Goal: Task Accomplishment & Management: Use online tool/utility

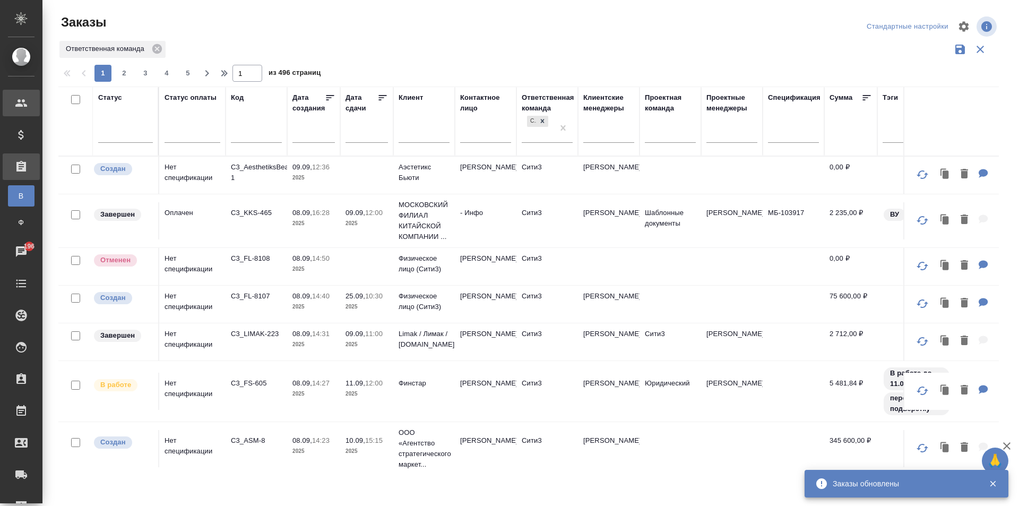
click at [25, 111] on div "Клиенты" at bounding box center [21, 103] width 37 height 27
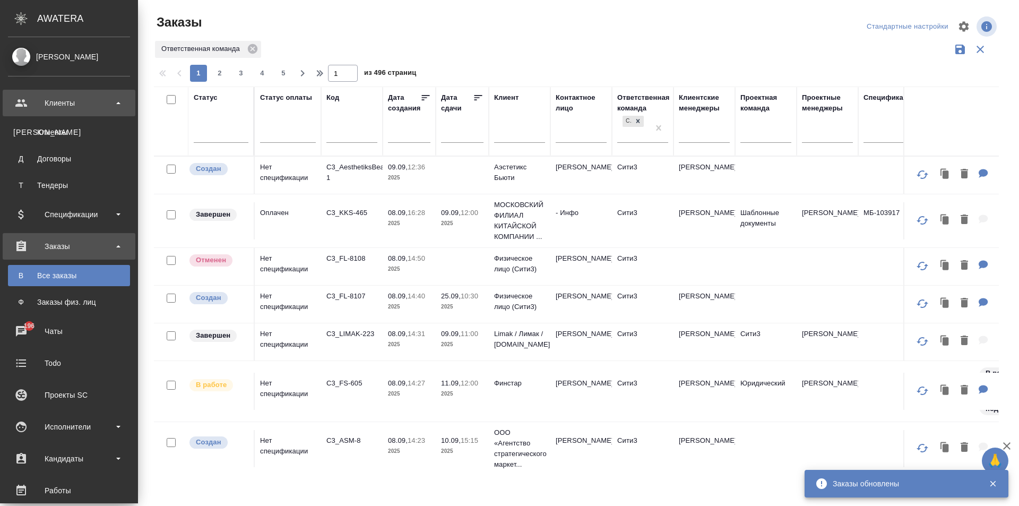
scroll to position [106, 0]
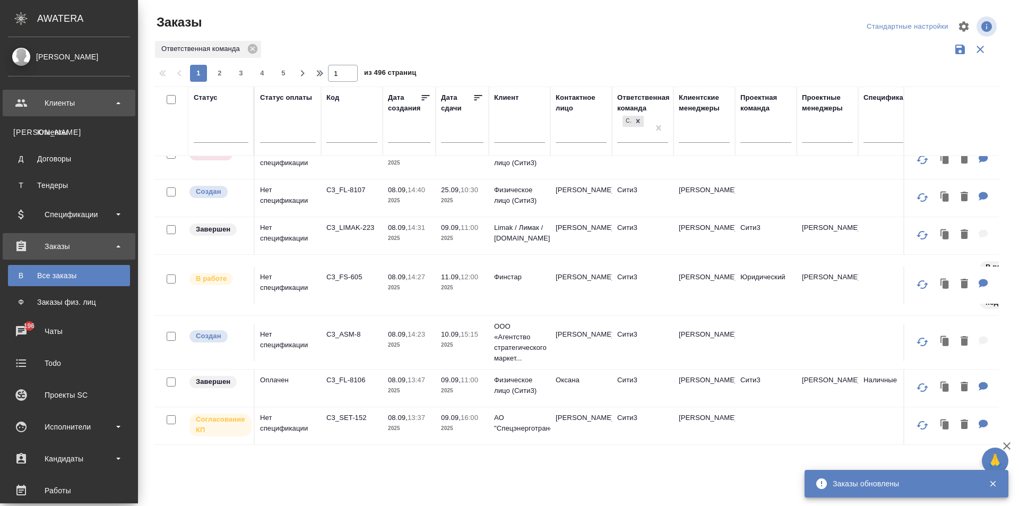
click at [68, 107] on div "Клиенты" at bounding box center [69, 103] width 122 height 16
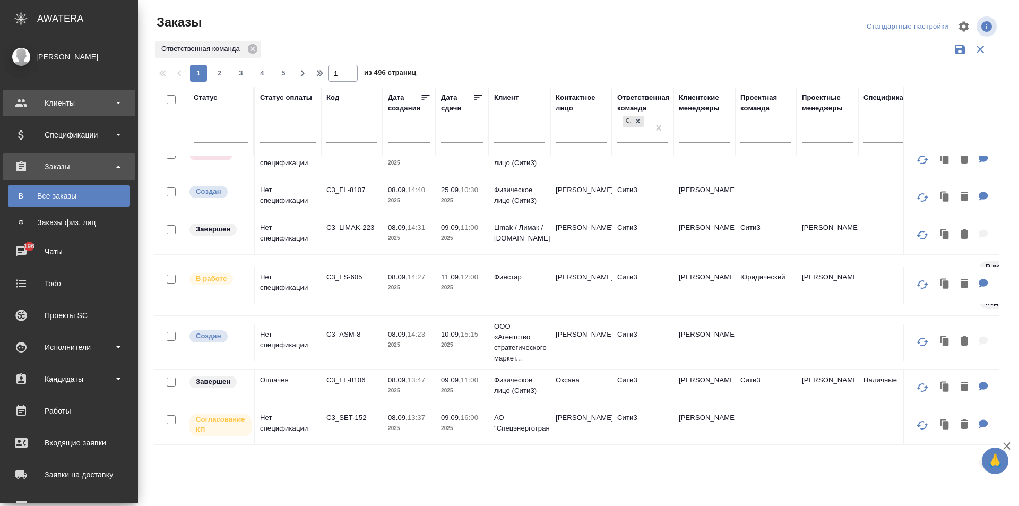
click at [85, 104] on div "Клиенты" at bounding box center [69, 103] width 122 height 16
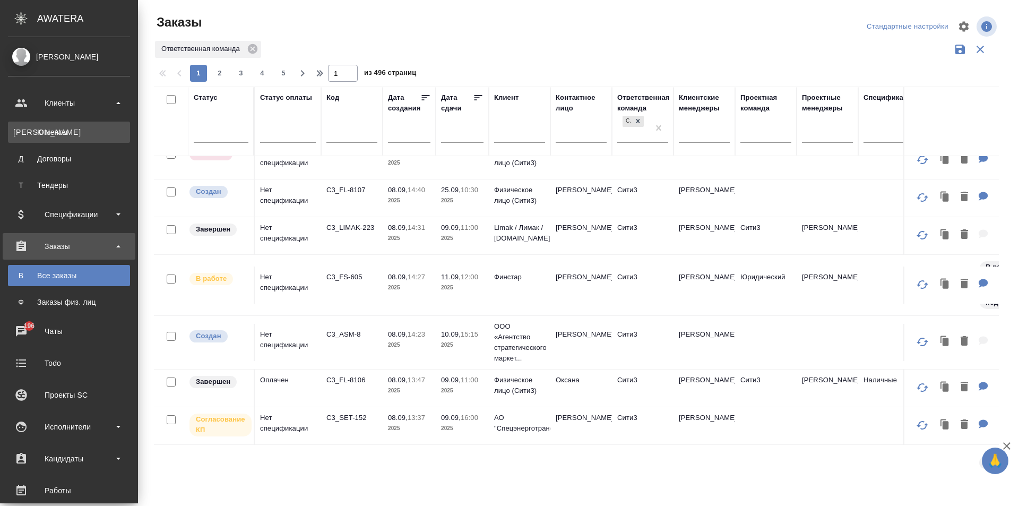
click at [86, 127] on div "Клиенты" at bounding box center [68, 132] width 111 height 11
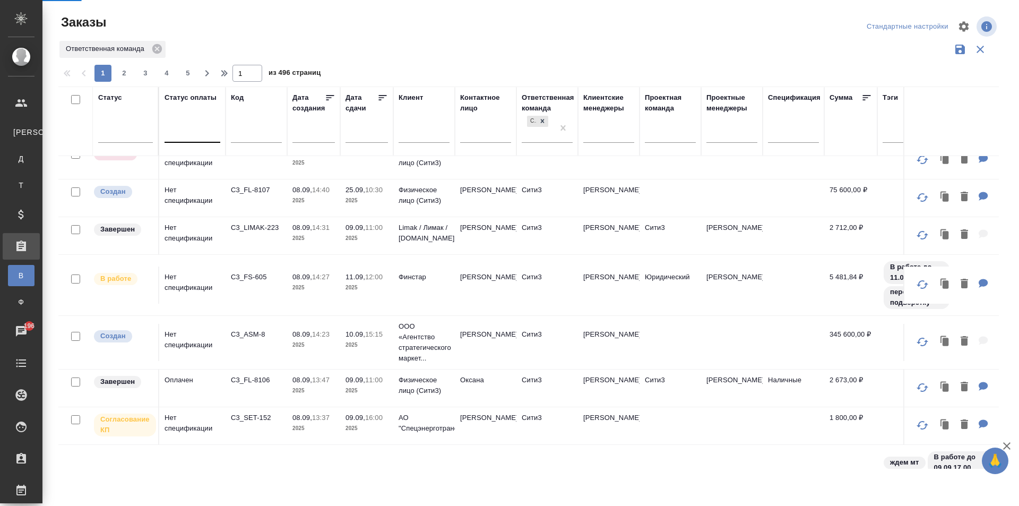
select select "RU"
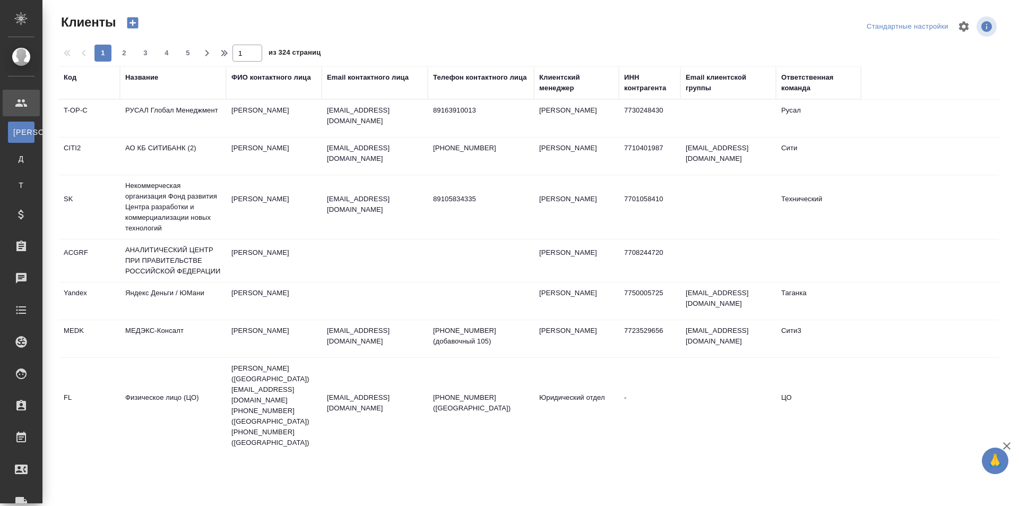
click at [358, 79] on div "Email контактного лица" at bounding box center [368, 77] width 82 height 11
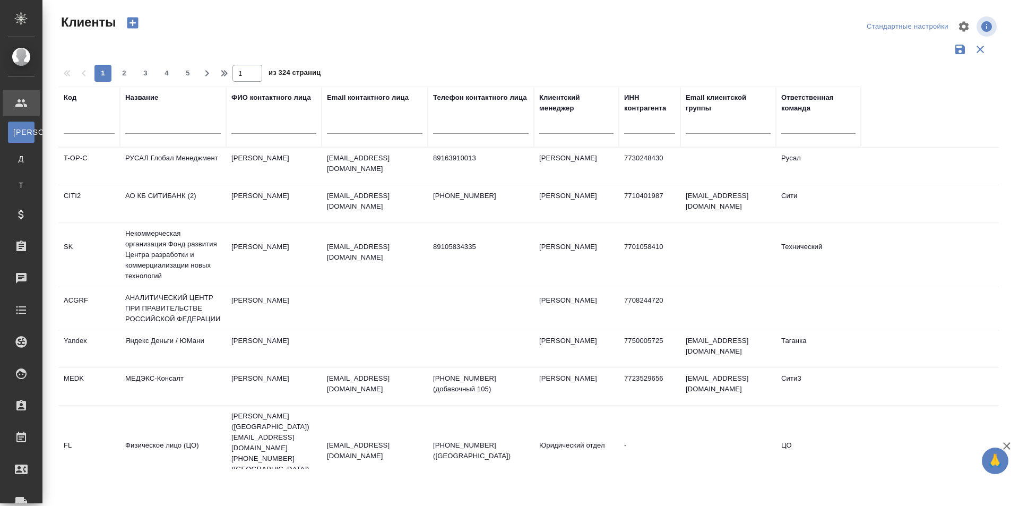
click at [354, 124] on input "text" at bounding box center [375, 126] width 96 height 13
paste input "[EMAIL_ADDRESS][DOMAIN_NAME]"
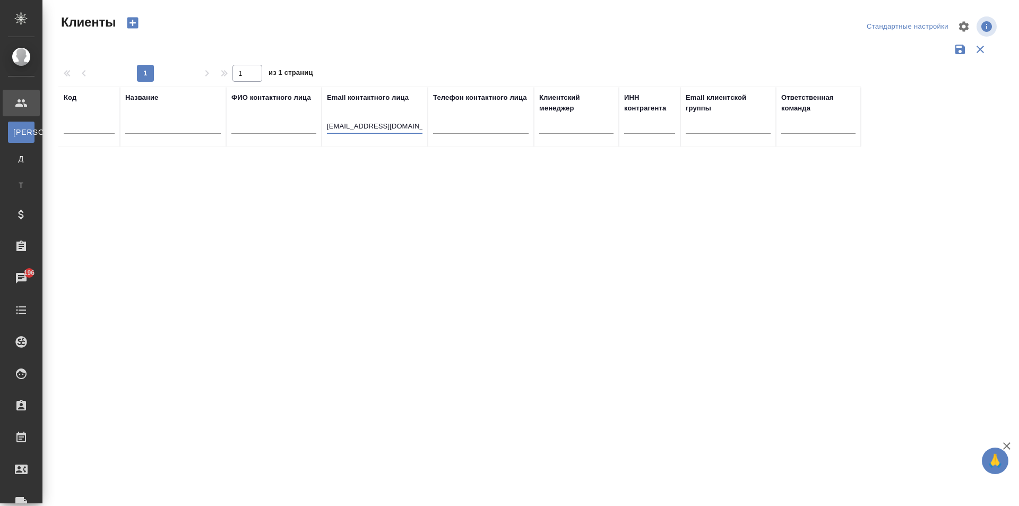
click at [418, 126] on input "[EMAIL_ADDRESS][DOMAIN_NAME]" at bounding box center [375, 126] width 96 height 13
drag, startPoint x: 421, startPoint y: 126, endPoint x: 207, endPoint y: 124, distance: 214.4
click at [207, 124] on tr "Код Название ФИО контактного лица Email контактного лица u.korolkova@socialquan…" at bounding box center [459, 116] width 802 height 60
type input "om"
drag, startPoint x: 378, startPoint y: 120, endPoint x: 78, endPoint y: 128, distance: 300.5
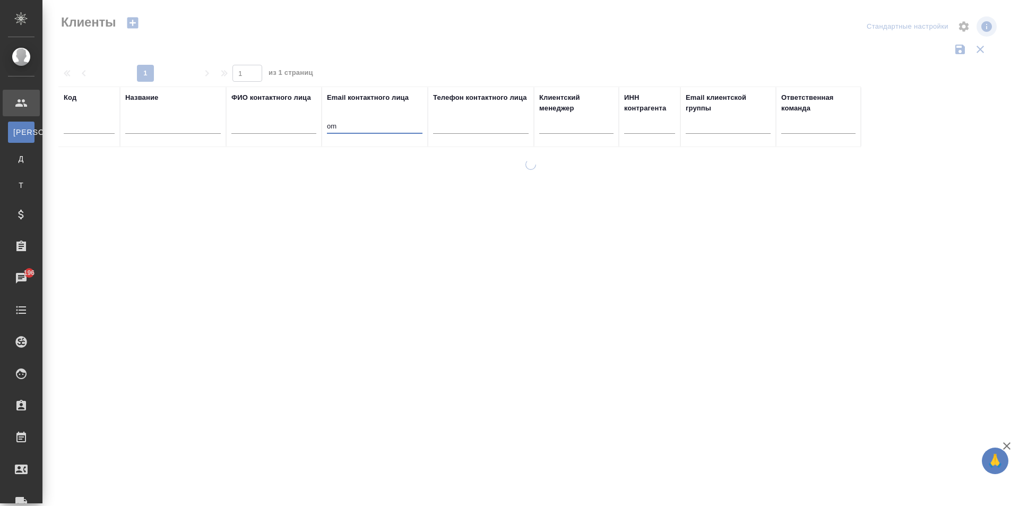
click at [78, 128] on tr "Код Название ФИО контактного лица Email контактного лица om Телефон контактного…" at bounding box center [459, 116] width 802 height 60
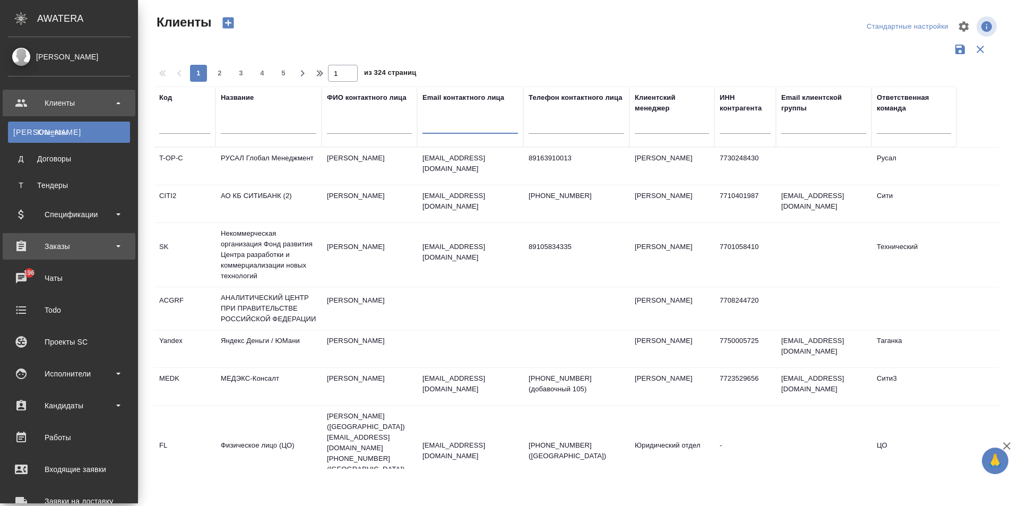
click at [62, 239] on div "Заказы" at bounding box center [69, 246] width 122 height 16
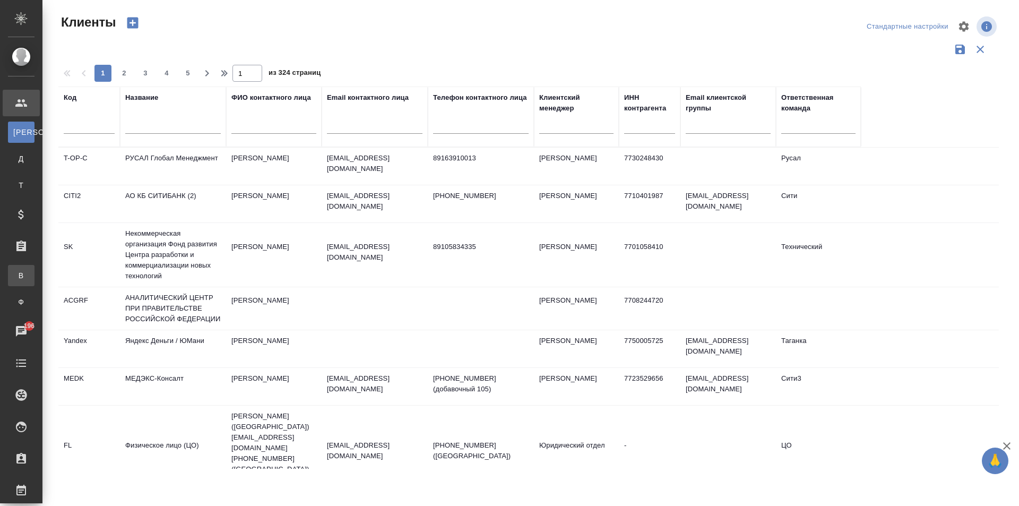
click at [16, 272] on div "Все заказы" at bounding box center [8, 275] width 16 height 11
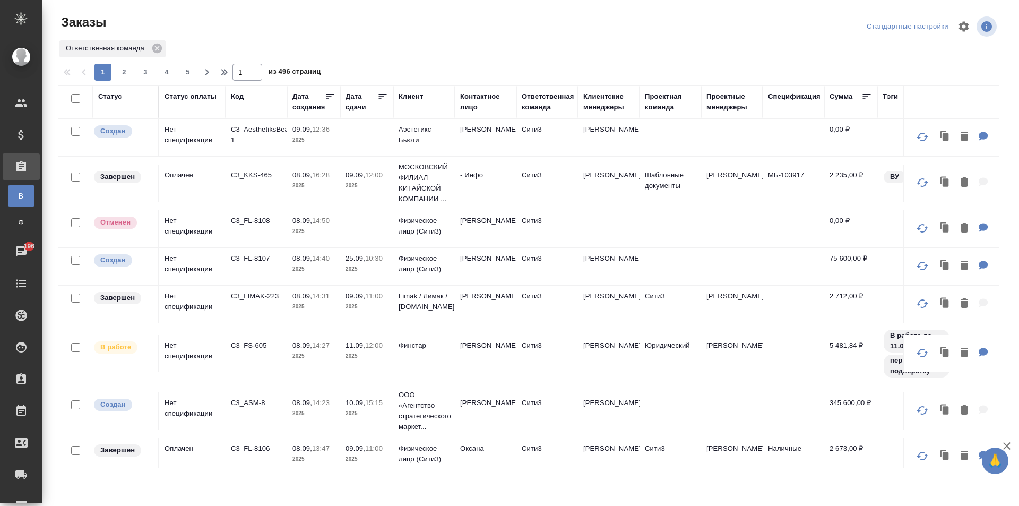
click at [690, 264] on td at bounding box center [670, 266] width 62 height 37
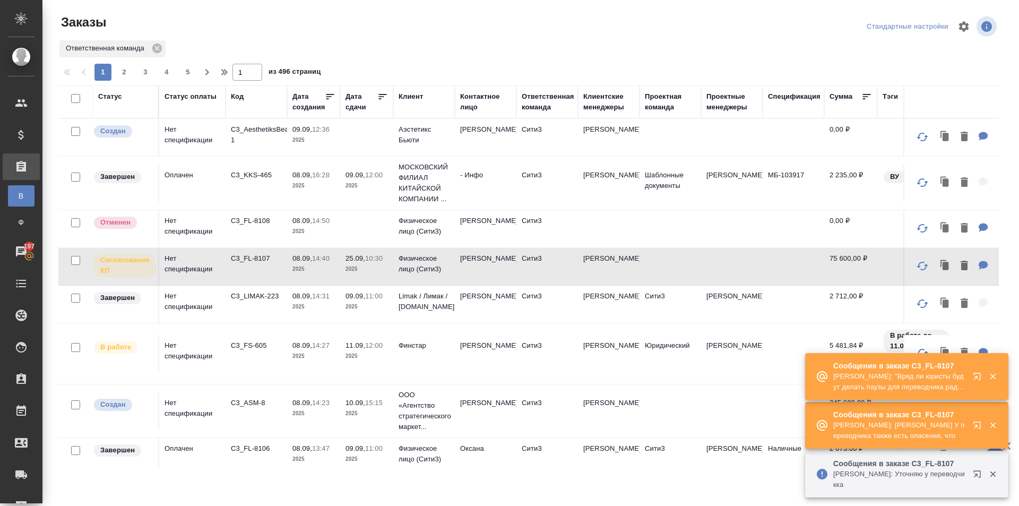
click at [911, 432] on p "Федотова Ирина: Москалец Алина У переводчика также есть опасения, что" at bounding box center [899, 430] width 133 height 21
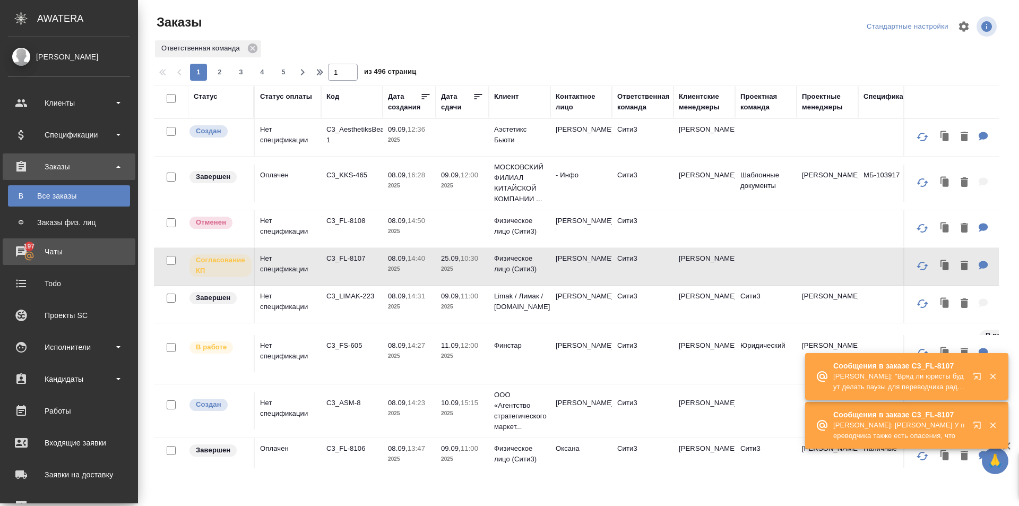
click at [22, 250] on div "Чаты" at bounding box center [69, 252] width 122 height 16
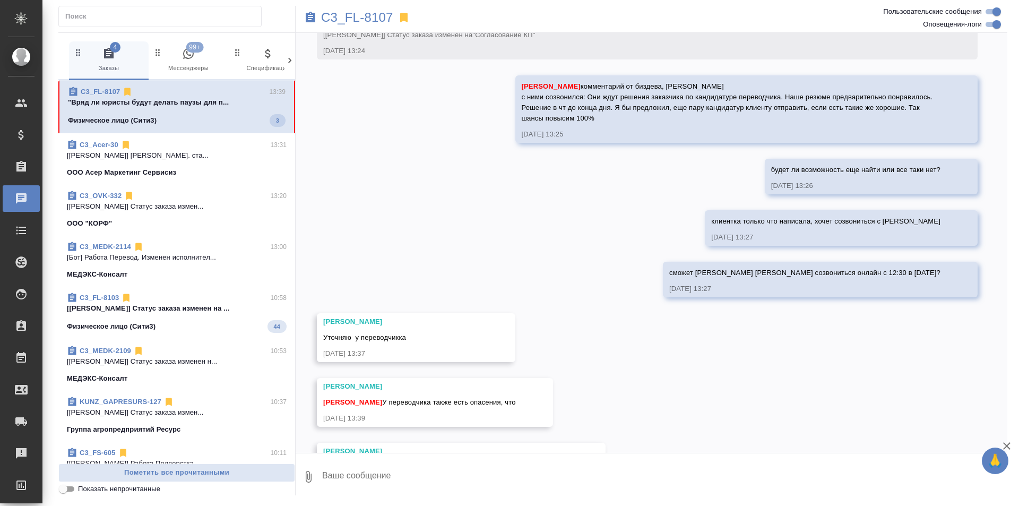
scroll to position [4201, 0]
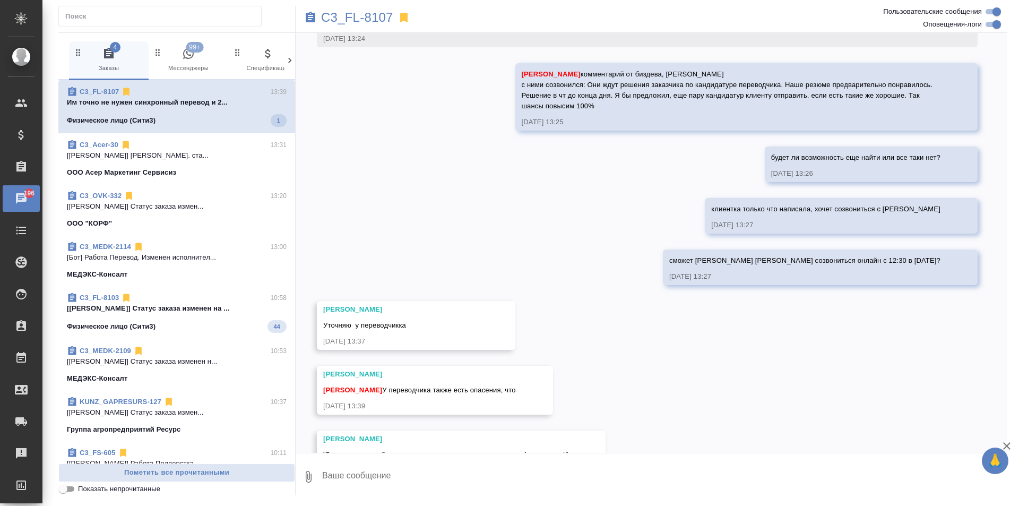
click at [429, 477] on textarea at bounding box center [664, 476] width 686 height 36
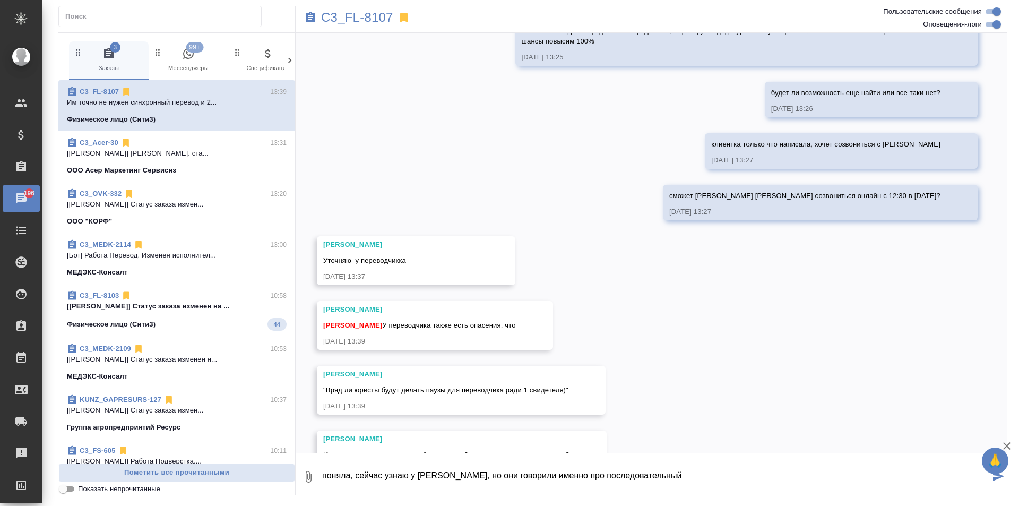
type textarea "поняла, сейчас узнаю у Павла, но они говорили именно про последовательный"
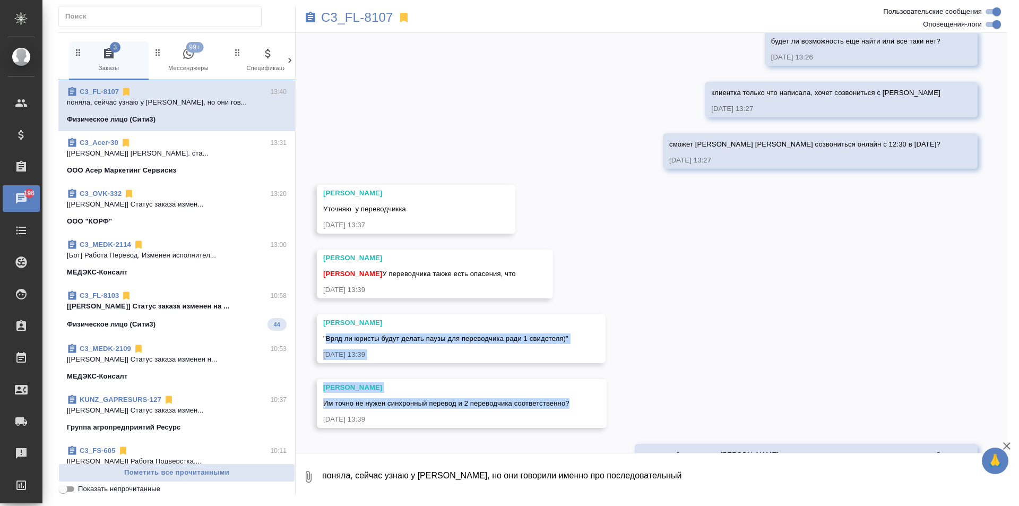
drag, startPoint x: 514, startPoint y: 341, endPoint x: 326, endPoint y: 298, distance: 192.7
click at [326, 298] on div "08.09, понедельник [Москалец Алина] Задана общая тематика: Юридическая/Финансов…" at bounding box center [652, 243] width 712 height 420
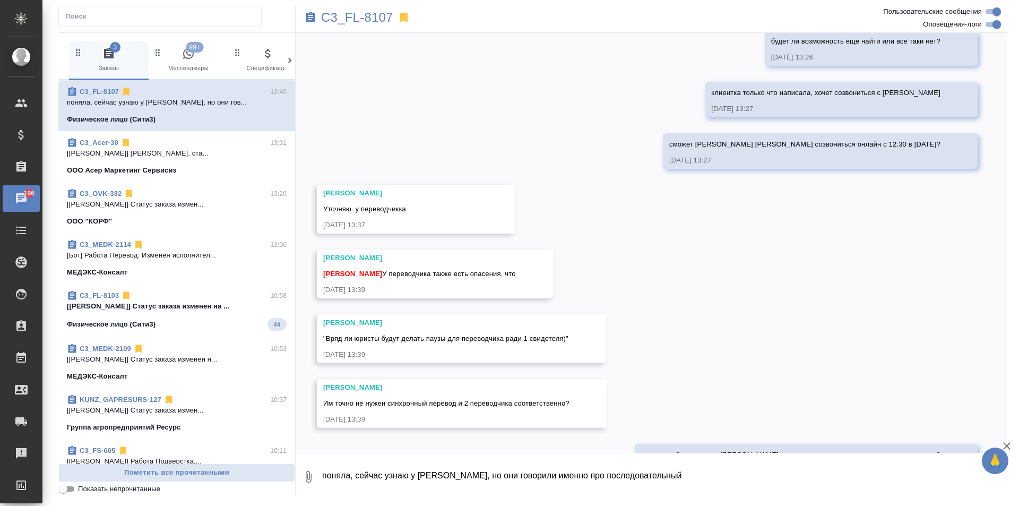
click at [720, 333] on div "08.09, понедельник [Москалец Алина] Задана общая тематика: Юридическая/Финансов…" at bounding box center [652, 243] width 712 height 420
drag, startPoint x: 526, startPoint y: 294, endPoint x: 321, endPoint y: 299, distance: 206.0
click at [321, 314] on div "Федотова Ирина "Вряд ли юристы будут делать паузы для переводчика ради 1 свидет…" at bounding box center [461, 338] width 289 height 49
copy span ""Вряд ли юристы будут делать паузы для переводчика ради 1 свидетеля)""
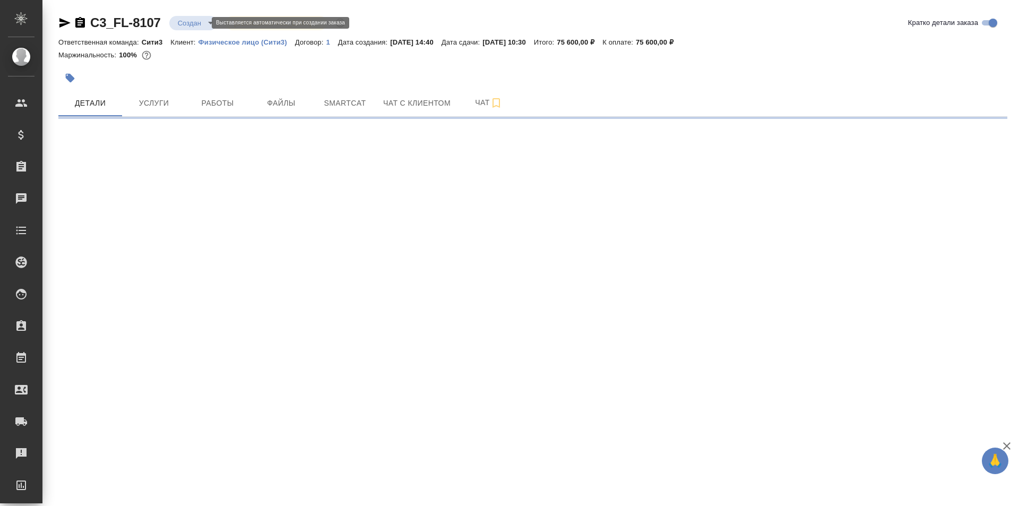
click at [180, 25] on body "🙏 .cls-1 fill:#fff; AWATERA Moskalets Alina Клиенты Спецификации Заказы Чаты To…" at bounding box center [509, 253] width 1019 height 506
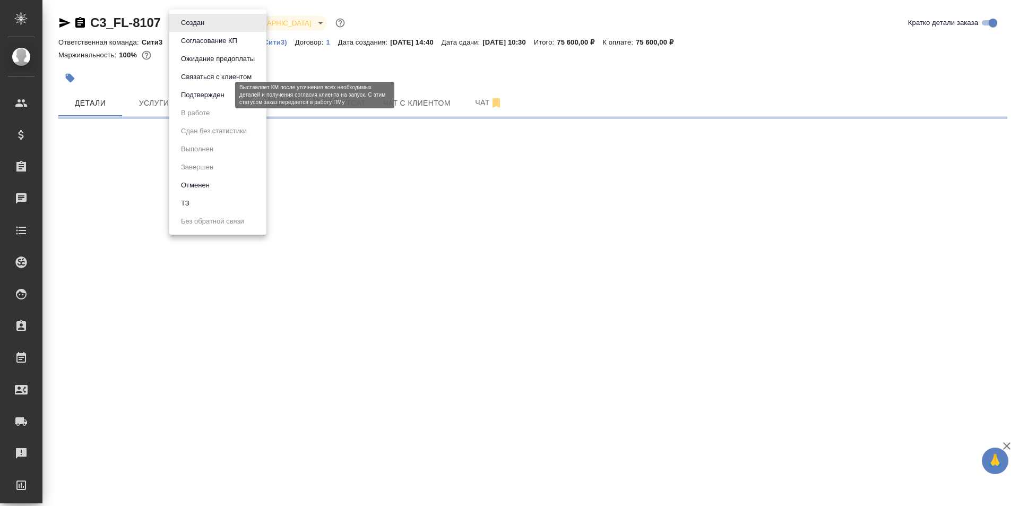
select select "RU"
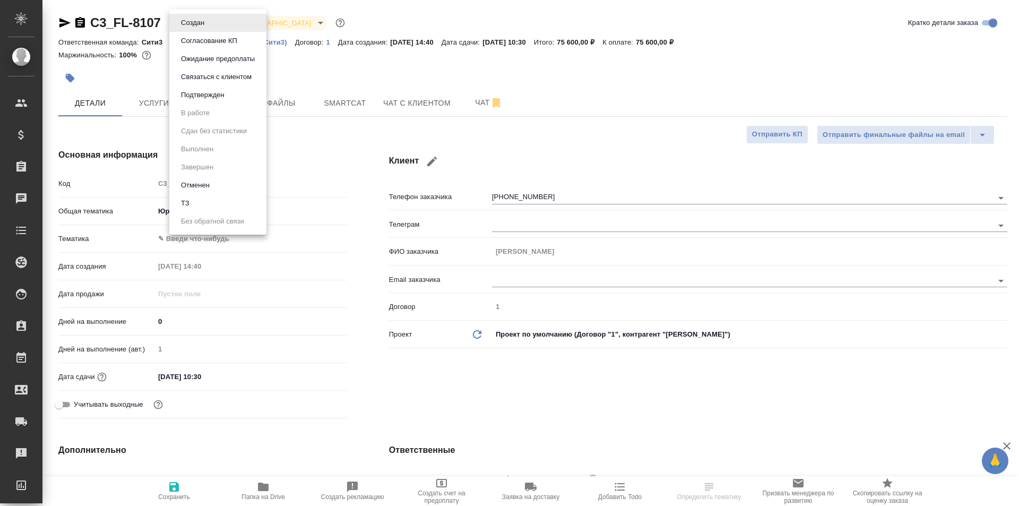
type textarea "x"
click at [225, 38] on button "Согласование КП" at bounding box center [209, 41] width 63 height 12
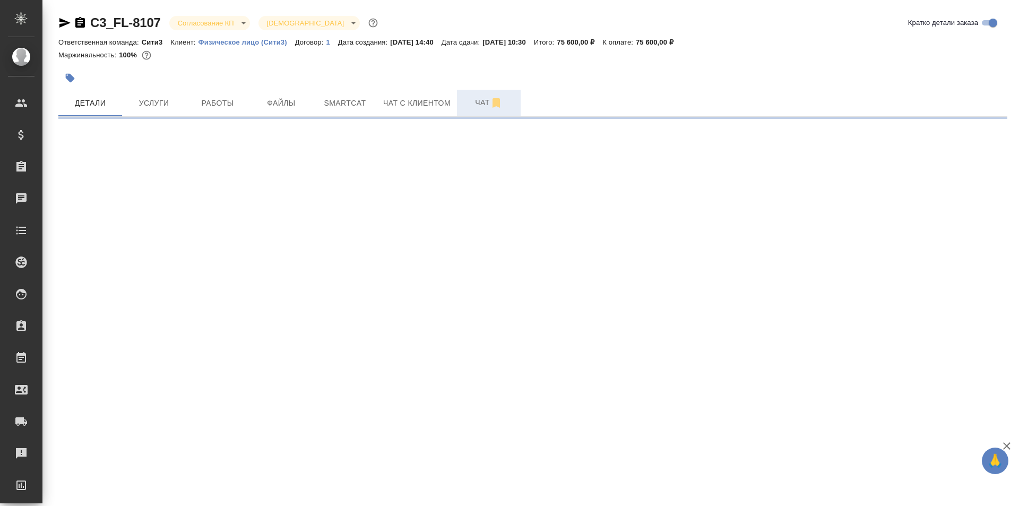
click at [483, 102] on span "Чат" at bounding box center [488, 102] width 51 height 13
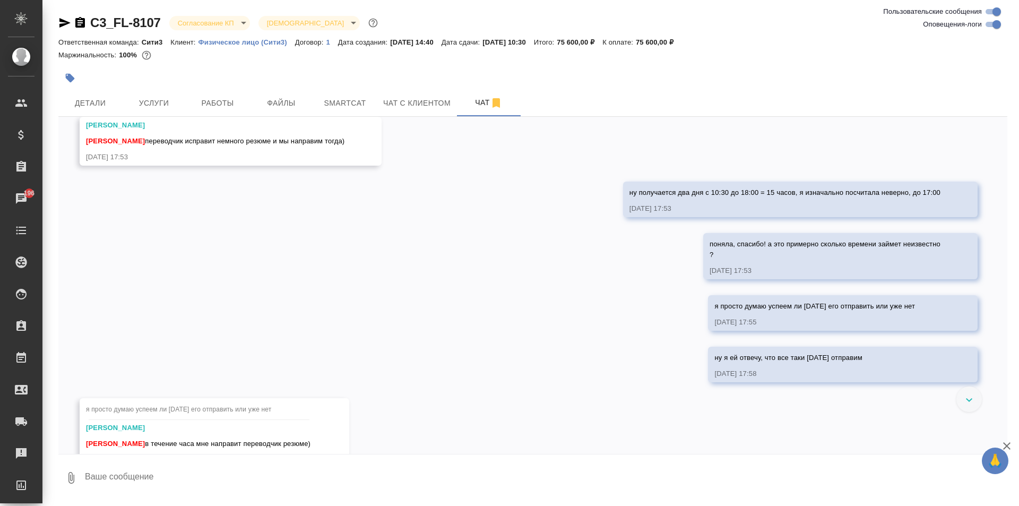
click at [240, 475] on textarea at bounding box center [545, 478] width 923 height 36
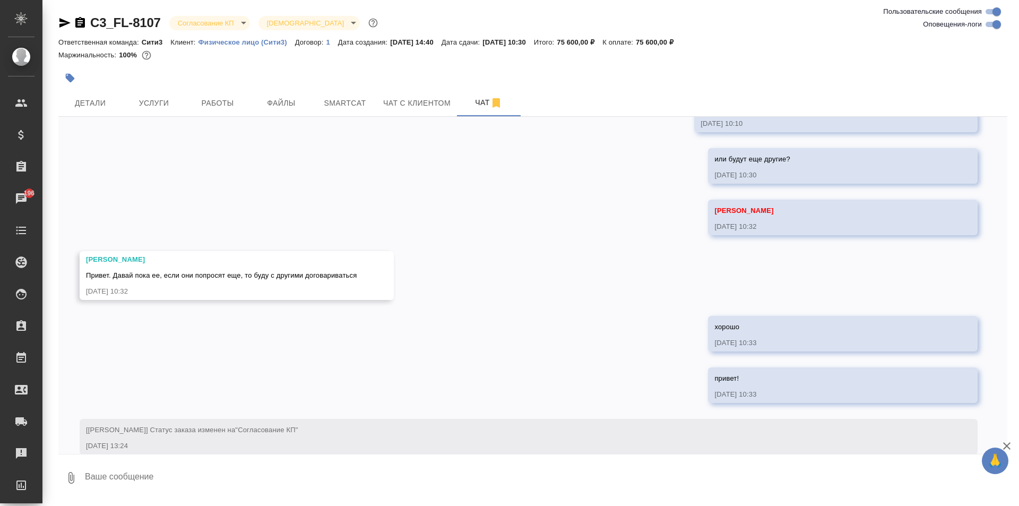
scroll to position [3789, 0]
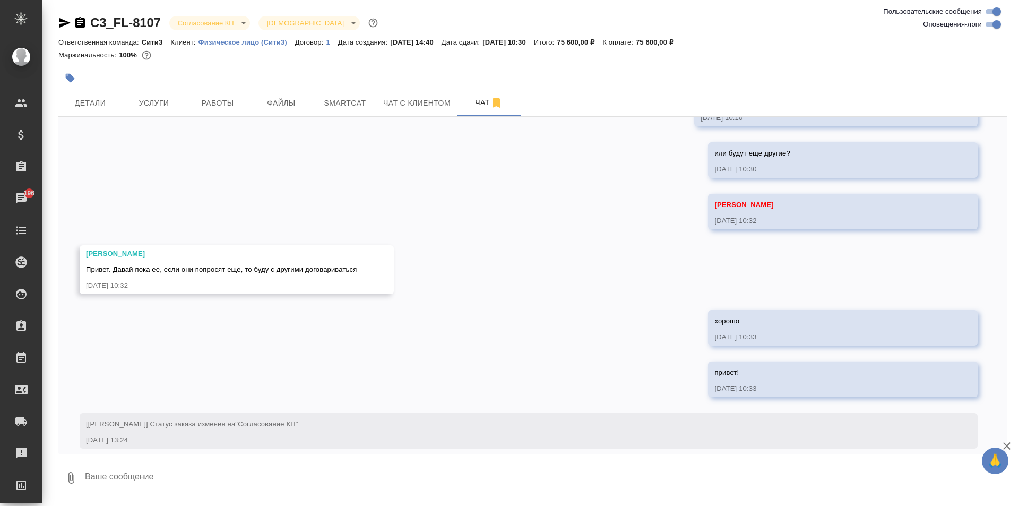
type textarea """
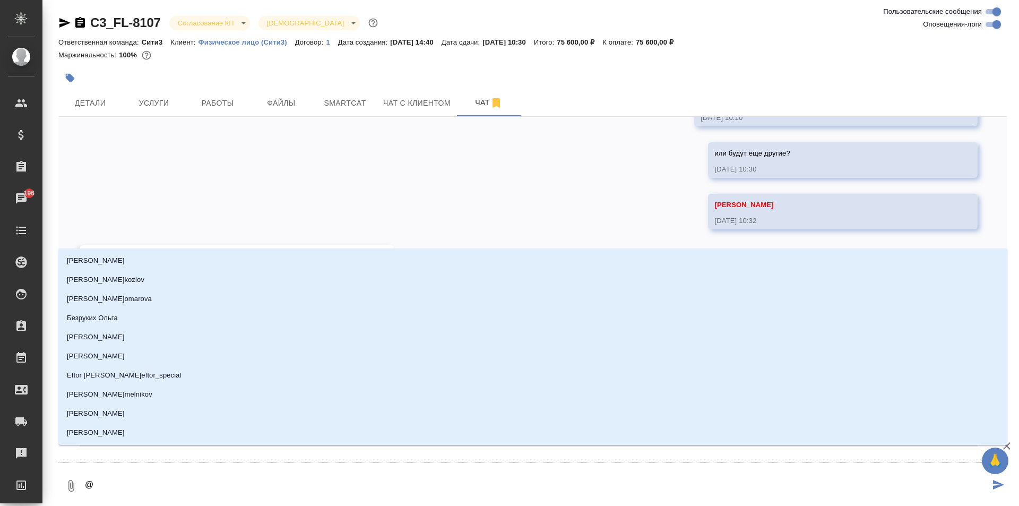
type textarea "@и"
type input "и"
type textarea "@ир"
type input "ир"
type textarea "@ири"
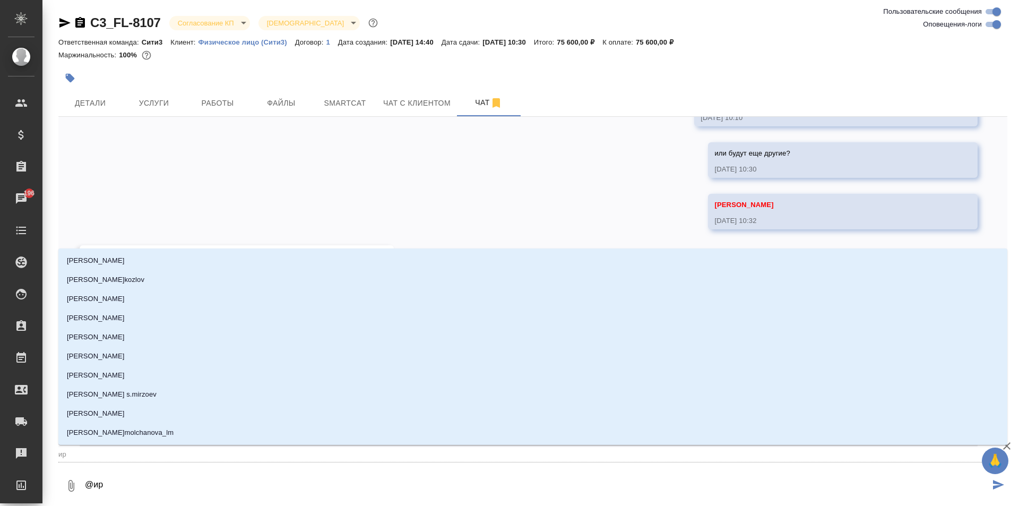
type input "ири"
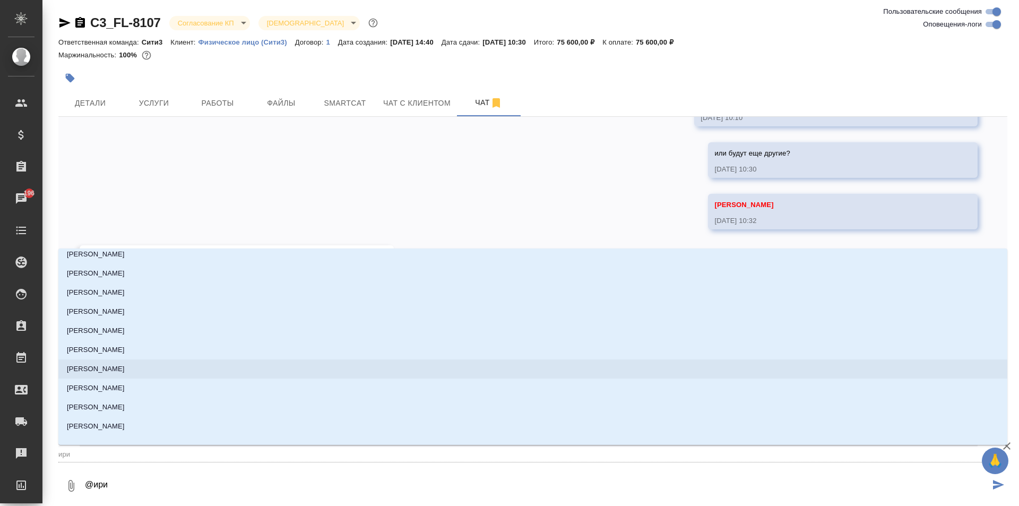
scroll to position [189, 0]
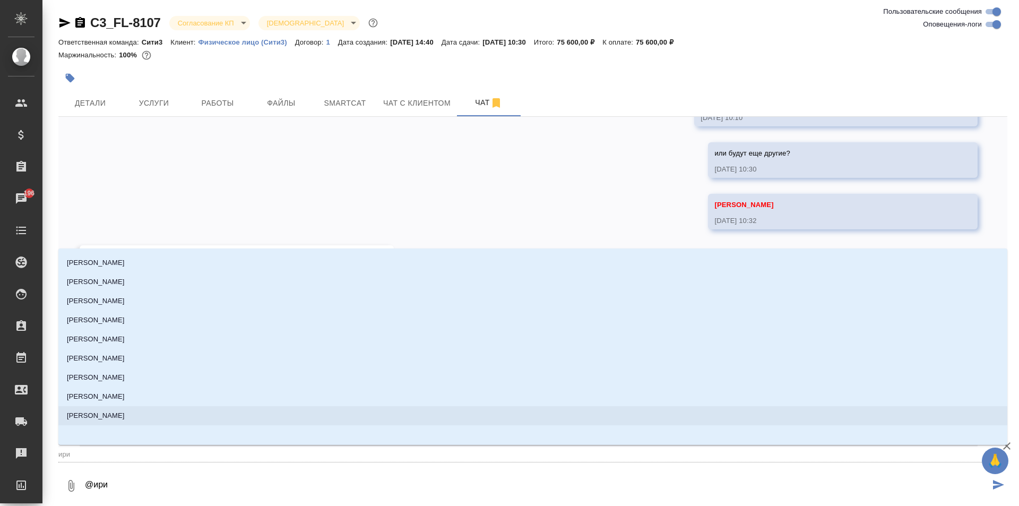
click at [177, 410] on li "[PERSON_NAME] [PERSON_NAME]" at bounding box center [532, 415] width 949 height 19
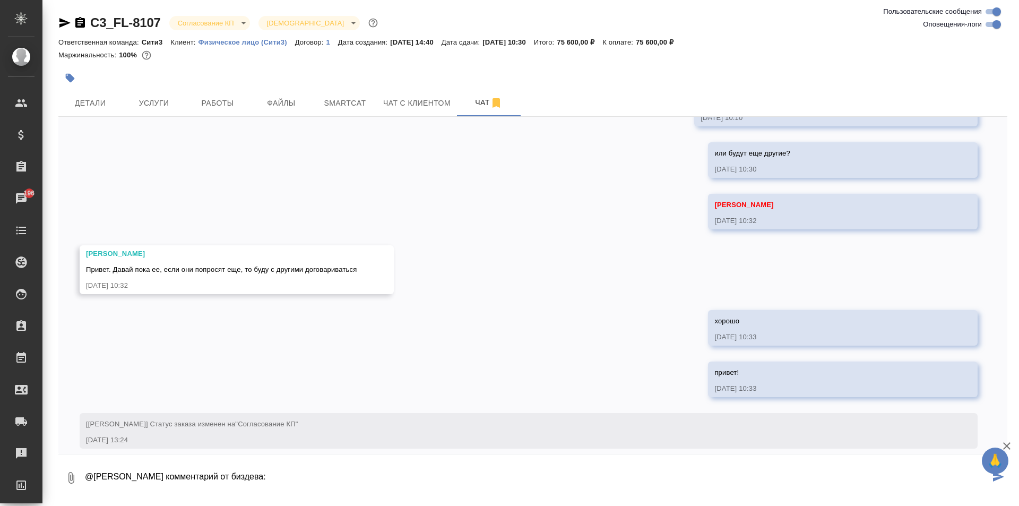
paste textarea "Они ждут решения заказчика по кандидатуре переводчика. Наше резюме предваритель…"
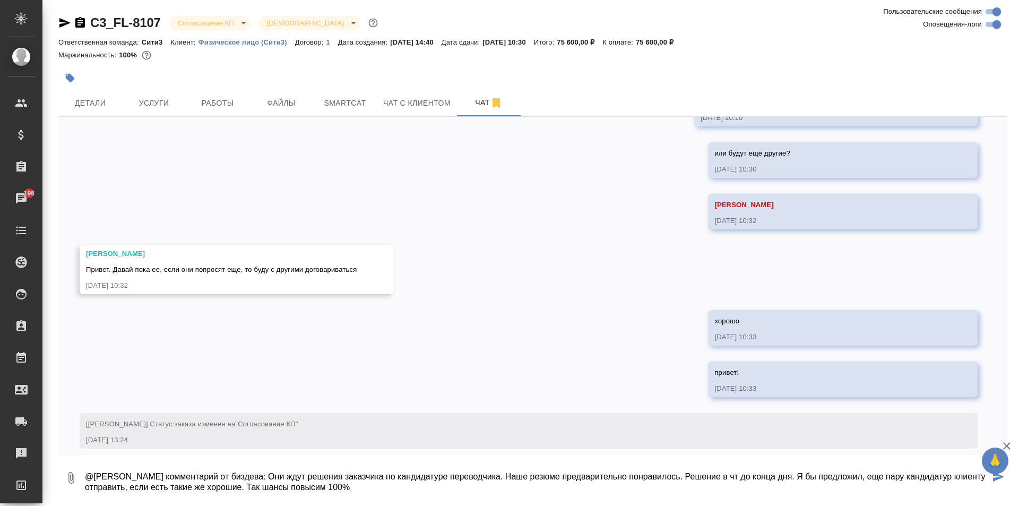
click at [258, 476] on textarea "@Федотова Ирина комментарий от биздева: Они ждут решения заказчика по кандидату…" at bounding box center [537, 478] width 906 height 36
click at [288, 474] on textarea "@Федотова Ирина комментарий от биздева, Паша с ними созвонился: Они ждут решени…" at bounding box center [537, 478] width 906 height 36
type textarea "@Федотова Ирина комментарий от биздева, Павел с ними созвонился: Они ждут решен…"
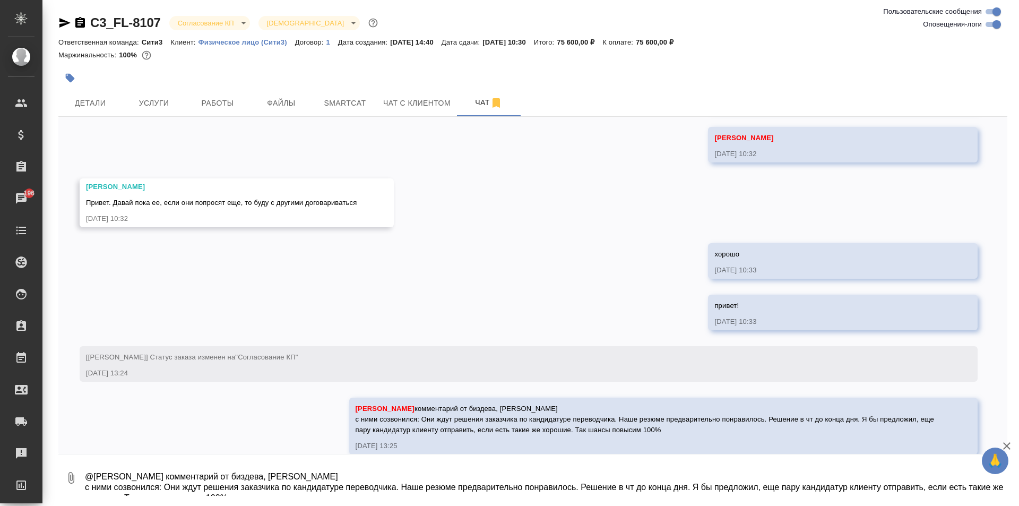
scroll to position [3862, 0]
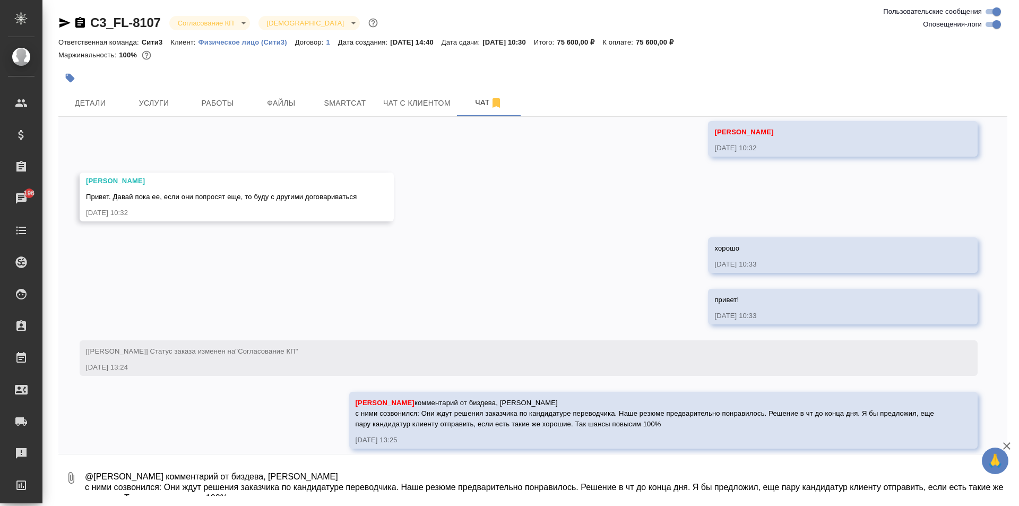
click at [353, 474] on textarea "@Федотова Ирина комментарий от биздева, Павел с ними созвонился: Они ждут решен…" at bounding box center [545, 478] width 923 height 36
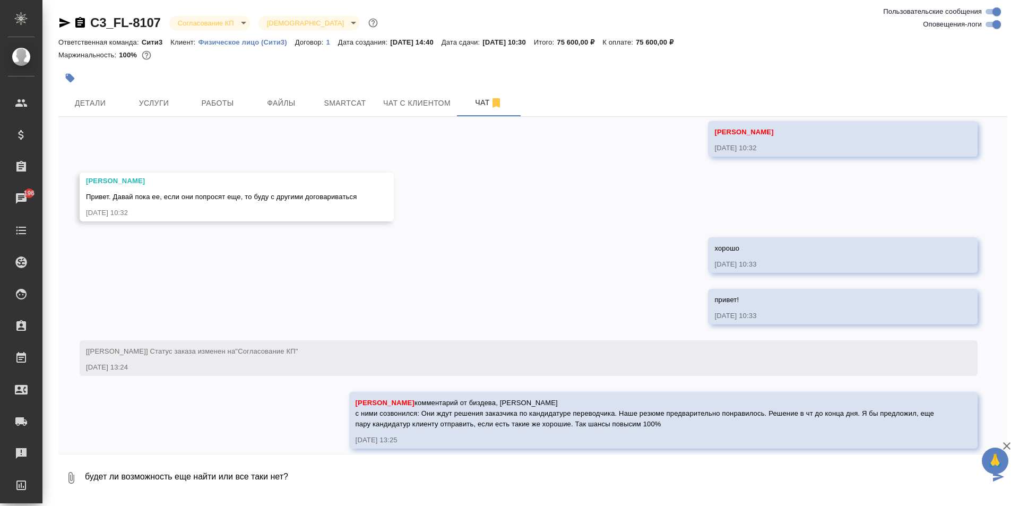
type textarea "будет ли возможность еще найти или все таки нет?"
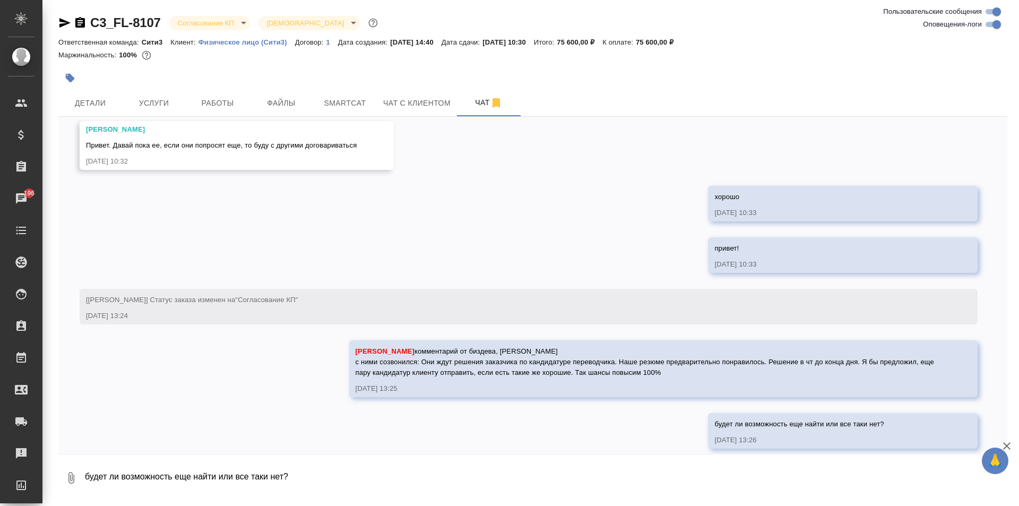
click at [358, 466] on textarea "будет ли возможность еще найти или все таки нет?" at bounding box center [545, 478] width 923 height 36
type textarea "клиентка только что написала, хочет созвониться с Натальей"
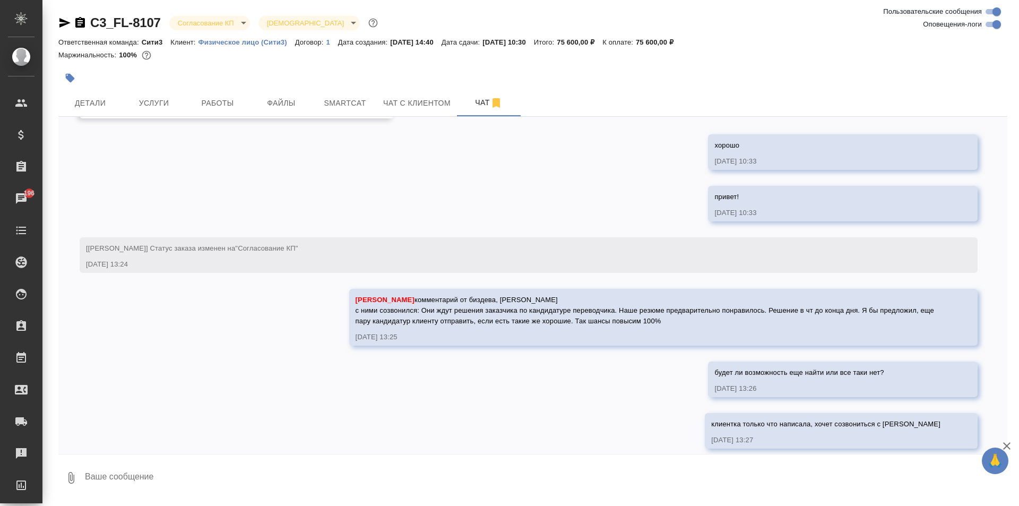
paste textarea "Если да, нам было бы удобнее созвониться онлайн с 12:30 в четверг."
drag, startPoint x: 200, startPoint y: 475, endPoint x: 78, endPoint y: 472, distance: 122.1
click at [78, 472] on div "0 Если да, нам было бы удобнее созвониться онлайн с 12:30 в четверг." at bounding box center [532, 478] width 949 height 36
click at [211, 475] on textarea "Если да, нам было бы удобнее созвониться онлайн с 12:30 в четверг." at bounding box center [537, 478] width 906 height 36
drag, startPoint x: 209, startPoint y: 475, endPoint x: 83, endPoint y: 479, distance: 125.8
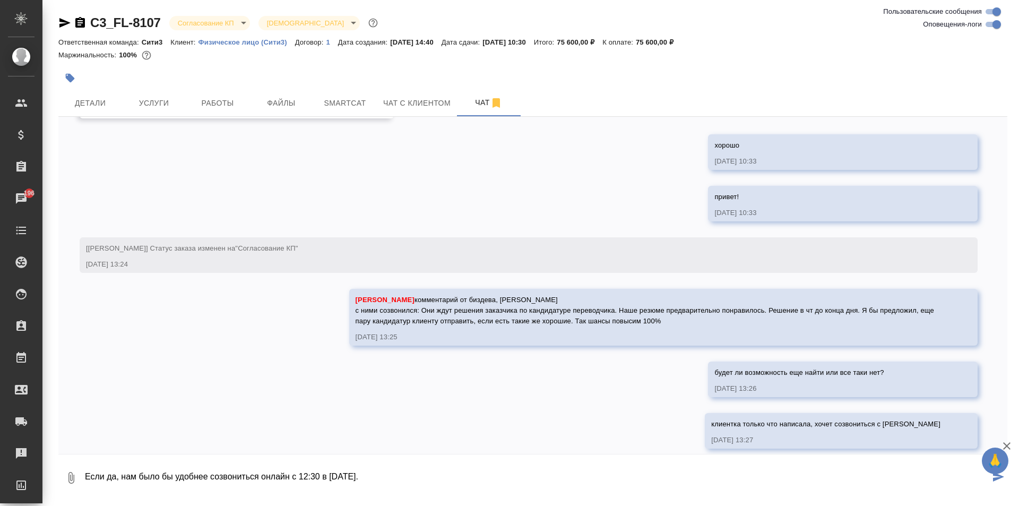
click at [83, 479] on div "0 Если да, нам было бы удобнее созвониться онлайн с 12:30 в четверг." at bounding box center [532, 478] width 949 height 36
click at [321, 477] on textarea "сможет ли Наталья созвониться онлайн с 12:30 в четверг." at bounding box center [537, 478] width 906 height 36
type textarea "сможет ли Наталья созвониться онлайн с 12:30 в четверг?"
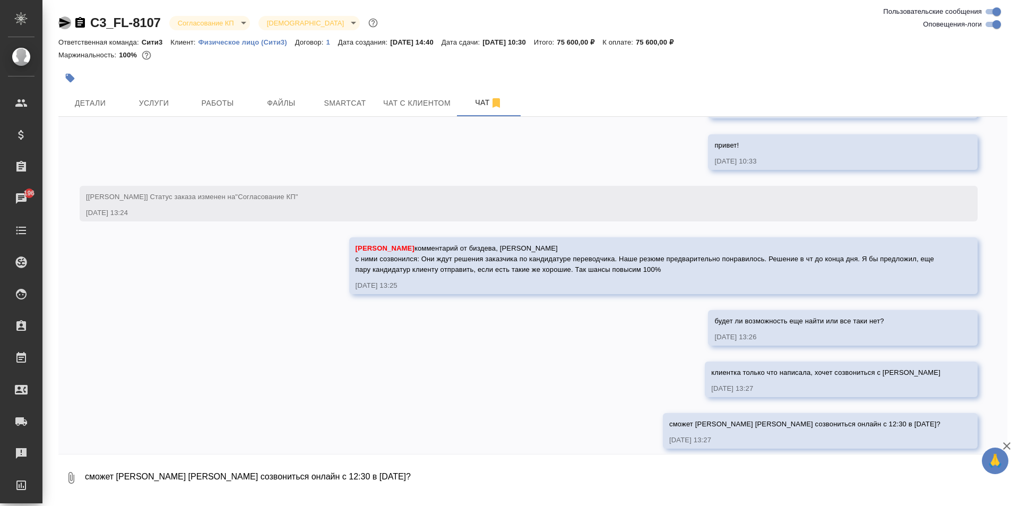
click at [63, 18] on icon "button" at bounding box center [64, 22] width 13 height 13
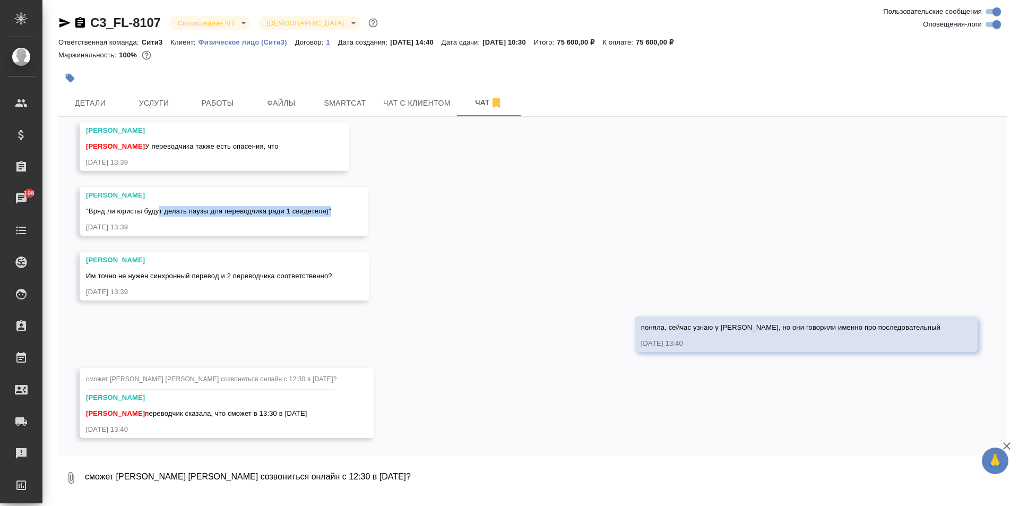
scroll to position [4413, 0]
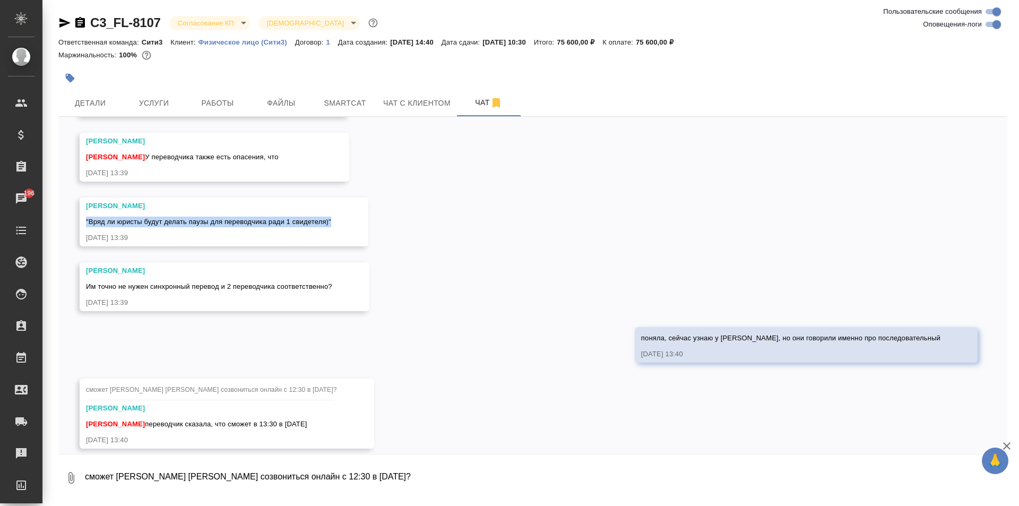
drag, startPoint x: 343, startPoint y: 209, endPoint x: 86, endPoint y: 206, distance: 256.3
click at [86, 206] on div "Федотова Ирина "Вряд ли юристы будут делать паузы для переводчика ради 1 свидет…" at bounding box center [224, 221] width 289 height 49
copy span ""Вряд ли юристы будут делать паузы для переводчика ради 1 свидетеля)""
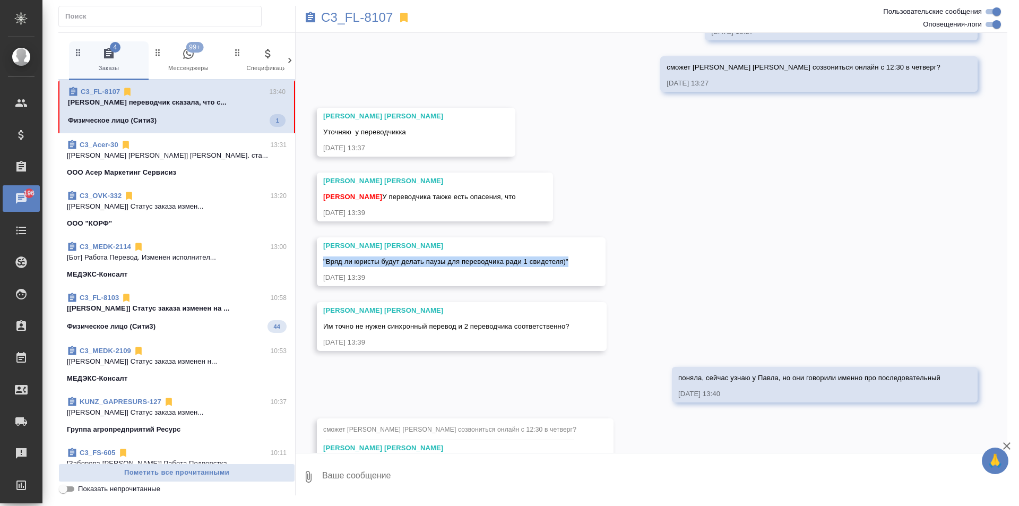
scroll to position [4403, 0]
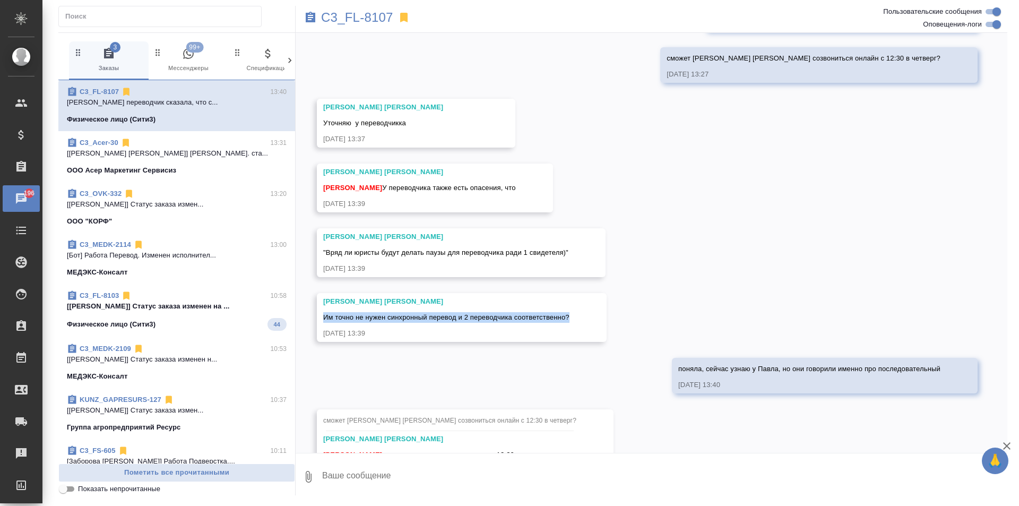
drag, startPoint x: 571, startPoint y: 267, endPoint x: 321, endPoint y: 271, distance: 250.0
click at [321, 293] on div "[PERSON_NAME] [PERSON_NAME] точно не нужен синхронный перевод и 2 переводчика с…" at bounding box center [462, 317] width 290 height 49
copy span "Им точно не нужен синхронный перевод и 2 переводчика соответственно?"
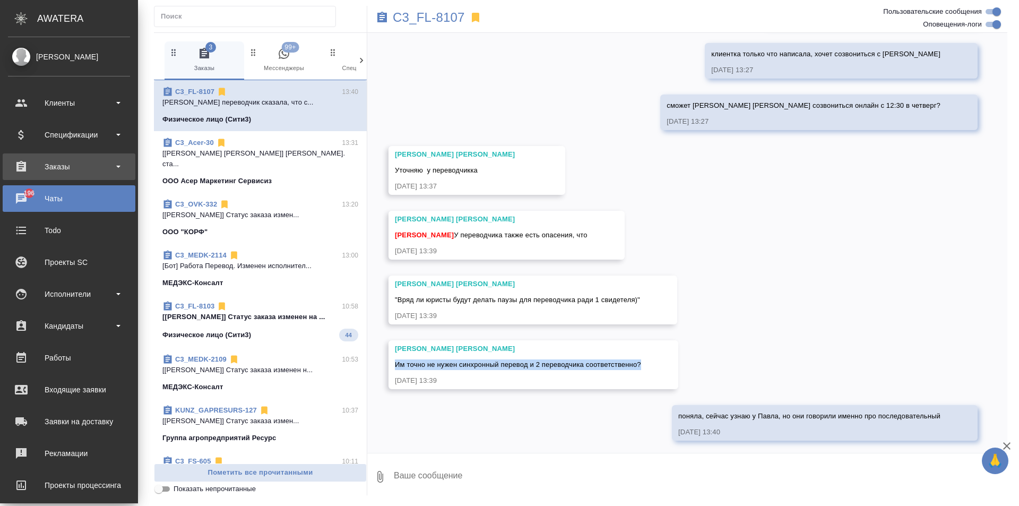
scroll to position [4446, 0]
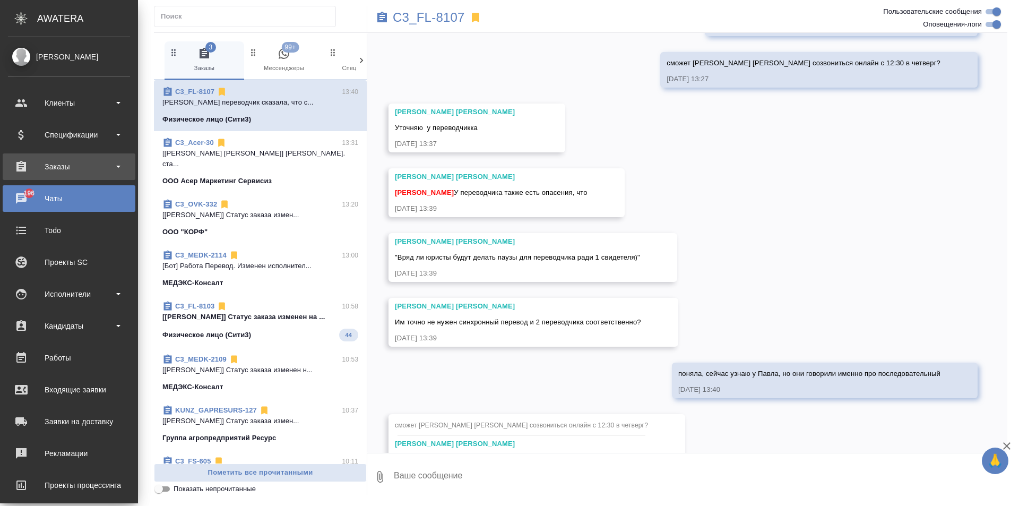
click at [43, 164] on div "Заказы" at bounding box center [69, 167] width 122 height 16
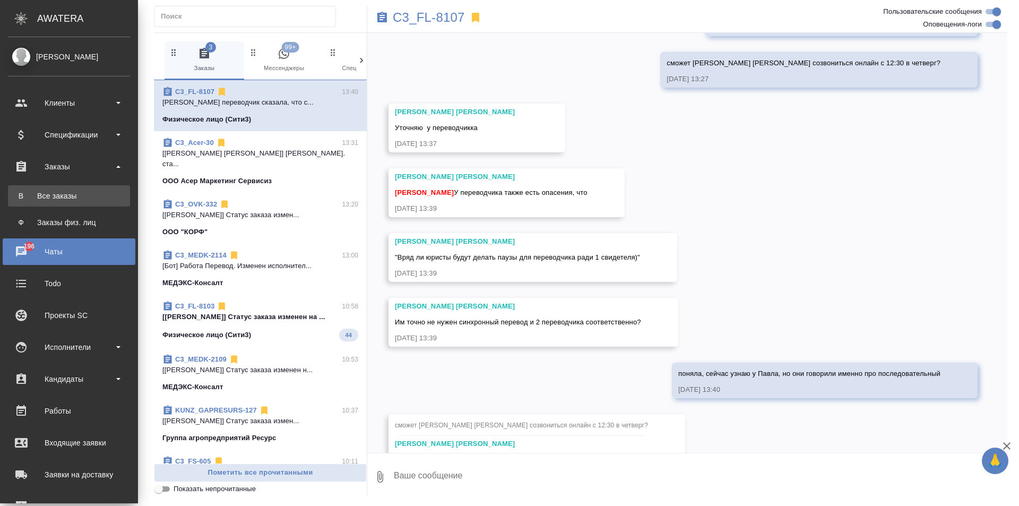
click at [46, 190] on div "Все заказы" at bounding box center [68, 195] width 111 height 11
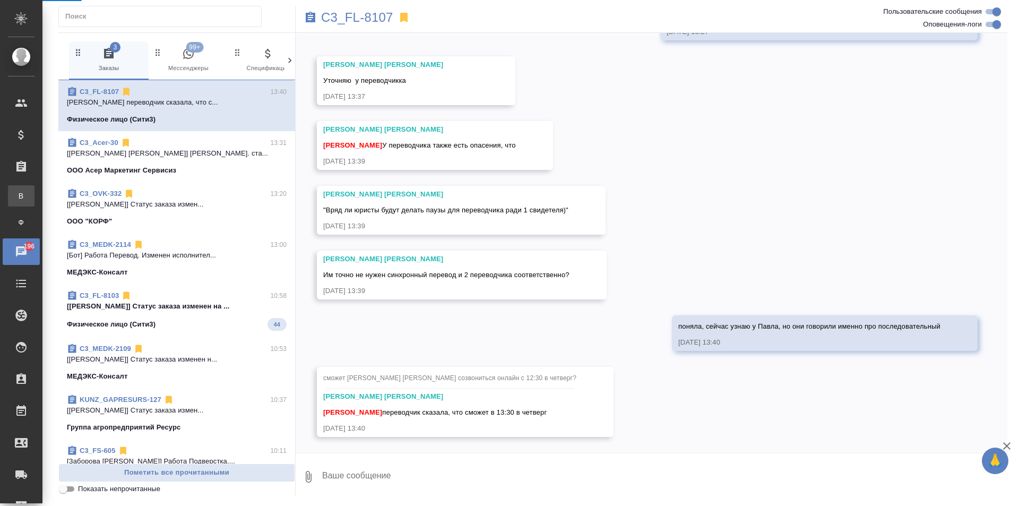
scroll to position [4424, 0]
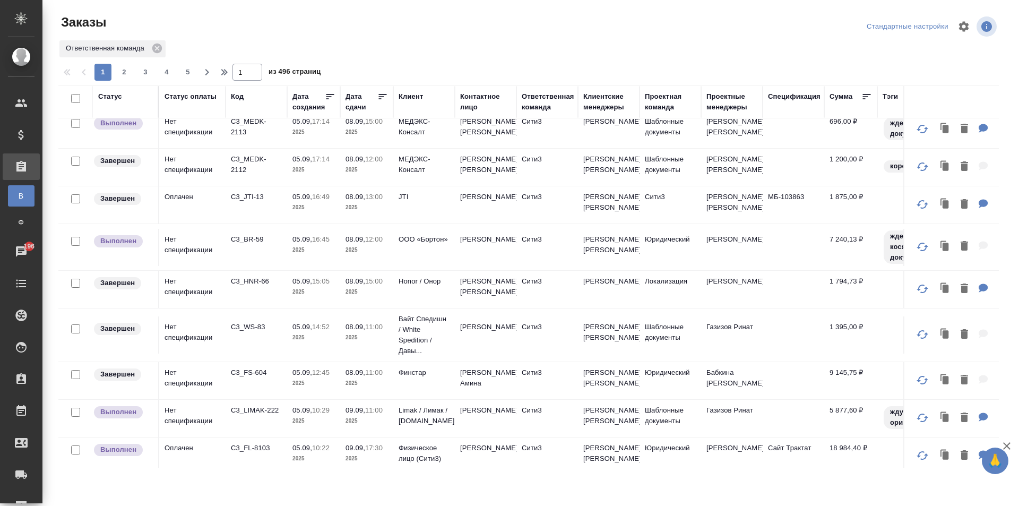
scroll to position [776, 0]
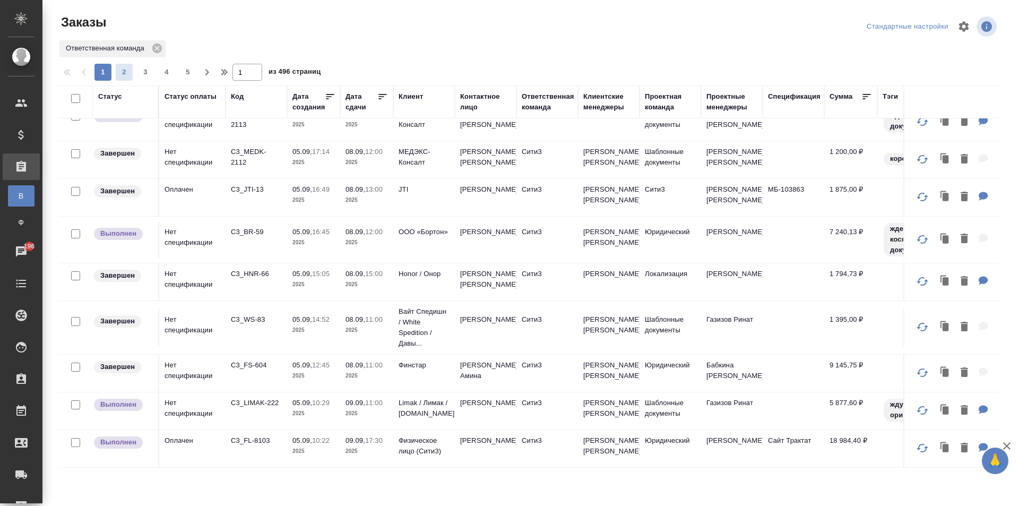
click at [130, 74] on span "2" at bounding box center [124, 72] width 17 height 11
type input "2"
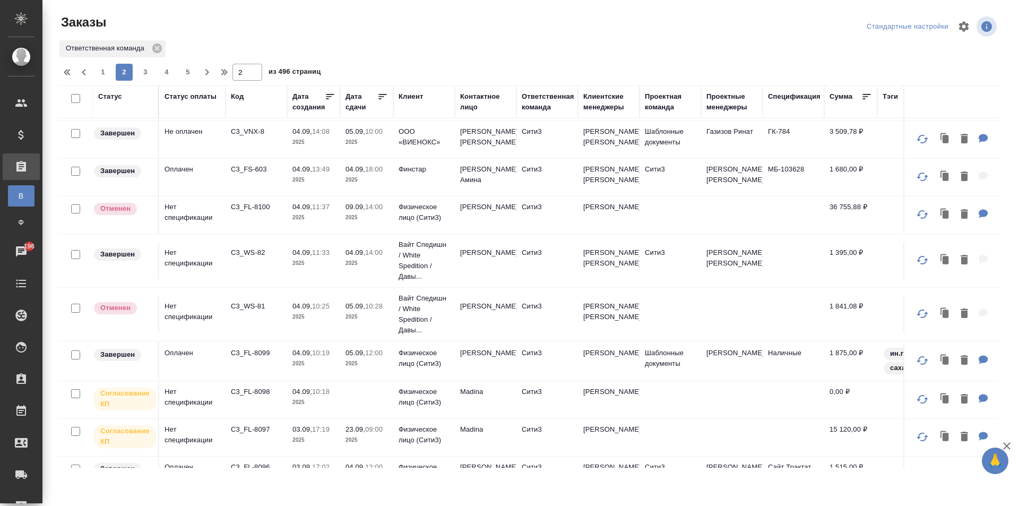
scroll to position [212, 0]
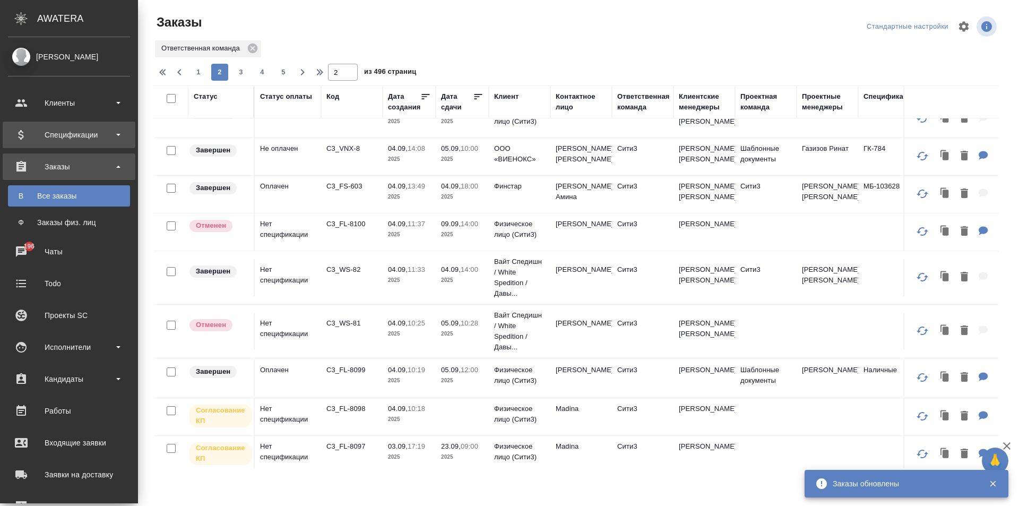
click at [20, 99] on div "Клиенты" at bounding box center [69, 103] width 122 height 16
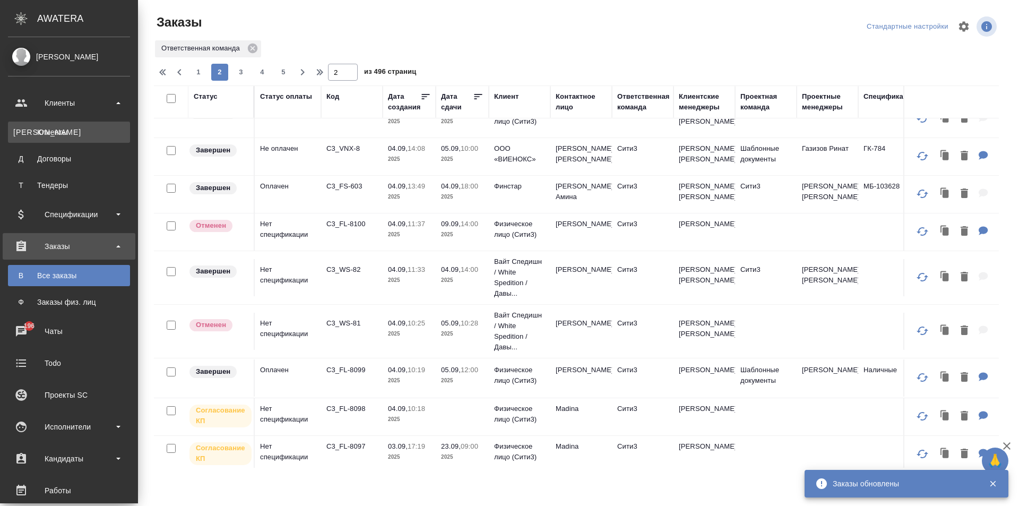
click at [52, 140] on link "К Клиенты" at bounding box center [69, 132] width 122 height 21
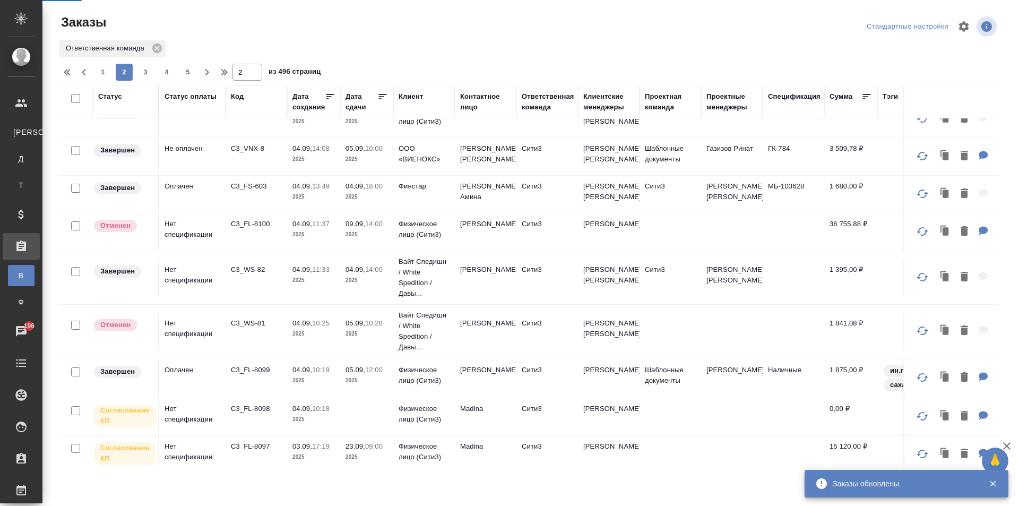
select select "RU"
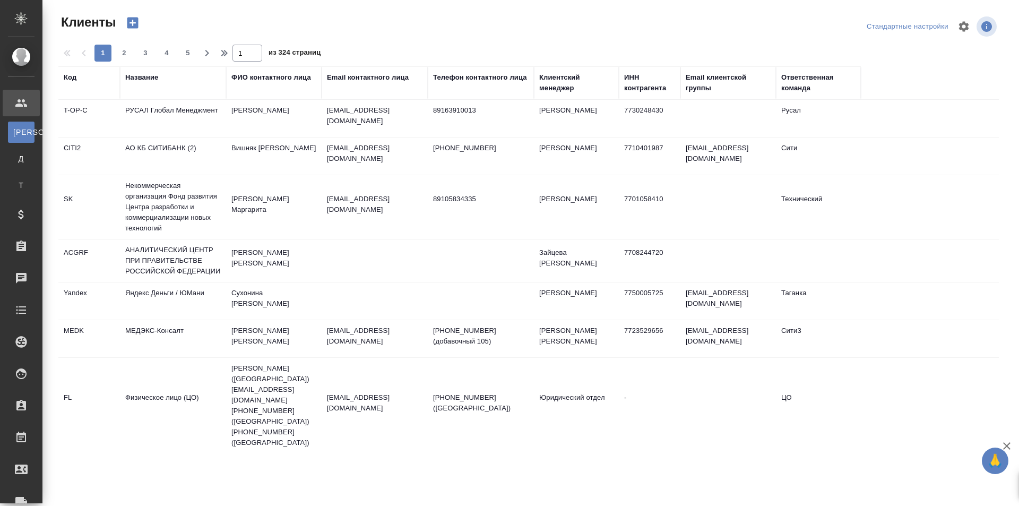
click at [360, 76] on div "Email контактного лица" at bounding box center [368, 77] width 82 height 11
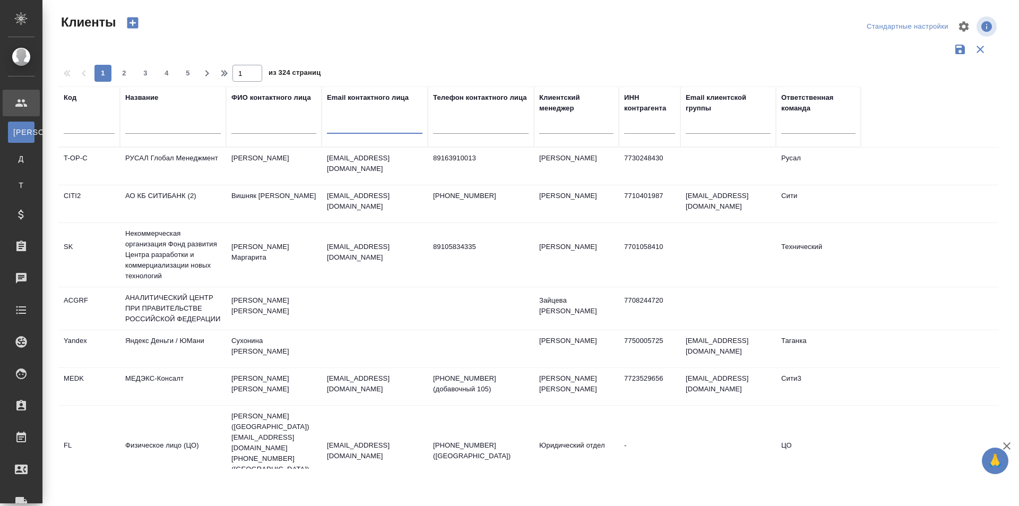
click at [363, 124] on input "text" at bounding box center [375, 126] width 96 height 13
paste input "u.korolkova@socialquantum.com"
type input "u.korolkova@socialquantum.com"
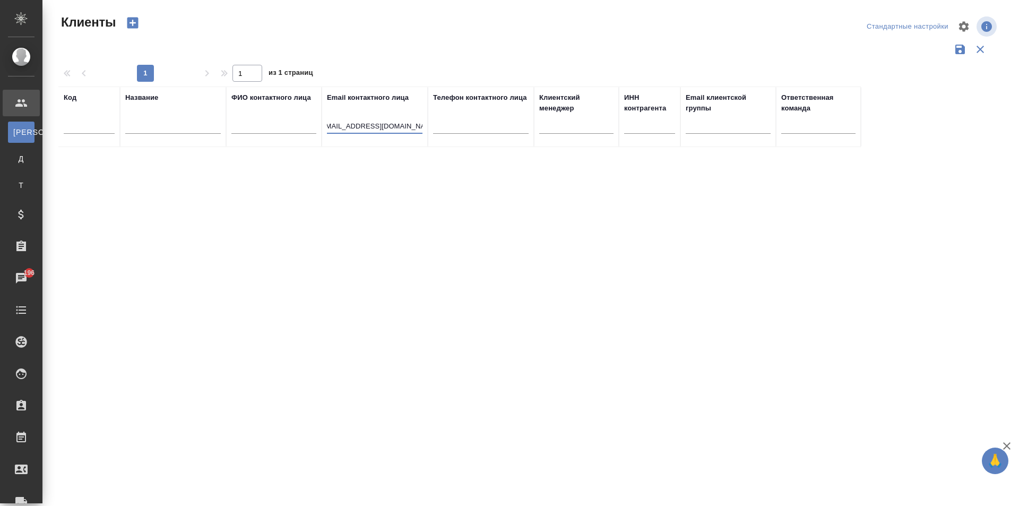
scroll to position [0, 0]
drag, startPoint x: 423, startPoint y: 124, endPoint x: 319, endPoint y: 128, distance: 103.5
click at [319, 128] on tr "Код Название ФИО контактного лица Email контактного лица u.korolkova@socialquan…" at bounding box center [459, 116] width 802 height 60
click at [408, 96] on div "Email контактного лица" at bounding box center [368, 97] width 82 height 11
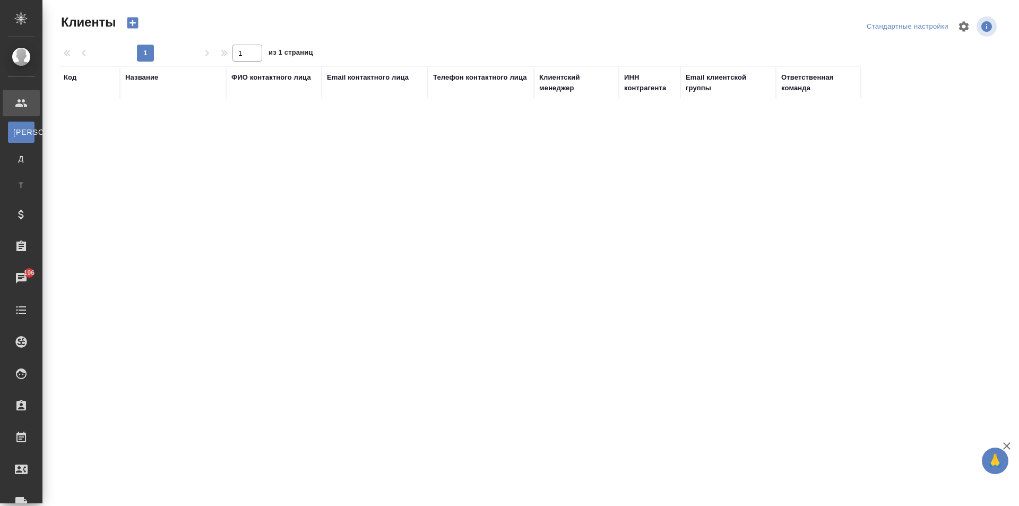
click at [408, 82] on div "Email контактного лица" at bounding box center [368, 77] width 82 height 11
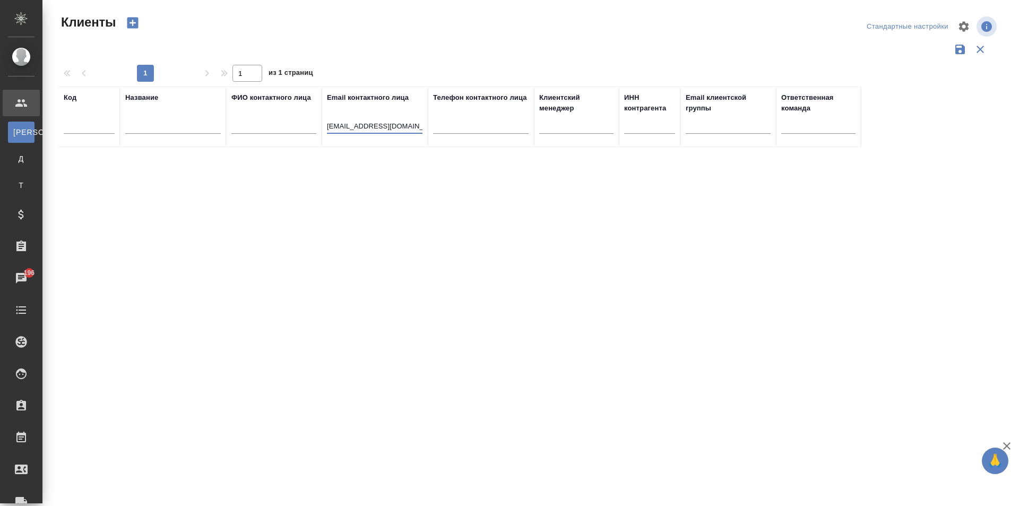
drag, startPoint x: 391, startPoint y: 128, endPoint x: 309, endPoint y: 127, distance: 81.7
click at [309, 127] on tr "Код Название ФИО контактного лица Email контактного лица u.korolkova@socialquan…" at bounding box center [459, 116] width 802 height 60
type input ".com"
drag, startPoint x: 391, startPoint y: 126, endPoint x: 310, endPoint y: 124, distance: 80.7
click at [310, 124] on tr "Код Название ФИО контактного лица Email контактного лица .com Телефон контактно…" at bounding box center [459, 116] width 802 height 60
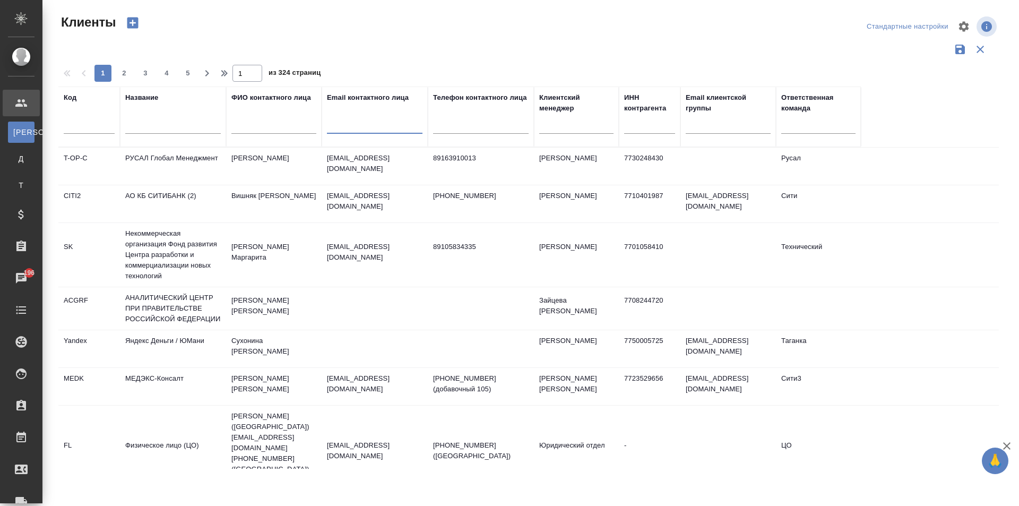
click at [191, 125] on input "text" at bounding box center [173, 126] width 96 height 13
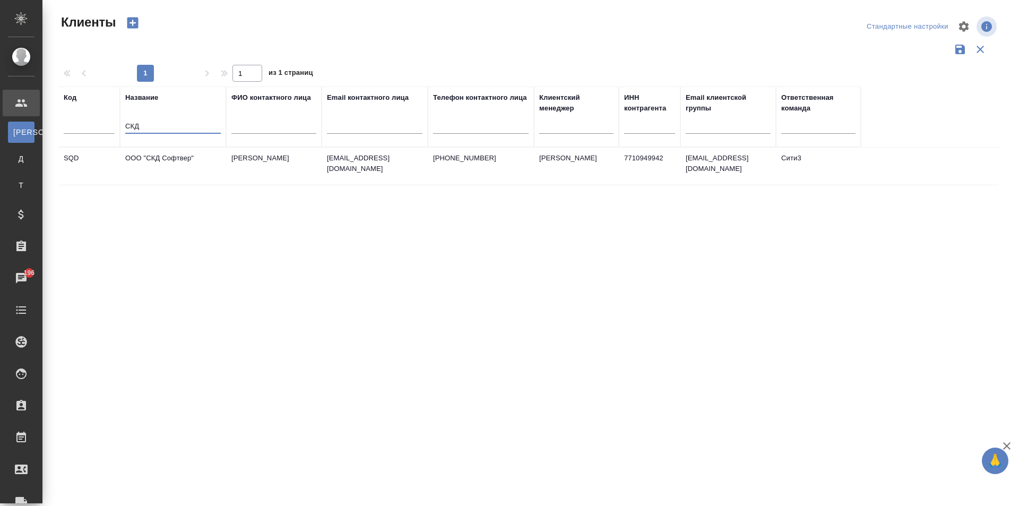
type input "СКД"
click at [256, 157] on td "[PERSON_NAME]" at bounding box center [274, 166] width 96 height 37
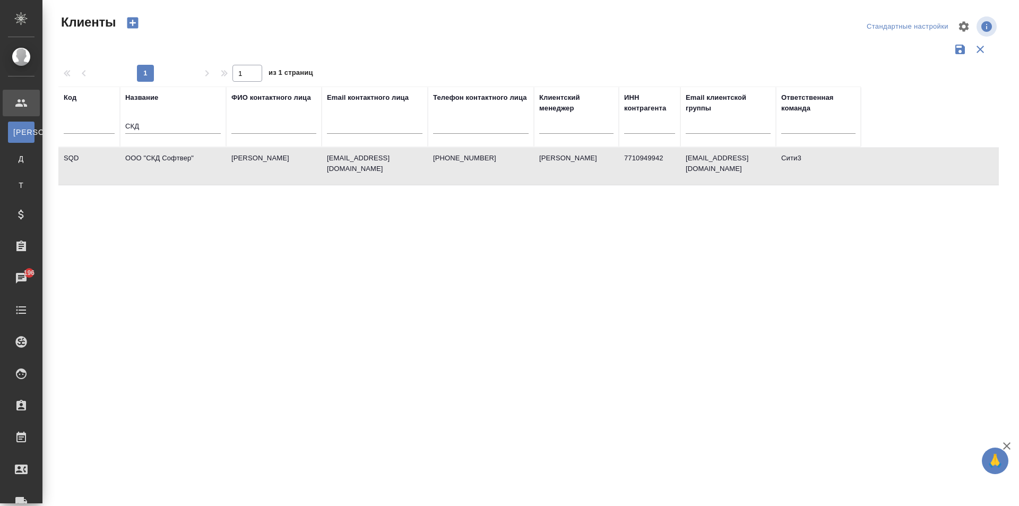
click at [256, 157] on td "[PERSON_NAME]" at bounding box center [274, 166] width 96 height 37
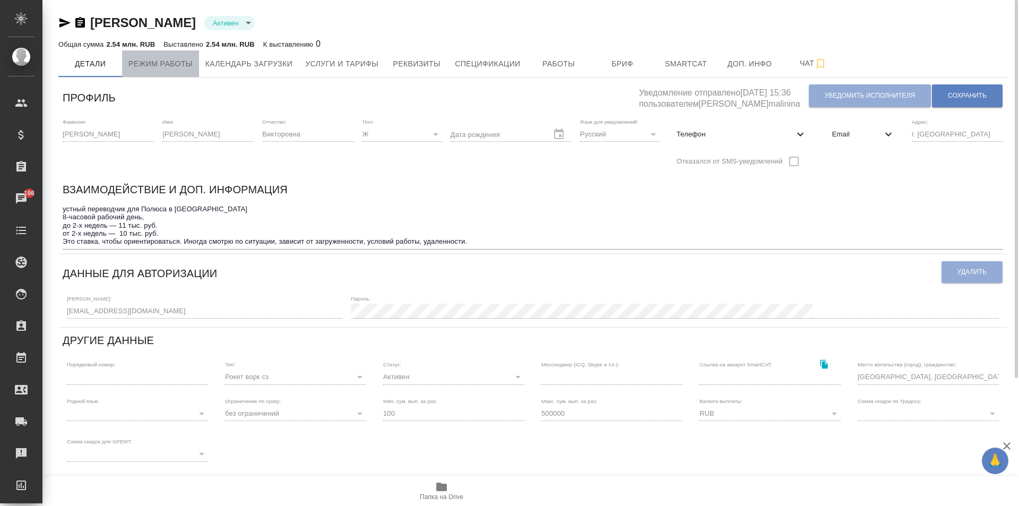
click at [183, 72] on button "Режим работы" at bounding box center [160, 63] width 77 height 27
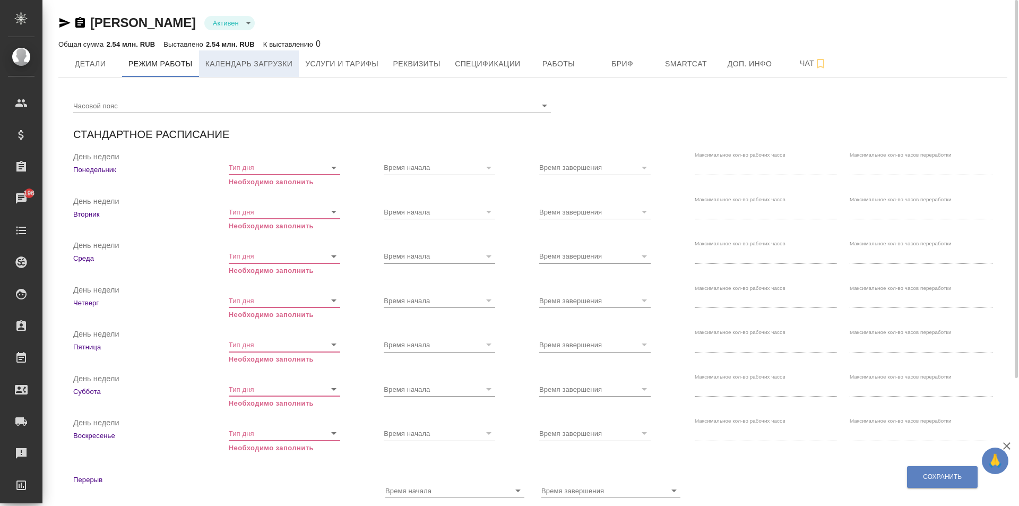
click at [295, 59] on button "Календарь загрузки" at bounding box center [249, 63] width 100 height 27
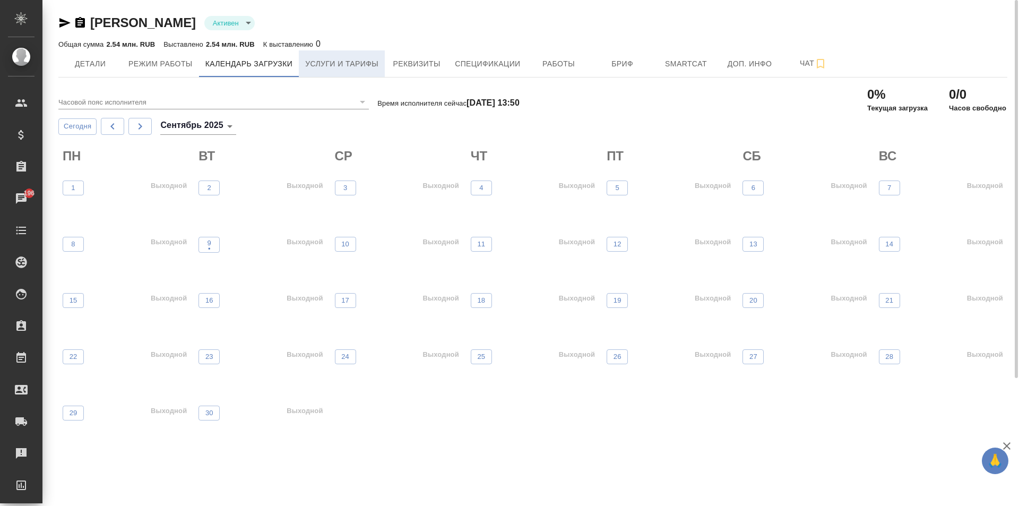
click at [362, 74] on button "Услуги и тарифы" at bounding box center [342, 63] width 86 height 27
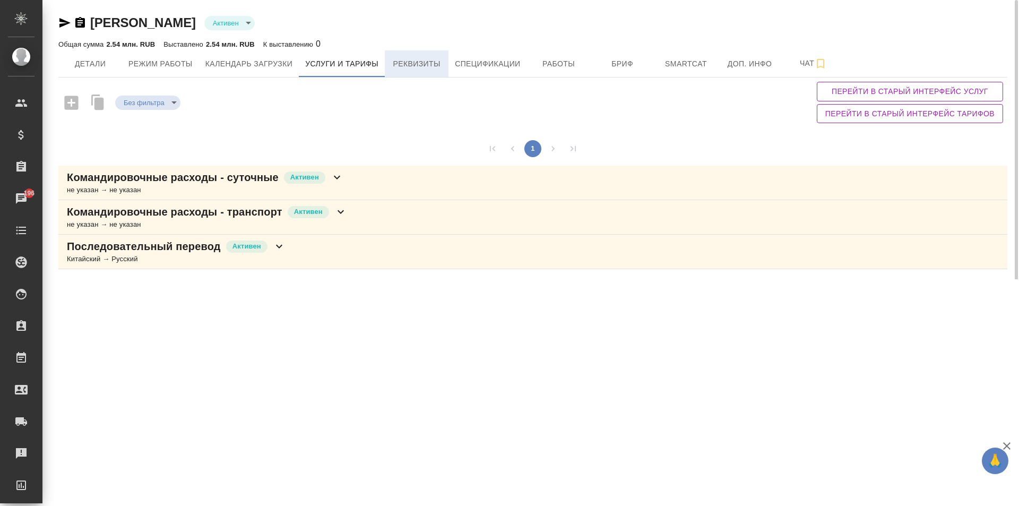
click at [400, 70] on span "Реквизиты" at bounding box center [416, 63] width 51 height 13
select select "10"
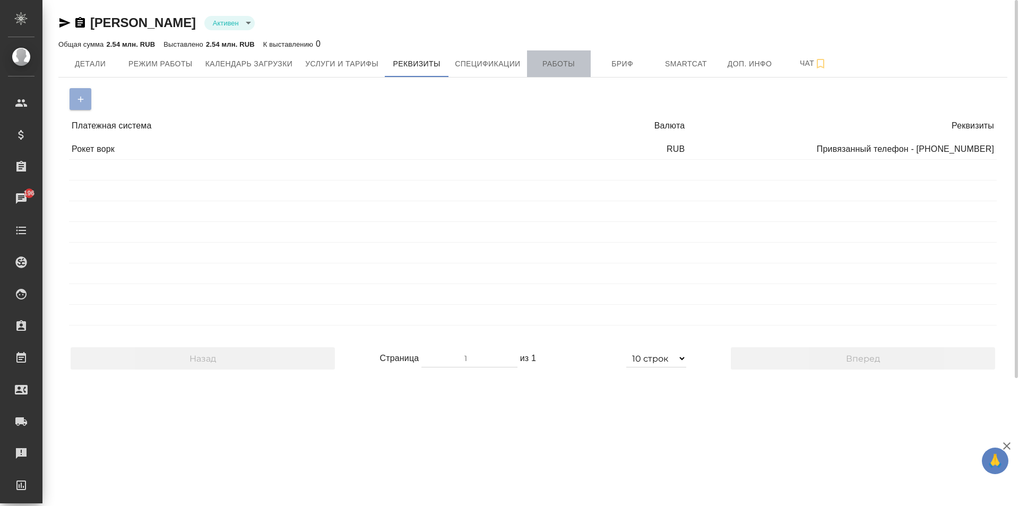
click at [569, 73] on button "Работы" at bounding box center [559, 63] width 64 height 27
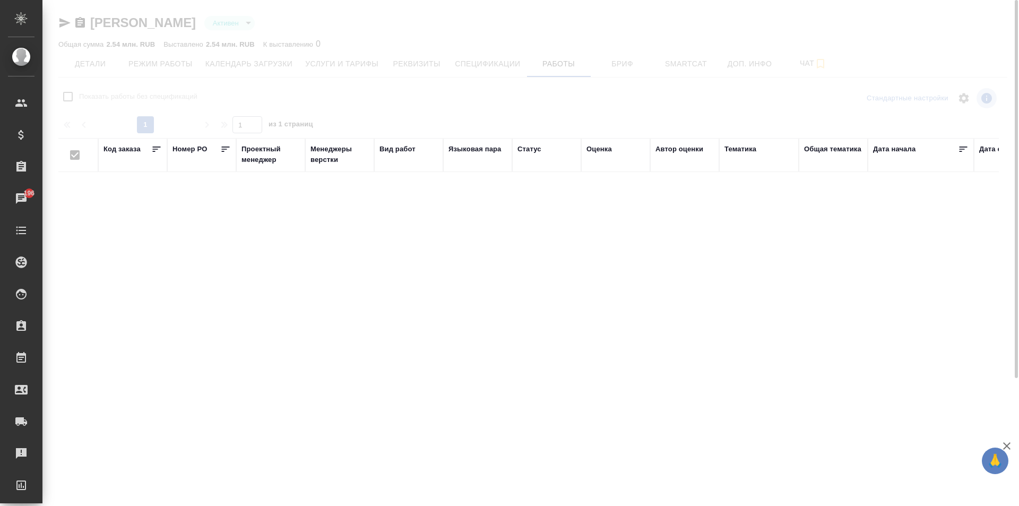
checkbox input "false"
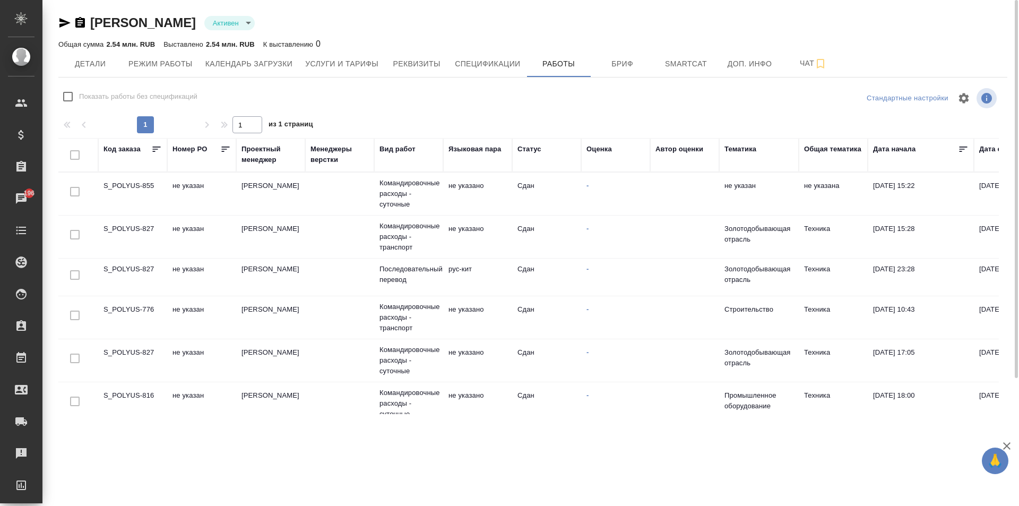
drag, startPoint x: 402, startPoint y: 399, endPoint x: 455, endPoint y: 401, distance: 53.1
click at [457, 395] on tr "S_POLYUS-816 не указан Авдеенко Кирилл Командировочные расходы - суточные не ук…" at bounding box center [844, 403] width 1573 height 43
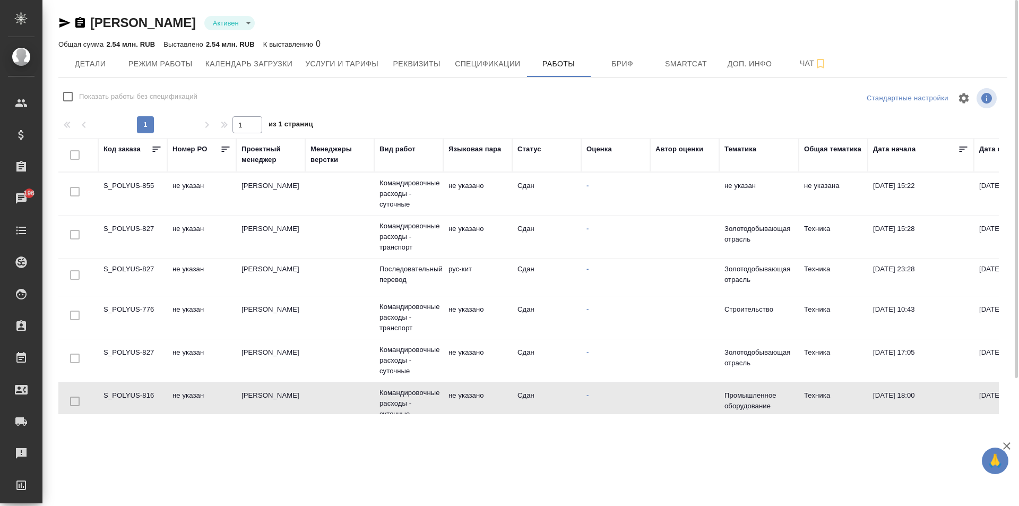
drag, startPoint x: 452, startPoint y: 404, endPoint x: 483, endPoint y: 409, distance: 31.8
click at [483, 409] on div "Код заказа Номер PO Проектный менеджер Менеджеры верстки Вид работ Языковая пар…" at bounding box center [528, 276] width 940 height 276
drag, startPoint x: 475, startPoint y: 414, endPoint x: 482, endPoint y: 409, distance: 8.8
click at [482, 409] on div "Сафонова Анна Викторовна Активен active Общая сумма 2.54 млн. RUB Выставлено 2.…" at bounding box center [533, 210] width 960 height 420
click at [606, 71] on button "Бриф" at bounding box center [623, 63] width 64 height 27
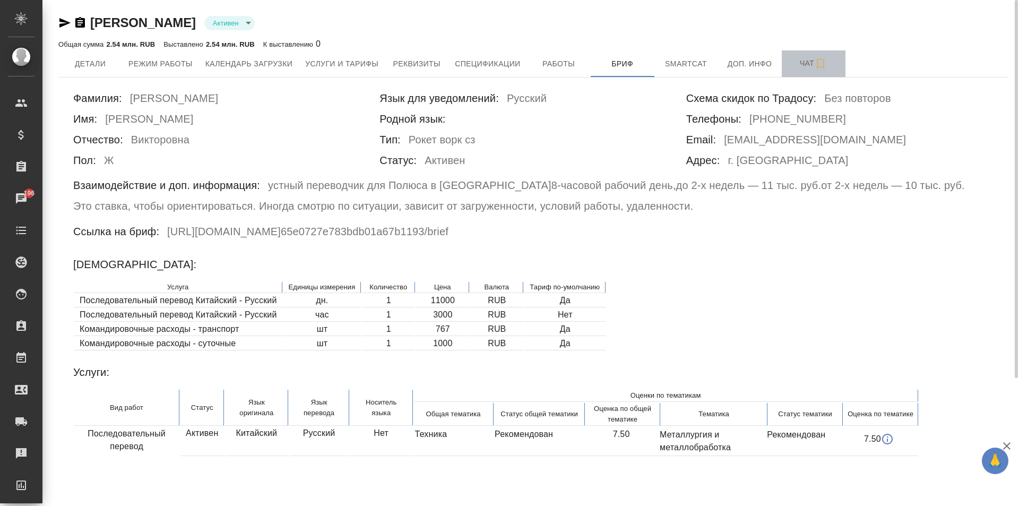
click at [795, 68] on span "Чат" at bounding box center [813, 63] width 51 height 13
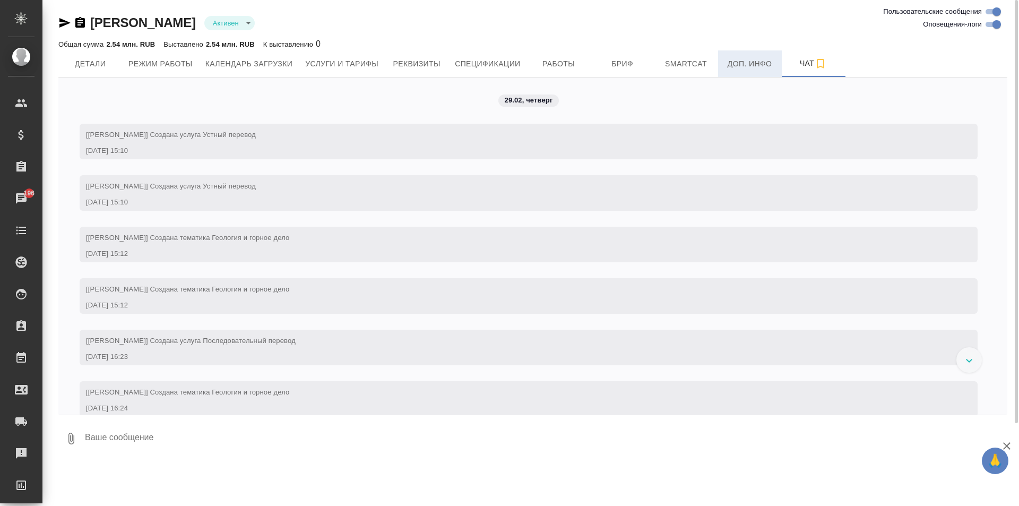
click at [718, 66] on button "Доп. инфо" at bounding box center [750, 63] width 64 height 27
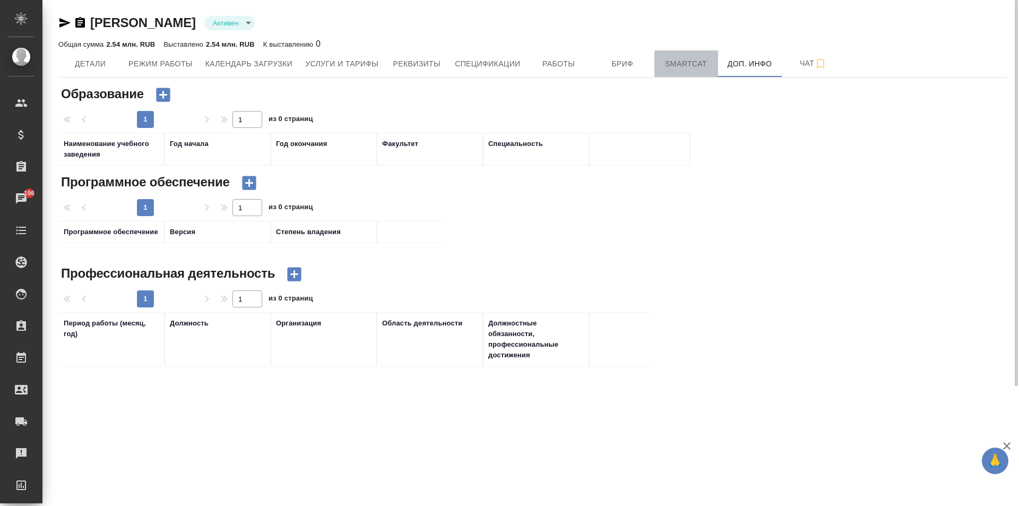
click at [681, 65] on span "Smartcat" at bounding box center [686, 63] width 51 height 13
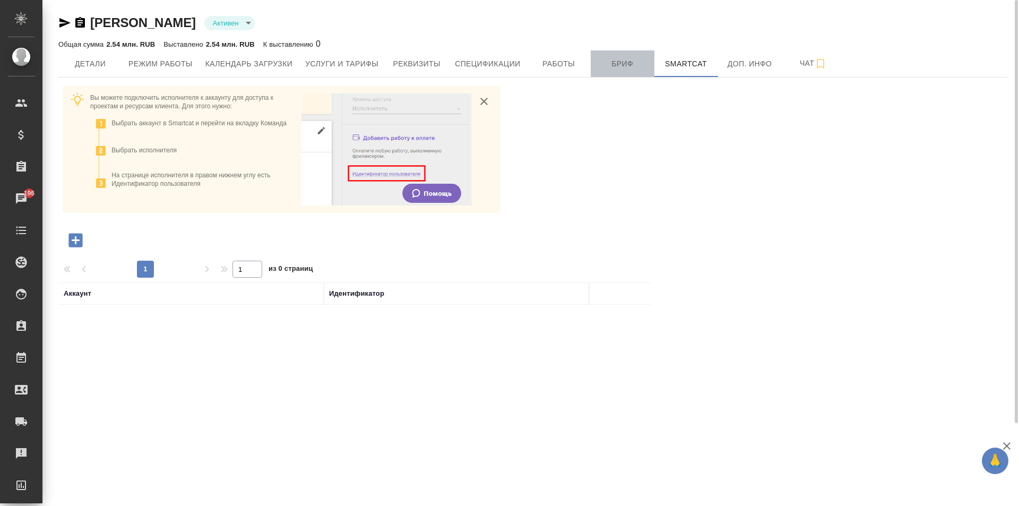
click at [638, 64] on span "Бриф" at bounding box center [622, 63] width 51 height 13
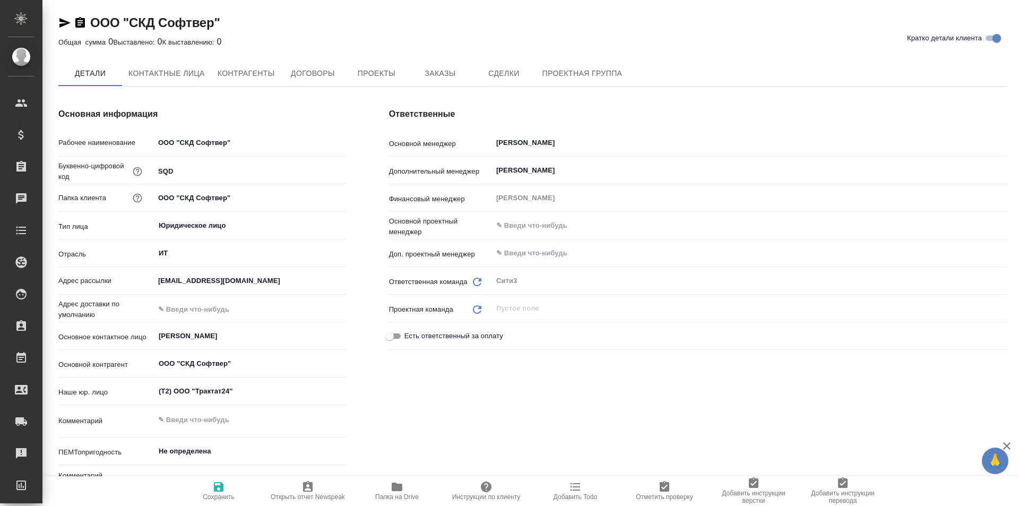
type textarea "x"
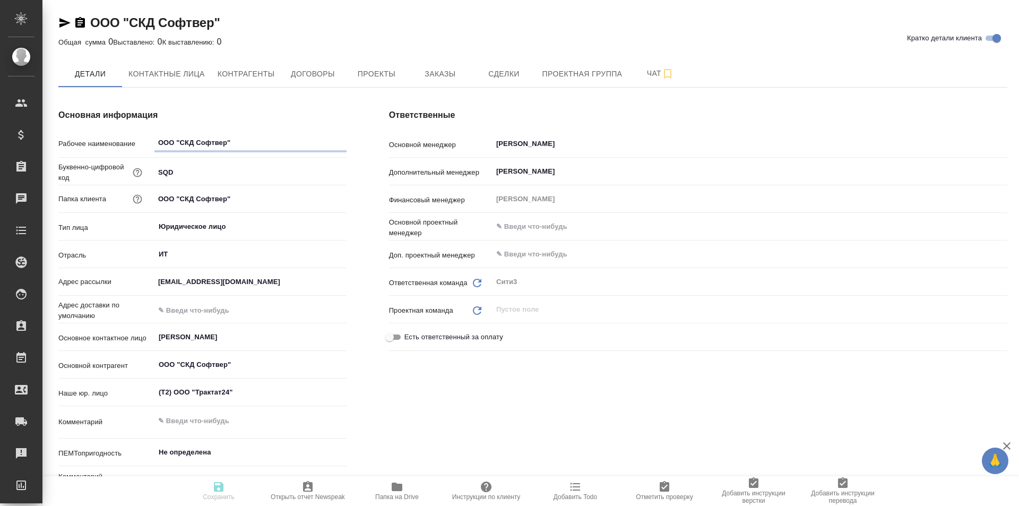
type textarea "x"
click at [162, 66] on button "Контактные лица" at bounding box center [166, 73] width 89 height 27
select select "RU"
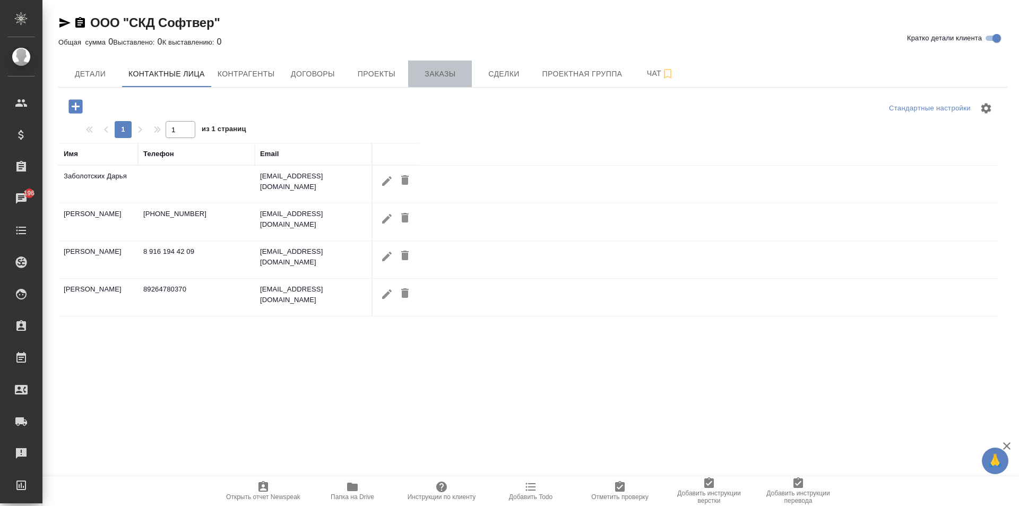
click at [421, 73] on span "Заказы" at bounding box center [439, 73] width 51 height 13
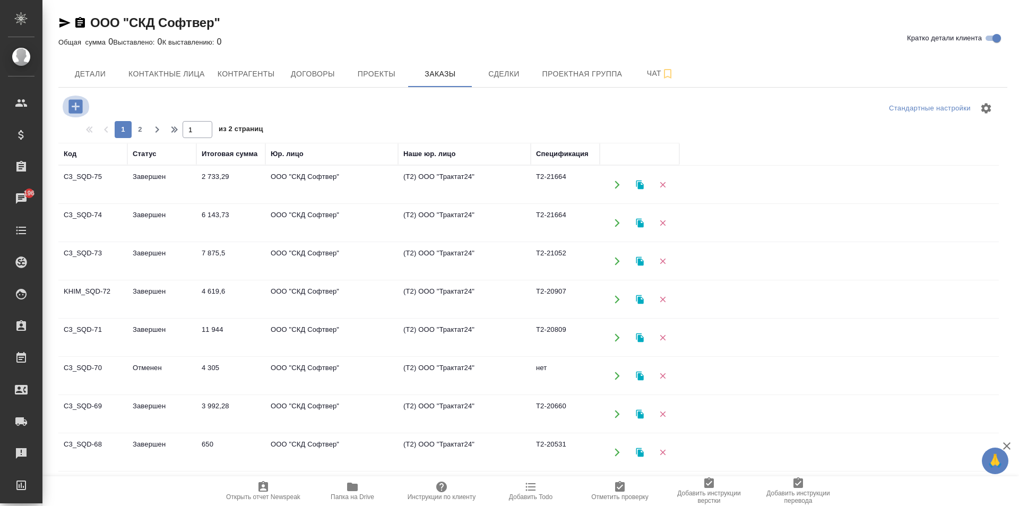
click at [79, 109] on icon "button" at bounding box center [75, 106] width 14 height 14
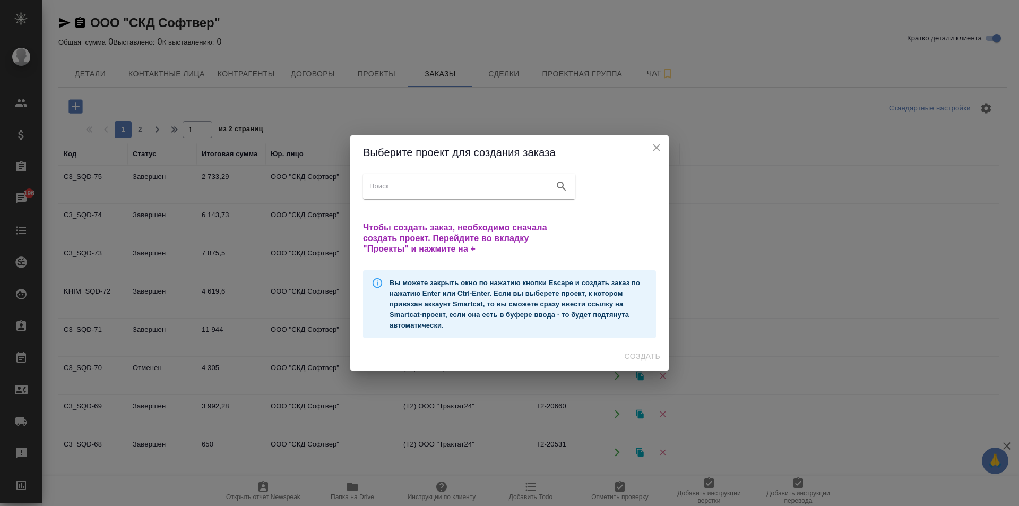
click at [657, 148] on icon "close" at bounding box center [656, 147] width 13 height 13
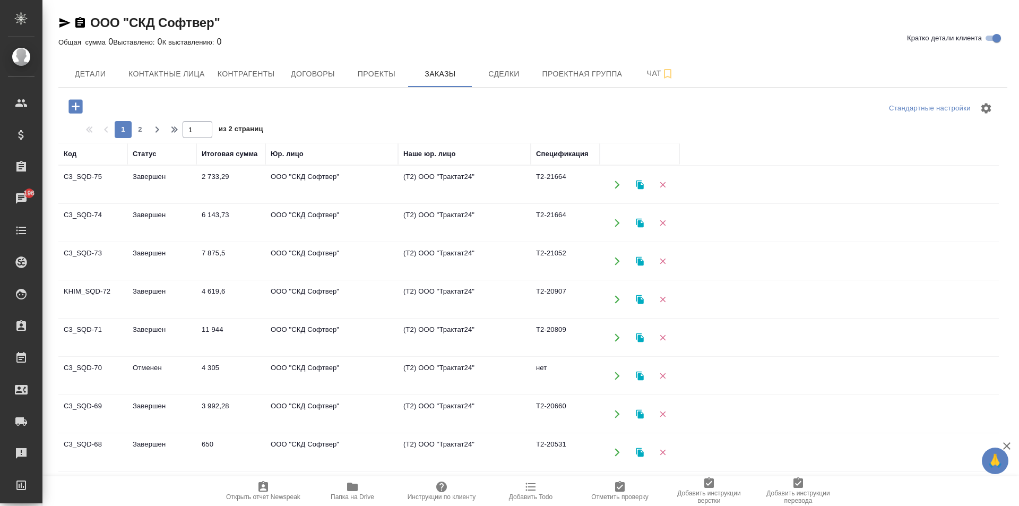
click at [73, 110] on icon "button" at bounding box center [75, 106] width 14 height 14
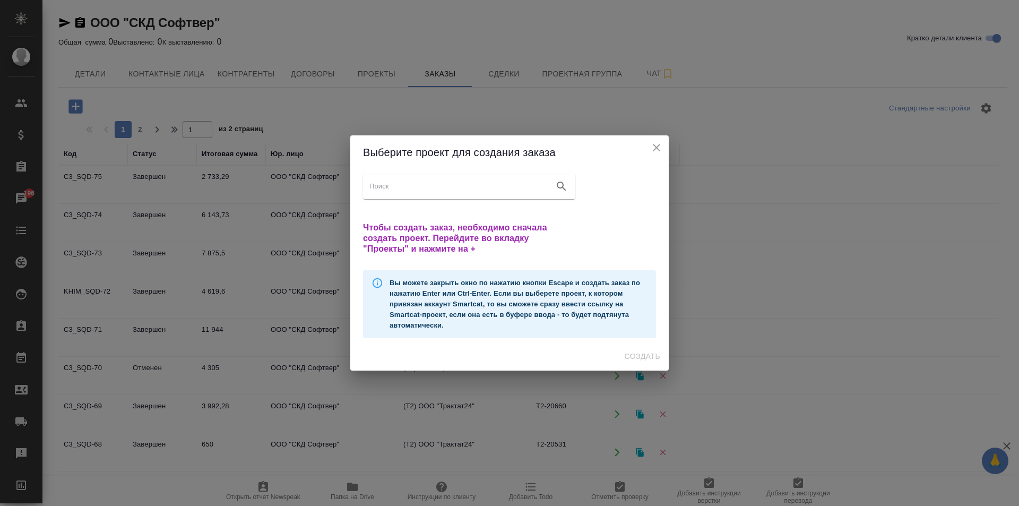
click at [661, 152] on icon "close" at bounding box center [656, 147] width 13 height 13
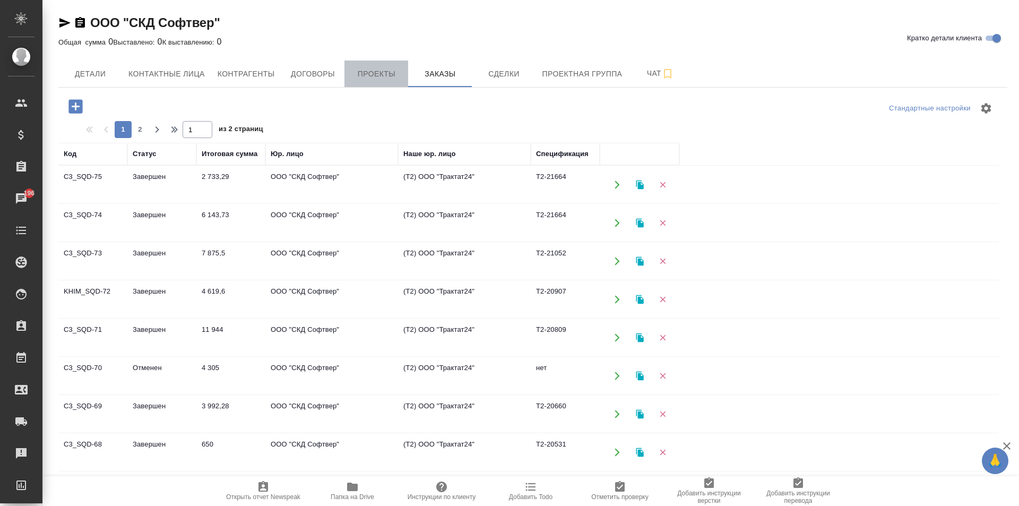
click at [348, 70] on button "Проекты" at bounding box center [376, 73] width 64 height 27
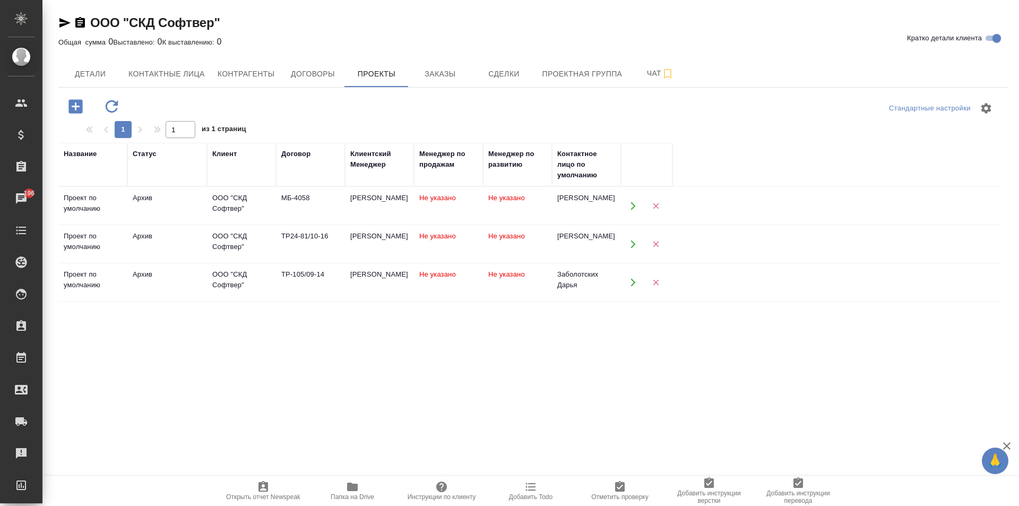
click at [309, 198] on div "МБ-4058" at bounding box center [310, 198] width 58 height 11
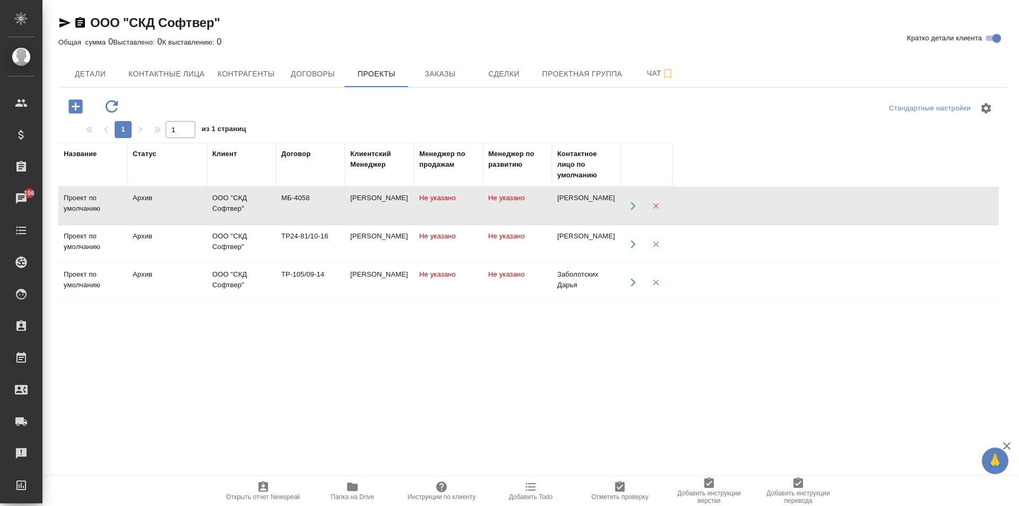
click at [309, 198] on div "МБ-4058" at bounding box center [310, 198] width 58 height 11
click at [630, 207] on icon "button" at bounding box center [633, 206] width 10 height 10
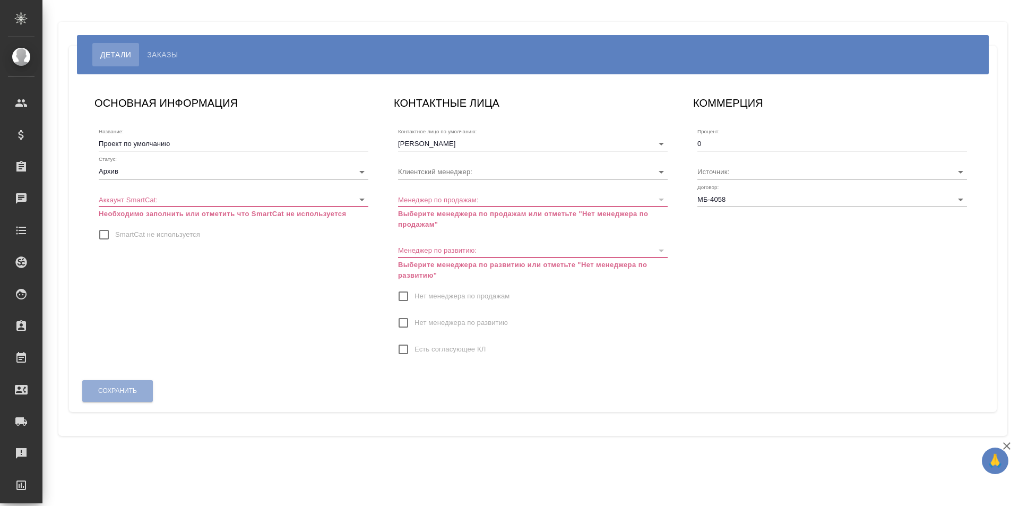
type input "[PERSON_NAME]"
click at [430, 317] on span "Нет менеджера по развитию" at bounding box center [460, 322] width 93 height 11
click at [414, 317] on input "Нет менеджера по развитию" at bounding box center [403, 322] width 22 height 22
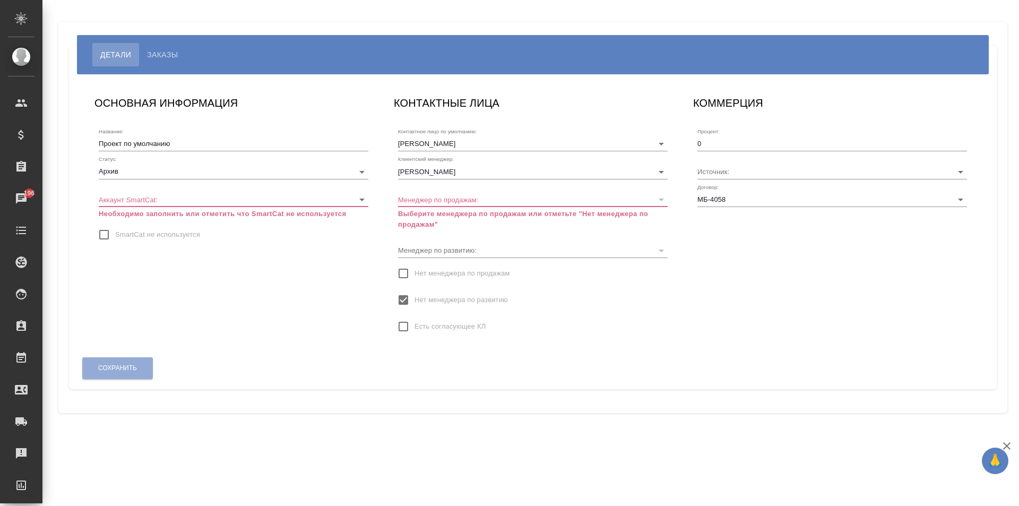
click at [446, 273] on span "Нет менеджера по продажам" at bounding box center [461, 273] width 95 height 11
click at [414, 273] on input "Нет менеджера по продажам" at bounding box center [403, 273] width 22 height 22
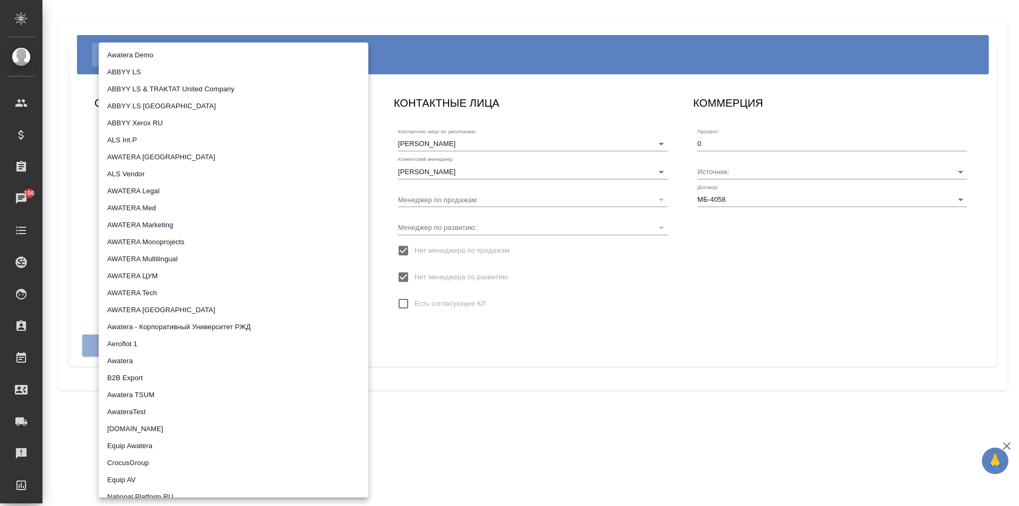
click at [200, 195] on body "🙏 .cls-1 fill:#fff; AWATERA Moskalets Alina Клиенты Спецификации Заказы 196 Чат…" at bounding box center [509, 253] width 1019 height 506
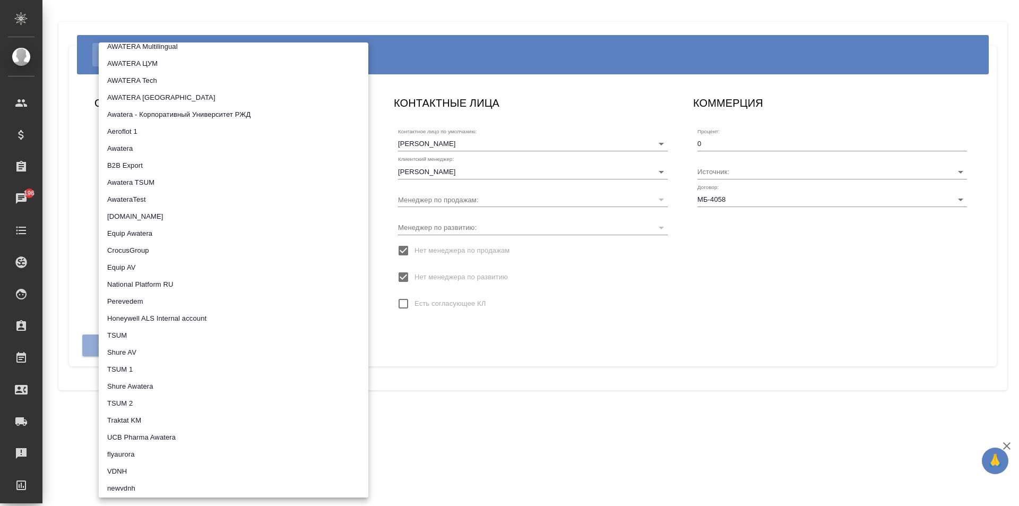
scroll to position [550, 0]
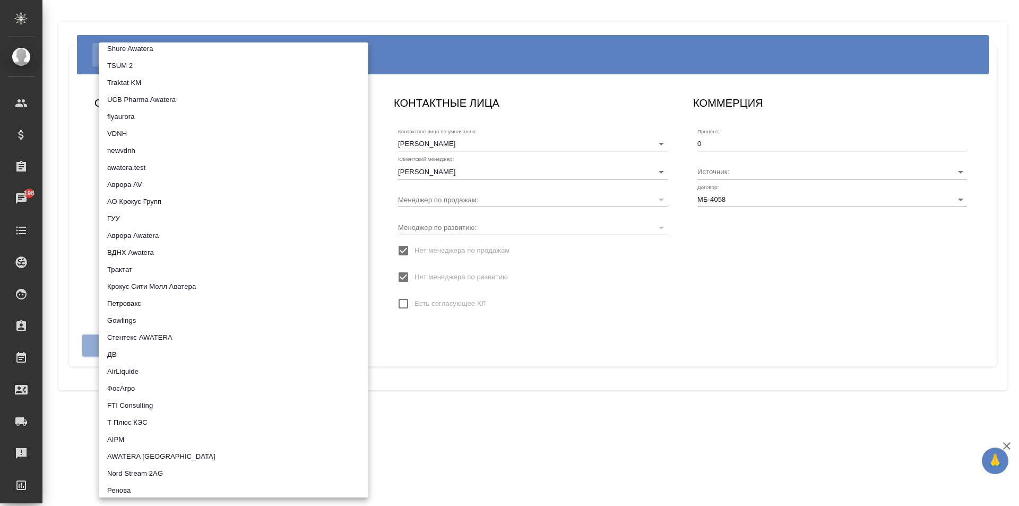
click at [157, 271] on li "Трактат" at bounding box center [234, 269] width 270 height 17
type input "5ee7379ee86966421fbf459a"
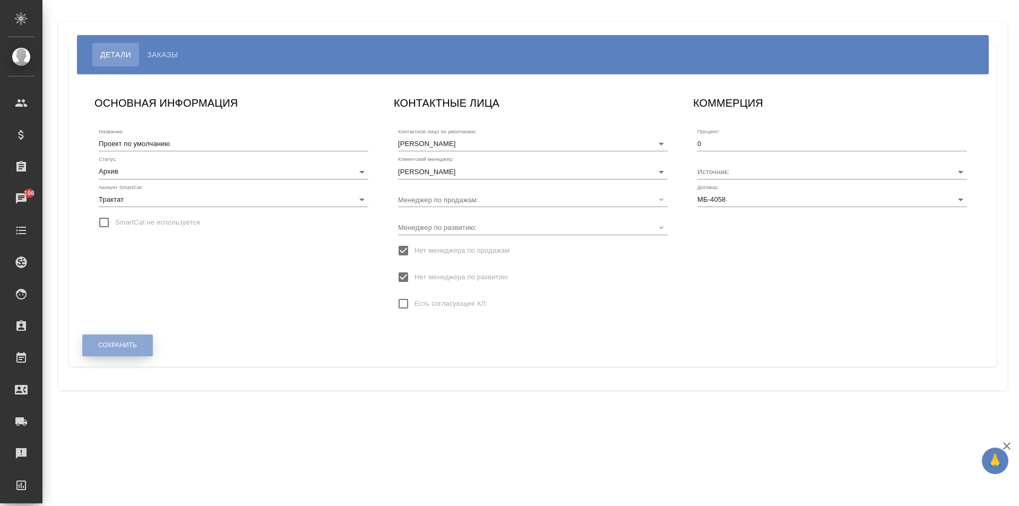
click at [126, 345] on span "Сохранить" at bounding box center [117, 345] width 39 height 9
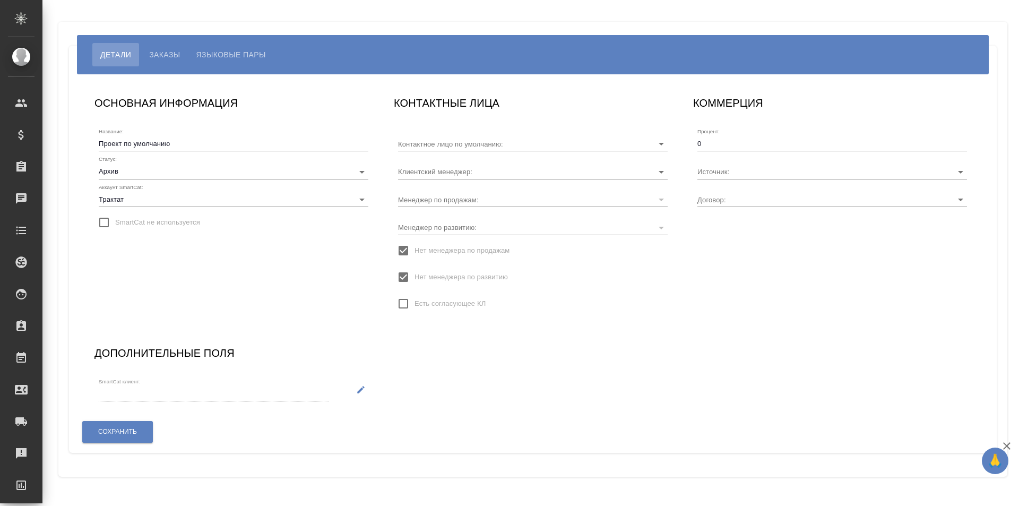
type input "МБ-4058"
type input "[PERSON_NAME]"
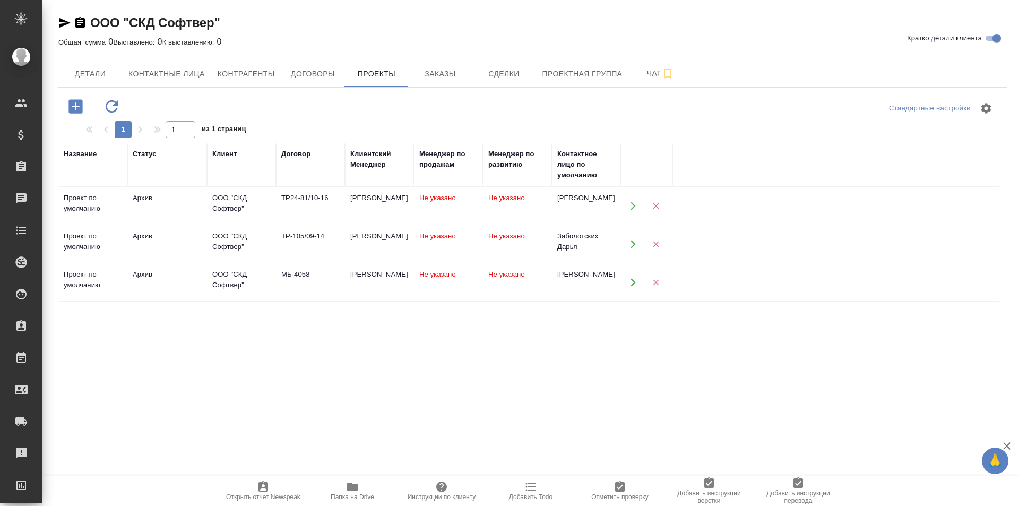
drag, startPoint x: 262, startPoint y: 202, endPoint x: 230, endPoint y: 345, distance: 147.3
click at [230, 345] on div "Название Статус Клиент Договор Клиентский Менеджер Менеджер по продажам Менедже…" at bounding box center [528, 350] width 940 height 414
click at [283, 210] on td "ТР24-81/10-16" at bounding box center [310, 205] width 69 height 37
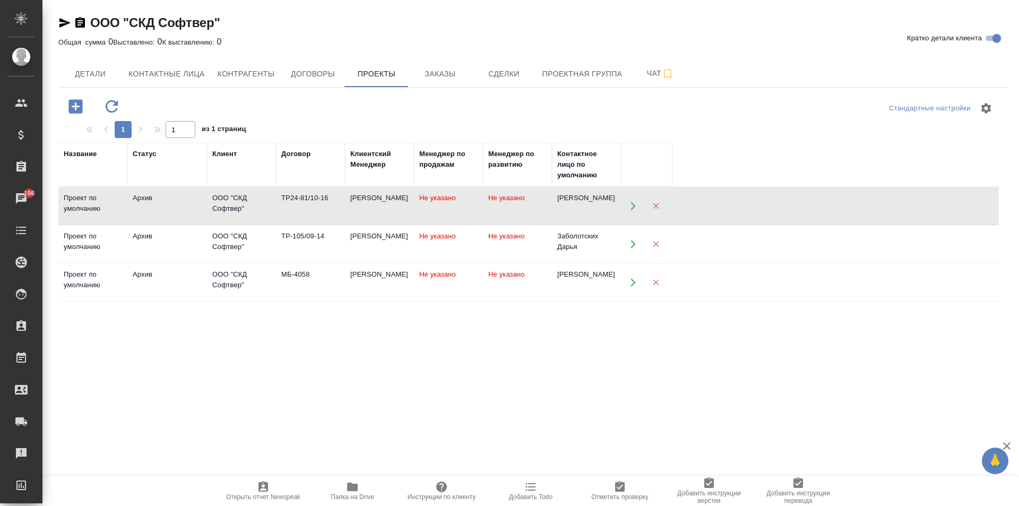
click at [283, 210] on td "ТР24-81/10-16" at bounding box center [310, 205] width 69 height 37
click at [432, 79] on span "Заказы" at bounding box center [439, 73] width 51 height 13
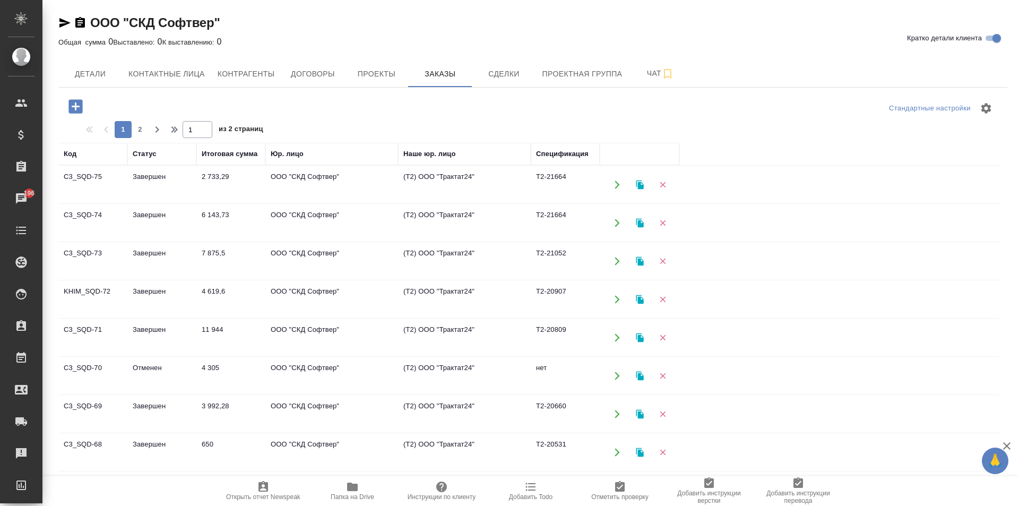
click at [72, 109] on icon "button" at bounding box center [75, 106] width 14 height 14
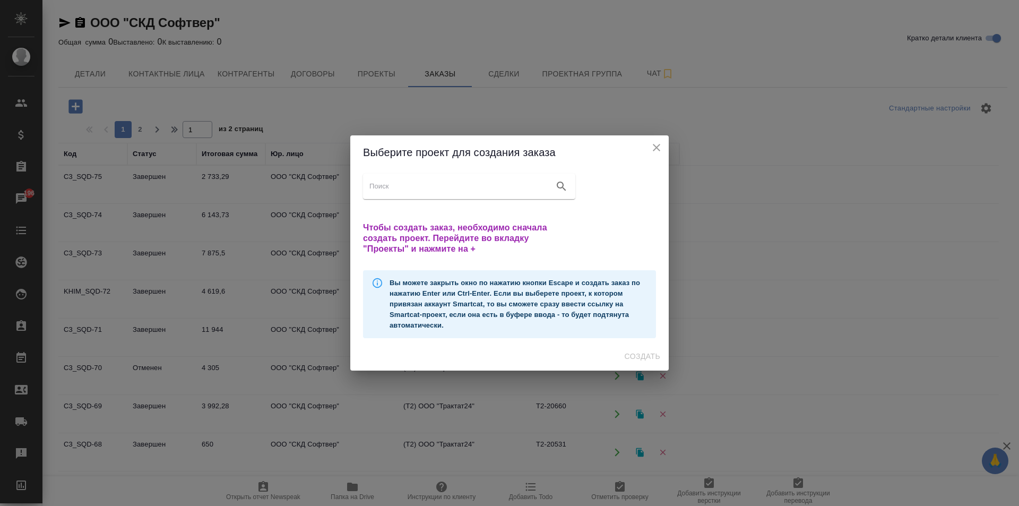
drag, startPoint x: 654, startPoint y: 143, endPoint x: 513, endPoint y: 116, distance: 143.2
click at [653, 143] on icon "close" at bounding box center [656, 147] width 13 height 13
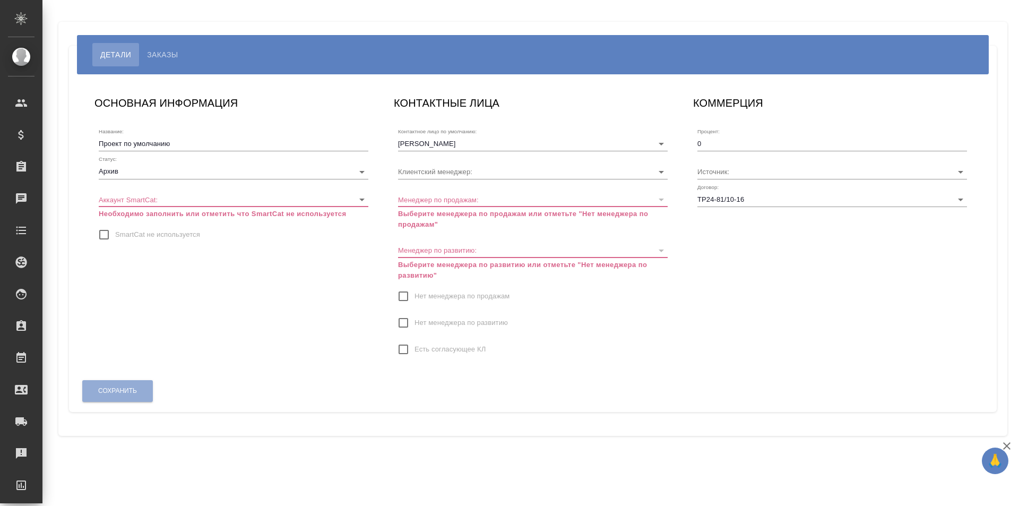
type input "[PERSON_NAME]"
click at [313, 169] on body "🙏 .cls-1 fill:#fff; AWATERA [PERSON_NAME] Спецификации Заказы Чаты Todo Проекты…" at bounding box center [509, 253] width 1019 height 506
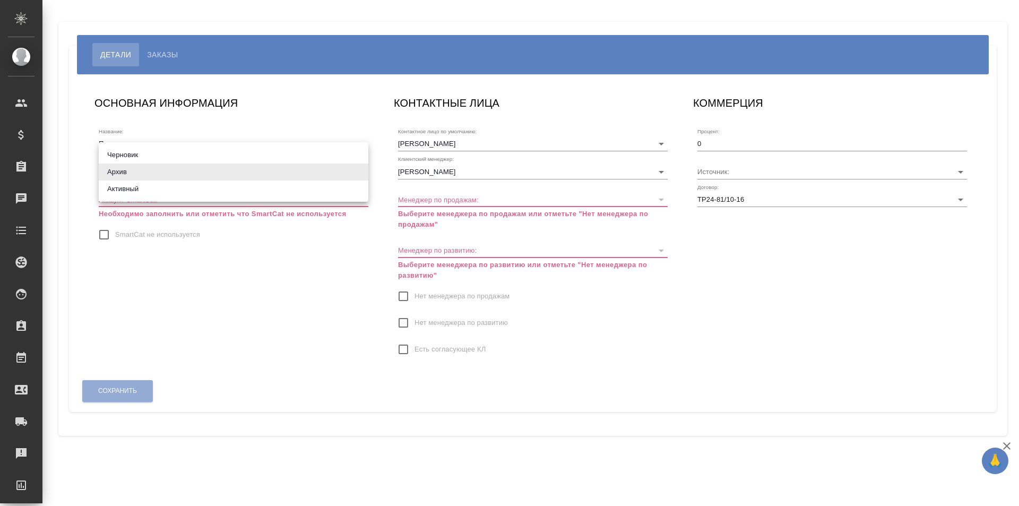
click at [297, 184] on li "Активный" at bounding box center [234, 188] width 270 height 17
type input "active"
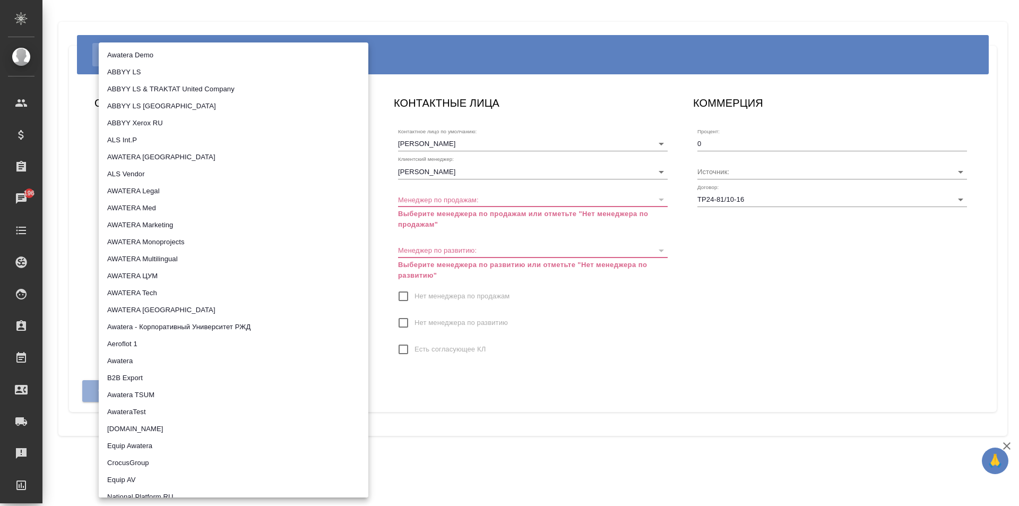
click at [168, 198] on body "🙏 .cls-1 fill:#fff; AWATERA Moskalets Alina Клиенты Спецификации Заказы 196 Чат…" at bounding box center [509, 253] width 1019 height 506
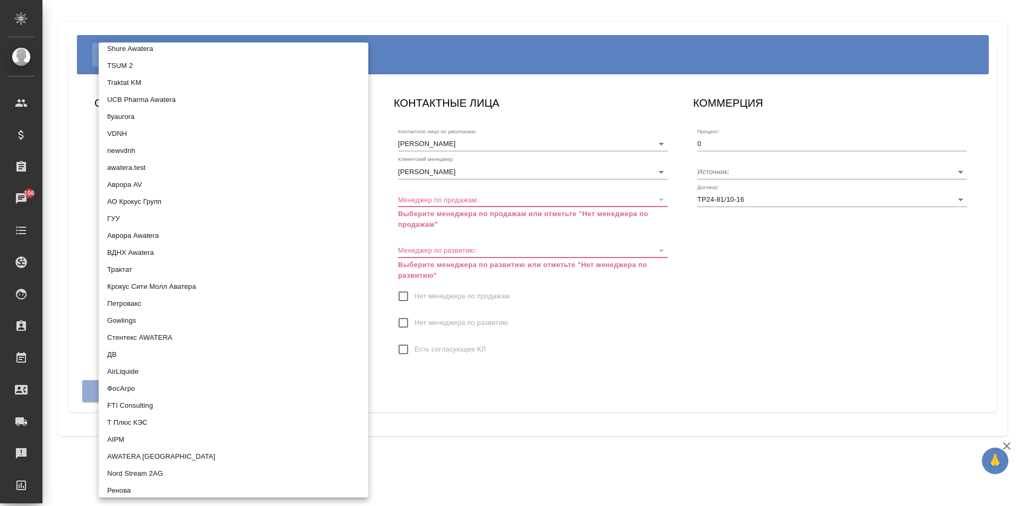
click at [172, 272] on li "Трактат" at bounding box center [234, 269] width 270 height 17
type input "5ee7379ee86966421fbf459a"
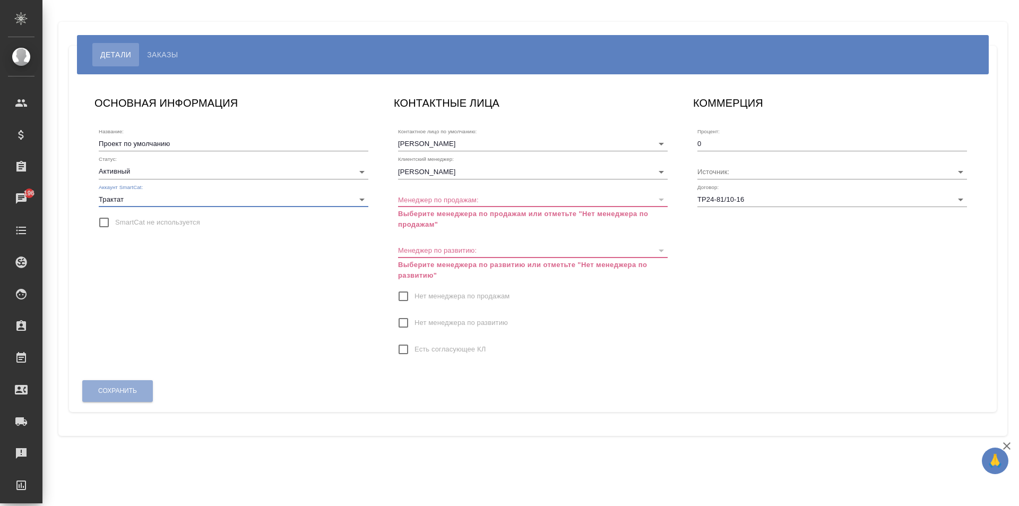
click at [470, 300] on span "Нет менеджера по продажам" at bounding box center [461, 296] width 95 height 11
click at [414, 300] on input "Нет менеджера по продажам" at bounding box center [403, 296] width 22 height 22
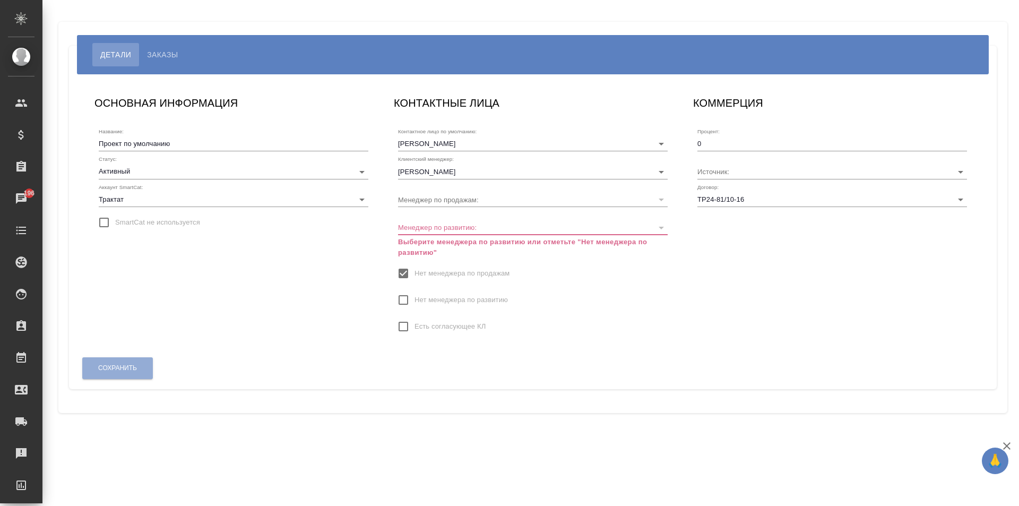
click at [470, 301] on span "Нет менеджера по развитию" at bounding box center [460, 300] width 93 height 11
click at [414, 301] on input "Нет менеджера по развитию" at bounding box center [403, 300] width 22 height 22
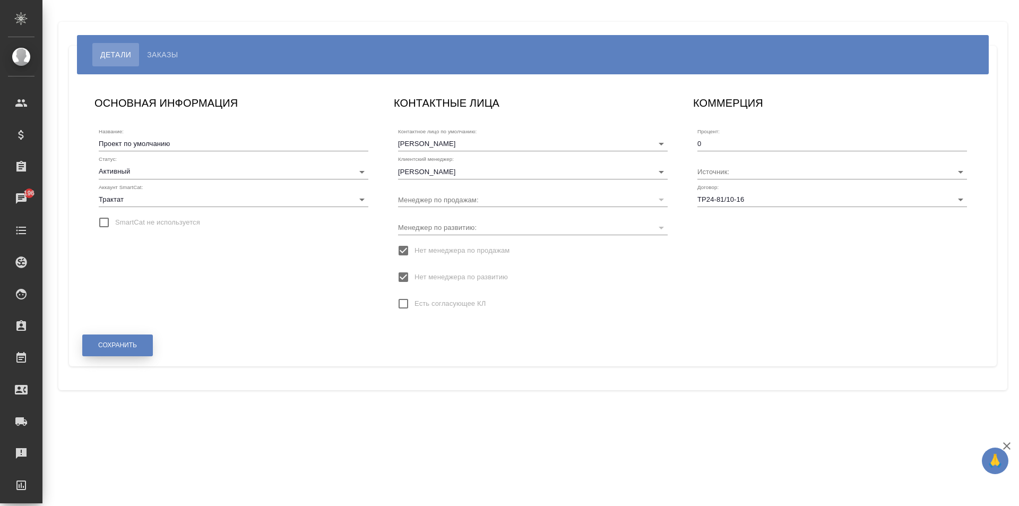
click at [112, 347] on span "Сохранить" at bounding box center [117, 345] width 39 height 9
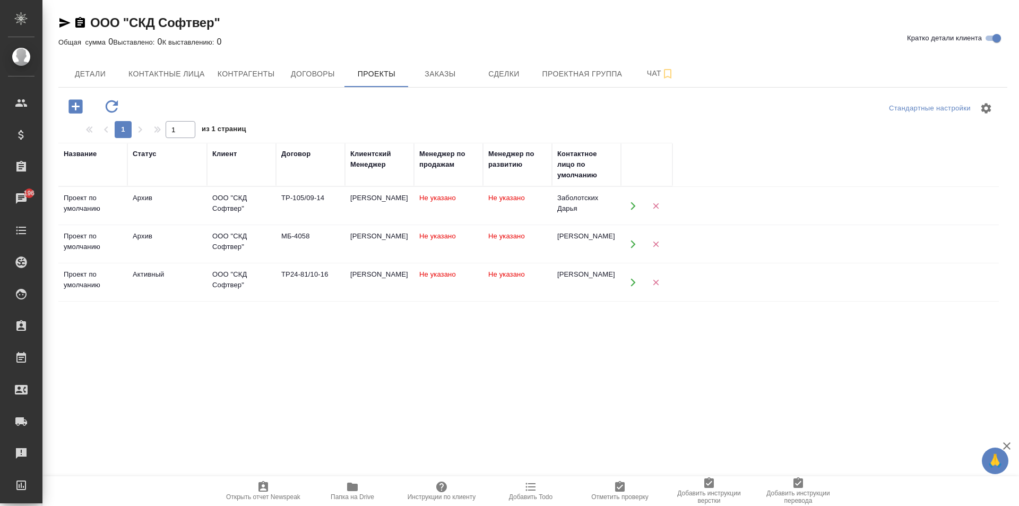
click at [314, 243] on td "МБ-4058" at bounding box center [310, 244] width 69 height 37
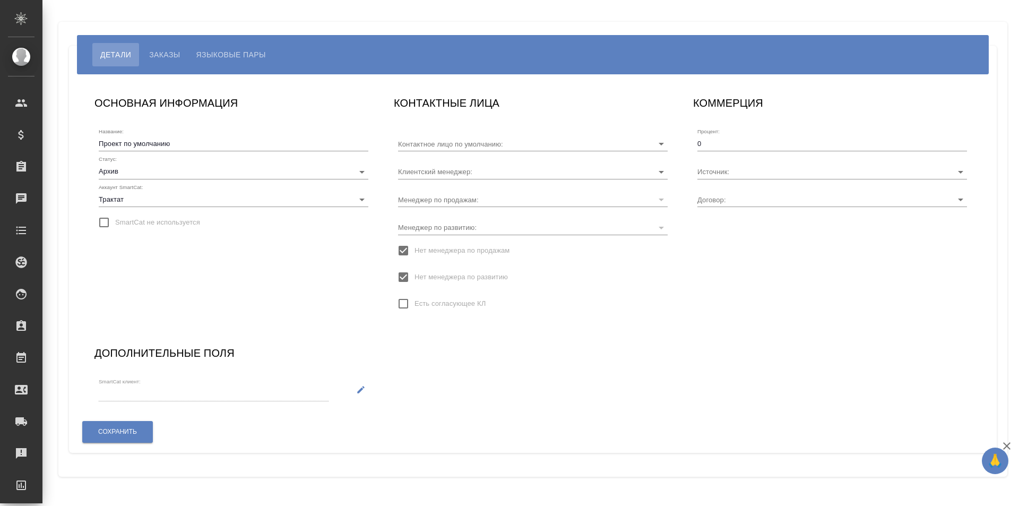
type input "[PERSON_NAME]"
type input "МБ-4058"
type input "[PERSON_NAME]"
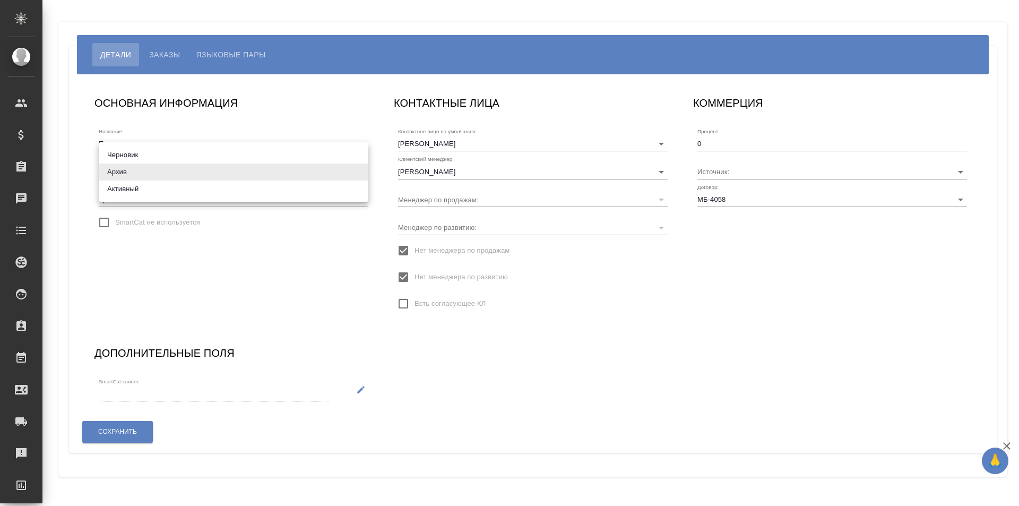
click at [209, 175] on body "🙏 .cls-1 fill:#fff; AWATERA [PERSON_NAME] Спецификации Заказы Чаты Todo Проекты…" at bounding box center [509, 253] width 1019 height 506
click at [195, 189] on li "Активный" at bounding box center [234, 188] width 270 height 17
type input "active"
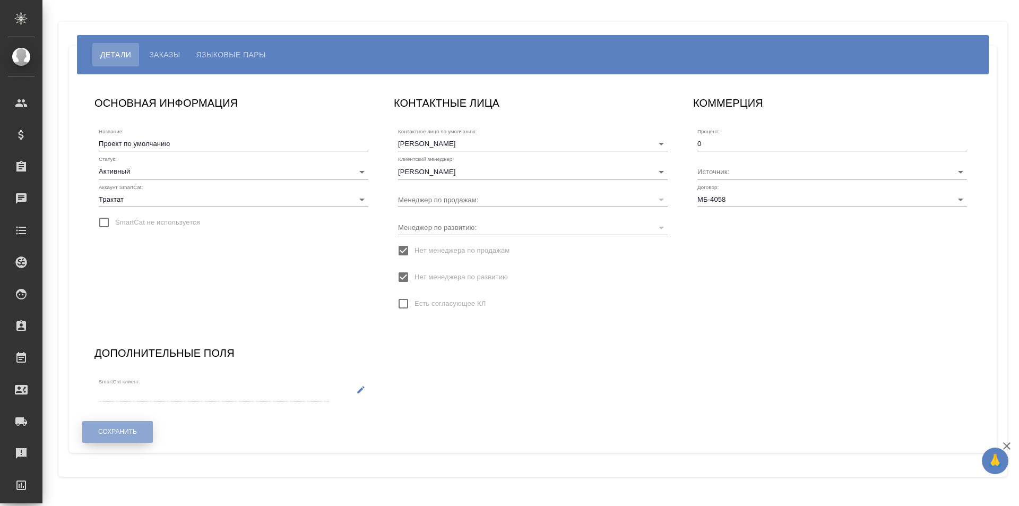
click at [109, 427] on span "Сохранить" at bounding box center [117, 431] width 39 height 9
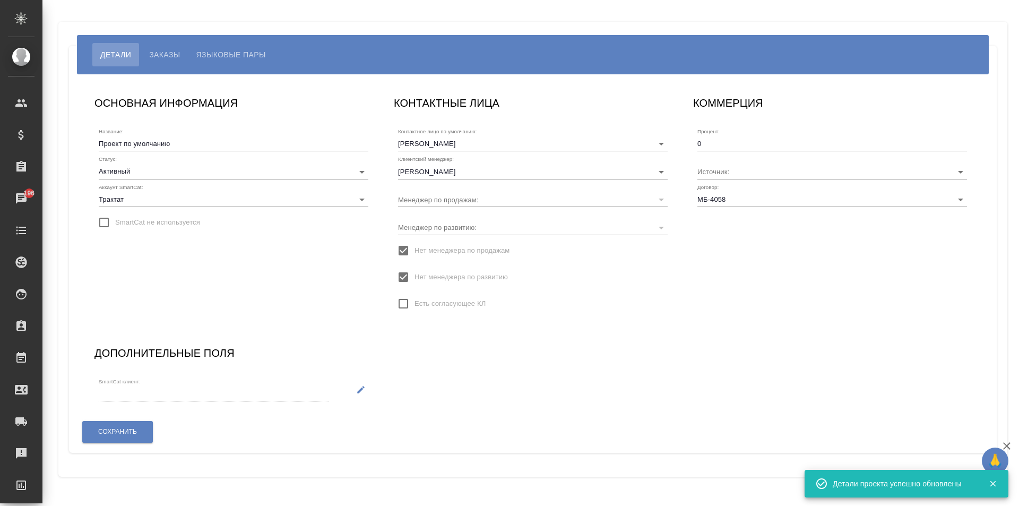
click at [134, 420] on div "Сохранить" at bounding box center [118, 431] width 72 height 27
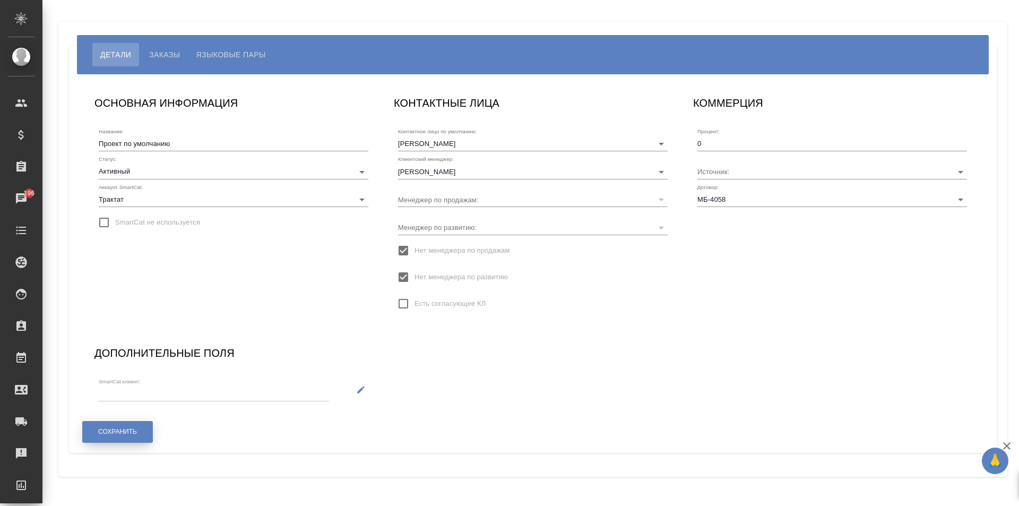
click at [133, 422] on button "Сохранить" at bounding box center [117, 432] width 71 height 22
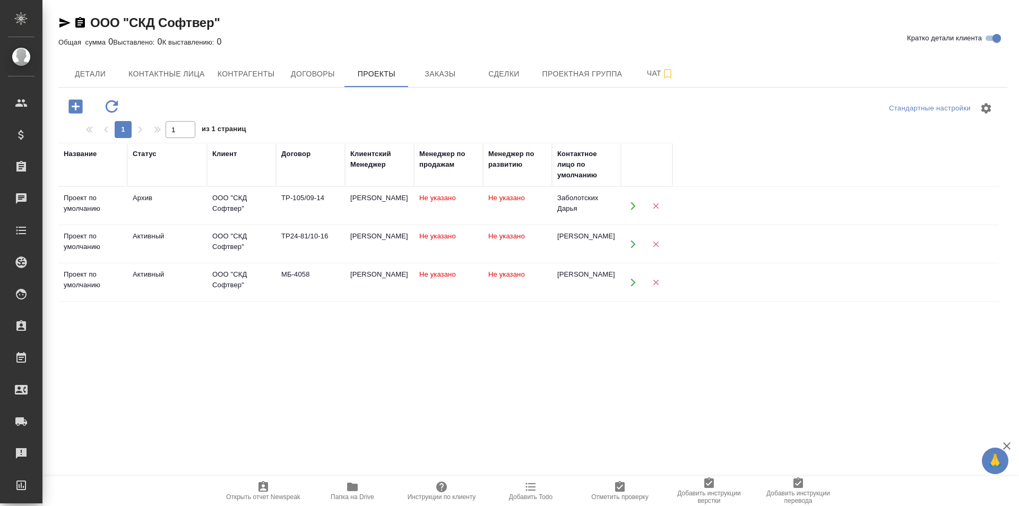
click at [317, 244] on td "ТР24-81/10-16" at bounding box center [310, 244] width 69 height 37
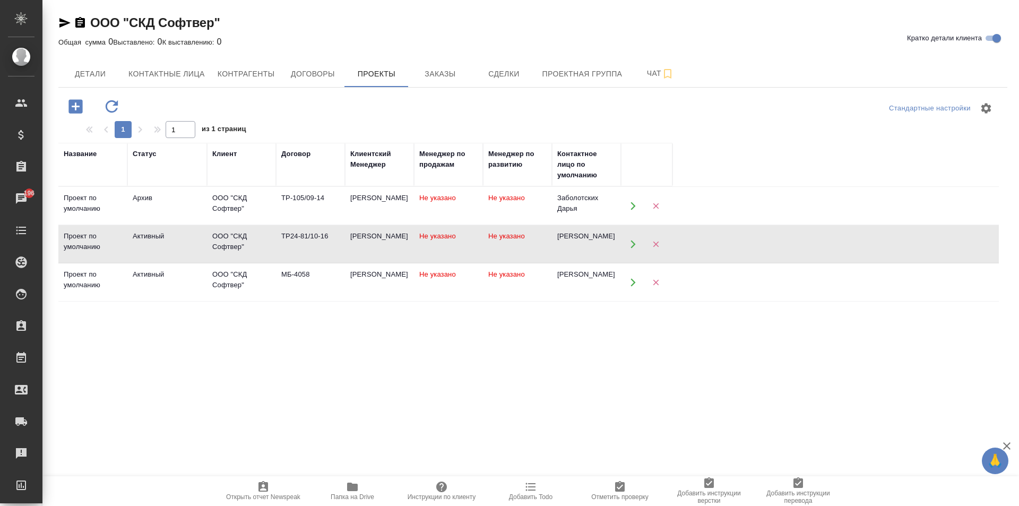
click at [315, 244] on td "ТР24-81/10-16" at bounding box center [310, 244] width 69 height 37
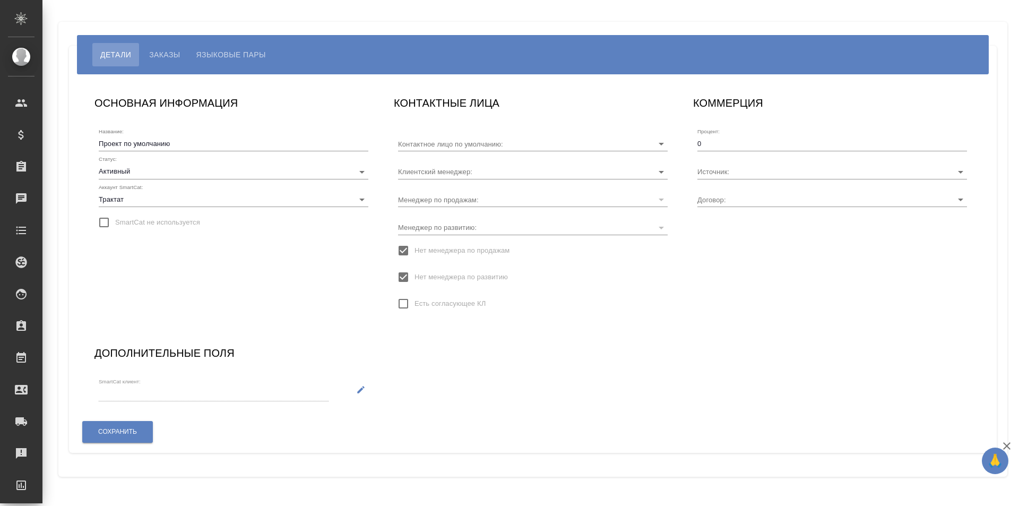
type input "[PERSON_NAME]"
type input "ТР24-81/10-16"
type input "[PERSON_NAME]"
click at [196, 175] on body "🙏 .cls-1 fill:#fff; AWATERA [PERSON_NAME] Спецификации Заказы Чаты Todo Проекты…" at bounding box center [509, 253] width 1019 height 506
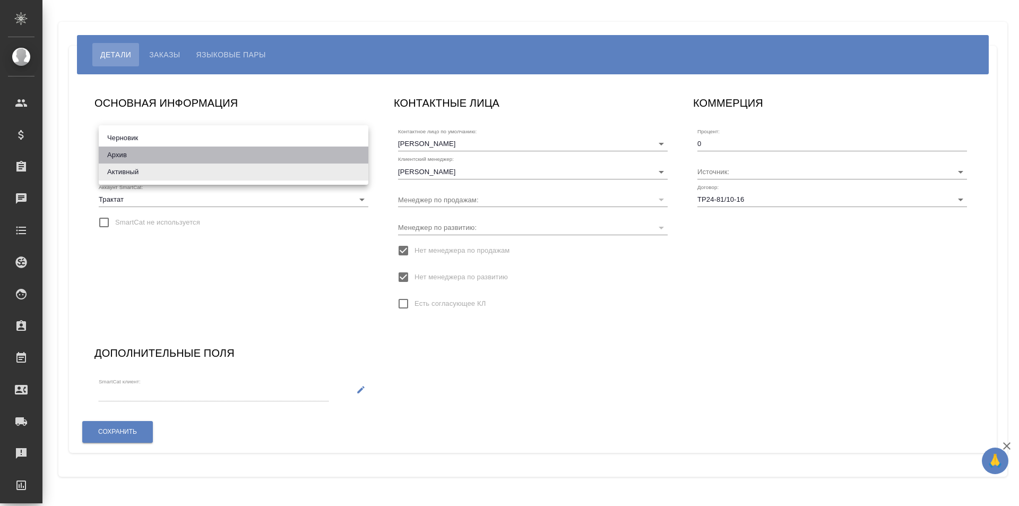
click at [161, 154] on li "Архив" at bounding box center [234, 154] width 270 height 17
type input "archive"
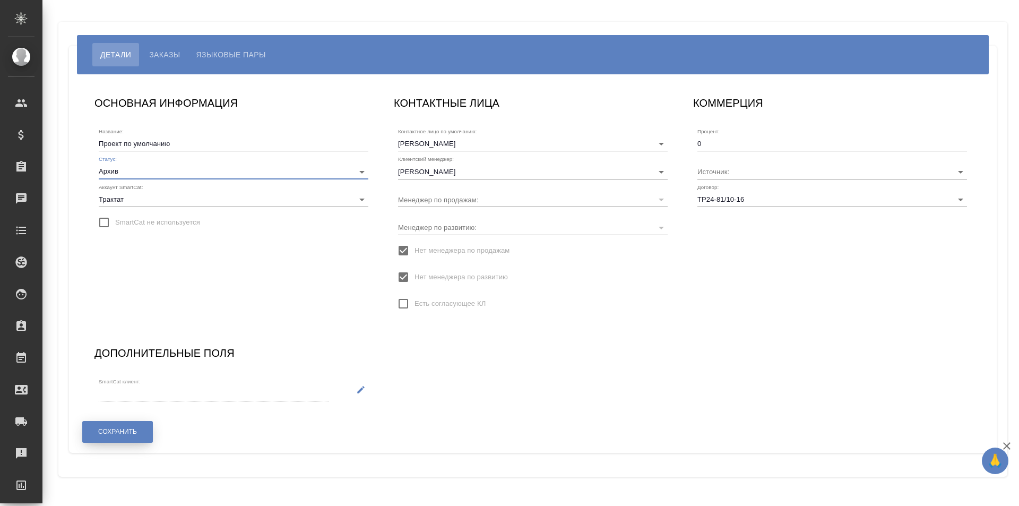
click at [109, 423] on button "Сохранить" at bounding box center [117, 432] width 71 height 22
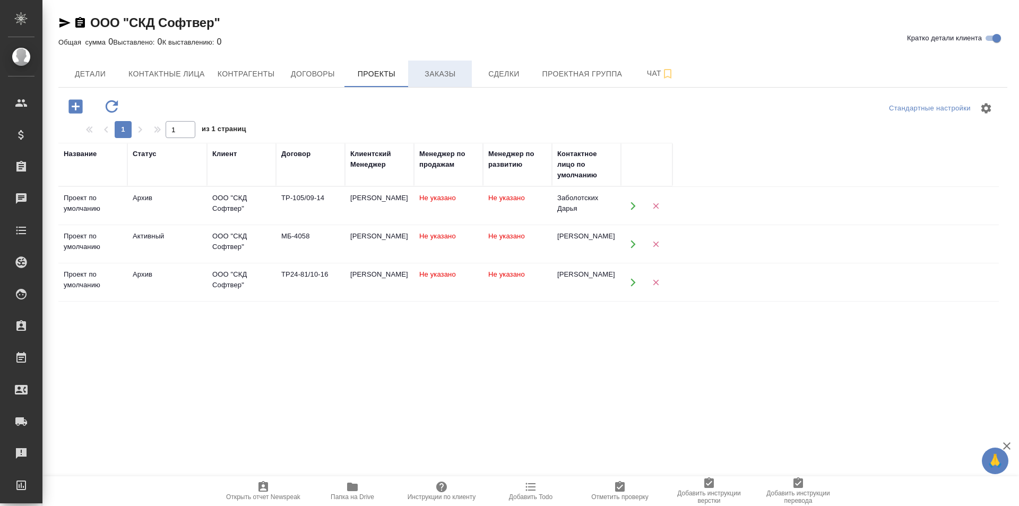
click at [434, 84] on button "Заказы" at bounding box center [440, 73] width 64 height 27
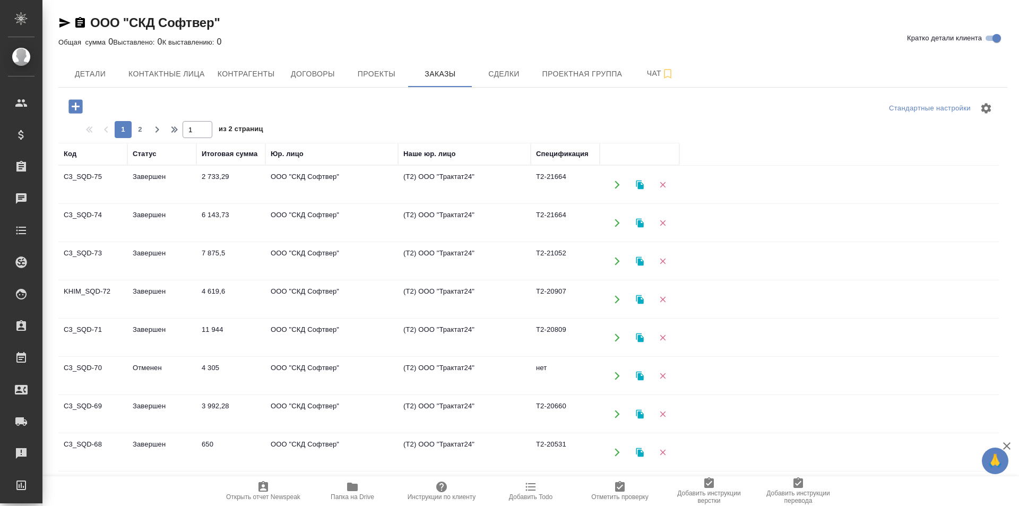
click at [84, 108] on icon "button" at bounding box center [75, 106] width 19 height 19
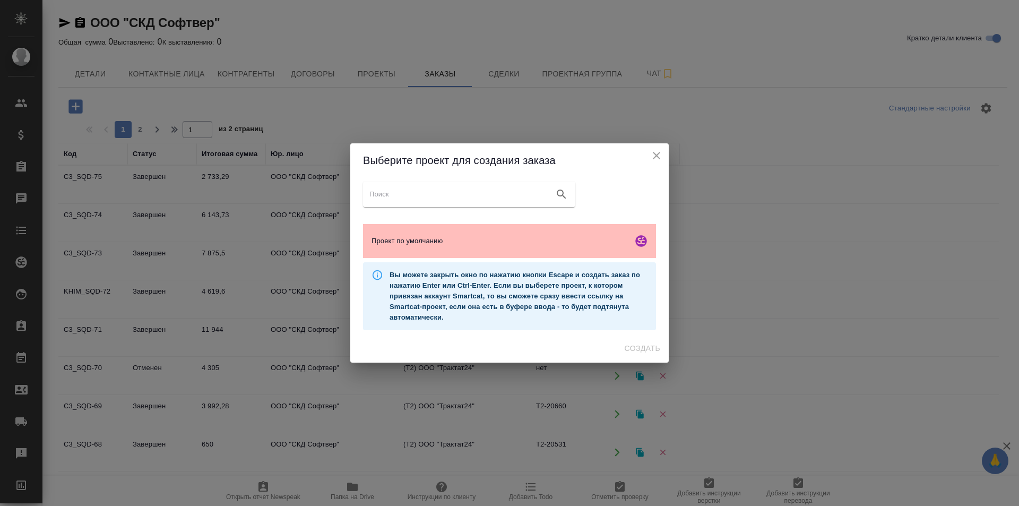
click at [544, 237] on span "Проект по умолчанию" at bounding box center [499, 241] width 257 height 11
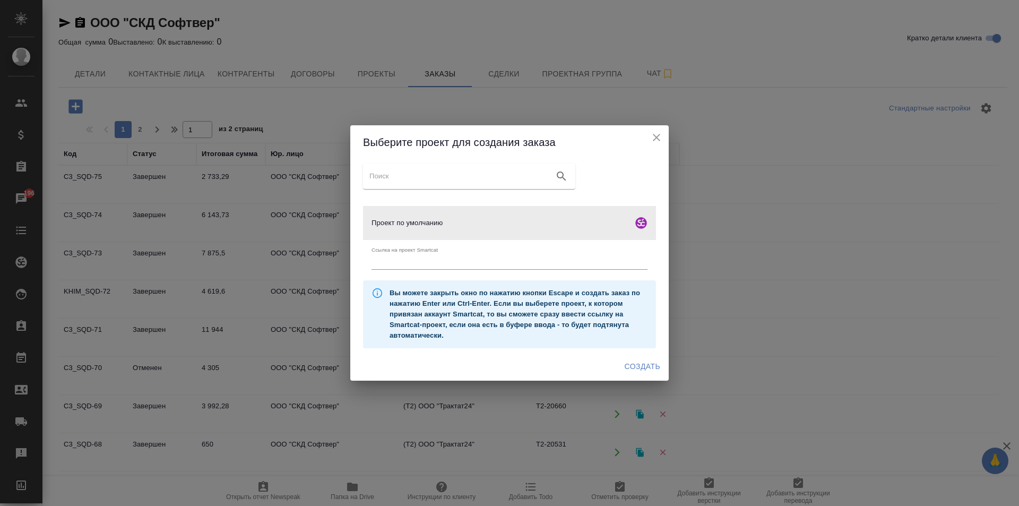
click at [653, 371] on span "Создать" at bounding box center [643, 366] width 36 height 13
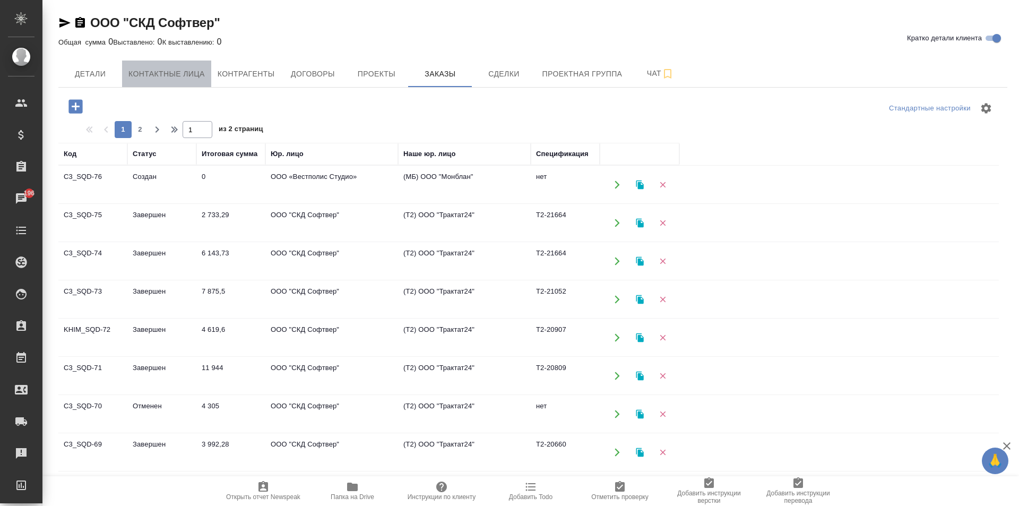
click at [141, 79] on span "Контактные лица" at bounding box center [166, 73] width 76 height 13
select select "RU"
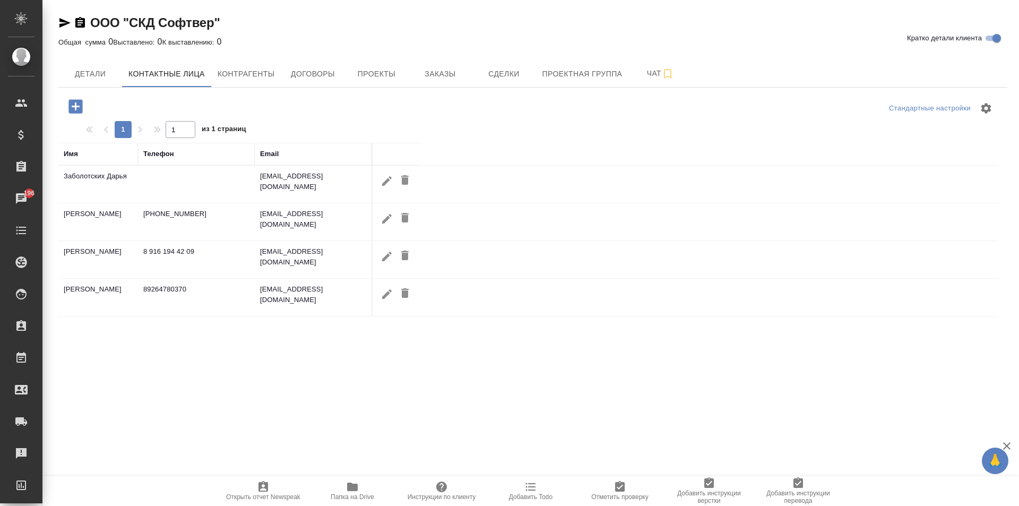
click at [72, 111] on icon "button" at bounding box center [75, 106] width 14 height 14
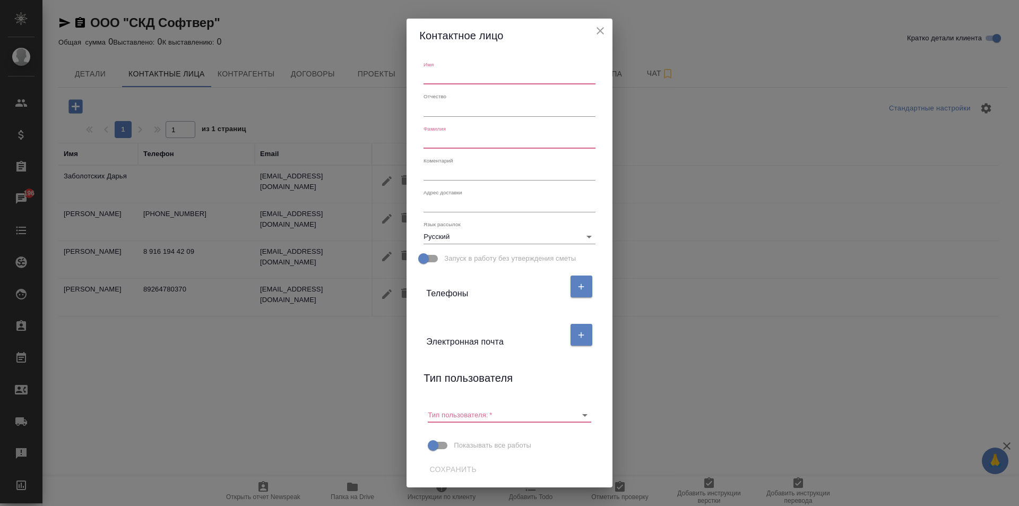
click at [498, 71] on input "text" at bounding box center [508, 77] width 171 height 15
type input "Ульяна"
click at [491, 148] on input "text" at bounding box center [508, 141] width 171 height 15
type input "Королькова"
click at [506, 343] on div "Электронная почта" at bounding box center [495, 334] width 138 height 27
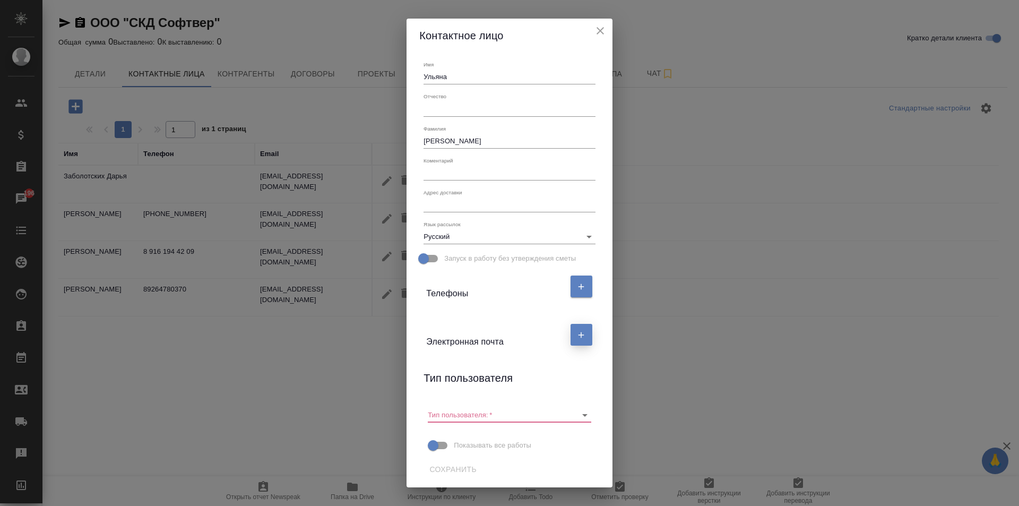
click at [585, 334] on icon "button" at bounding box center [581, 335] width 10 height 10
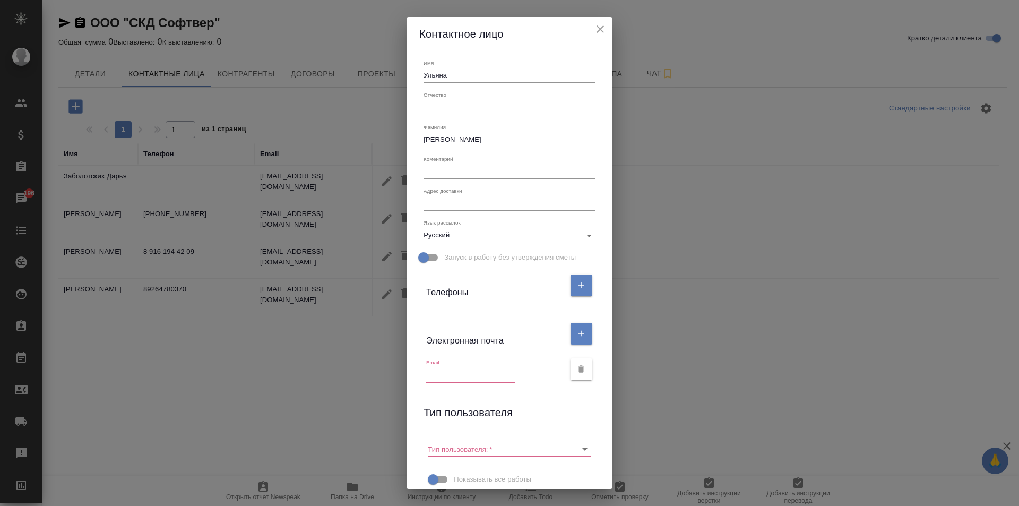
click at [468, 369] on input "text" at bounding box center [470, 374] width 89 height 15
paste input "u.korolkova@socialquantum.com"
type input "u.korolkova@socialquantum.com"
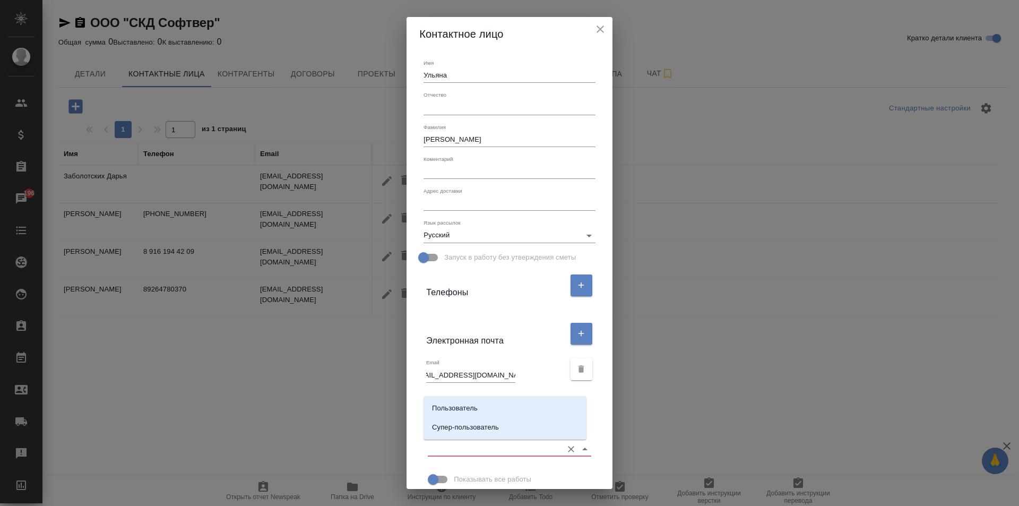
click at [551, 456] on input "Тип пользователя:   *" at bounding box center [492, 448] width 129 height 14
click at [509, 408] on li "Пользователь" at bounding box center [504, 408] width 163 height 19
type input "Пользователь"
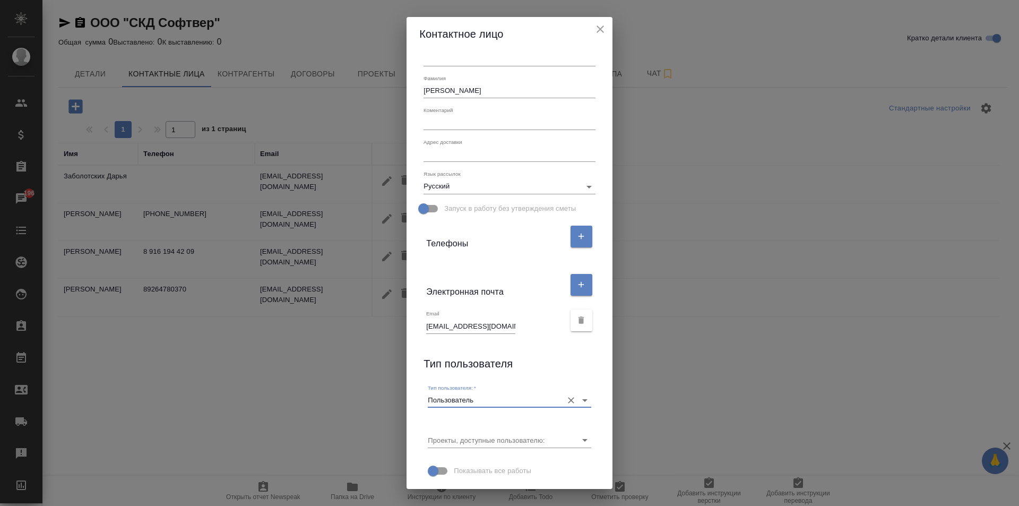
scroll to position [73, 0]
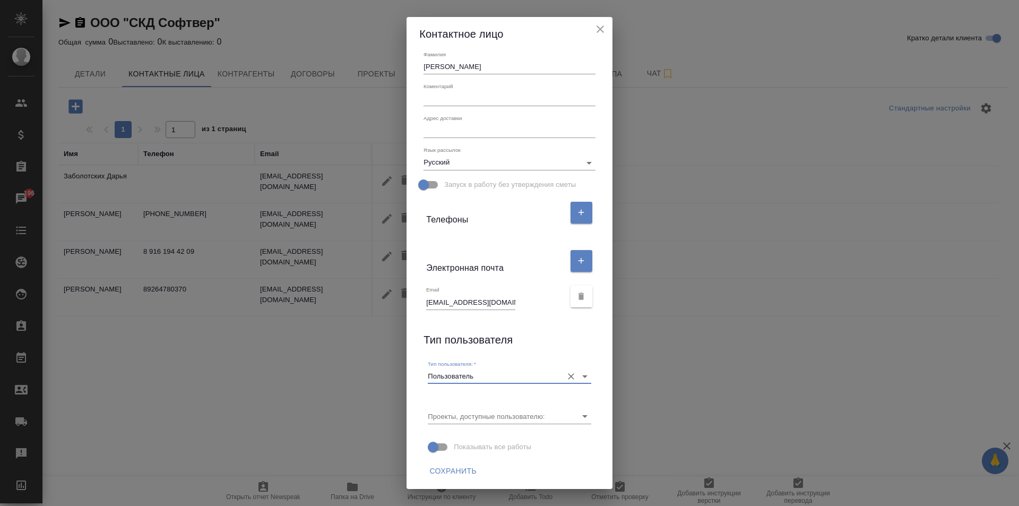
click at [446, 473] on span "Сохранить" at bounding box center [452, 470] width 47 height 13
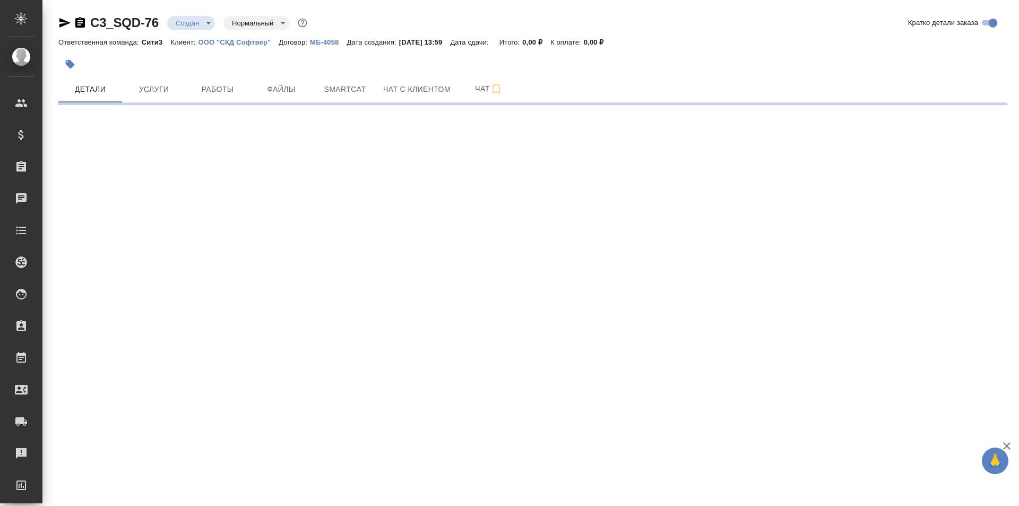
select select "RU"
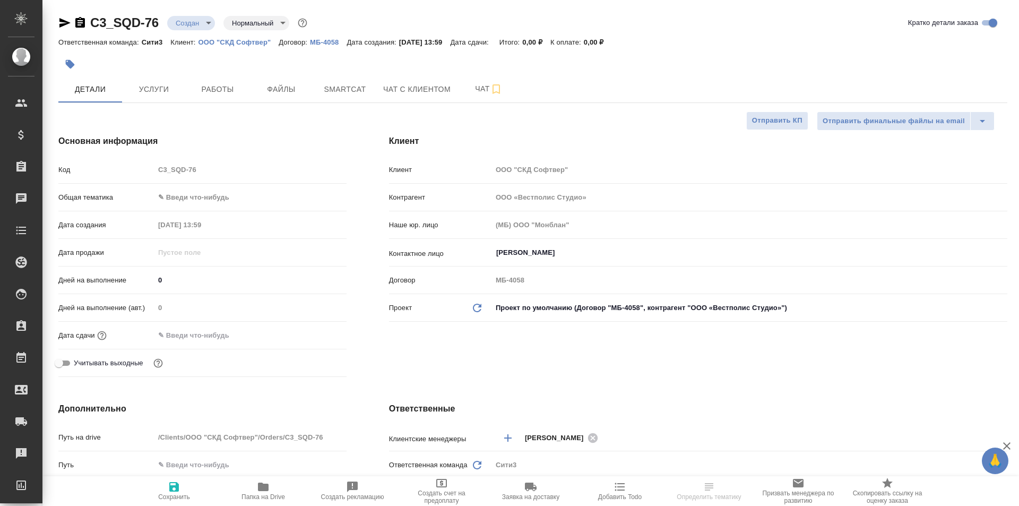
type textarea "x"
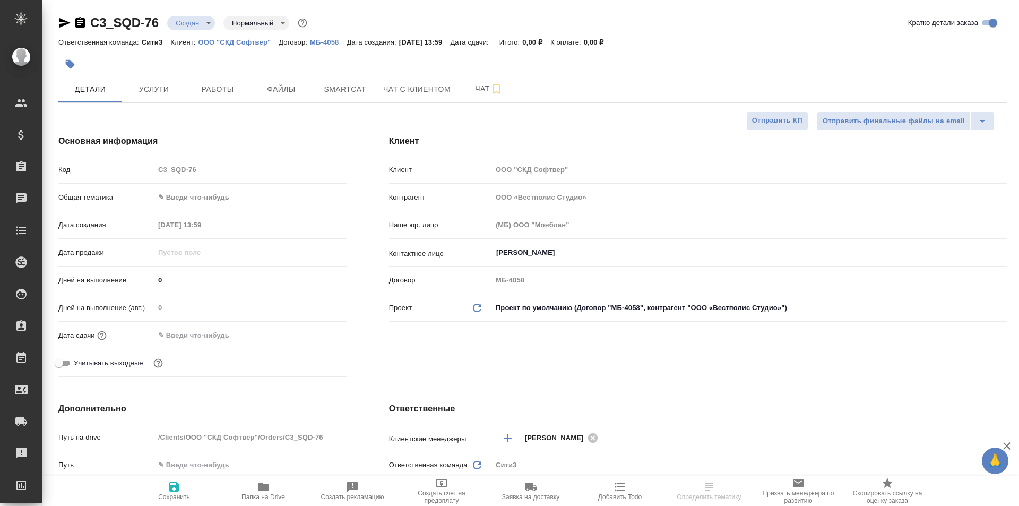
type textarea "x"
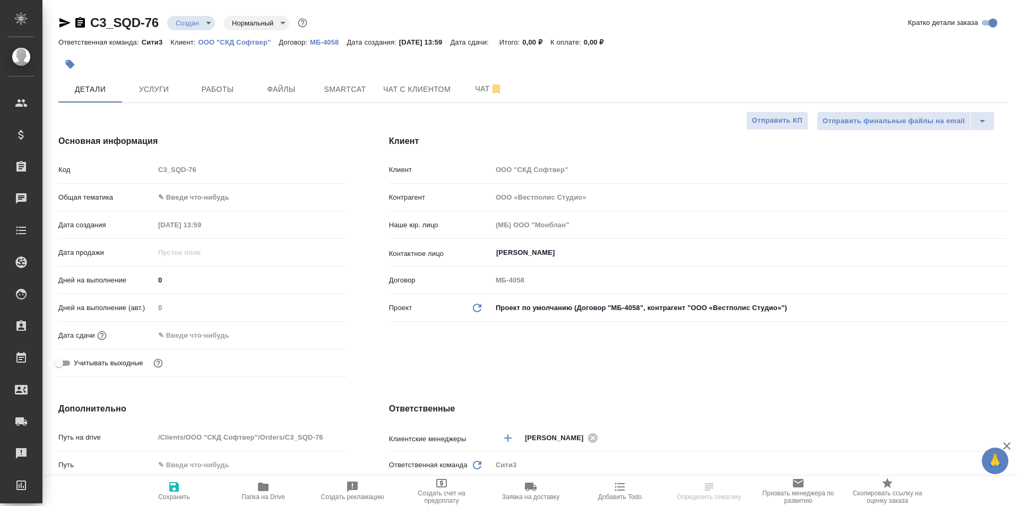
type textarea "x"
select select "RU"
type textarea "x"
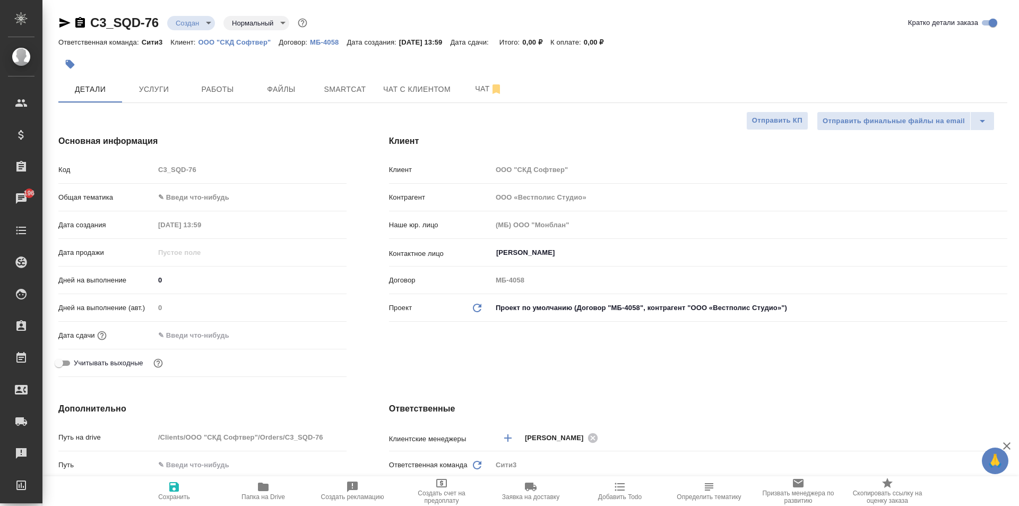
type textarea "x"
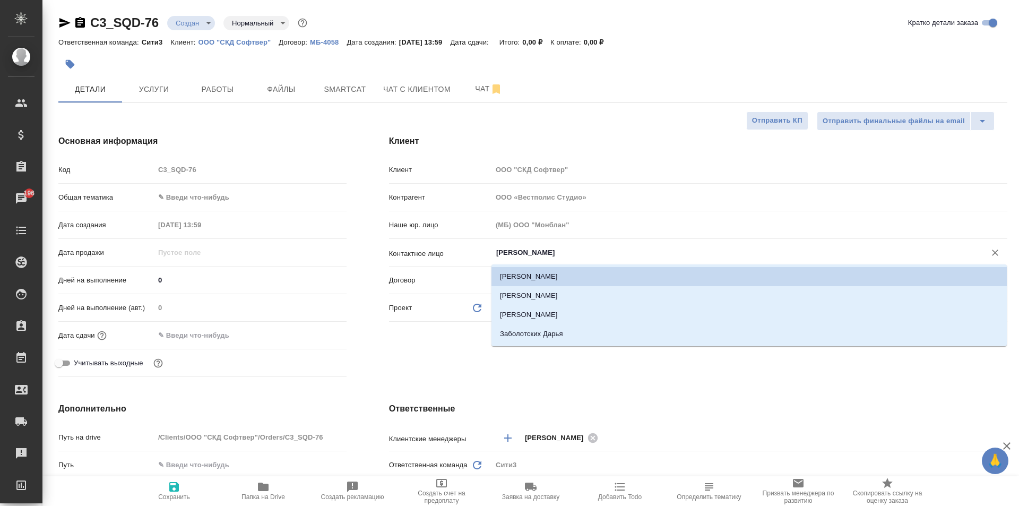
click at [552, 255] on input "[PERSON_NAME]" at bounding box center [731, 252] width 473 height 13
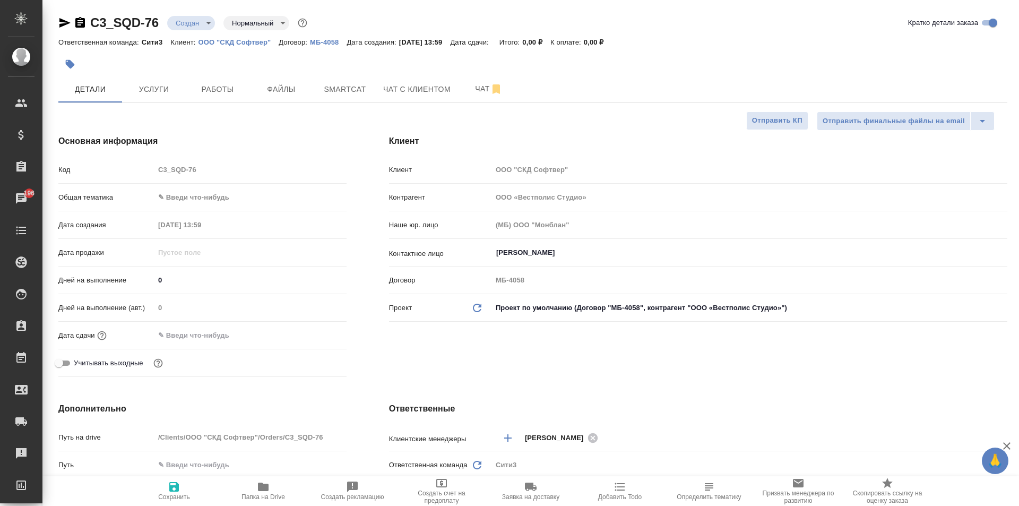
type textarea "x"
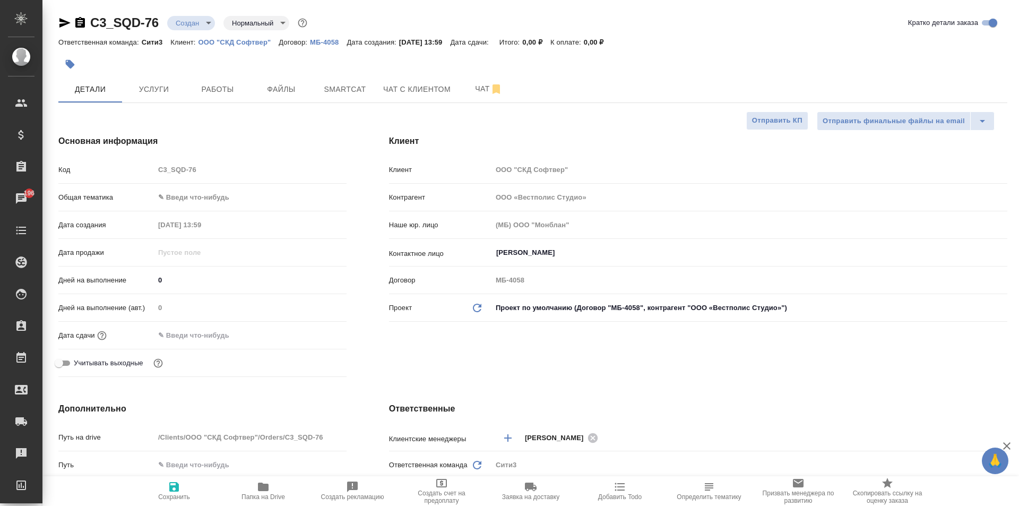
type textarea "x"
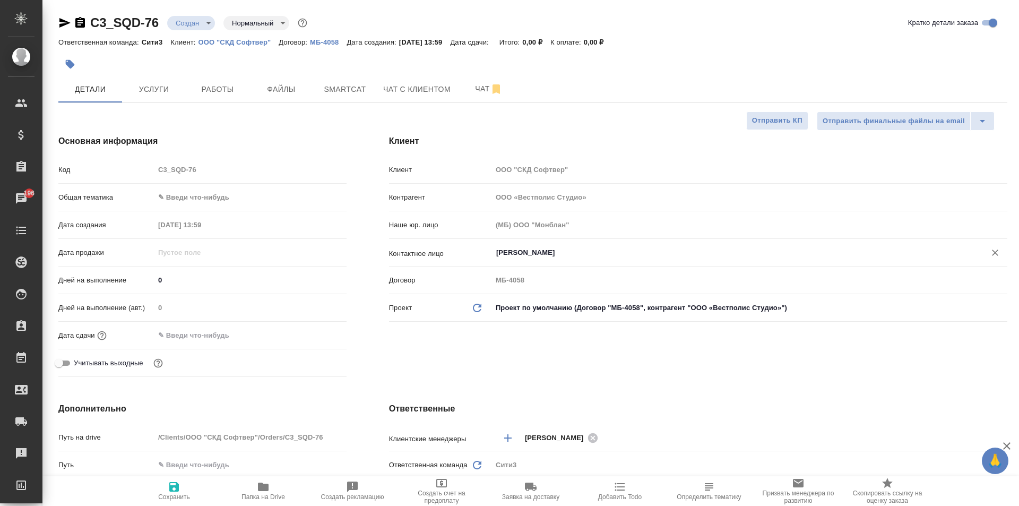
type textarea "x"
click at [564, 250] on input "[PERSON_NAME]" at bounding box center [731, 252] width 473 height 13
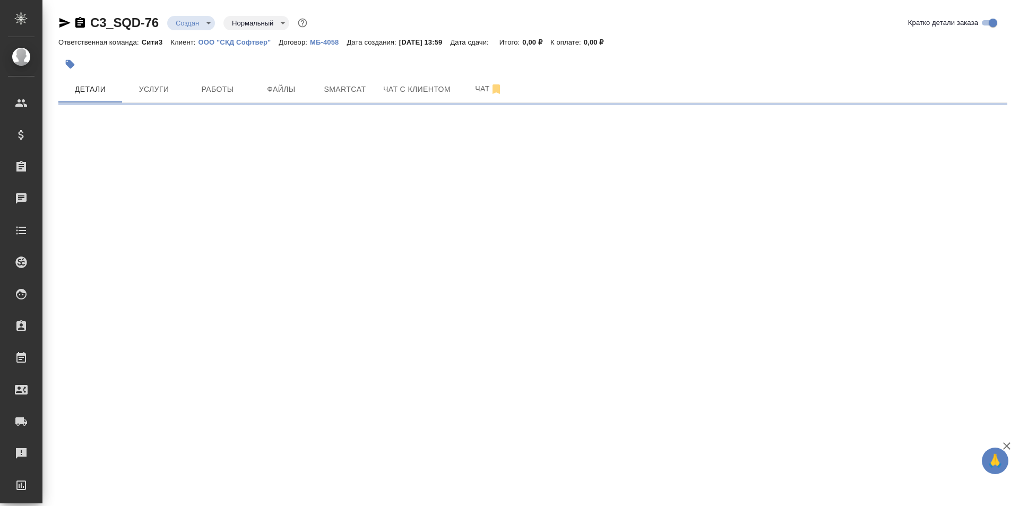
select select "RU"
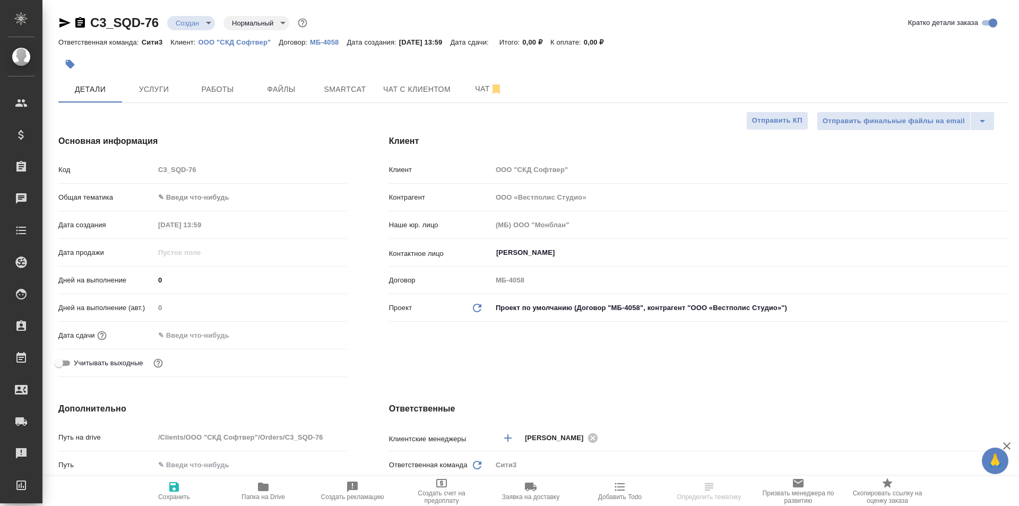
type textarea "x"
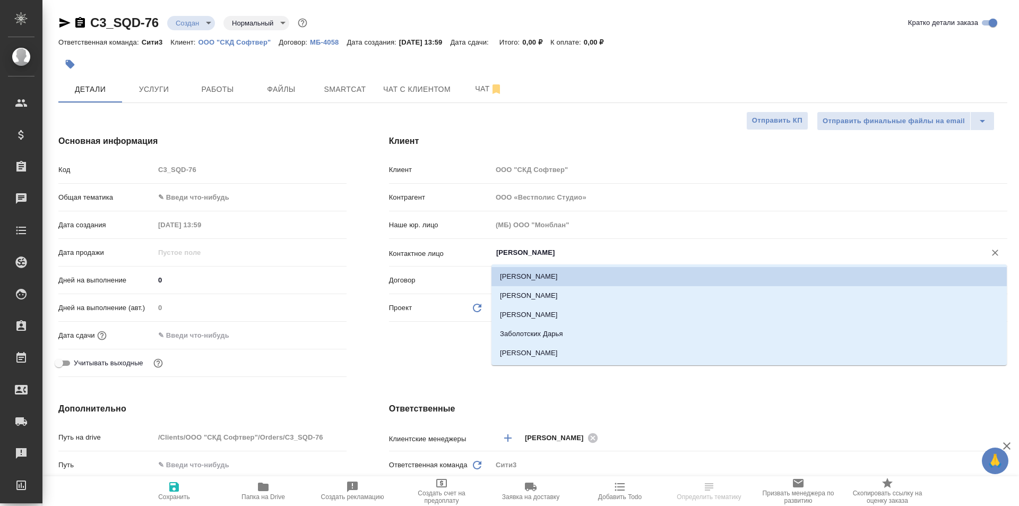
click at [553, 255] on input "[PERSON_NAME]" at bounding box center [731, 252] width 473 height 13
click at [558, 352] on li "[PERSON_NAME]" at bounding box center [748, 352] width 515 height 19
type input "Королькова Ульяна"
type textarea "x"
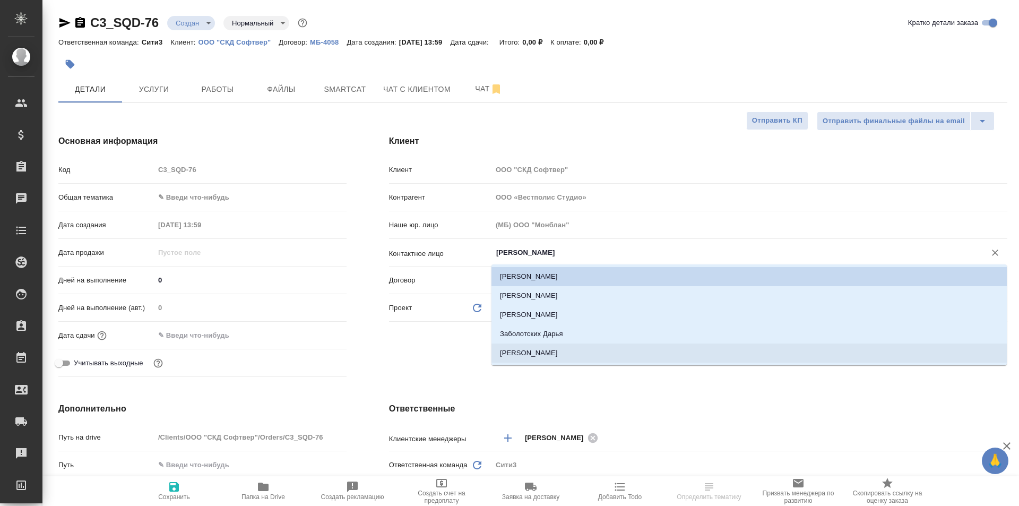
type textarea "x"
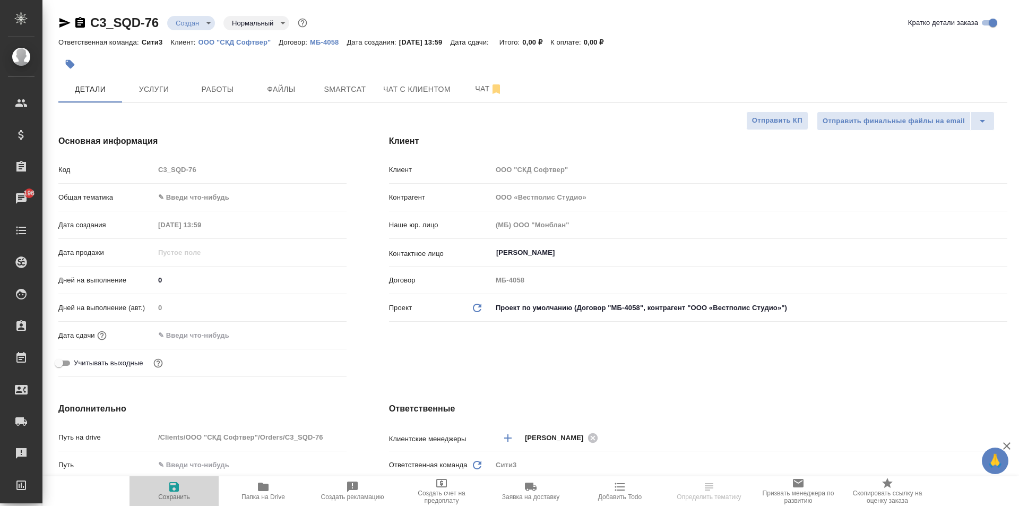
click at [161, 497] on span "Сохранить" at bounding box center [174, 496] width 32 height 7
type textarea "x"
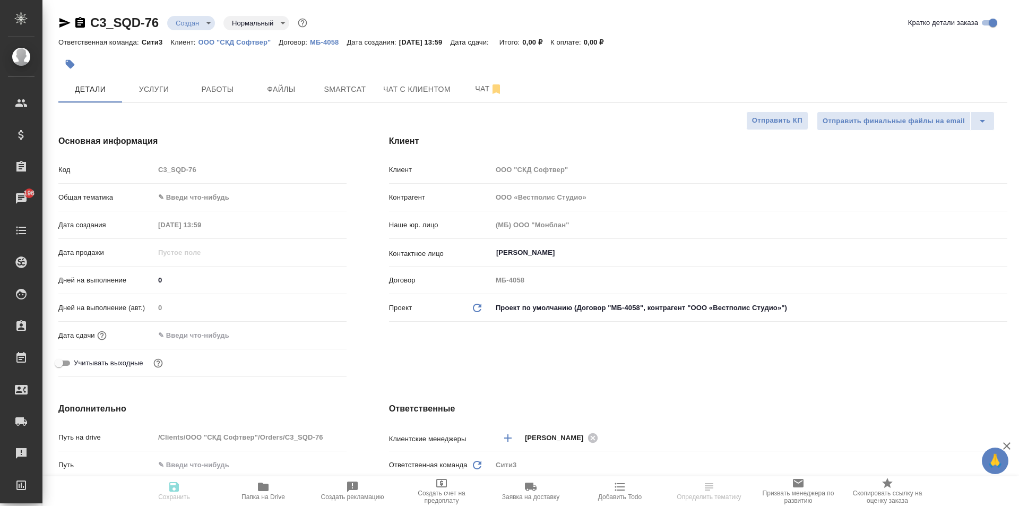
type textarea "x"
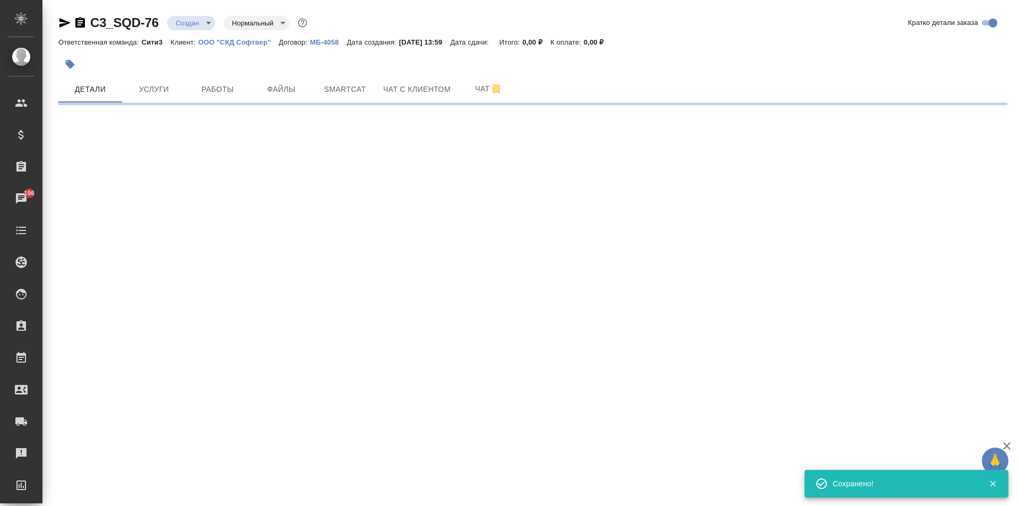
type input "holyTrinity"
select select "RU"
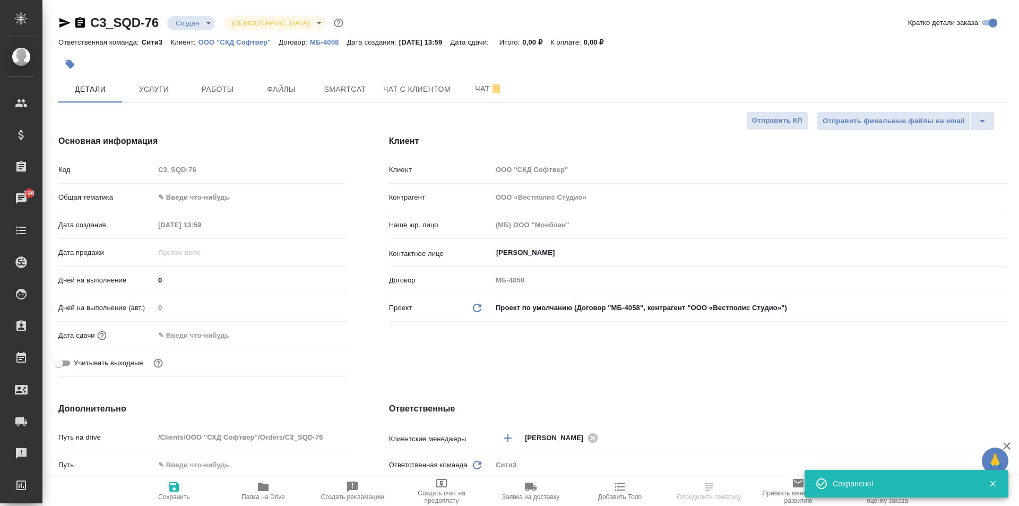
type textarea "x"
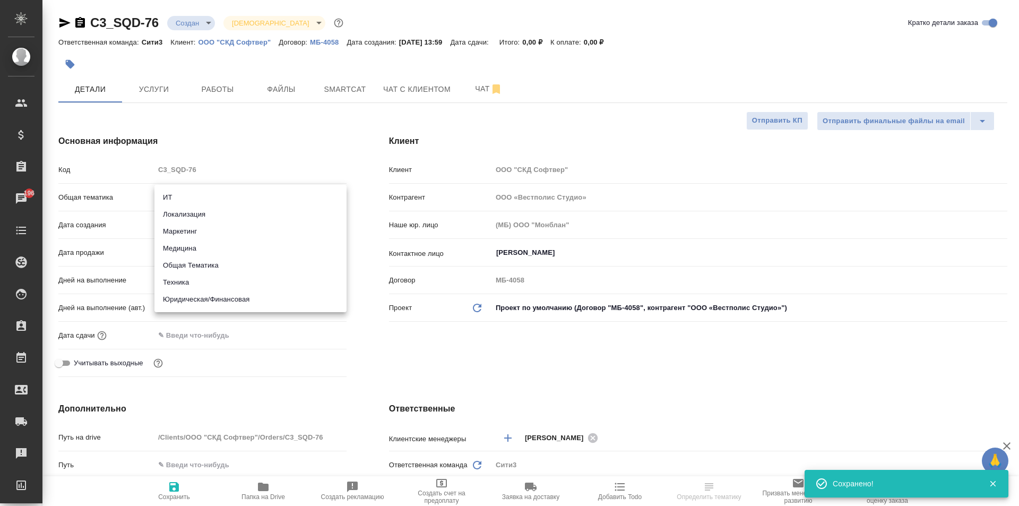
click at [209, 200] on body "🙏 .cls-1 fill:#fff; AWATERA Moskalets Alina Клиенты Спецификации Заказы 196 Чат…" at bounding box center [509, 253] width 1019 height 506
click at [206, 301] on li "Юридическая/Финансовая" at bounding box center [250, 299] width 192 height 17
type input "yr-fn"
type textarea "x"
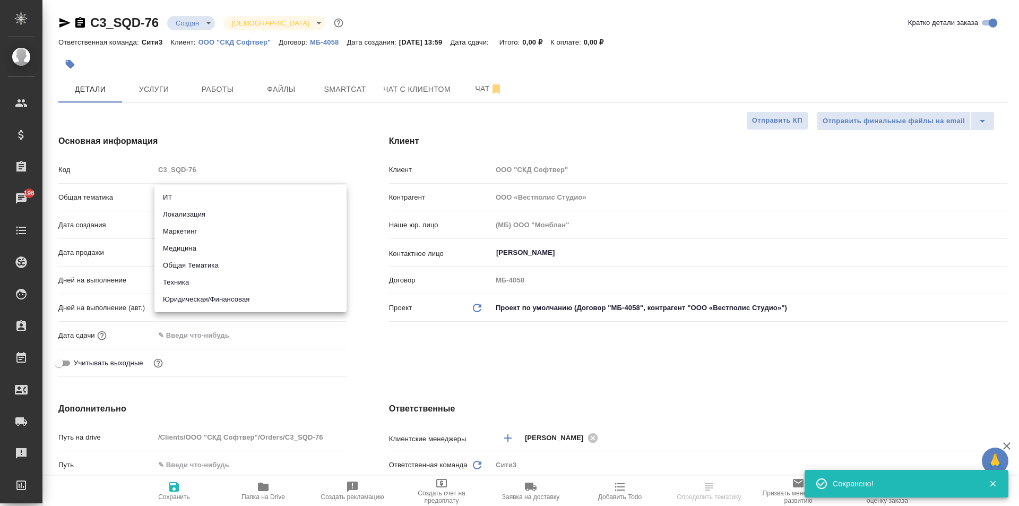
type textarea "x"
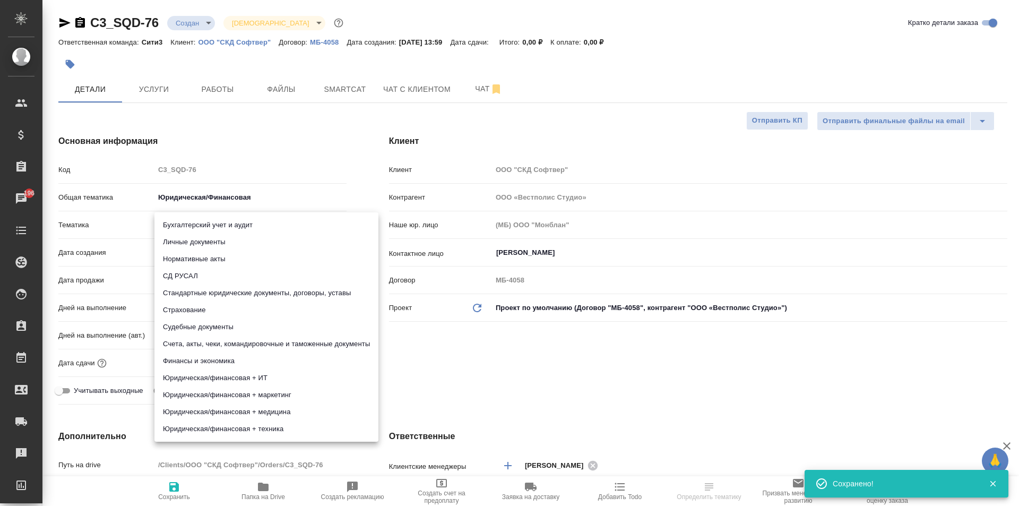
click at [205, 219] on body "🙏 .cls-1 fill:#fff; AWATERA Moskalets Alina Клиенты Спецификации Заказы 196 Чат…" at bounding box center [509, 253] width 1019 height 506
click at [225, 293] on li "Стандартные юридические документы, договоры, уставы" at bounding box center [266, 292] width 224 height 17
type textarea "x"
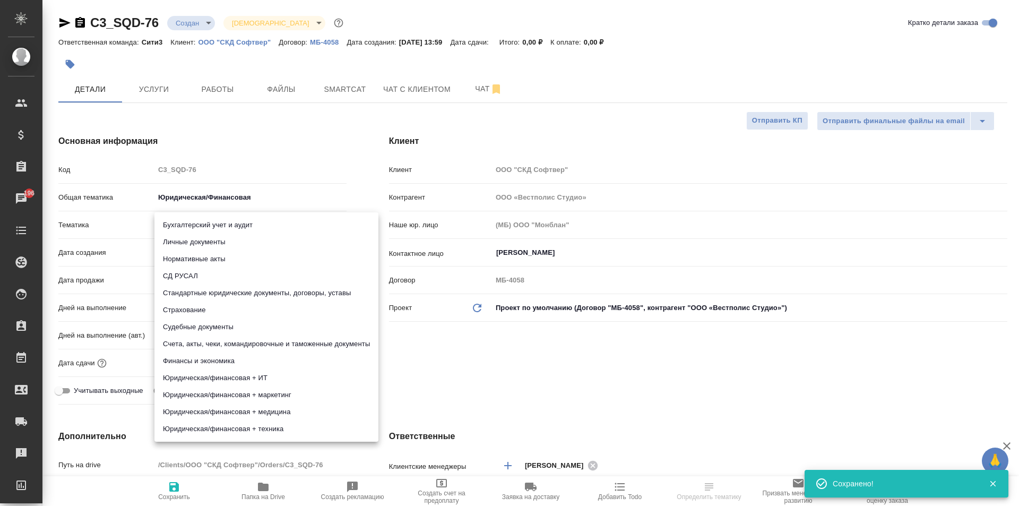
type input "5f647205b73bc97568ca66bf"
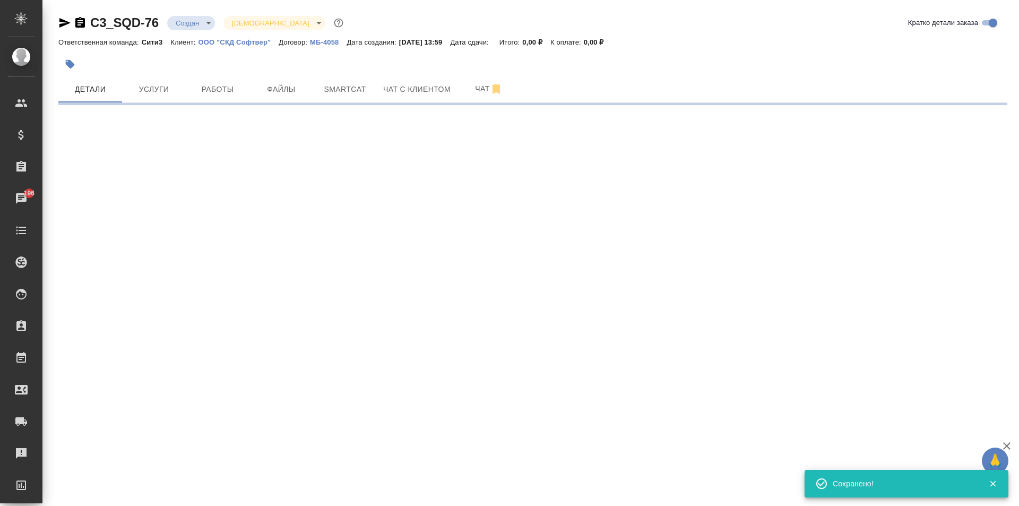
select select "RU"
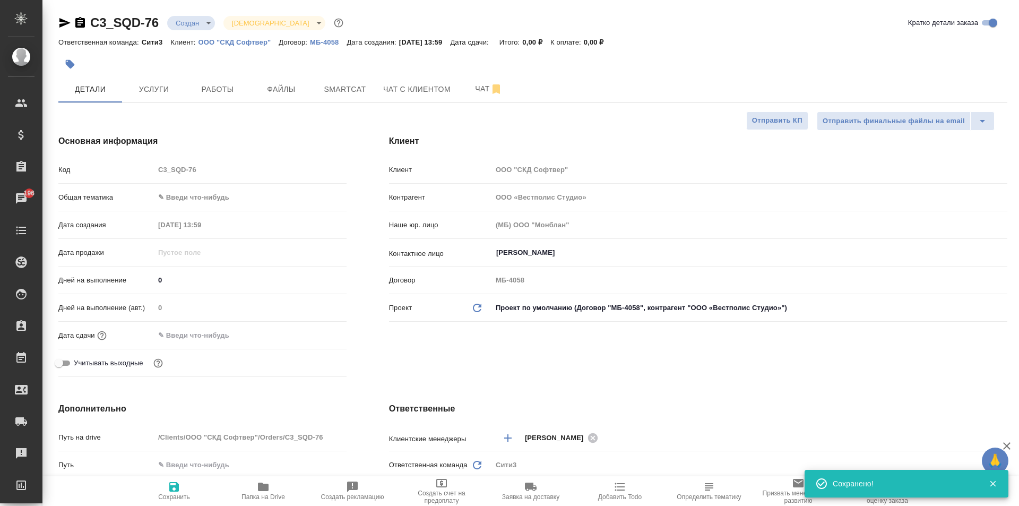
type textarea "x"
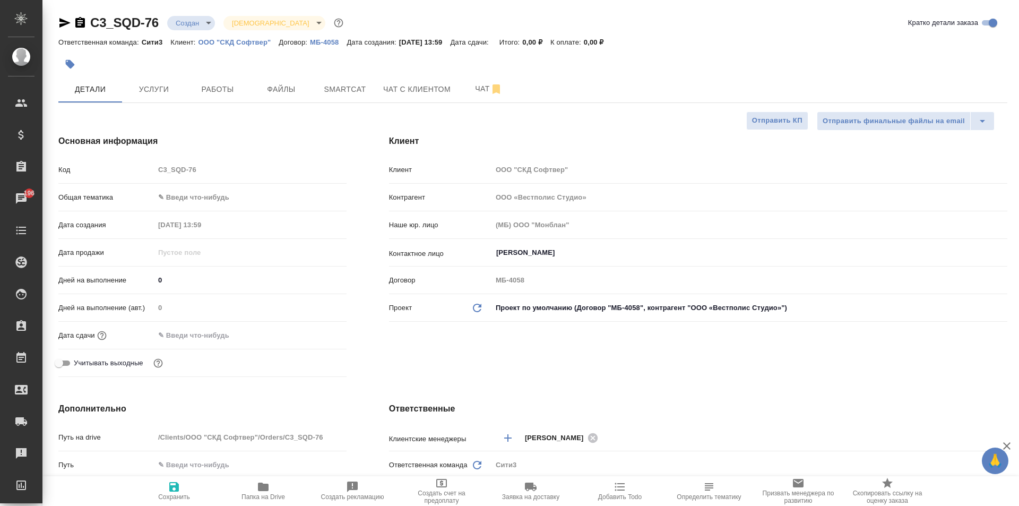
click at [178, 486] on icon "button" at bounding box center [174, 487] width 10 height 10
type textarea "x"
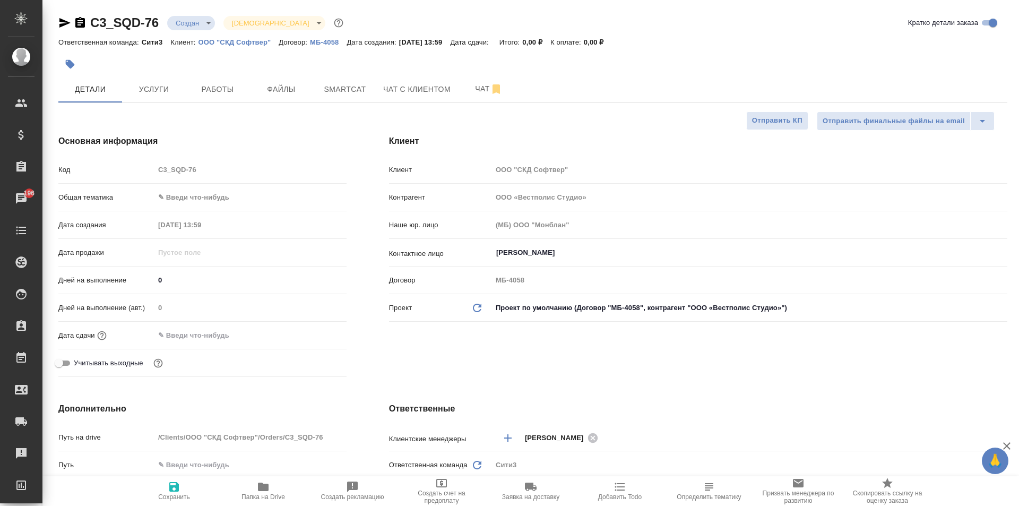
type textarea "x"
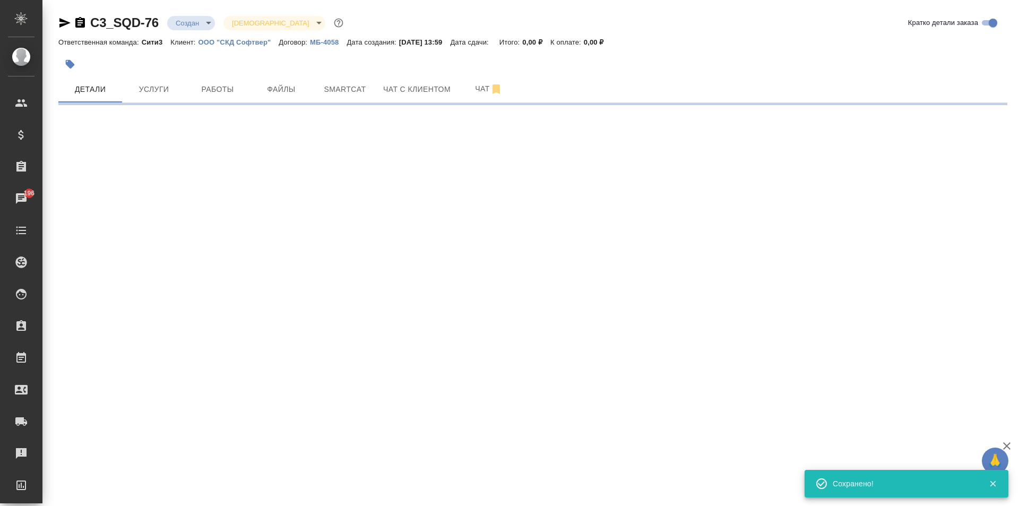
select select "RU"
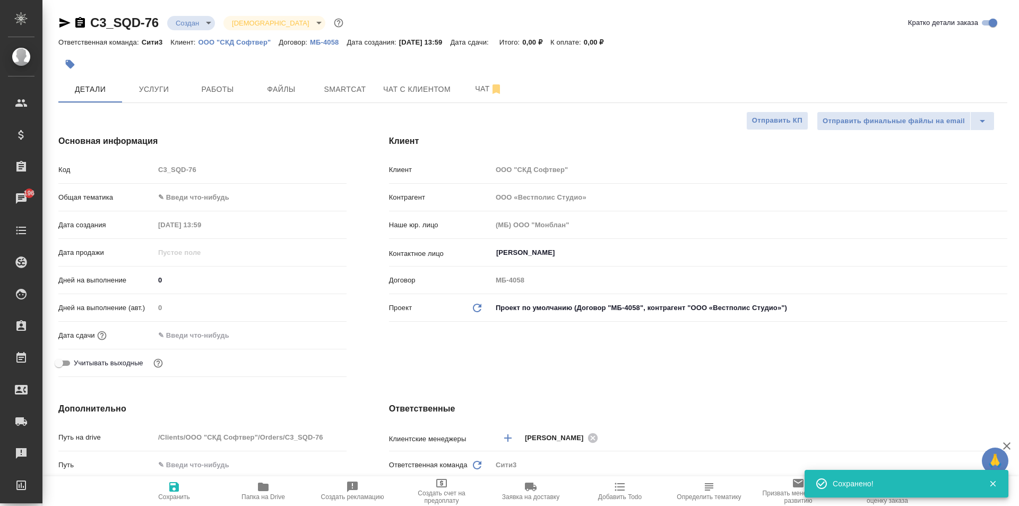
type textarea "x"
click at [282, 85] on span "Файлы" at bounding box center [281, 89] width 51 height 13
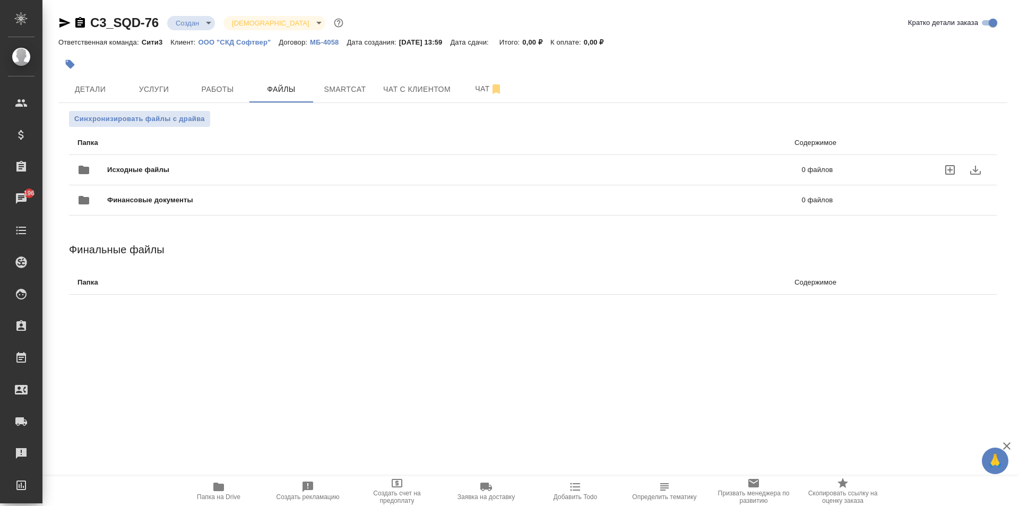
drag, startPoint x: 285, startPoint y: 167, endPoint x: 310, endPoint y: 163, distance: 24.7
click at [287, 167] on span "Исходные файлы" at bounding box center [296, 169] width 378 height 11
click at [955, 169] on icon "uploadFiles" at bounding box center [949, 169] width 13 height 13
click at [0, 0] on input "uploadFiles" at bounding box center [0, 0] width 0 height 0
click at [196, 23] on body "🙏 .cls-1 fill:#fff; AWATERA Moskalets Alina Клиенты Спецификации Заказы 196 Чат…" at bounding box center [509, 253] width 1019 height 506
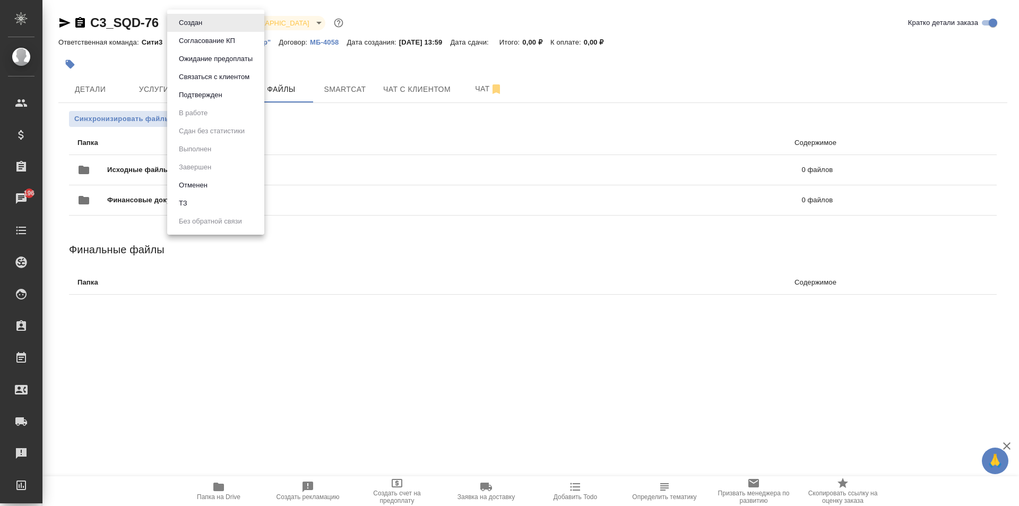
click at [186, 195] on li "ТЗ" at bounding box center [215, 203] width 97 height 18
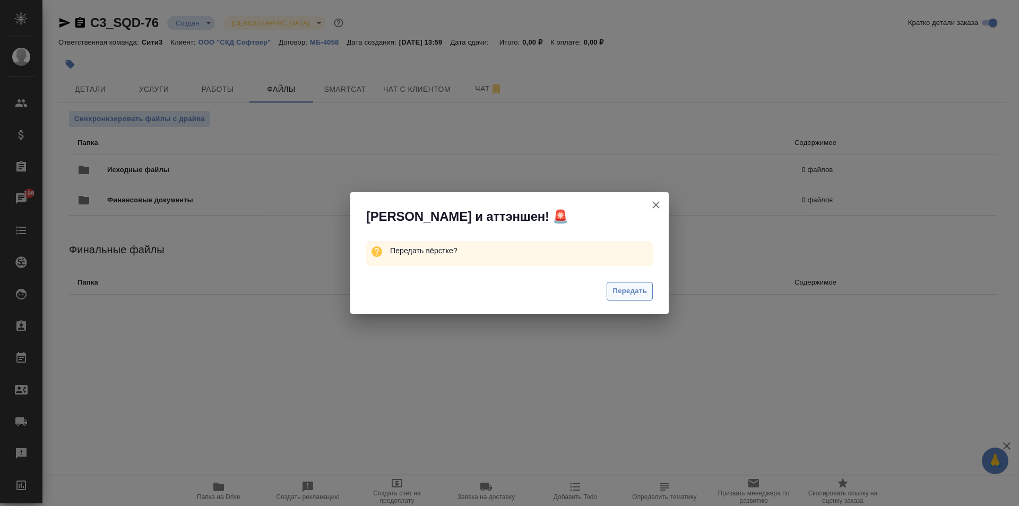
click at [643, 296] on span "Передать" at bounding box center [629, 291] width 34 height 12
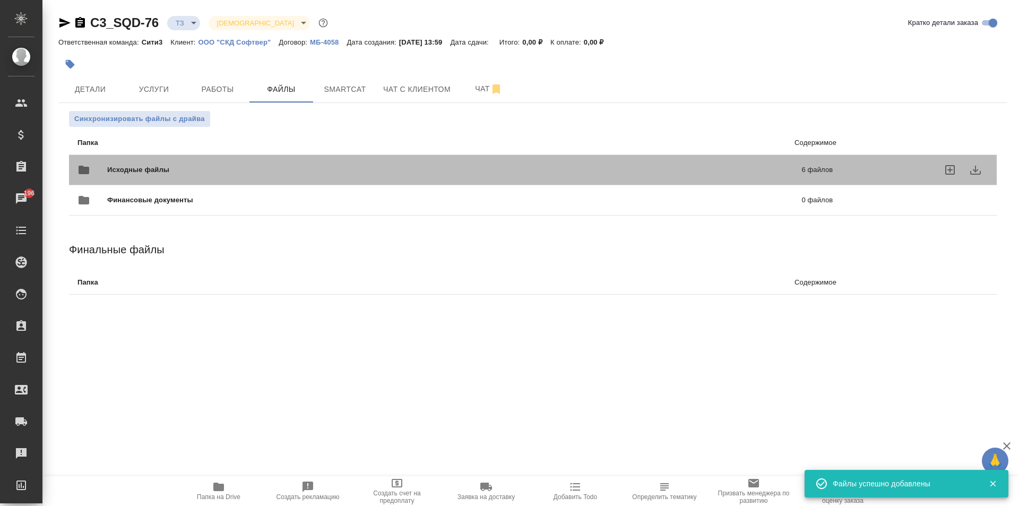
click at [868, 163] on div at bounding box center [921, 169] width 134 height 25
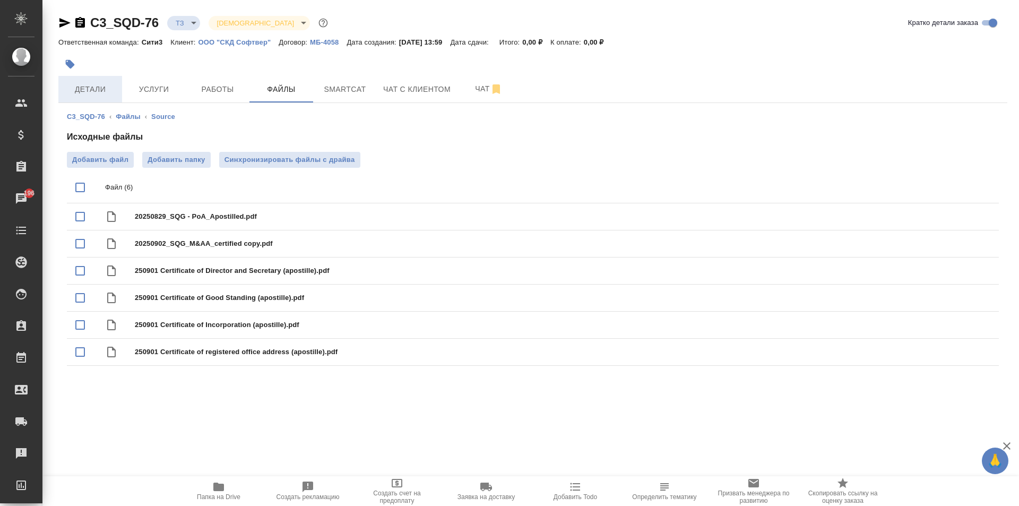
click at [100, 92] on span "Детали" at bounding box center [90, 89] width 51 height 13
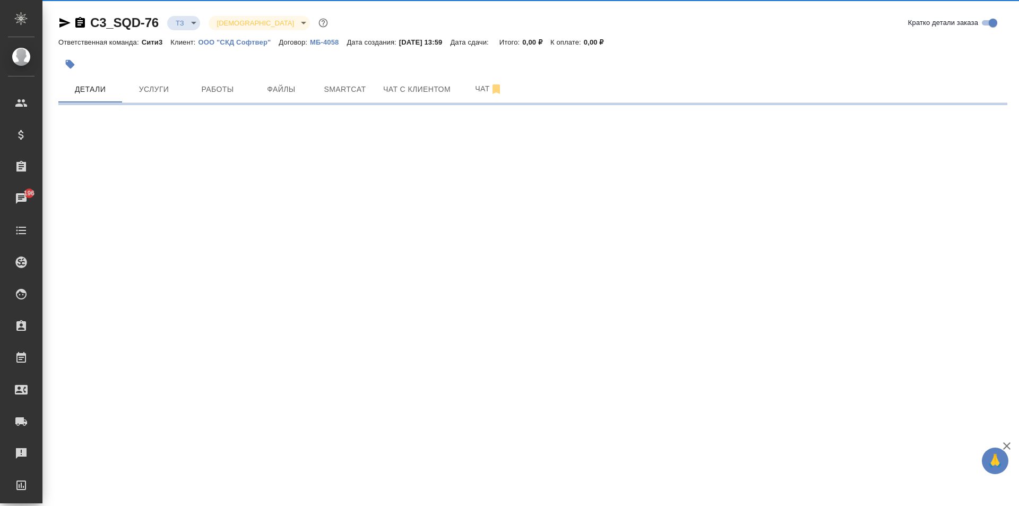
select select "RU"
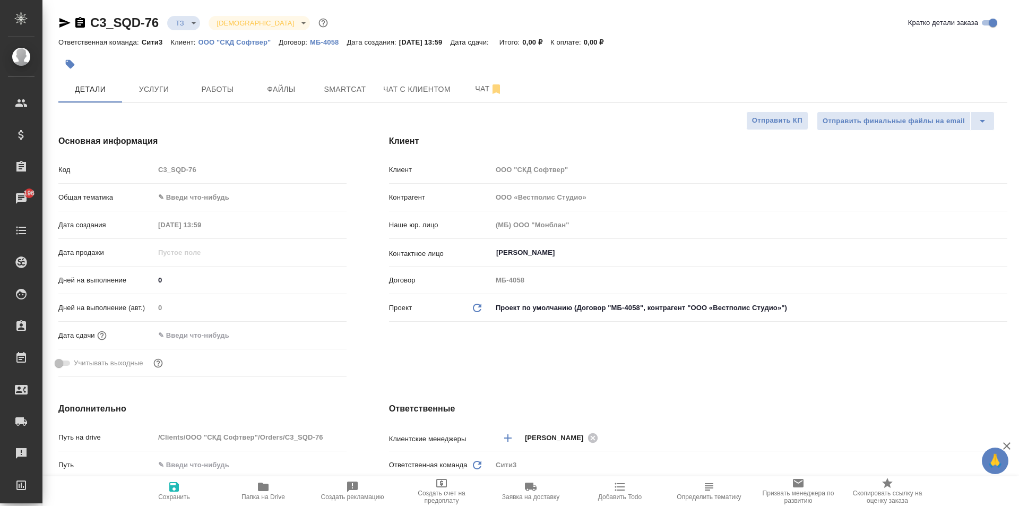
type textarea "x"
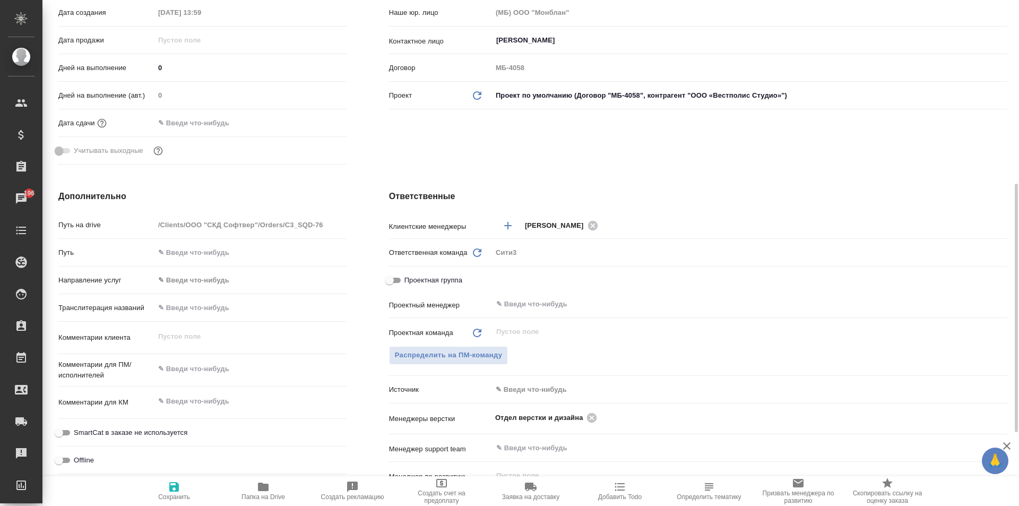
scroll to position [425, 0]
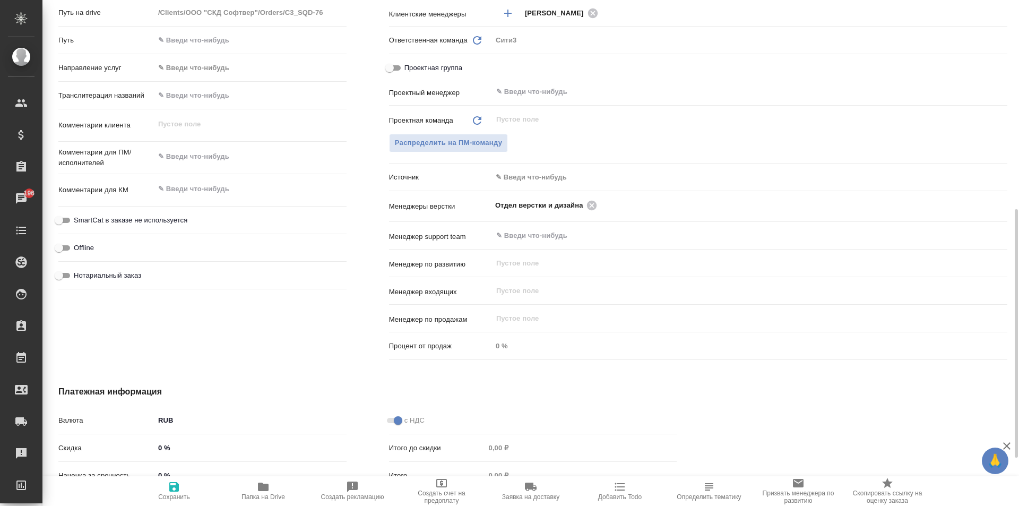
click at [111, 273] on span "Нотариальный заказ" at bounding box center [107, 275] width 67 height 11
click at [78, 273] on input "Нотариальный заказ" at bounding box center [59, 275] width 38 height 13
checkbox input "true"
type textarea "x"
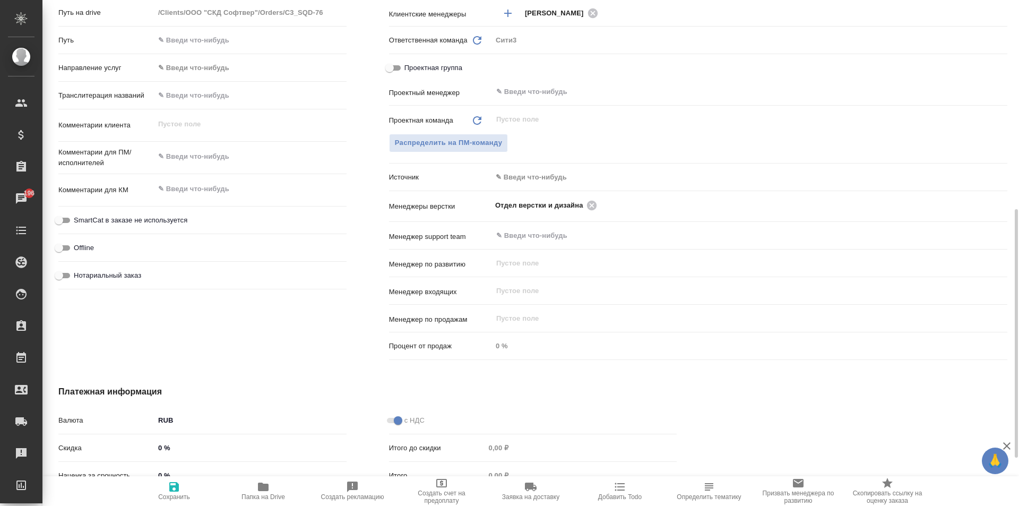
type textarea "x"
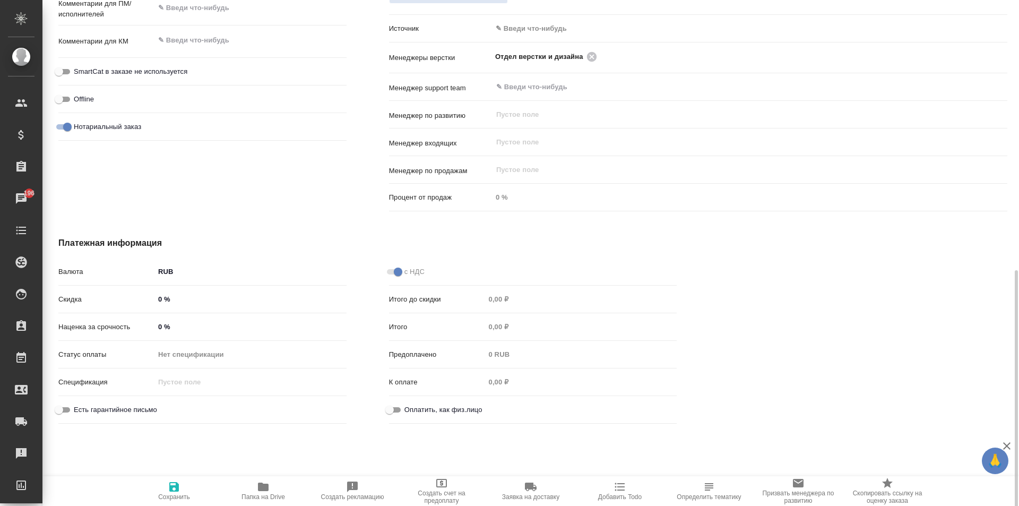
scroll to position [579, 0]
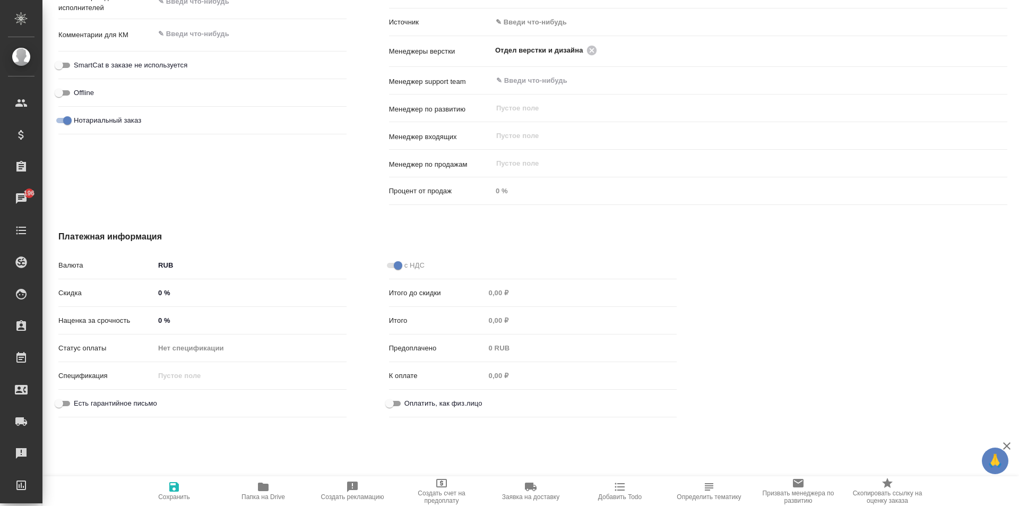
click at [445, 408] on span "Оплатить, как физ.лицо" at bounding box center [443, 403] width 78 height 11
click at [409, 408] on input "Оплатить, как физ.лицо" at bounding box center [389, 403] width 38 height 13
checkbox input "true"
type textarea "x"
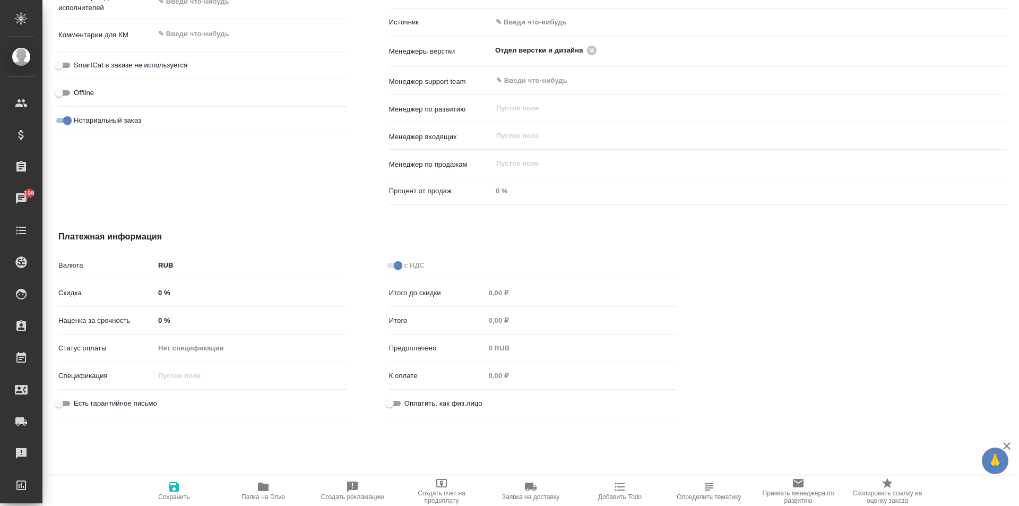
type textarea "x"
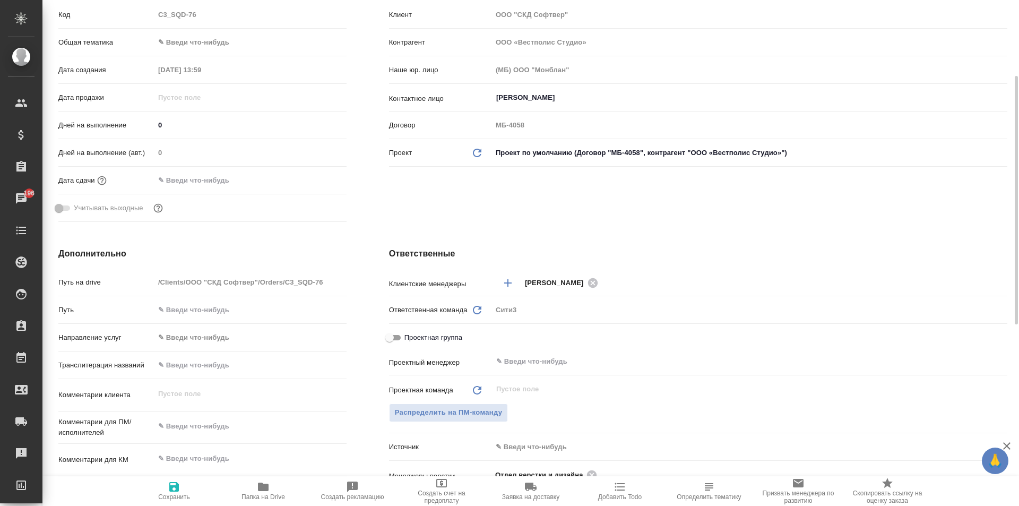
scroll to position [0, 0]
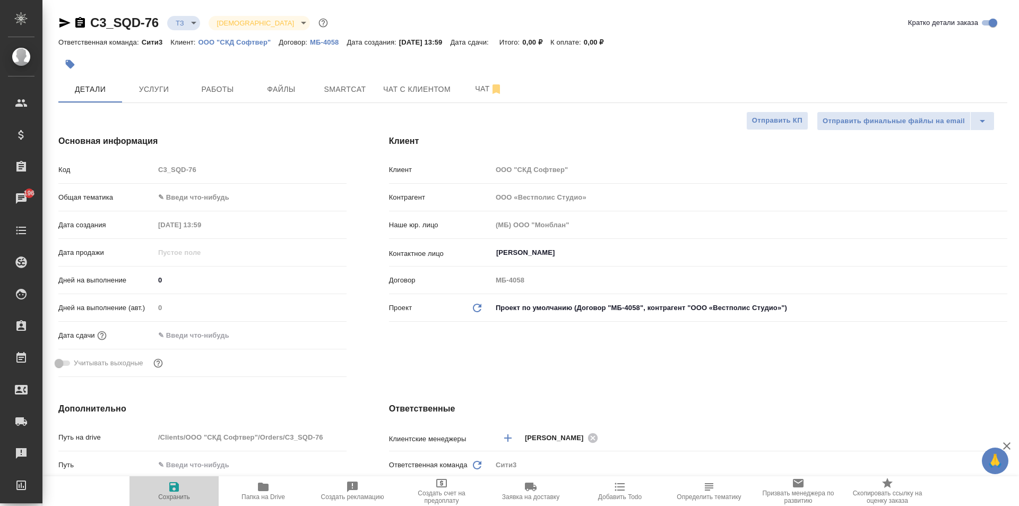
click at [176, 491] on icon "button" at bounding box center [174, 487] width 10 height 10
type textarea "x"
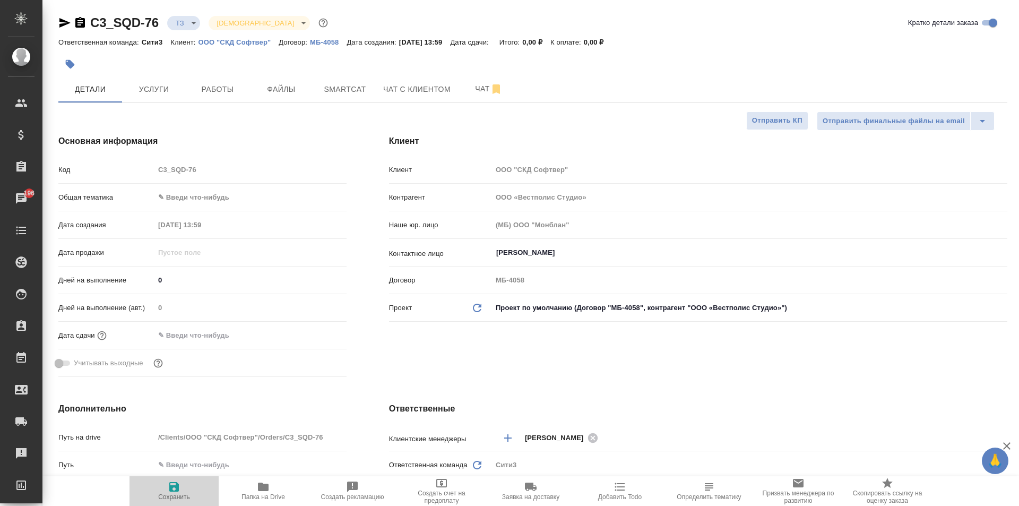
type textarea "x"
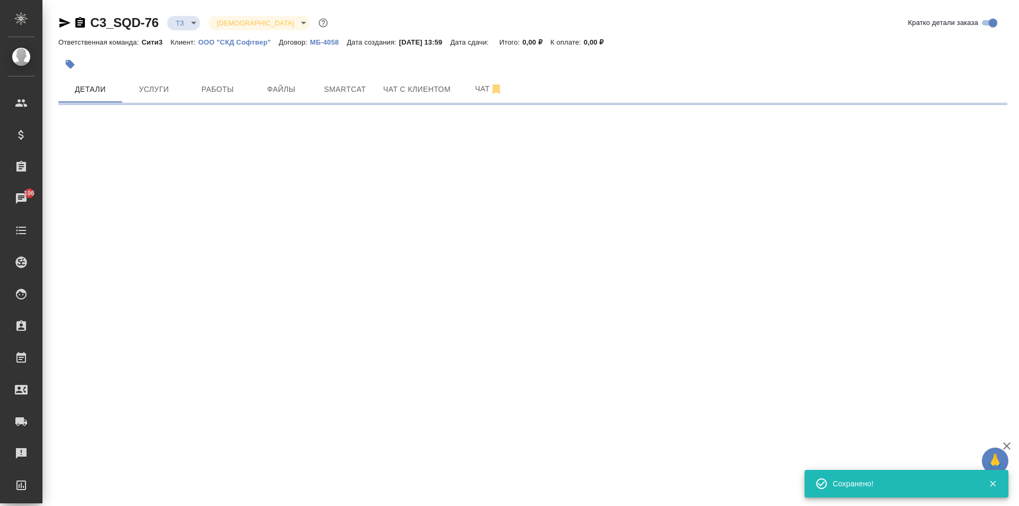
select select "RU"
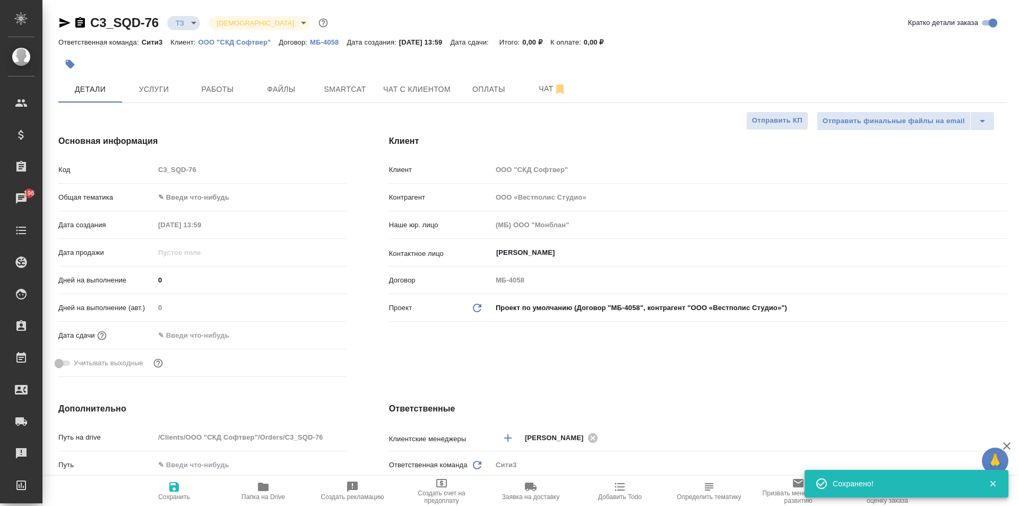
type textarea "x"
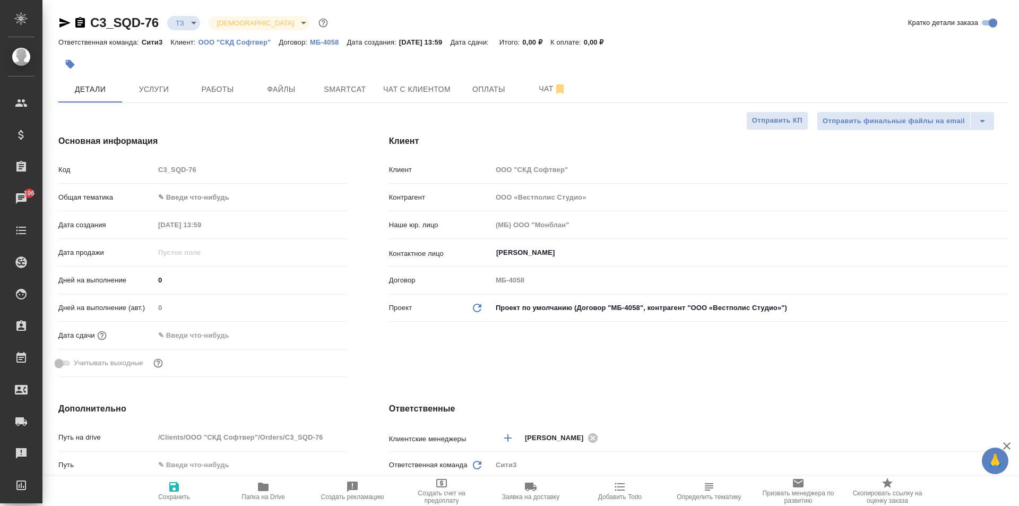
type textarea "x"
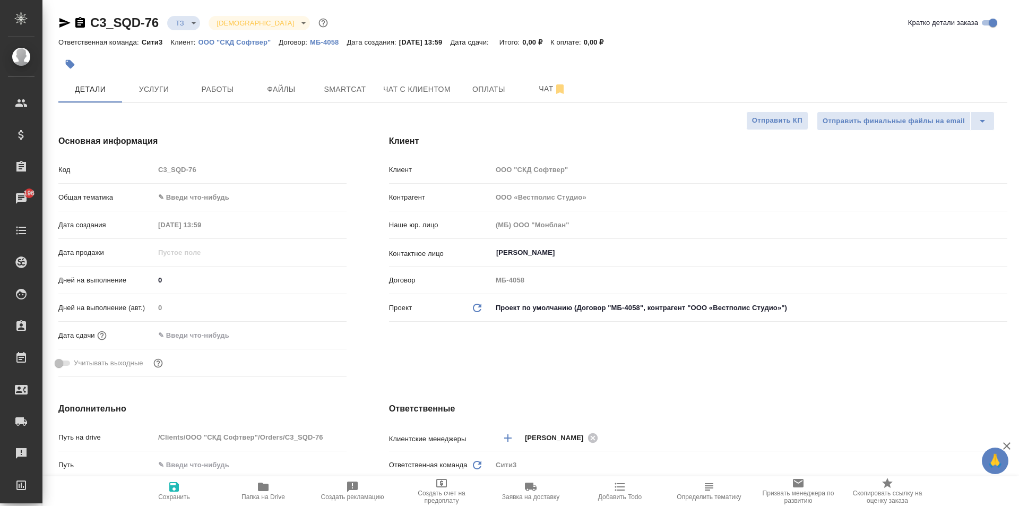
type textarea "x"
click at [161, 83] on span "Услуги" at bounding box center [153, 89] width 51 height 13
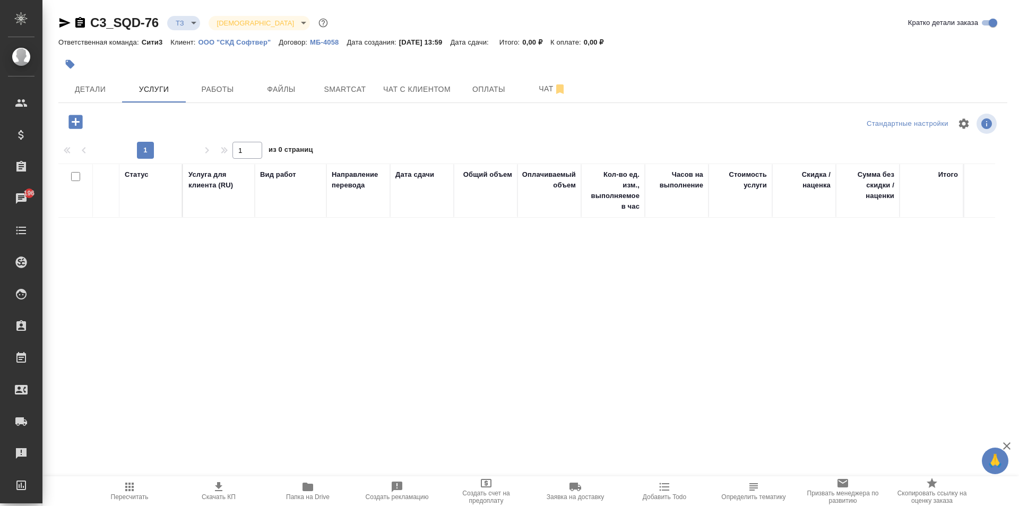
click at [79, 124] on icon "button" at bounding box center [75, 122] width 14 height 14
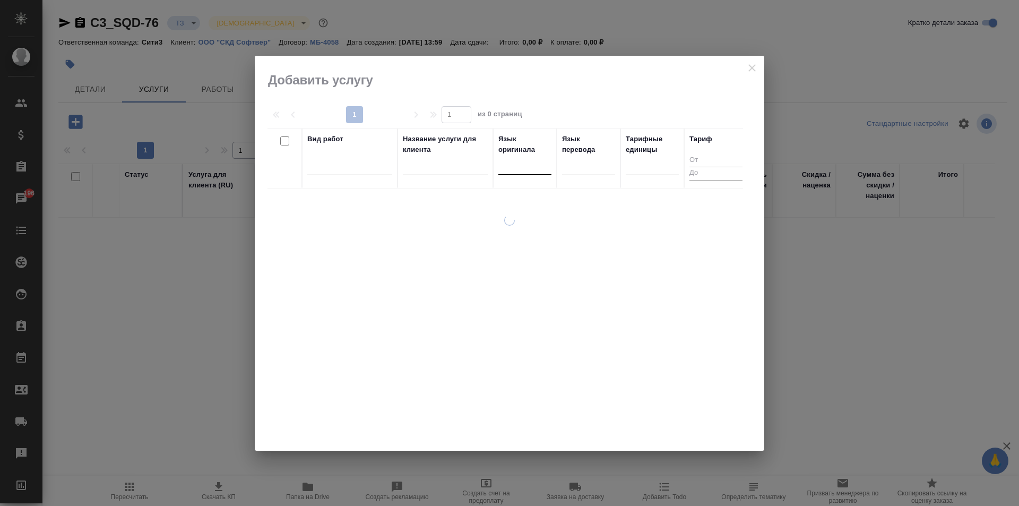
click at [541, 169] on div at bounding box center [524, 164] width 53 height 15
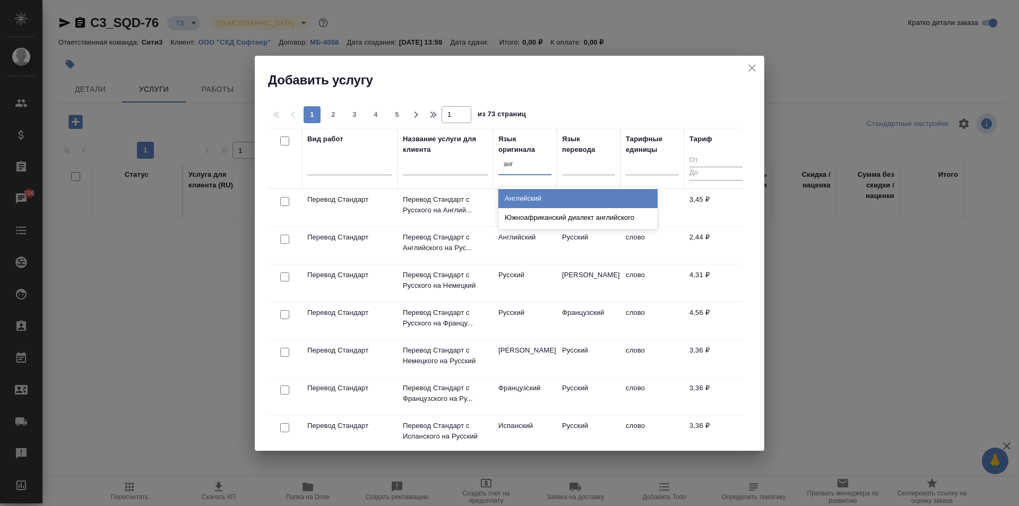
type input "англ"
click at [552, 202] on div "Английский" at bounding box center [577, 198] width 159 height 19
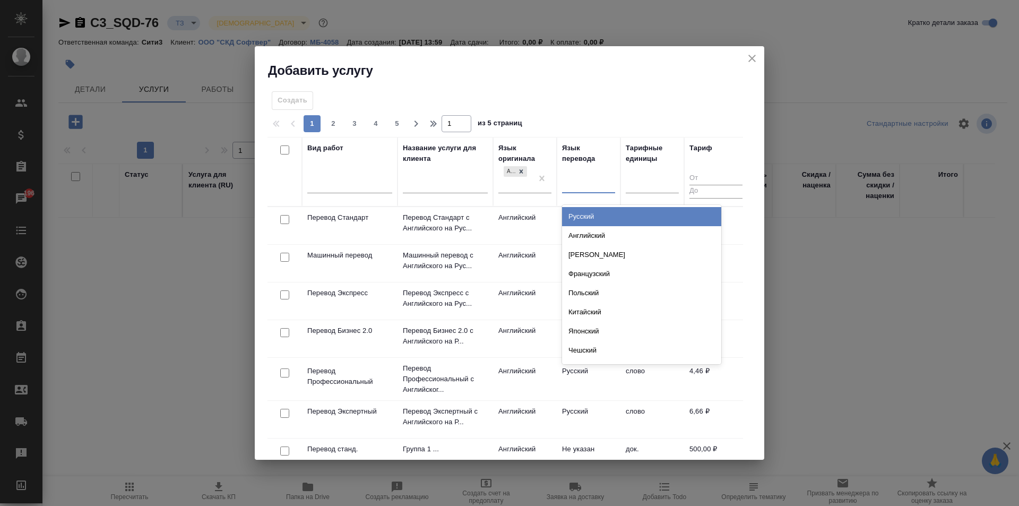
click at [579, 183] on div at bounding box center [588, 182] width 53 height 15
type input "рус"
click at [610, 221] on div "Русский" at bounding box center [641, 216] width 159 height 19
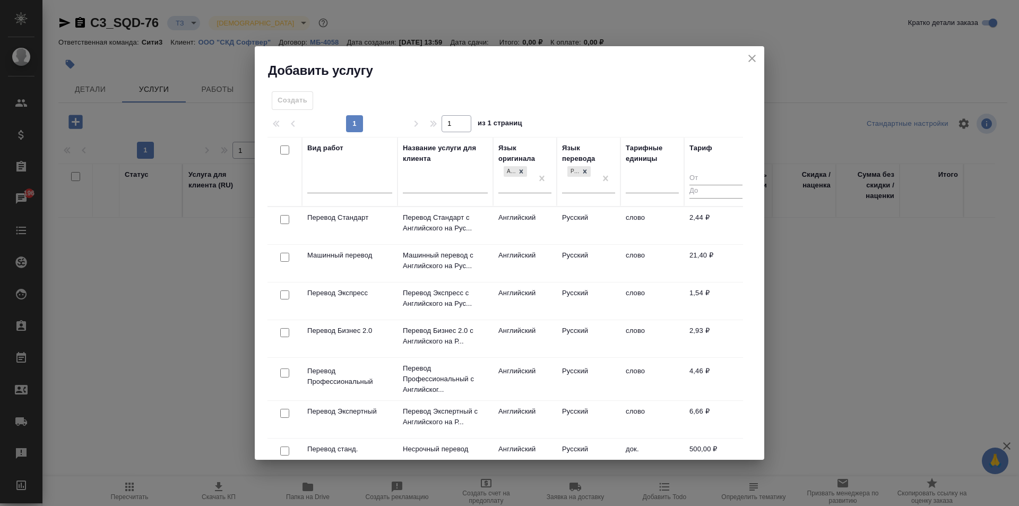
click at [605, 236] on td "Русский" at bounding box center [589, 225] width 64 height 37
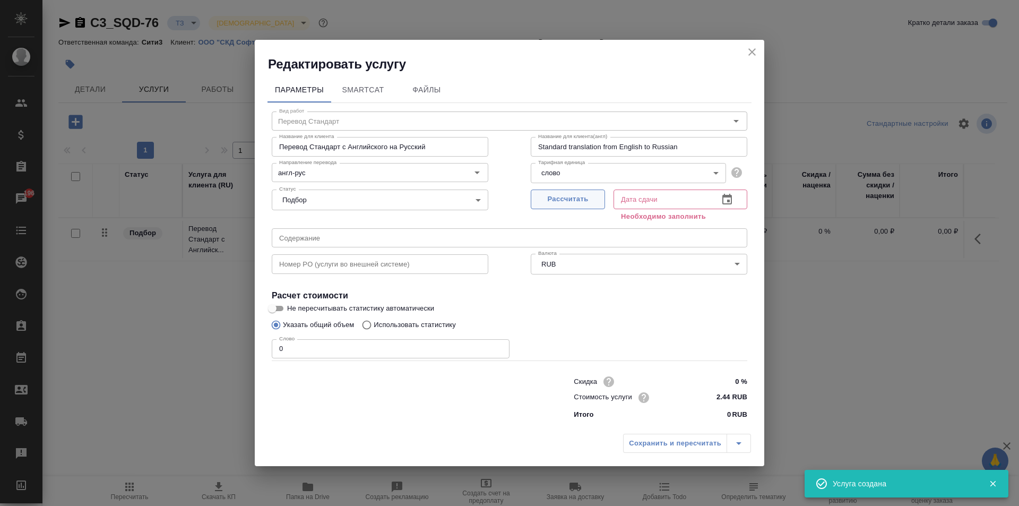
click at [596, 203] on span "Рассчитать" at bounding box center [567, 199] width 63 height 12
type input "09.09.2025 14:03"
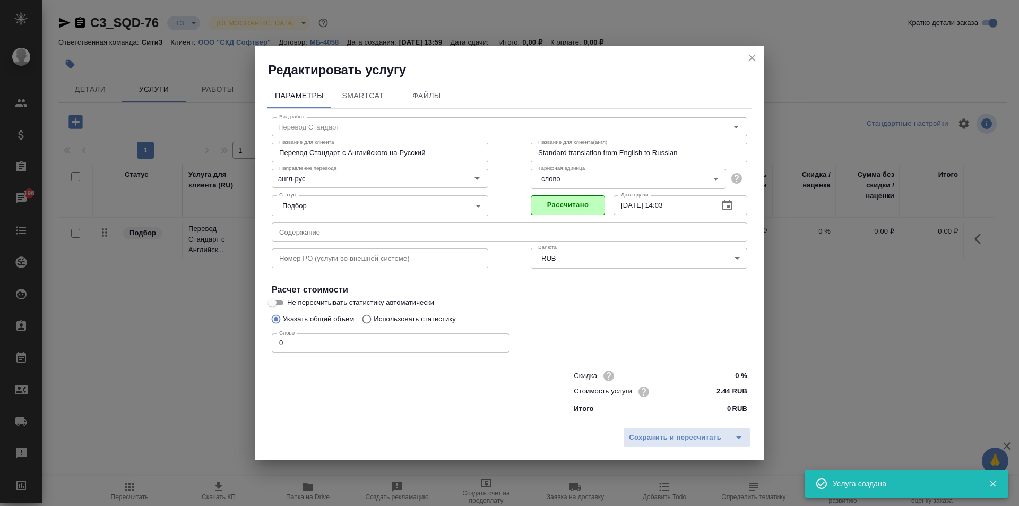
click at [393, 343] on input "0" at bounding box center [391, 342] width 238 height 19
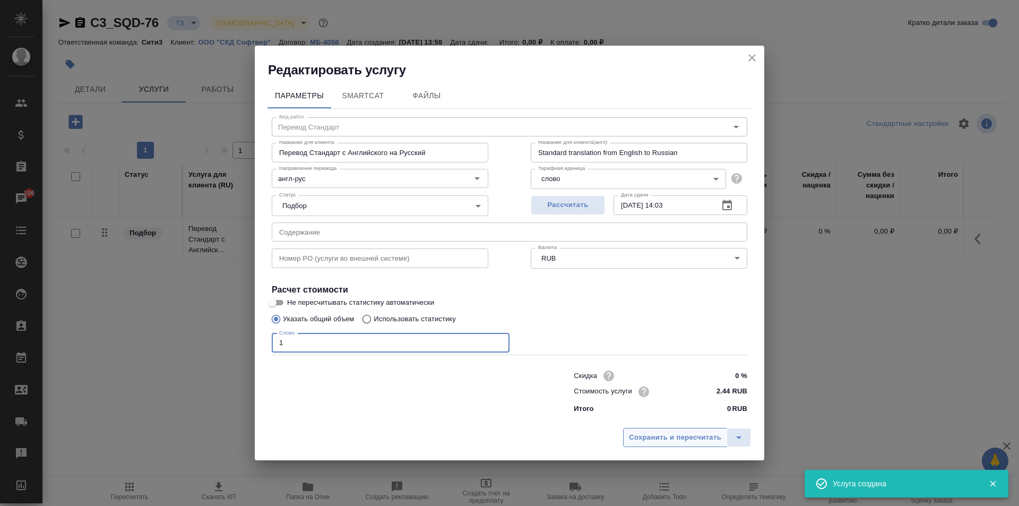
type input "1"
click at [698, 444] on button "Сохранить и пересчитать" at bounding box center [675, 437] width 104 height 19
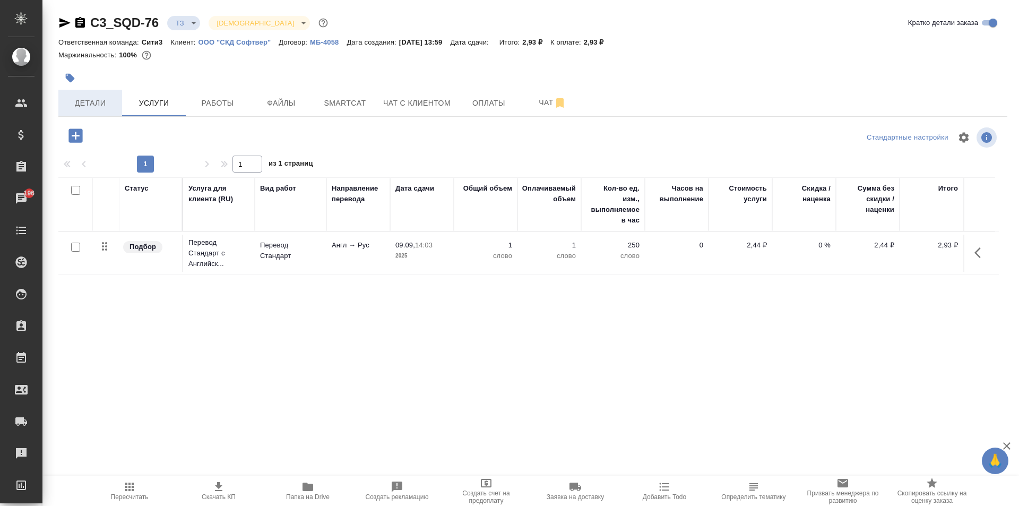
click at [105, 91] on button "Детали" at bounding box center [90, 103] width 64 height 27
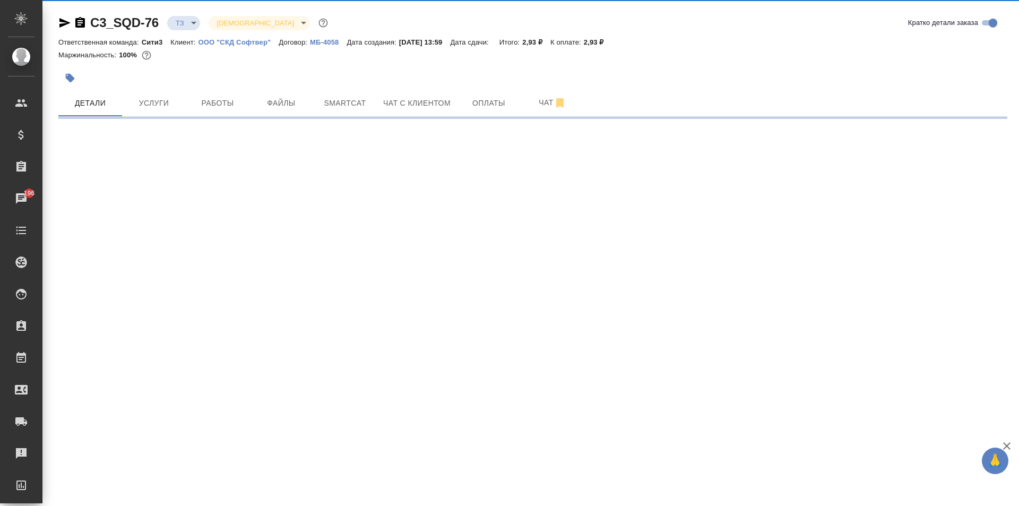
select select "RU"
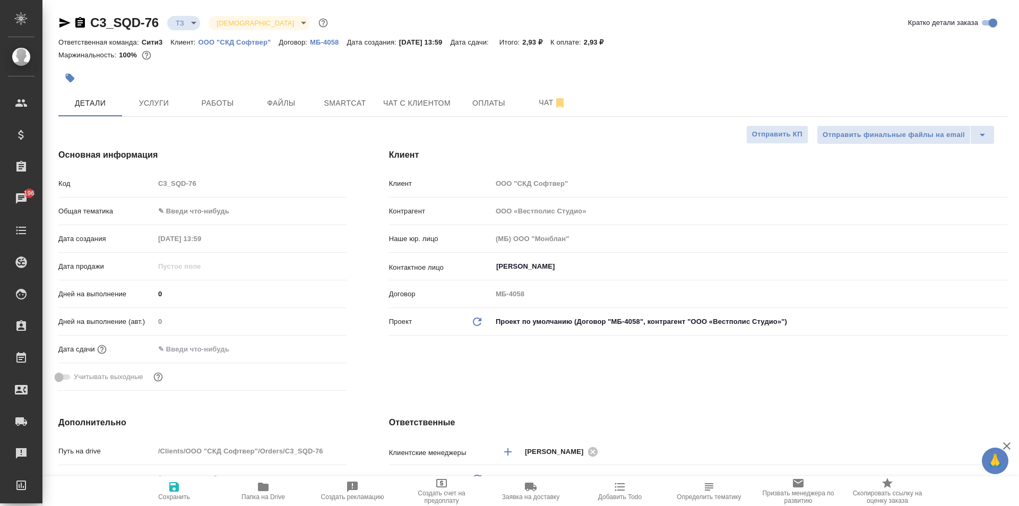
type textarea "x"
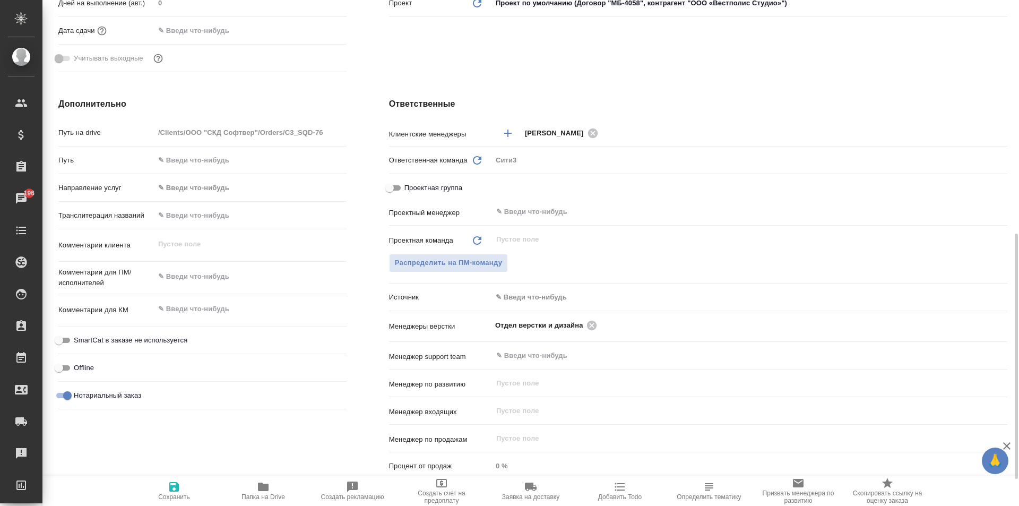
scroll to position [371, 0]
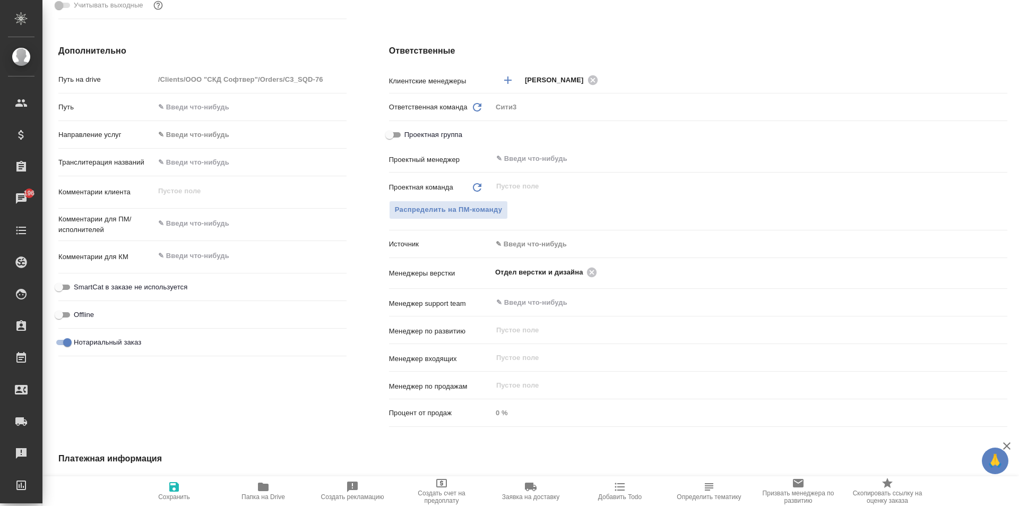
type textarea "x"
click at [189, 223] on textarea at bounding box center [250, 223] width 192 height 18
paste textarea "Certificate of Incorporation с апостилем Certificate of Director and Secretary …"
type textarea "x"
type textarea "Certificate of Incorporation с апостилем Certificate of Director and Secretary …"
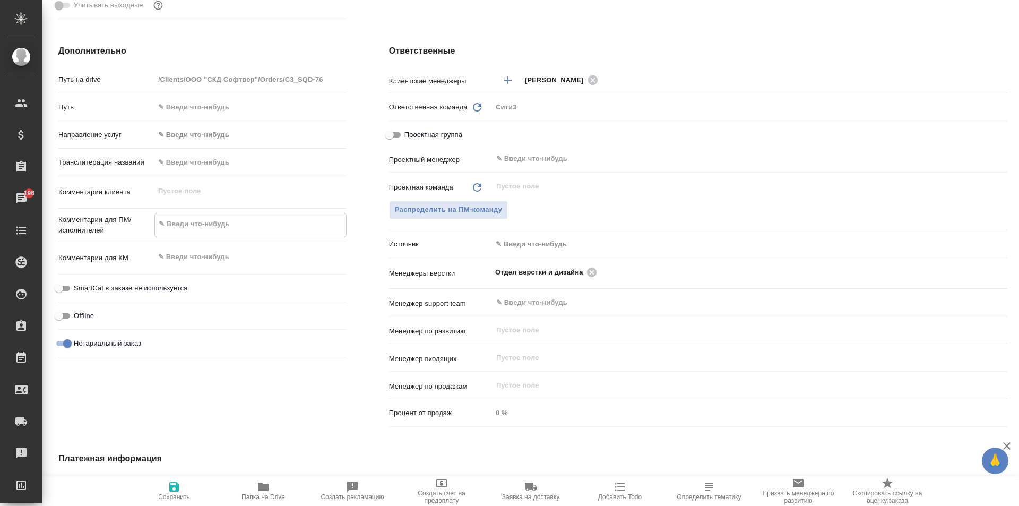
type textarea "x"
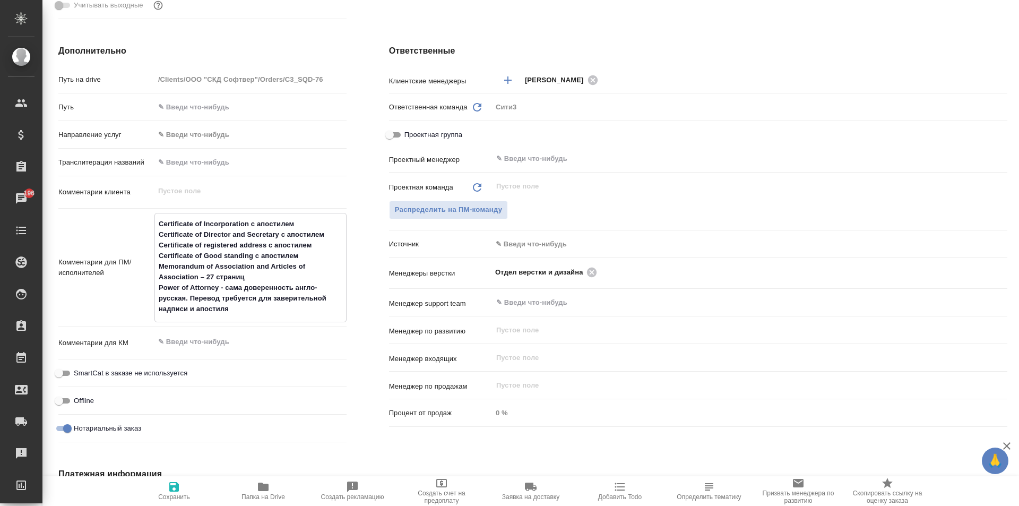
click at [157, 221] on textarea "Certificate of Incorporation с апостилем Certificate of Director and Secretary …" at bounding box center [250, 266] width 191 height 103
type textarea "x"
type textarea "Certificate of Incorporation с апостилем Certificate of Director and Secretary …"
type textarea "x"
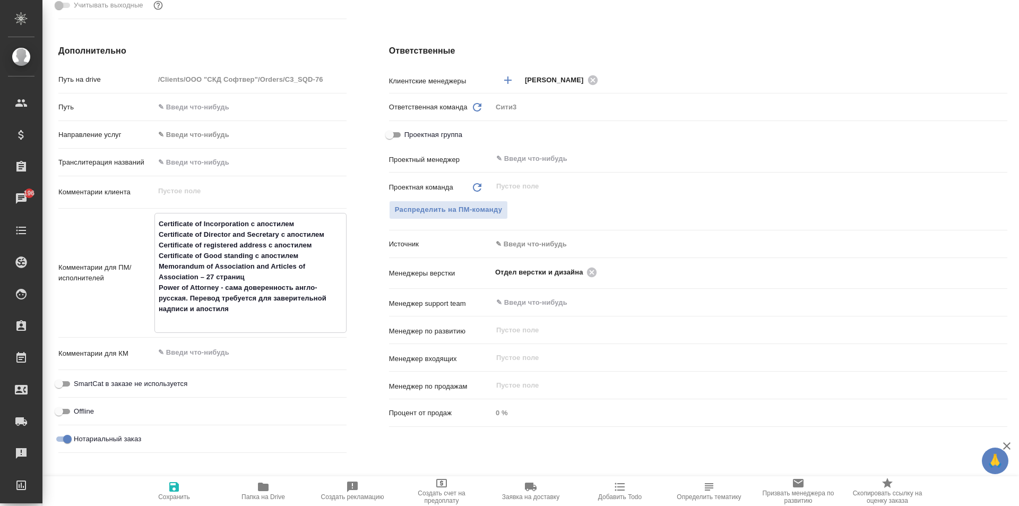
type textarea "x"
type textarea "а Certificate of Incorporation с апостилем Certificate of Director and Secretar…"
type textarea "x"
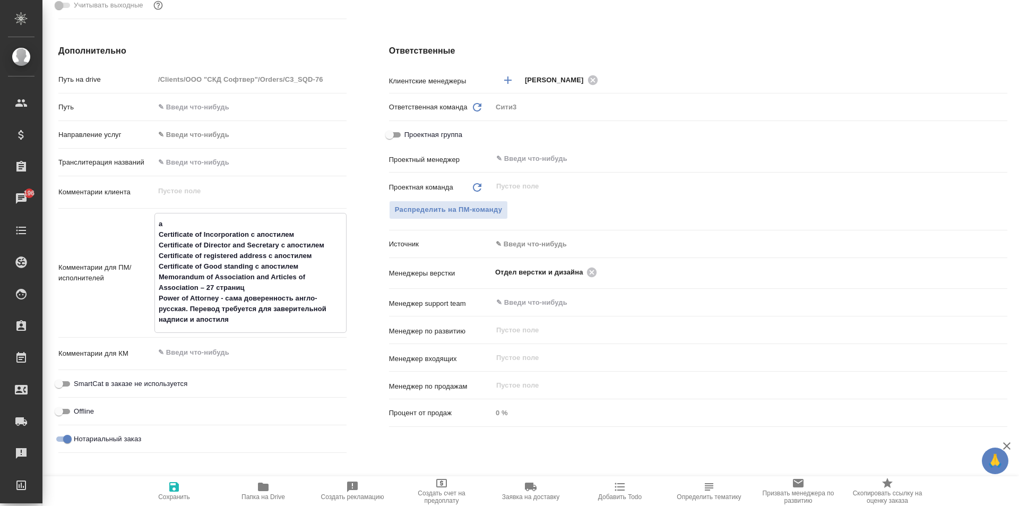
type textarea "ан Certificate of Incorporation с апостилем Certificate of Director and Secreta…"
type textarea "x"
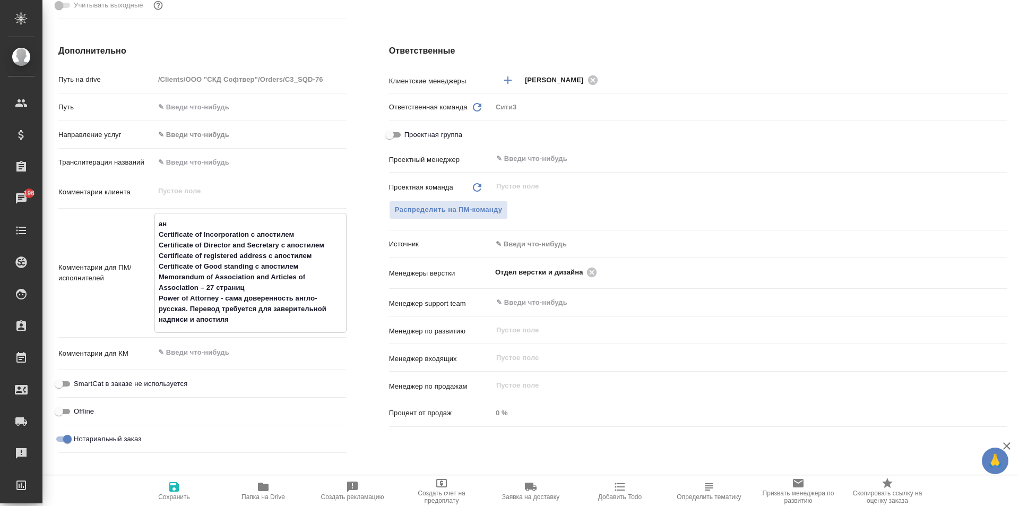
type textarea "анг Certificate of Incorporation с апостилем Certificate of Director and Secret…"
type textarea "x"
type textarea "англ Certificate of Incorporation с апостилем Certificate of Director and Secre…"
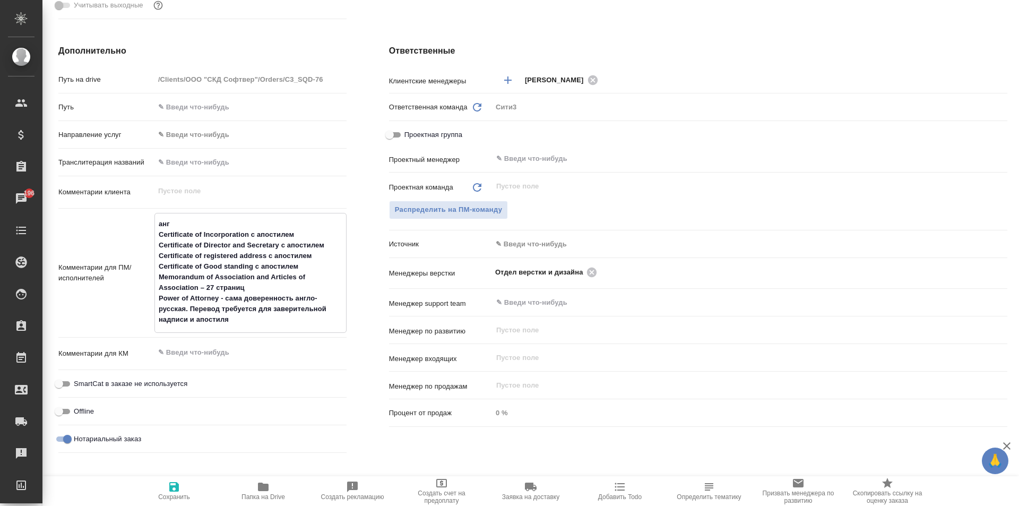
type textarea "x"
type textarea "англ- Certificate of Incorporation с апостилем Certificate of Director and Secr…"
type textarea "x"
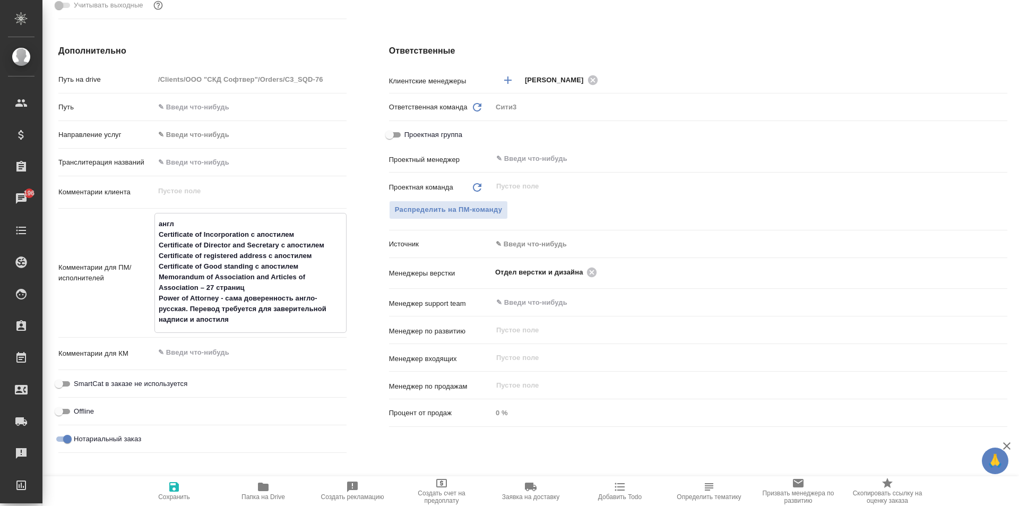
type textarea "x"
type textarea "англ-р Certificate of Incorporation с апостилем Certificate of Director and Sec…"
type textarea "x"
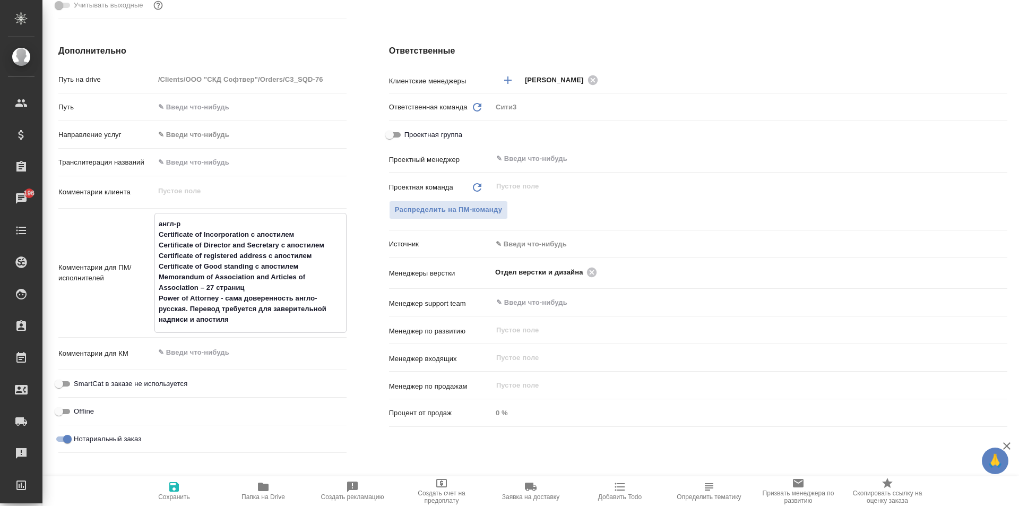
type textarea "x"
type textarea "англ-ру Certificate of Incorporation с апостилем Certificate of Director and Se…"
type textarea "x"
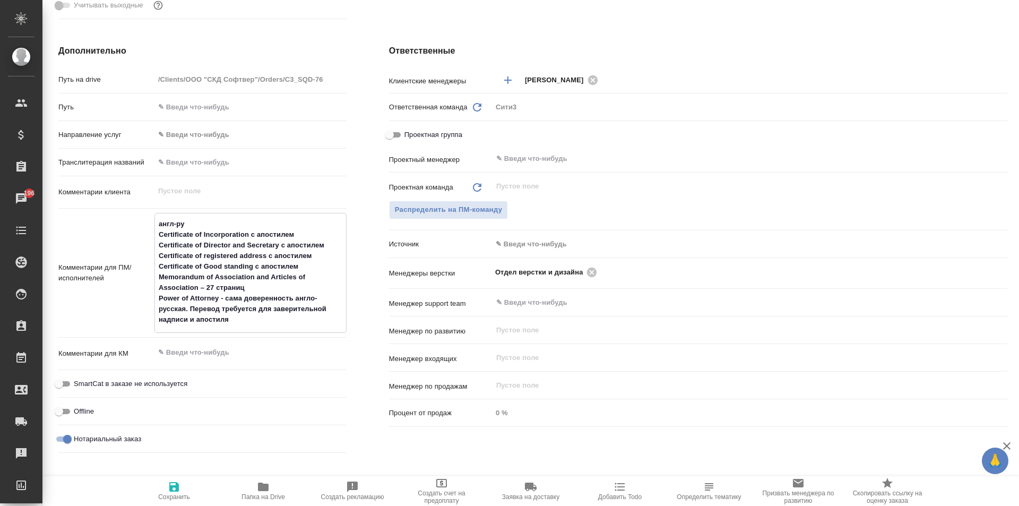
type textarea "англ-рус Certificate of Incorporation с апостилем Certificate of Director and S…"
type textarea "x"
type textarea "англ-рус Certificate of Incorporation с апостилем Certificate of Director and S…"
type textarea "x"
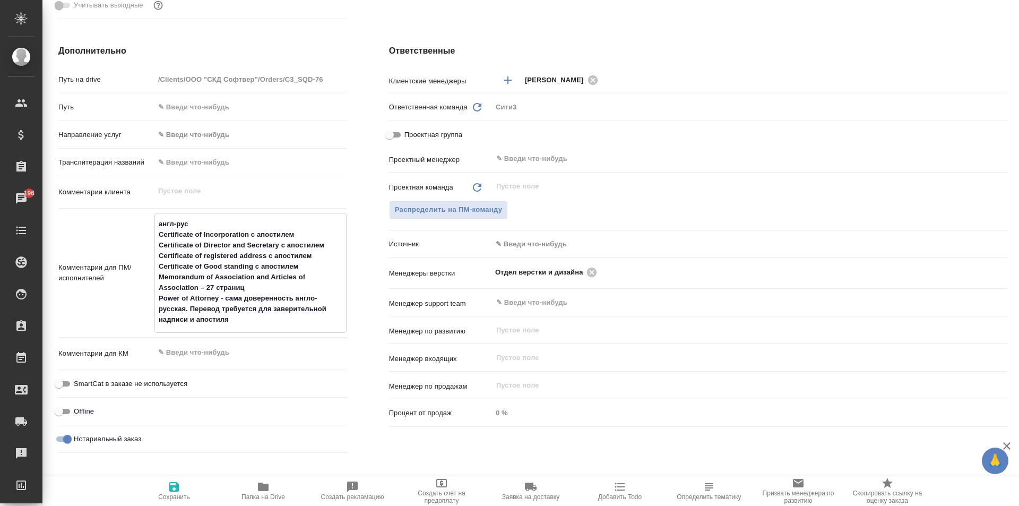
click at [177, 491] on icon "button" at bounding box center [174, 487] width 10 height 10
type textarea "x"
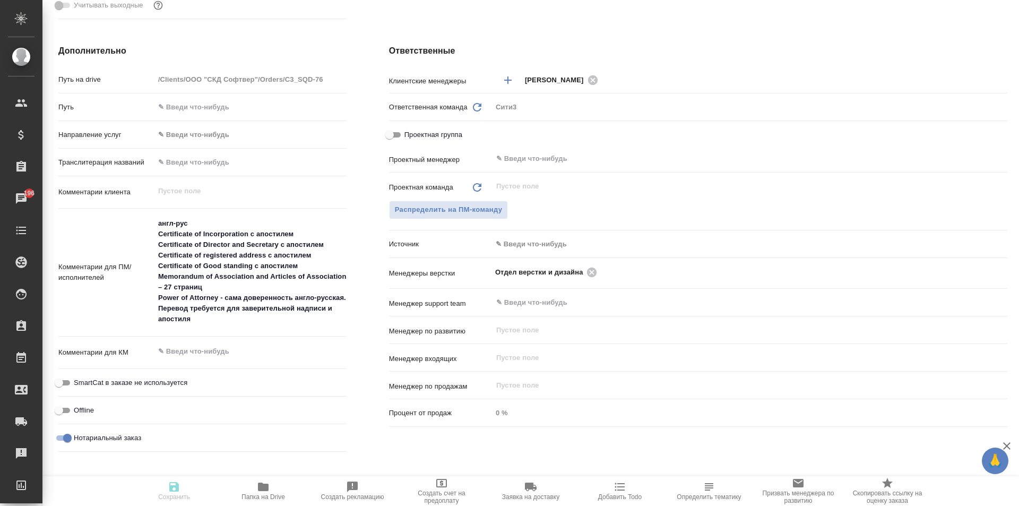
type textarea "x"
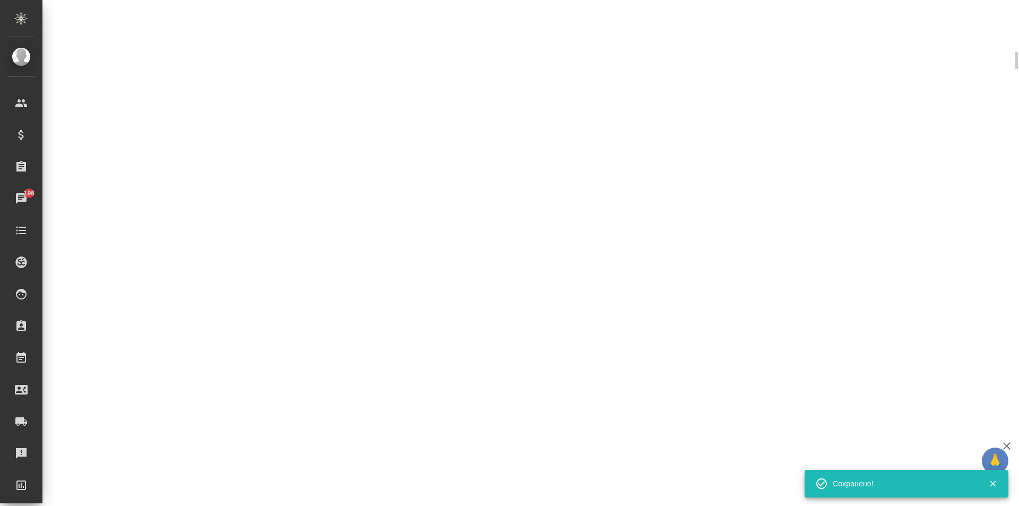
scroll to position [363, 0]
select select "RU"
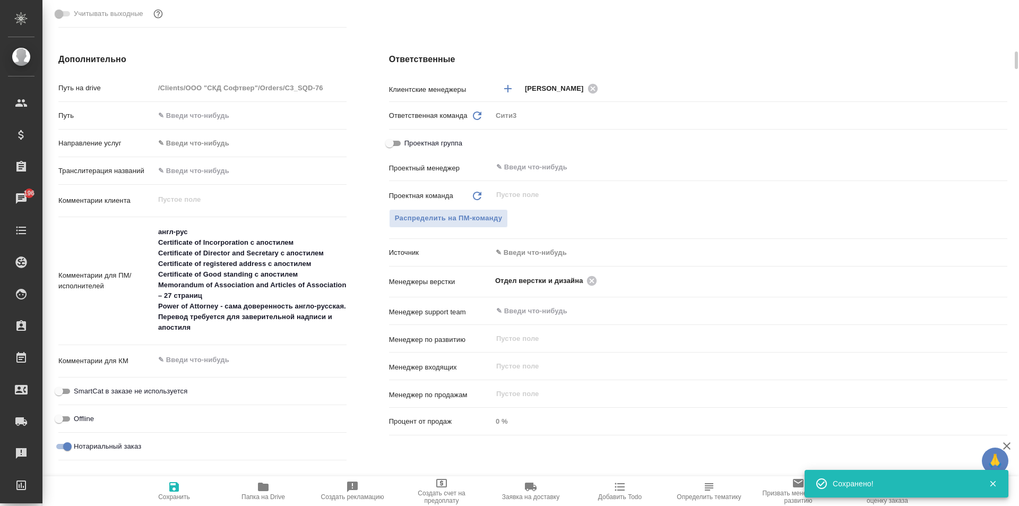
type textarea "x"
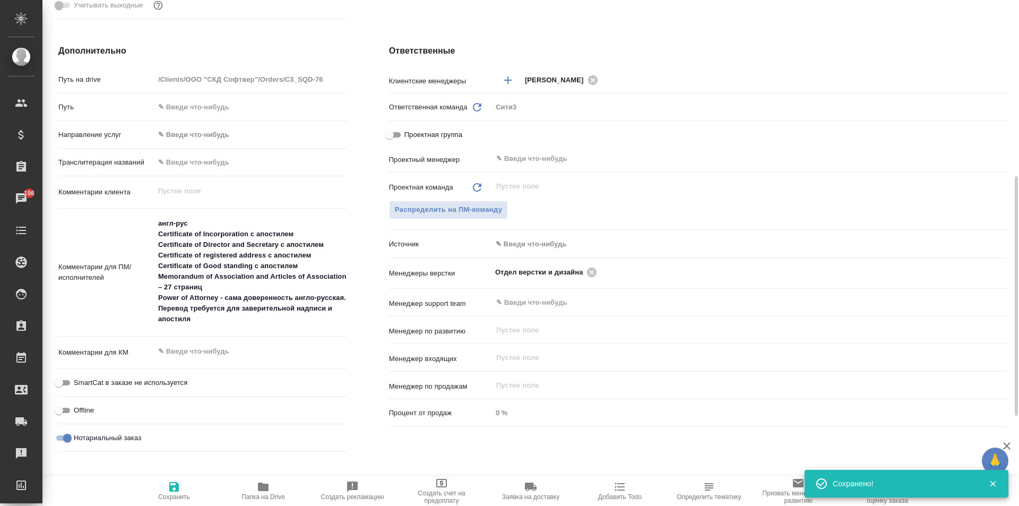
type textarea "x"
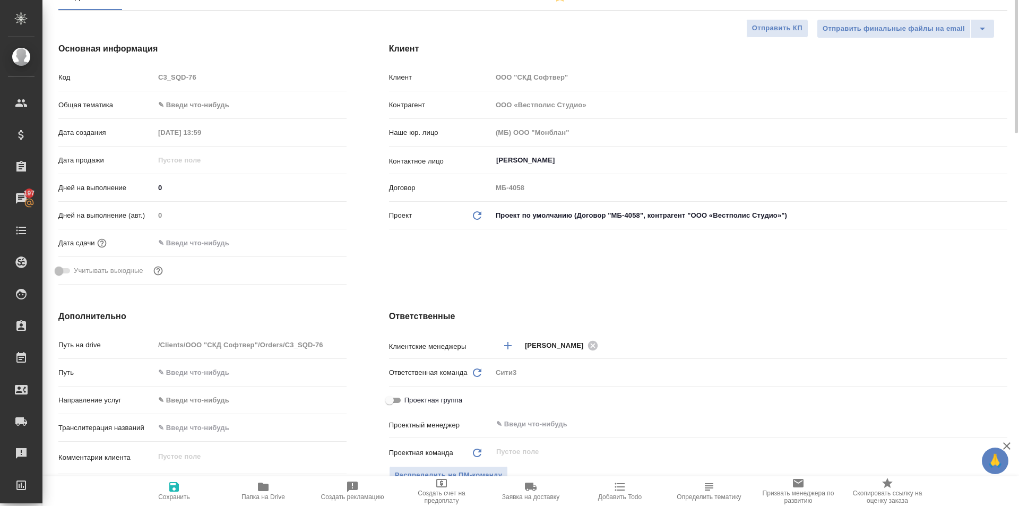
scroll to position [0, 0]
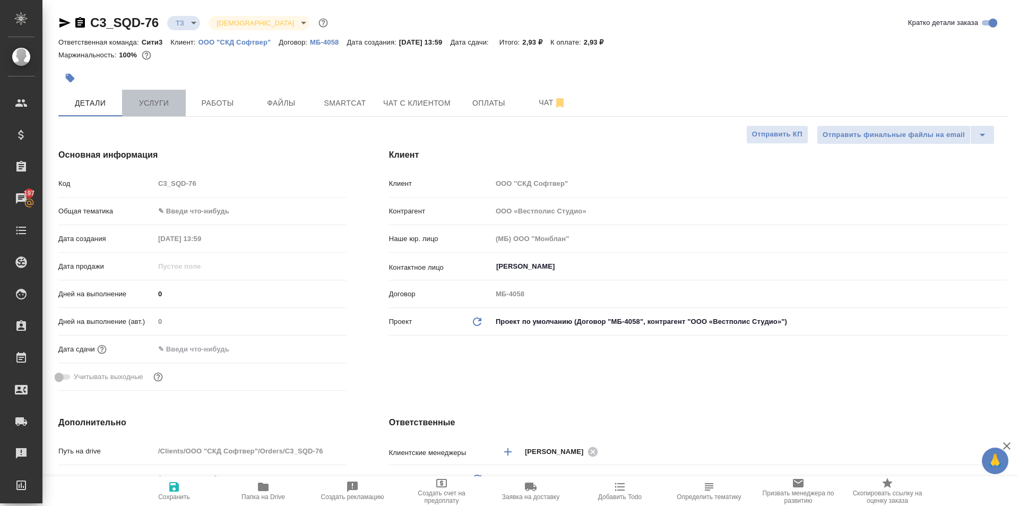
click at [175, 108] on span "Услуги" at bounding box center [153, 103] width 51 height 13
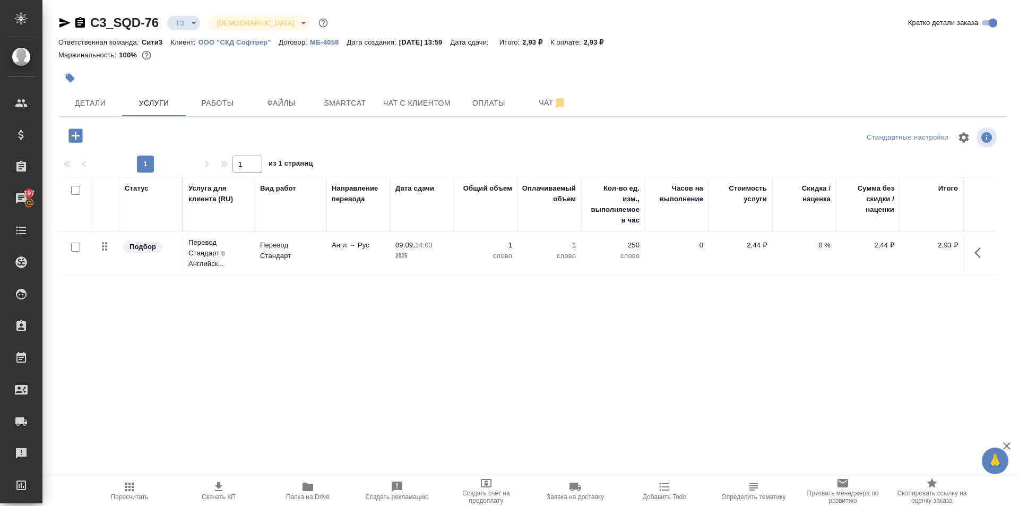
click at [77, 244] on input "checkbox" at bounding box center [75, 247] width 9 height 9
checkbox input "true"
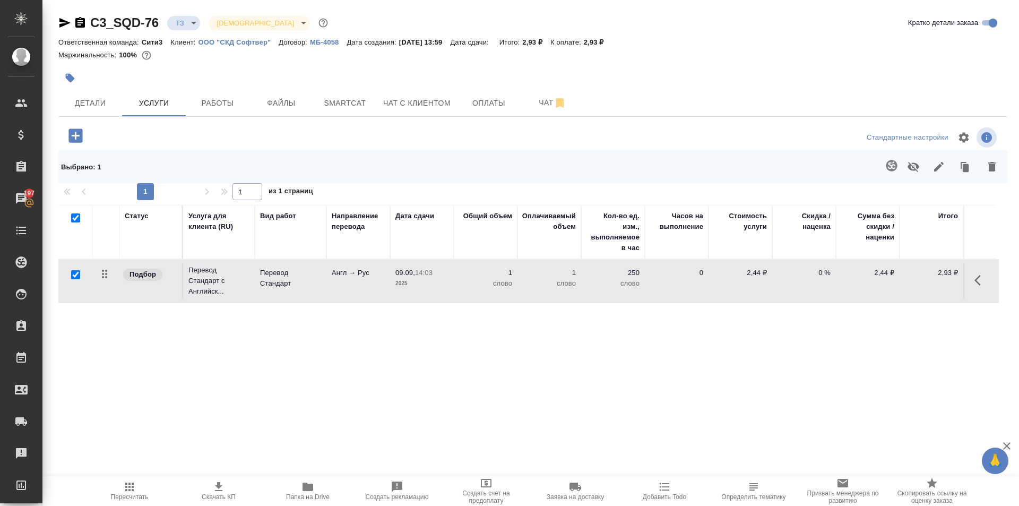
click at [885, 168] on icon "button" at bounding box center [891, 165] width 13 height 13
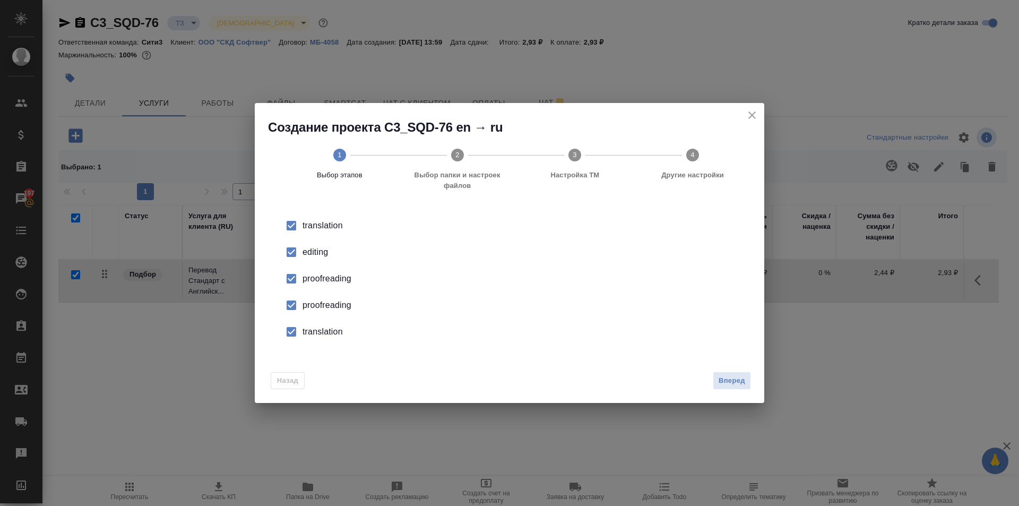
click at [322, 254] on div "editing" at bounding box center [520, 252] width 436 height 13
click at [324, 279] on div "proofreading" at bounding box center [520, 278] width 436 height 13
click at [326, 301] on div "proofreading" at bounding box center [520, 305] width 436 height 13
click at [327, 334] on div "translation" at bounding box center [520, 331] width 436 height 13
click at [725, 387] on button "Вперед" at bounding box center [732, 380] width 38 height 19
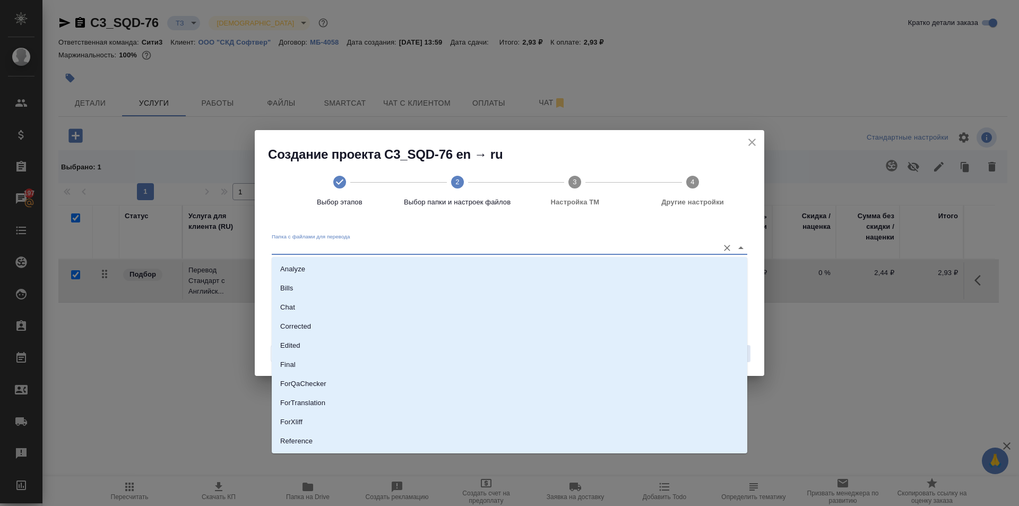
click at [711, 250] on input "Папка с файлами для перевода" at bounding box center [492, 247] width 441 height 13
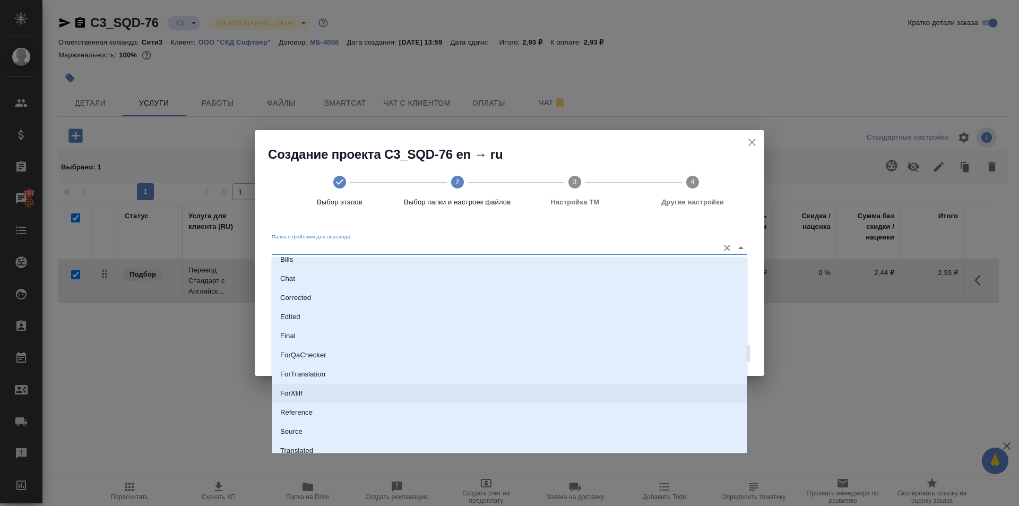
scroll to position [55, 0]
click at [312, 405] on li "Source" at bounding box center [509, 404] width 475 height 19
type input "Source"
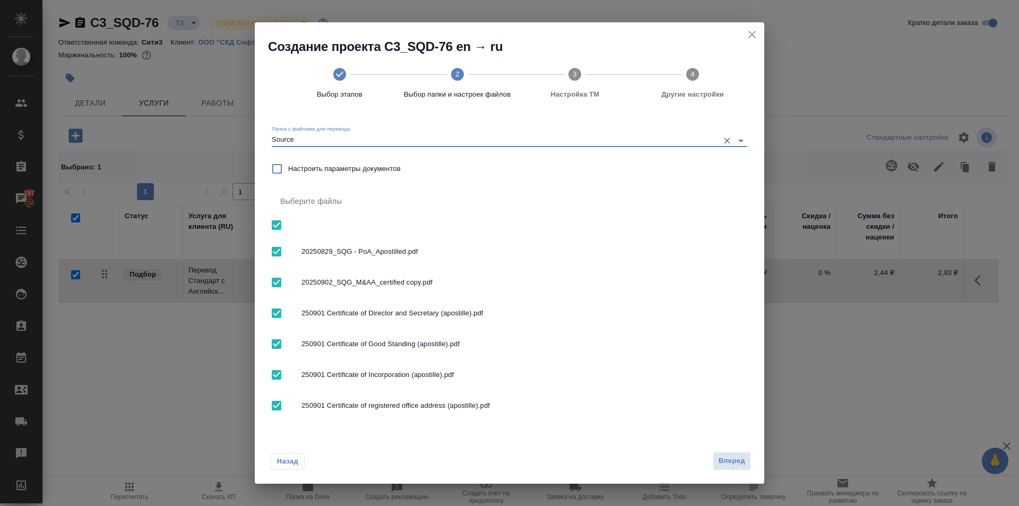
click at [275, 249] on input "checkbox" at bounding box center [276, 251] width 22 height 22
checkbox input "false"
click at [743, 463] on span "Вперед" at bounding box center [731, 461] width 27 height 12
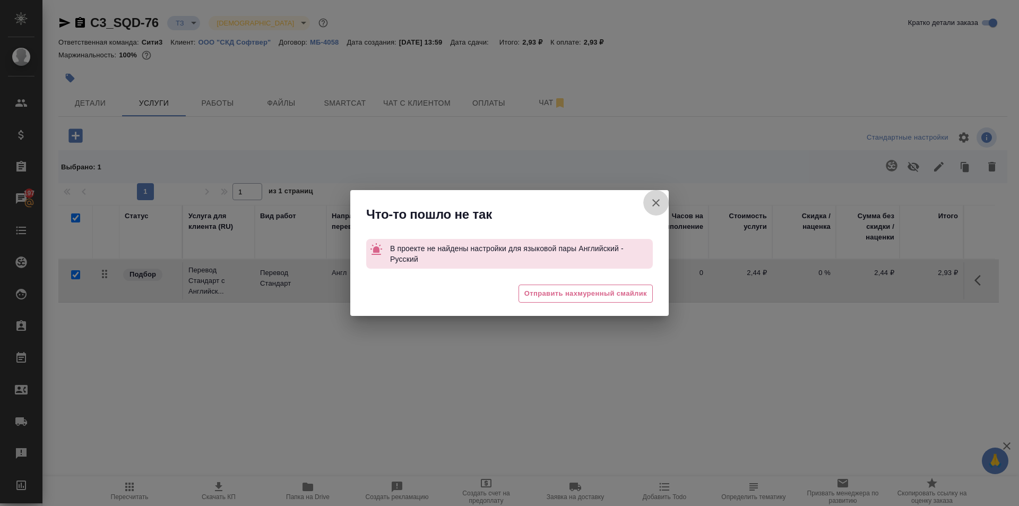
click at [656, 207] on icon "button" at bounding box center [655, 202] width 13 height 13
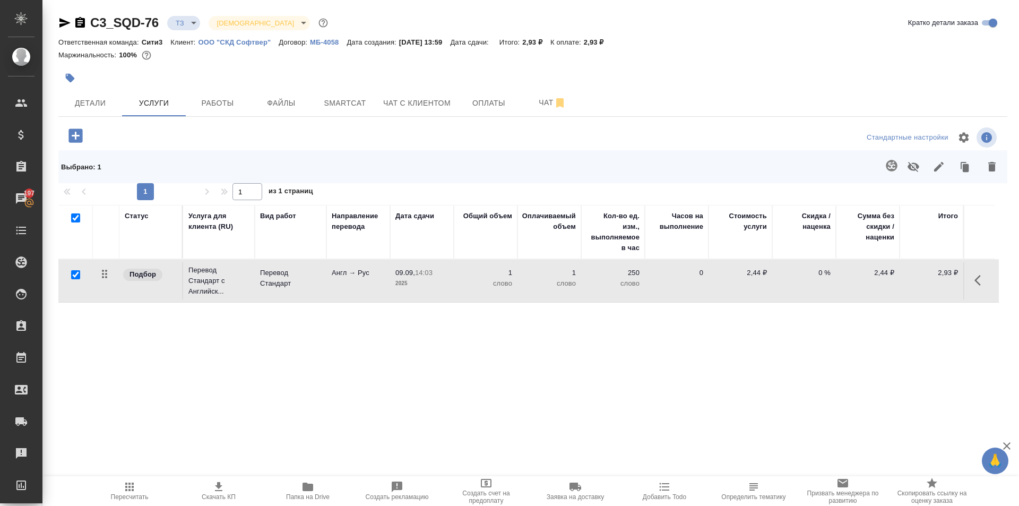
click at [79, 220] on input "checkbox" at bounding box center [75, 217] width 9 height 9
checkbox input "false"
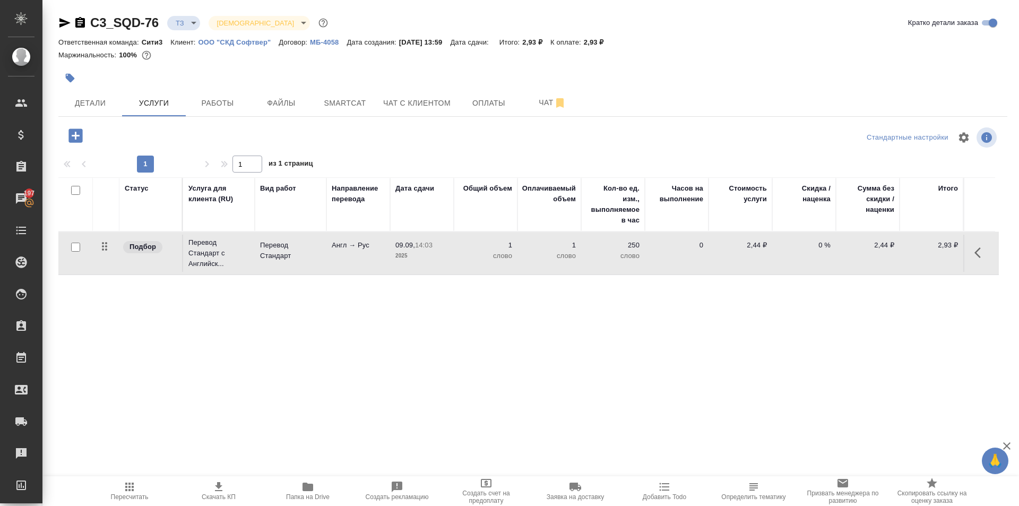
click at [326, 40] on p "МБ-4058" at bounding box center [328, 42] width 37 height 8
click at [231, 40] on p "ООО "СКД Софтвер"" at bounding box center [238, 42] width 81 height 8
click at [981, 254] on icon "button" at bounding box center [980, 252] width 13 height 13
click at [955, 252] on icon "button" at bounding box center [958, 252] width 7 height 10
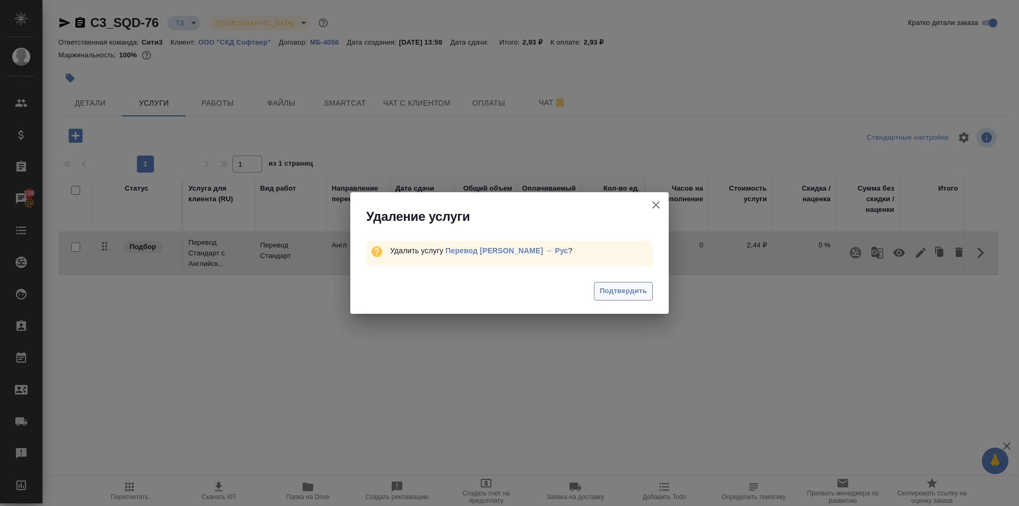
click at [623, 292] on span "Подтвердить" at bounding box center [623, 291] width 47 height 12
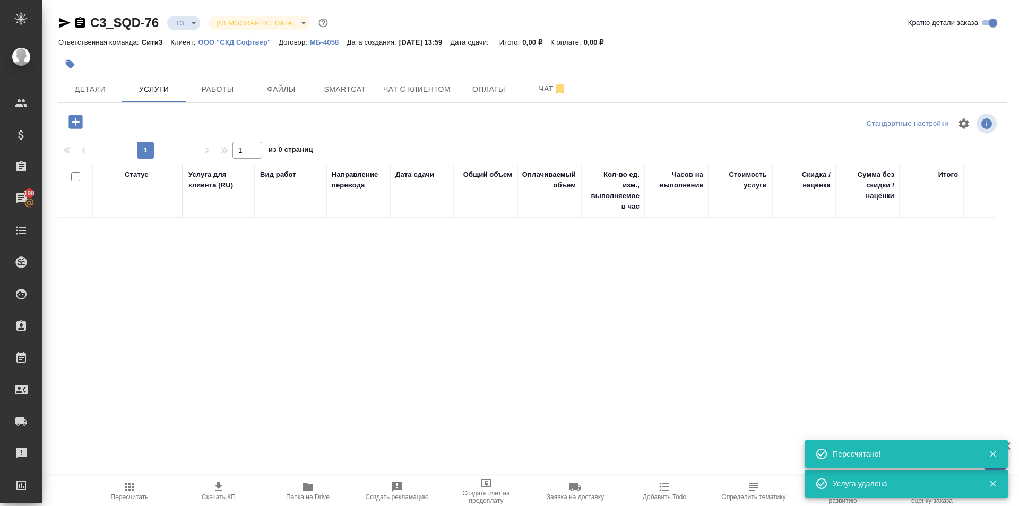
click at [72, 126] on icon "button" at bounding box center [75, 122] width 14 height 14
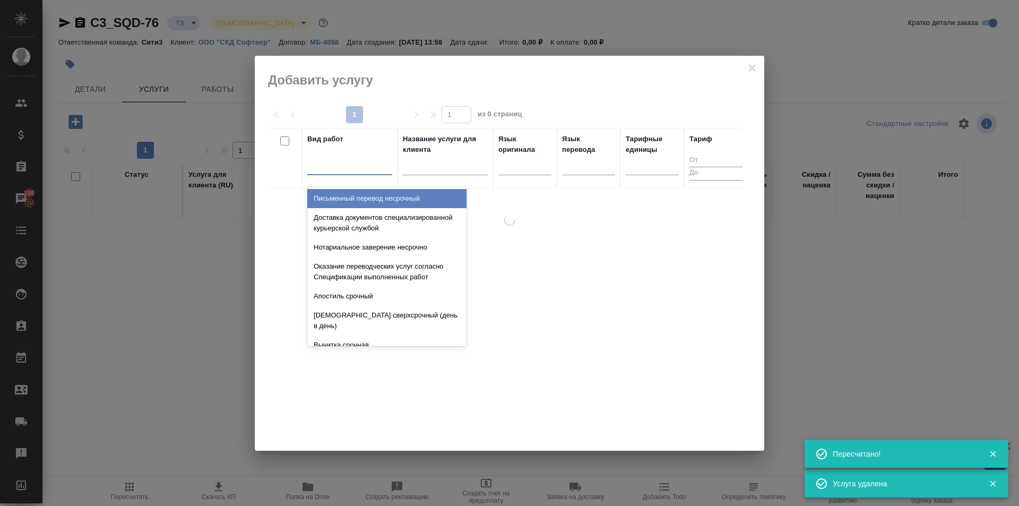
click at [368, 173] on div at bounding box center [349, 165] width 85 height 20
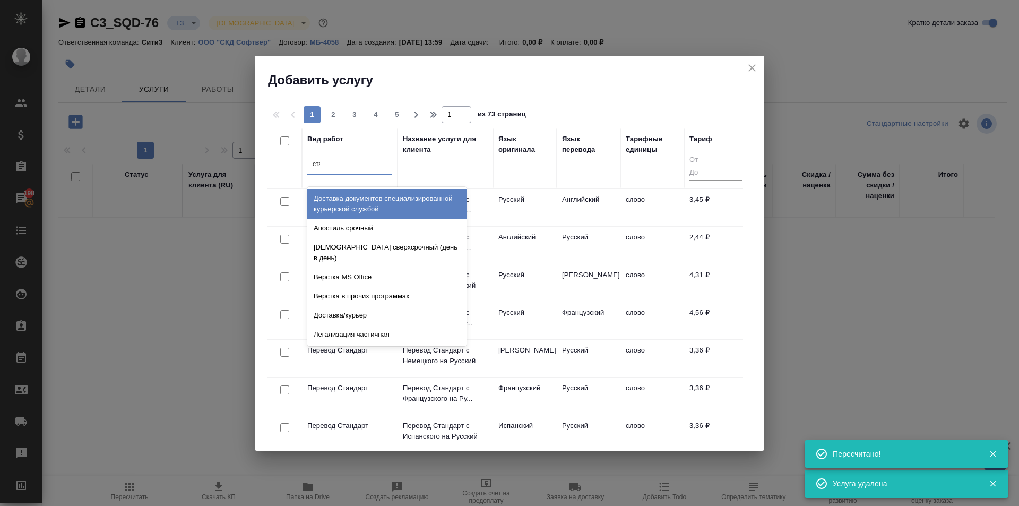
type input "стан"
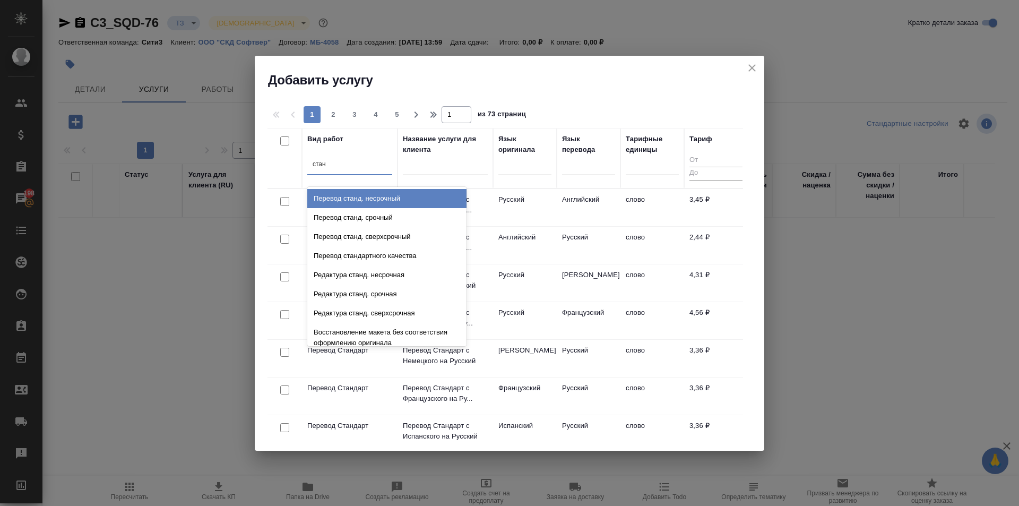
click at [412, 200] on div "Перевод станд. несрочный" at bounding box center [386, 198] width 159 height 19
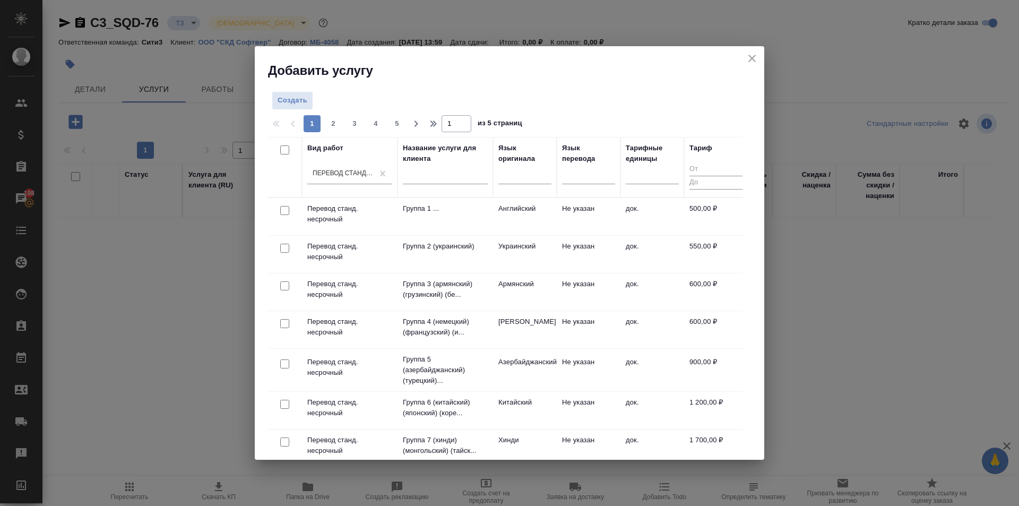
click at [648, 227] on td "док." at bounding box center [652, 216] width 64 height 37
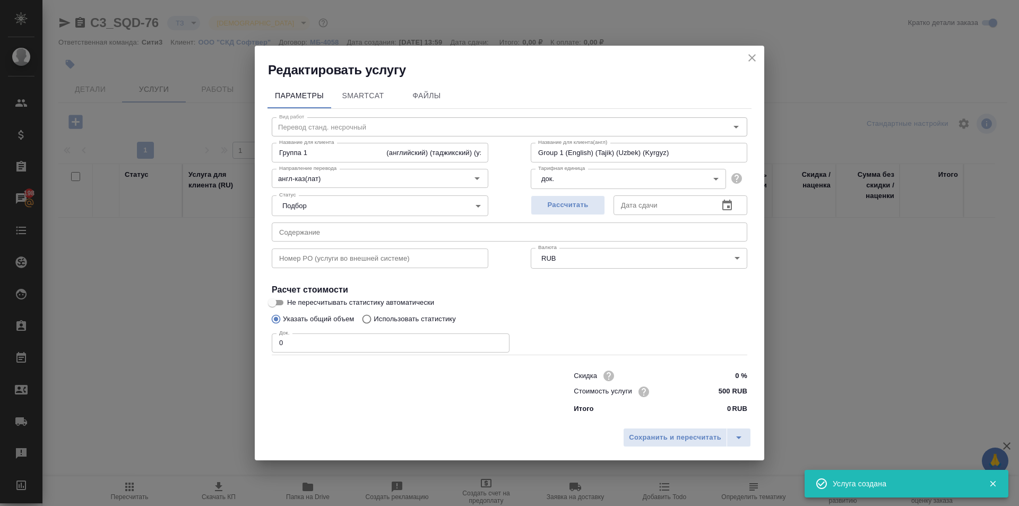
type input "Группа 1 (английский) (таджикский) (узбекский) (киргизский)"
type input "Group 1 (English) (Tajik) (Uzbek) (Kyrgyz)"
type input "Группа 1 (английский) (таджикский) (узбекский) (киргизский)"
type input "Group 1 (English) (Tajik) (Uzbek) (Kyrgyz)"
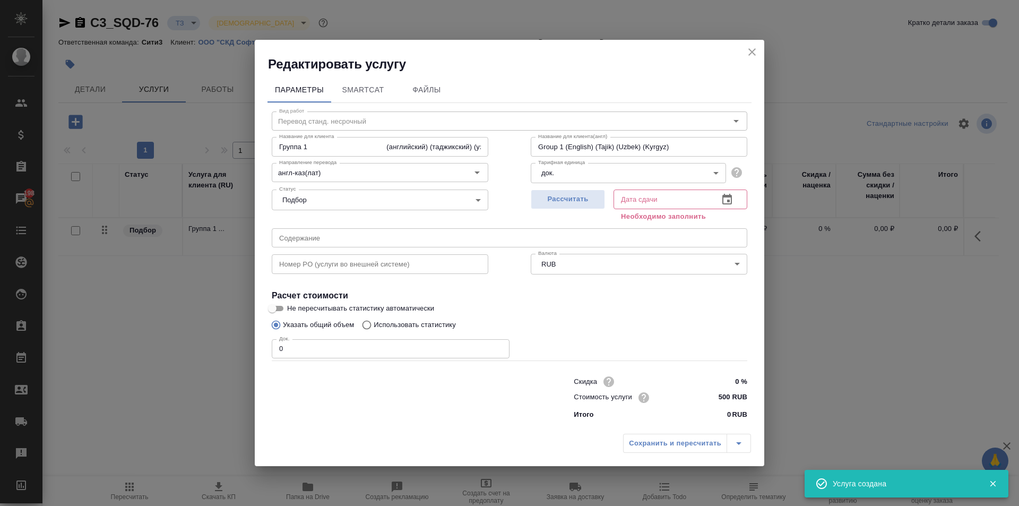
type input "Группа 1 (английский) (таджикский) (узбекский) (киргизский)"
type input "Group 1 (English) (Tajik) (Uzbek) (Kyrgyz)"
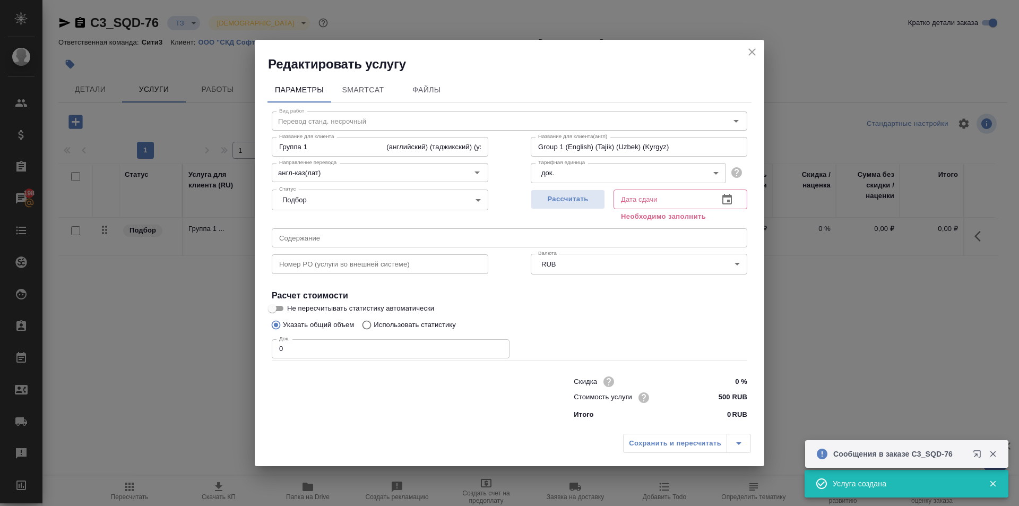
type input "Группа 1 (английский) (таджикский) (узбекский) (киргизский)"
type input "Group 1 (English) (Tajik) (Uzbek) (Kyrgyz)"
type input "Группа 1 (английский) (таджикский) (узбекский) (киргизский)"
type input "Group 1 (English) (Tajik) (Uzbek) (Kyrgyz)"
click at [439, 348] on input "0" at bounding box center [391, 348] width 238 height 19
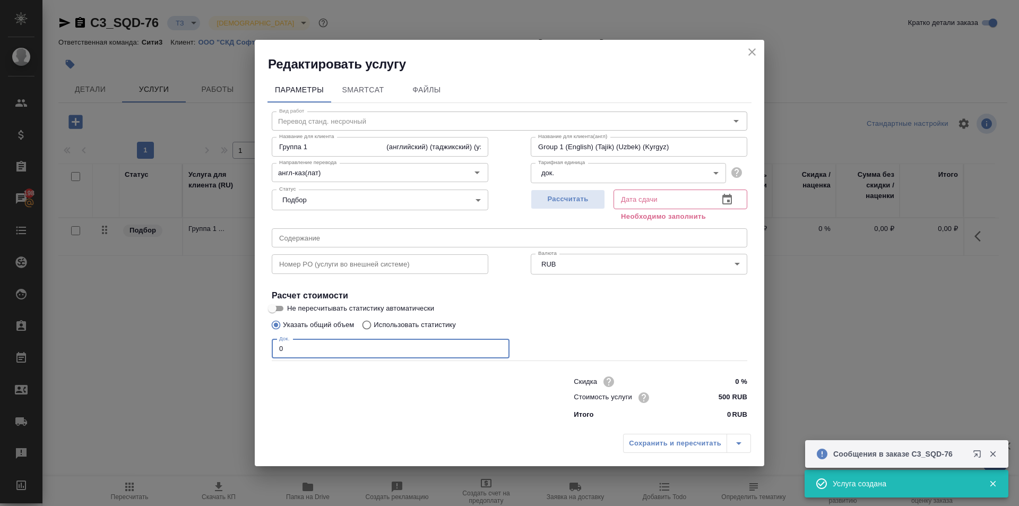
type input "Группа 1 (английский) (таджикский) (узбекский) (киргизский)"
type input "Group 1 (English) (Tajik) (Uzbek) (Kyrgyz)"
type input "Группа 1 (английский) (таджикский) (узбекский) (киргизский)"
type input "Group 1 (English) (Tajik) (Uzbek) (Kyrgyz)"
type input "Группа 1 (английский) (таджикский) (узбекский) (киргизский)"
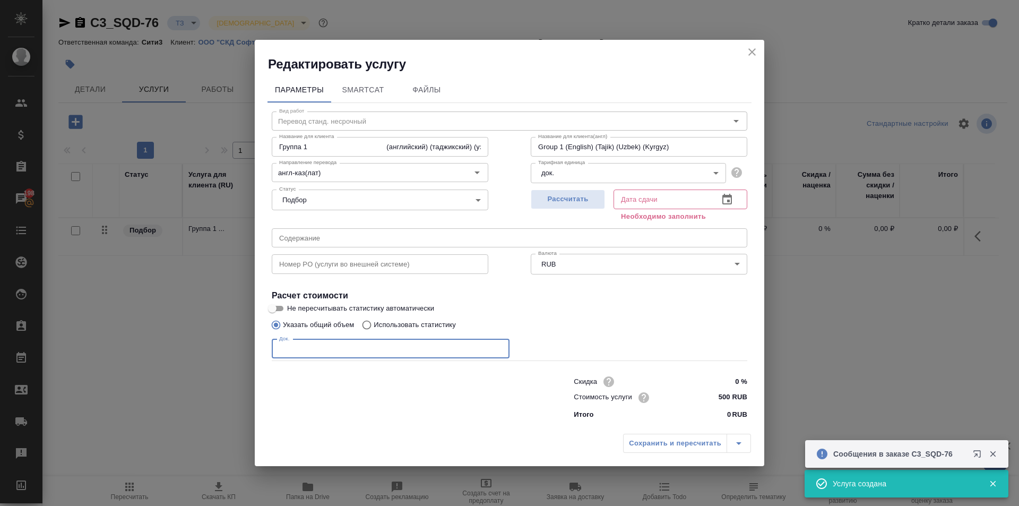
type input "Group 1 (English) (Tajik) (Uzbek) (Kyrgyz)"
type input "6"
type input "Группа 1 (английский) (таджикский) (узбекский) (киргизский)"
type input "Group 1 (English) (Tajik) (Uzbek) (Kyrgyz)"
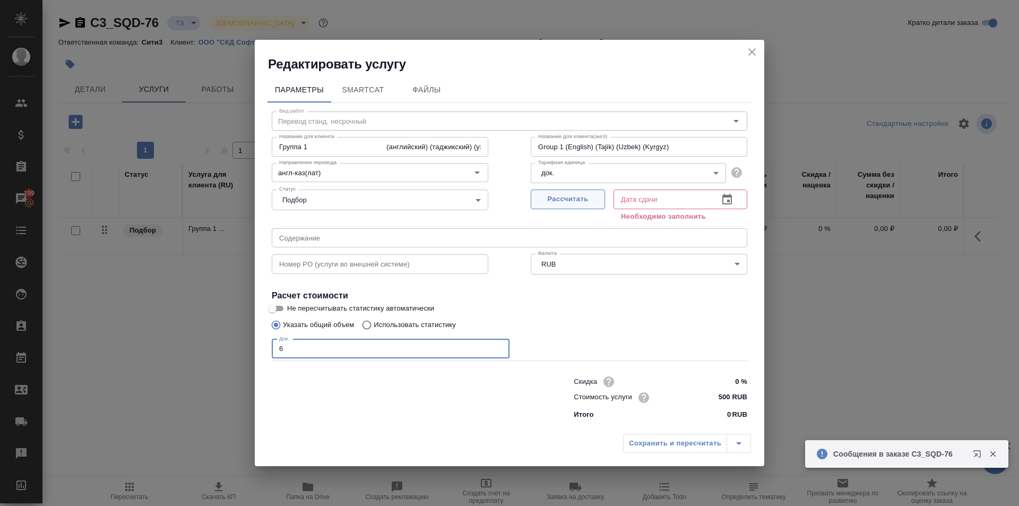
type input "6"
click at [555, 200] on span "Рассчитать" at bounding box center [567, 199] width 63 height 12
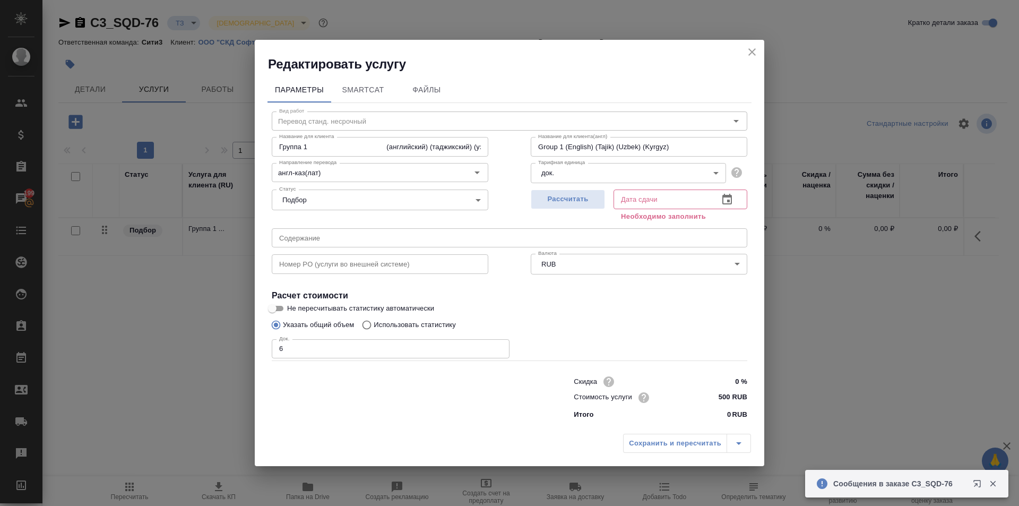
type input "Группа 1 (английский) (таджикский) (узбекский) (киргизский)"
type input "Group 1 (English) (Tajik) (Uzbek) (Kyrgyz)"
type input "09.09.2025 14:15"
type input "Группа 1 (английский) (таджикский) (узбекский) (киргизский)"
type input "Group 1 (English) (Tajik) (Uzbek) (Kyrgyz)"
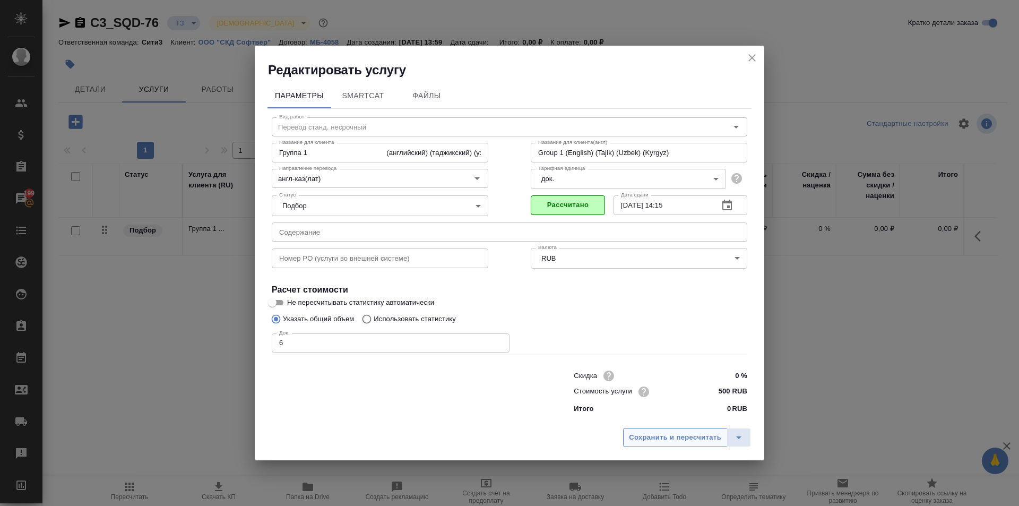
click at [670, 441] on span "Сохранить и пересчитать" at bounding box center [675, 437] width 92 height 12
type input "Группа 1 (английский) (таджикский) (узбекский) (киргизский)"
type input "Group 1 (English) (Tajik) (Uzbek) (Kyrgyz)"
type input "Группа 1 (английский) (таджикский) (узбекский) (киргизский)"
type input "Group 1 (English) (Tajik) (Uzbek) (Kyrgyz)"
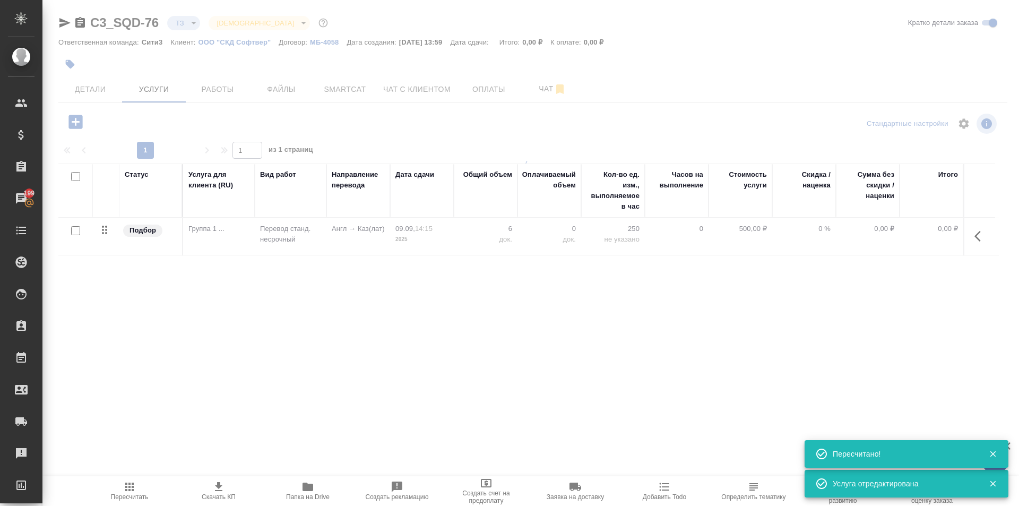
type input "new"
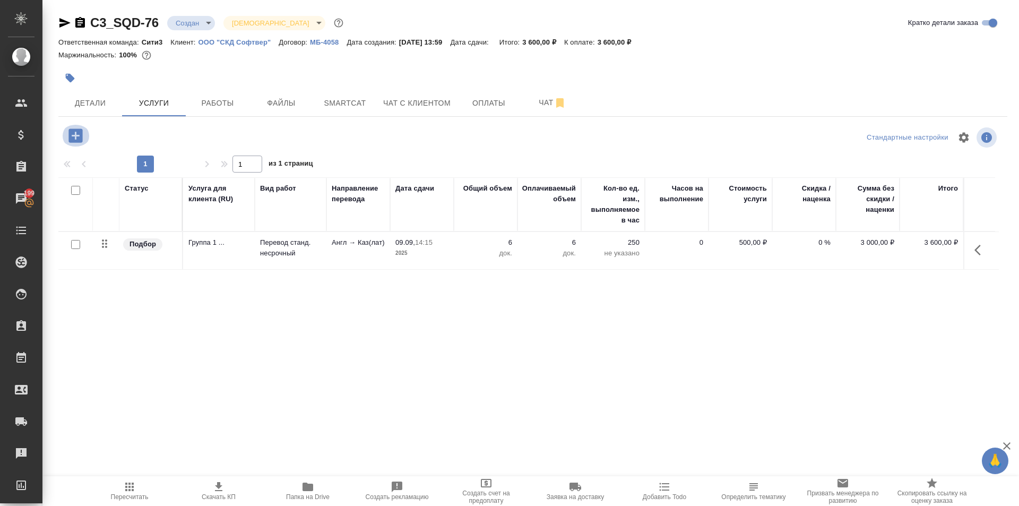
click at [72, 131] on icon "button" at bounding box center [75, 135] width 14 height 14
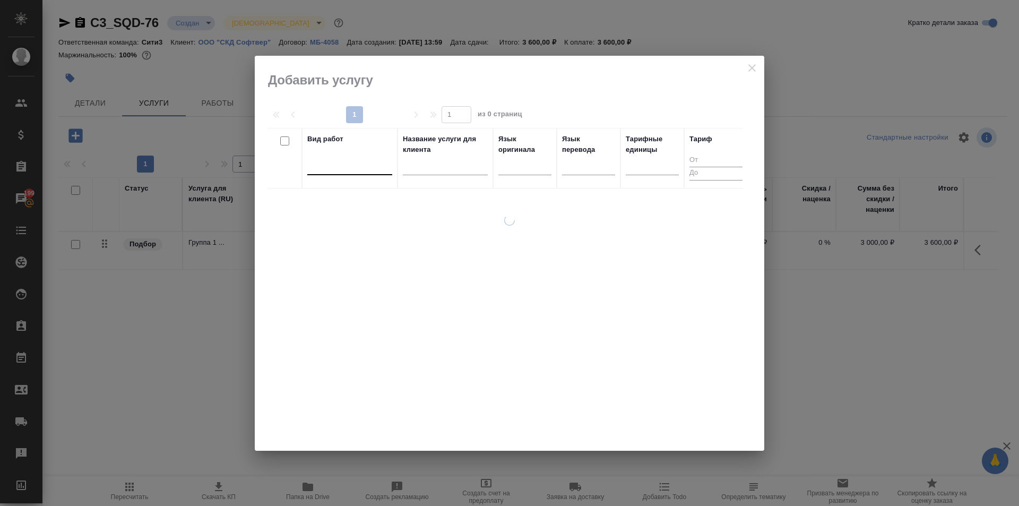
click at [370, 166] on div at bounding box center [349, 164] width 85 height 15
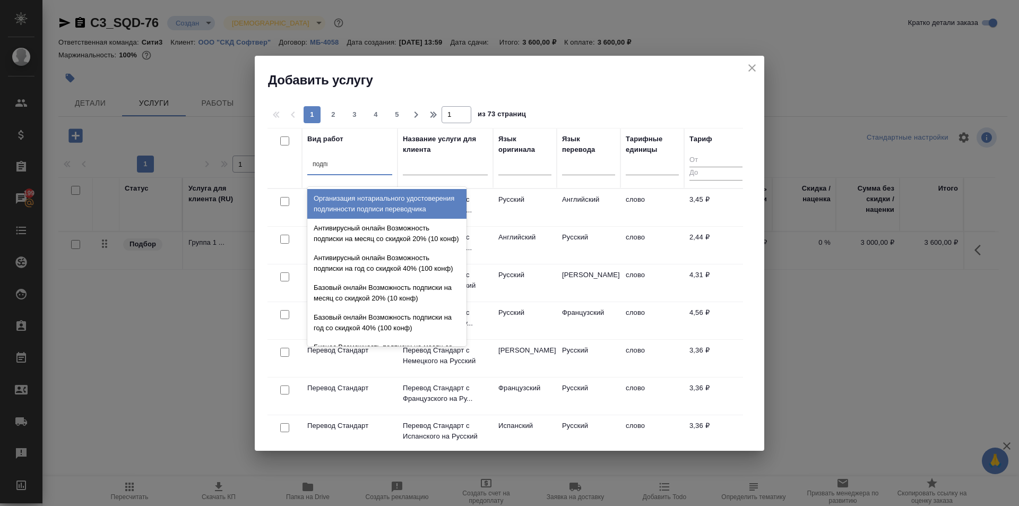
type input "подписи"
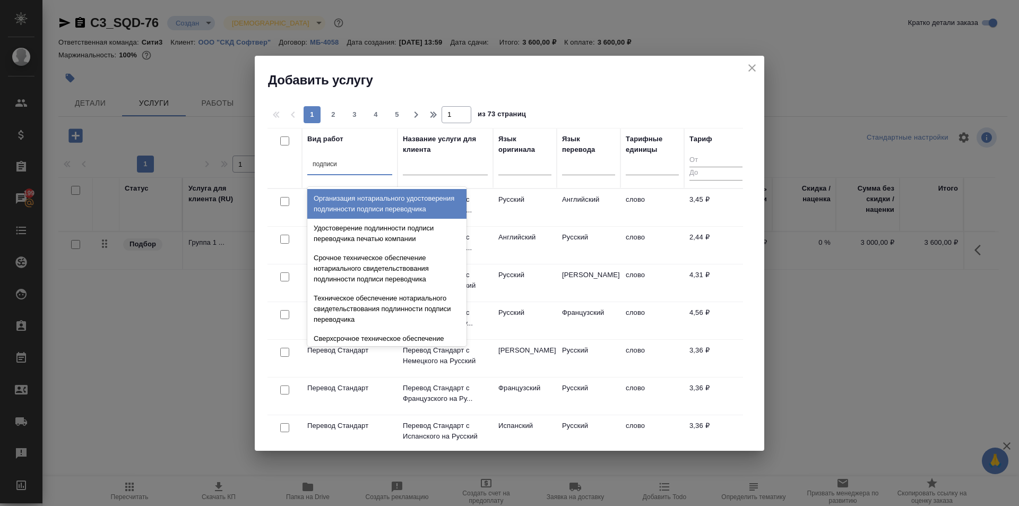
click at [403, 210] on div "Организация нотариального удостоверения подлинности подписи переводчика" at bounding box center [386, 204] width 159 height 30
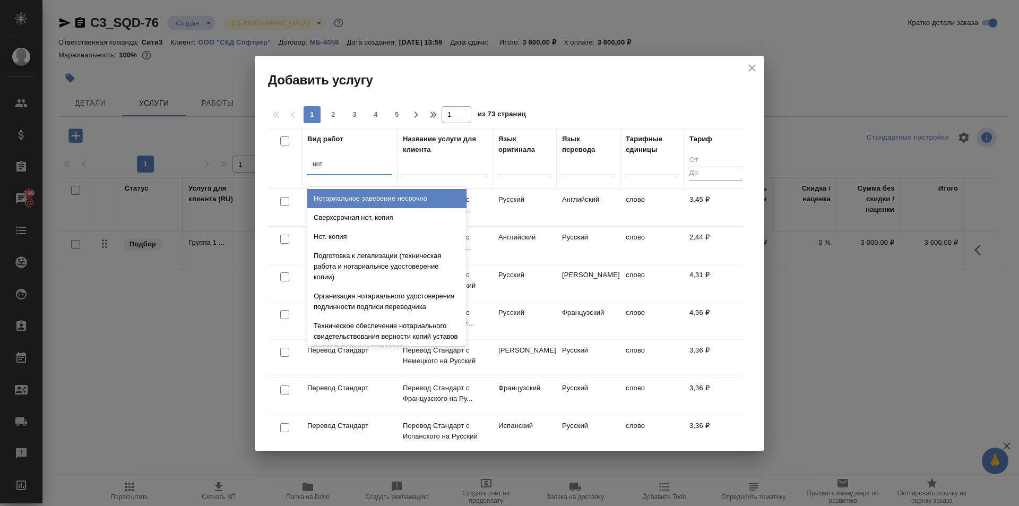
type input "нота"
click at [391, 200] on div "Нотариальное заверение несрочно" at bounding box center [386, 198] width 159 height 19
type input "нота"
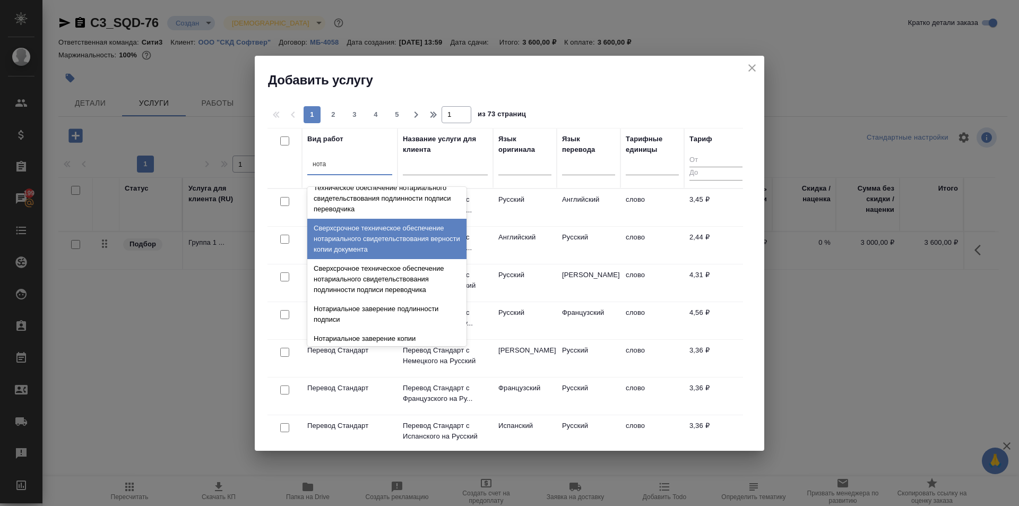
scroll to position [265, 0]
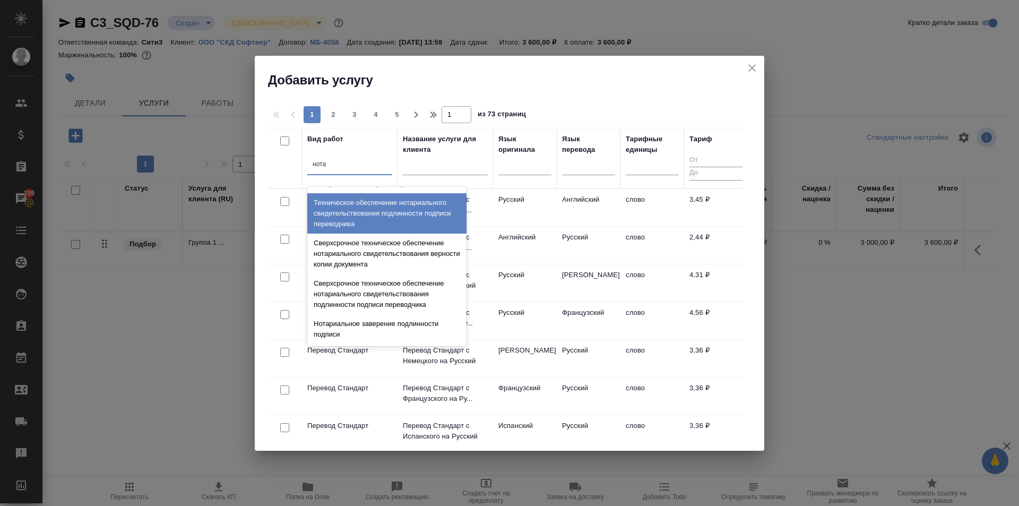
click at [406, 230] on div "Техническое обеспечение нотариального свидетельствования подлинности подписи пе…" at bounding box center [386, 213] width 159 height 40
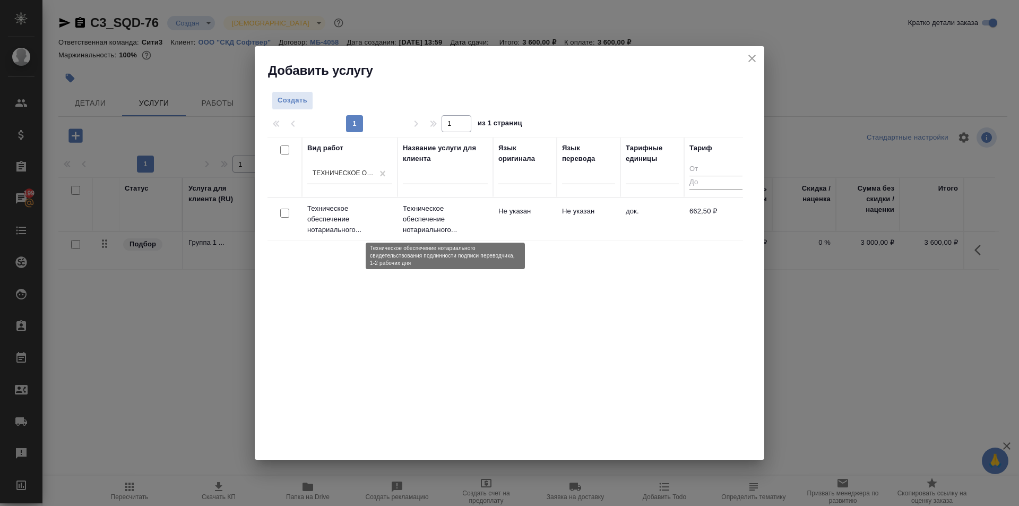
click at [408, 224] on p "Техническое обеспечение нотариального..." at bounding box center [445, 219] width 85 height 32
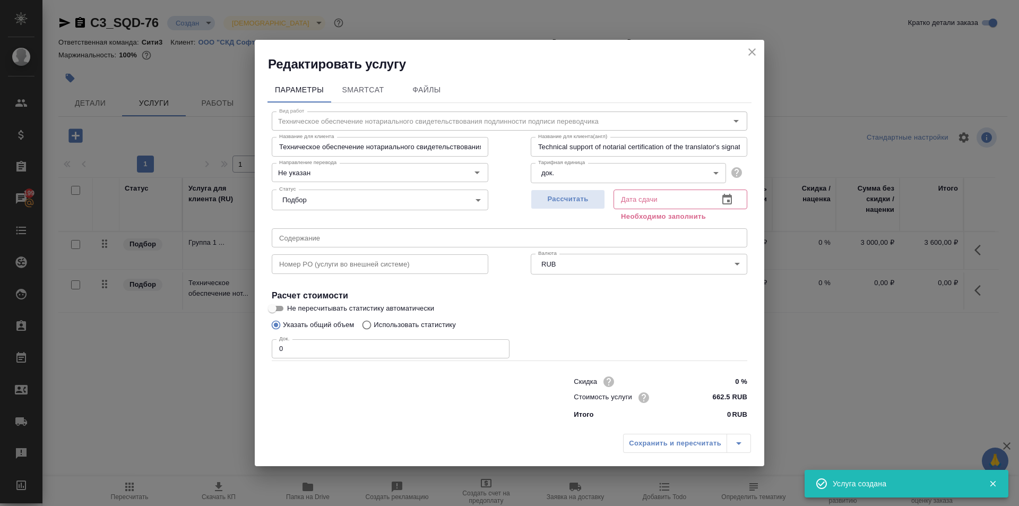
click at [728, 412] on p "0" at bounding box center [729, 414] width 4 height 11
click at [731, 414] on p "0" at bounding box center [729, 414] width 4 height 11
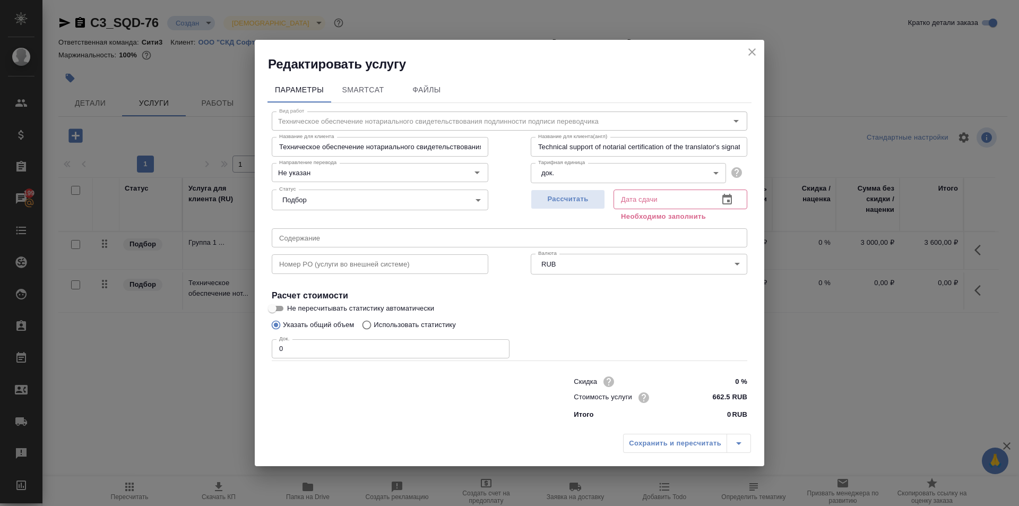
click at [728, 413] on p "0" at bounding box center [729, 414] width 4 height 11
drag, startPoint x: 728, startPoint y: 413, endPoint x: 738, endPoint y: 413, distance: 10.1
click at [738, 413] on div "0 RUB" at bounding box center [737, 414] width 20 height 11
click at [733, 413] on p "RUB" at bounding box center [739, 414] width 15 height 11
click at [725, 399] on input "662.5 RUB" at bounding box center [727, 396] width 40 height 15
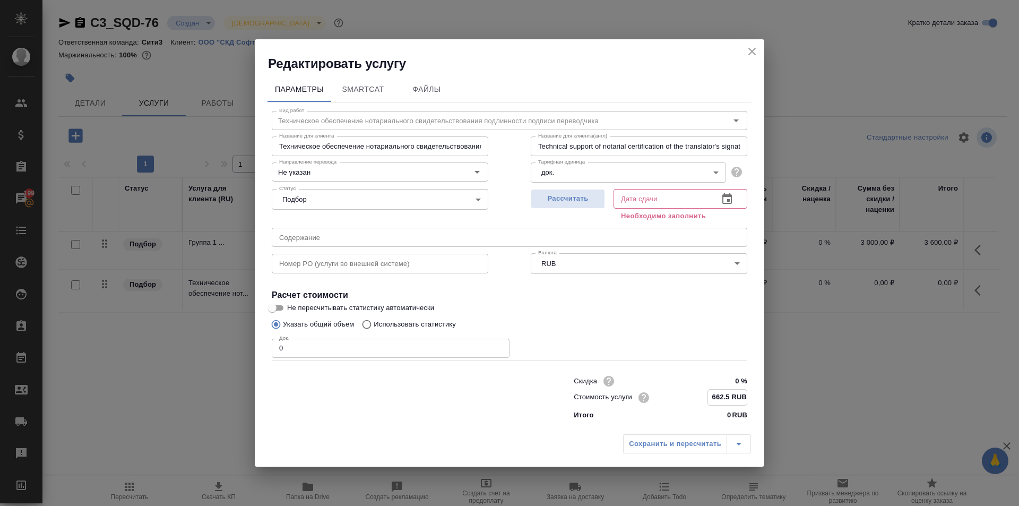
click at [730, 397] on input "662.5 RUB" at bounding box center [727, 396] width 39 height 15
type input "6 RUB"
type input "700 RUB"
click at [540, 196] on span "Рассчитать" at bounding box center [567, 199] width 63 height 12
type input "09.09.2025 14:16"
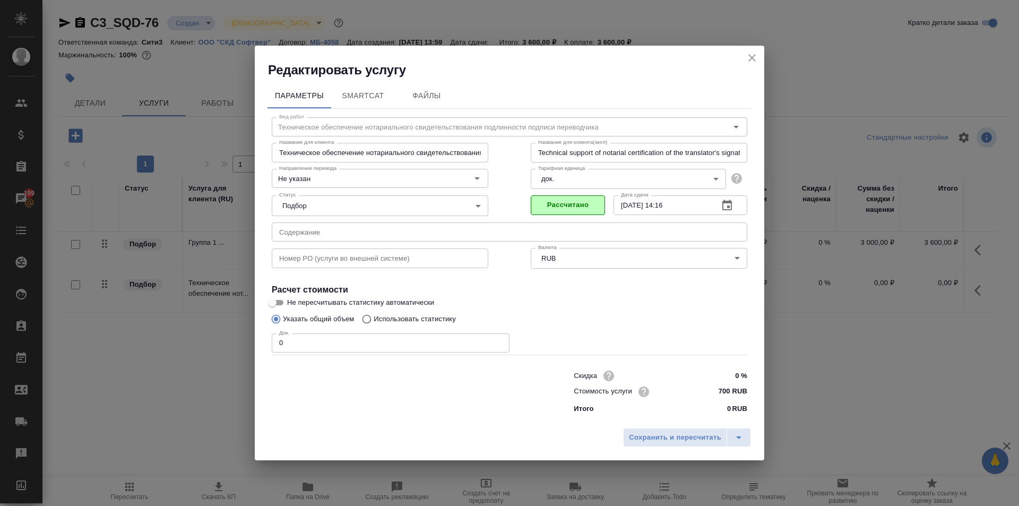
click at [418, 337] on input "0" at bounding box center [391, 342] width 238 height 19
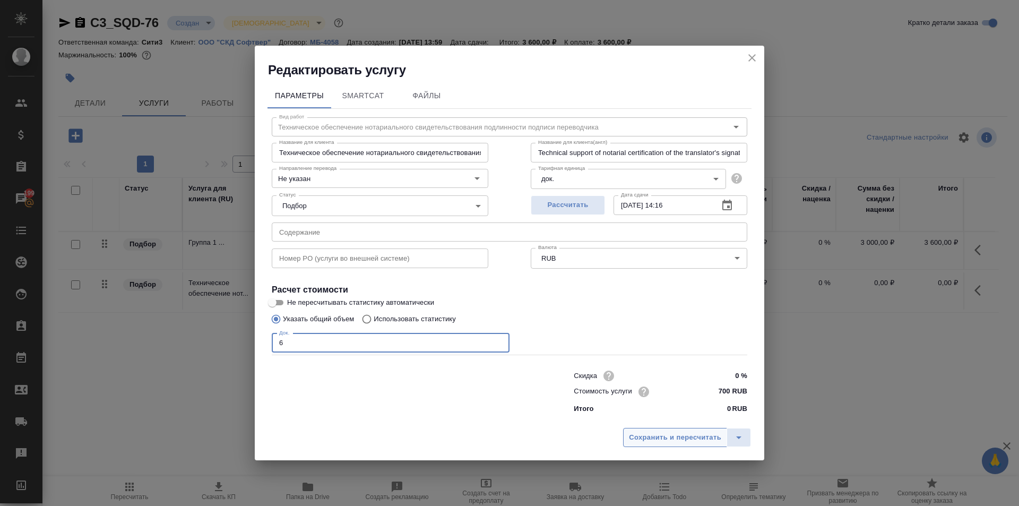
type input "6"
click at [691, 443] on span "Сохранить и пересчитать" at bounding box center [675, 437] width 92 height 12
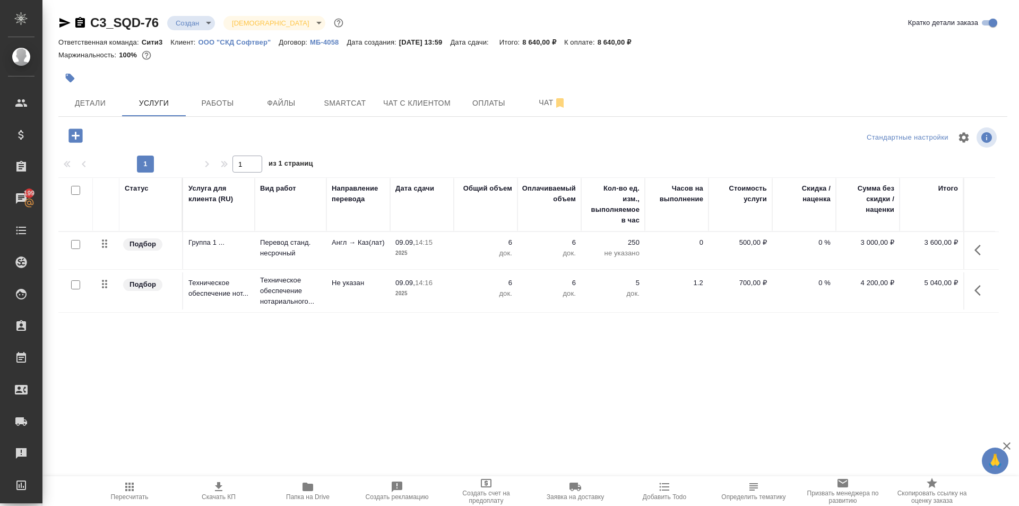
click at [974, 287] on icon "button" at bounding box center [980, 290] width 13 height 13
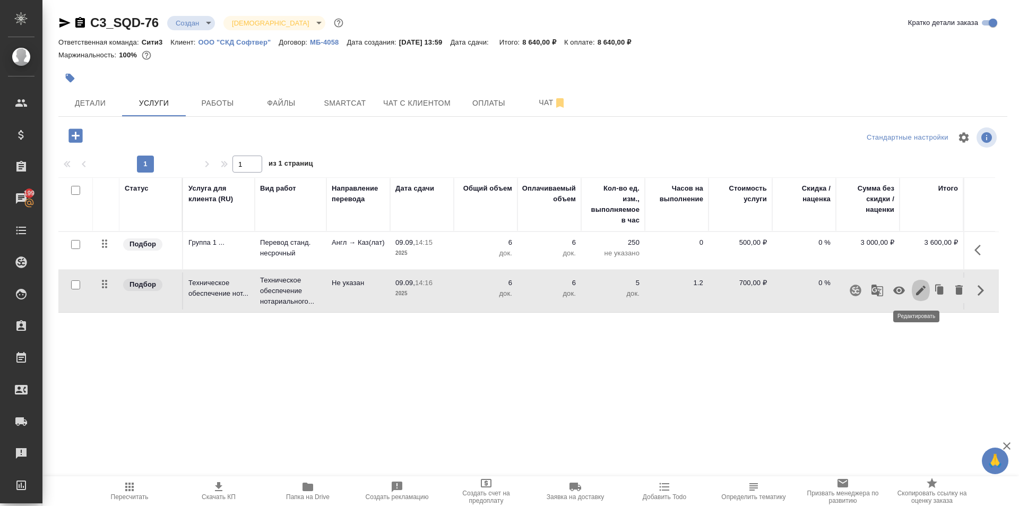
click at [914, 295] on icon "button" at bounding box center [920, 290] width 13 height 13
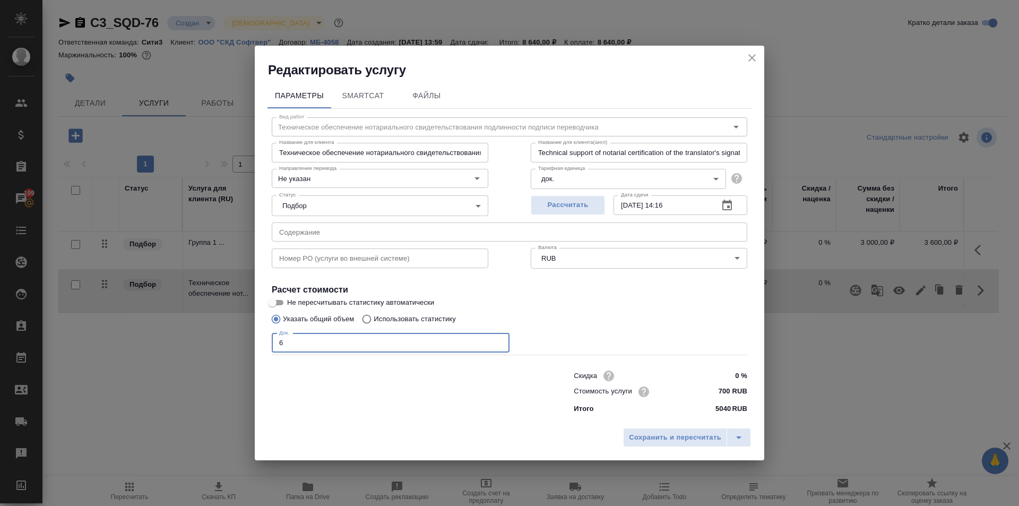
click at [382, 339] on input "6" at bounding box center [391, 342] width 238 height 19
type input "1"
click at [690, 428] on button "Сохранить и пересчитать" at bounding box center [675, 437] width 104 height 19
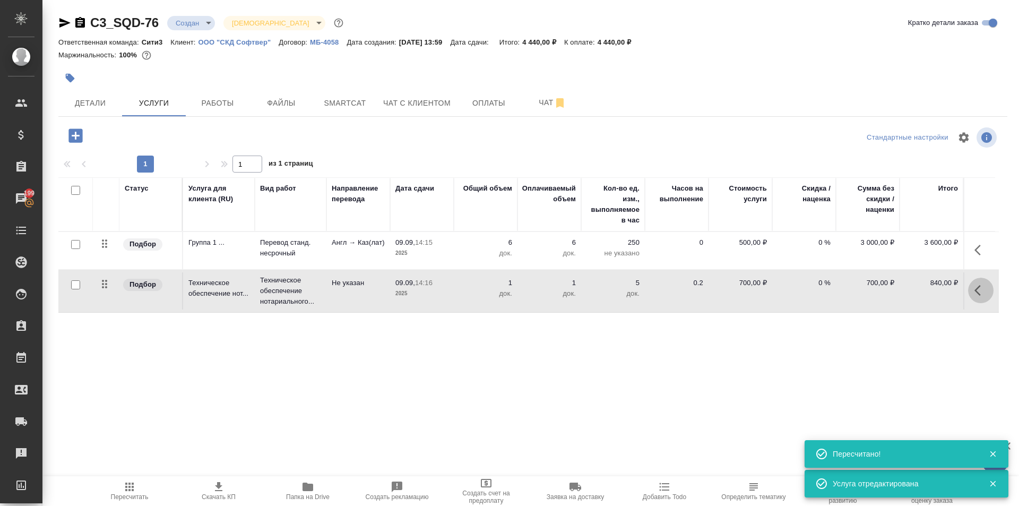
click at [975, 285] on icon "button" at bounding box center [977, 290] width 6 height 11
click at [918, 287] on icon "button" at bounding box center [920, 290] width 13 height 13
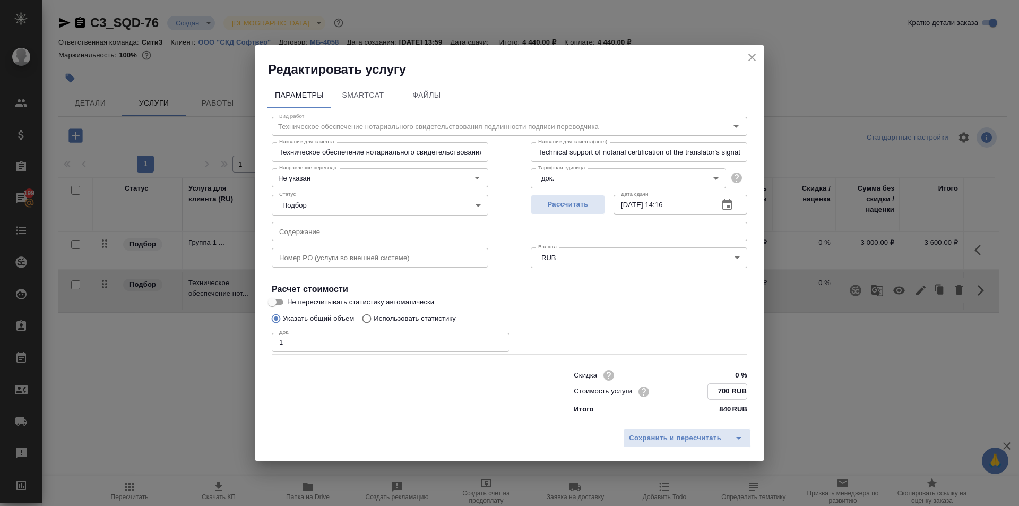
drag, startPoint x: 730, startPoint y: 392, endPoint x: 701, endPoint y: 386, distance: 28.7
click at [701, 386] on div "Стоимость услуги 700 RUB" at bounding box center [661, 391] width 174 height 16
click at [734, 408] on p "RUB" at bounding box center [739, 409] width 15 height 11
drag, startPoint x: 727, startPoint y: 408, endPoint x: 698, endPoint y: 408, distance: 29.2
click at [698, 408] on div "Итого 840 RUB" at bounding box center [661, 408] width 174 height 11
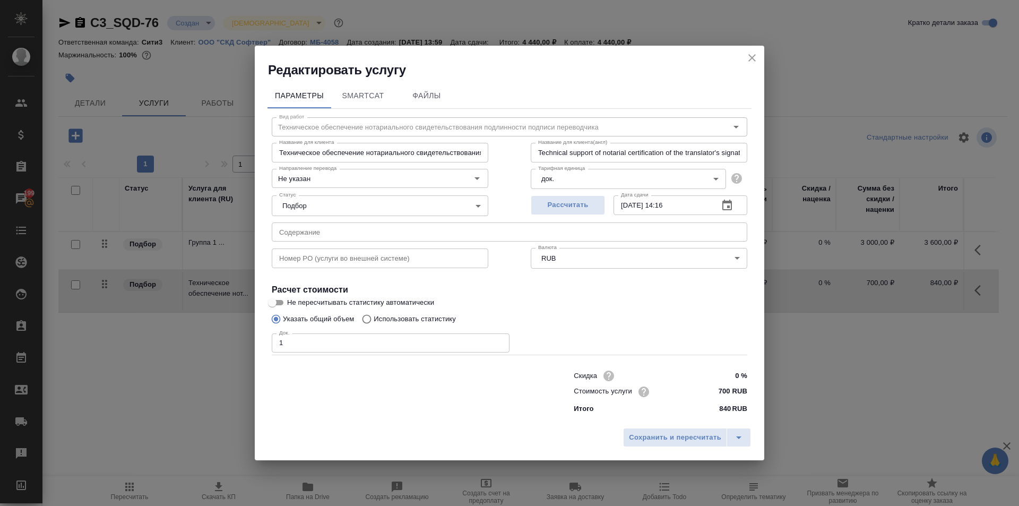
click at [728, 392] on input "700 RUB" at bounding box center [727, 391] width 40 height 15
drag, startPoint x: 728, startPoint y: 392, endPoint x: 693, endPoint y: 393, distance: 34.5
click at [693, 393] on div "Стоимость услуги 700 RUB" at bounding box center [661, 391] width 174 height 16
drag, startPoint x: 731, startPoint y: 410, endPoint x: 696, endPoint y: 402, distance: 35.9
click at [696, 402] on div "Скидка 0 % Стоимость услуги Итого 840 RUB" at bounding box center [661, 391] width 174 height 46
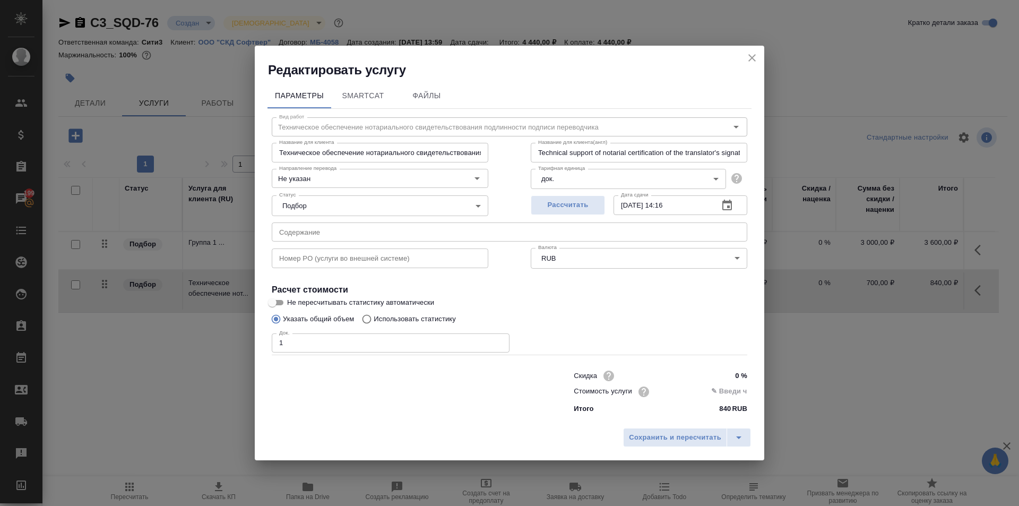
click at [683, 356] on div "Скидка 0 % Стоимость услуги Итого 840 RUB" at bounding box center [660, 391] width 216 height 89
click at [746, 52] on icon "close" at bounding box center [752, 57] width 13 height 13
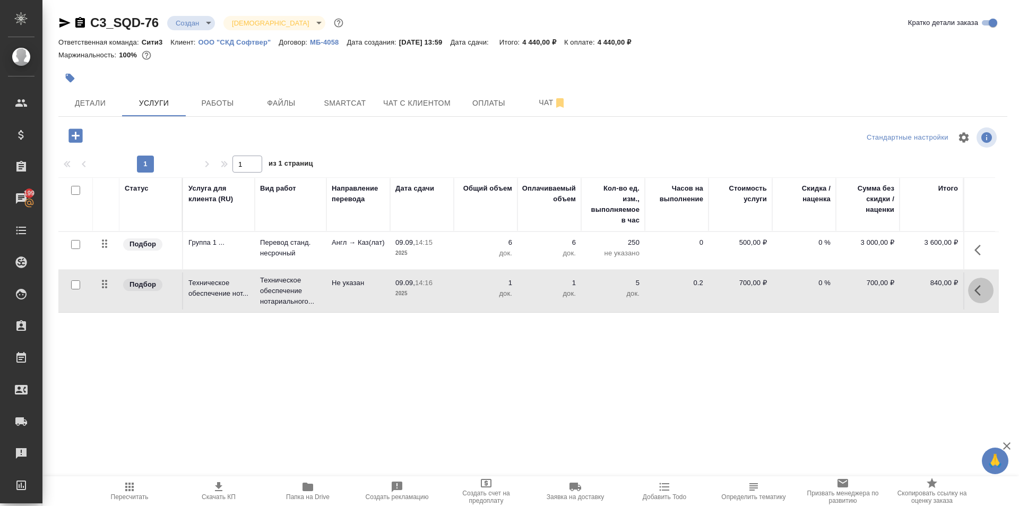
click at [973, 297] on button "button" at bounding box center [980, 290] width 25 height 25
click at [952, 297] on span "button" at bounding box center [958, 290] width 13 height 14
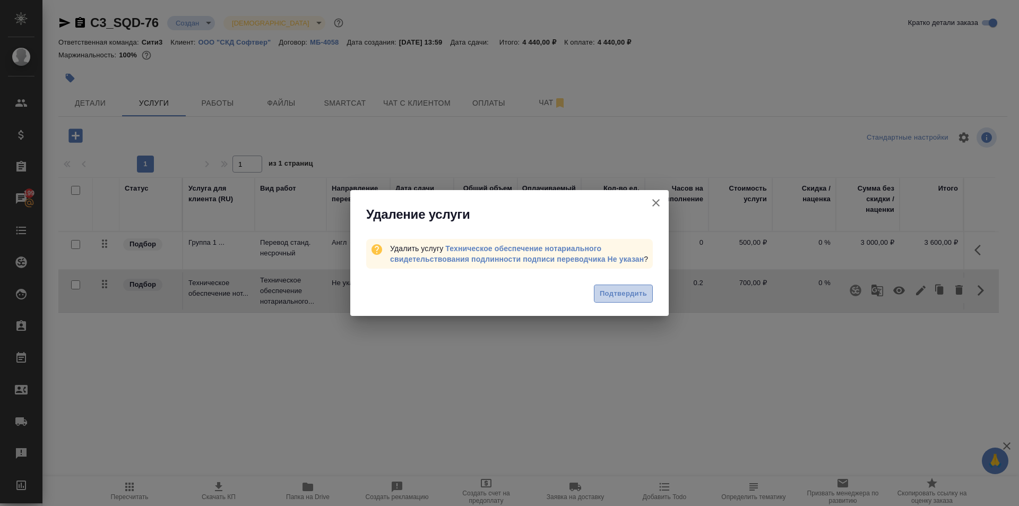
click at [617, 293] on span "Подтвердить" at bounding box center [623, 294] width 47 height 12
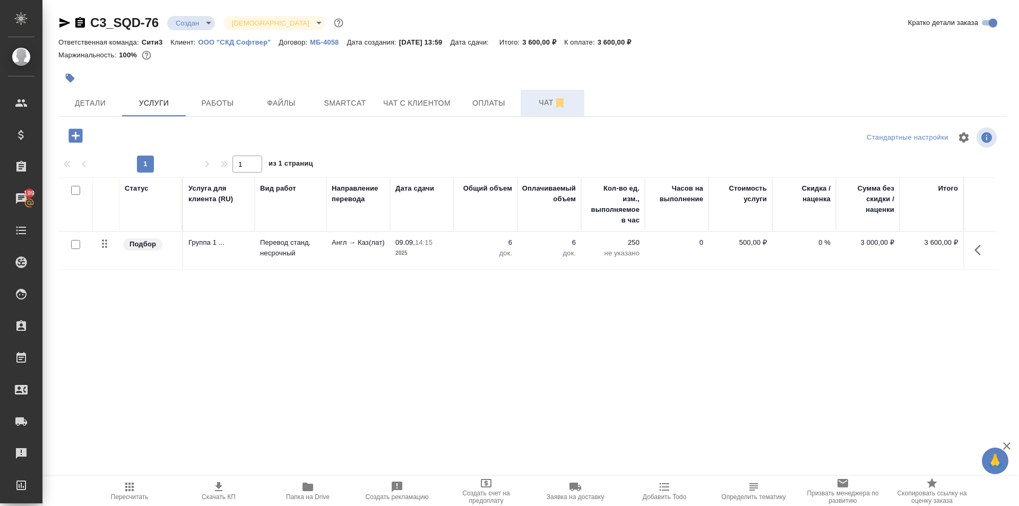
click at [539, 99] on span "Чат" at bounding box center [552, 102] width 51 height 13
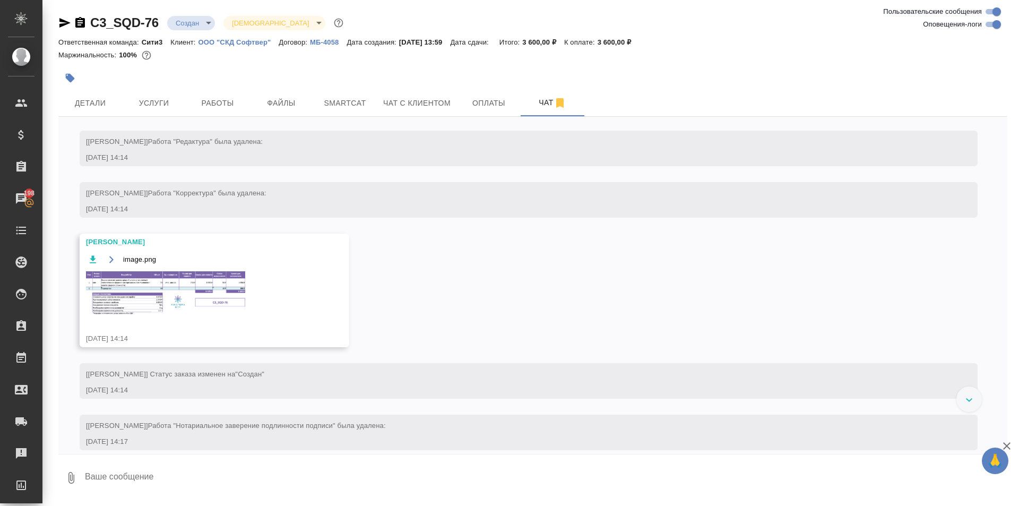
scroll to position [366, 0]
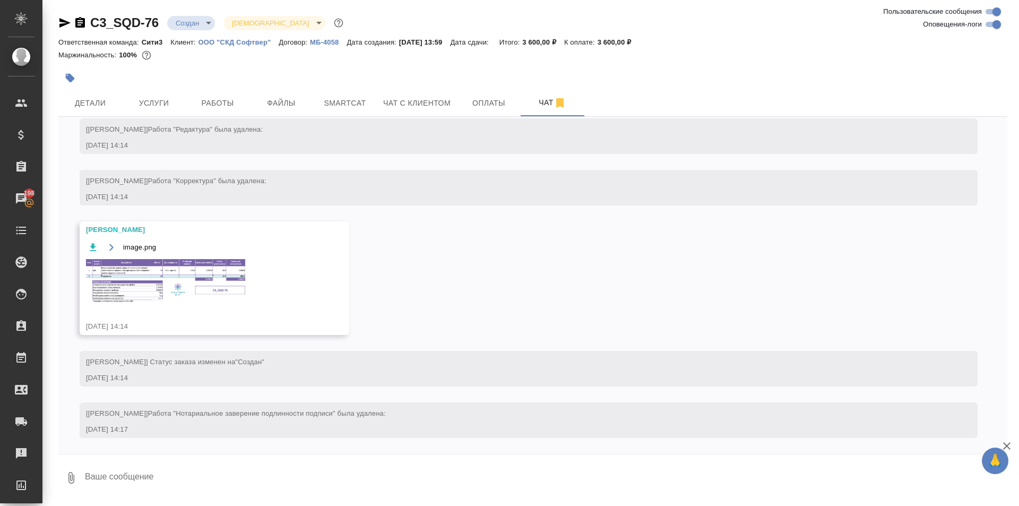
click at [177, 288] on img at bounding box center [165, 281] width 159 height 44
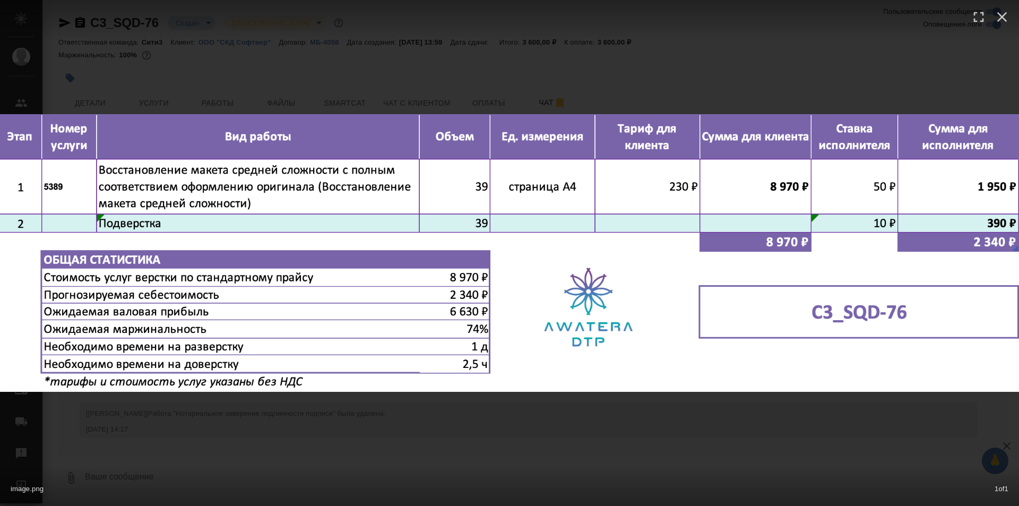
click at [358, 423] on div "image.png 1 of 1" at bounding box center [509, 253] width 1019 height 506
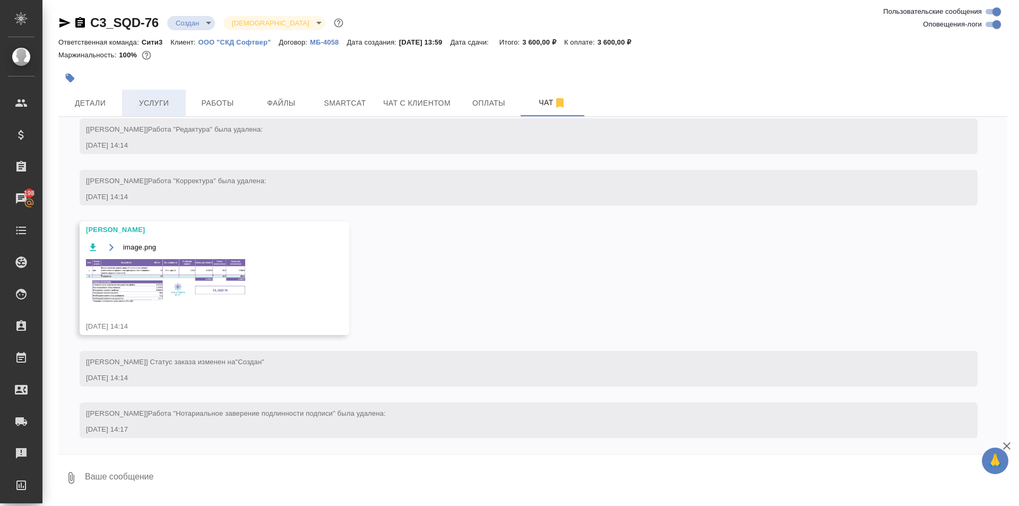
click at [173, 102] on span "Услуги" at bounding box center [153, 103] width 51 height 13
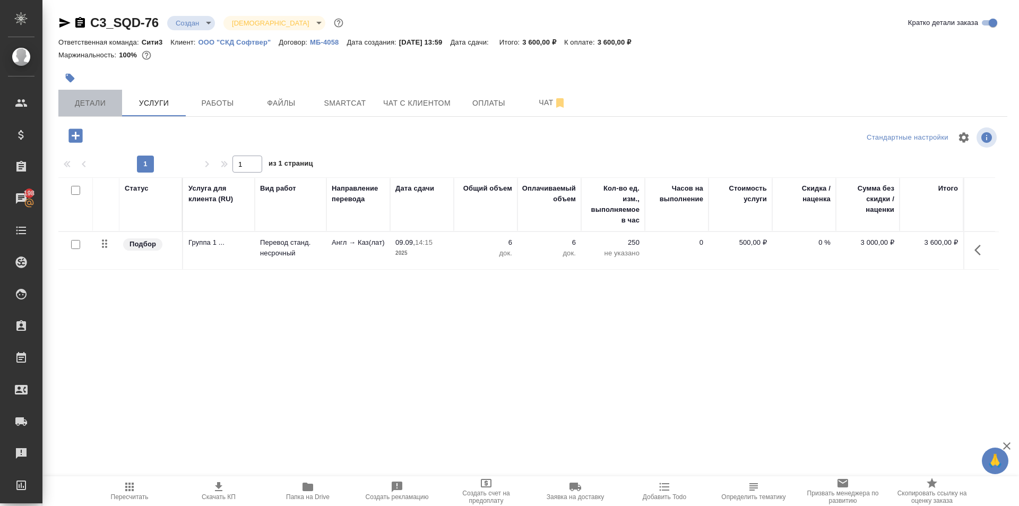
click at [63, 106] on button "Детали" at bounding box center [90, 103] width 64 height 27
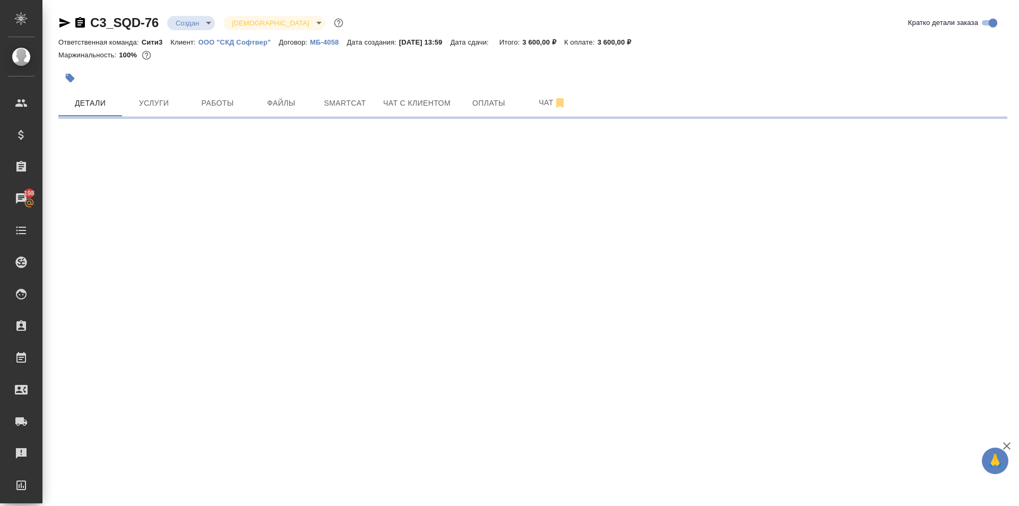
select select "RU"
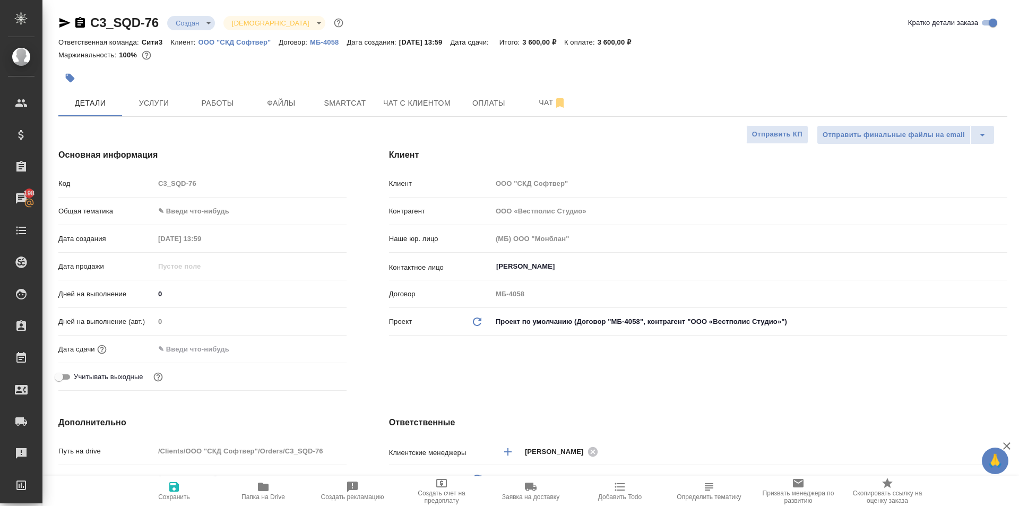
type textarea "x"
click at [207, 211] on body "🙏 .cls-1 fill:#fff; AWATERA Moskalets Alina Клиенты Спецификации Заказы 198 Чат…" at bounding box center [509, 253] width 1019 height 506
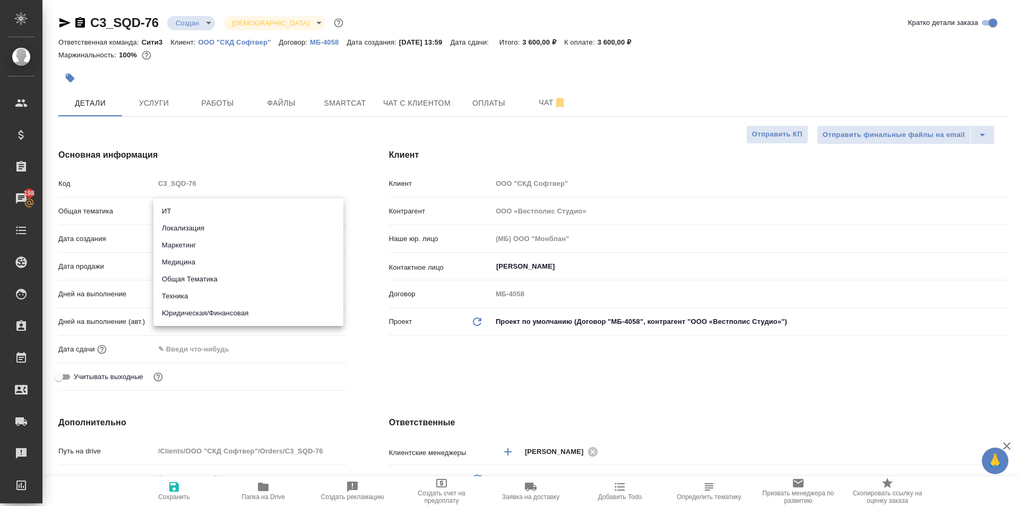
click at [208, 311] on li "Юридическая/Финансовая" at bounding box center [248, 313] width 190 height 17
type input "yr-fn"
type textarea "x"
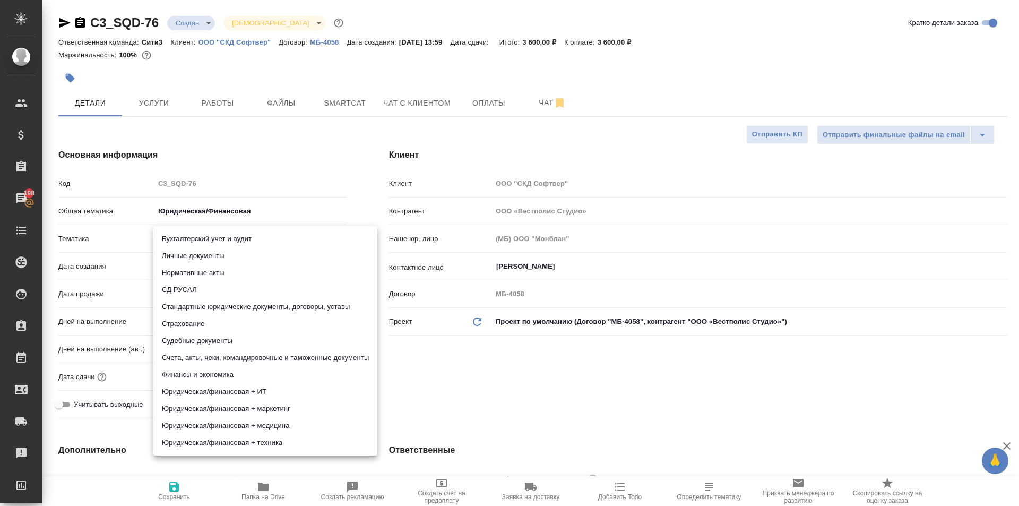
click at [201, 231] on body "🙏 .cls-1 fill:#fff; AWATERA Moskalets Alina Клиенты Спецификации Заказы 198 Чат…" at bounding box center [509, 253] width 1019 height 506
click at [233, 298] on li "Стандартные юридические документы, договоры, уставы" at bounding box center [265, 306] width 224 height 17
type textarea "x"
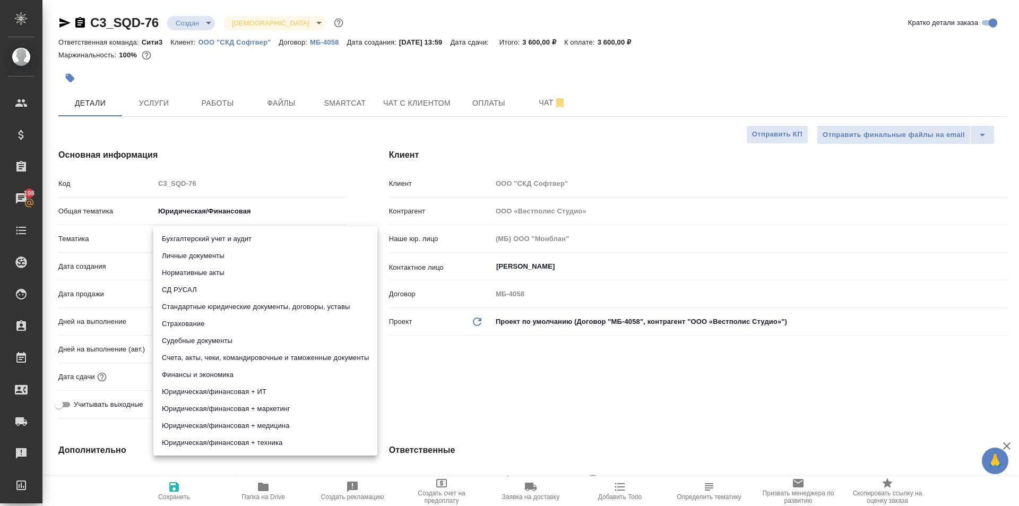
type input "5f647205b73bc97568ca66bf"
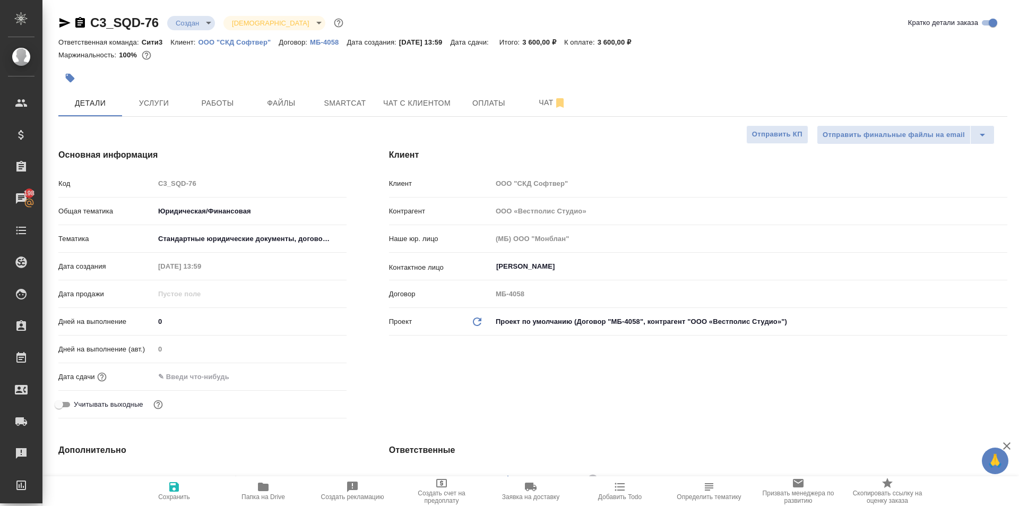
click at [182, 488] on span "Сохранить" at bounding box center [174, 490] width 76 height 20
type textarea "x"
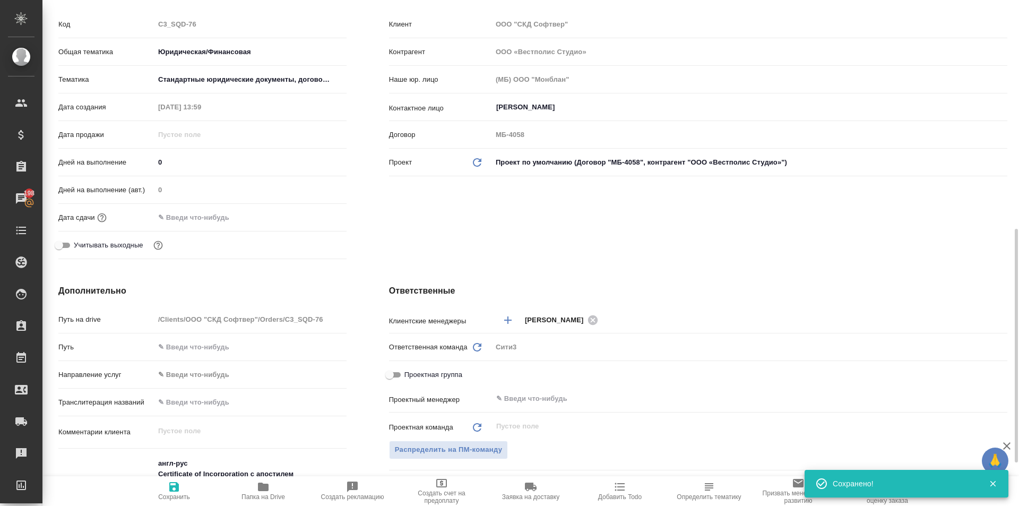
scroll to position [265, 0]
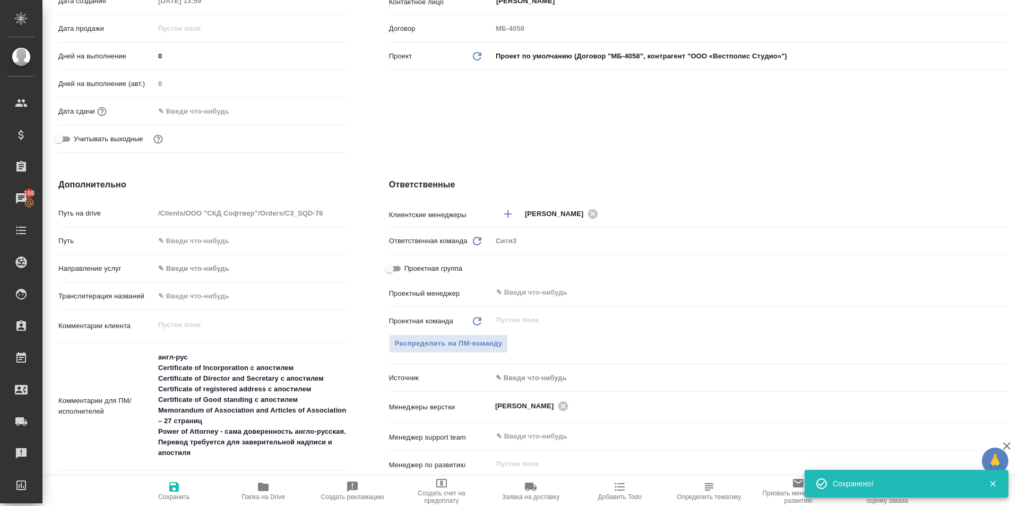
click at [503, 242] on div "Сити3" at bounding box center [749, 241] width 515 height 18
click at [473, 241] on icon "Обновить" at bounding box center [477, 241] width 13 height 13
click at [507, 239] on div "Сити3" at bounding box center [749, 241] width 515 height 18
click at [507, 240] on div "Сити3" at bounding box center [749, 241] width 515 height 18
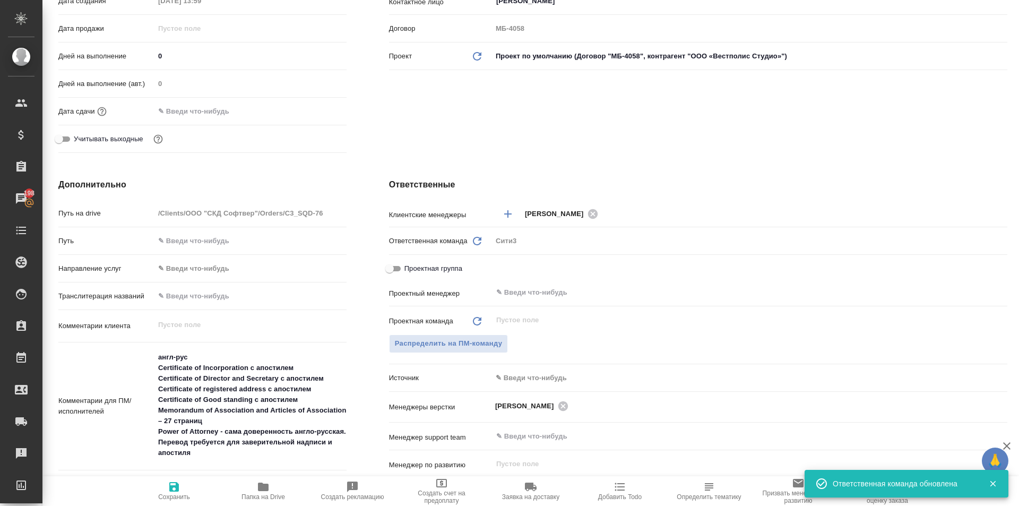
click at [465, 244] on div "Ответственная команда Обновить" at bounding box center [436, 241] width 94 height 13
click at [471, 243] on icon "Обновить" at bounding box center [477, 241] width 13 height 13
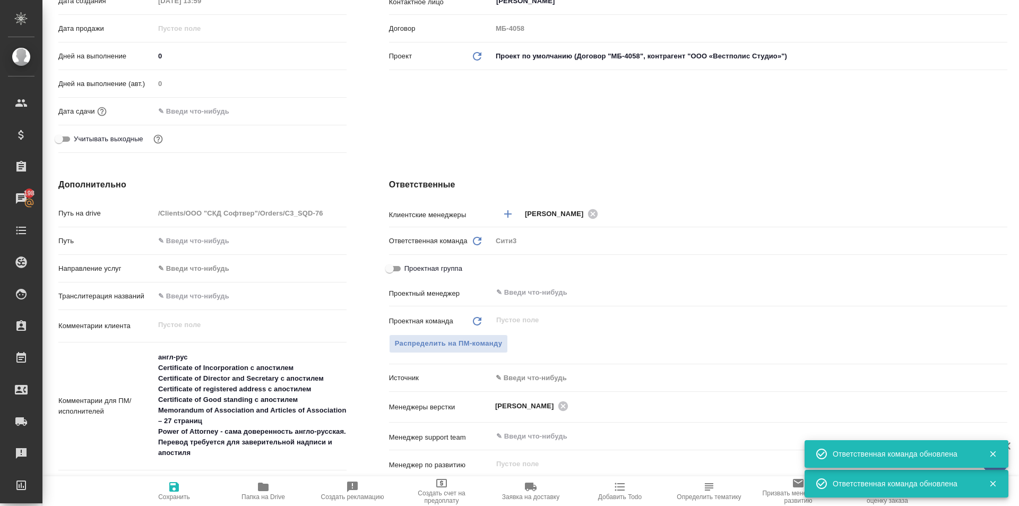
click at [529, 240] on div "Сити3" at bounding box center [749, 241] width 515 height 18
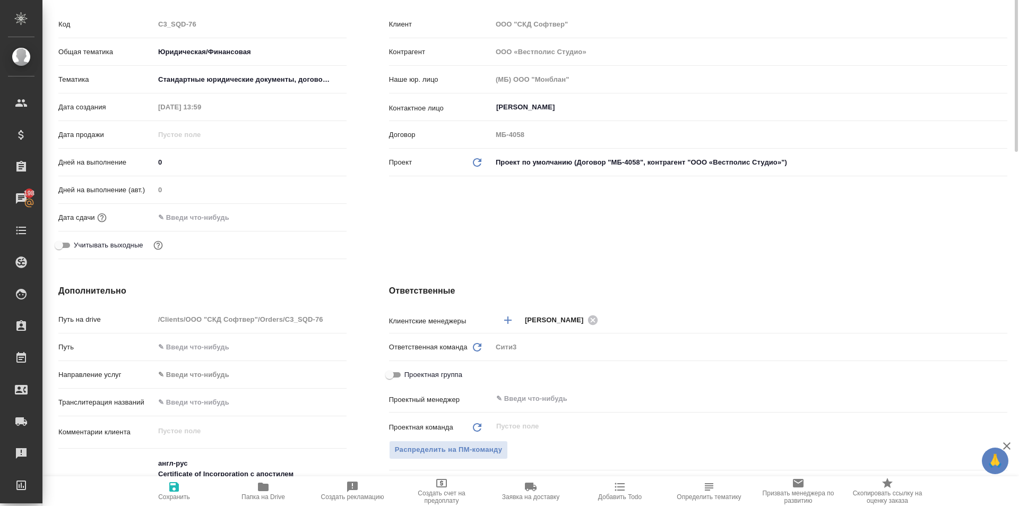
scroll to position [53, 0]
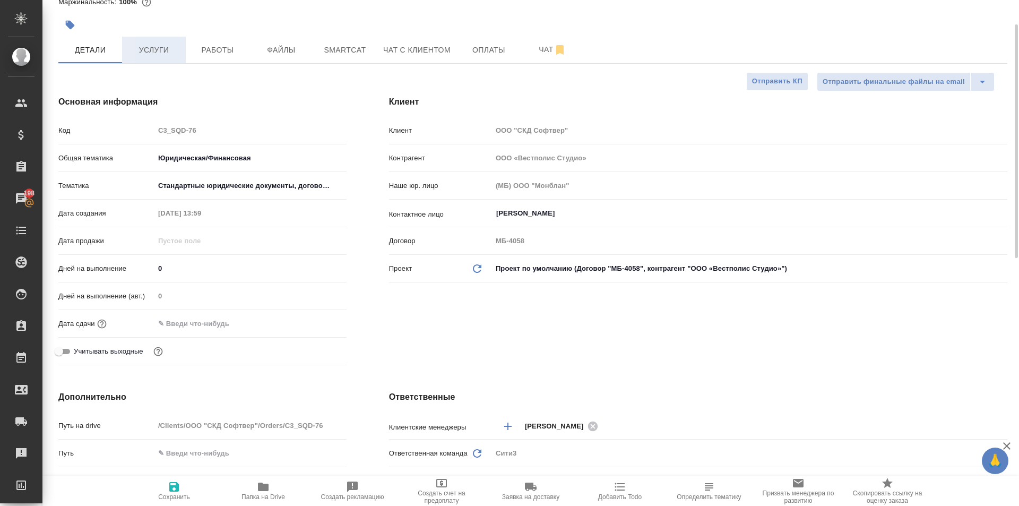
click at [161, 59] on button "Услуги" at bounding box center [154, 50] width 64 height 27
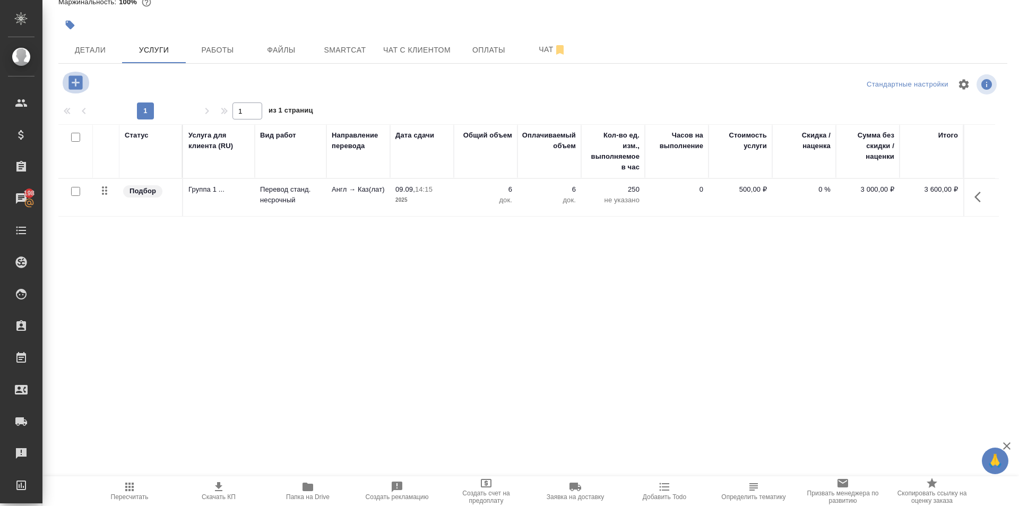
click at [72, 80] on icon "button" at bounding box center [75, 82] width 14 height 14
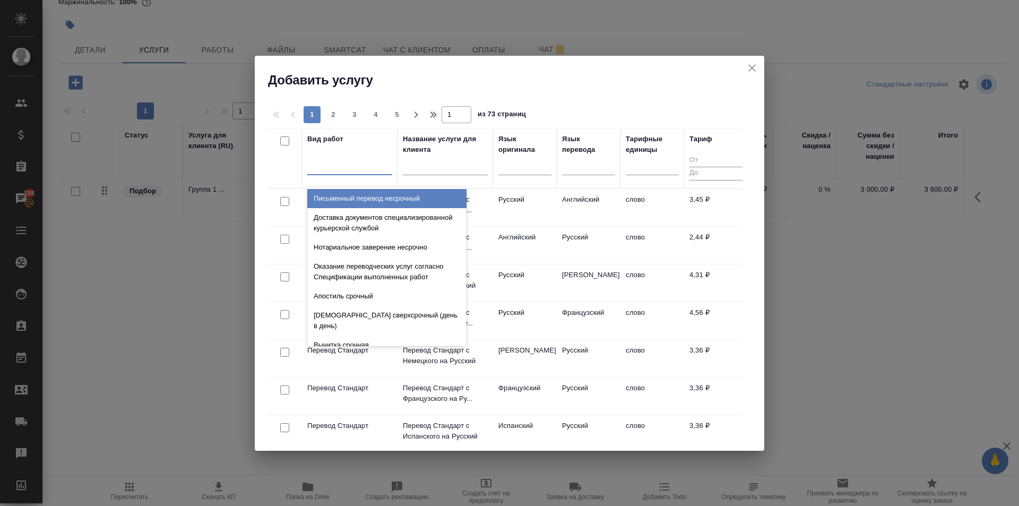
click at [359, 168] on div at bounding box center [349, 164] width 85 height 15
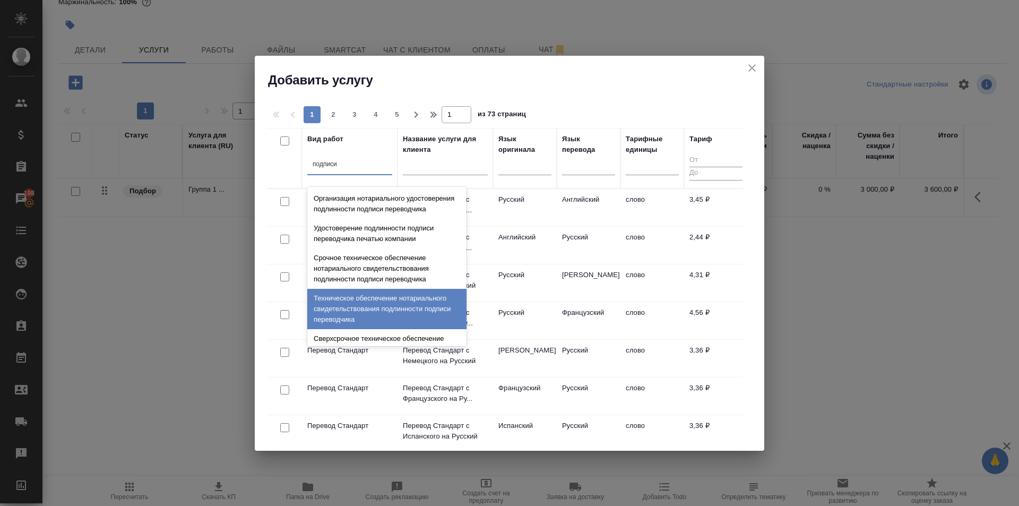
click at [427, 312] on div "Техническое обеспечение нотариального свидетельствования подлинности подписи пе…" at bounding box center [386, 309] width 159 height 40
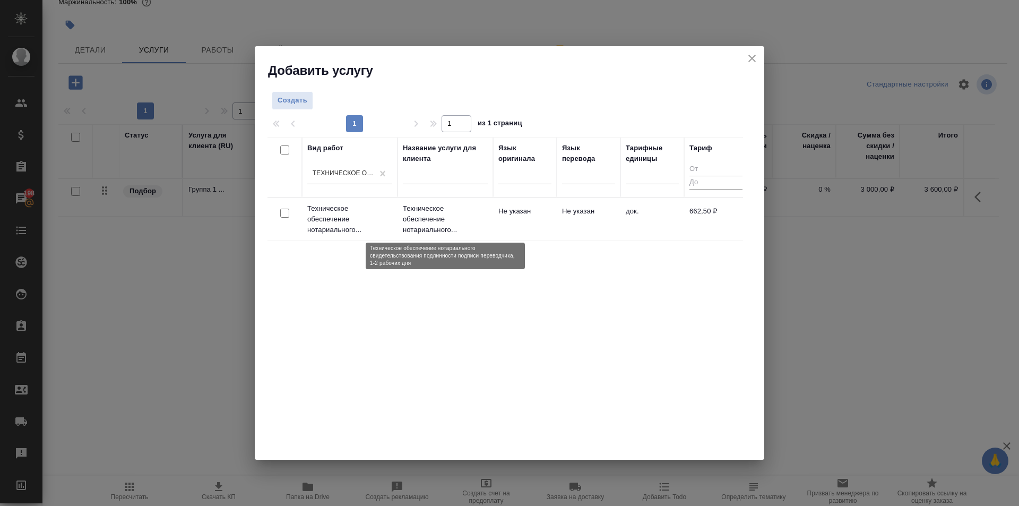
click at [405, 225] on p "Техническое обеспечение нотариального..." at bounding box center [445, 219] width 85 height 32
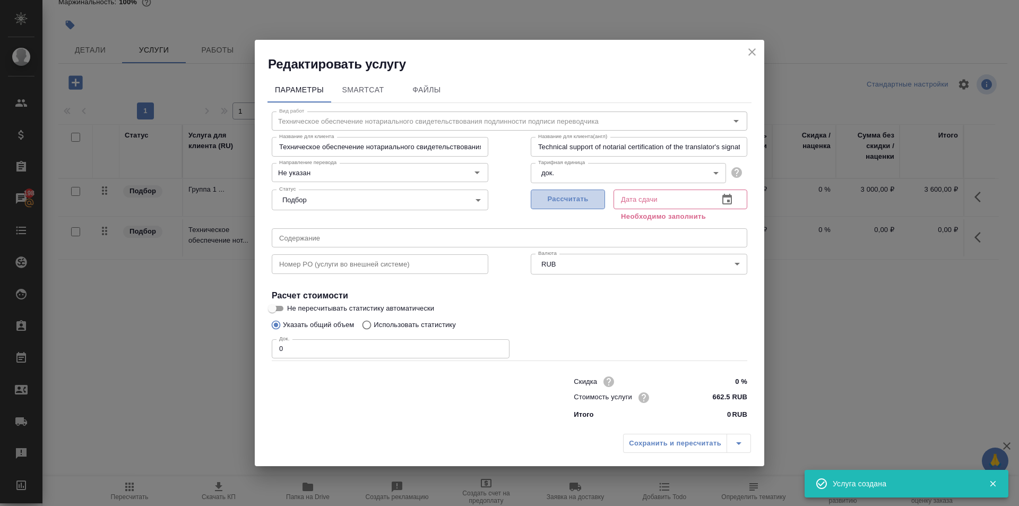
click at [594, 198] on span "Рассчитать" at bounding box center [567, 199] width 63 height 12
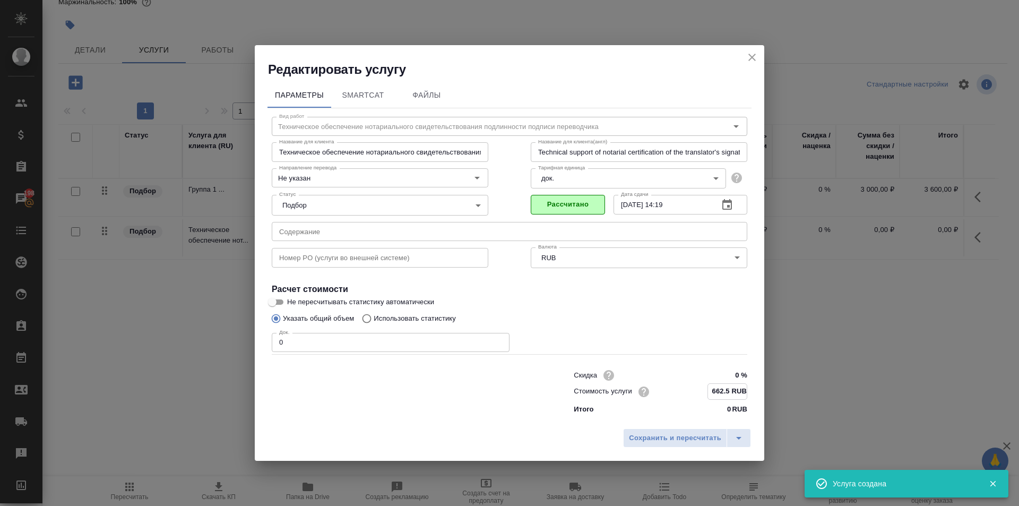
click at [729, 389] on input "662.5 RUB" at bounding box center [727, 391] width 39 height 15
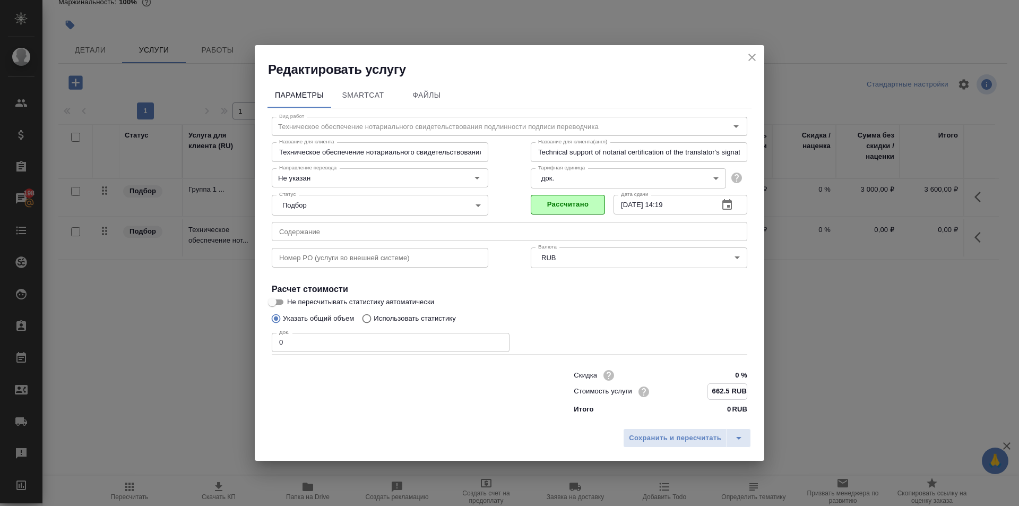
click at [644, 393] on icon "button" at bounding box center [643, 391] width 13 height 13
click at [718, 370] on div at bounding box center [509, 253] width 1019 height 506
click at [746, 60] on icon "close" at bounding box center [752, 57] width 13 height 13
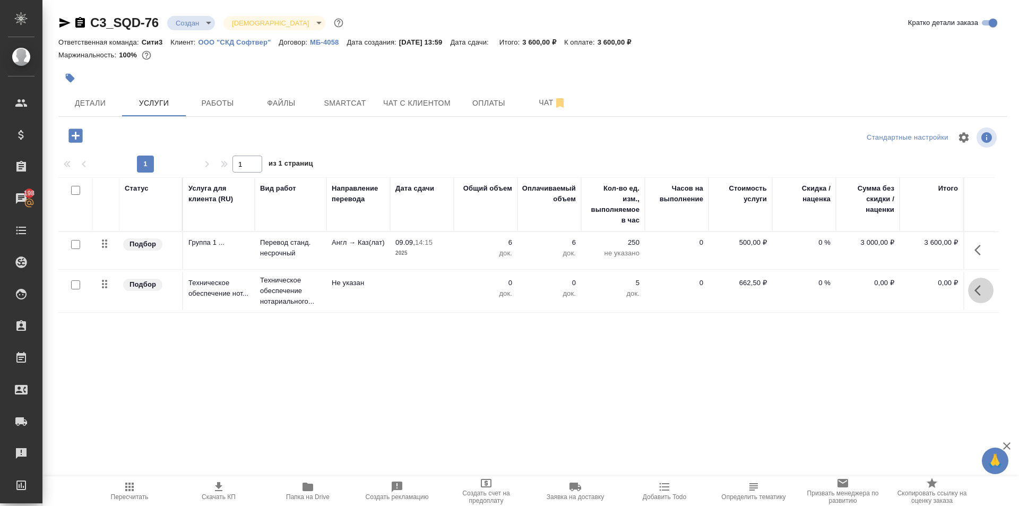
click at [984, 291] on icon "button" at bounding box center [980, 290] width 13 height 13
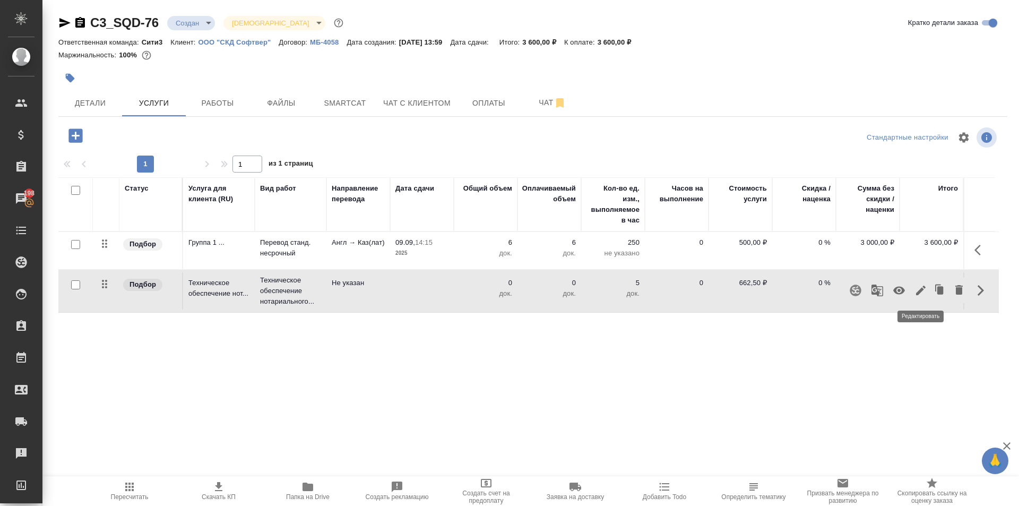
click at [917, 291] on icon "button" at bounding box center [920, 290] width 13 height 13
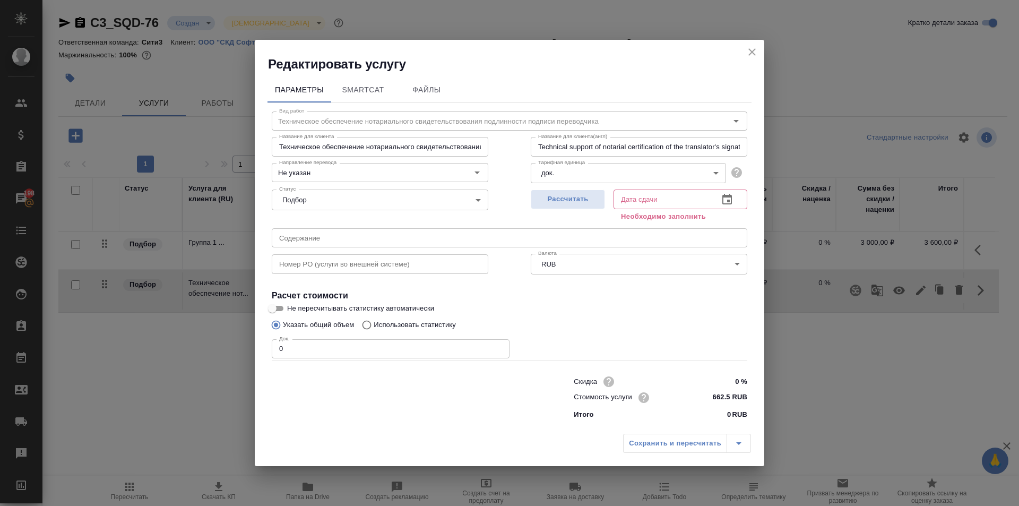
click at [732, 413] on p "RUB" at bounding box center [739, 414] width 15 height 11
drag, startPoint x: 729, startPoint y: 413, endPoint x: 703, endPoint y: 414, distance: 26.6
click at [703, 414] on div "Итого 0 RUB" at bounding box center [661, 414] width 174 height 11
click at [721, 392] on input "662.5 RUB" at bounding box center [727, 396] width 40 height 15
click at [584, 198] on span "Рассчитать" at bounding box center [567, 199] width 63 height 12
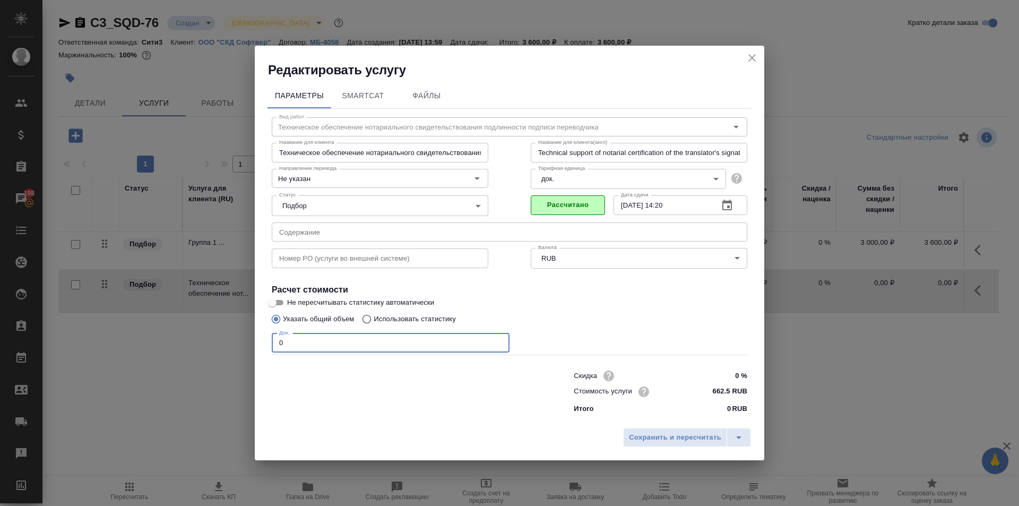
click at [423, 335] on input "0" at bounding box center [391, 342] width 238 height 19
click at [553, 337] on div "Док. 6 Док." at bounding box center [509, 341] width 475 height 25
click at [399, 348] on input "6" at bounding box center [391, 342] width 238 height 19
click at [730, 393] on input "662.5 RUB" at bounding box center [727, 391] width 40 height 15
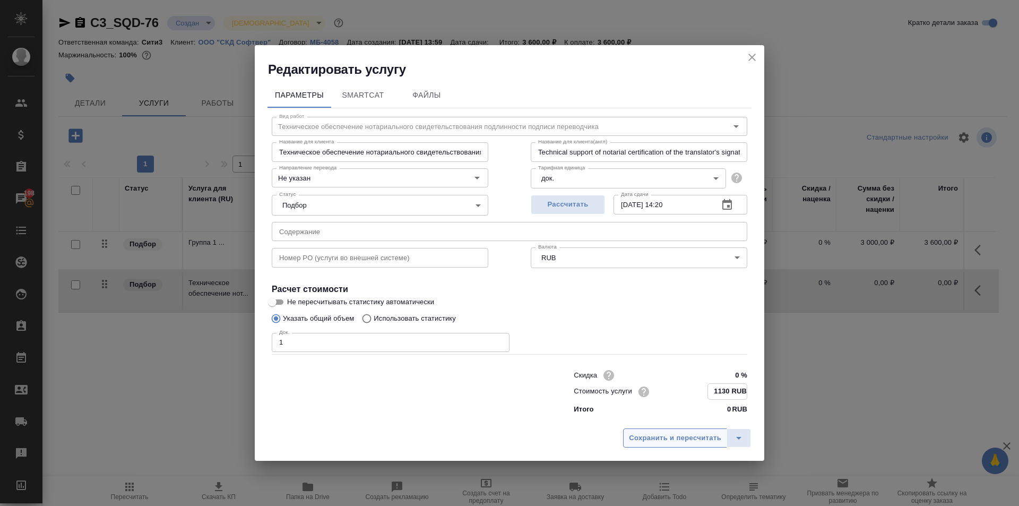
click at [695, 436] on span "Сохранить и пересчитать" at bounding box center [675, 438] width 92 height 12
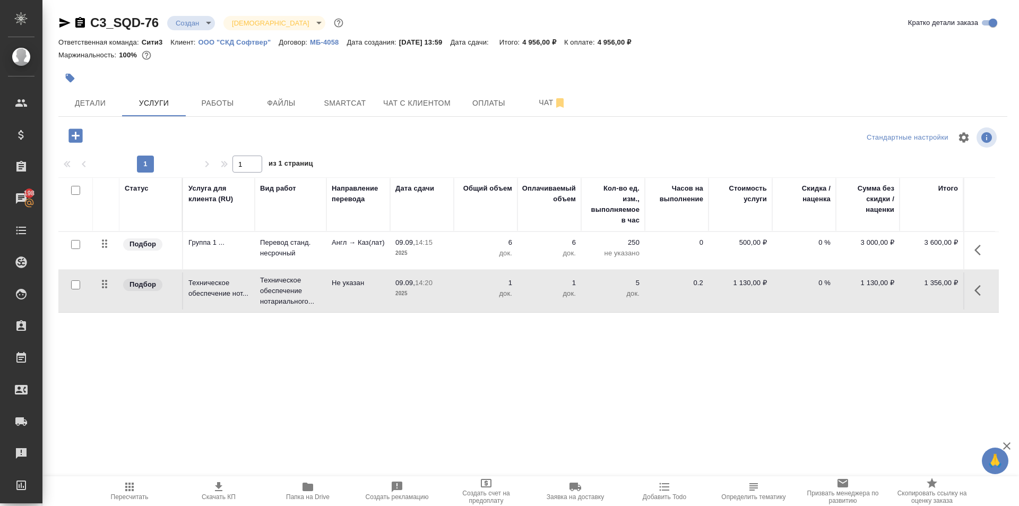
click at [971, 293] on button "button" at bounding box center [980, 290] width 25 height 25
click at [928, 289] on button "button" at bounding box center [921, 290] width 18 height 25
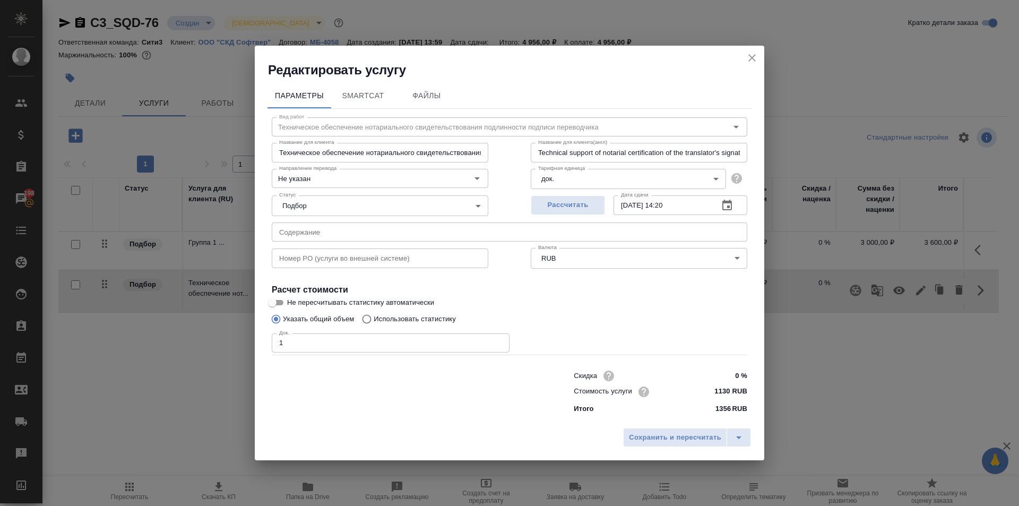
click at [730, 388] on input "1130 RUB" at bounding box center [727, 391] width 40 height 15
click at [697, 432] on span "Сохранить и пересчитать" at bounding box center [675, 438] width 92 height 12
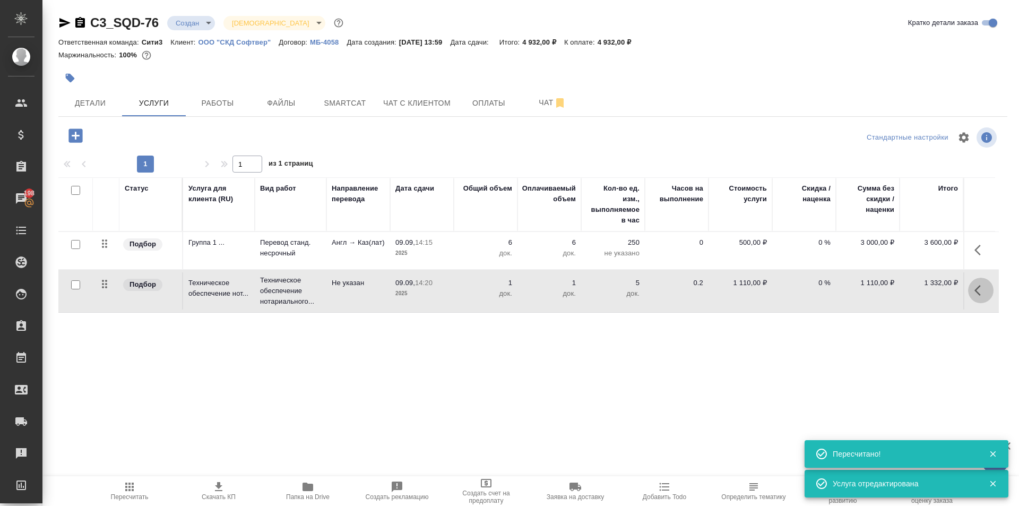
click at [983, 289] on icon "button" at bounding box center [980, 290] width 13 height 13
click at [926, 290] on icon "button" at bounding box center [920, 290] width 13 height 13
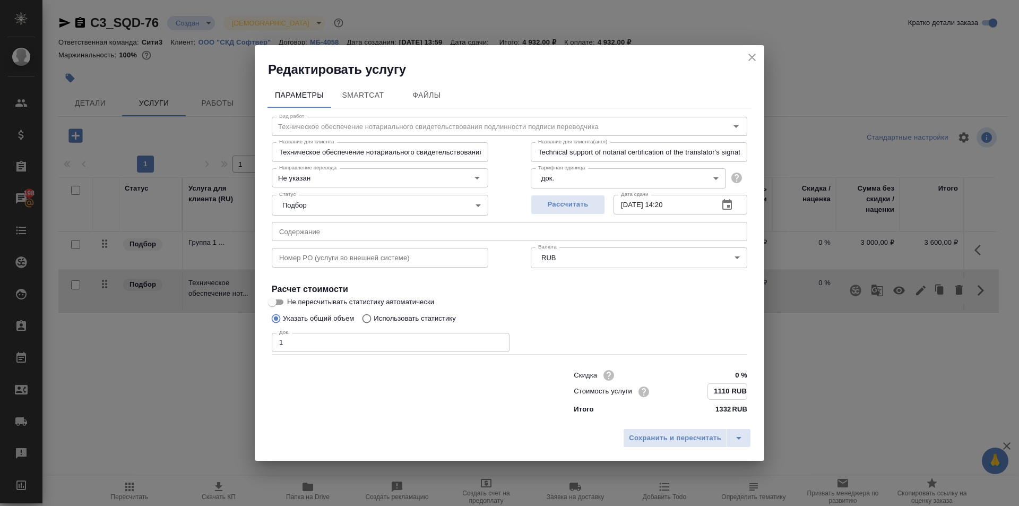
click at [730, 391] on input "1110 RUB" at bounding box center [727, 391] width 39 height 15
click at [694, 443] on span "Сохранить и пересчитать" at bounding box center [675, 438] width 92 height 12
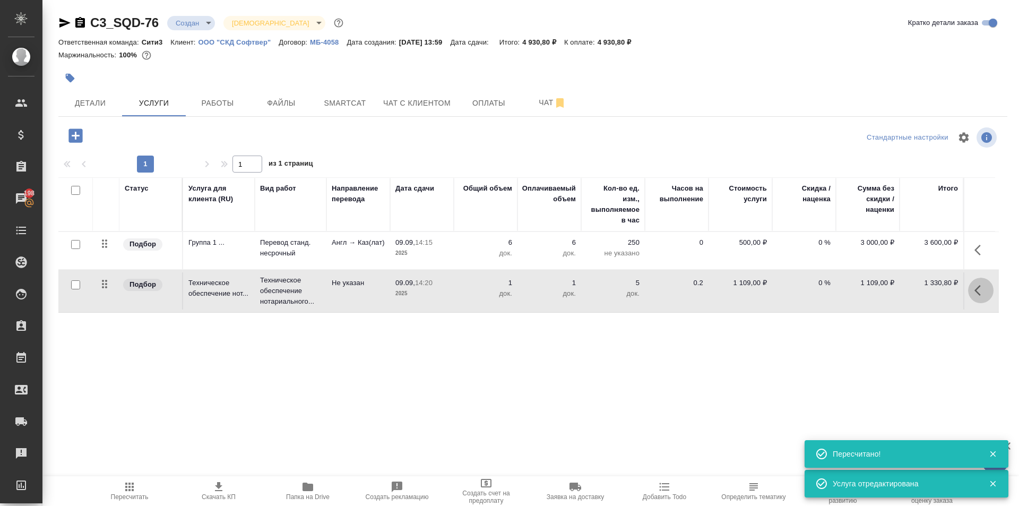
click at [983, 288] on icon "button" at bounding box center [980, 290] width 13 height 13
click at [918, 291] on icon "button" at bounding box center [921, 290] width 10 height 10
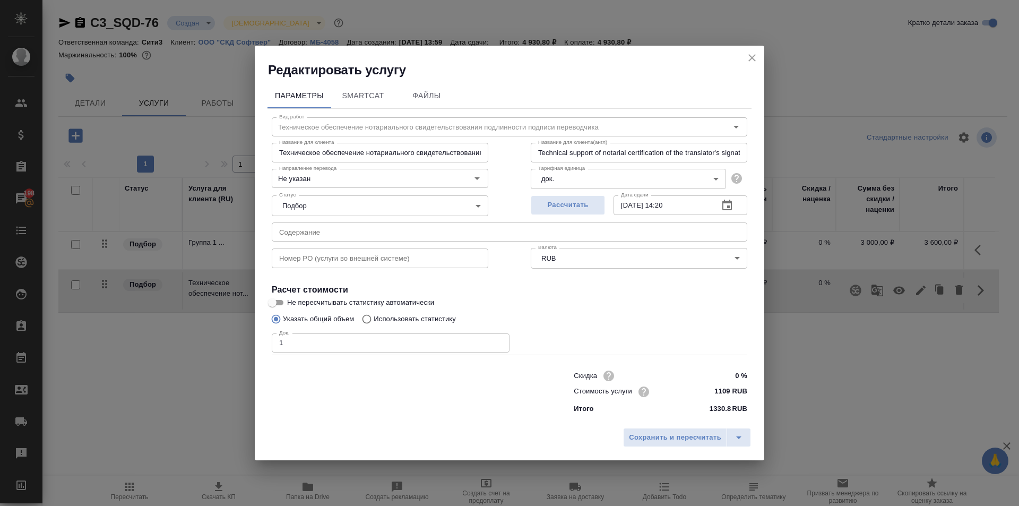
click at [731, 389] on input "1109 RUB" at bounding box center [727, 391] width 40 height 15
click at [688, 436] on span "Сохранить и пересчитать" at bounding box center [675, 438] width 92 height 12
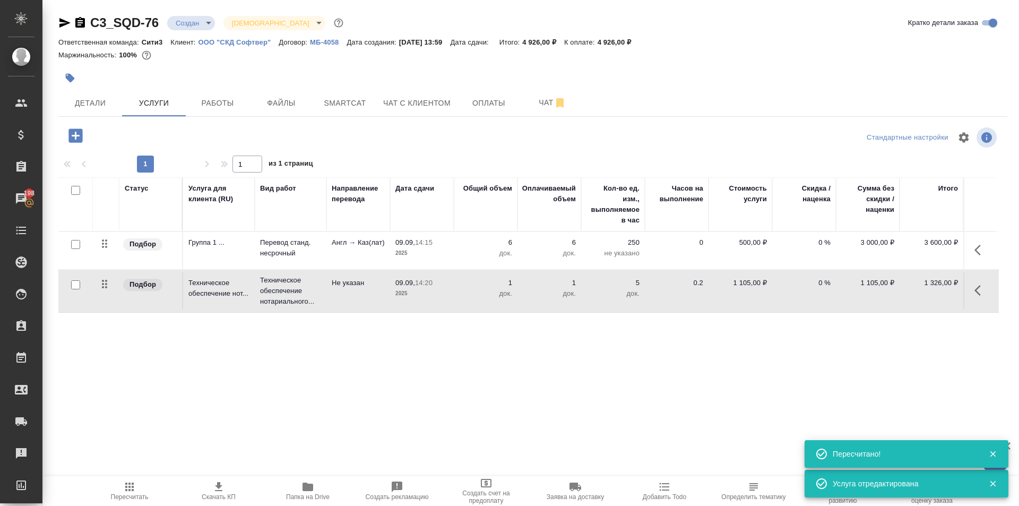
click at [980, 291] on icon "button" at bounding box center [980, 290] width 13 height 13
click at [916, 293] on icon "button" at bounding box center [921, 290] width 10 height 10
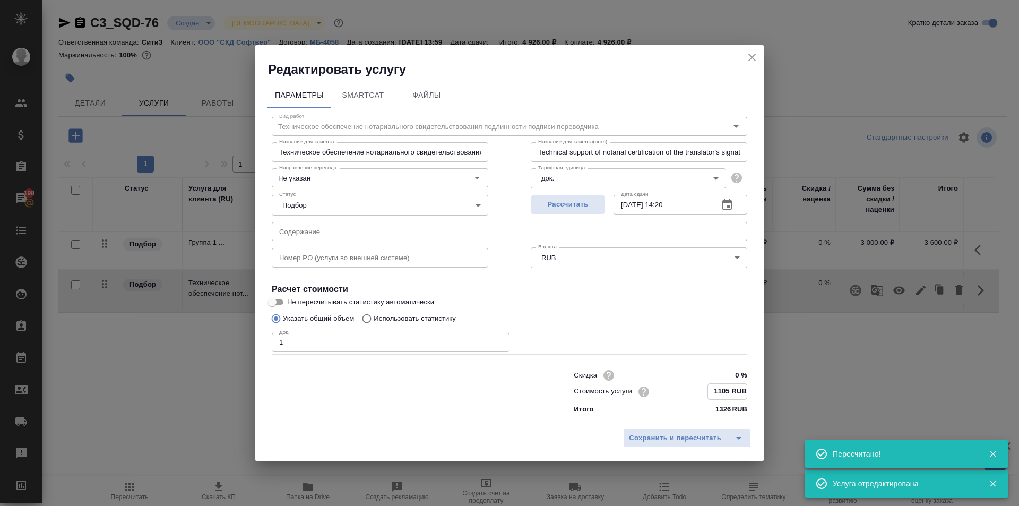
click at [731, 391] on input "1105 RUB" at bounding box center [727, 391] width 39 height 15
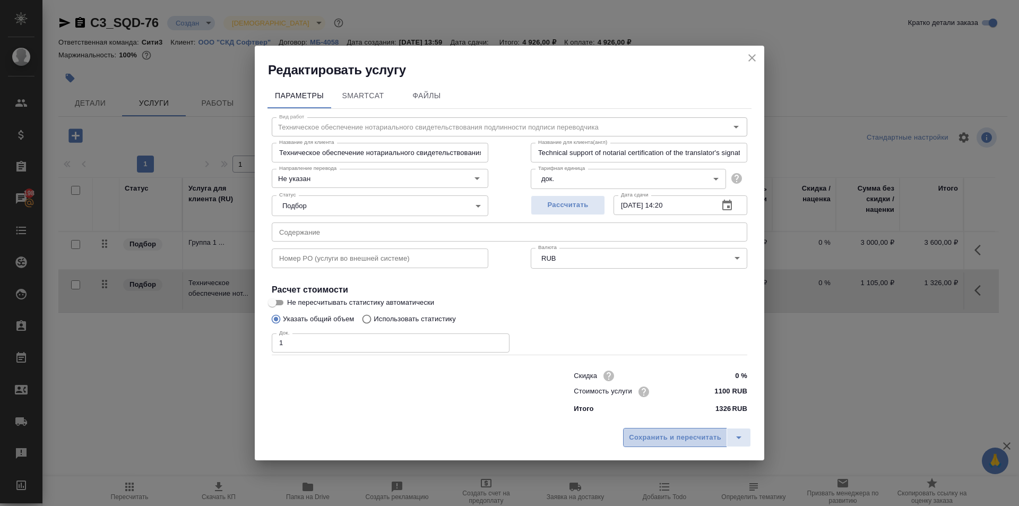
click at [671, 433] on span "Сохранить и пересчитать" at bounding box center [675, 437] width 92 height 12
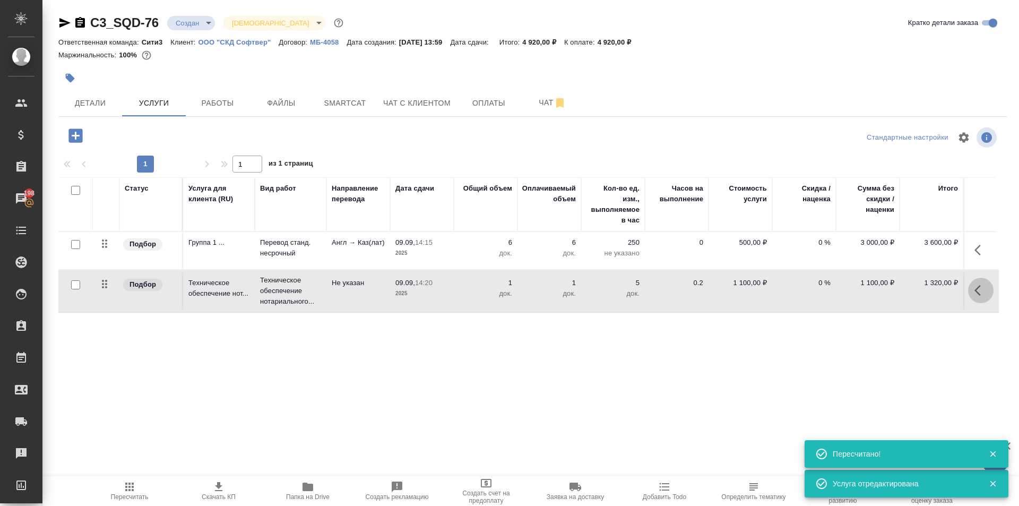
click at [976, 287] on icon "button" at bounding box center [980, 290] width 13 height 13
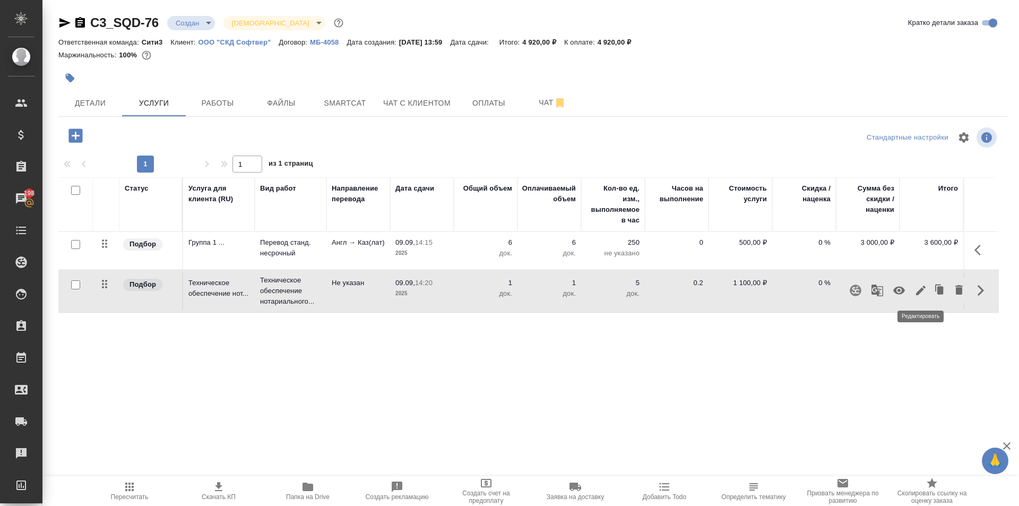
click at [920, 291] on icon "button" at bounding box center [921, 290] width 10 height 10
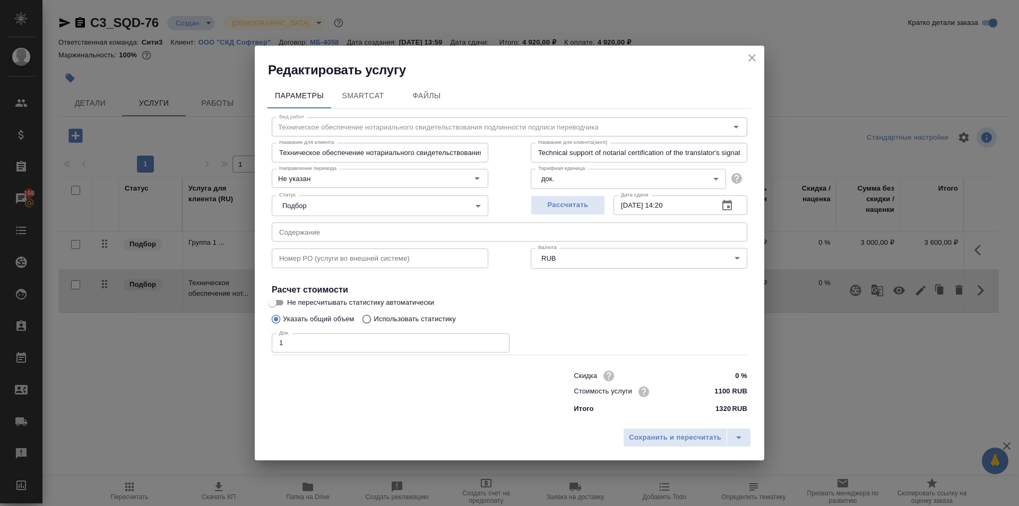
click at [363, 330] on div "Док. 1 Док." at bounding box center [391, 341] width 238 height 25
click at [359, 347] on input "1" at bounding box center [391, 342] width 238 height 19
click at [670, 435] on span "Сохранить и пересчитать" at bounding box center [675, 437] width 92 height 12
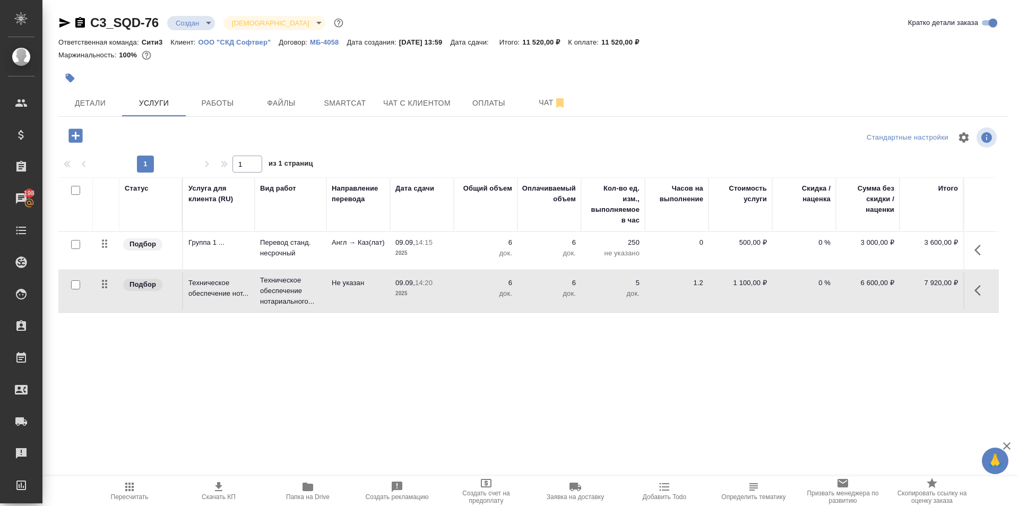
drag, startPoint x: 356, startPoint y: 251, endPoint x: 300, endPoint y: 252, distance: 56.3
click at [300, 252] on p "Перевод станд. несрочный" at bounding box center [290, 247] width 61 height 21
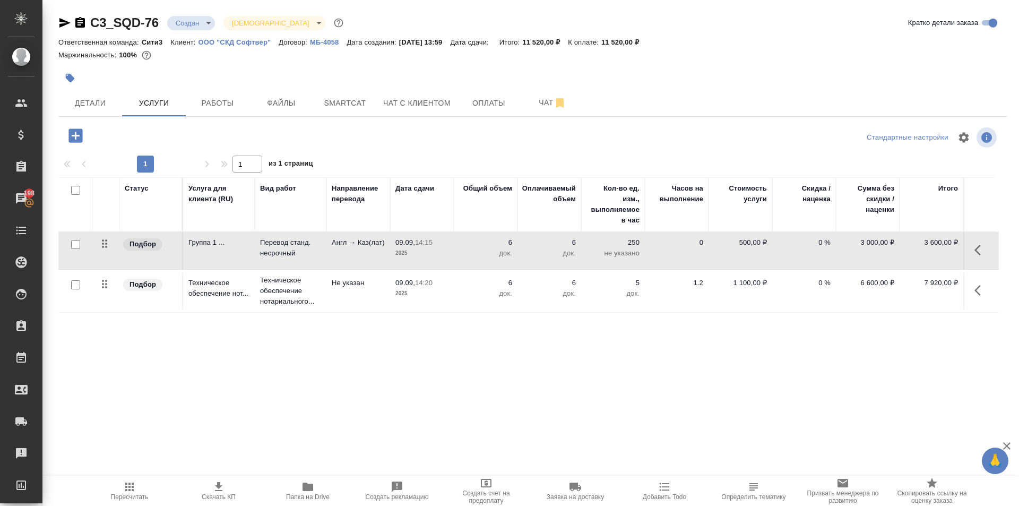
click at [986, 244] on icon "button" at bounding box center [980, 250] width 13 height 13
click at [964, 249] on icon "button" at bounding box center [958, 249] width 13 height 13
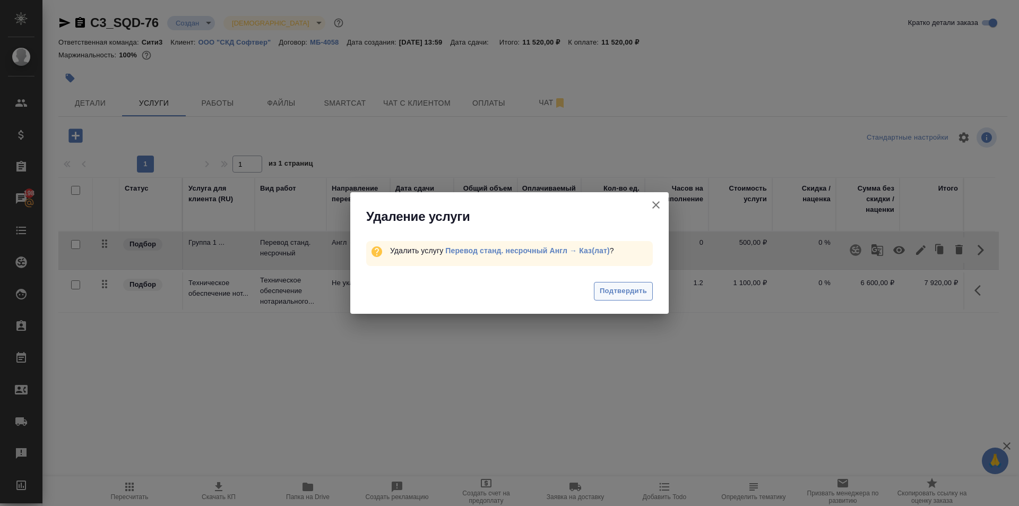
click at [629, 290] on span "Подтвердить" at bounding box center [623, 291] width 47 height 12
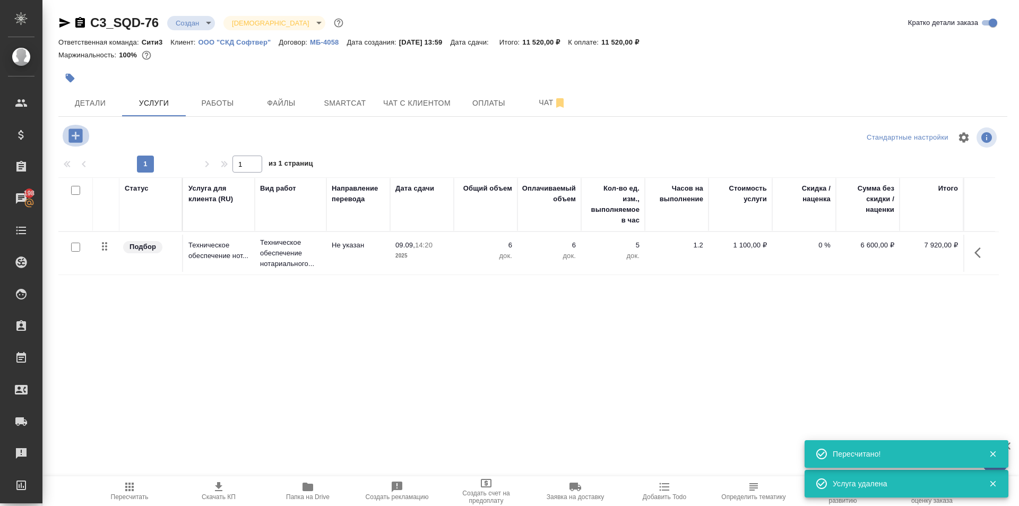
click at [71, 134] on div "Стандартные настройки 1 1 из 1 страниц Статус Услуга для клиента (RU) Вид работ…" at bounding box center [532, 265] width 949 height 281
click at [73, 128] on icon "button" at bounding box center [75, 135] width 19 height 19
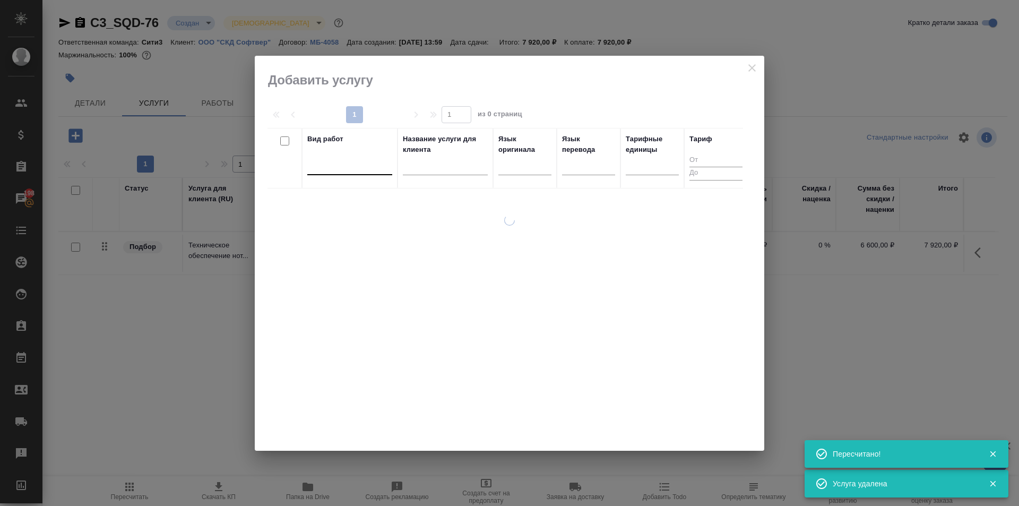
click at [350, 163] on div at bounding box center [349, 164] width 85 height 15
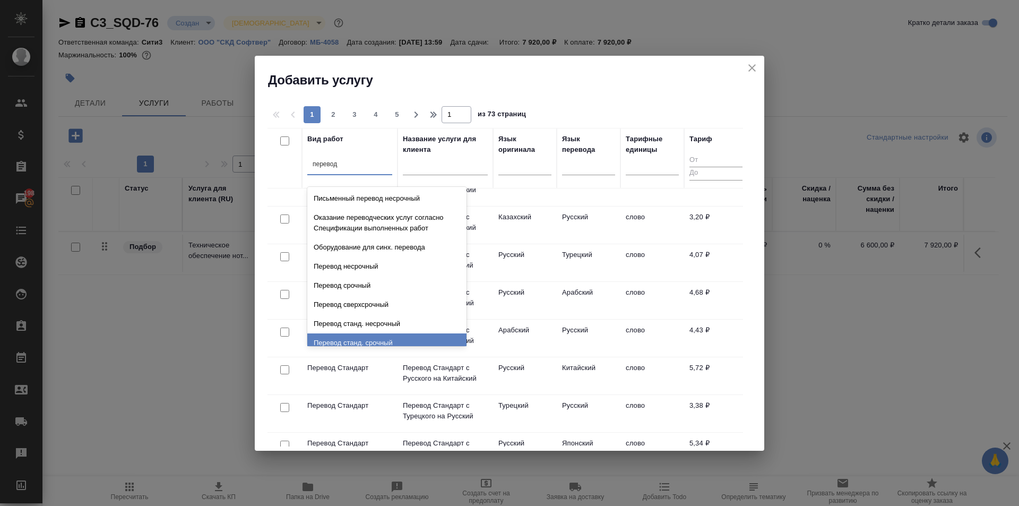
scroll to position [637, 0]
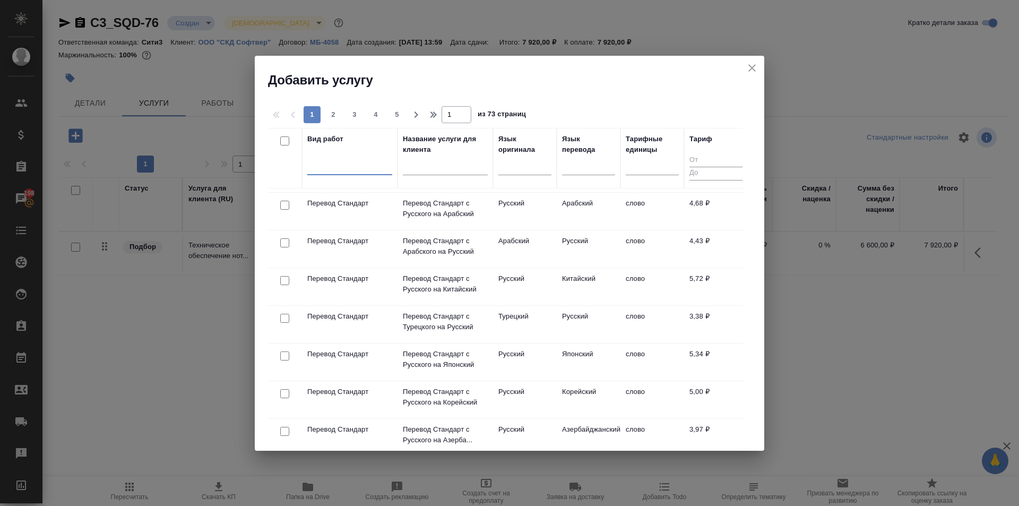
drag, startPoint x: 371, startPoint y: 167, endPoint x: 299, endPoint y: 149, distance: 74.4
click at [299, 149] on tr "Вид работ 0 results available. Select is focused ,type to refine list, press Do…" at bounding box center [507, 158] width 480 height 60
click at [506, 170] on div at bounding box center [524, 164] width 53 height 15
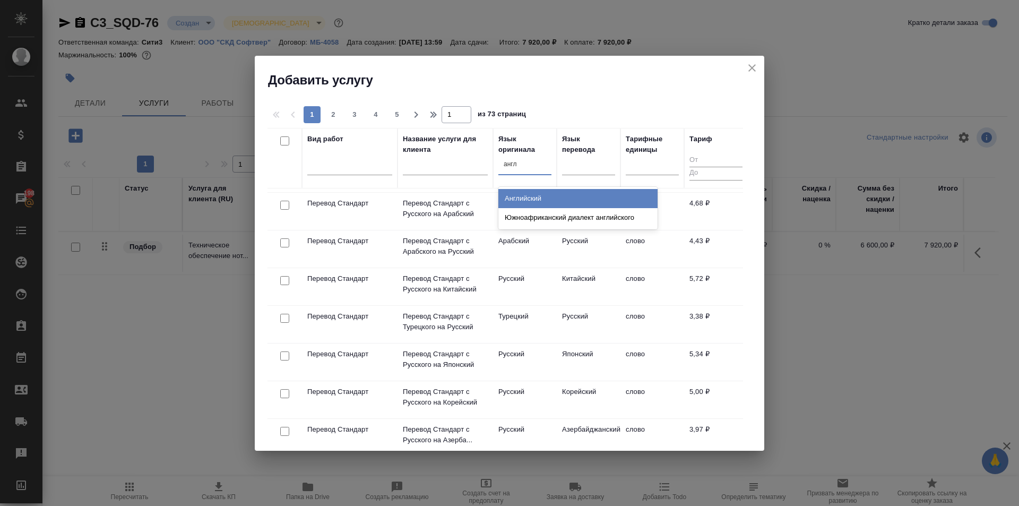
click at [539, 200] on div "Английский" at bounding box center [577, 198] width 159 height 19
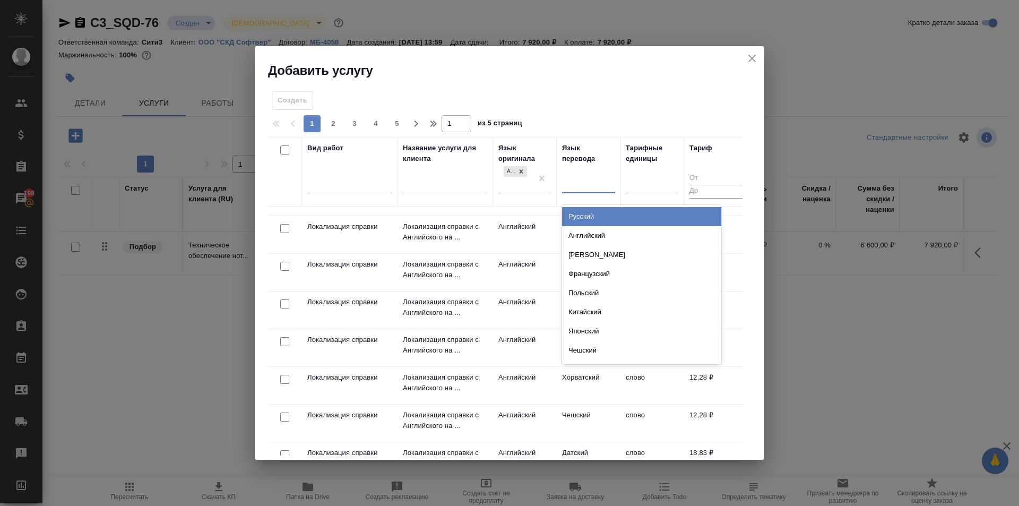
click at [576, 182] on div at bounding box center [588, 182] width 53 height 15
click at [600, 215] on div "Русский" at bounding box center [641, 216] width 159 height 19
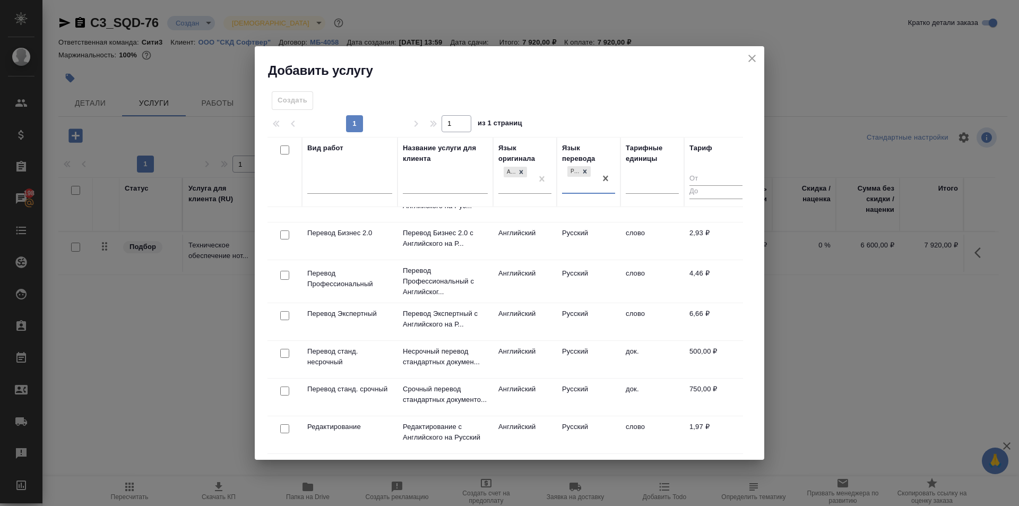
scroll to position [159, 0]
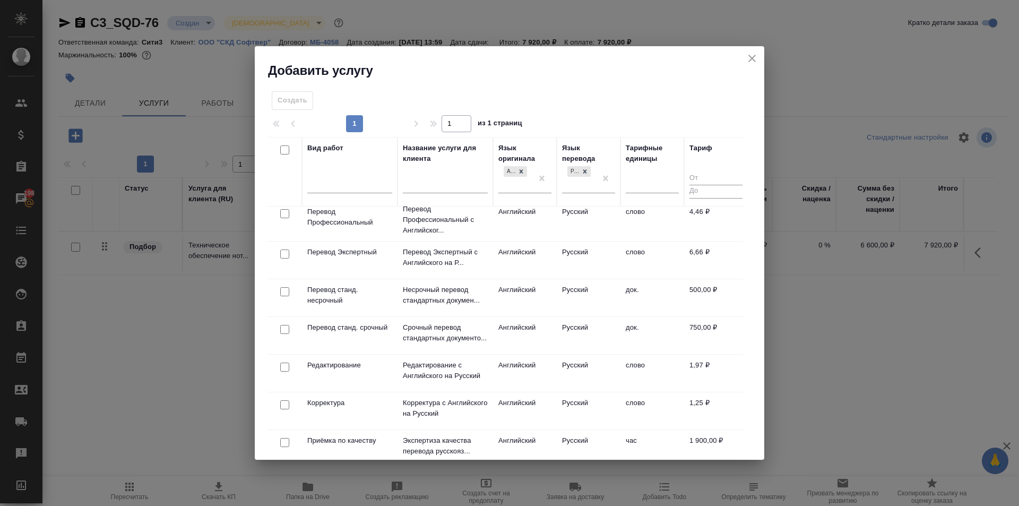
click at [649, 296] on td "док." at bounding box center [652, 297] width 64 height 37
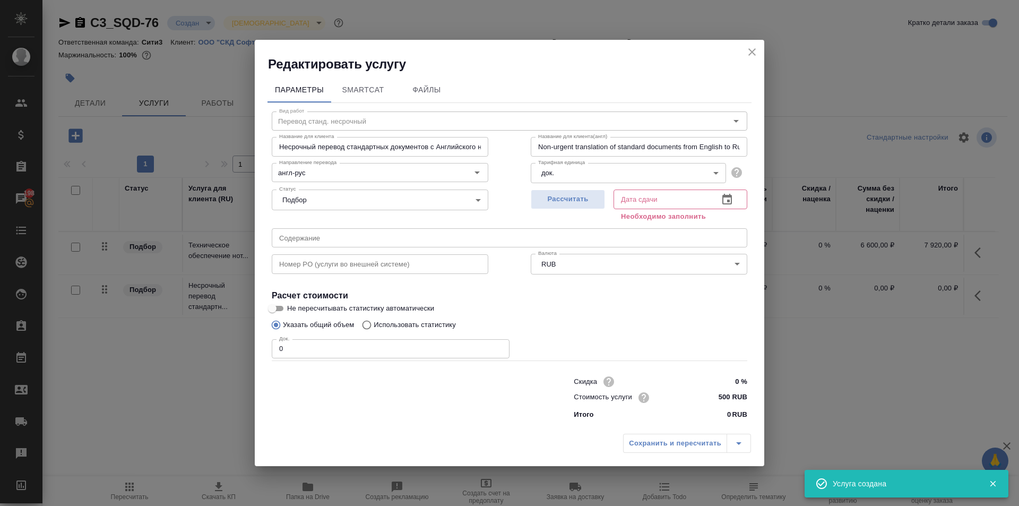
click at [320, 350] on input "0" at bounding box center [391, 348] width 238 height 19
click at [544, 206] on button "Рассчитать" at bounding box center [568, 199] width 74 height 20
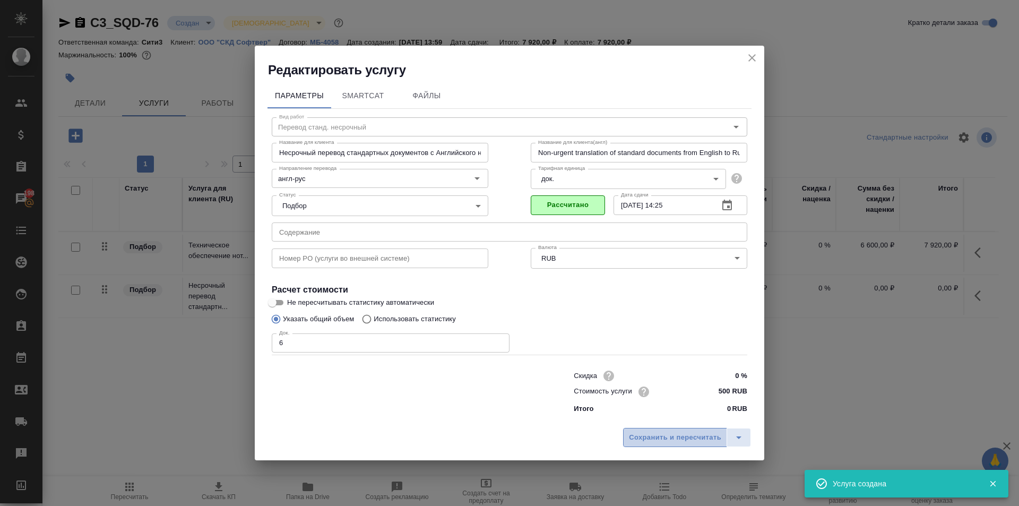
click at [653, 433] on span "Сохранить и пересчитать" at bounding box center [675, 437] width 92 height 12
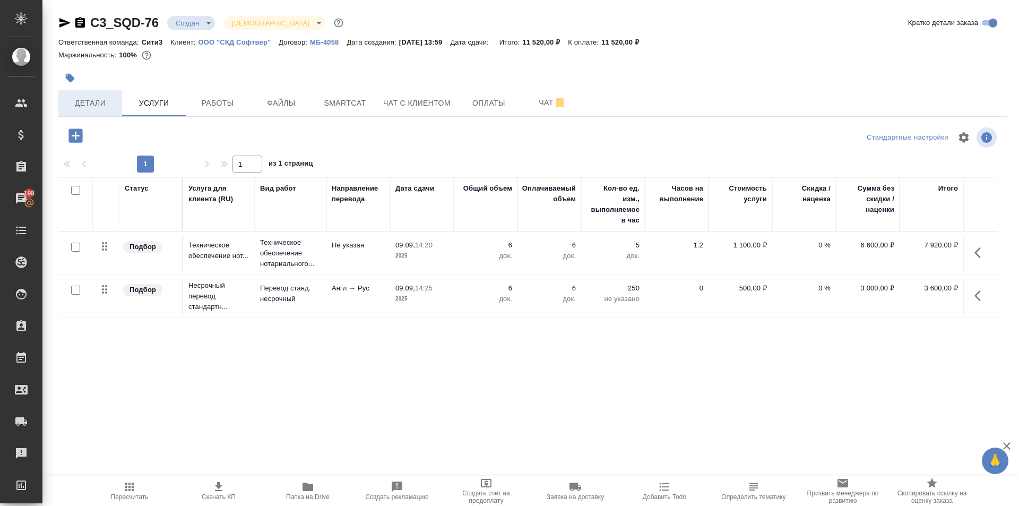
click at [77, 101] on span "Детали" at bounding box center [90, 103] width 51 height 13
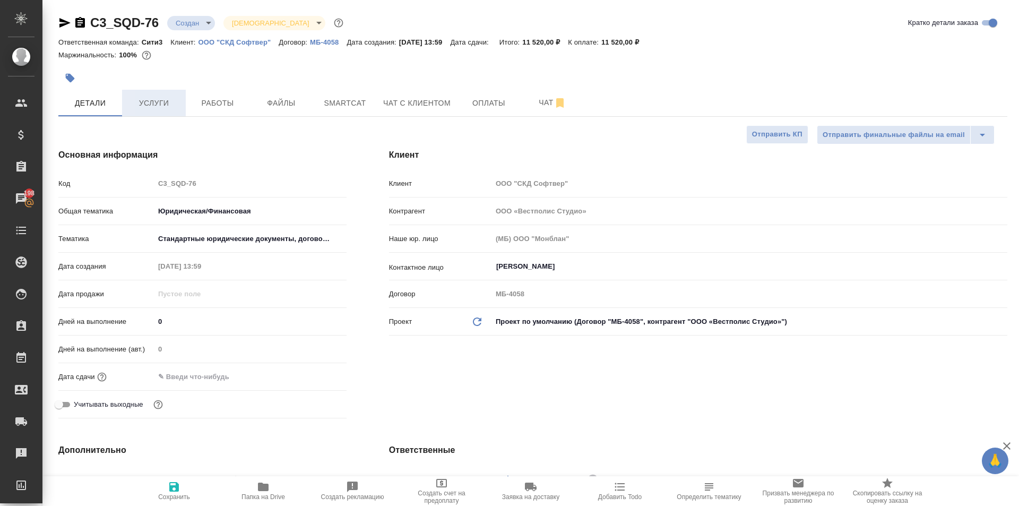
click at [151, 102] on span "Услуги" at bounding box center [153, 103] width 51 height 13
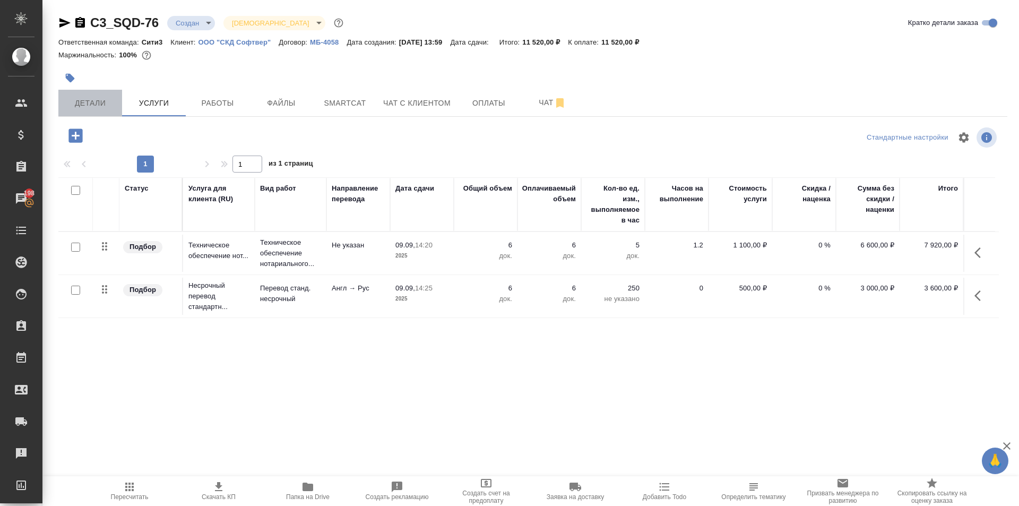
click at [107, 104] on span "Детали" at bounding box center [90, 103] width 51 height 13
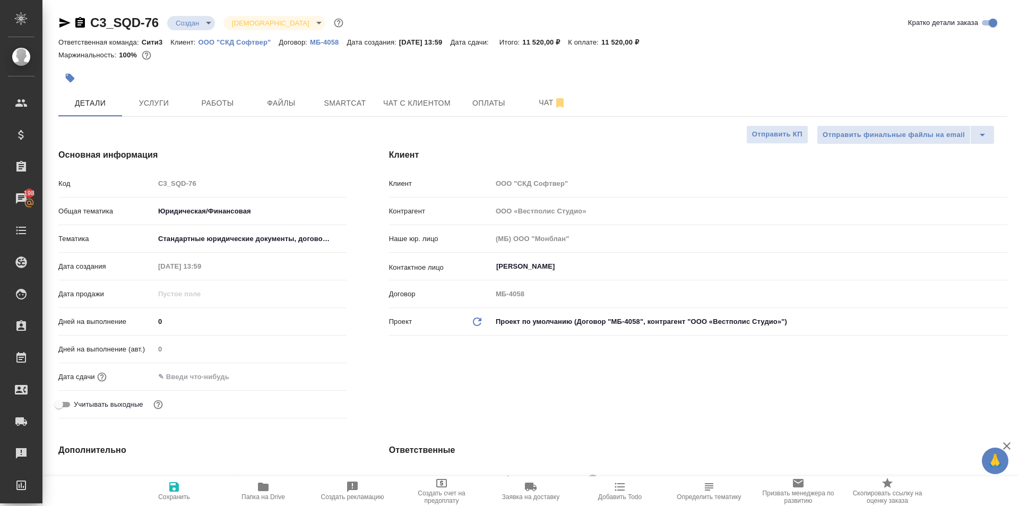
click at [206, 379] on input "text" at bounding box center [200, 376] width 93 height 15
click at [311, 375] on icon "button" at bounding box center [315, 376] width 13 height 13
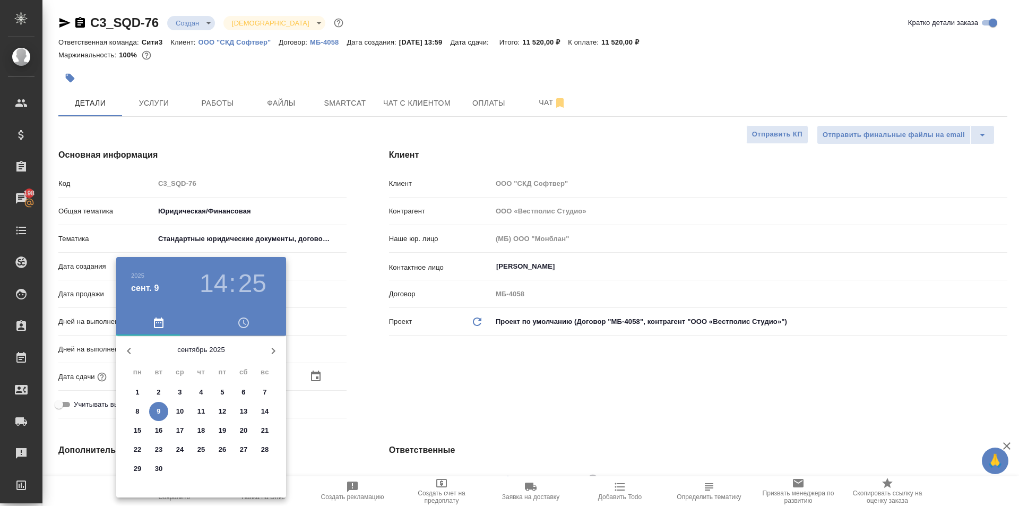
click at [223, 408] on p "12" at bounding box center [223, 411] width 8 height 11
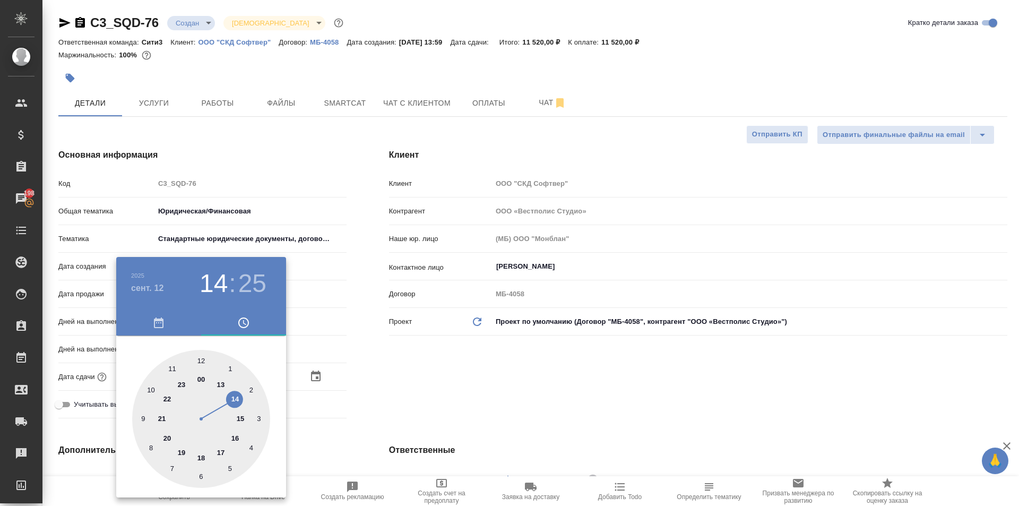
click at [244, 419] on div at bounding box center [201, 419] width 138 height 138
click at [201, 360] on div at bounding box center [201, 419] width 138 height 138
click at [401, 387] on div at bounding box center [509, 253] width 1019 height 506
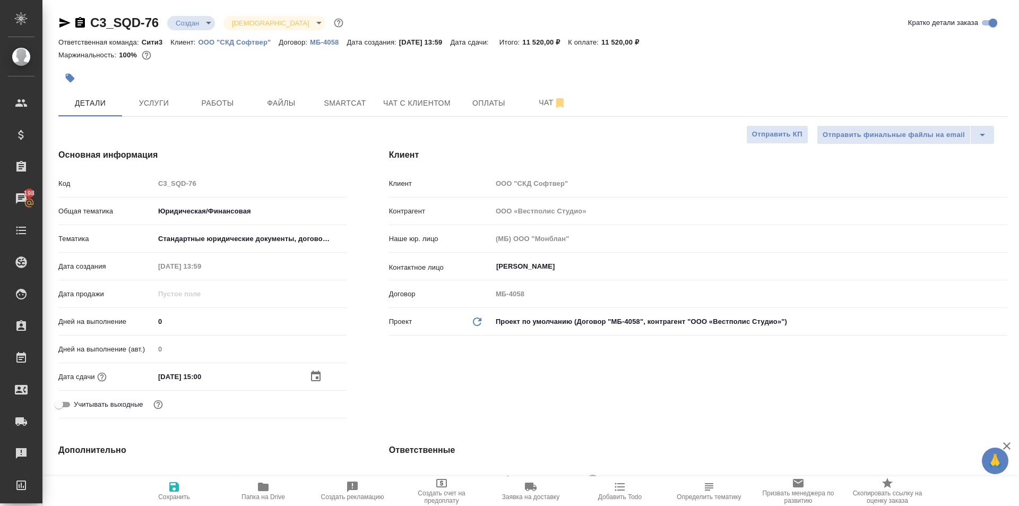
click at [189, 489] on span "Сохранить" at bounding box center [174, 490] width 76 height 20
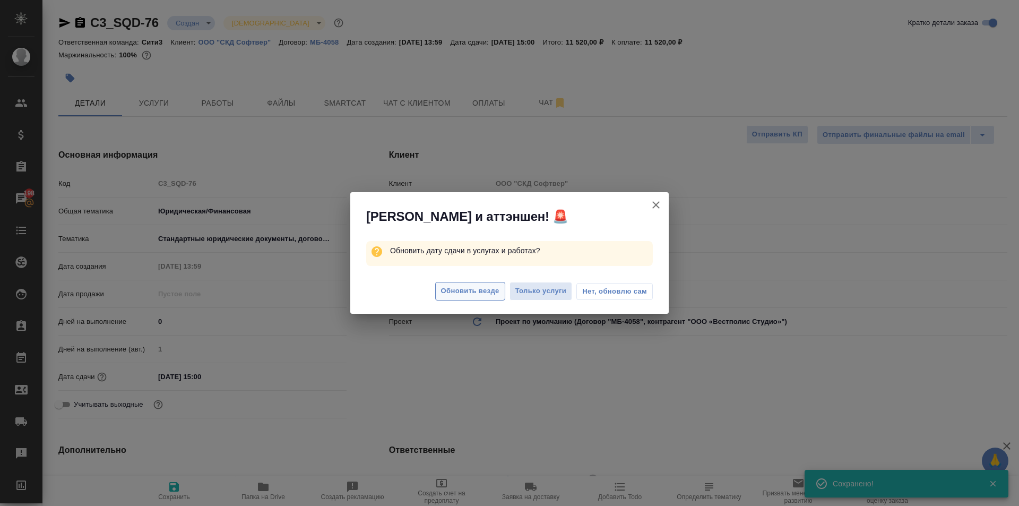
click at [481, 295] on span "Обновить везде" at bounding box center [470, 291] width 58 height 12
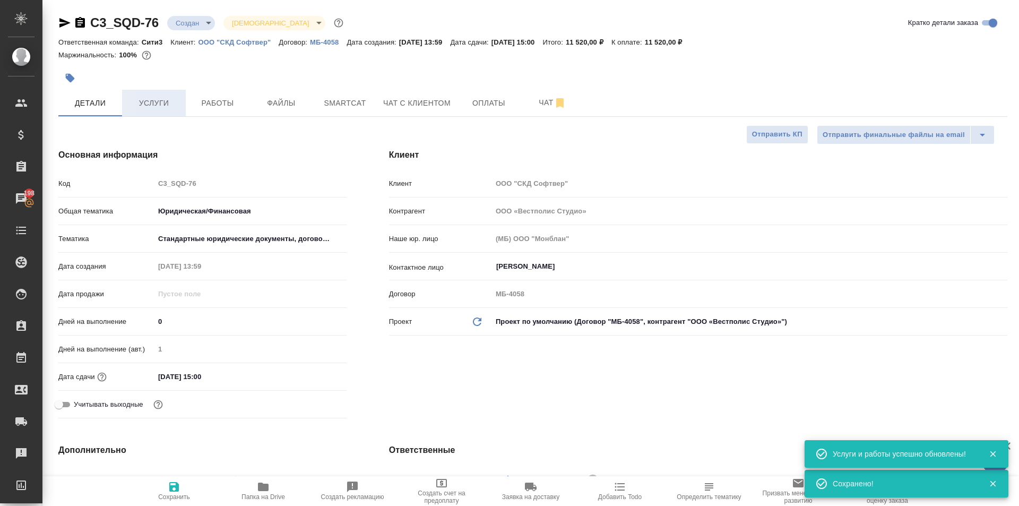
click at [135, 109] on span "Услуги" at bounding box center [153, 103] width 51 height 13
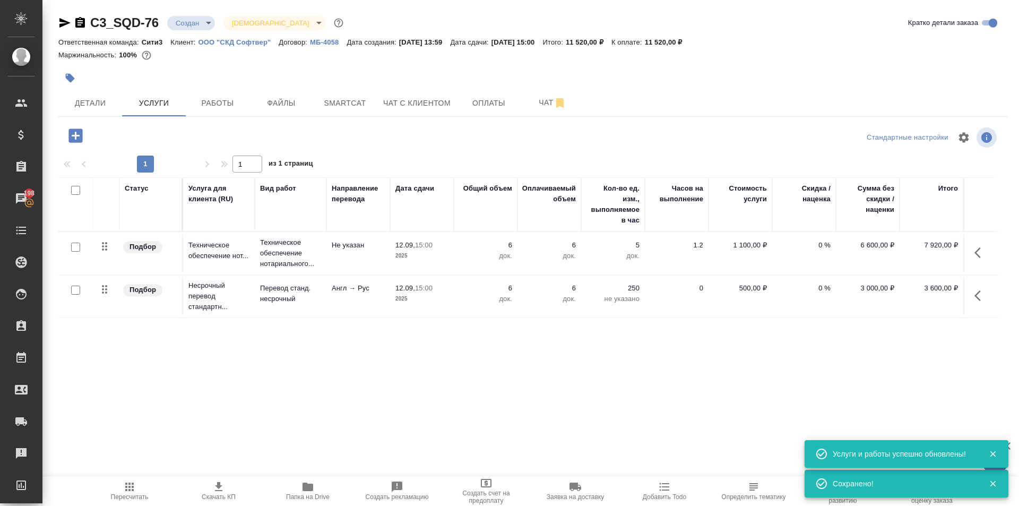
click at [221, 490] on icon "button" at bounding box center [218, 486] width 7 height 9
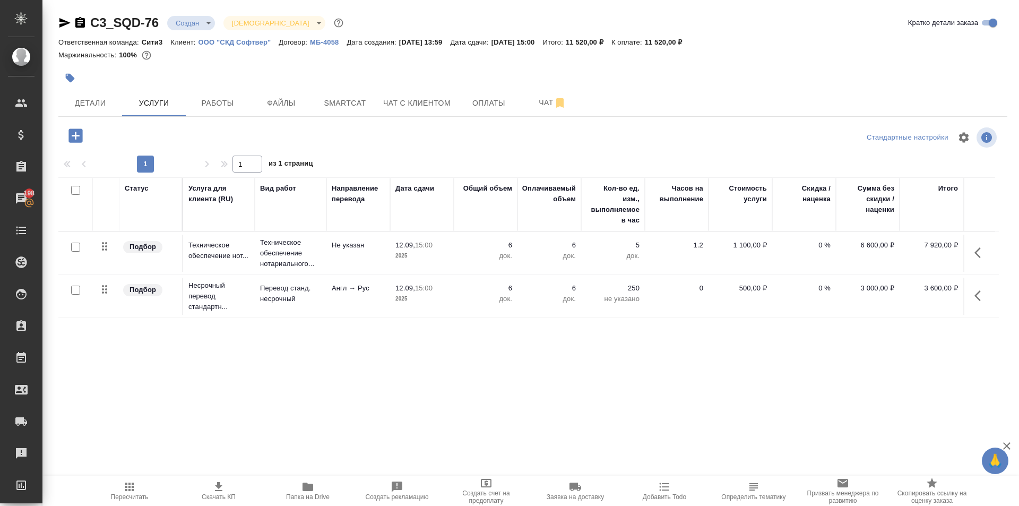
click at [978, 300] on icon "button" at bounding box center [980, 295] width 13 height 13
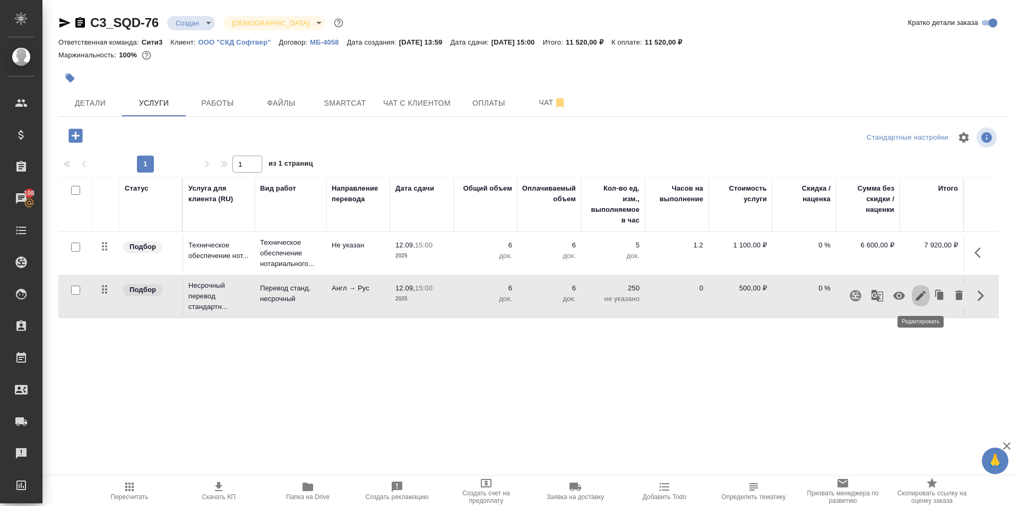
click at [913, 296] on button "button" at bounding box center [921, 295] width 18 height 25
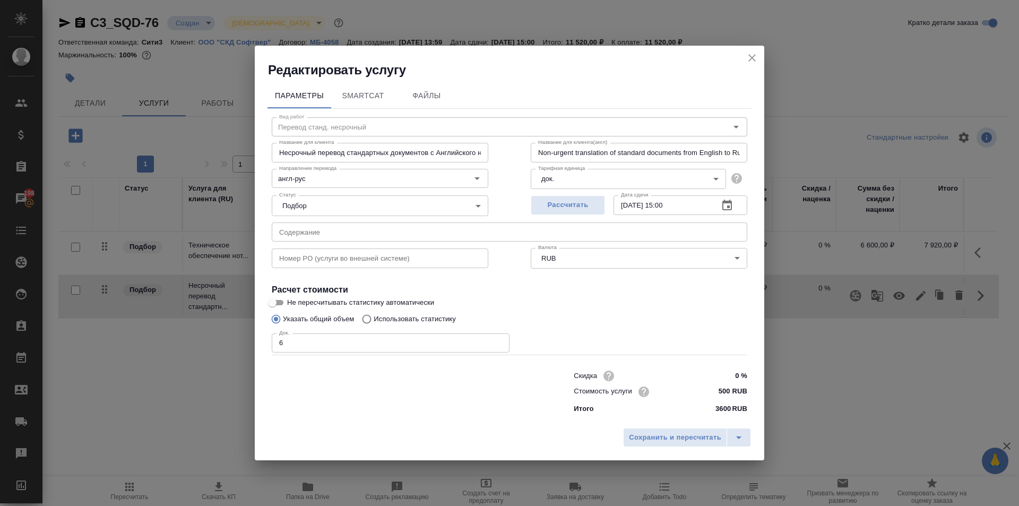
click at [311, 339] on input "6" at bounding box center [391, 342] width 238 height 19
click at [694, 437] on span "Сохранить и пересчитать" at bounding box center [675, 437] width 92 height 12
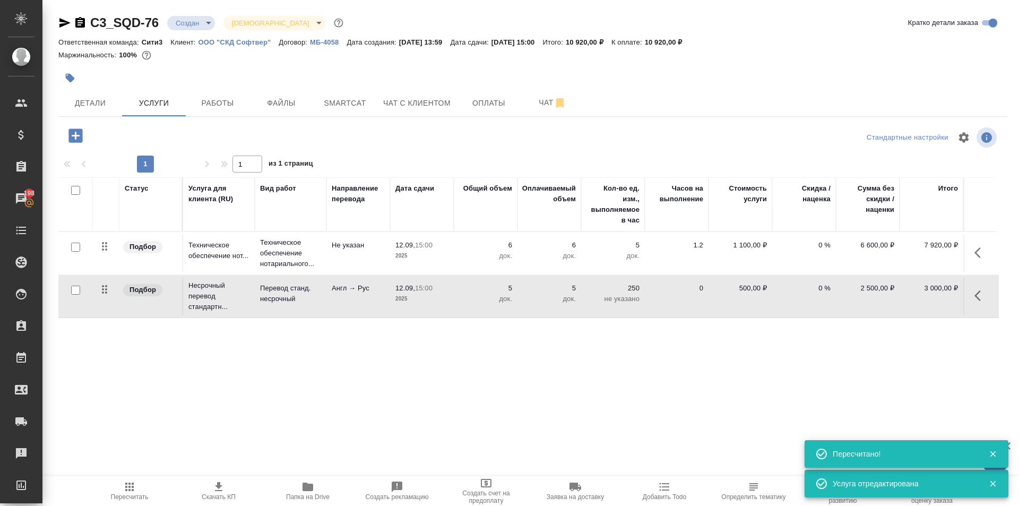
click at [80, 21] on icon "button" at bounding box center [80, 22] width 10 height 11
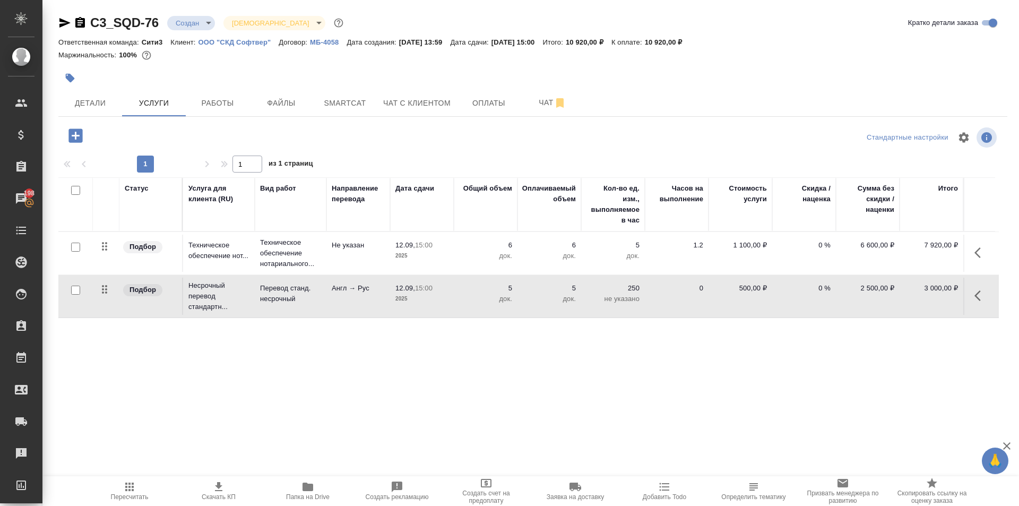
click at [82, 129] on icon "button" at bounding box center [75, 135] width 14 height 14
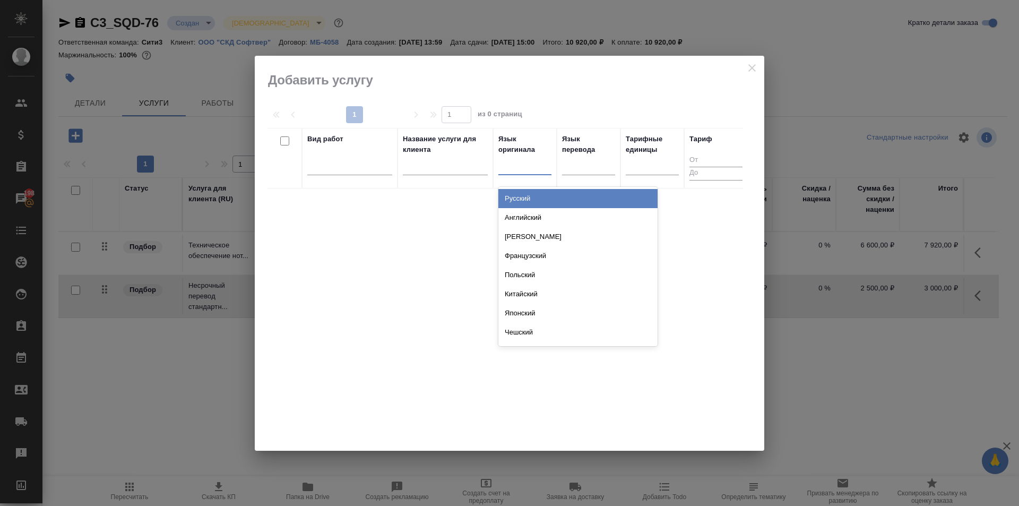
click at [528, 162] on div at bounding box center [524, 164] width 53 height 15
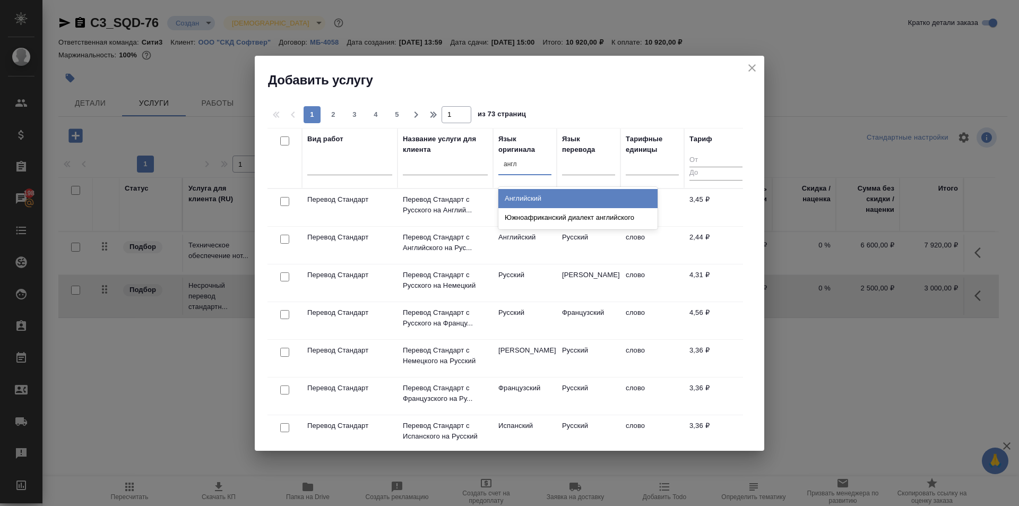
click at [551, 199] on div "Английский" at bounding box center [577, 198] width 159 height 19
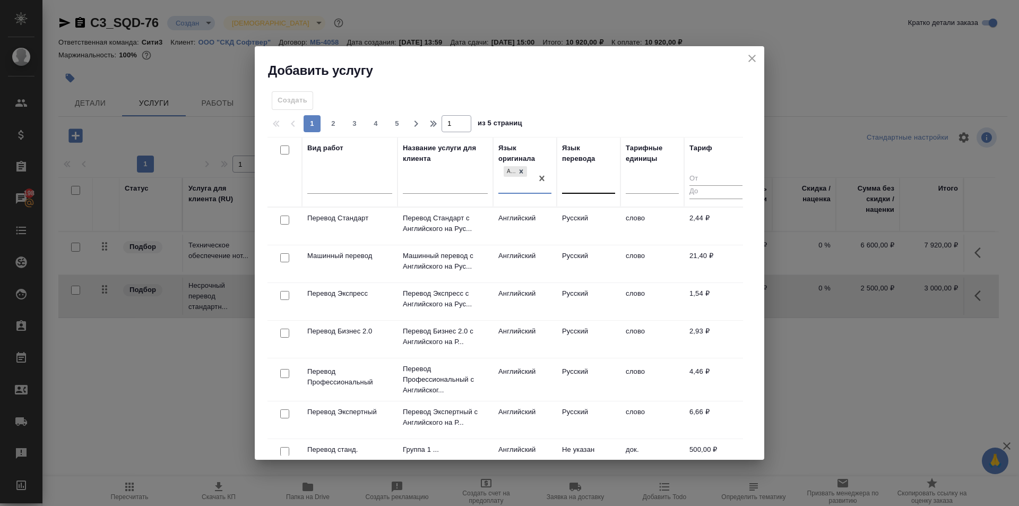
click at [581, 190] on div at bounding box center [588, 182] width 53 height 15
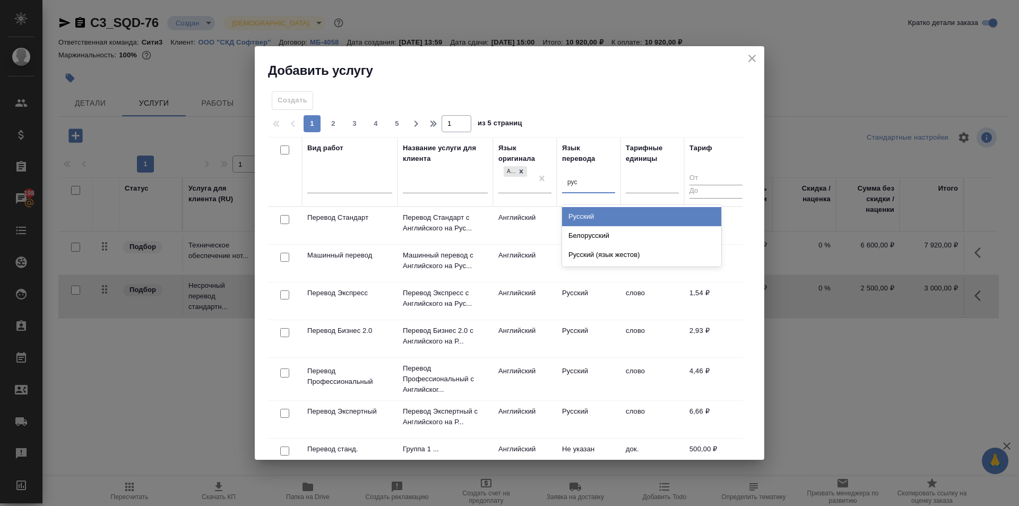
click at [596, 220] on div "Русский" at bounding box center [641, 216] width 159 height 19
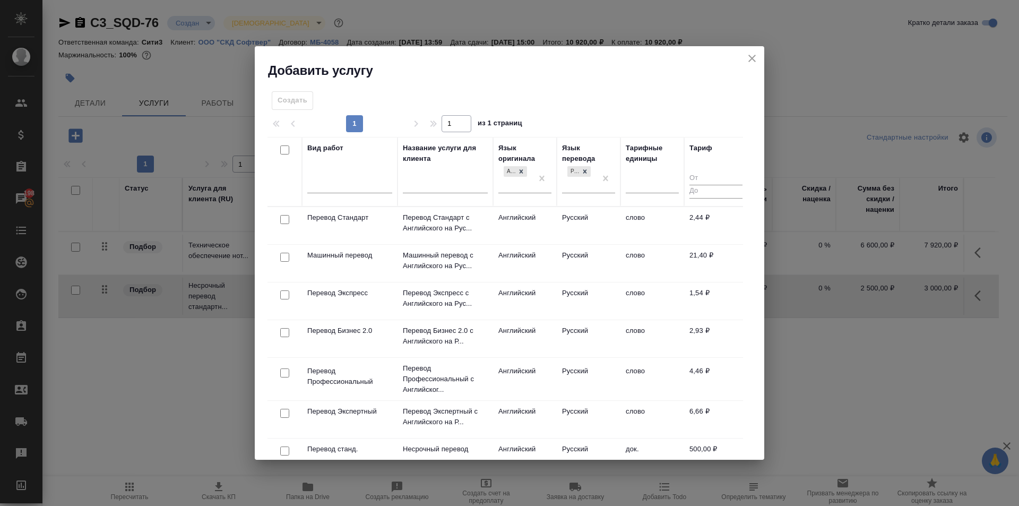
click at [635, 220] on td "слово" at bounding box center [652, 225] width 64 height 37
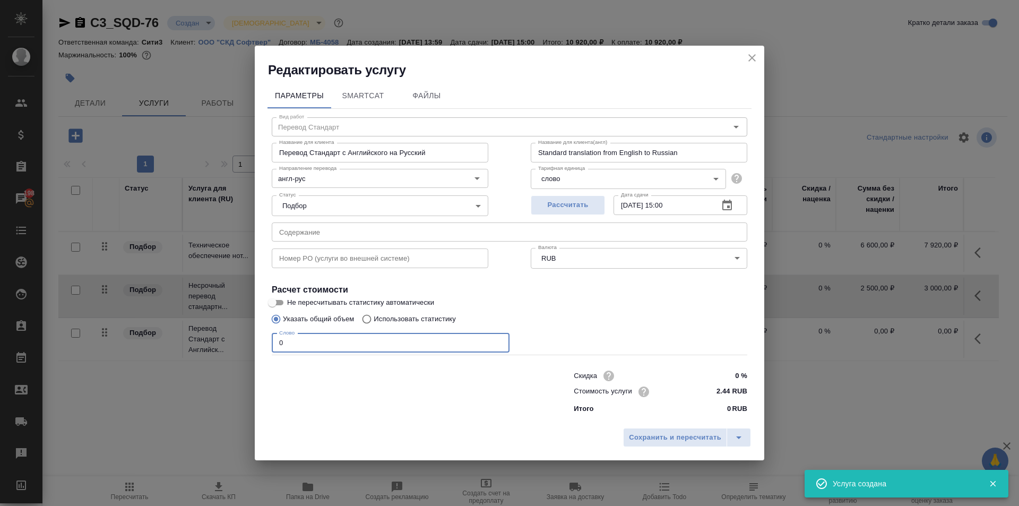
click at [389, 343] on input "0" at bounding box center [391, 342] width 238 height 19
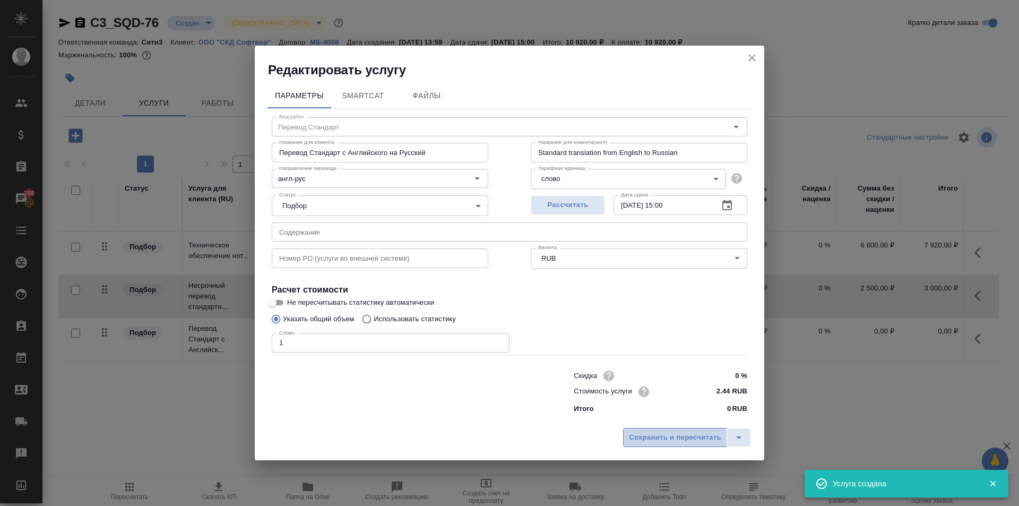
click at [667, 432] on span "Сохранить и пересчитать" at bounding box center [675, 437] width 92 height 12
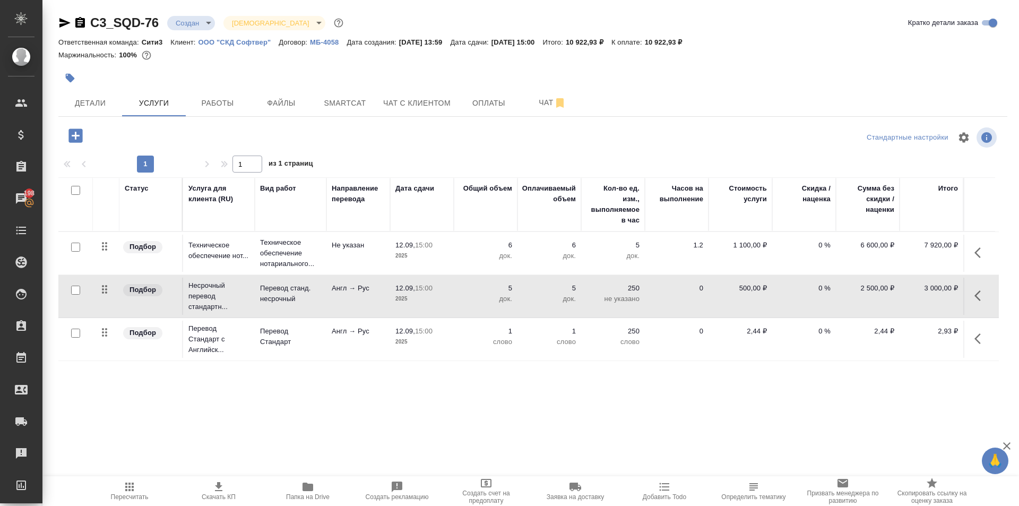
click at [378, 133] on div at bounding box center [533, 137] width 316 height 25
click at [976, 300] on icon "button" at bounding box center [980, 295] width 13 height 13
click at [920, 371] on div "Статус Услуга для клиента (RU) Вид работ Направление перевода Дата сдачи Общий …" at bounding box center [528, 291] width 940 height 228
click at [979, 331] on button "button" at bounding box center [980, 338] width 25 height 25
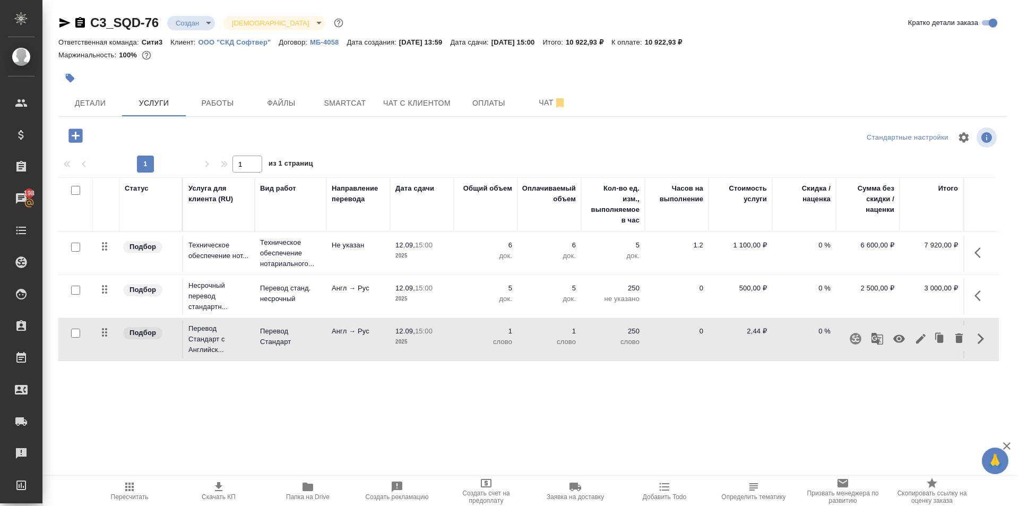
click at [922, 341] on icon "button" at bounding box center [920, 338] width 13 height 13
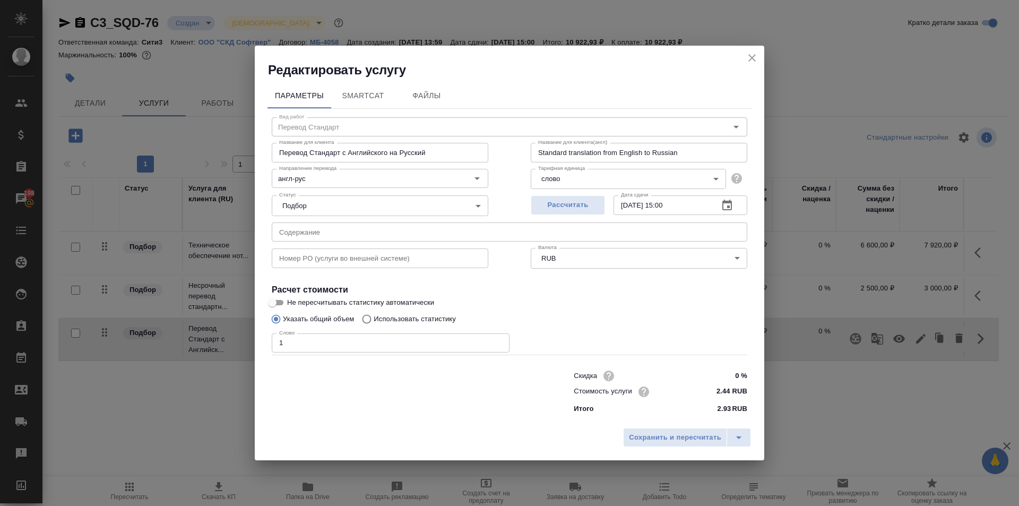
click at [392, 316] on p "Использовать статистику" at bounding box center [415, 319] width 82 height 11
click at [374, 316] on input "Использовать статистику" at bounding box center [365, 319] width 17 height 20
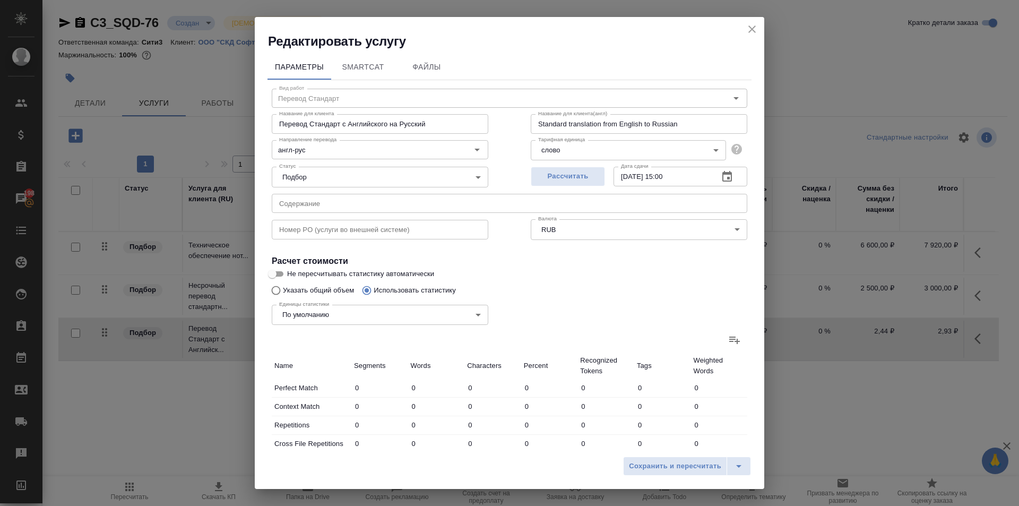
click at [729, 339] on icon at bounding box center [734, 339] width 11 height 7
click at [0, 0] on input "file" at bounding box center [0, 0] width 0 height 0
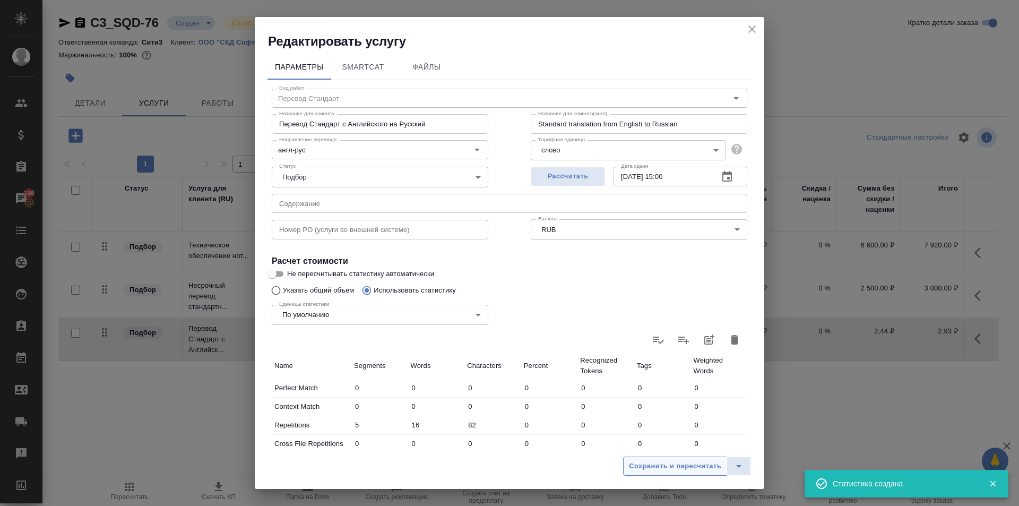
click at [689, 466] on span "Сохранить и пересчитать" at bounding box center [675, 466] width 92 height 12
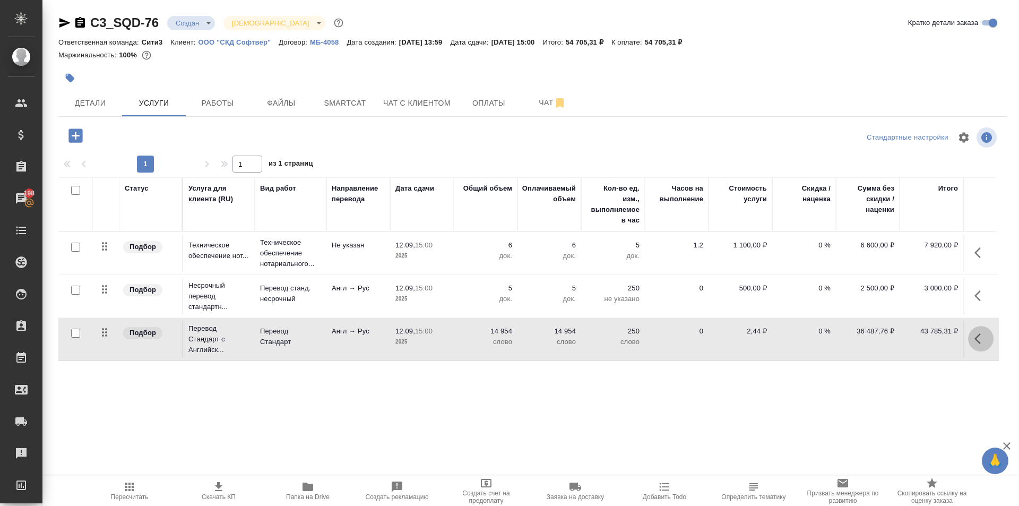
click at [983, 338] on icon "button" at bounding box center [980, 338] width 13 height 13
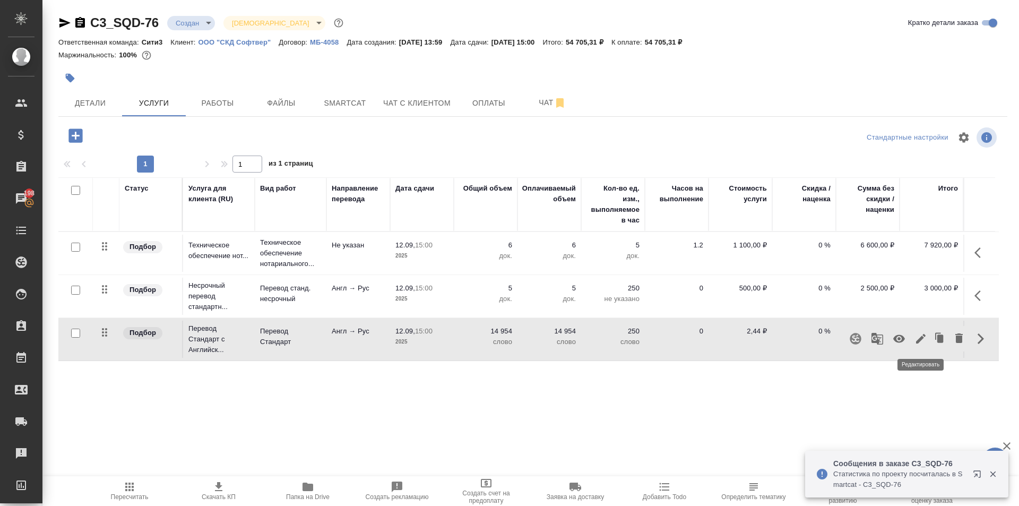
click at [923, 340] on icon "button" at bounding box center [920, 338] width 13 height 13
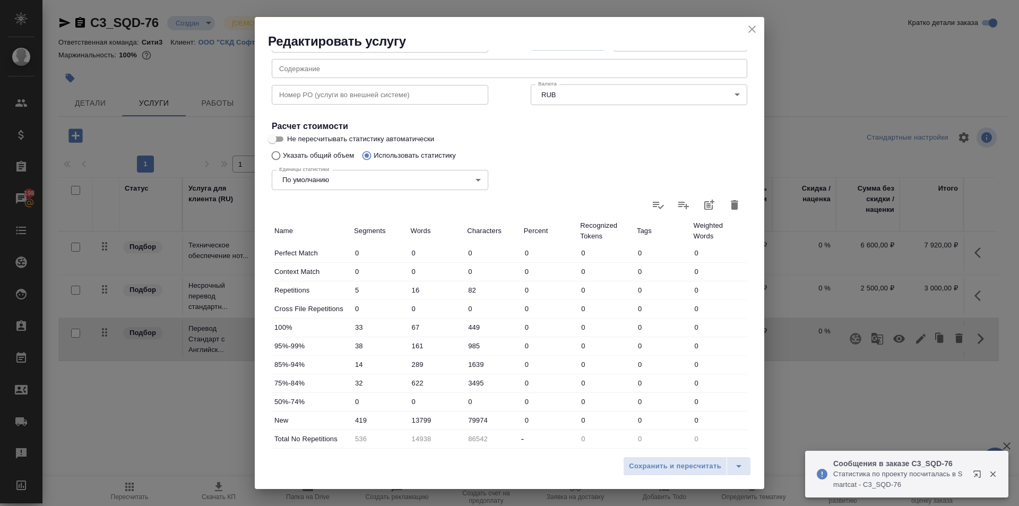
scroll to position [218, 0]
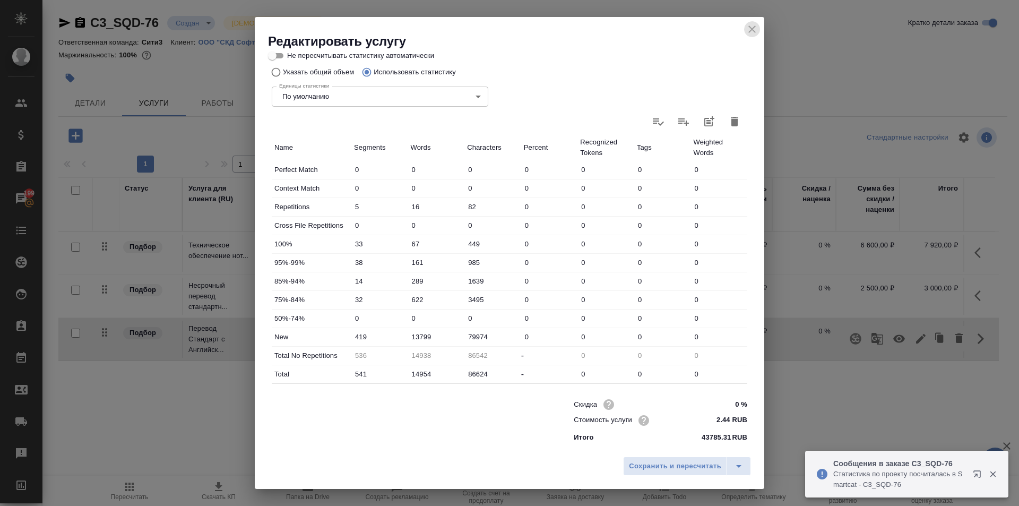
click at [751, 30] on icon "close" at bounding box center [751, 28] width 7 height 7
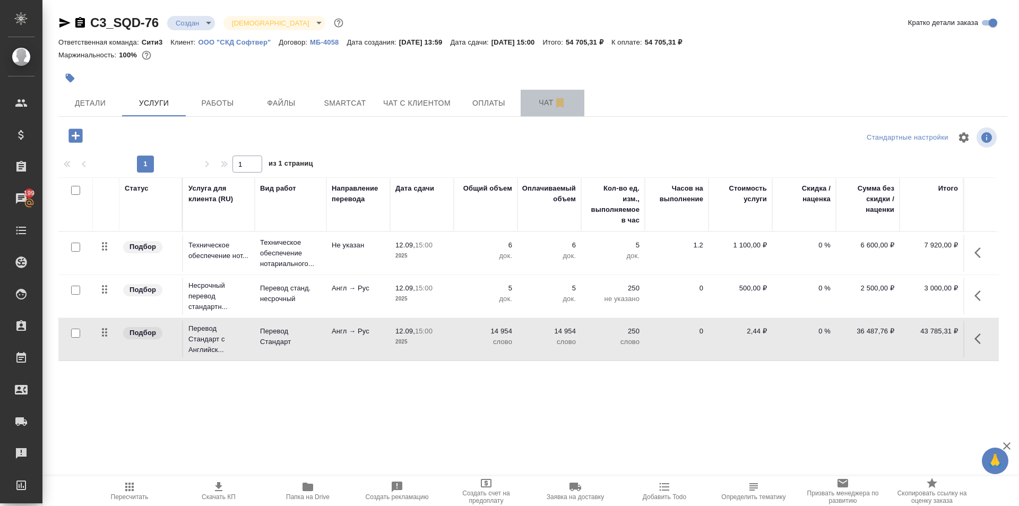
click at [534, 99] on span "Чат" at bounding box center [552, 102] width 51 height 13
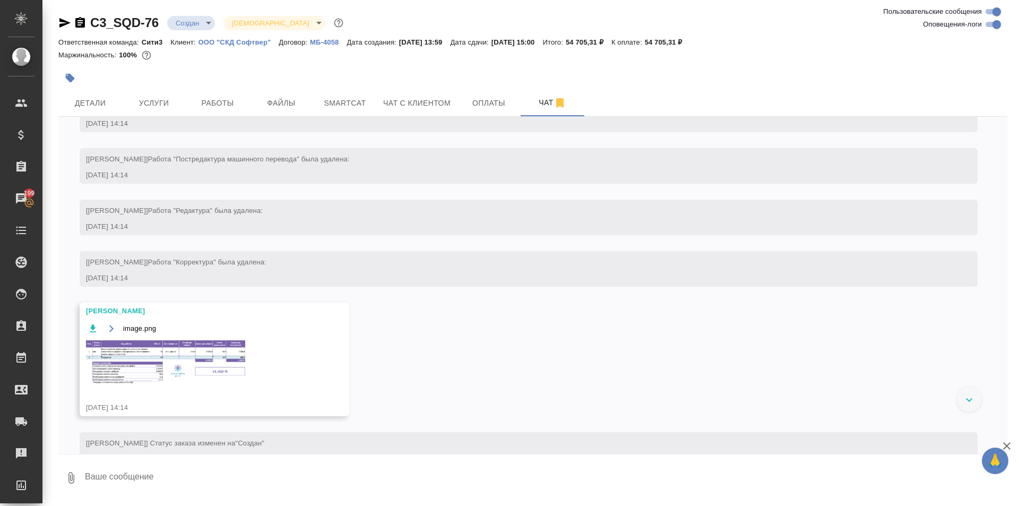
scroll to position [194, 0]
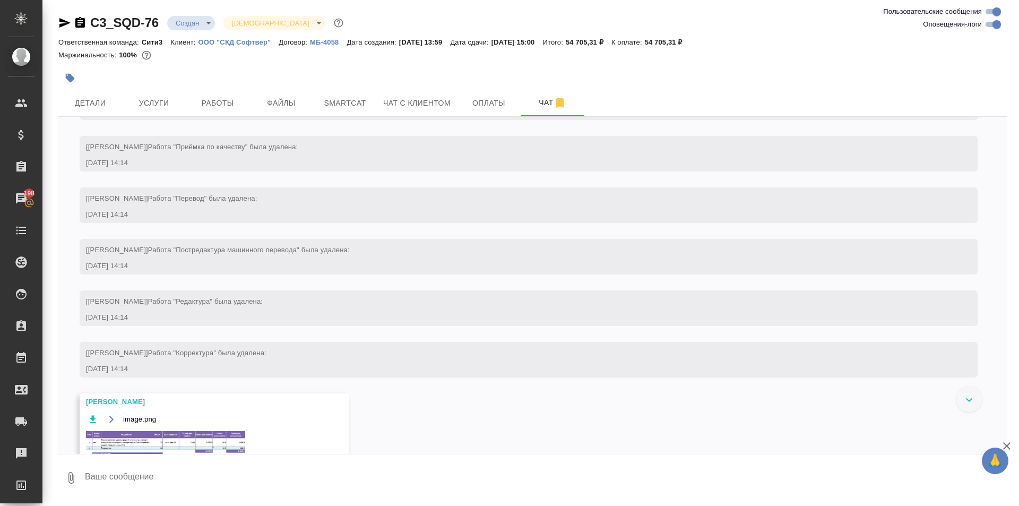
click at [177, 443] on img at bounding box center [165, 453] width 159 height 44
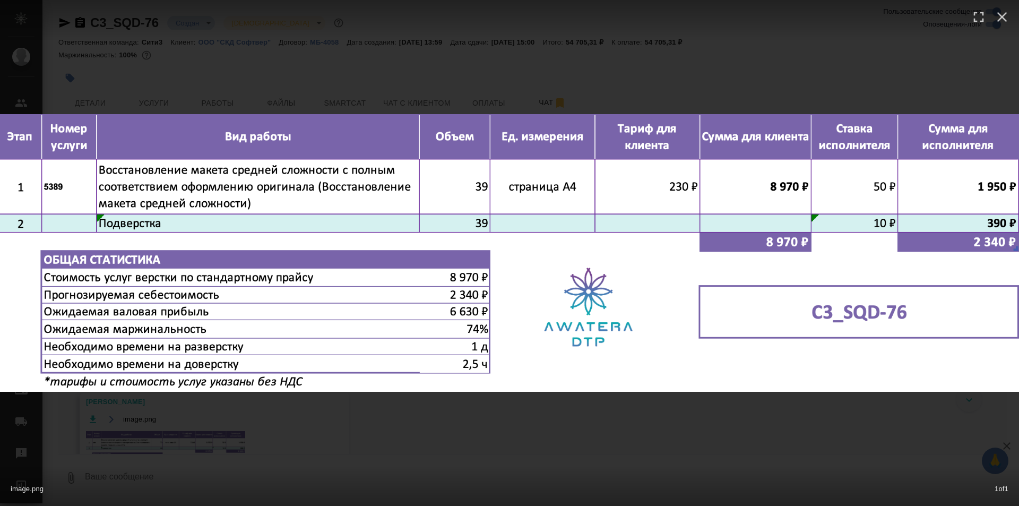
click at [554, 51] on div "image.png 1 of 1" at bounding box center [509, 253] width 1019 height 506
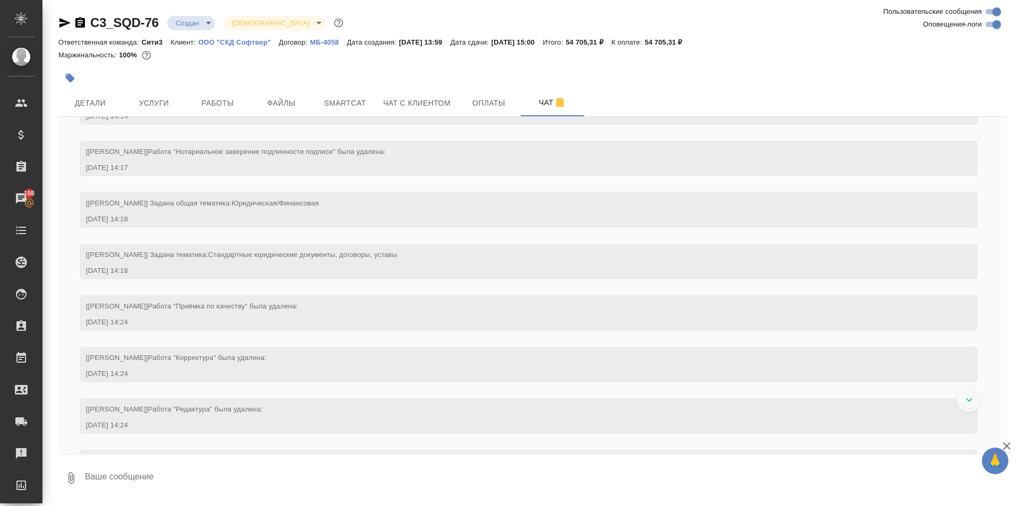
scroll to position [671, 0]
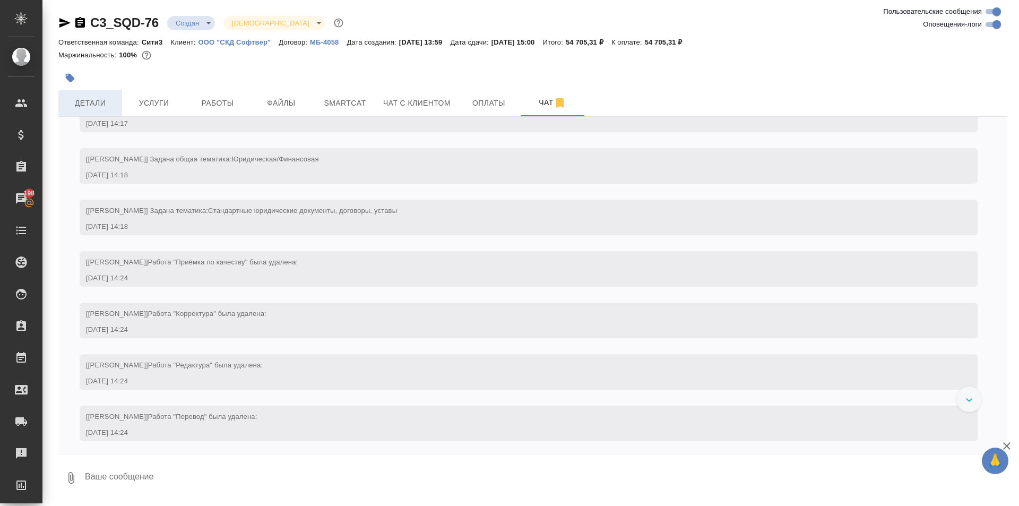
click at [94, 105] on span "Детали" at bounding box center [90, 103] width 51 height 13
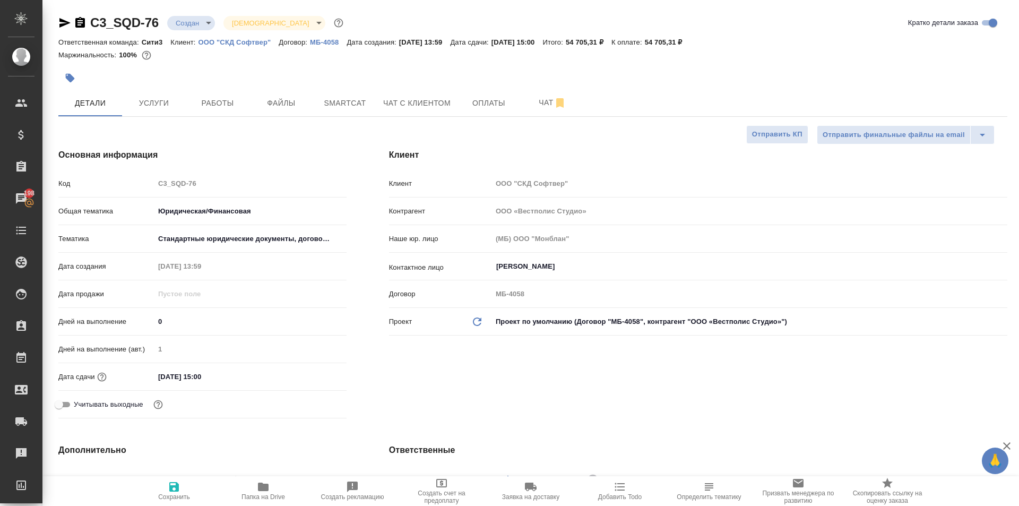
click at [64, 22] on icon "button" at bounding box center [64, 23] width 11 height 10
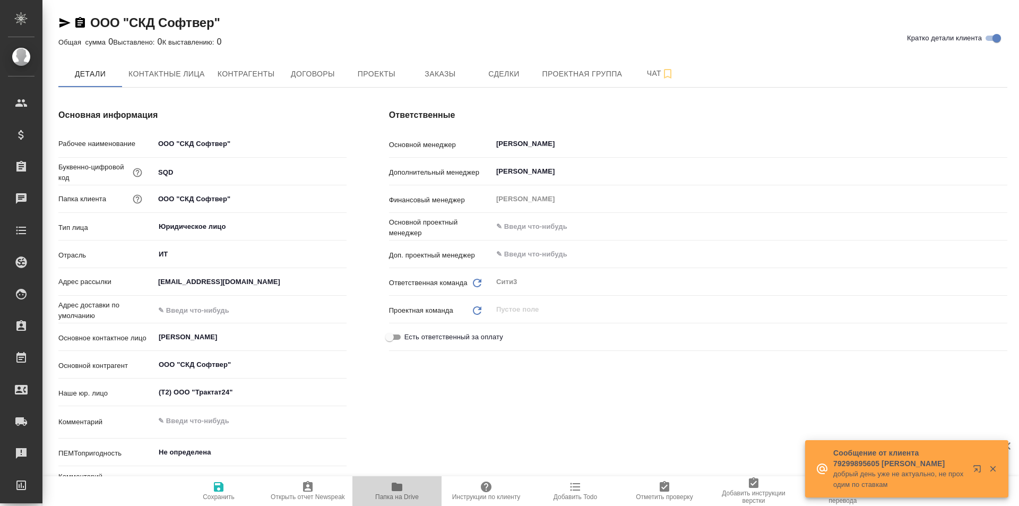
click at [381, 493] on span "Папка на Drive" at bounding box center [397, 496] width 44 height 7
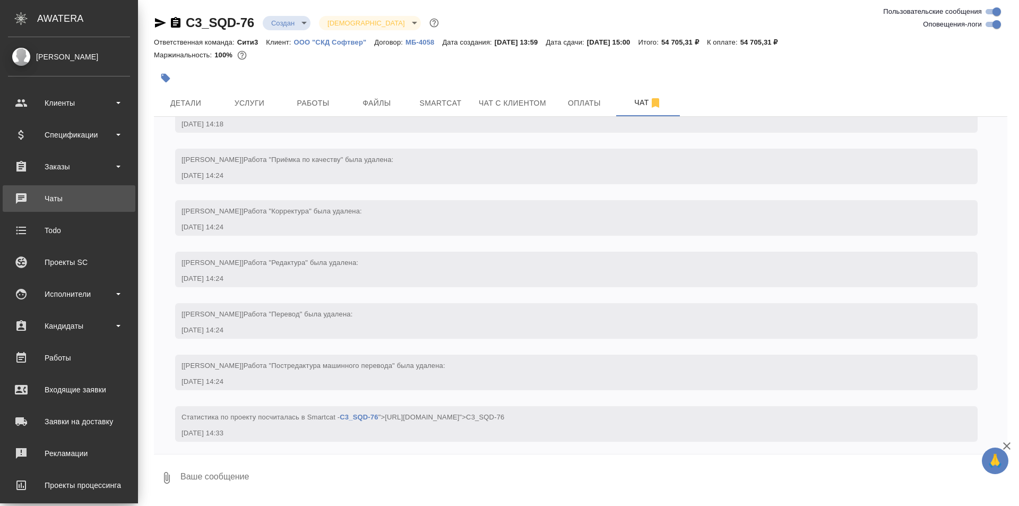
scroll to position [777, 0]
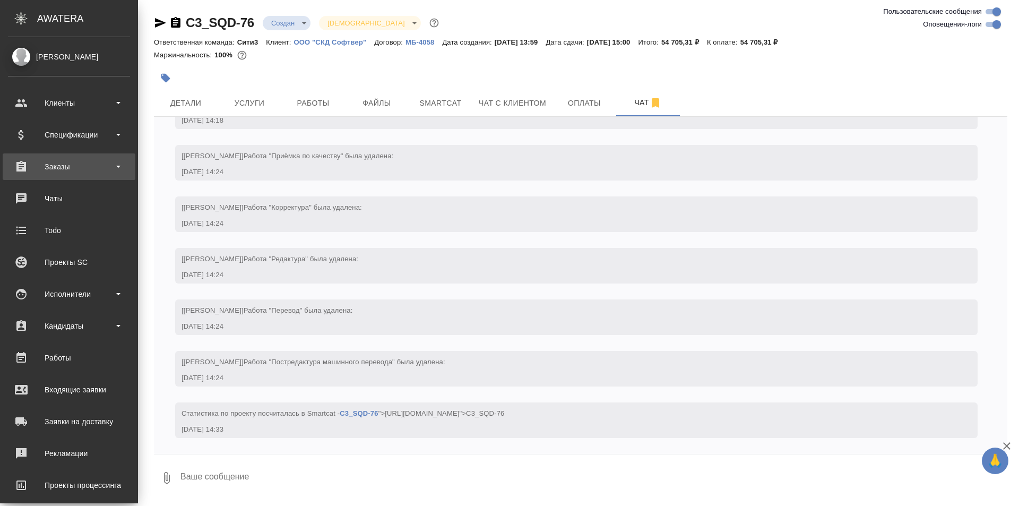
click at [73, 163] on div "Заказы" at bounding box center [69, 167] width 122 height 16
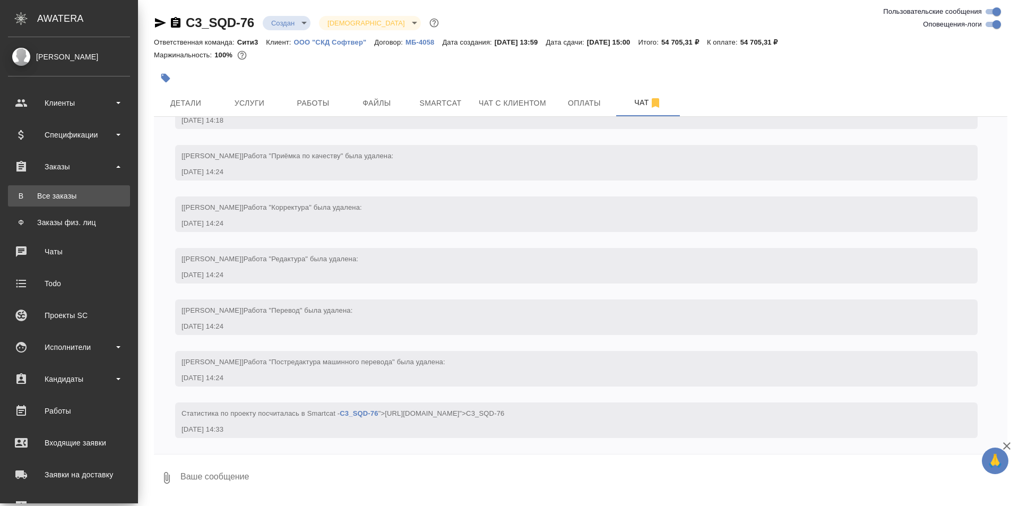
click at [86, 197] on div "Все заказы" at bounding box center [68, 195] width 111 height 11
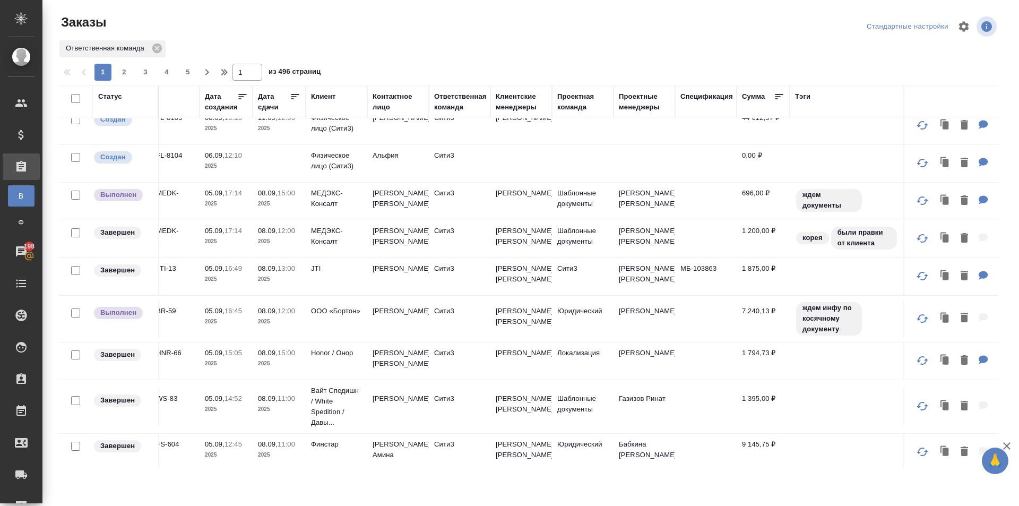
scroll to position [776, 88]
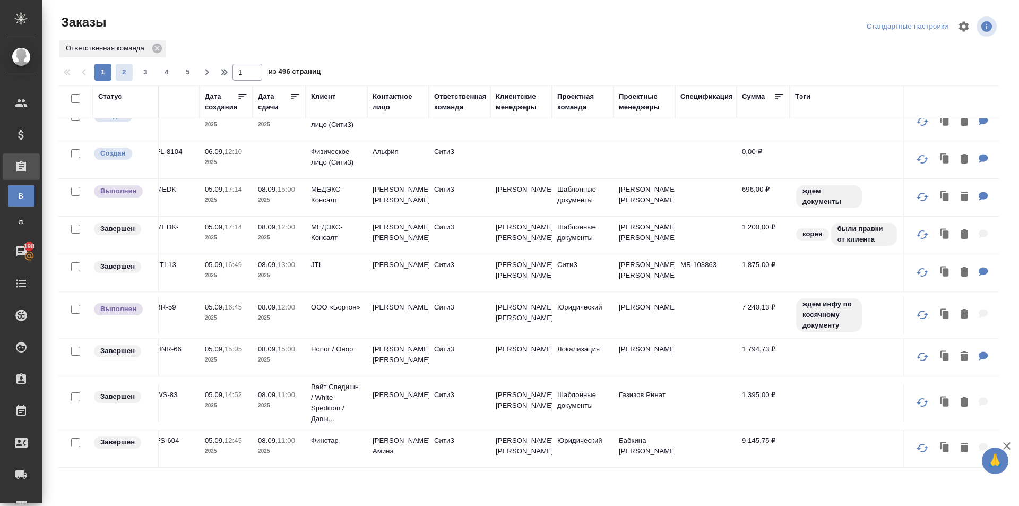
click at [118, 74] on span "2" at bounding box center [124, 72] width 17 height 11
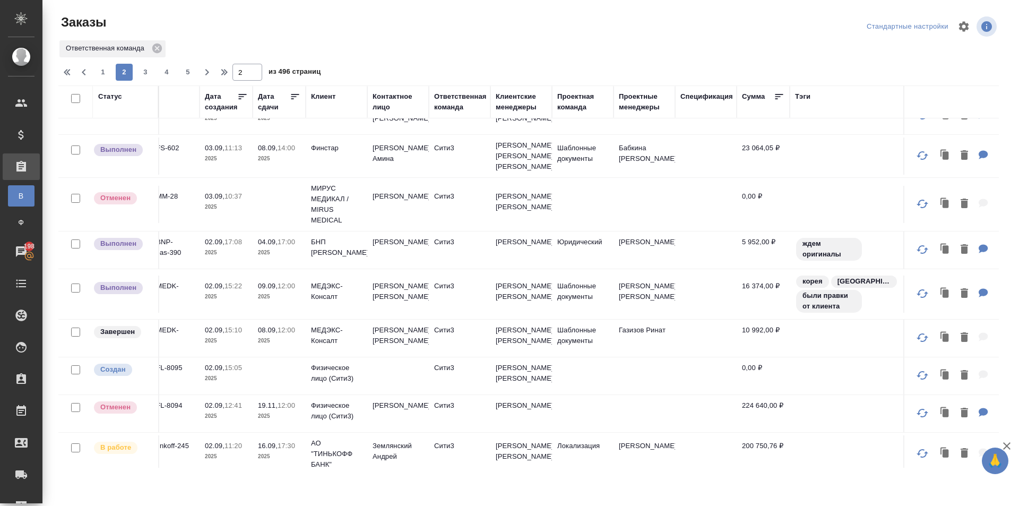
scroll to position [701, 88]
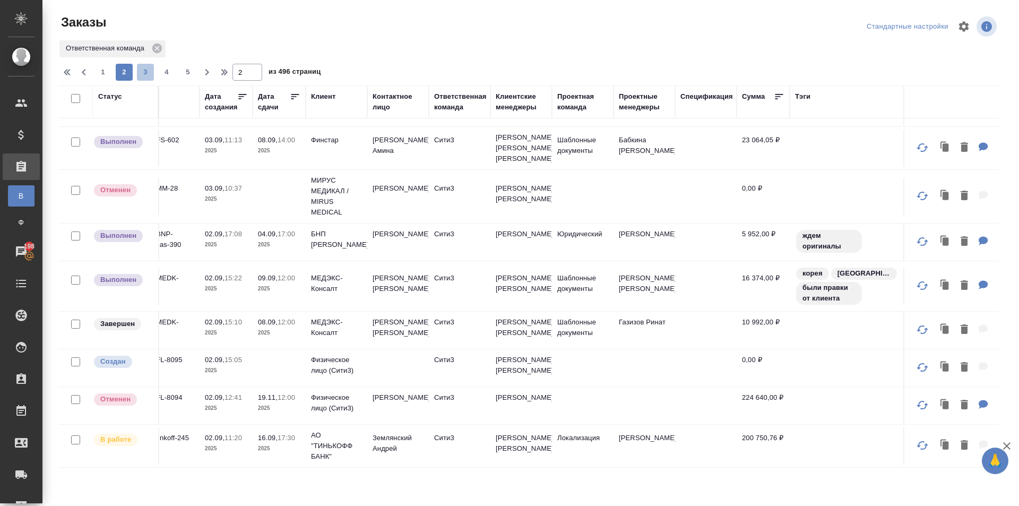
click at [145, 76] on span "3" at bounding box center [145, 72] width 17 height 11
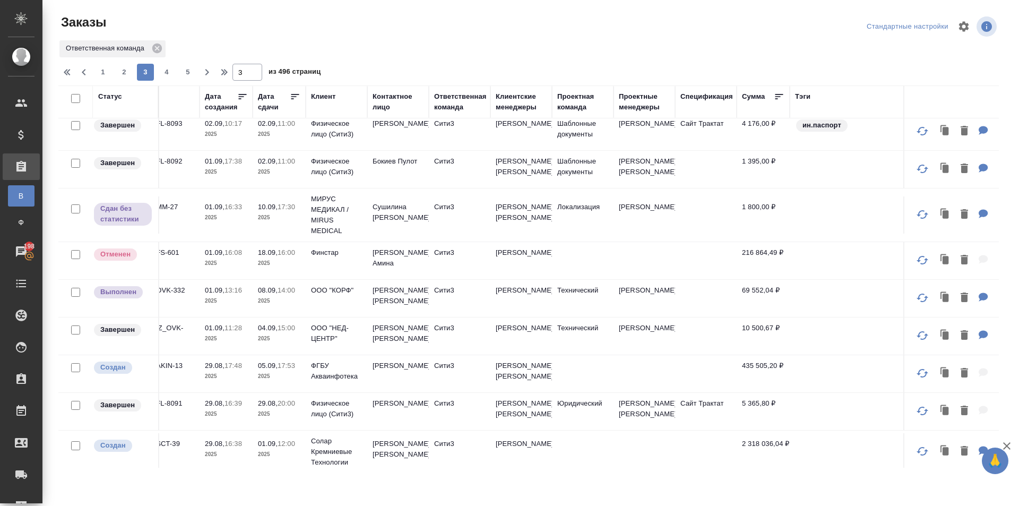
scroll to position [0, 88]
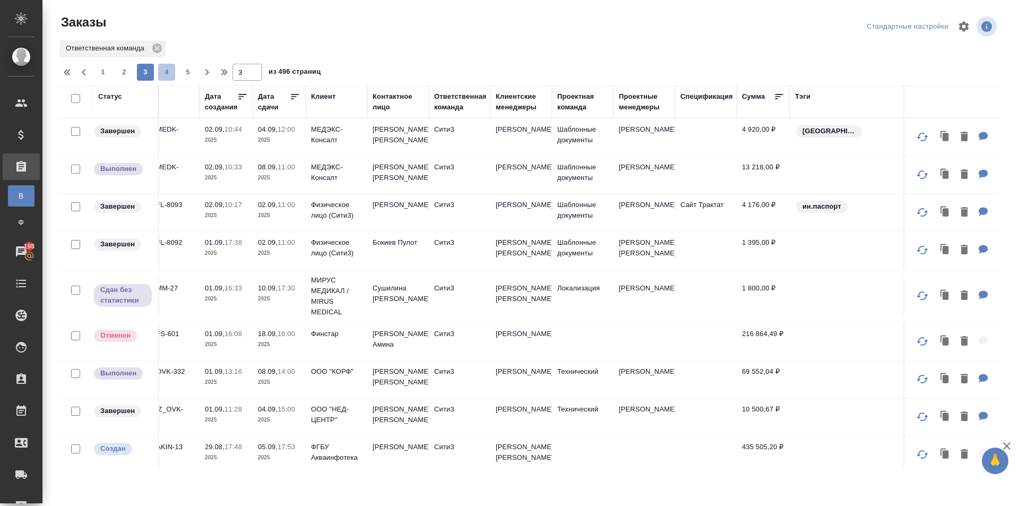
click at [173, 72] on span "4" at bounding box center [166, 72] width 17 height 11
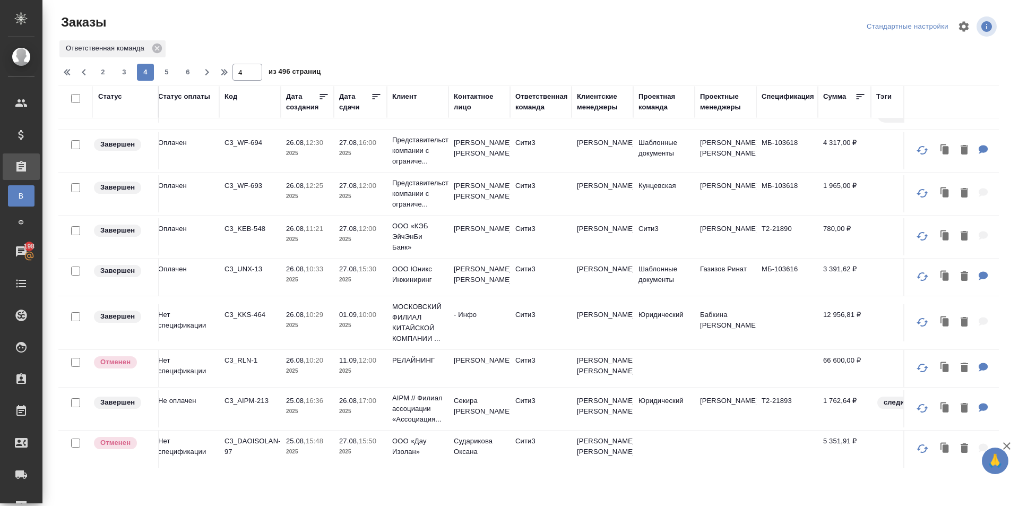
scroll to position [347, 0]
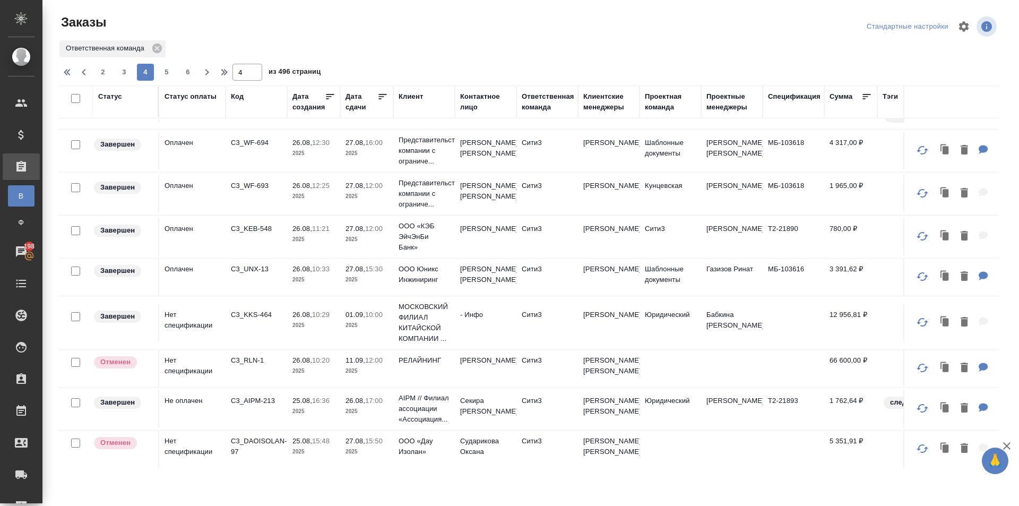
click at [240, 107] on div "Код" at bounding box center [256, 101] width 51 height 21
click at [238, 90] on th "Код" at bounding box center [257, 101] width 62 height 33
click at [66, 67] on icon "button" at bounding box center [68, 72] width 13 height 13
type input "1"
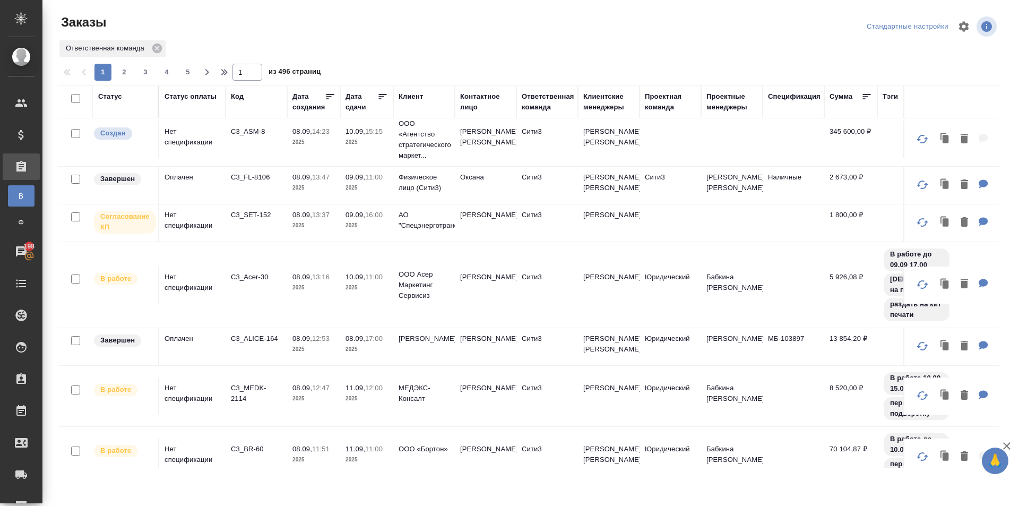
click at [236, 94] on div "Код" at bounding box center [237, 96] width 13 height 11
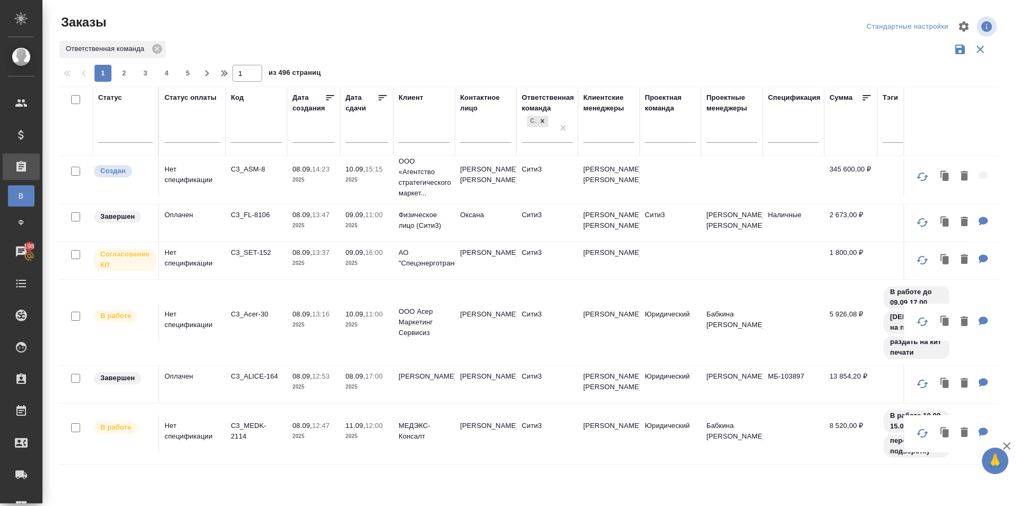
click at [245, 133] on input "text" at bounding box center [256, 135] width 51 height 13
type input "2108"
drag, startPoint x: 264, startPoint y: 136, endPoint x: 203, endPoint y: 131, distance: 61.7
click at [203, 131] on tr "Статус Статус оплаты Код 2108 Дата создания Дата сдачи Клиент Контактное лицо О…" at bounding box center [642, 121] width 1169 height 70
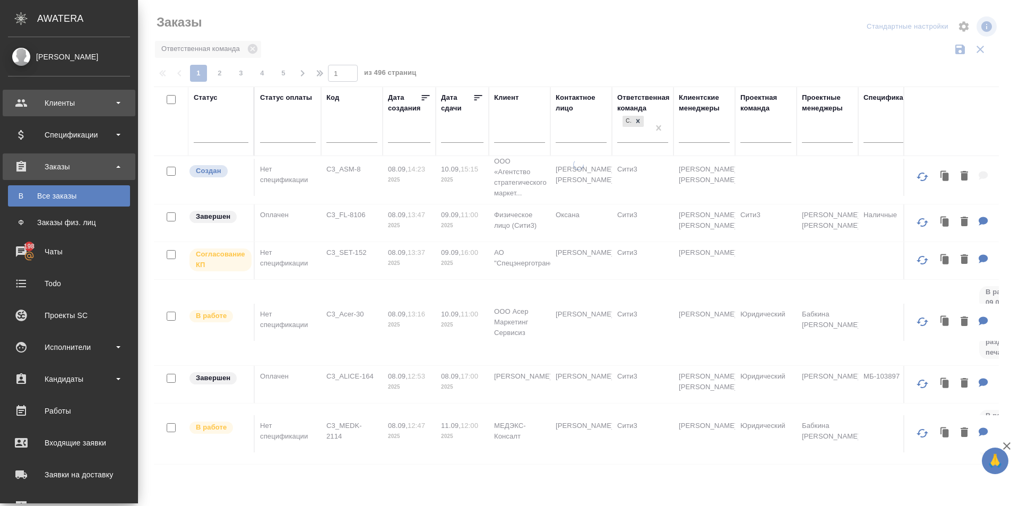
click at [27, 101] on div "Клиенты" at bounding box center [69, 103] width 133 height 27
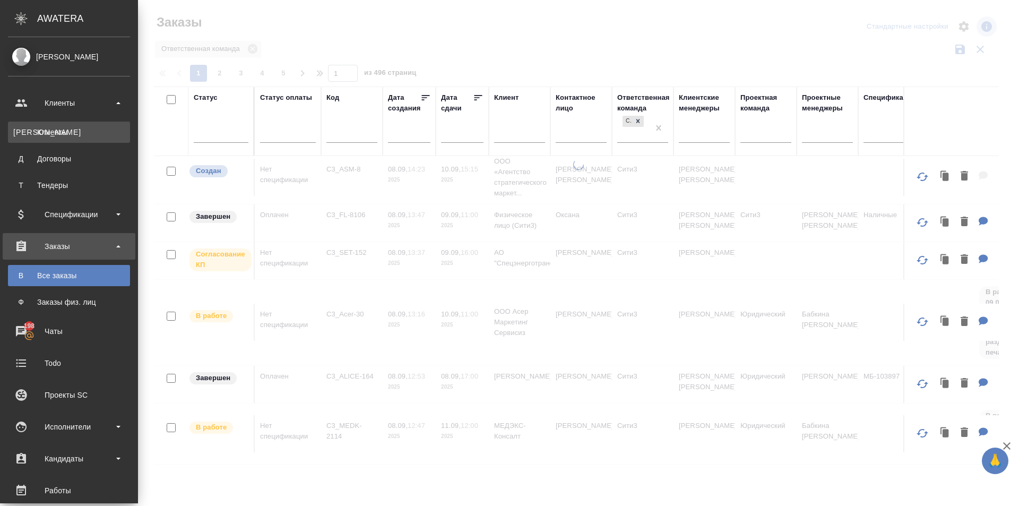
click at [49, 128] on div "Клиенты" at bounding box center [68, 132] width 111 height 11
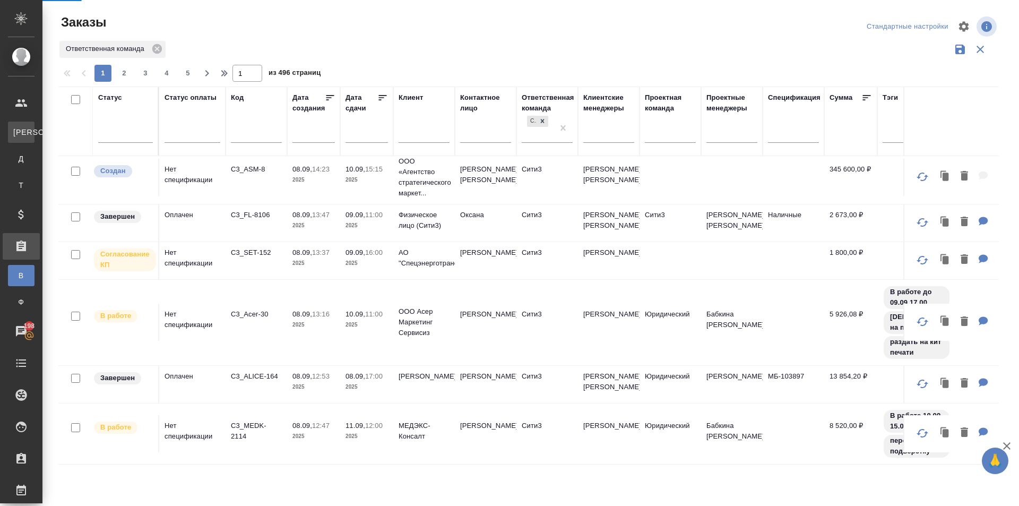
select select "RU"
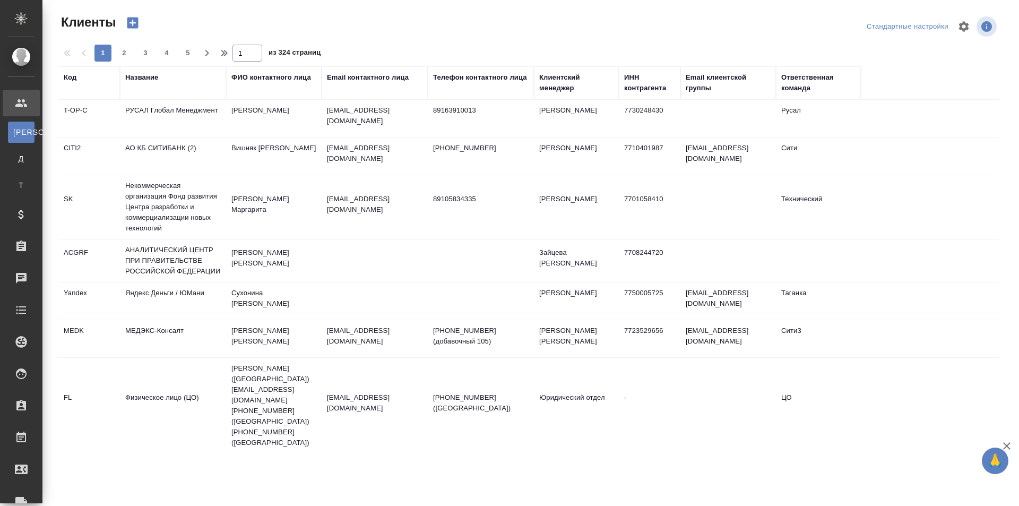
click at [777, 79] on th "Ответственная команда" at bounding box center [818, 82] width 85 height 33
click at [792, 88] on div "Ответственная команда" at bounding box center [818, 82] width 74 height 21
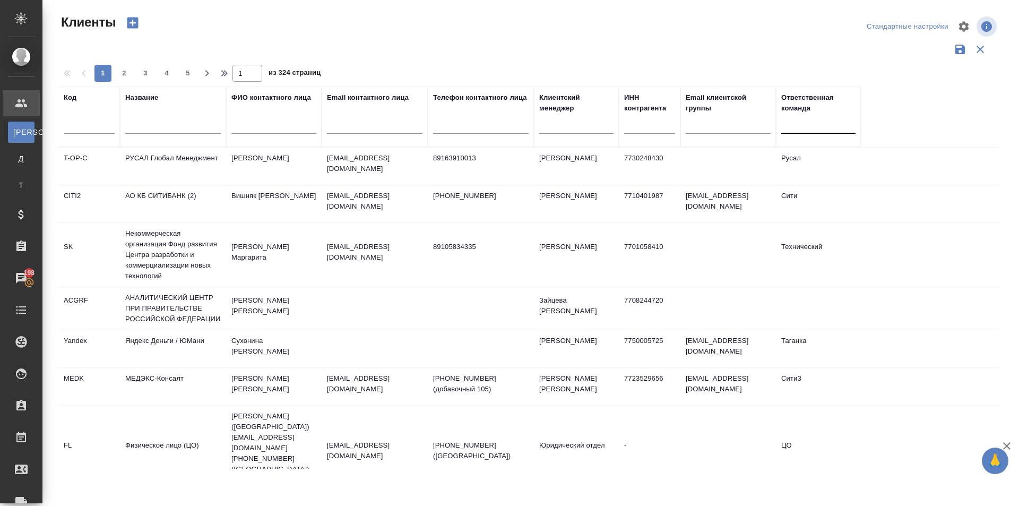
click at [789, 133] on div at bounding box center [818, 124] width 74 height 20
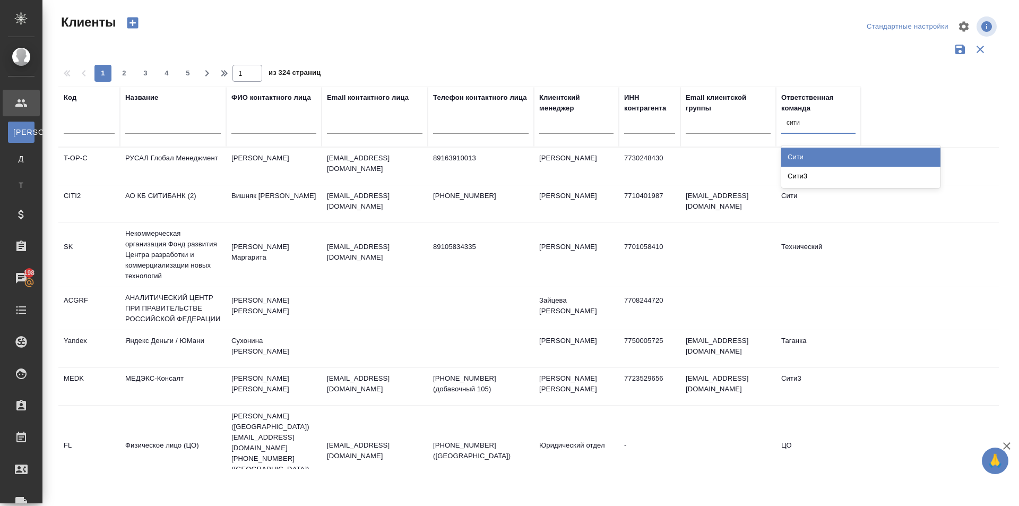
type input "сити3"
click at [809, 155] on div "Сити3" at bounding box center [860, 157] width 159 height 19
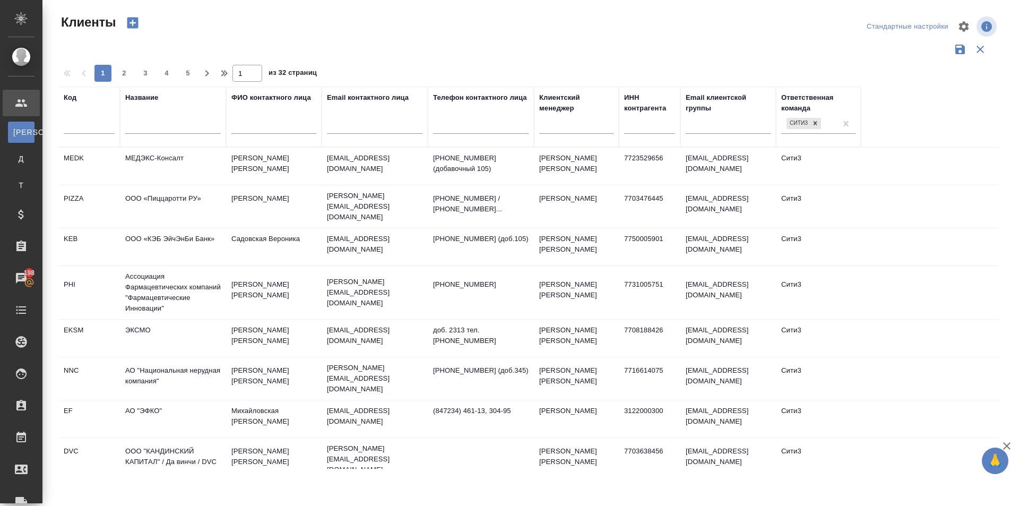
click at [161, 172] on td "МЕДЭКС-Консалт" at bounding box center [173, 166] width 106 height 37
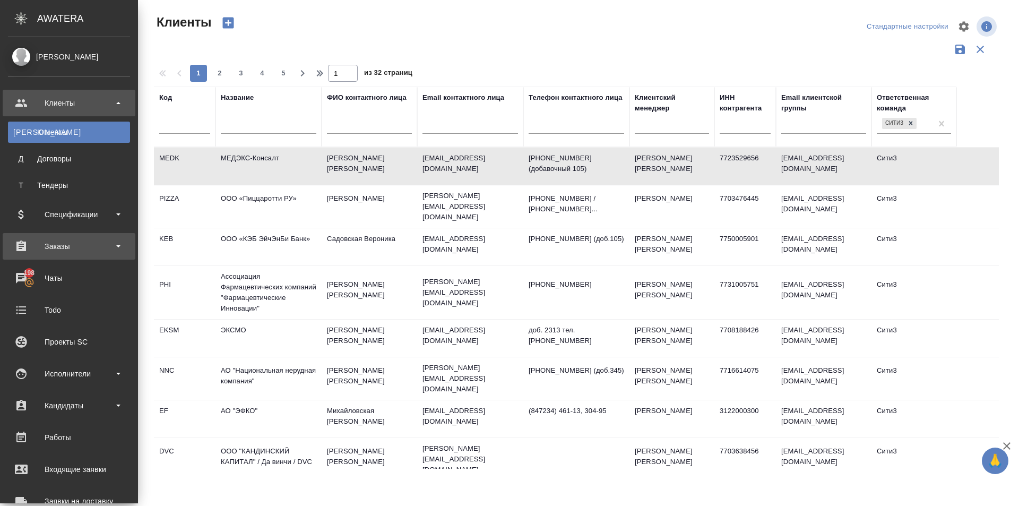
click at [65, 247] on div "Заказы" at bounding box center [69, 246] width 122 height 16
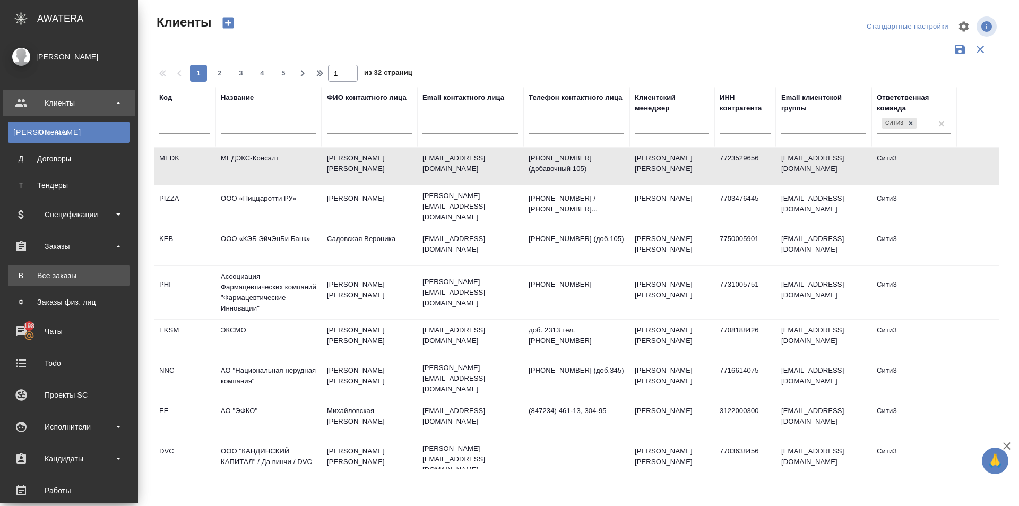
click at [66, 276] on div "Все заказы" at bounding box center [68, 275] width 111 height 11
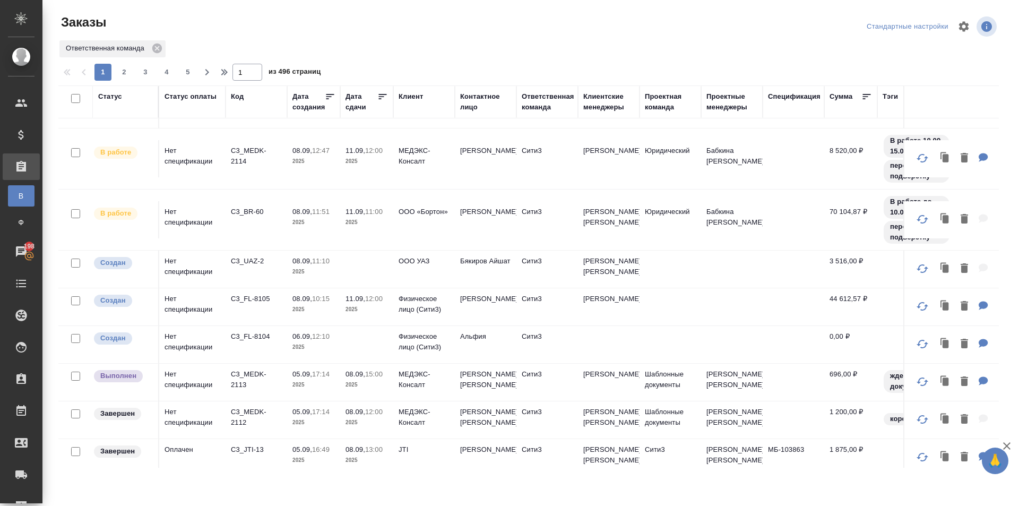
scroll to position [637, 0]
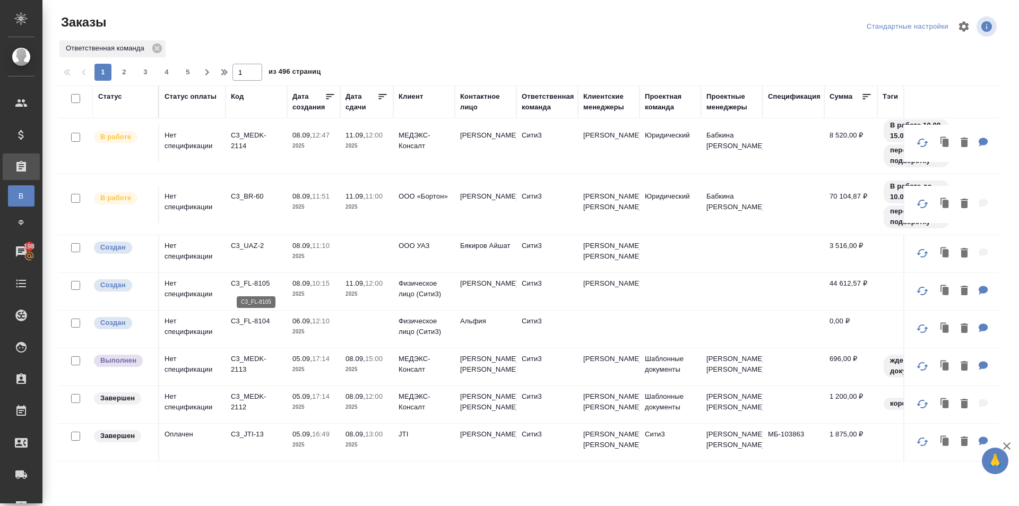
click at [274, 288] on p "C3_FL-8105" at bounding box center [256, 283] width 51 height 11
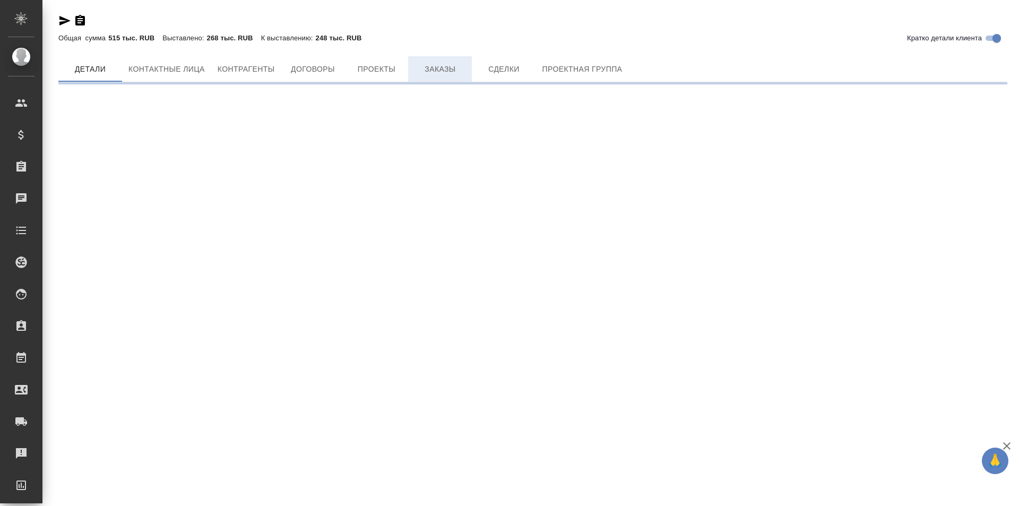
click at [454, 65] on span "Заказы" at bounding box center [439, 69] width 51 height 13
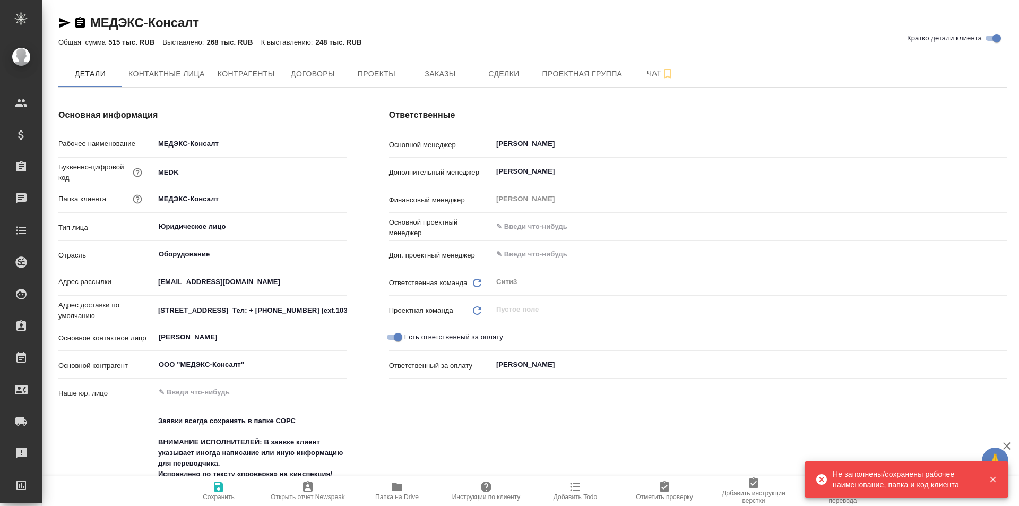
type textarea "x"
click at [458, 69] on span "Заказы" at bounding box center [439, 73] width 51 height 13
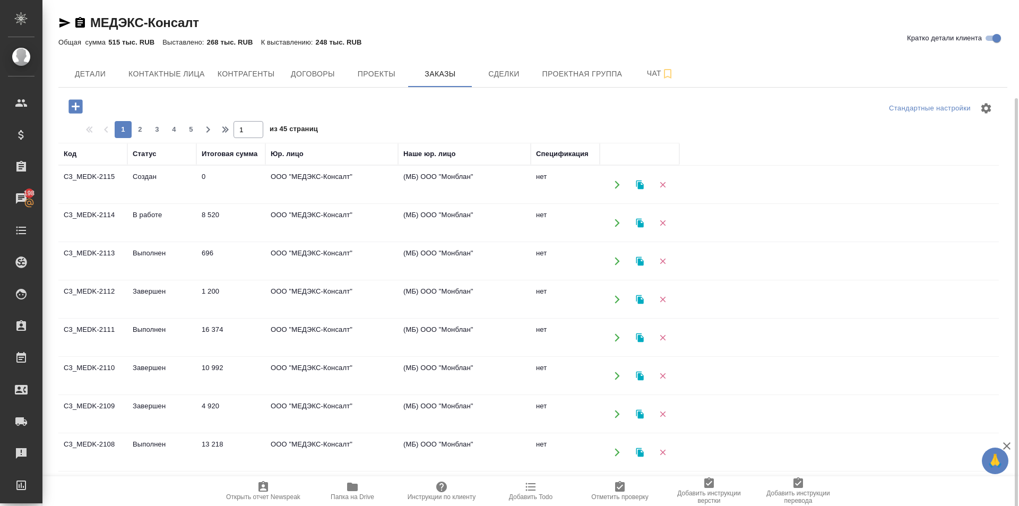
scroll to position [53, 0]
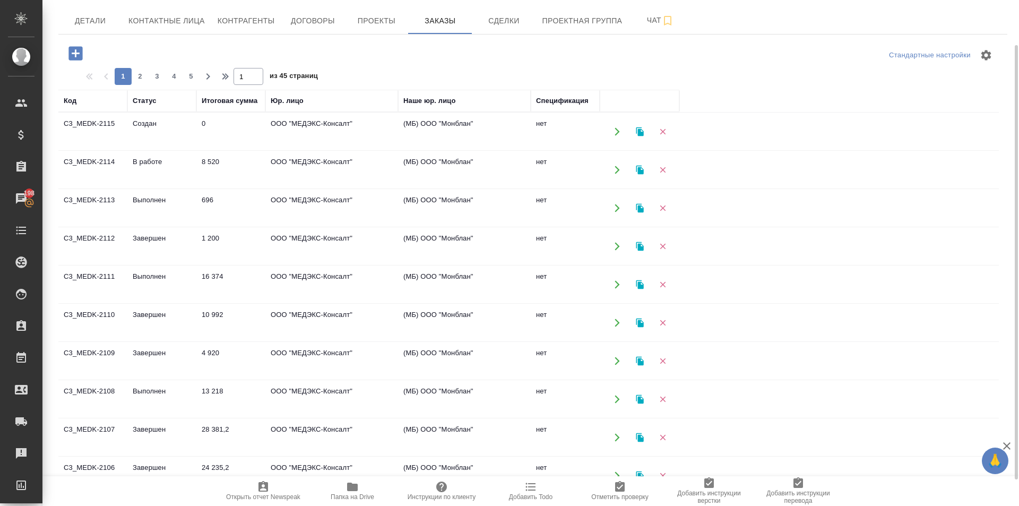
click at [195, 392] on td "Выполнен" at bounding box center [161, 398] width 69 height 37
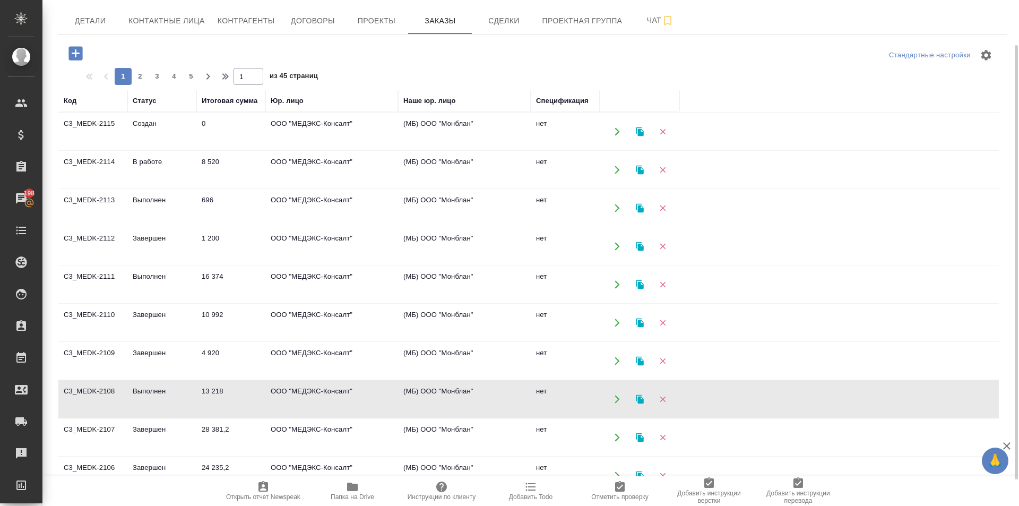
click at [195, 392] on td "Выполнен" at bounding box center [161, 398] width 69 height 37
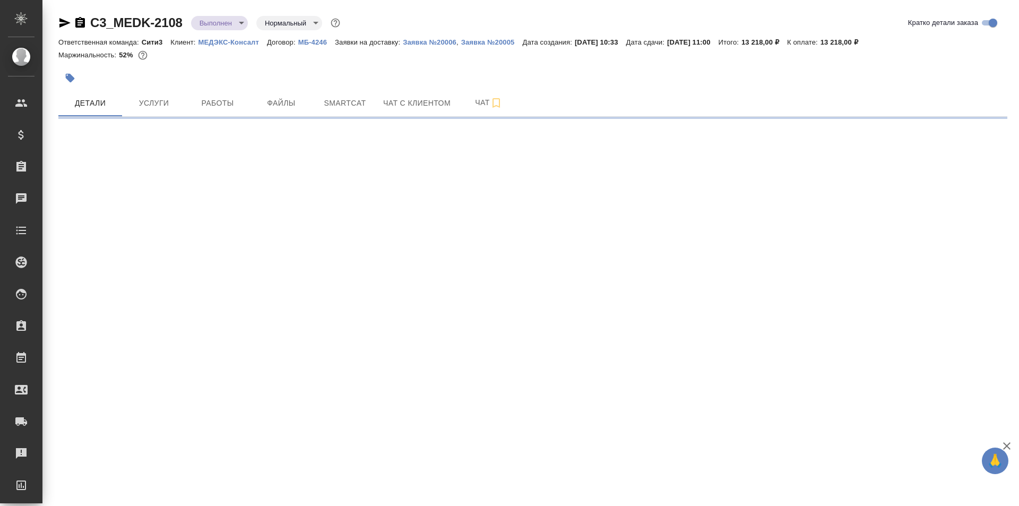
select select "RU"
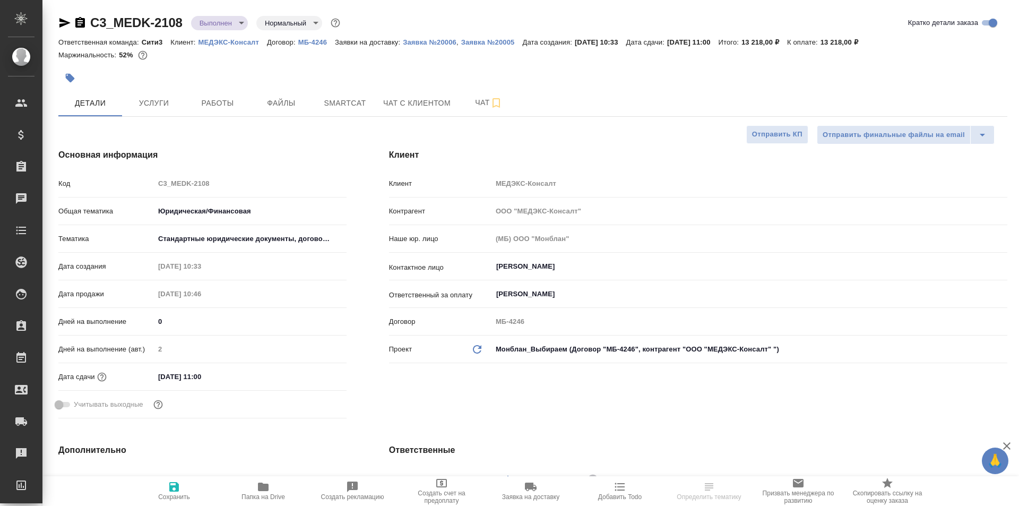
type textarea "x"
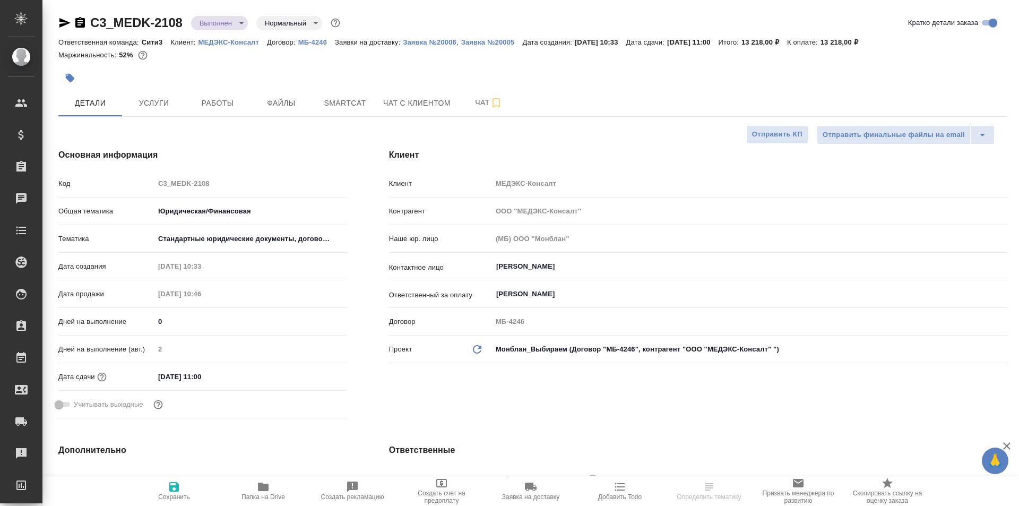
type textarea "x"
click at [267, 489] on icon "button" at bounding box center [263, 486] width 11 height 8
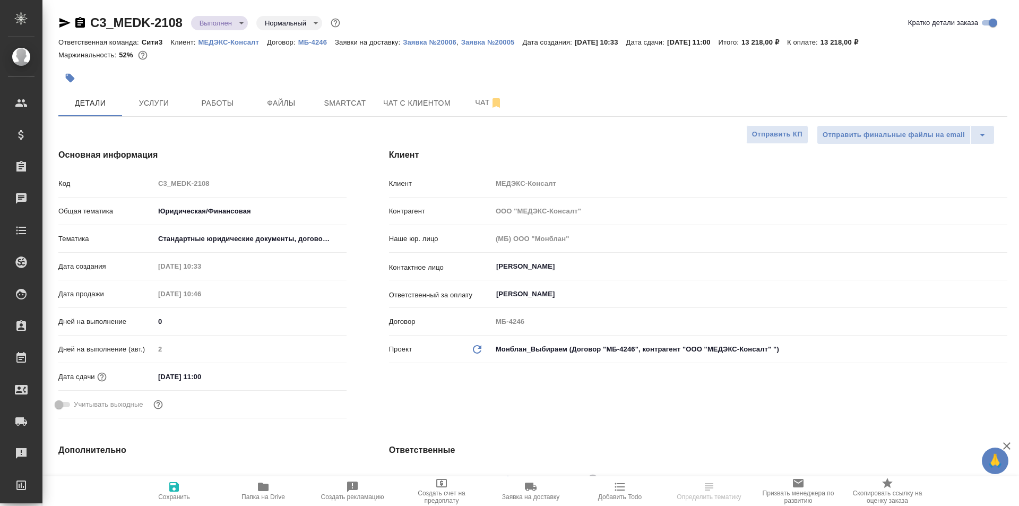
type textarea "x"
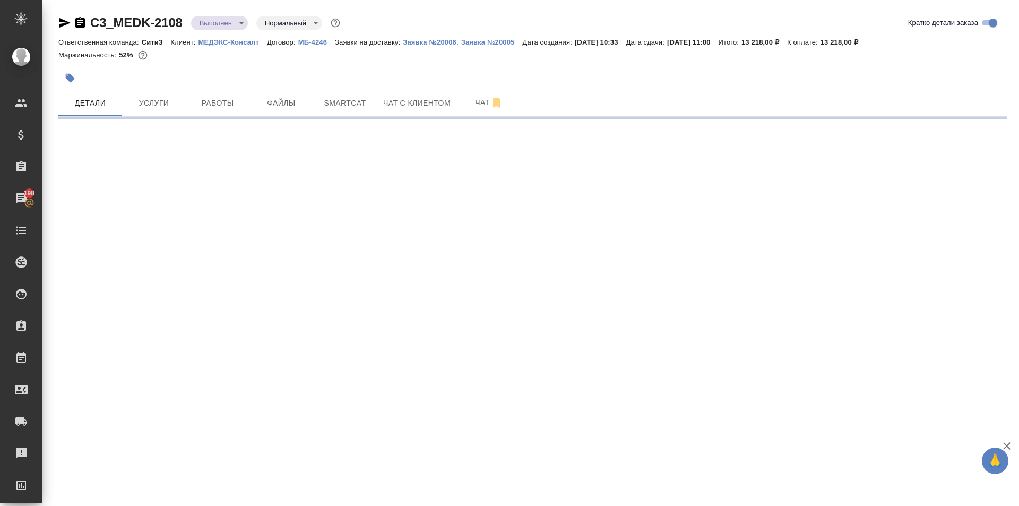
select select "RU"
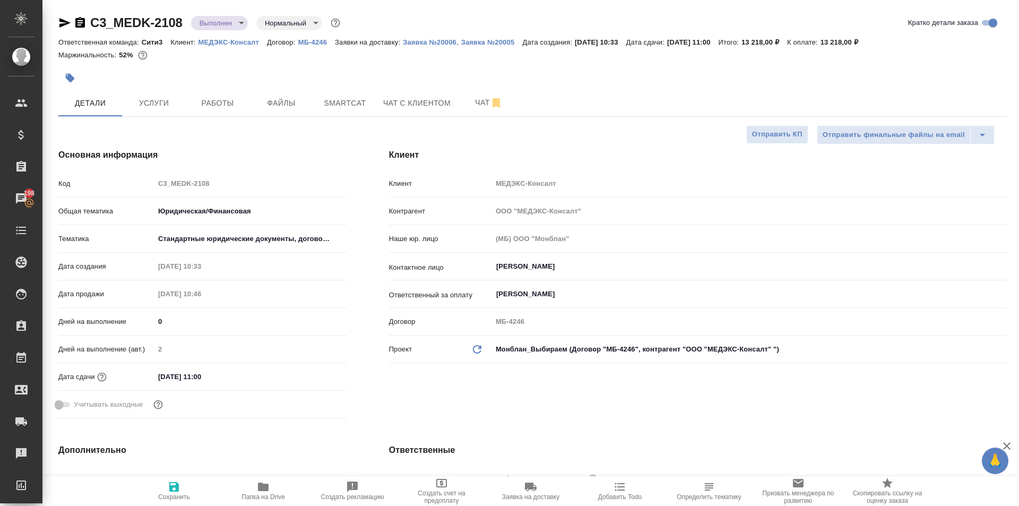
type textarea "x"
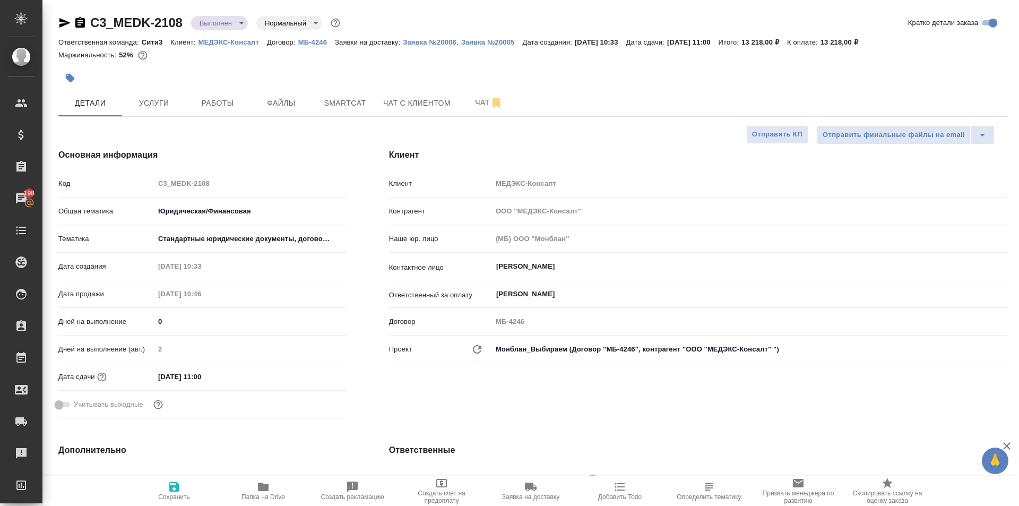
type textarea "x"
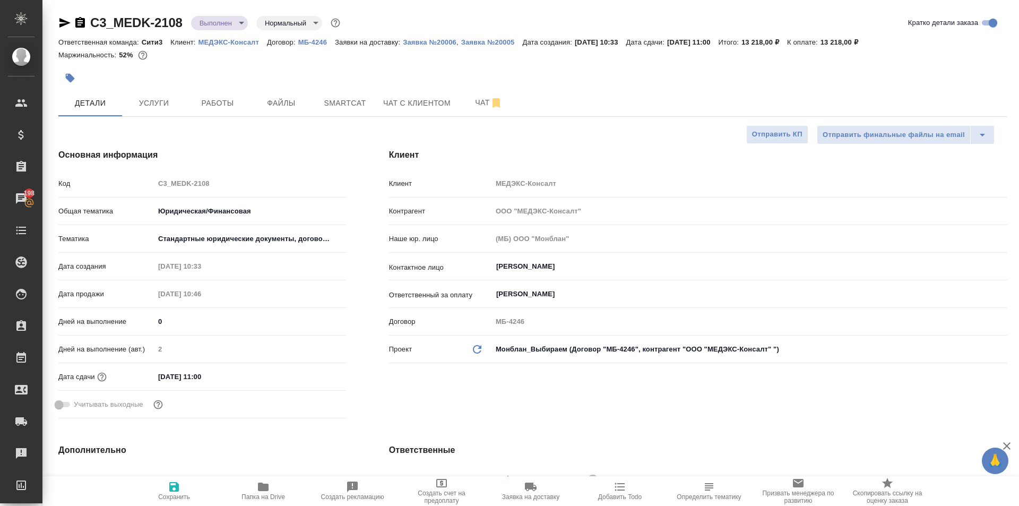
type textarea "x"
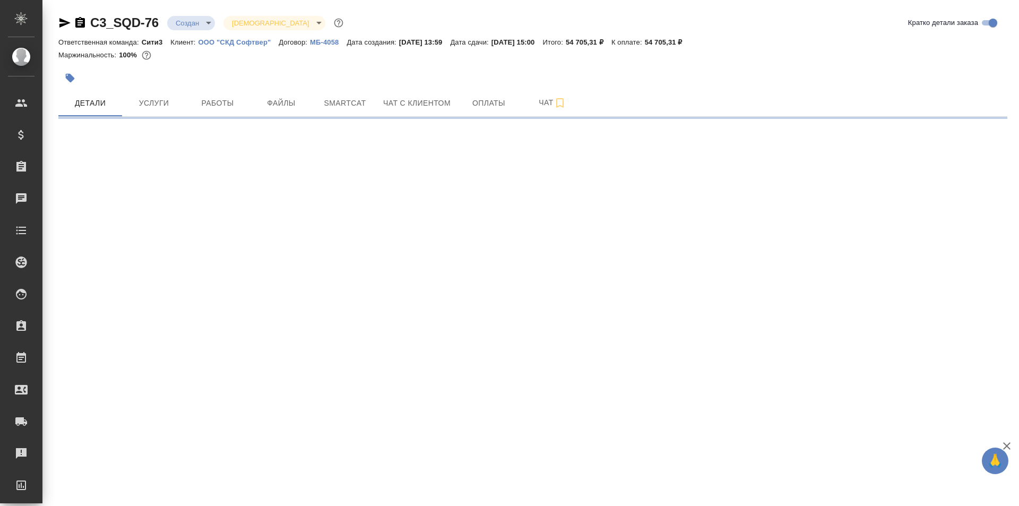
select select "RU"
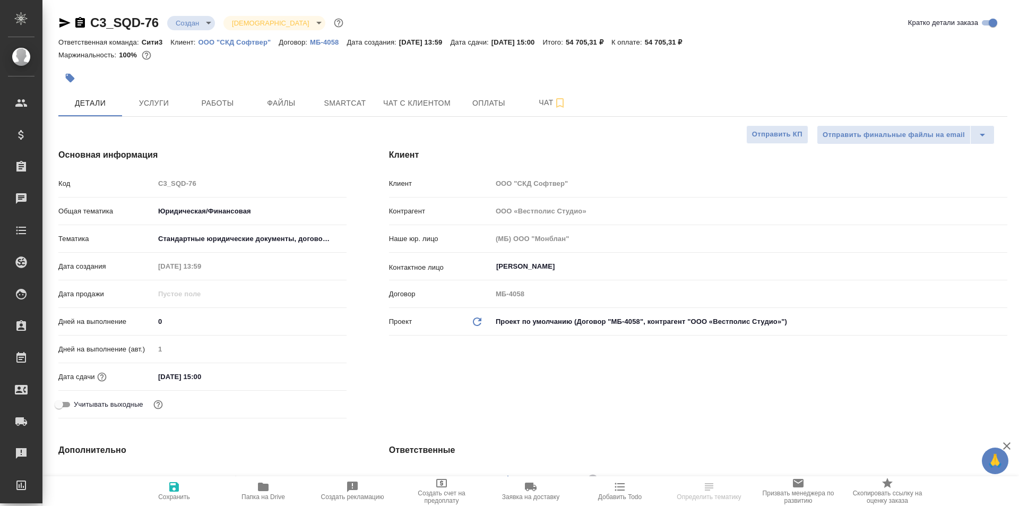
type textarea "x"
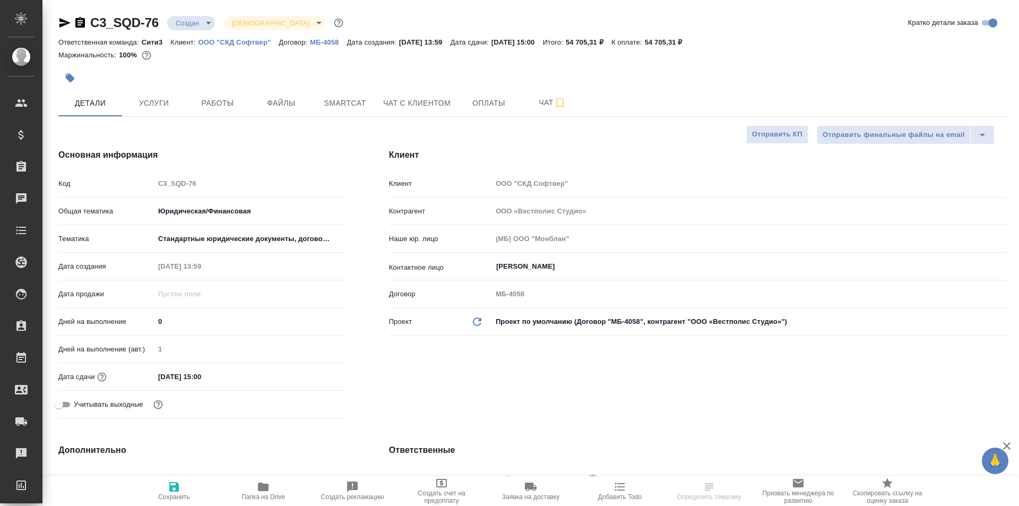
type textarea "x"
select select "RU"
type textarea "x"
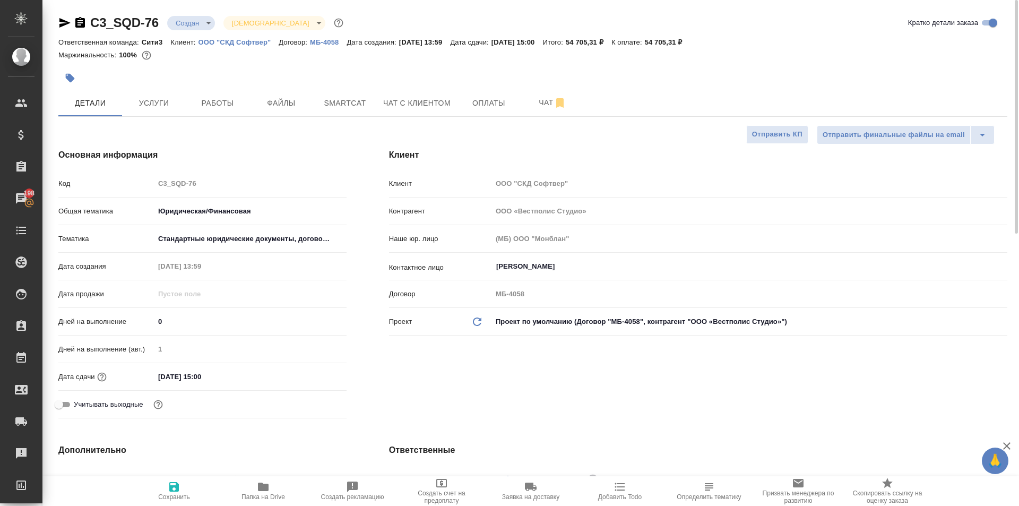
click at [58, 19] on icon "button" at bounding box center [64, 22] width 13 height 13
click at [303, 108] on span "Файлы" at bounding box center [281, 103] width 51 height 13
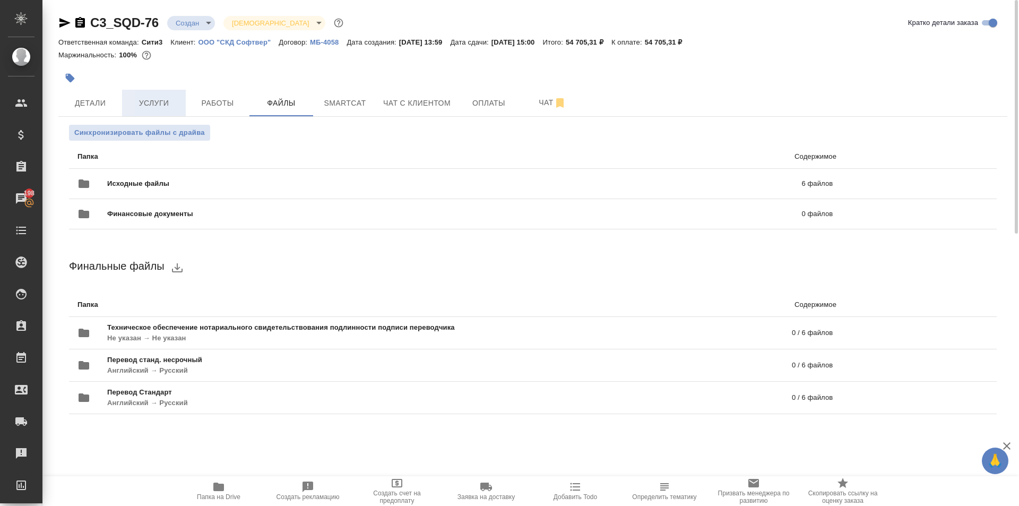
click at [145, 103] on span "Услуги" at bounding box center [153, 103] width 51 height 13
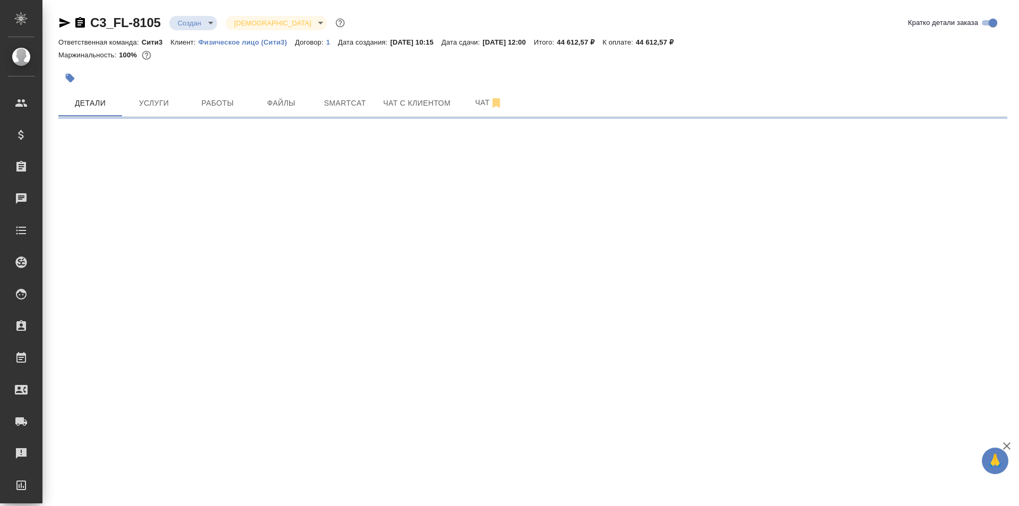
select select "RU"
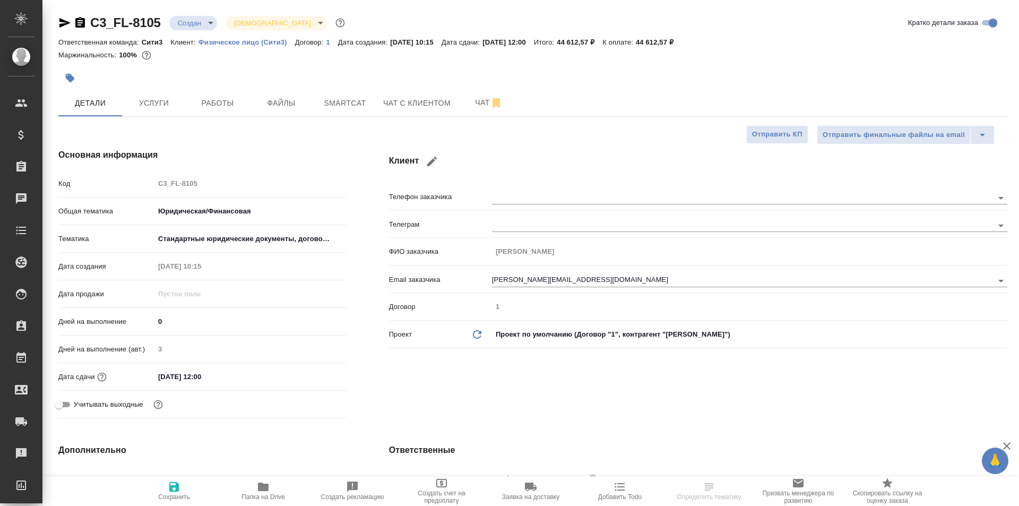
type textarea "x"
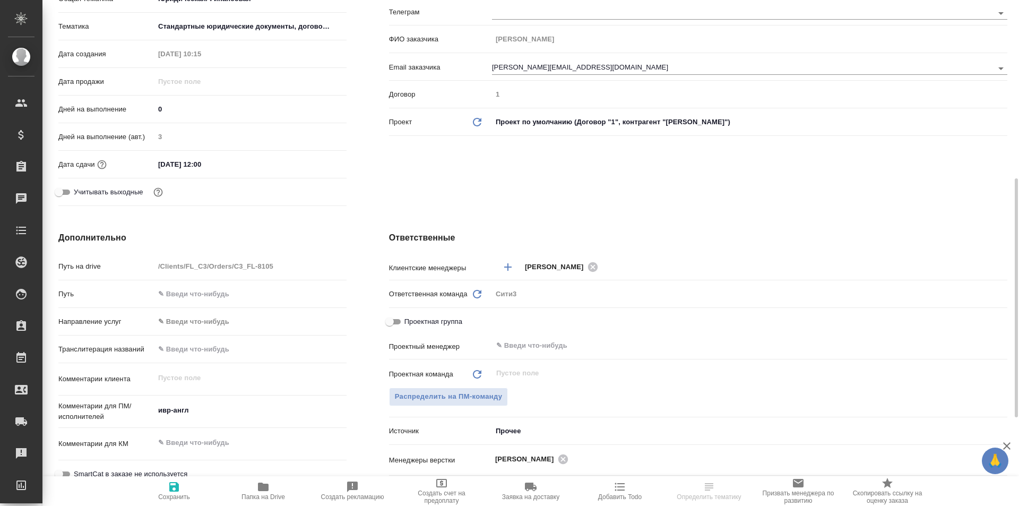
scroll to position [371, 0]
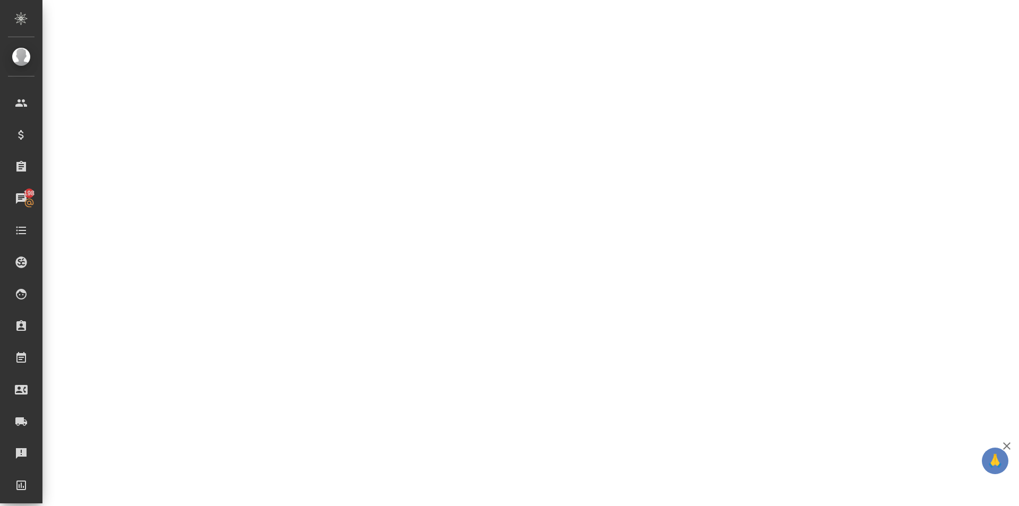
select select "RU"
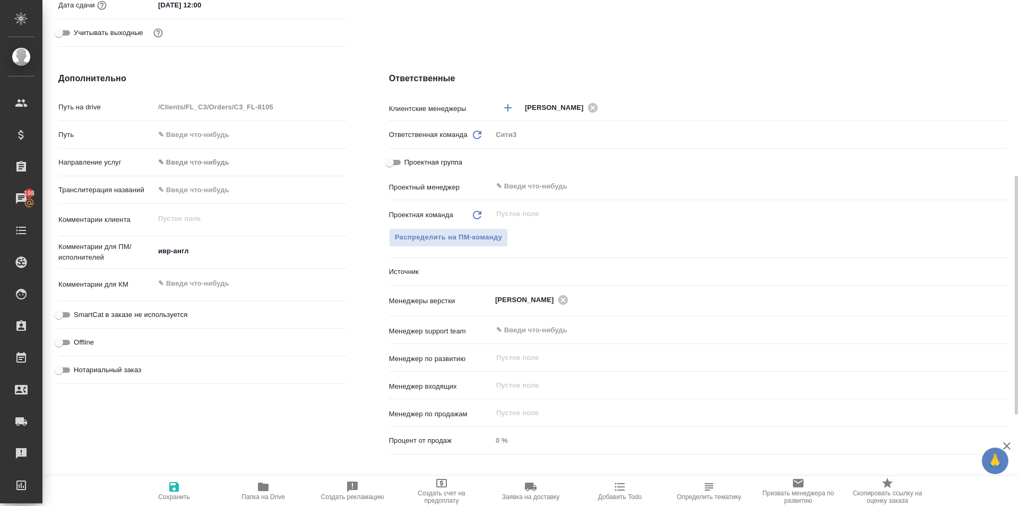
type textarea "x"
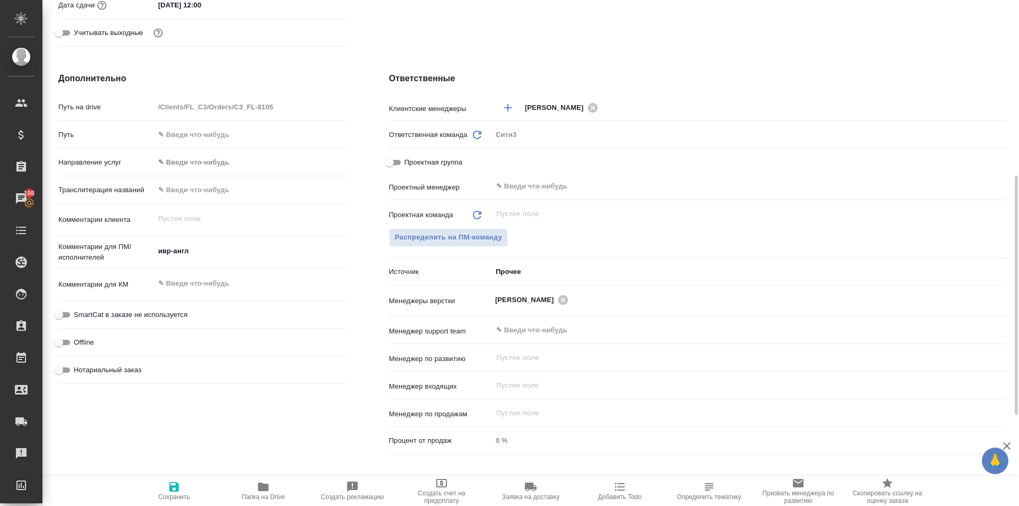
type textarea "x"
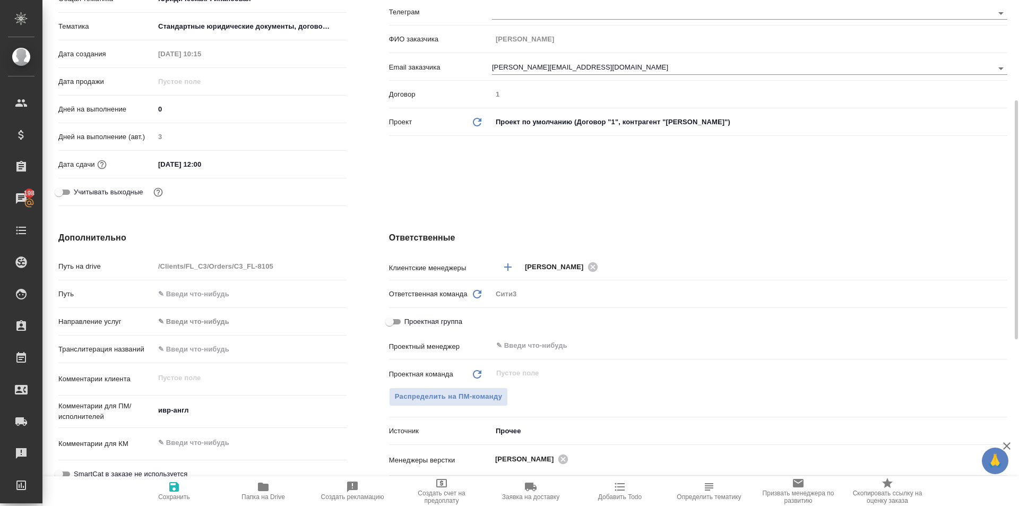
scroll to position [0, 0]
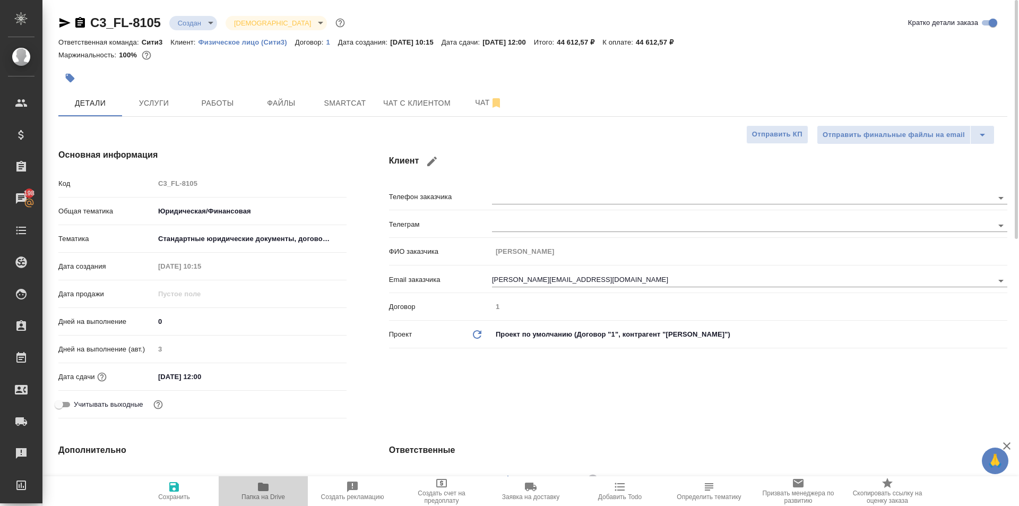
click at [271, 494] on span "Папка на Drive" at bounding box center [263, 496] width 44 height 7
type textarea "x"
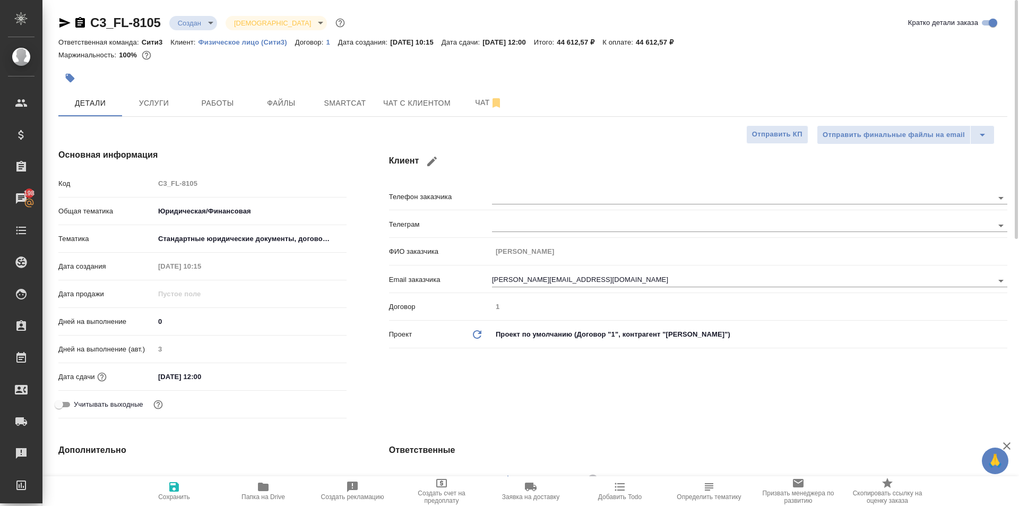
type textarea "x"
click at [141, 106] on span "Услуги" at bounding box center [153, 103] width 51 height 13
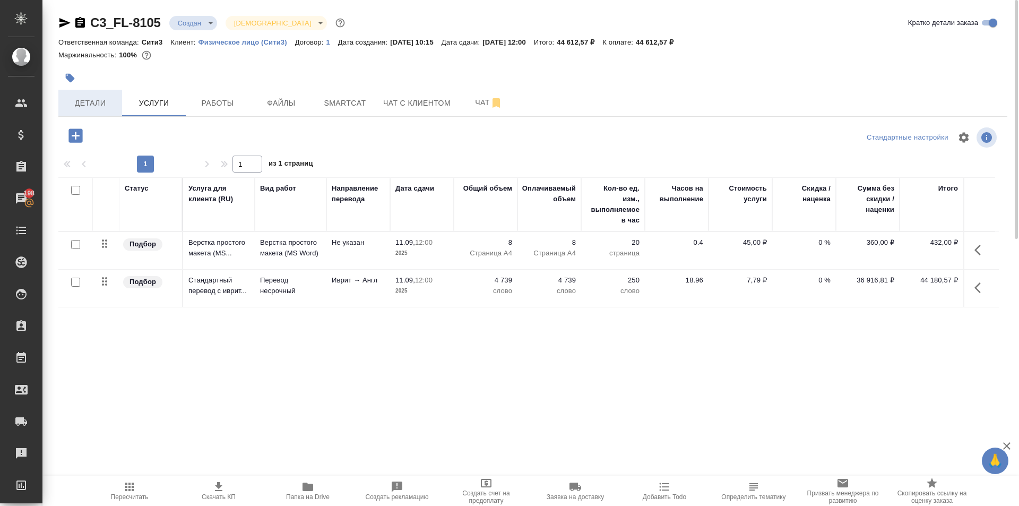
click at [80, 106] on span "Детали" at bounding box center [90, 103] width 51 height 13
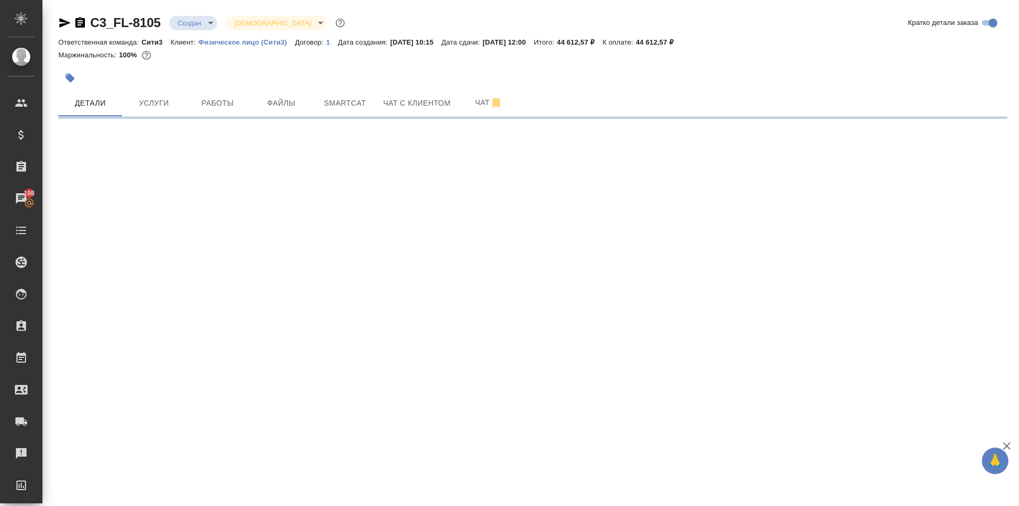
select select "RU"
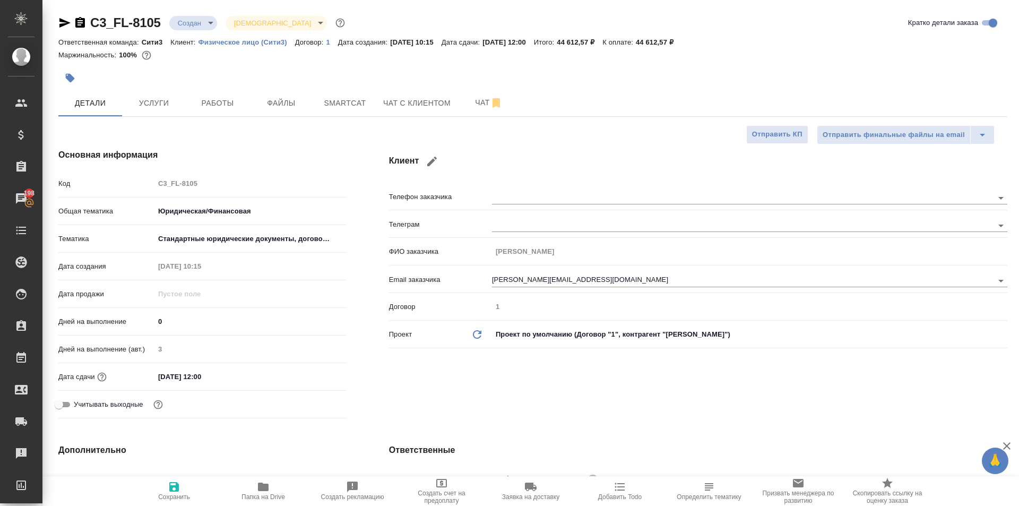
type textarea "x"
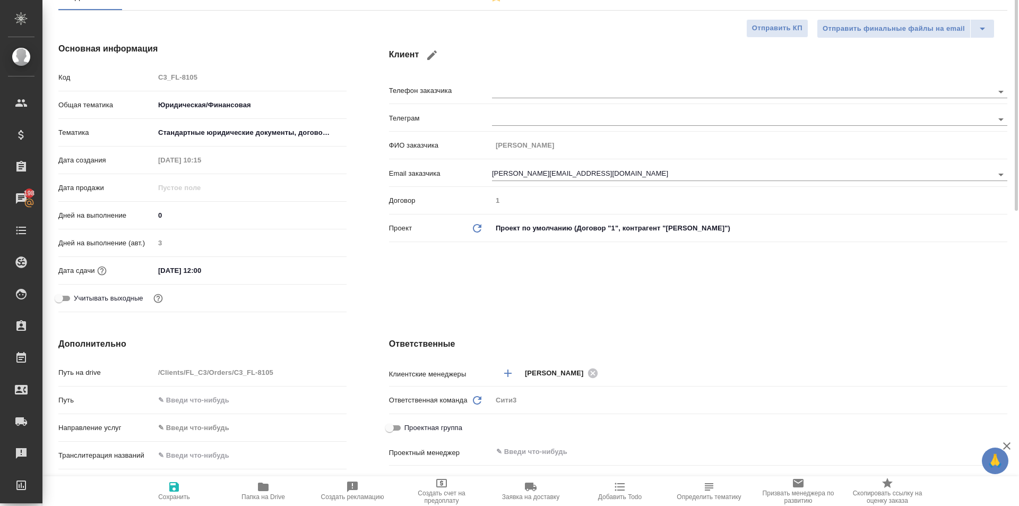
scroll to position [159, 0]
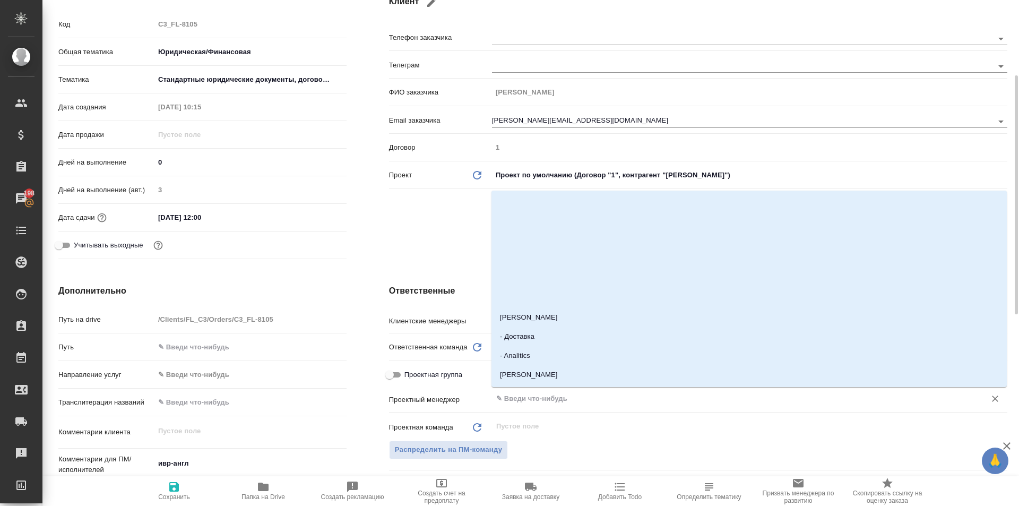
click at [507, 399] on input "text" at bounding box center [731, 398] width 473 height 13
click at [467, 454] on span "Распределить на ПМ-команду" at bounding box center [449, 450] width 108 height 12
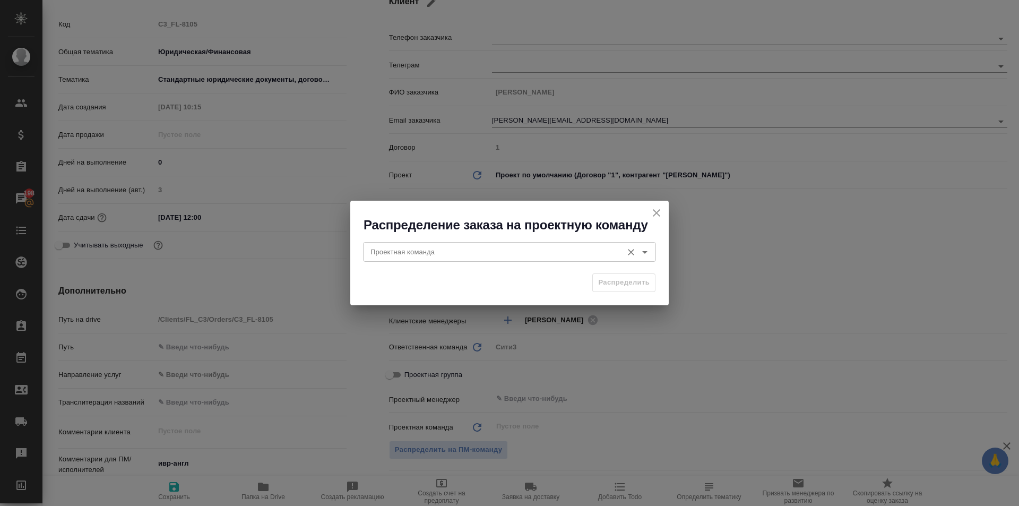
click at [431, 246] on input "Проектная команда" at bounding box center [491, 251] width 251 height 13
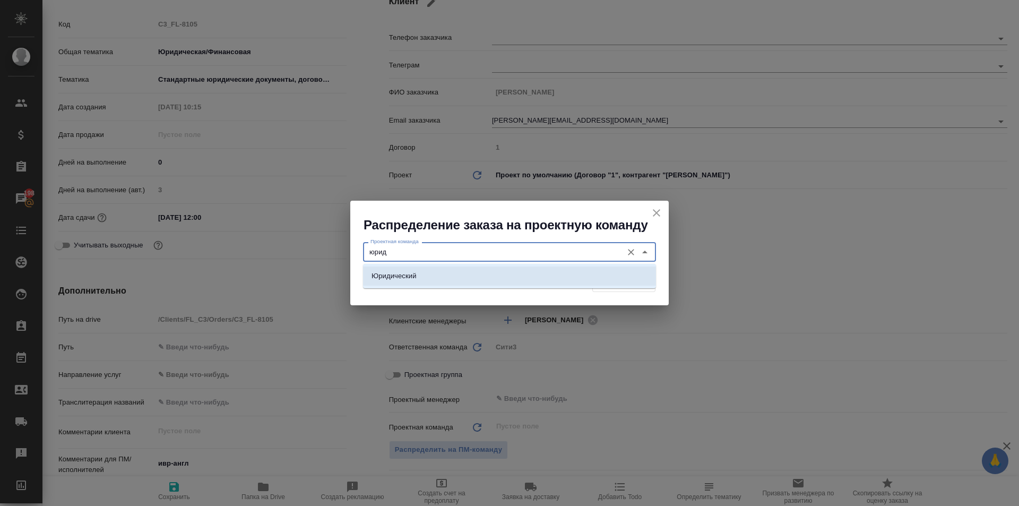
click at [439, 269] on li "Юридический" at bounding box center [509, 275] width 293 height 19
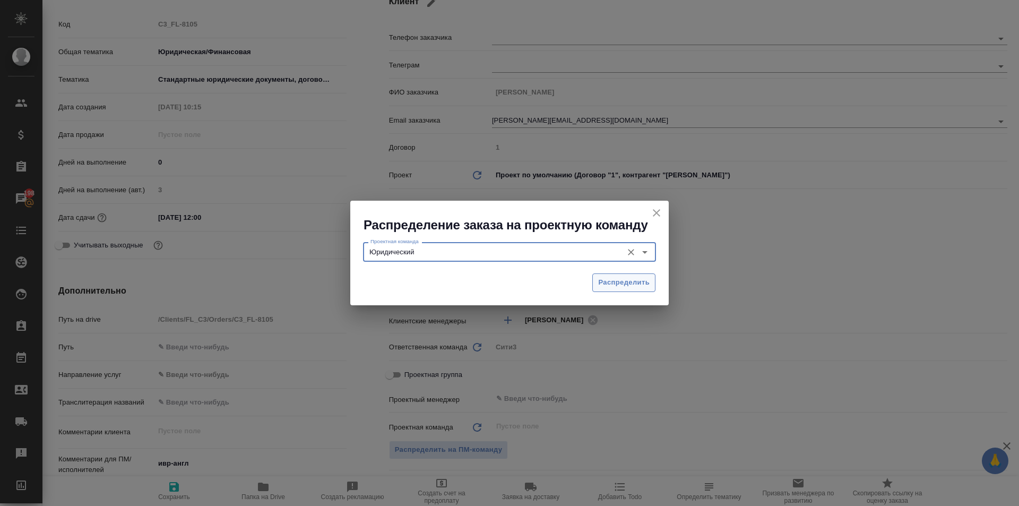
type input "Юридический"
click at [620, 283] on span "Распределить" at bounding box center [623, 282] width 51 height 12
type textarea "x"
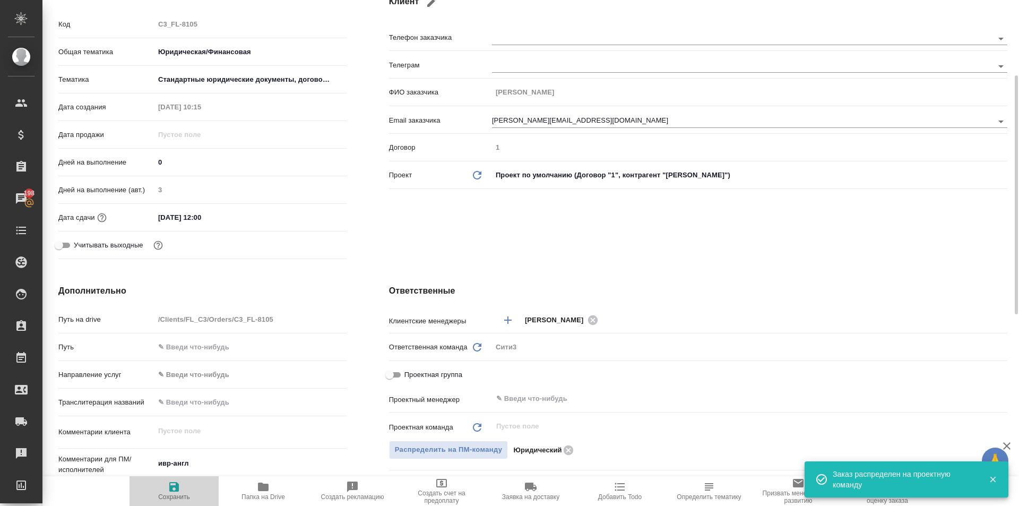
click at [177, 493] on span "Сохранить" at bounding box center [174, 496] width 32 height 7
type textarea "x"
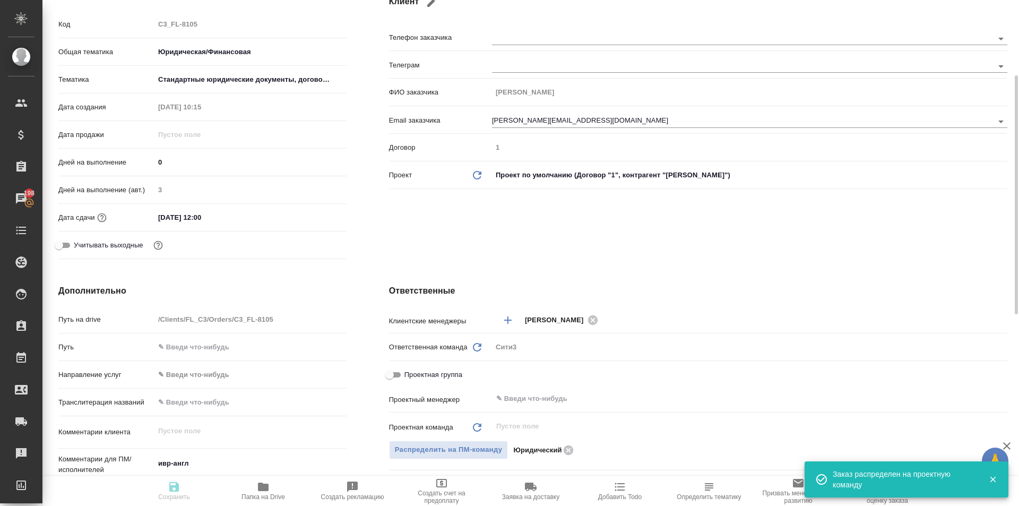
type textarea "x"
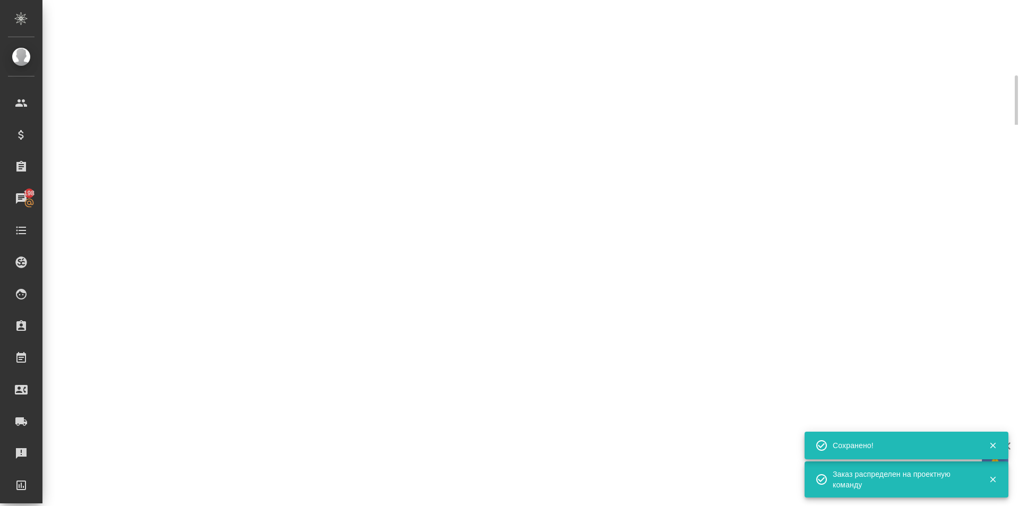
select select "RU"
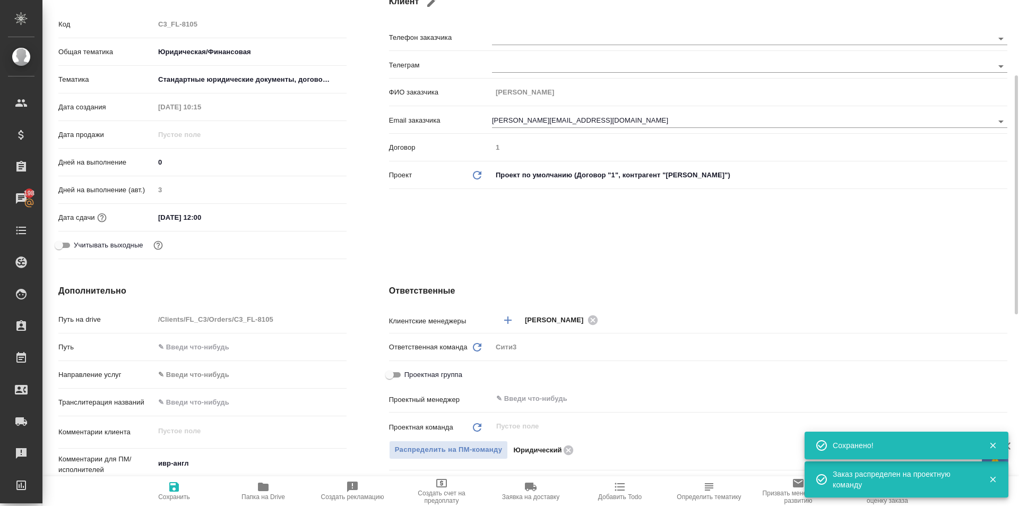
type textarea "x"
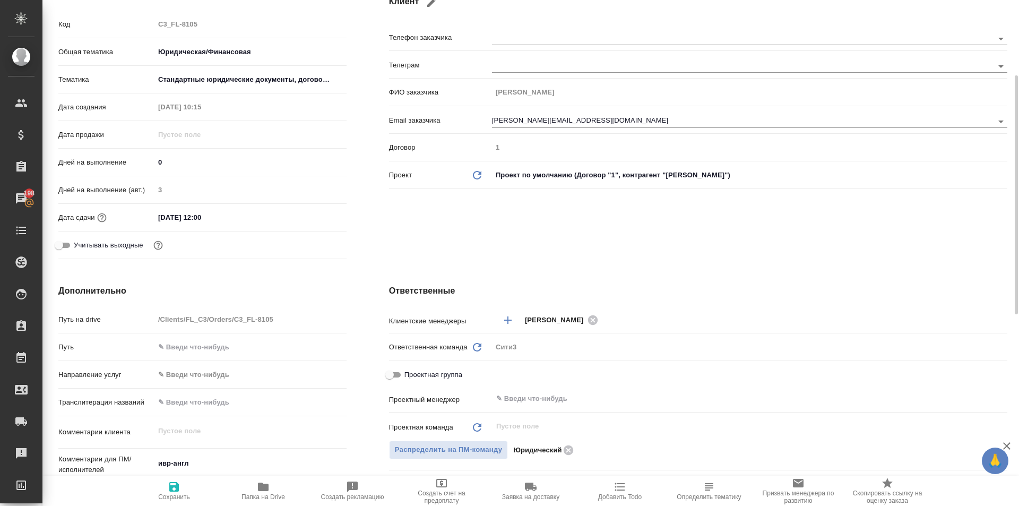
type textarea "x"
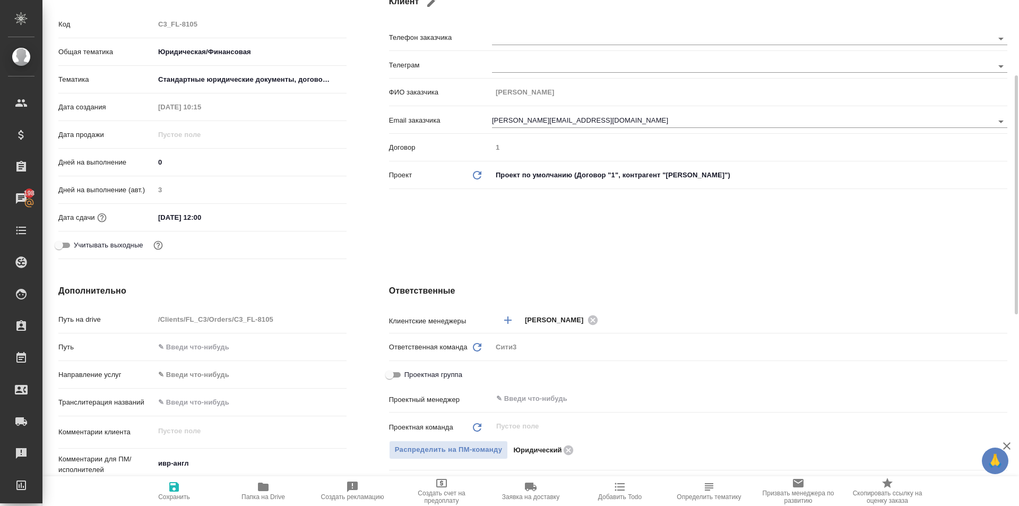
type textarea "x"
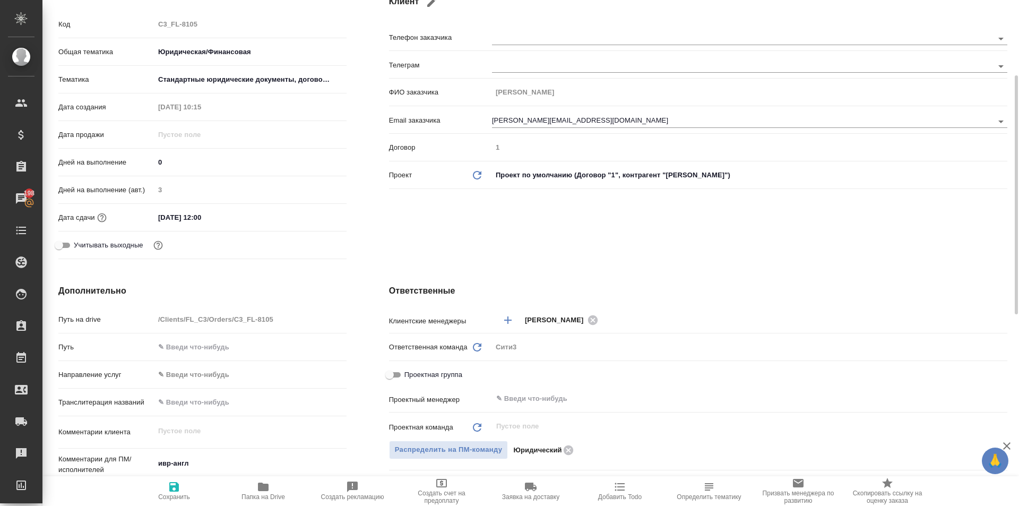
type textarea "x"
click at [219, 213] on input "11.09.2025 12:00" at bounding box center [200, 217] width 93 height 15
click at [319, 216] on icon "button" at bounding box center [316, 216] width 10 height 11
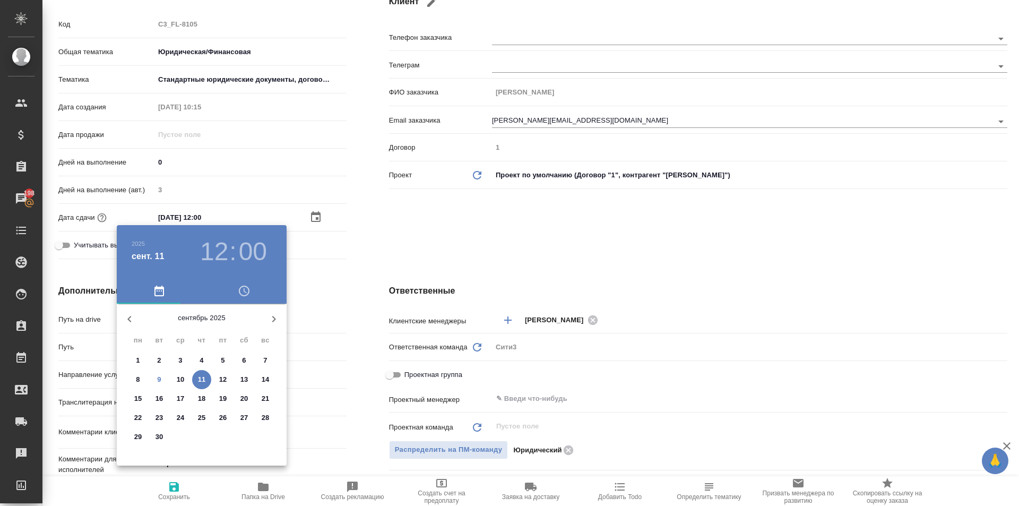
click at [217, 377] on span "12" at bounding box center [222, 379] width 19 height 11
type input "12.09.2025 12:00"
type textarea "x"
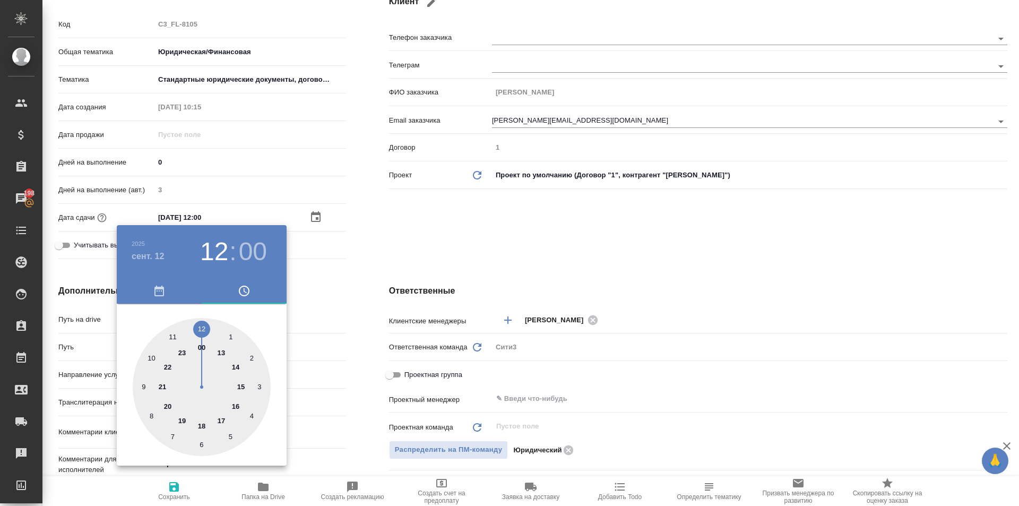
click at [175, 334] on div at bounding box center [202, 387] width 138 height 138
type input "12.09.2025 11:00"
type textarea "x"
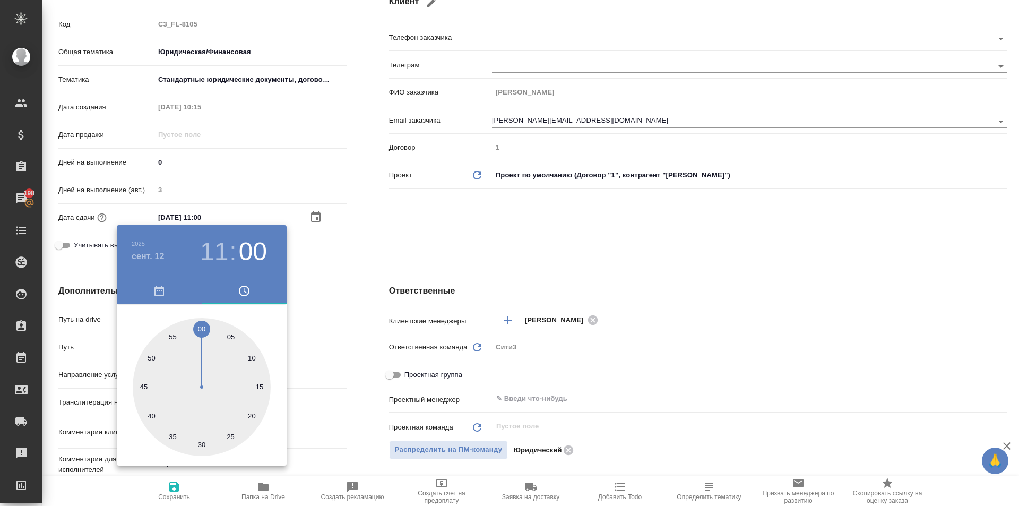
click at [201, 326] on div at bounding box center [202, 387] width 138 height 138
type textarea "x"
click at [406, 248] on div at bounding box center [509, 253] width 1019 height 506
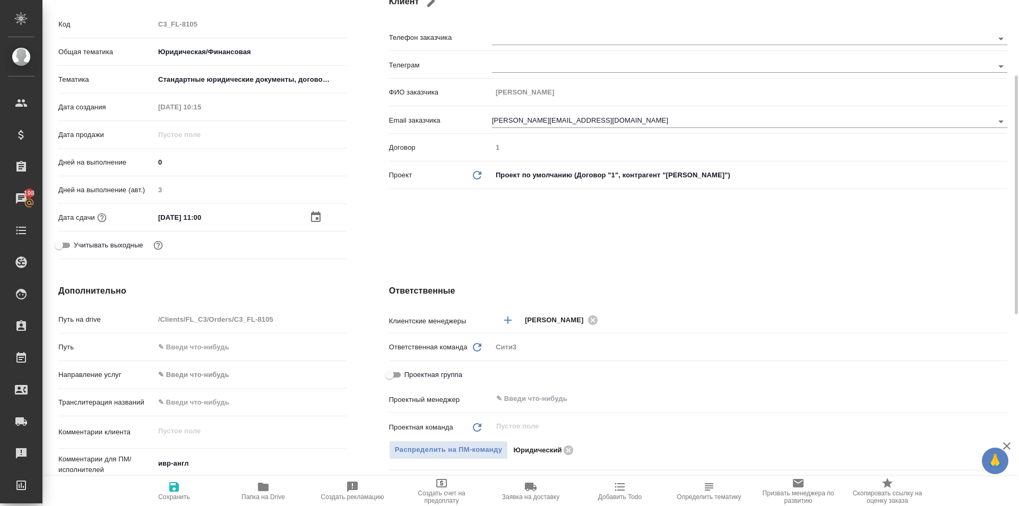
click at [176, 497] on span "Сохранить" at bounding box center [174, 496] width 32 height 7
type textarea "x"
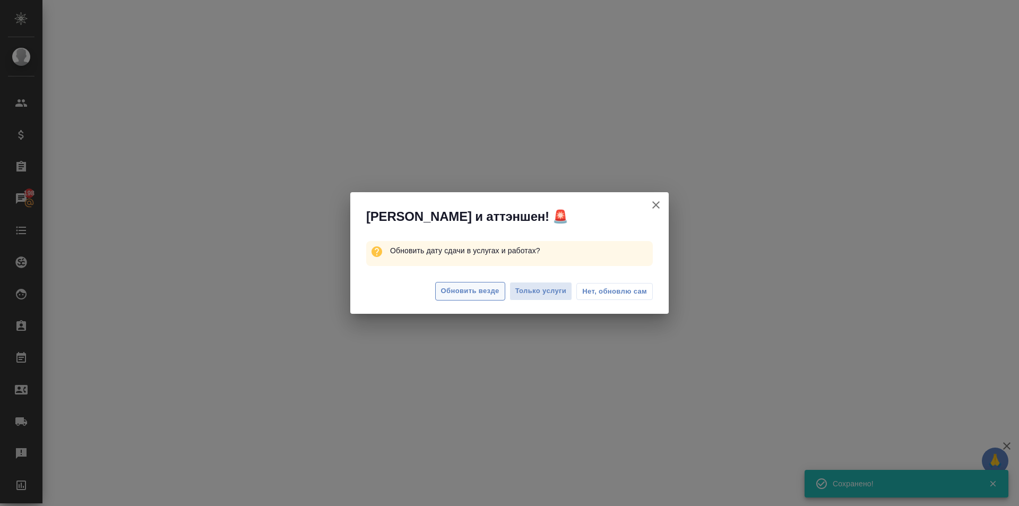
click at [454, 294] on span "Обновить везде" at bounding box center [470, 291] width 58 height 12
select select "RU"
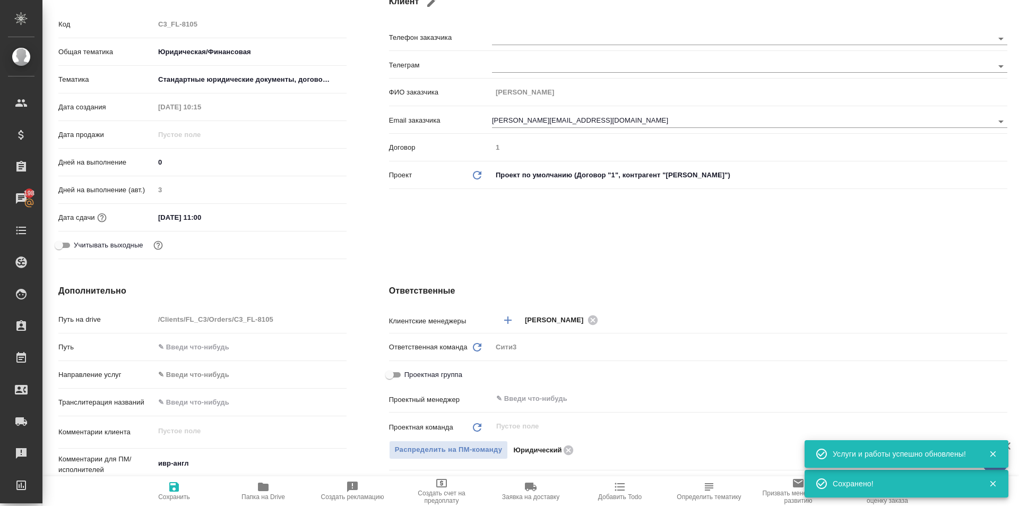
type textarea "x"
click at [334, 217] on div "12.09.2025 11:00" at bounding box center [250, 217] width 192 height 15
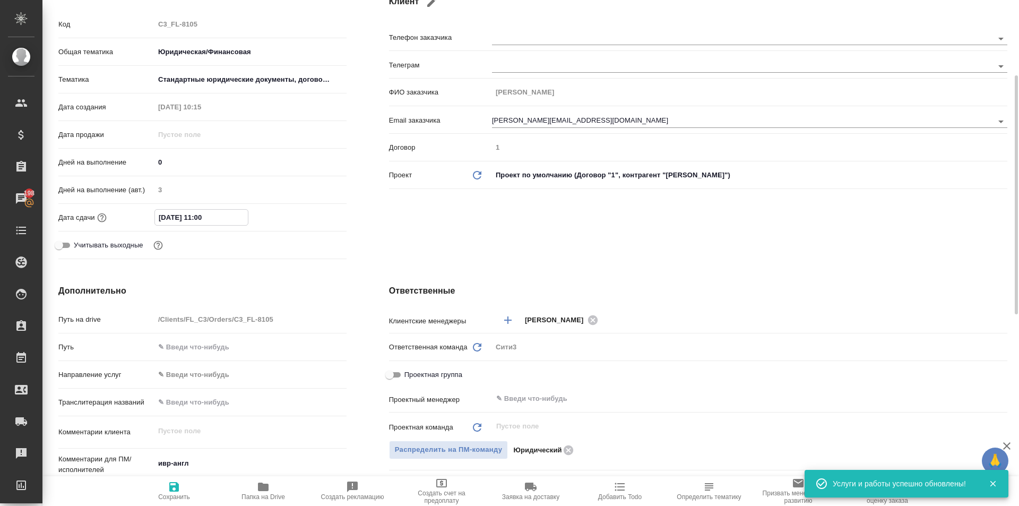
click at [208, 216] on input "12.09.2025 11:00" at bounding box center [201, 217] width 93 height 15
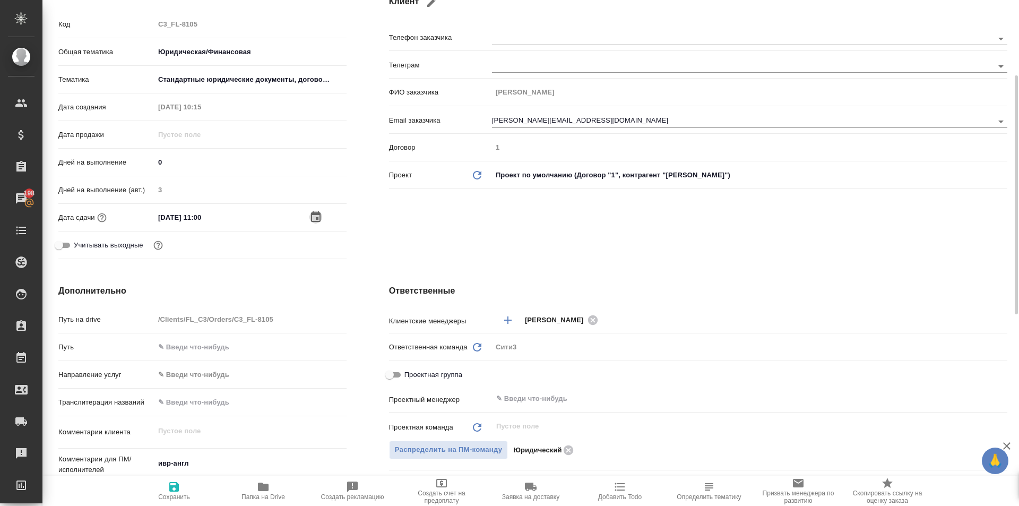
click at [314, 218] on icon "button" at bounding box center [315, 217] width 13 height 13
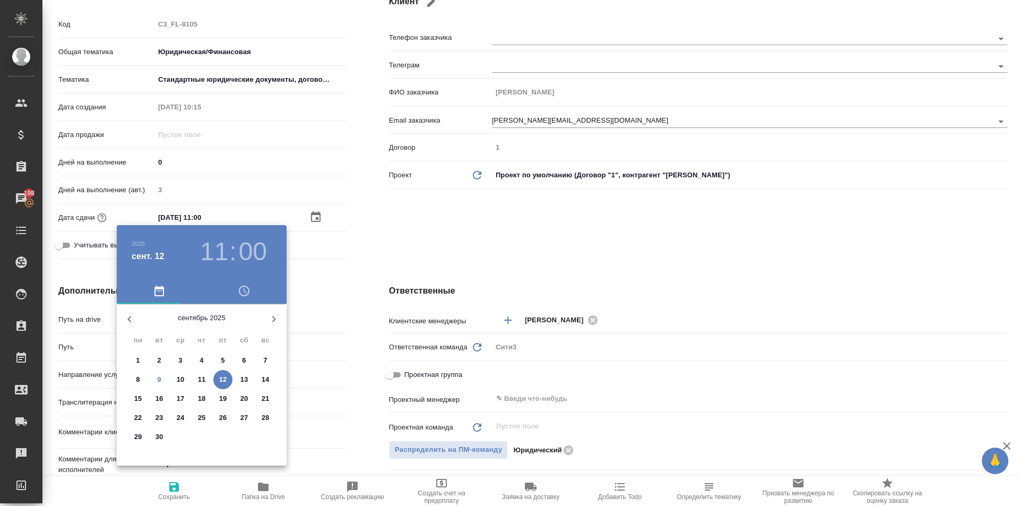
click at [430, 254] on div at bounding box center [509, 253] width 1019 height 506
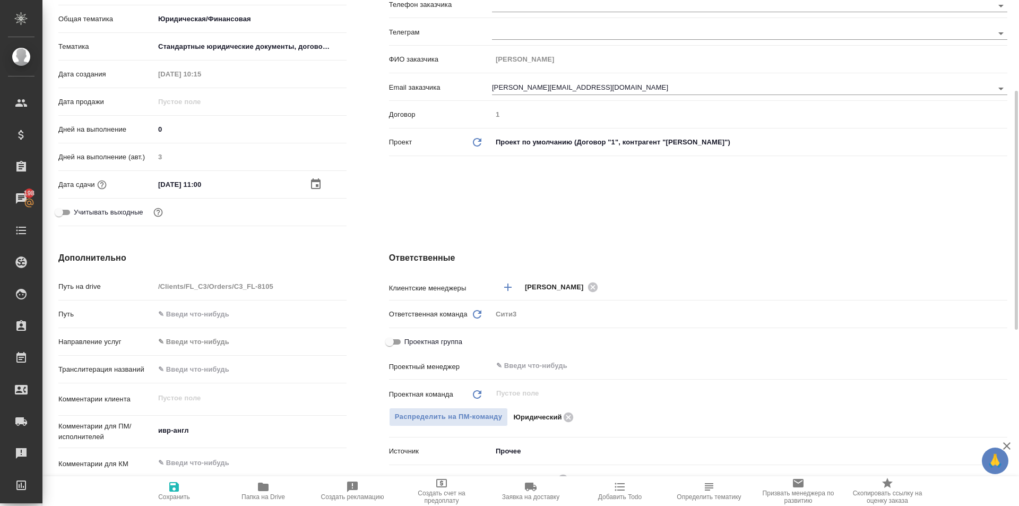
scroll to position [0, 0]
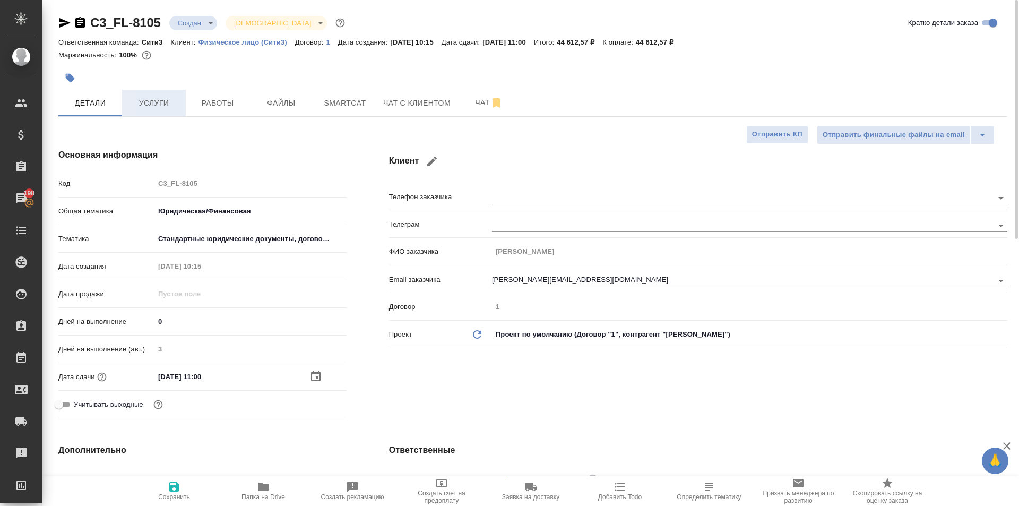
click at [146, 110] on button "Услуги" at bounding box center [154, 103] width 64 height 27
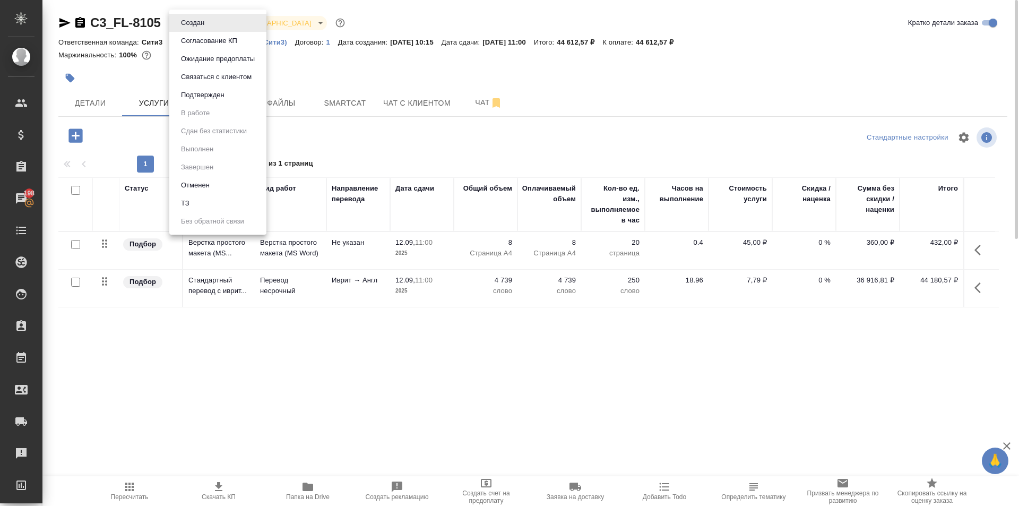
click at [209, 20] on body "🙏 .cls-1 fill:#fff; AWATERA Moskalets Alina Клиенты Спецификации Заказы 198 Чат…" at bounding box center [509, 253] width 1019 height 506
click at [369, 129] on div at bounding box center [509, 253] width 1019 height 506
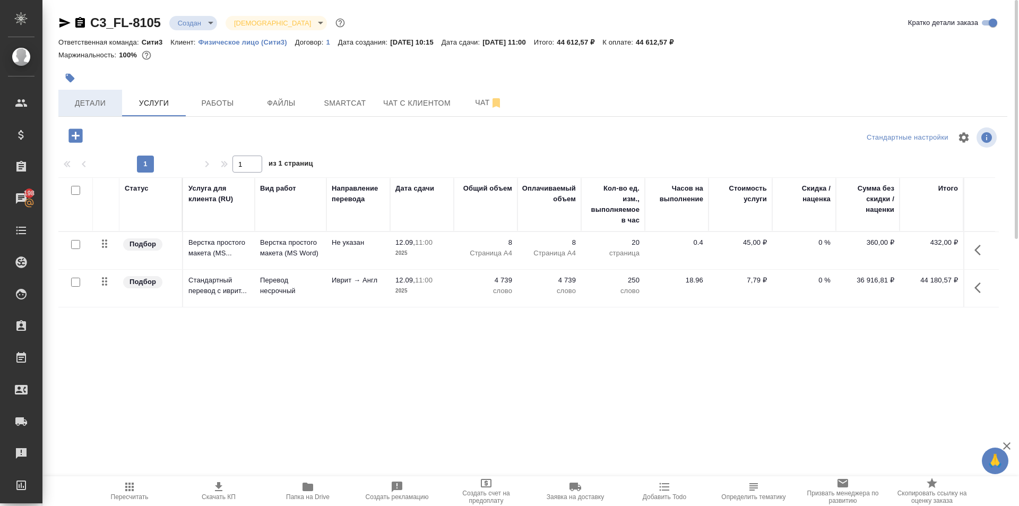
click at [105, 106] on span "Детали" at bounding box center [90, 103] width 51 height 13
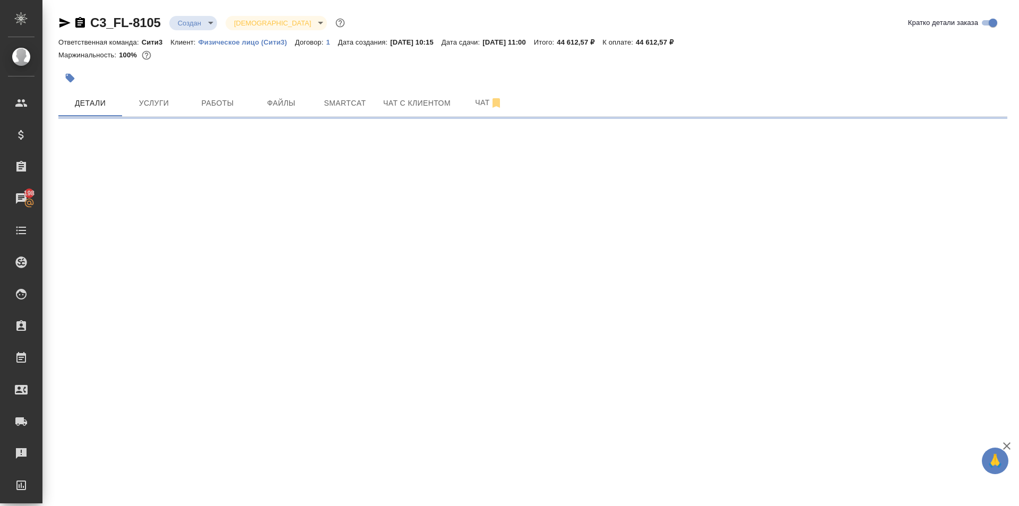
select select "RU"
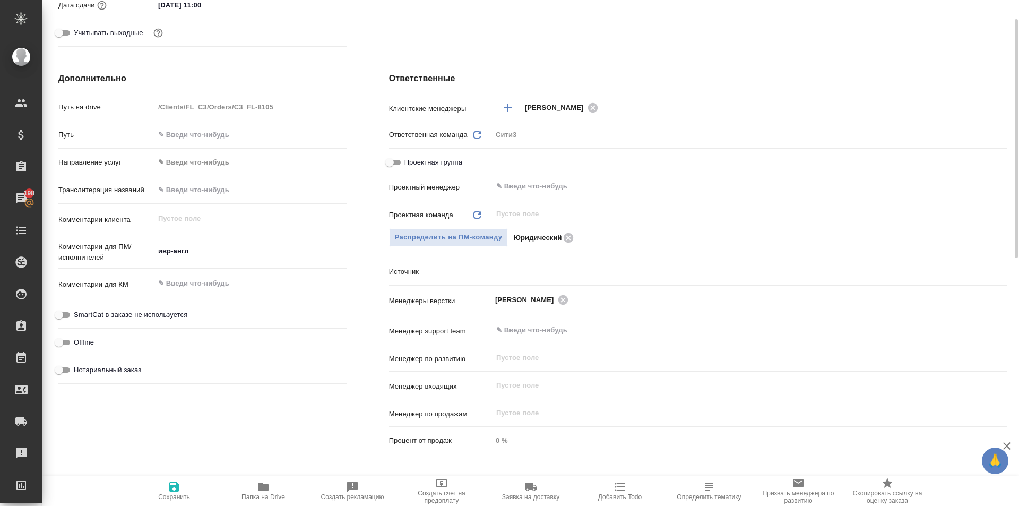
type textarea "x"
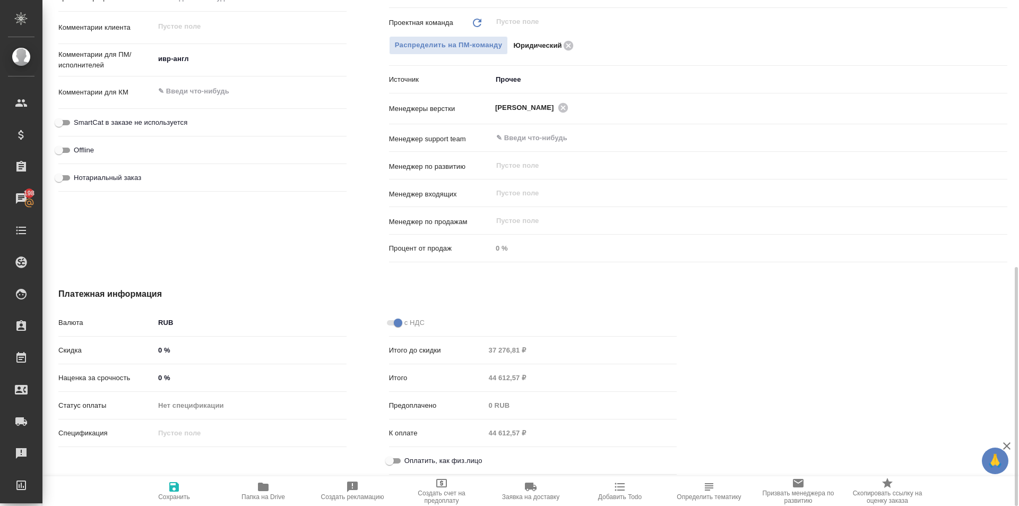
click at [453, 462] on span "Оплатить, как физ.лицо" at bounding box center [443, 460] width 78 height 11
click at [409, 462] on input "Оплатить, как физ.лицо" at bounding box center [389, 460] width 38 height 13
checkbox input "true"
type textarea "x"
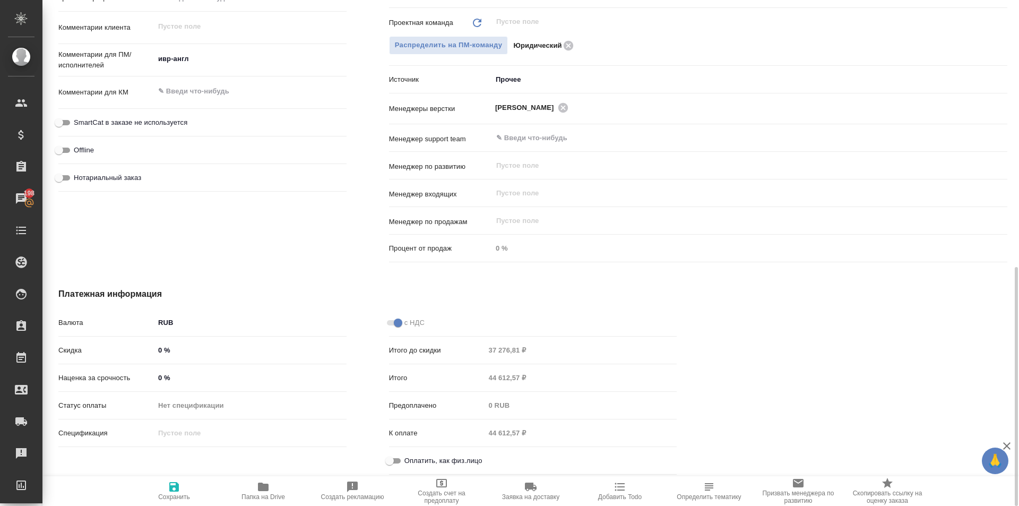
type textarea "x"
click at [160, 498] on span "Сохранить" at bounding box center [174, 496] width 32 height 7
type textarea "x"
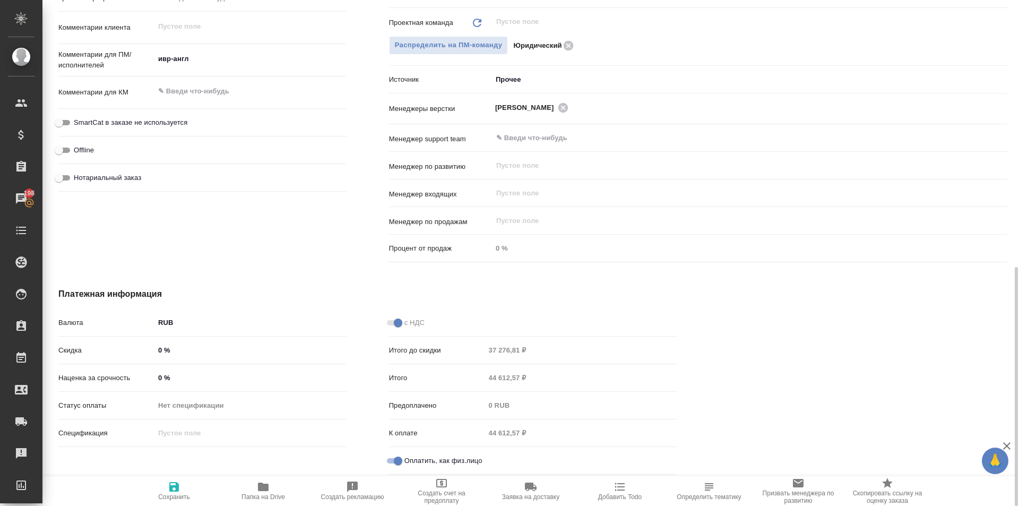
type textarea "x"
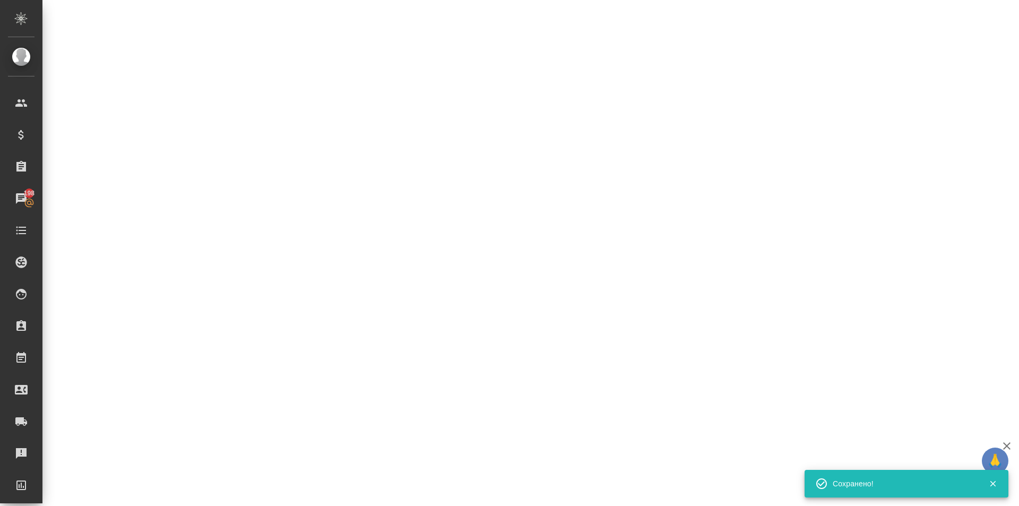
select select "RU"
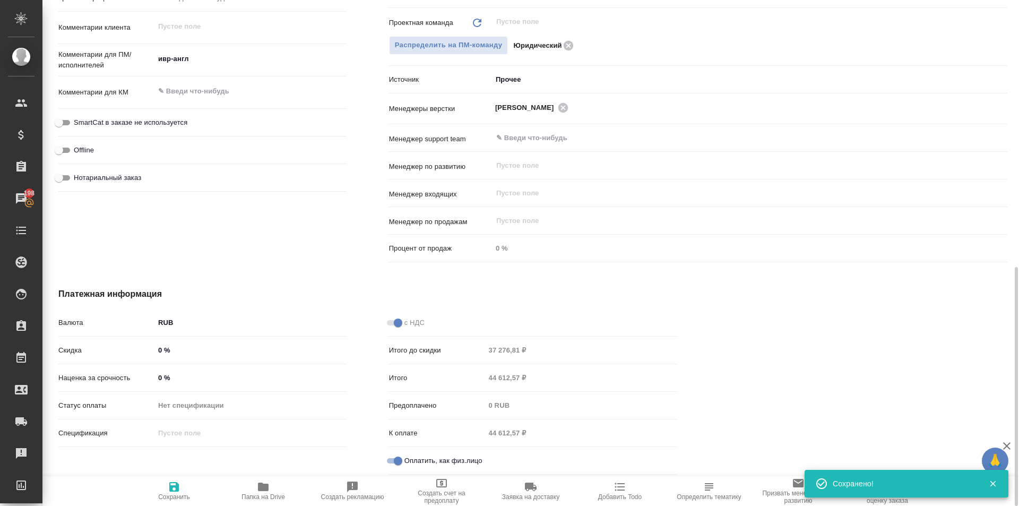
type textarea "x"
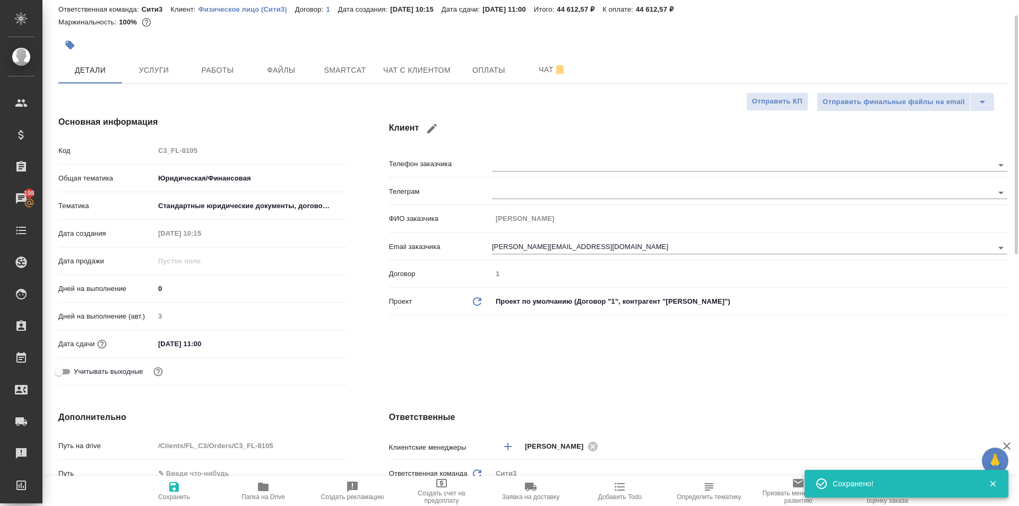
scroll to position [0, 0]
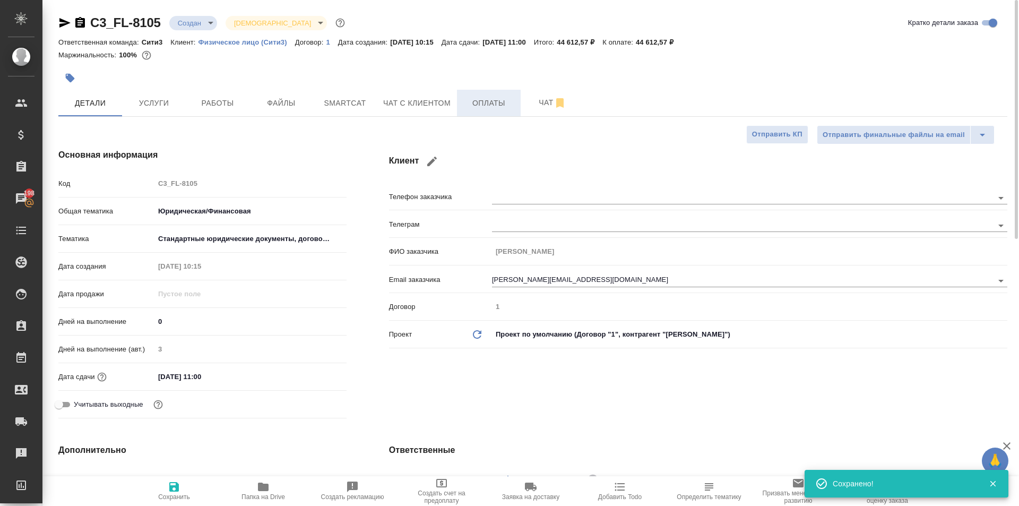
click at [495, 97] on span "Оплаты" at bounding box center [488, 103] width 51 height 13
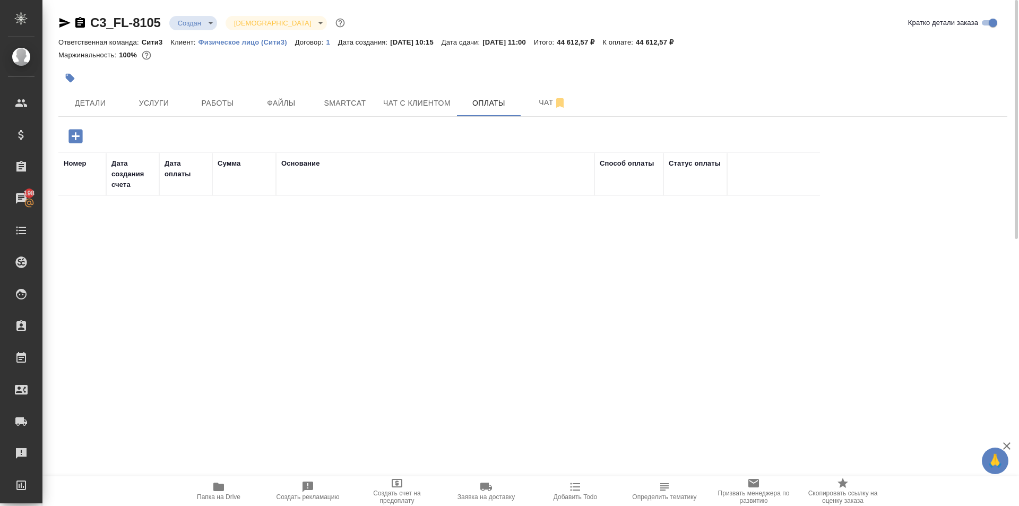
click at [196, 28] on body "🙏 .cls-1 fill:#fff; AWATERA Moskalets Alina Клиенты Спецификации Заказы 198 Чат…" at bounding box center [509, 253] width 1019 height 506
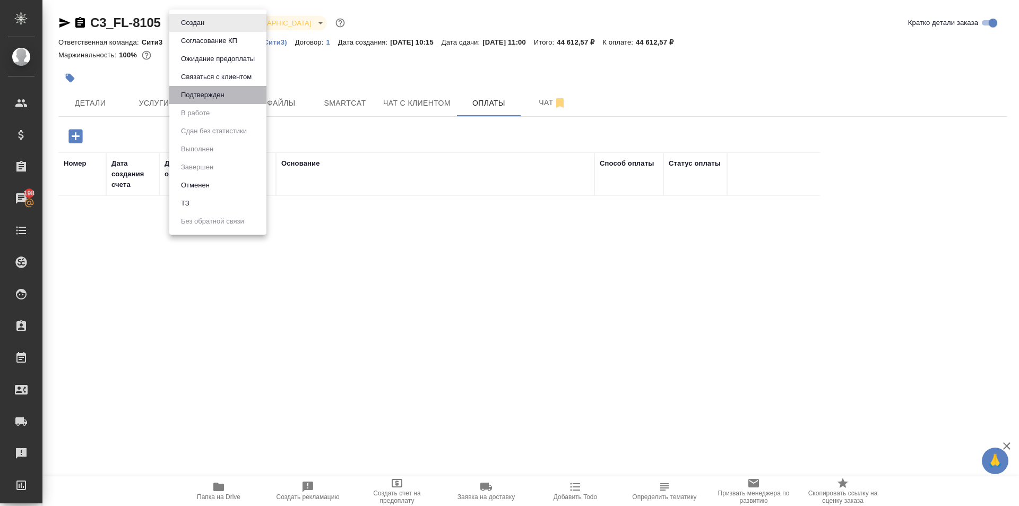
click at [212, 88] on li "Подтвержден" at bounding box center [217, 95] width 97 height 18
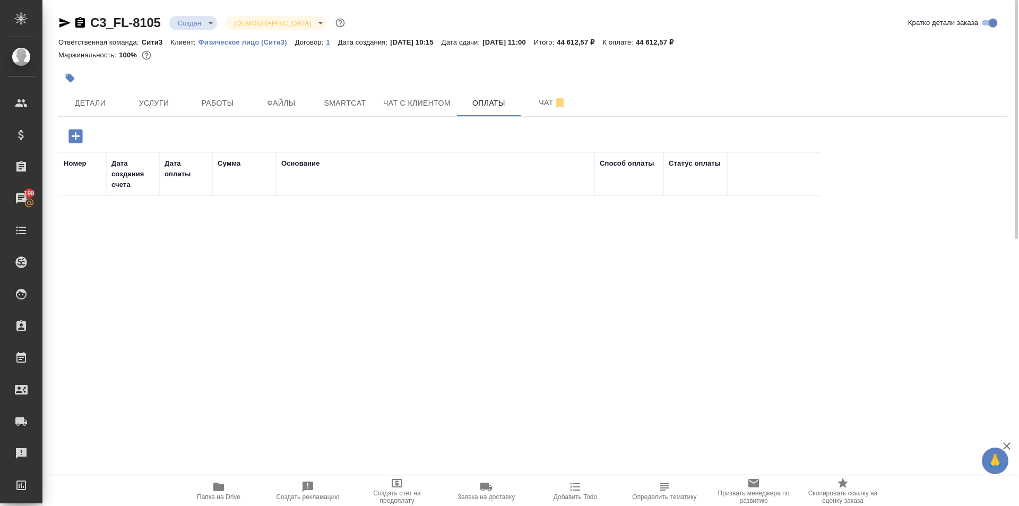
click at [82, 139] on icon "button" at bounding box center [75, 136] width 14 height 14
click at [77, 138] on icon "button" at bounding box center [75, 136] width 14 height 14
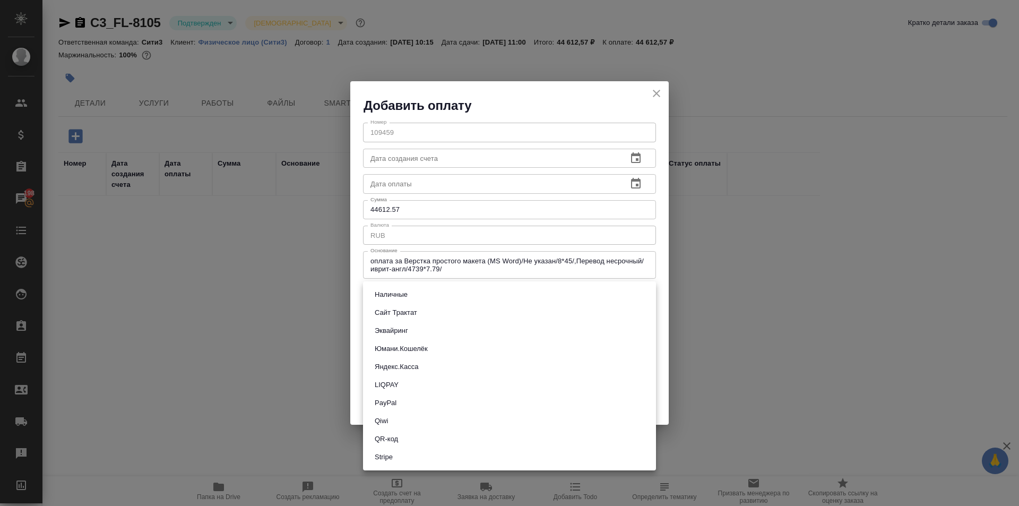
click at [506, 292] on body "🙏 .cls-1 fill:#fff; AWATERA Moskalets Alina Клиенты Спецификации Заказы 198 Чат…" at bounding box center [509, 253] width 1019 height 506
click at [422, 311] on li "Сайт Трактат" at bounding box center [509, 313] width 293 height 18
type input "site-traktat"
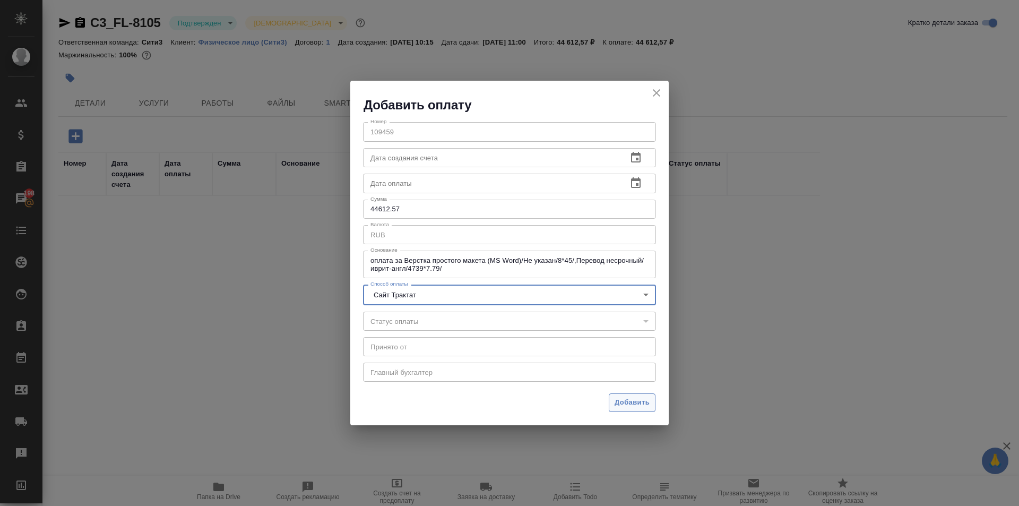
click at [636, 406] on span "Добавить" at bounding box center [631, 402] width 35 height 12
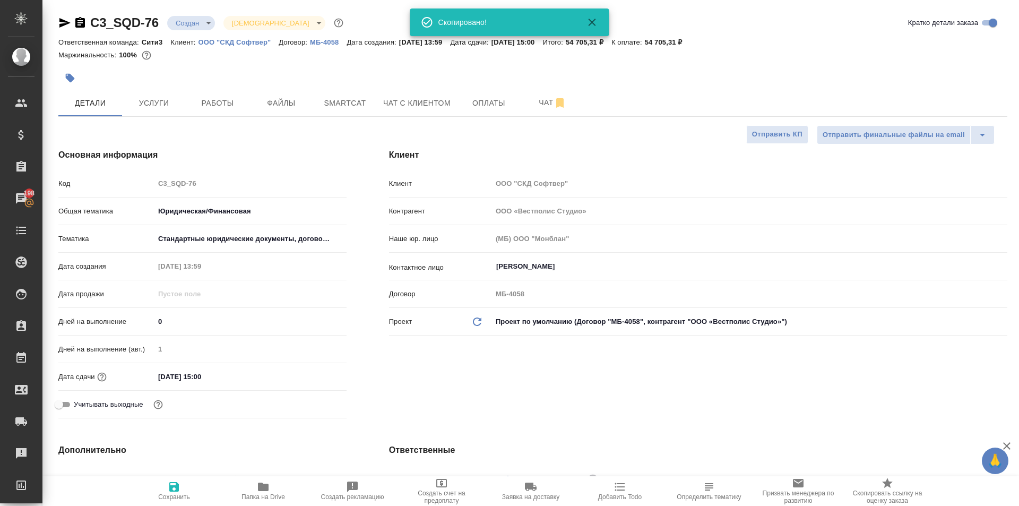
select select "RU"
click at [534, 102] on span "Чат" at bounding box center [552, 102] width 51 height 13
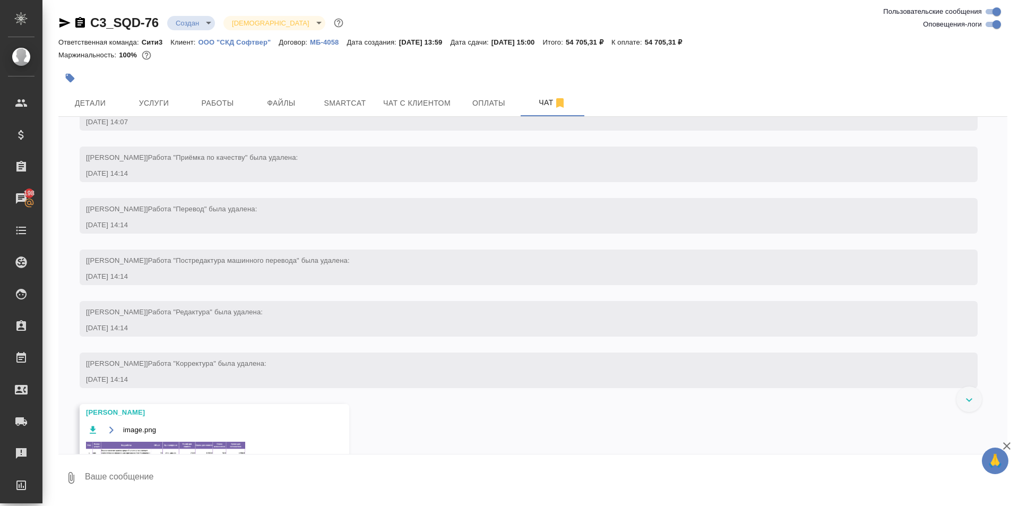
scroll to position [247, 0]
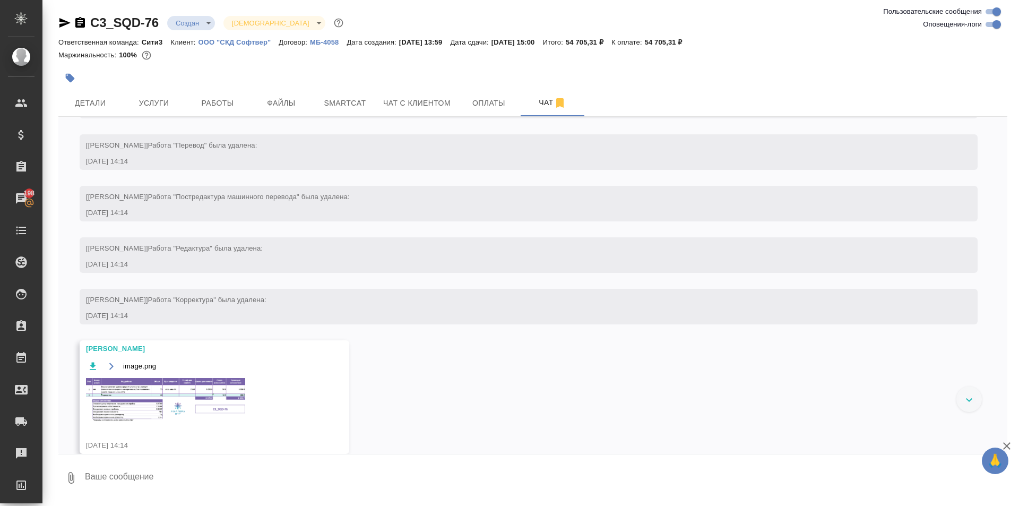
click at [192, 377] on div "image.png" at bounding box center [199, 396] width 226 height 75
click at [125, 389] on div at bounding box center [509, 253] width 1019 height 506
click at [90, 368] on icon "button" at bounding box center [93, 366] width 11 height 11
click at [61, 19] on icon "button" at bounding box center [64, 23] width 11 height 10
click at [308, 105] on button "Файлы" at bounding box center [281, 103] width 64 height 27
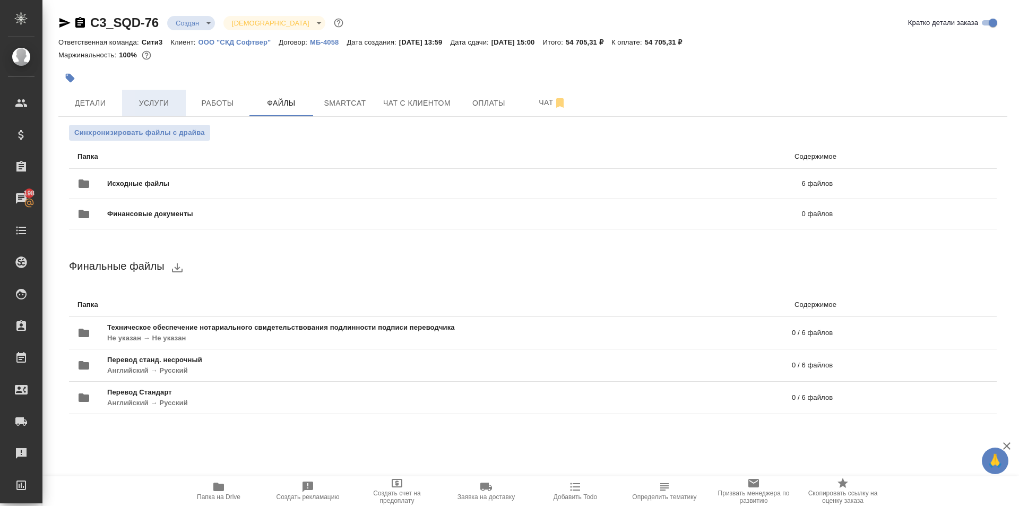
click at [144, 102] on span "Услуги" at bounding box center [153, 103] width 51 height 13
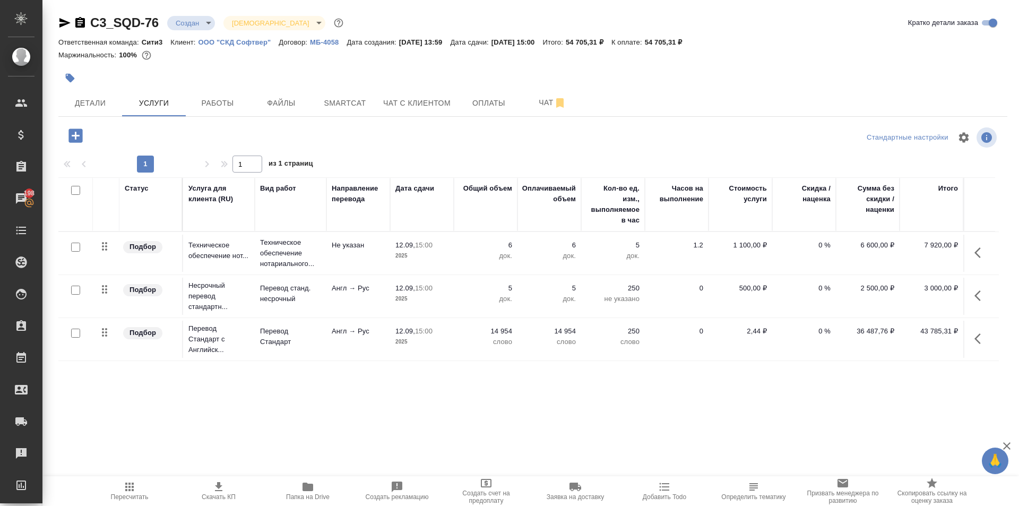
click at [975, 341] on icon "button" at bounding box center [980, 338] width 13 height 13
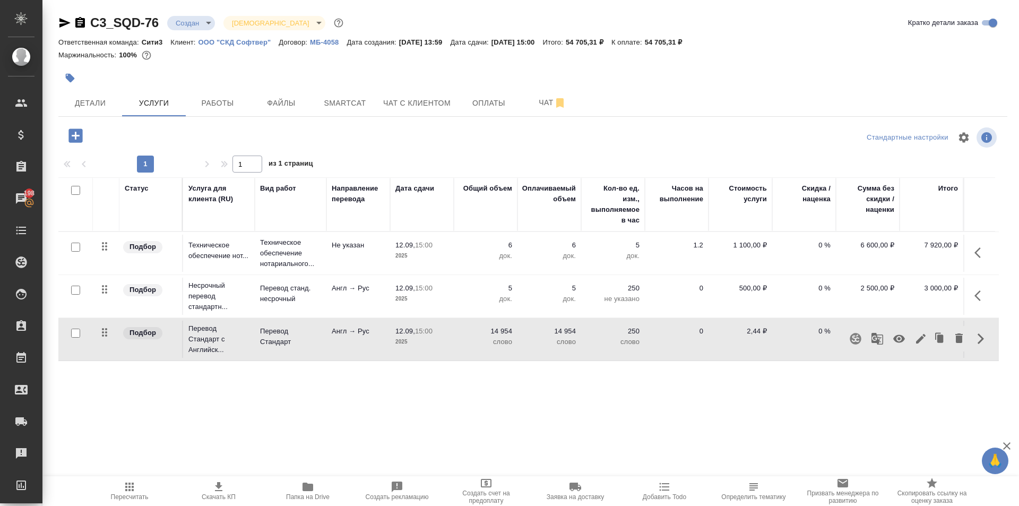
click at [930, 400] on div "Статус Услуга для клиента (RU) Вид работ Направление перевода Дата сдачи Общий …" at bounding box center [528, 291] width 940 height 228
click at [974, 295] on icon "button" at bounding box center [980, 295] width 13 height 13
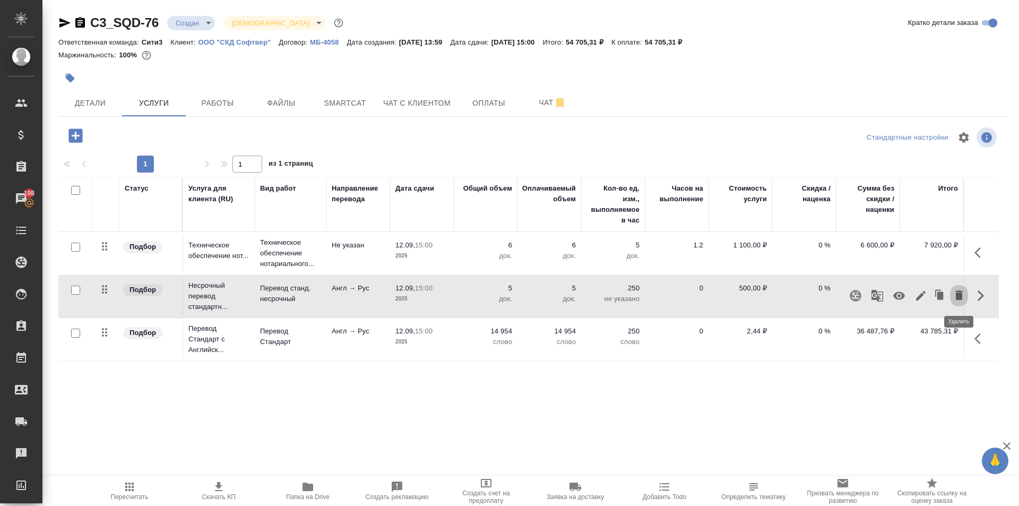
click at [962, 297] on icon "button" at bounding box center [958, 295] width 7 height 10
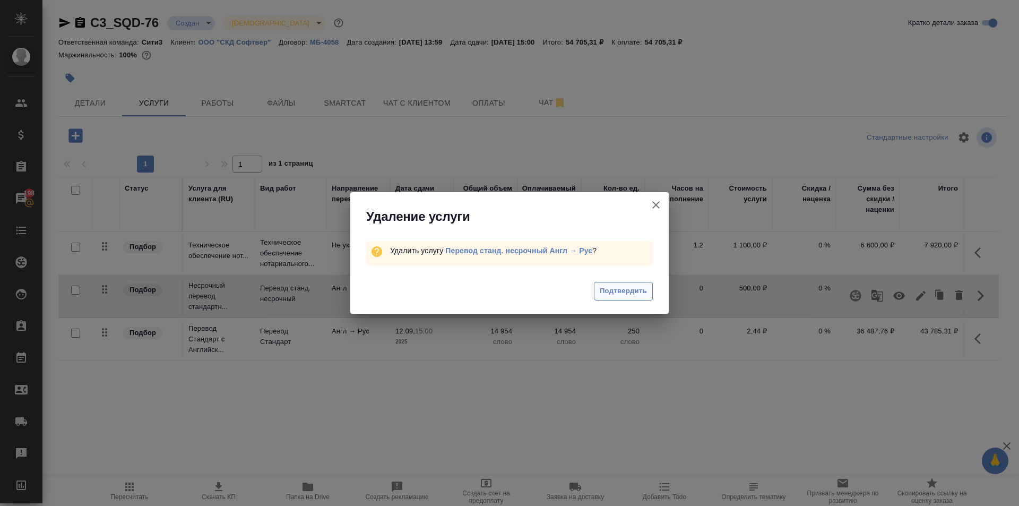
click at [621, 290] on span "Подтвердить" at bounding box center [623, 291] width 47 height 12
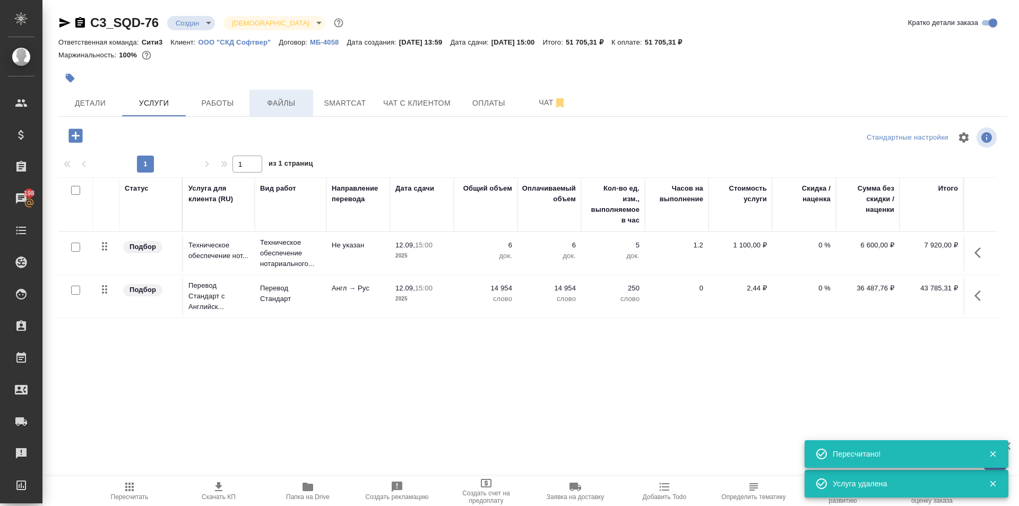
click at [295, 106] on span "Файлы" at bounding box center [281, 103] width 51 height 13
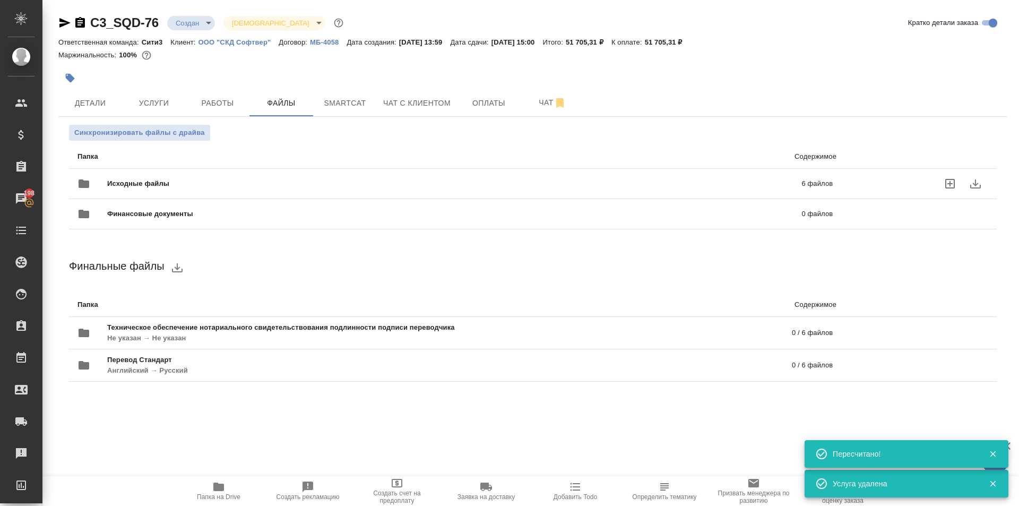
click at [955, 184] on icon "uploadFiles" at bounding box center [949, 183] width 13 height 13
click at [0, 0] on input "uploadFiles" at bounding box center [0, 0] width 0 height 0
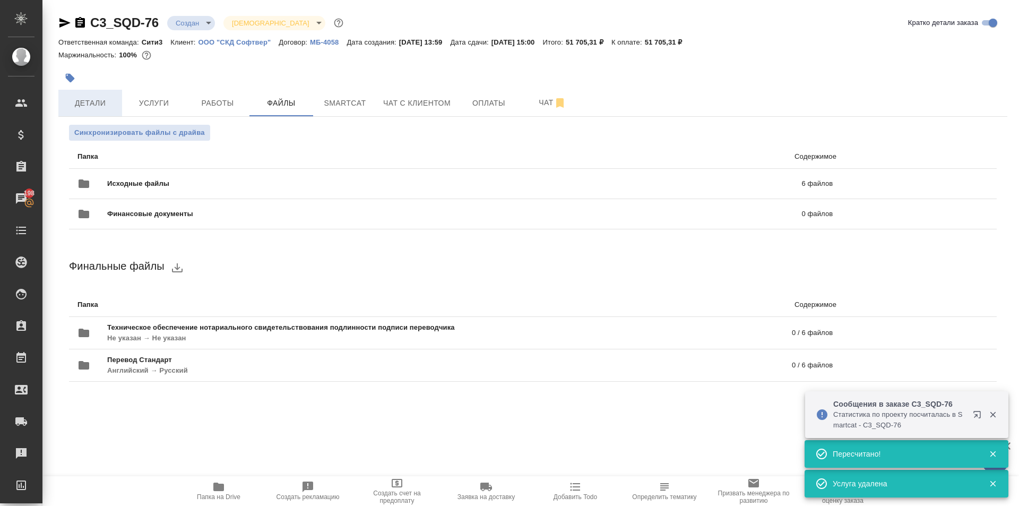
click at [120, 96] on button "Детали" at bounding box center [90, 103] width 64 height 27
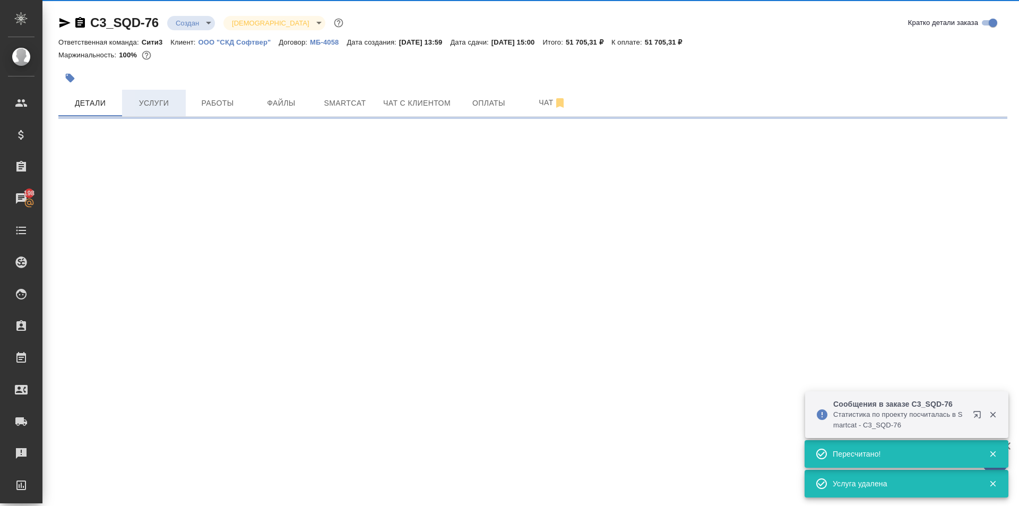
click at [155, 101] on span "Услуги" at bounding box center [153, 103] width 51 height 13
select select "RU"
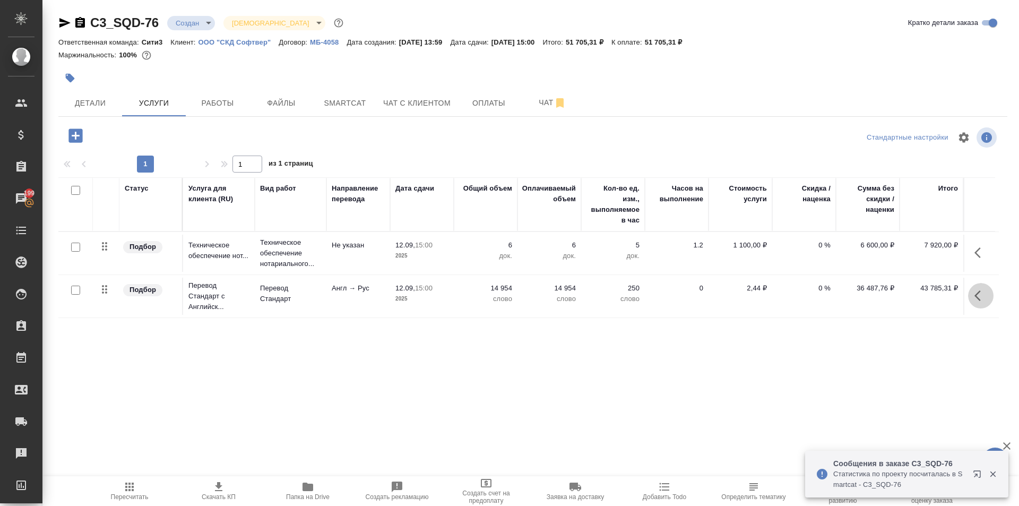
click at [981, 291] on icon "button" at bounding box center [980, 295] width 13 height 13
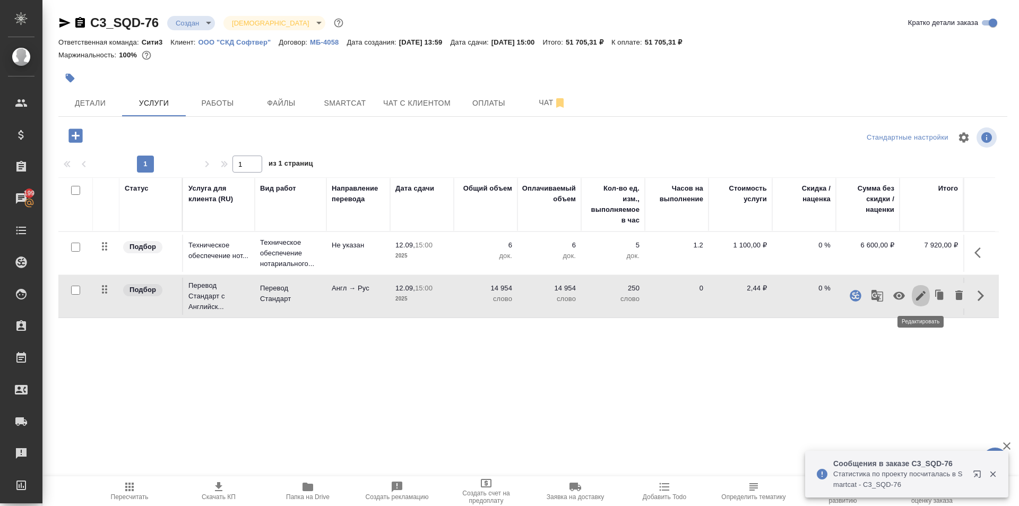
click at [921, 299] on icon "button" at bounding box center [920, 295] width 13 height 13
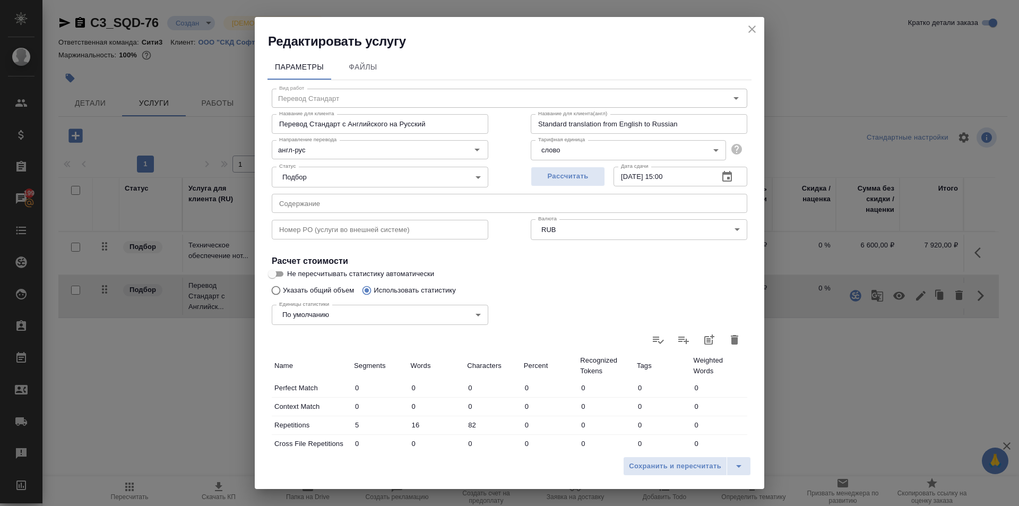
click at [439, 284] on div "Единицы статистики По умолчанию default Единицы статистики" at bounding box center [379, 313] width 259 height 69
click at [446, 289] on div "Единицы статистики По умолчанию default Единицы статистики" at bounding box center [379, 313] width 259 height 69
click at [367, 292] on input "Использовать статистику" at bounding box center [365, 290] width 17 height 20
click at [728, 334] on icon "button" at bounding box center [734, 339] width 13 height 13
type input "0"
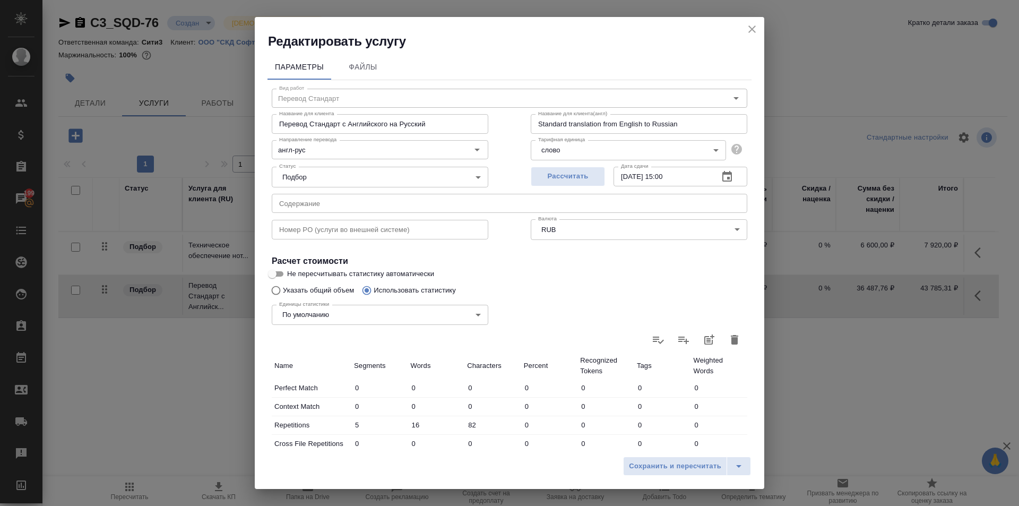
type input "0"
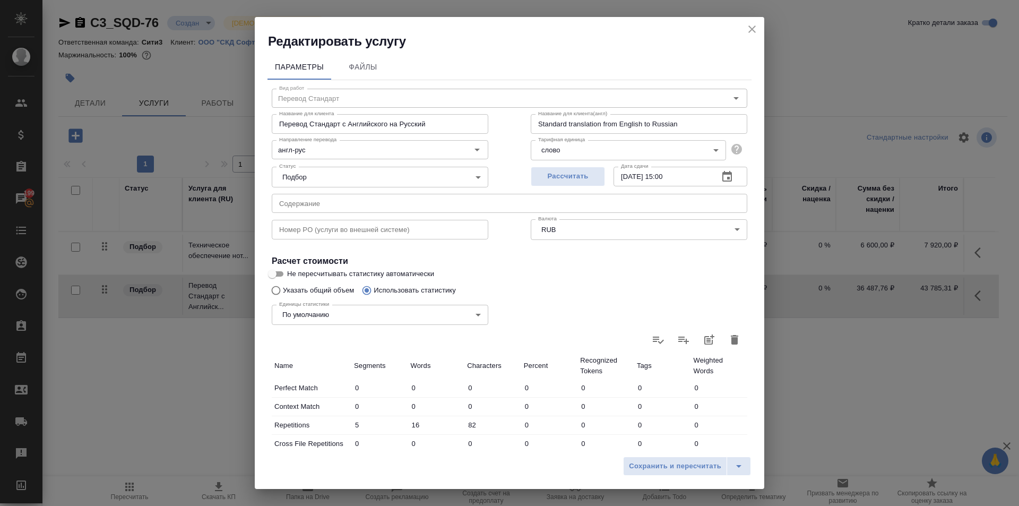
type input "0"
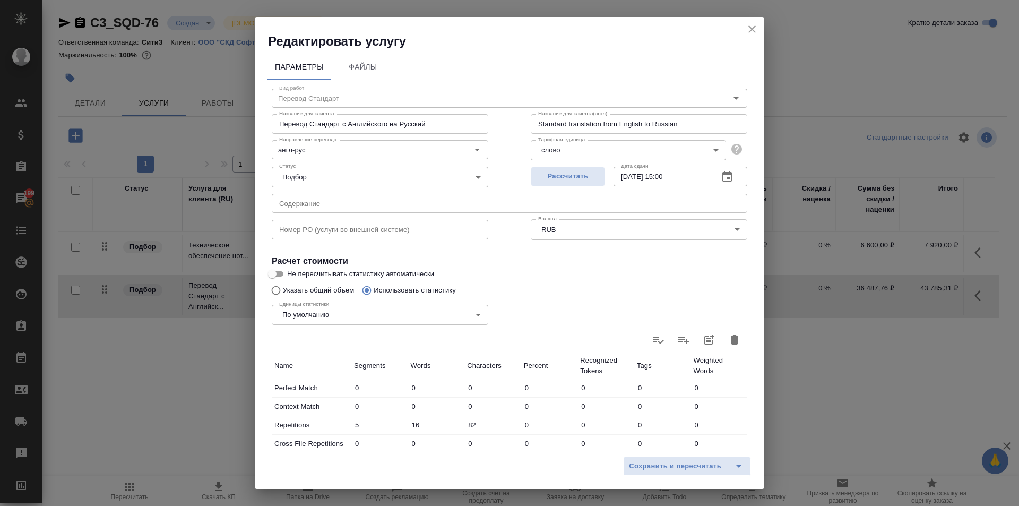
type input "0"
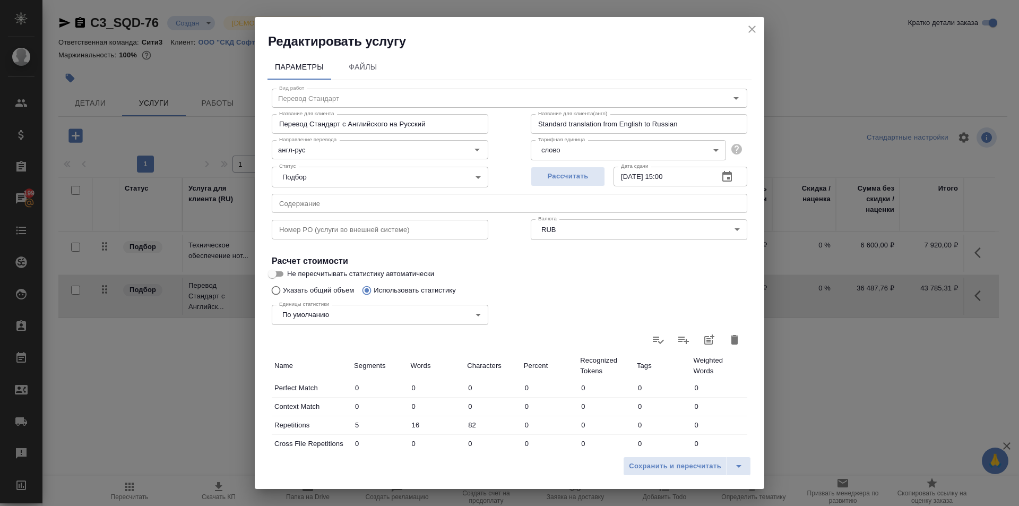
type input "0"
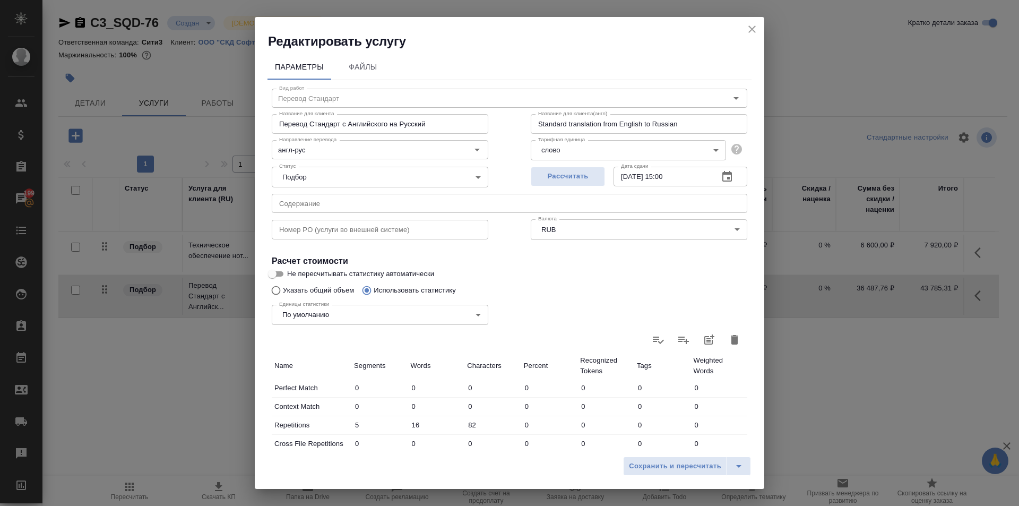
type input "0"
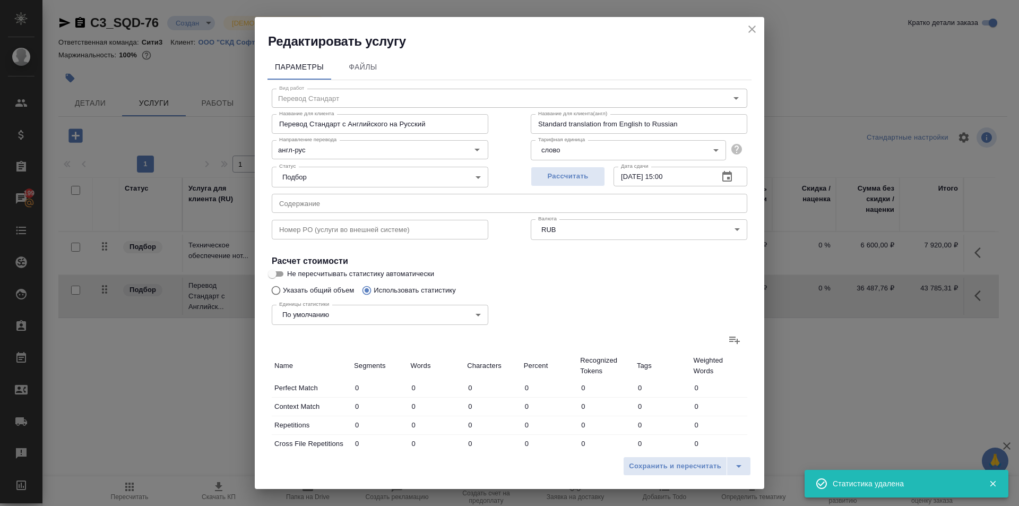
click at [731, 336] on icon at bounding box center [734, 339] width 13 height 13
click at [0, 0] on input "file" at bounding box center [0, 0] width 0 height 0
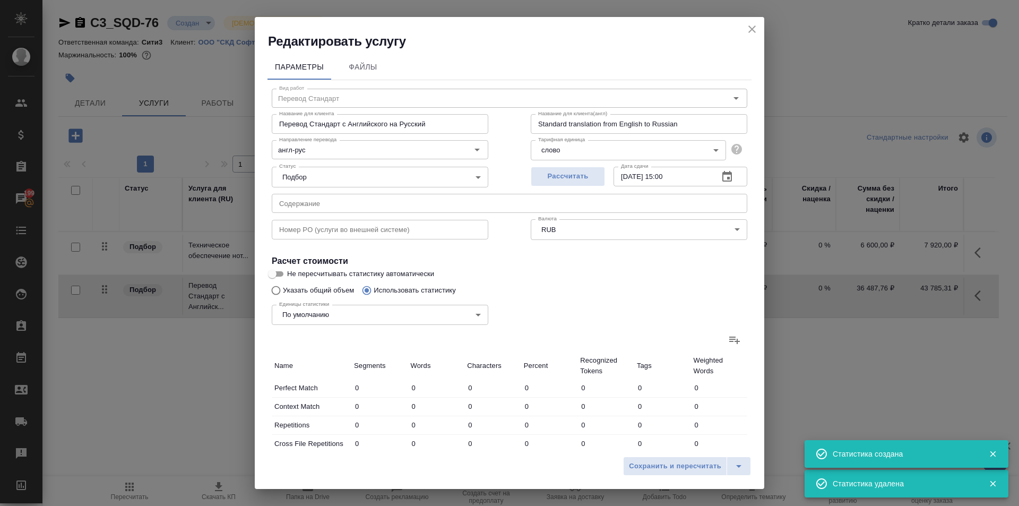
type input "40"
type input "171"
type input "1095"
type input "6"
type input "17"
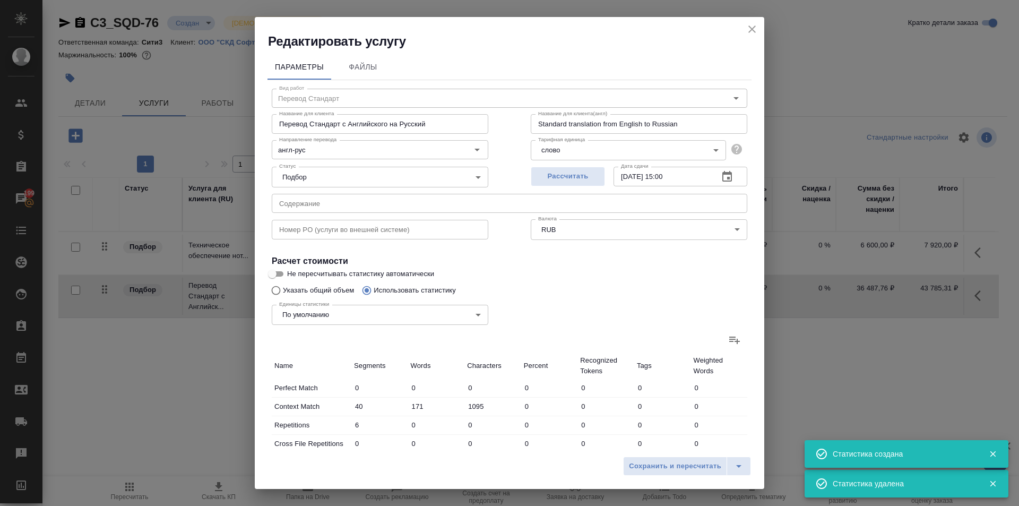
type input "87"
type input "15"
type input "60"
type input "377"
type input "80"
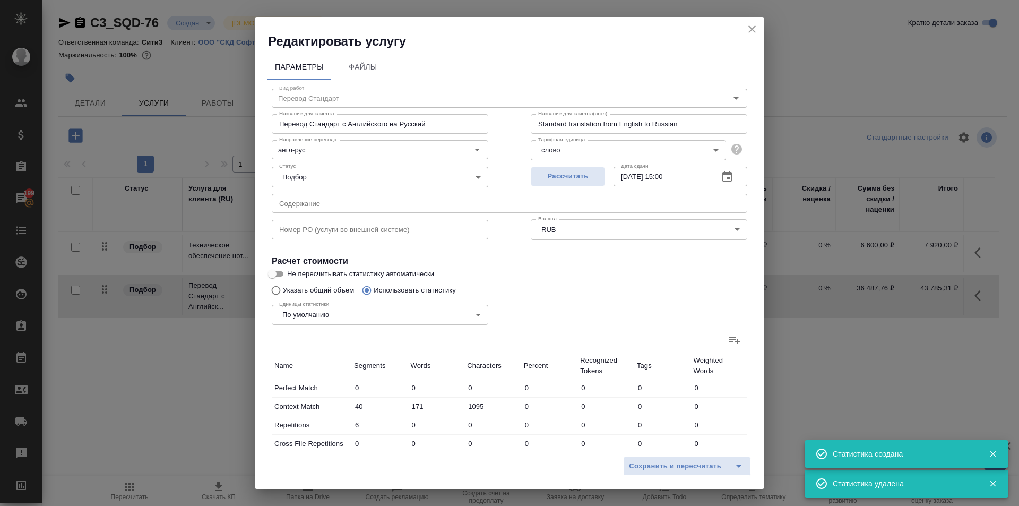
type input "182"
type input "1083"
type input "79"
type input "410"
type input "2428"
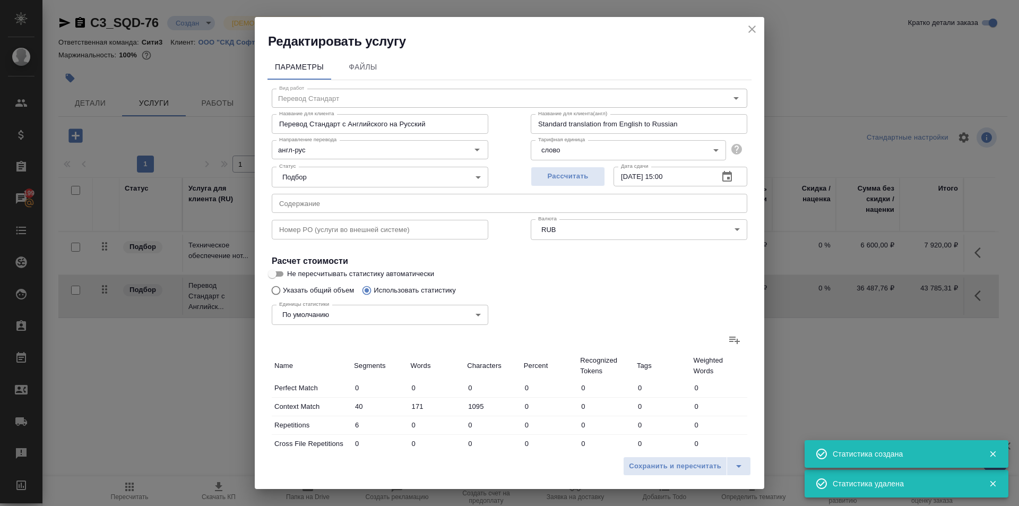
type input "19"
type input "366"
type input "2098"
type input "52"
type input "769"
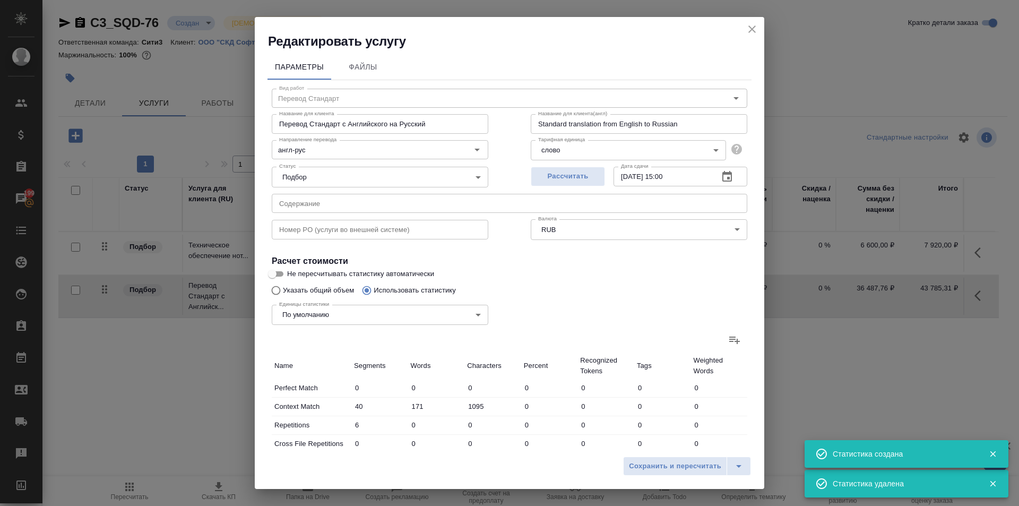
type input "4384"
type input "613"
type input "15559"
type input "91837"
type input "883"
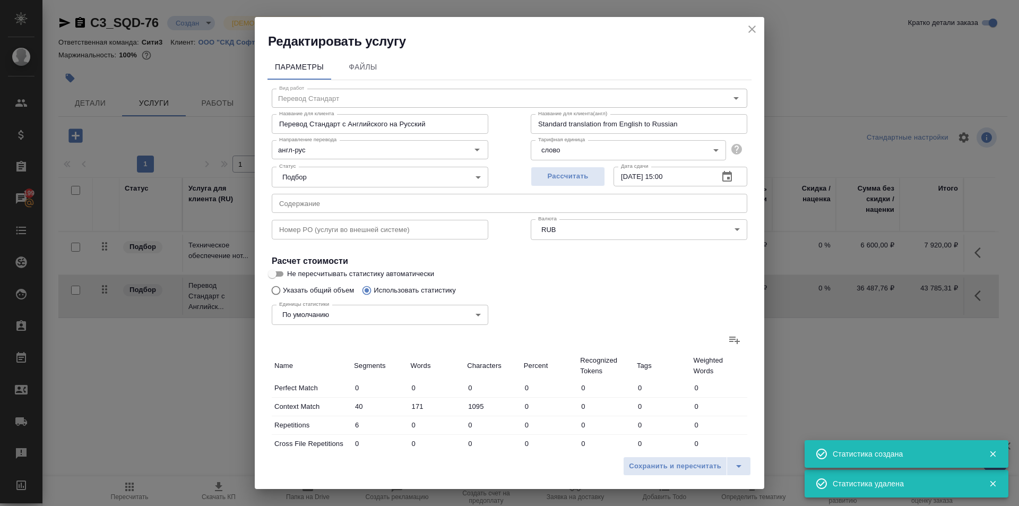
type input "17457"
type input "102925"
type input "904"
type input "17534"
type input "103389"
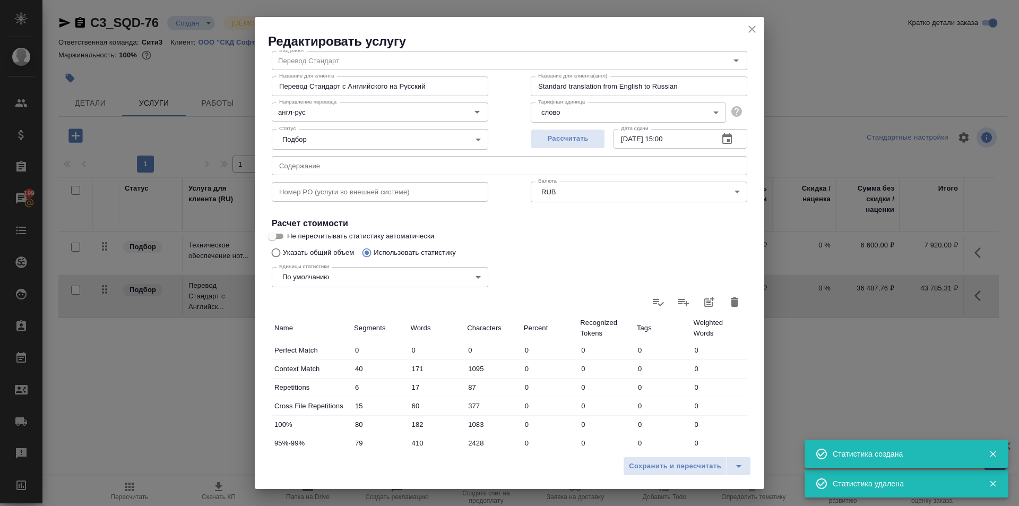
scroll to position [218, 0]
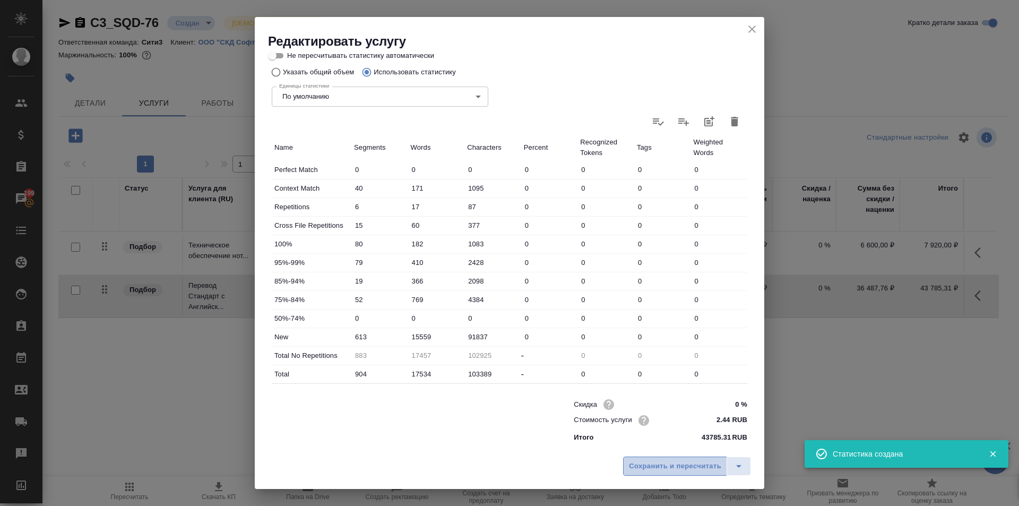
click at [673, 463] on span "Сохранить и пересчитать" at bounding box center [675, 466] width 92 height 12
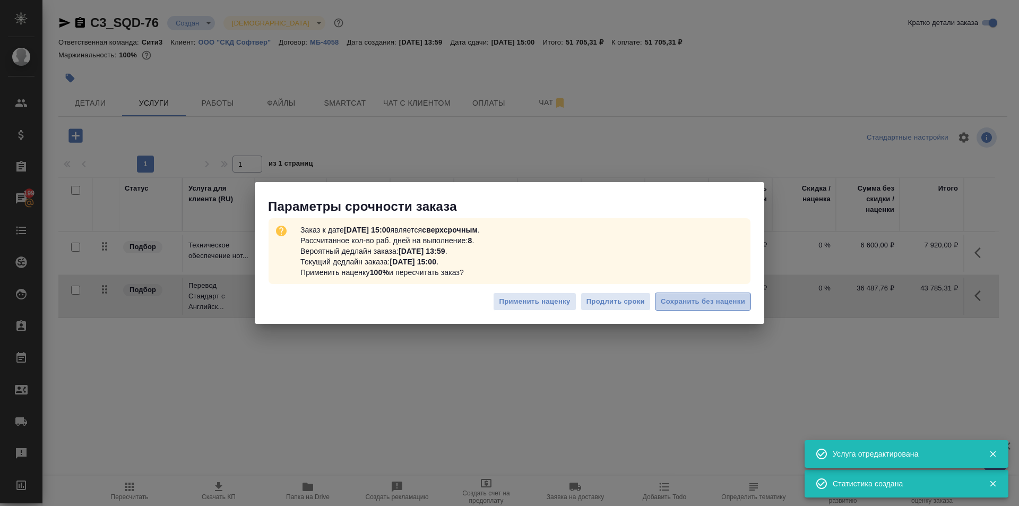
click at [681, 300] on span "Сохранить без наценки" at bounding box center [703, 302] width 84 height 12
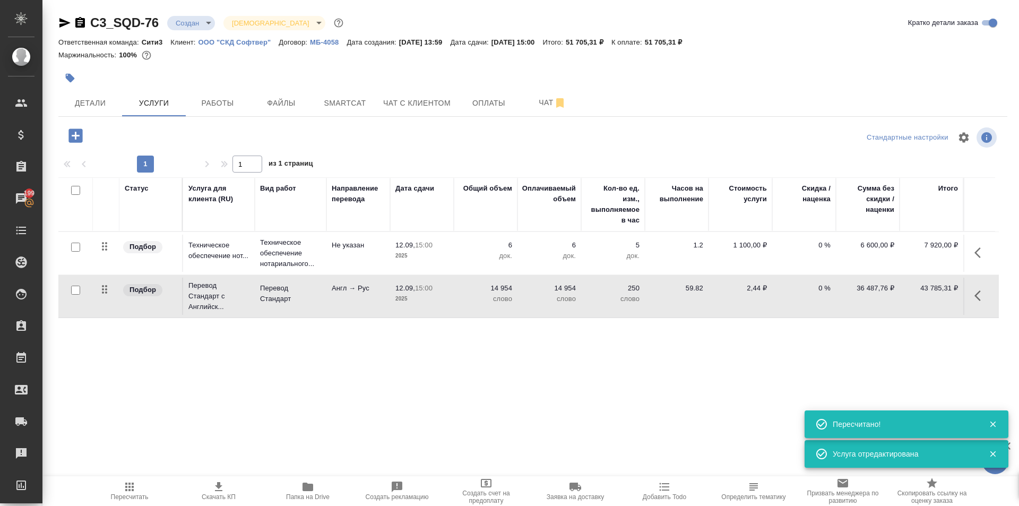
type input "urgent"
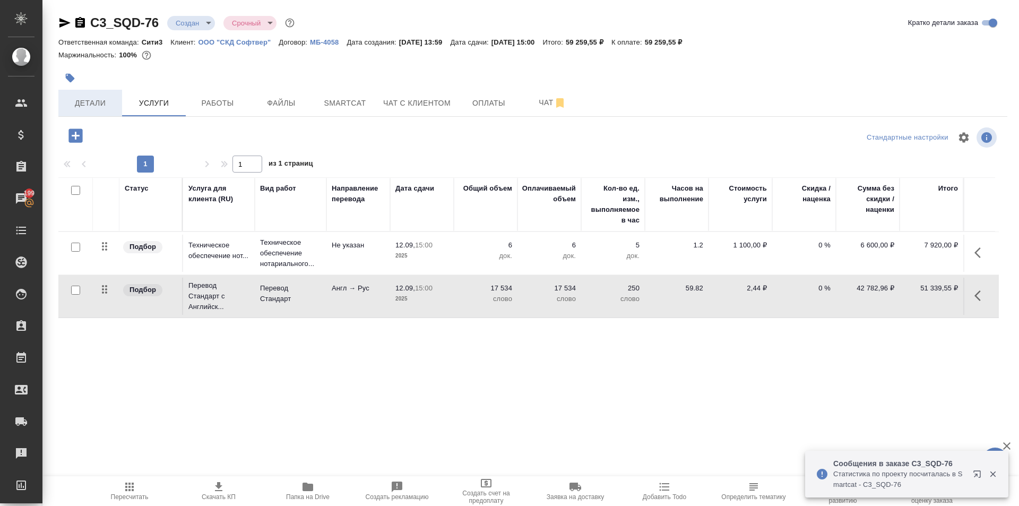
click at [95, 103] on span "Детали" at bounding box center [90, 103] width 51 height 13
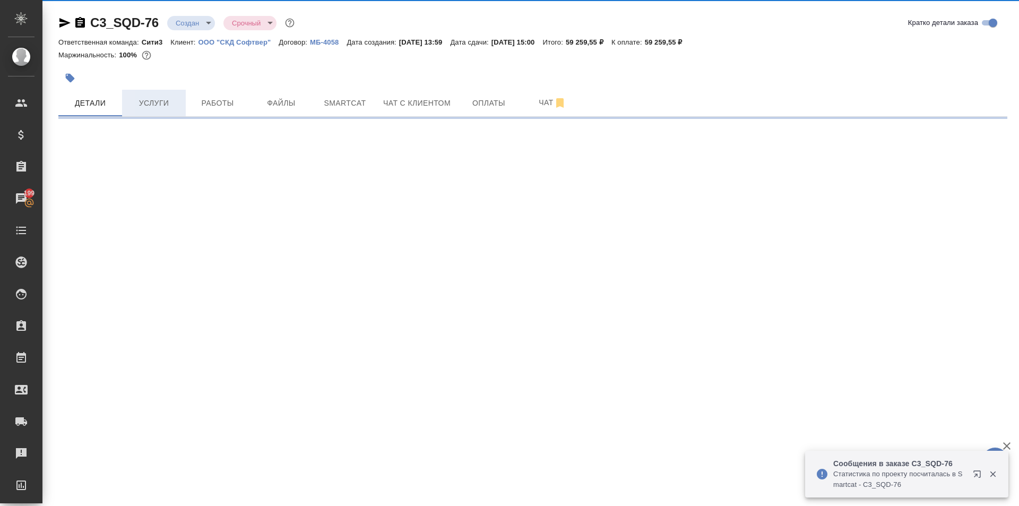
select select "RU"
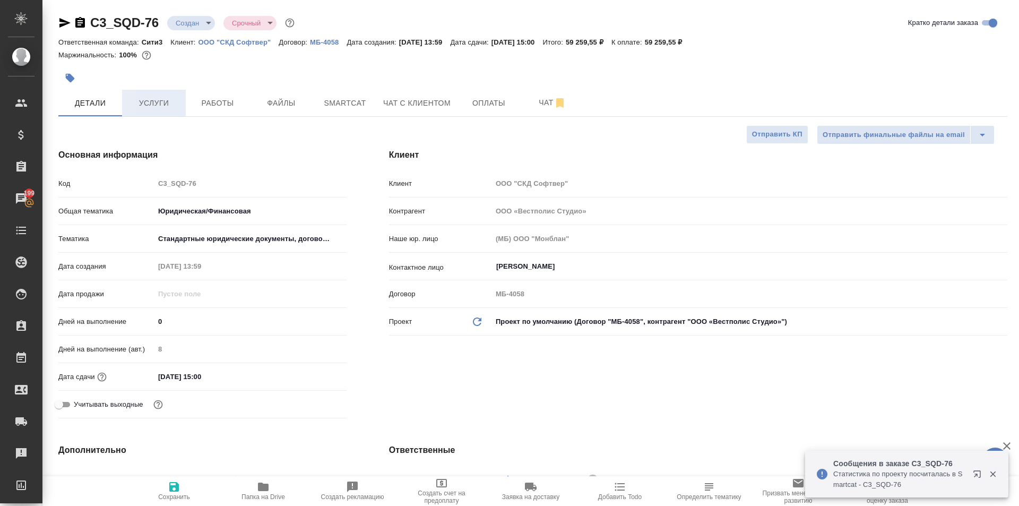
type textarea "x"
click at [146, 105] on span "Услуги" at bounding box center [153, 103] width 51 height 13
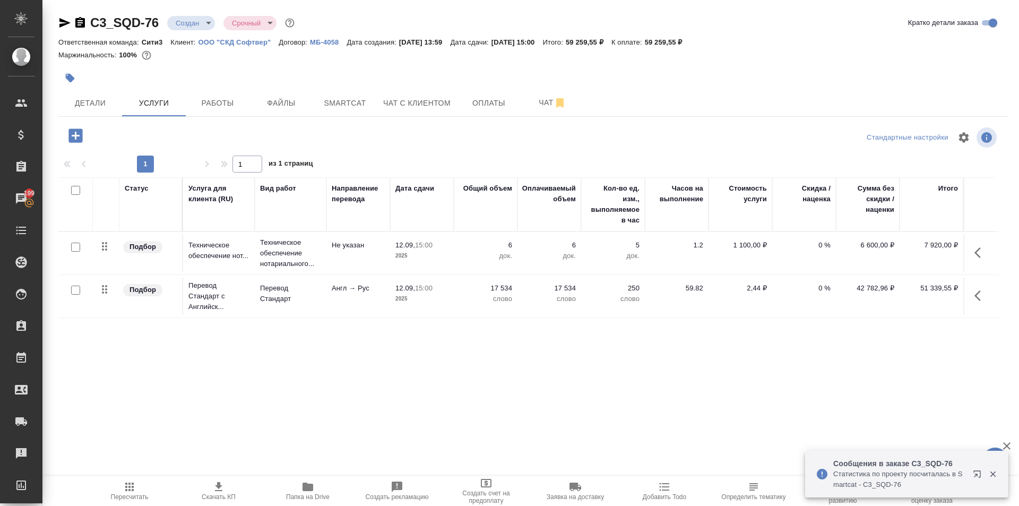
click at [983, 302] on button "button" at bounding box center [980, 295] width 25 height 25
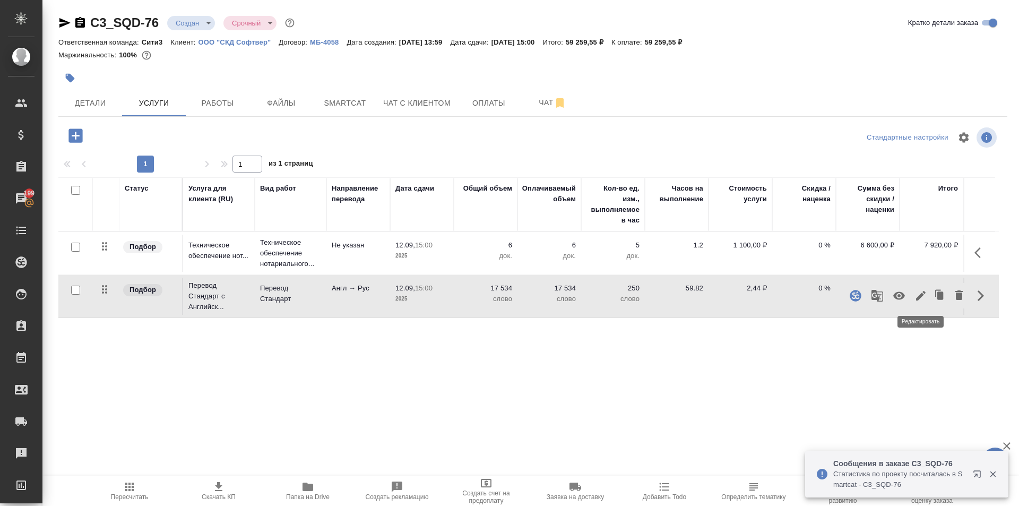
click at [925, 297] on icon "button" at bounding box center [920, 295] width 13 height 13
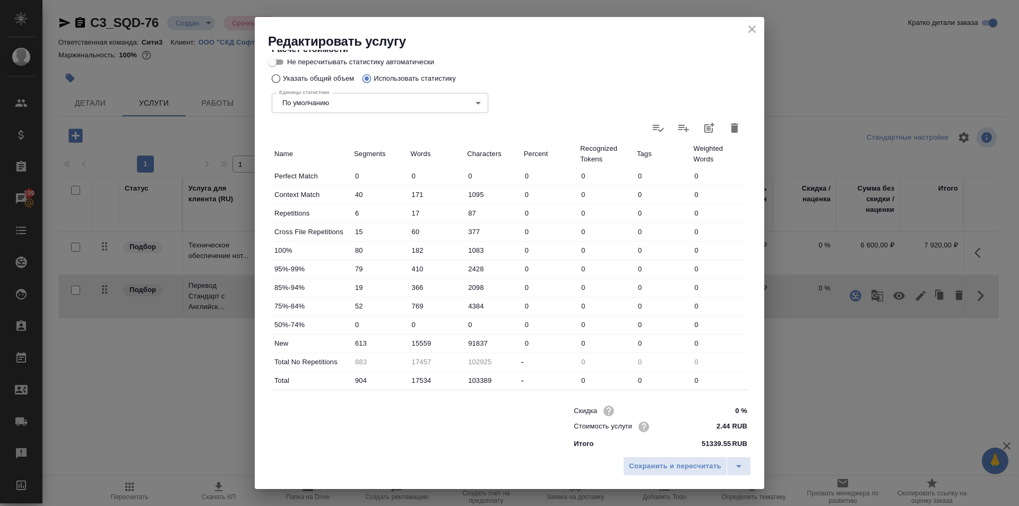
scroll to position [218, 0]
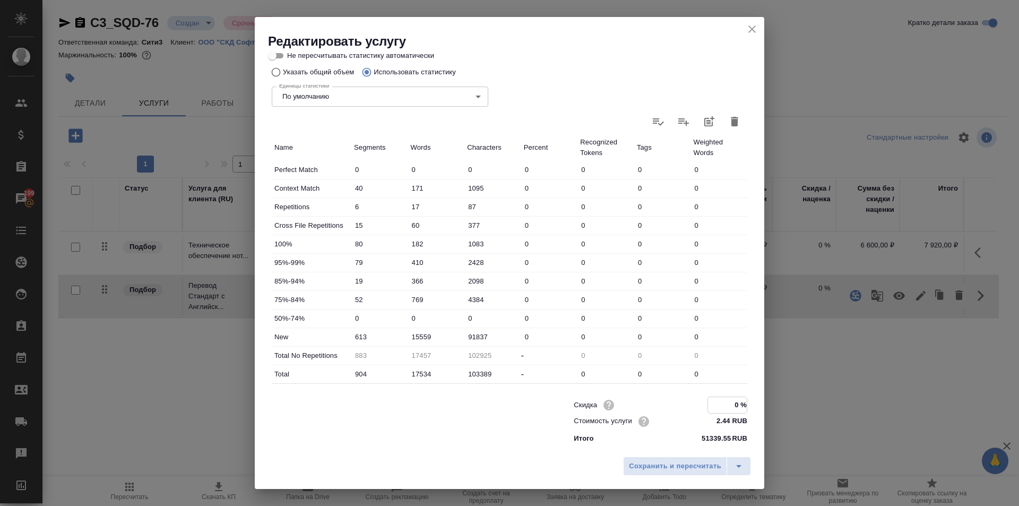
click at [733, 406] on input "0 %" at bounding box center [727, 404] width 39 height 15
type input "-30 %"
click at [692, 472] on span "Сохранить и пересчитать" at bounding box center [675, 466] width 92 height 12
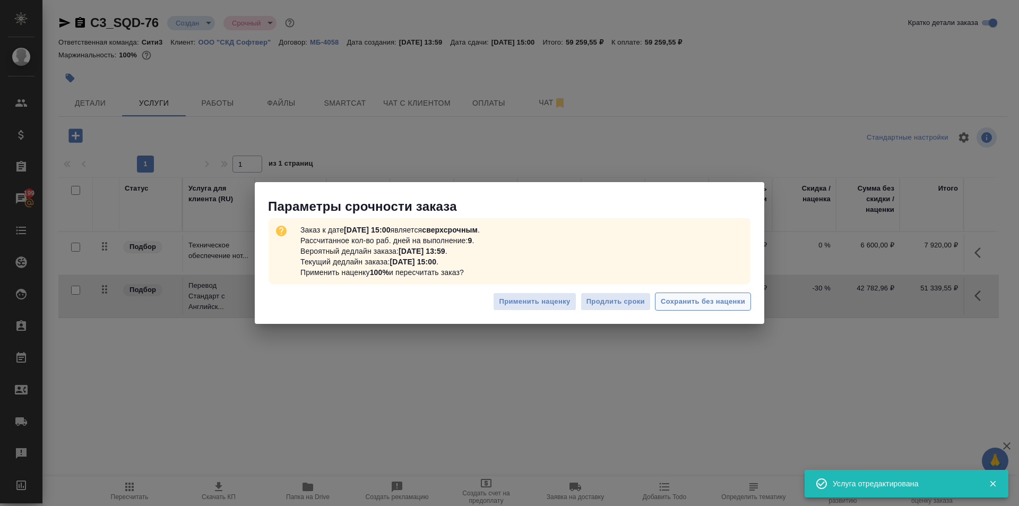
click at [737, 302] on span "Сохранить без наценки" at bounding box center [703, 302] width 84 height 12
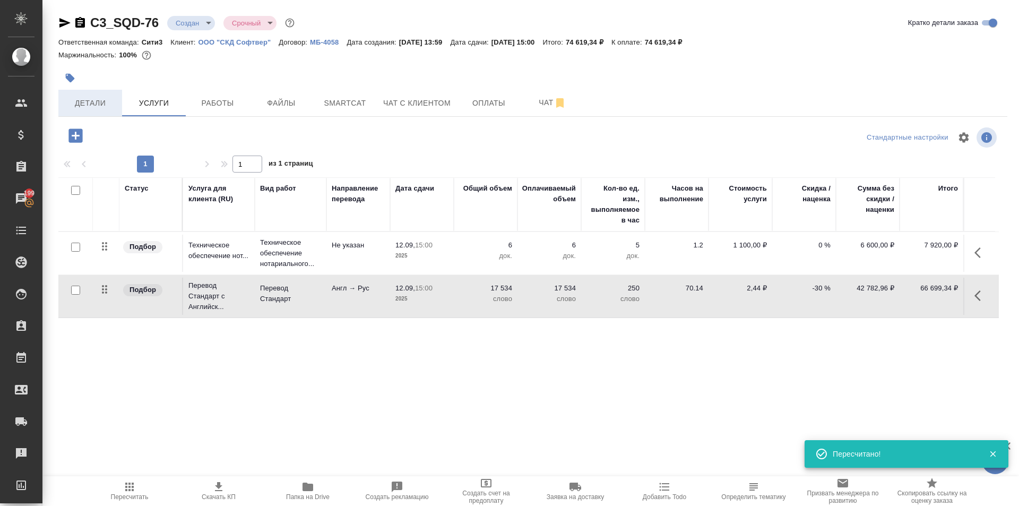
click at [96, 106] on span "Детали" at bounding box center [90, 103] width 51 height 13
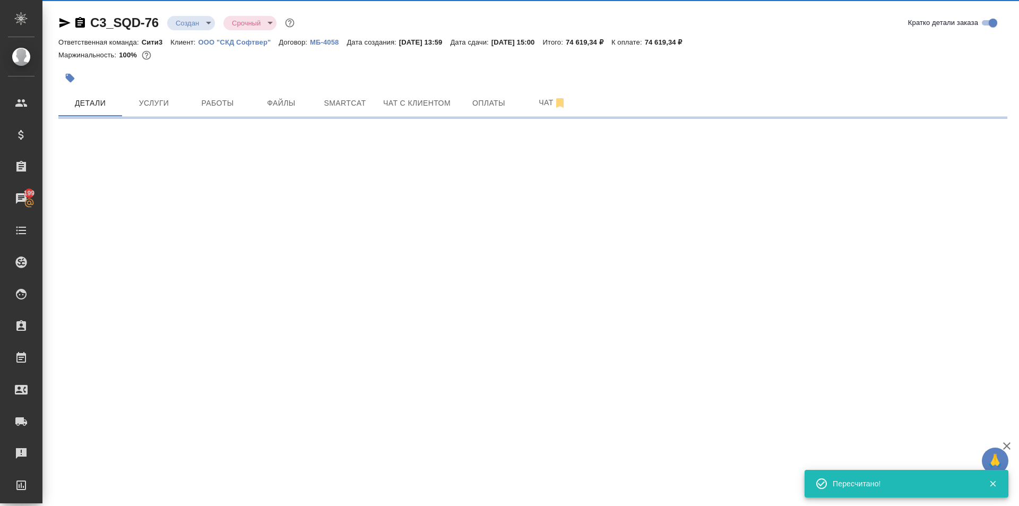
select select "RU"
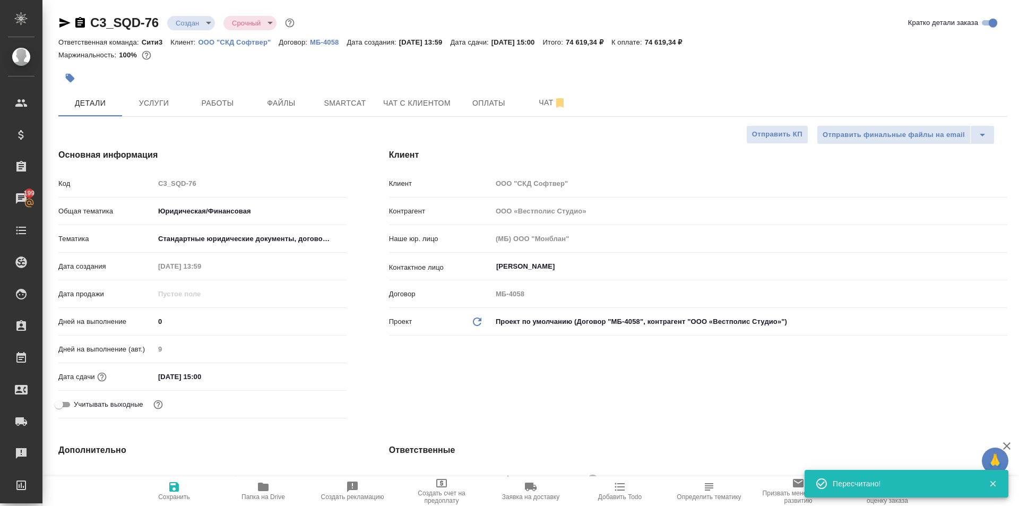
type textarea "x"
click at [239, 370] on input "[DATE] 15:00" at bounding box center [200, 376] width 93 height 15
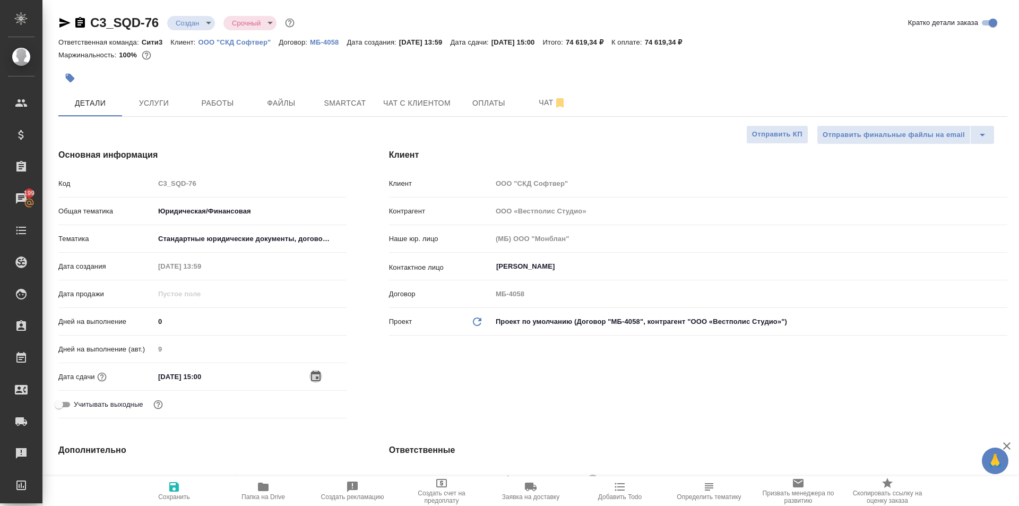
click at [311, 377] on icon "button" at bounding box center [315, 376] width 13 height 13
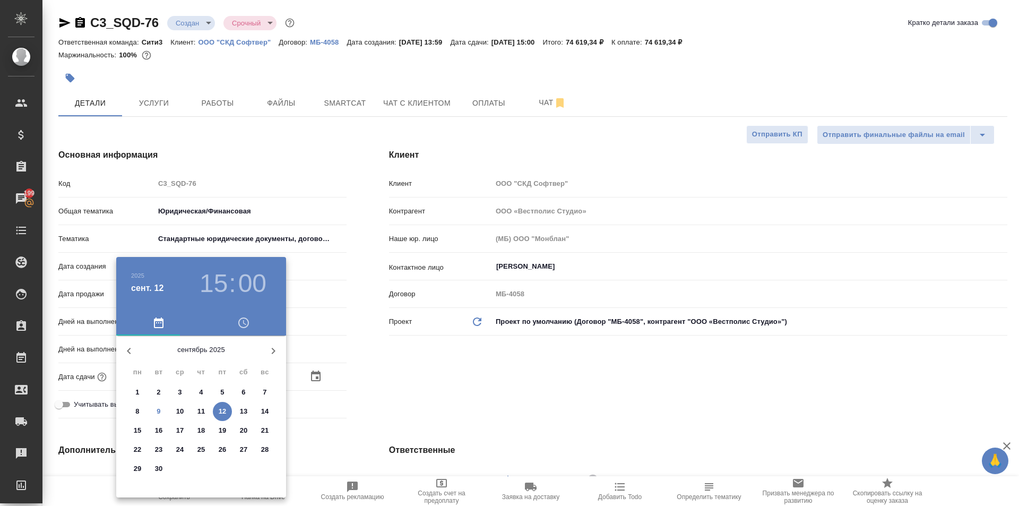
click at [138, 429] on p "15" at bounding box center [138, 430] width 8 height 11
type input "[DATE] 15:00"
type textarea "x"
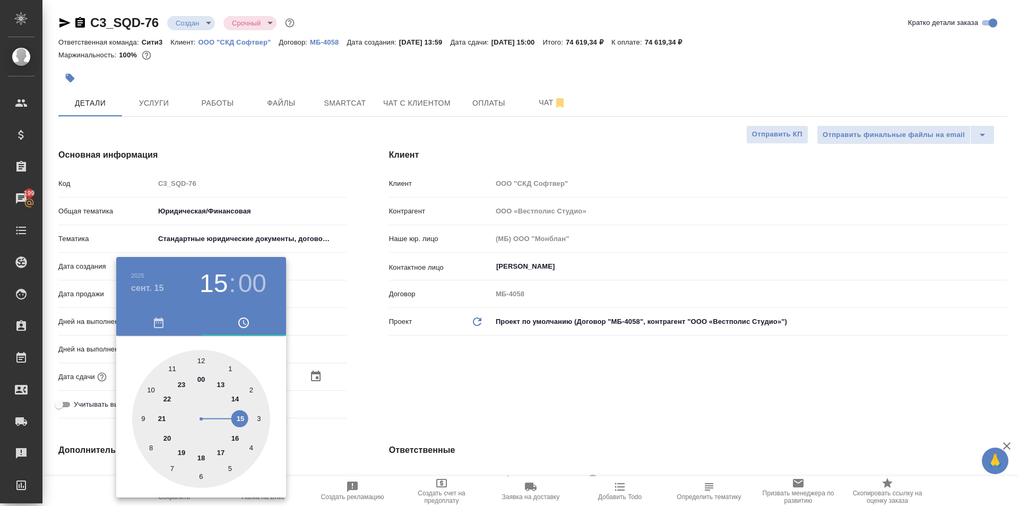
click at [202, 376] on div at bounding box center [201, 419] width 138 height 138
type input "[DATE] 00:00"
type textarea "x"
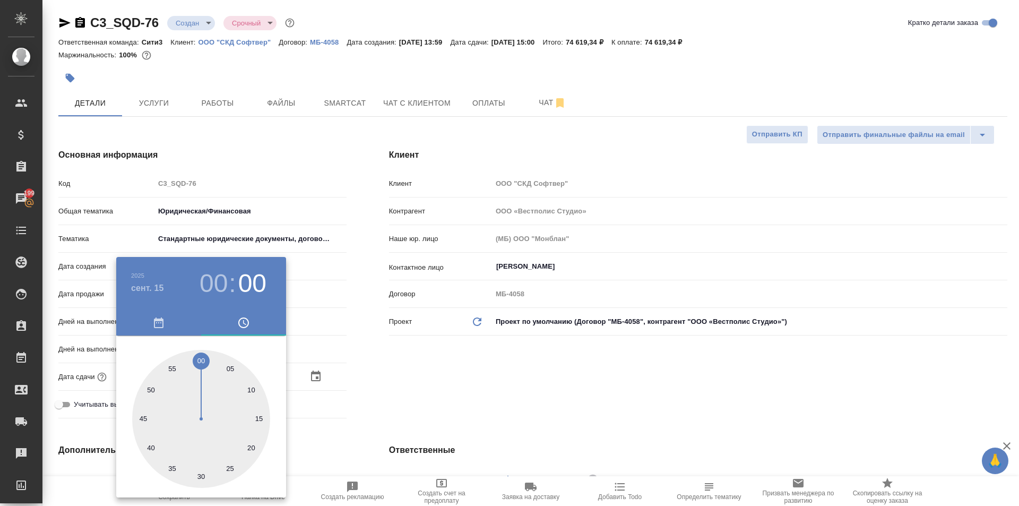
click at [218, 279] on h3 "00" at bounding box center [214, 284] width 28 height 30
click at [241, 419] on div at bounding box center [201, 419] width 138 height 138
type input "[DATE] 15:00"
type textarea "x"
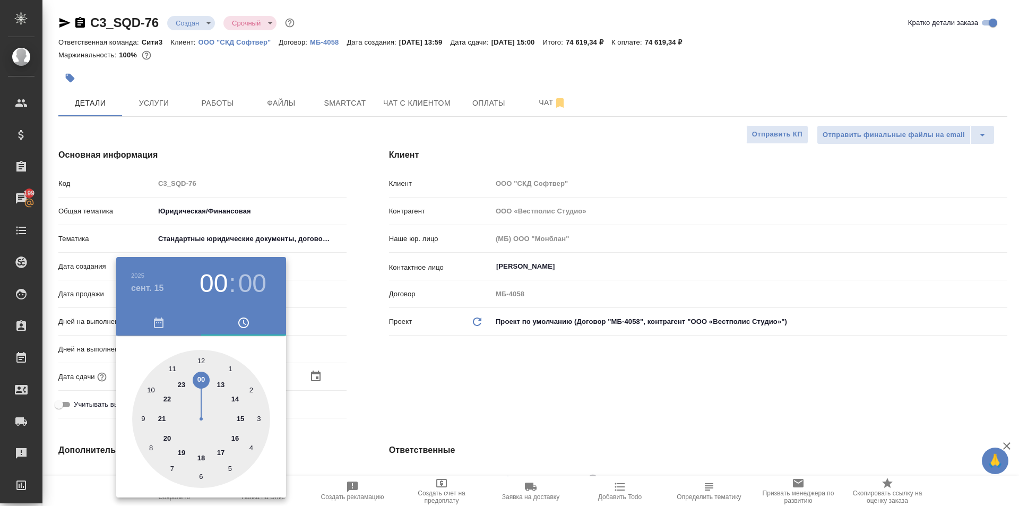
type textarea "x"
click at [202, 361] on div at bounding box center [201, 419] width 138 height 138
type textarea "x"
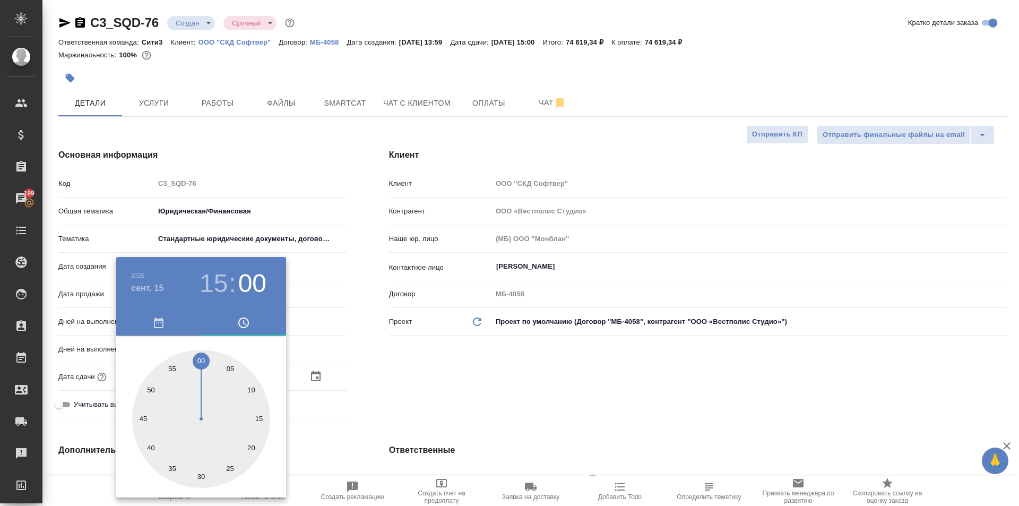
click at [392, 403] on div at bounding box center [509, 253] width 1019 height 506
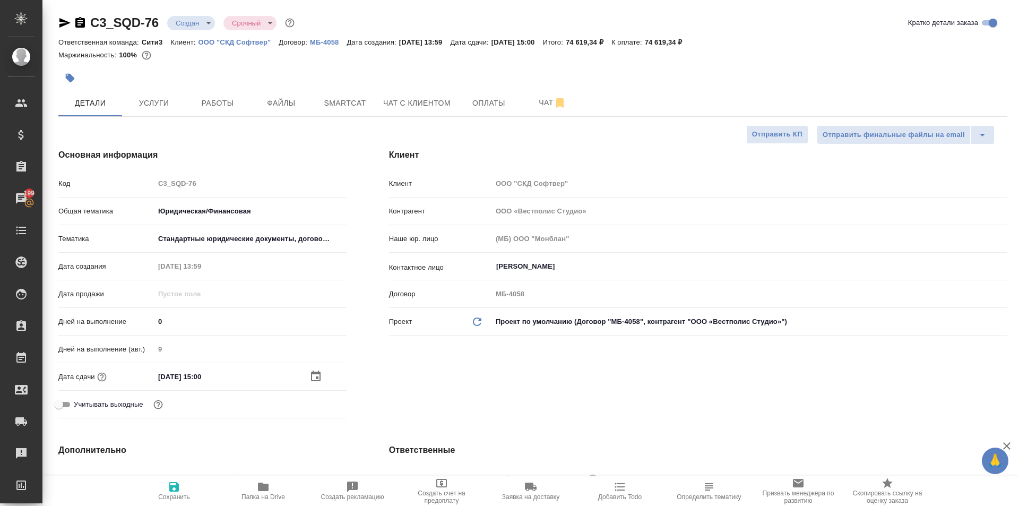
click at [167, 488] on span "Сохранить" at bounding box center [174, 490] width 76 height 20
type textarea "x"
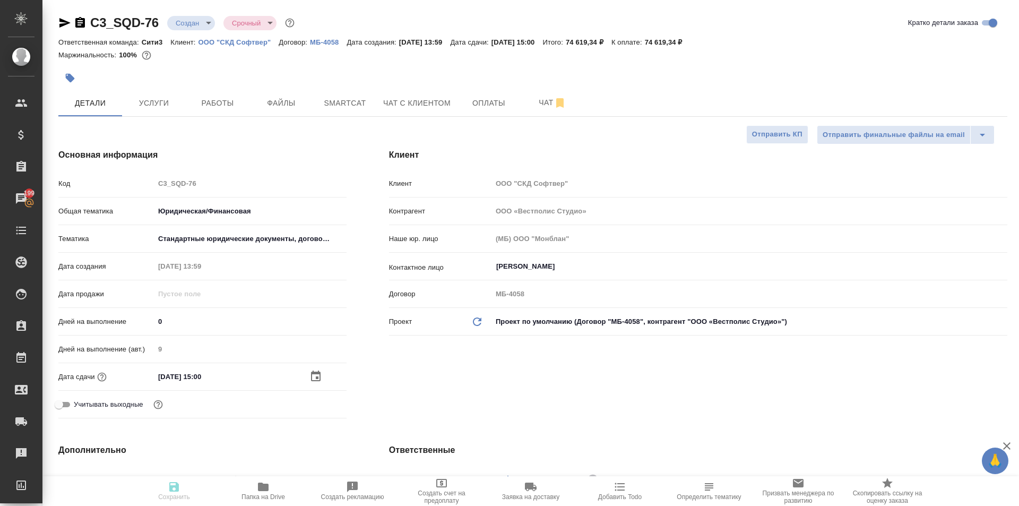
type textarea "x"
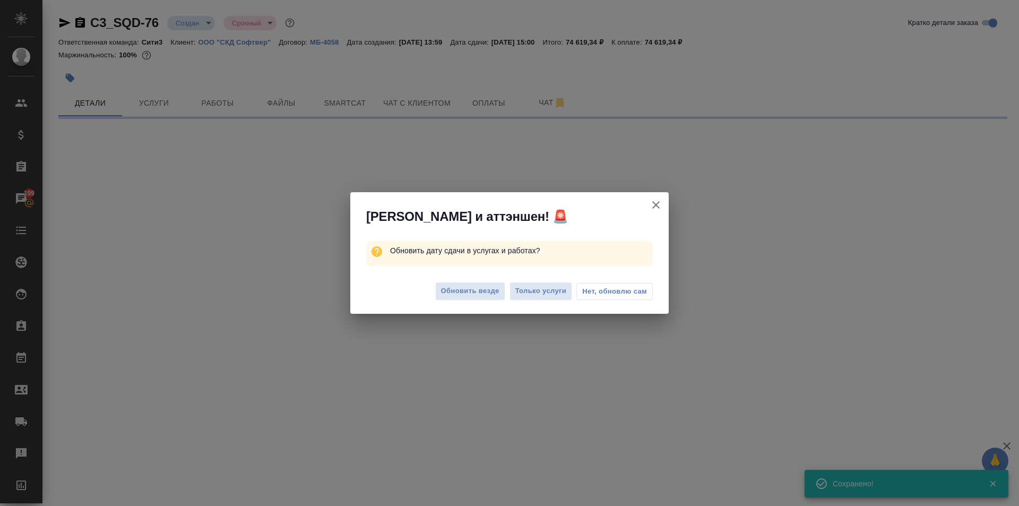
select select "RU"
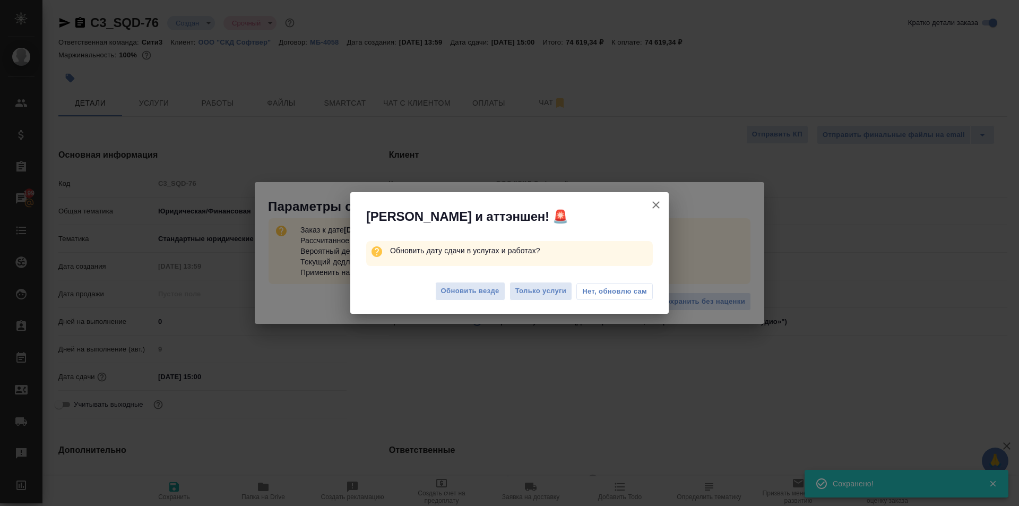
type textarea "x"
click at [488, 293] on span "Обновить везде" at bounding box center [470, 291] width 58 height 12
type textarea "x"
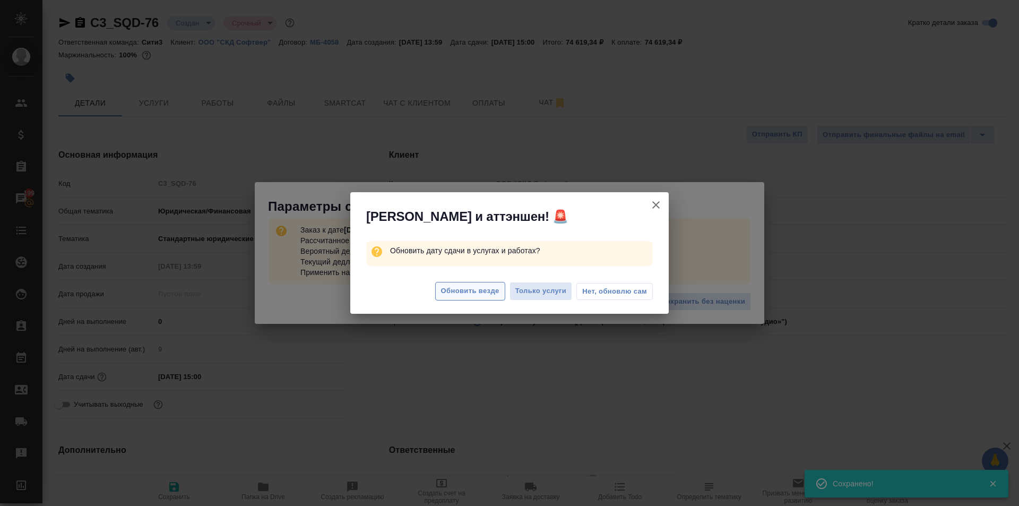
type textarea "x"
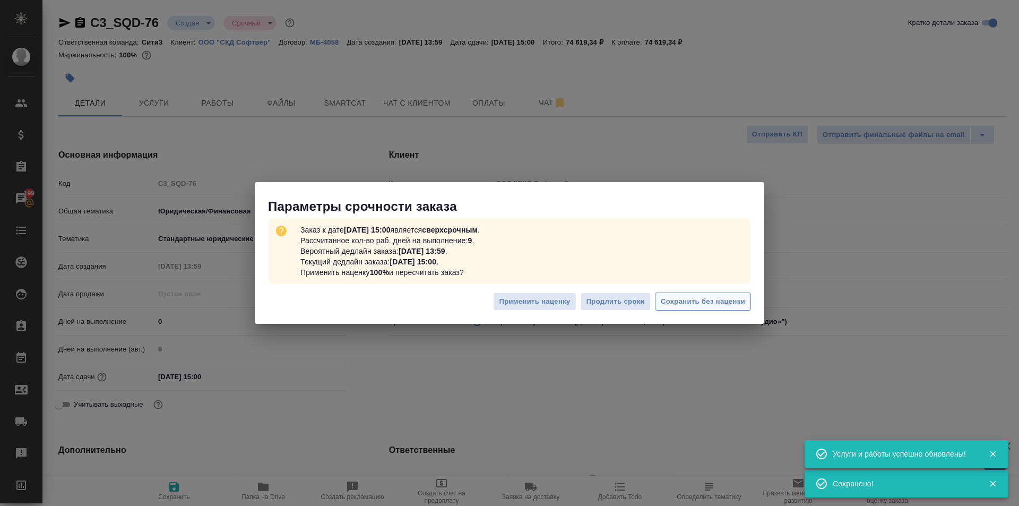
click at [680, 307] on span "Сохранить без наценки" at bounding box center [703, 302] width 84 height 12
type textarea "x"
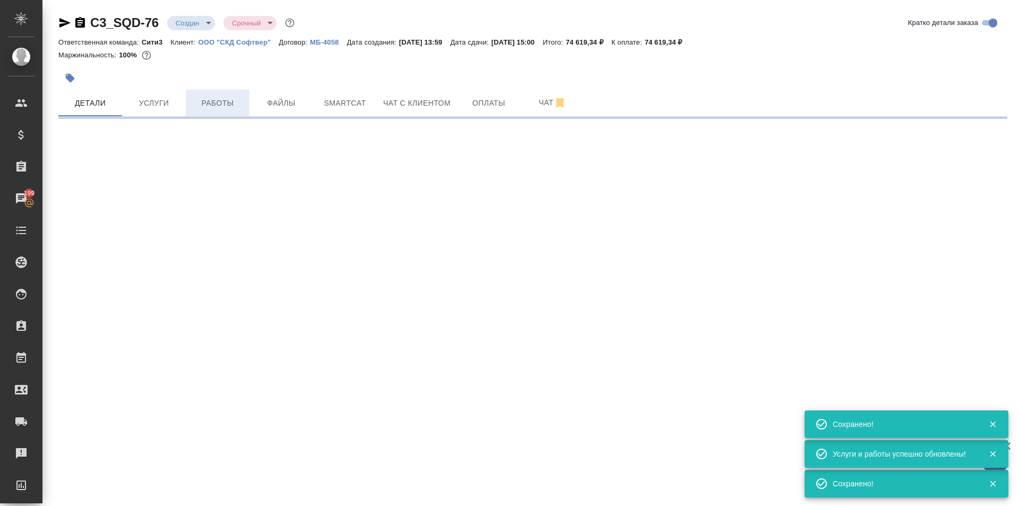
select select "RU"
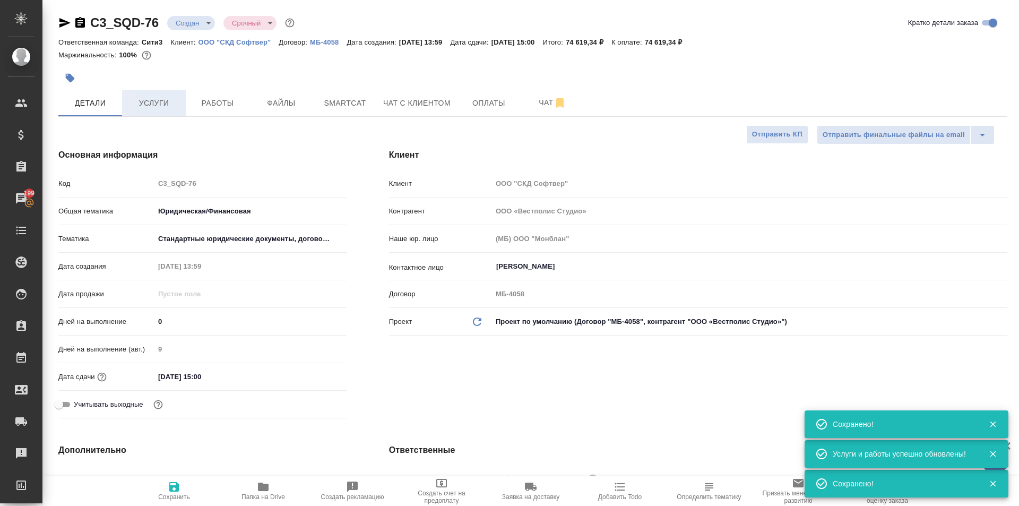
type textarea "x"
click at [125, 109] on button "Услуги" at bounding box center [154, 103] width 64 height 27
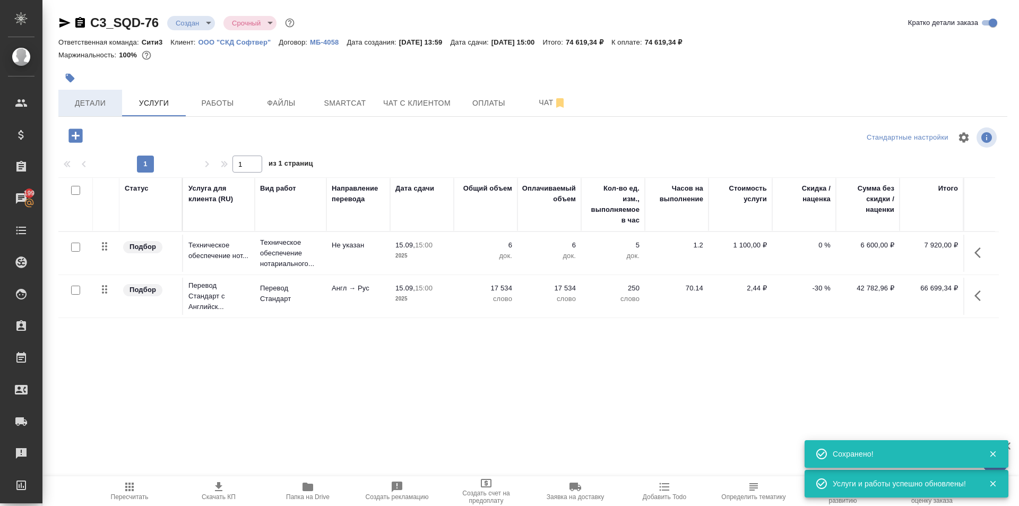
click at [107, 112] on button "Детали" at bounding box center [90, 103] width 64 height 27
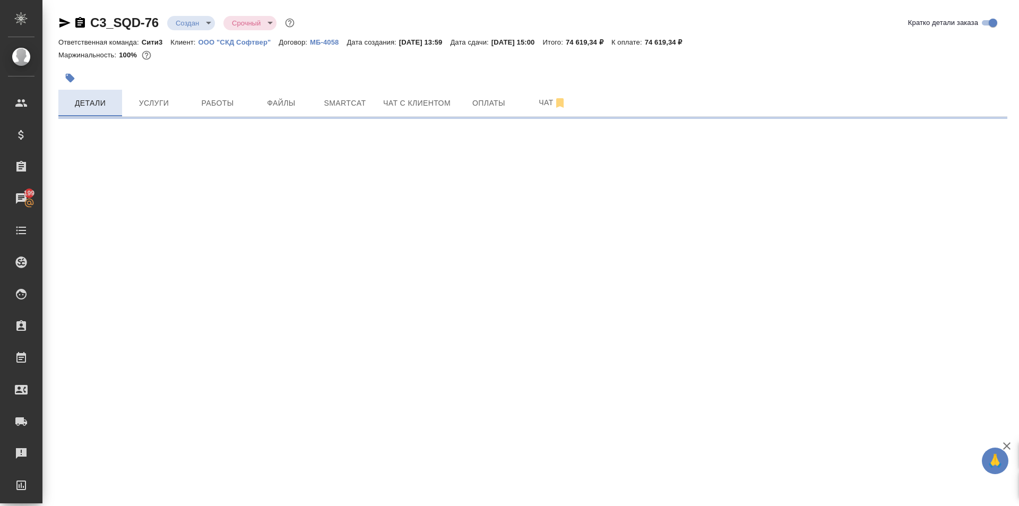
select select "RU"
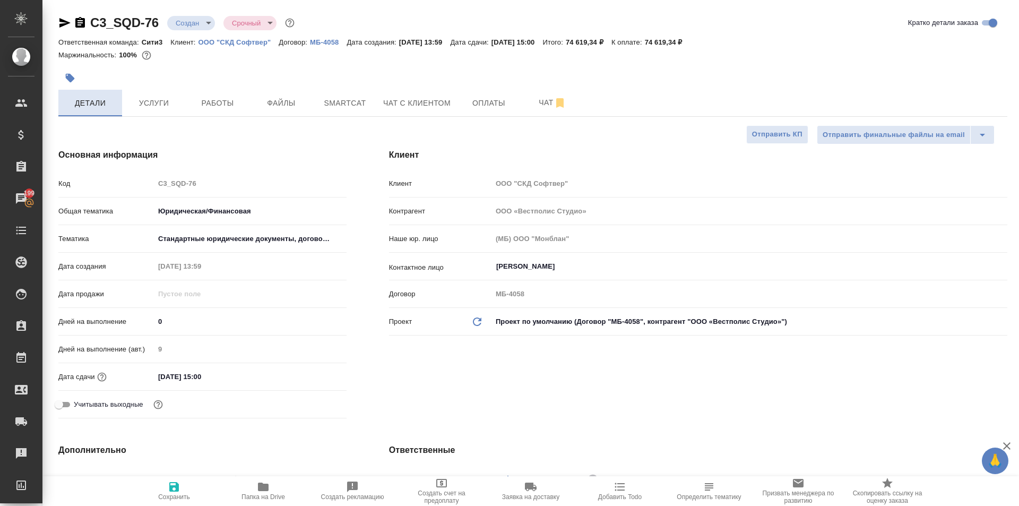
type textarea "x"
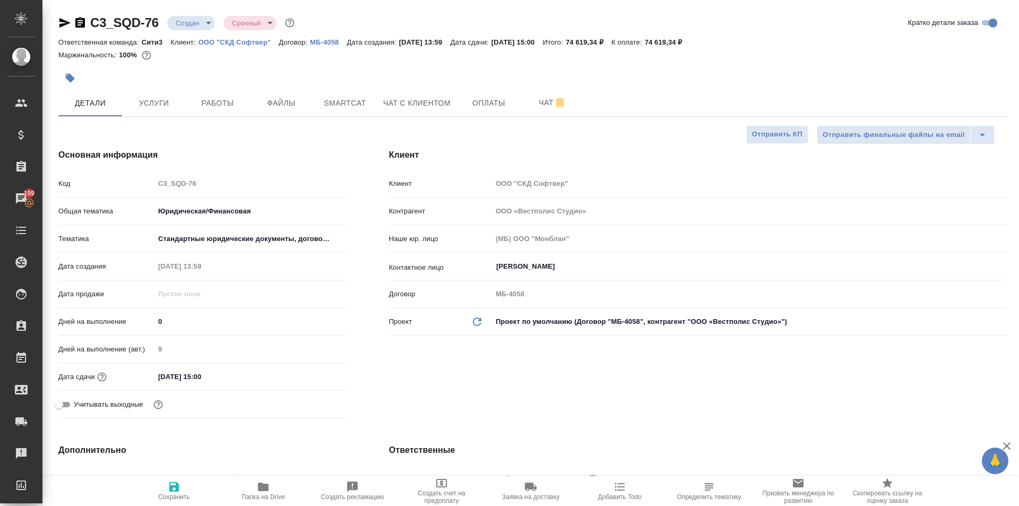
type textarea "x"
click at [137, 109] on span "Услуги" at bounding box center [153, 103] width 51 height 13
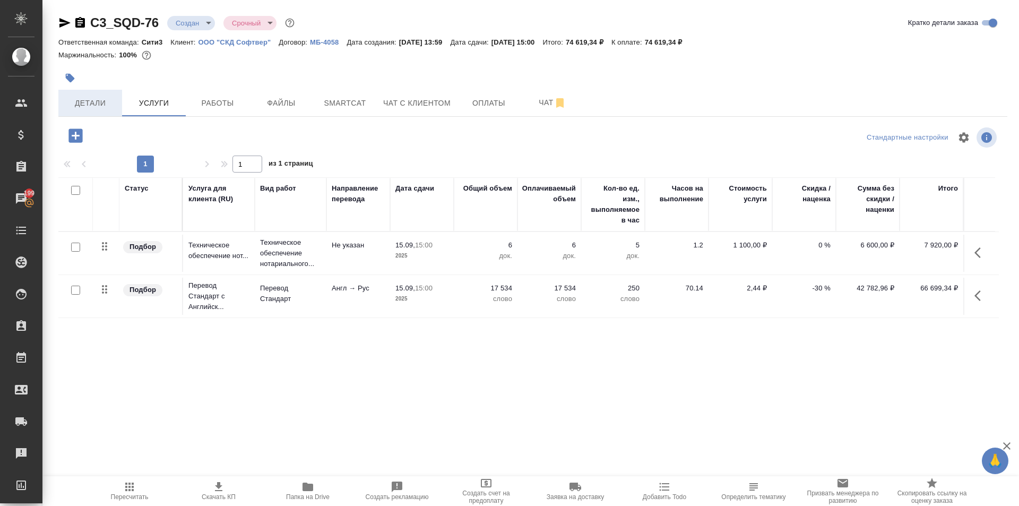
click at [112, 105] on span "Детали" at bounding box center [90, 103] width 51 height 13
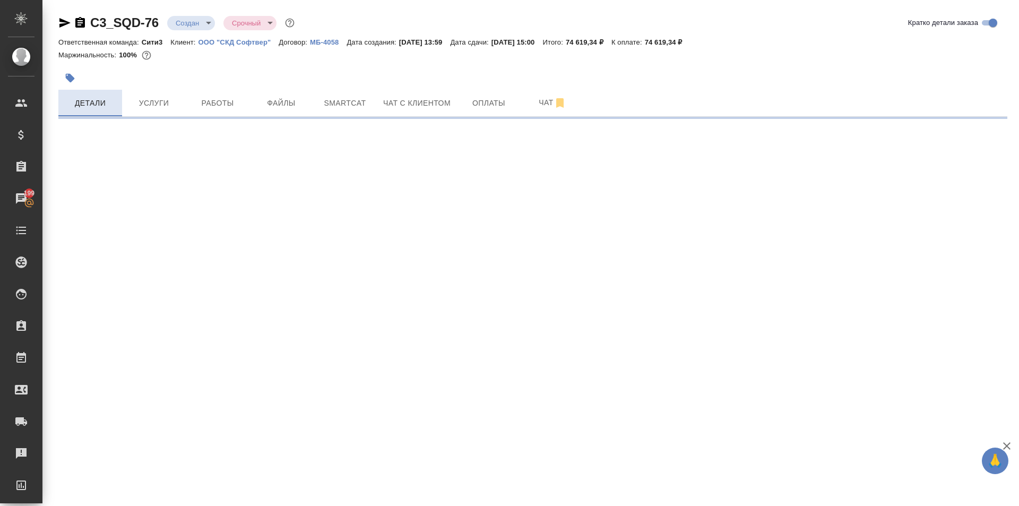
select select "RU"
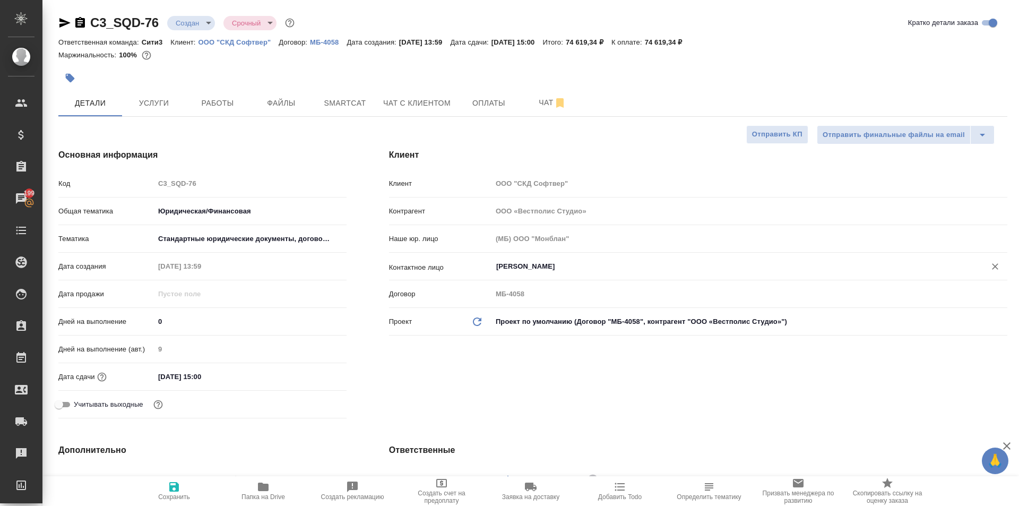
type textarea "x"
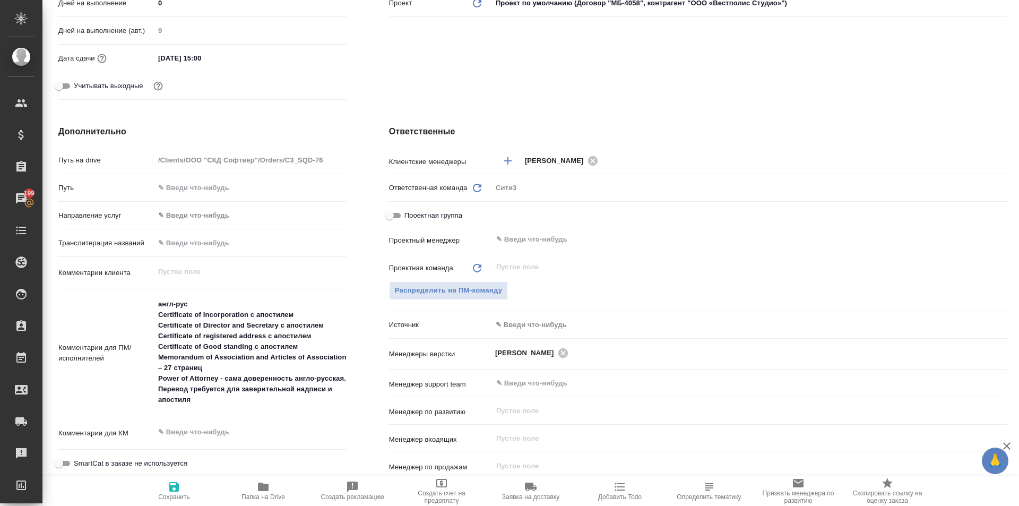
scroll to position [159, 0]
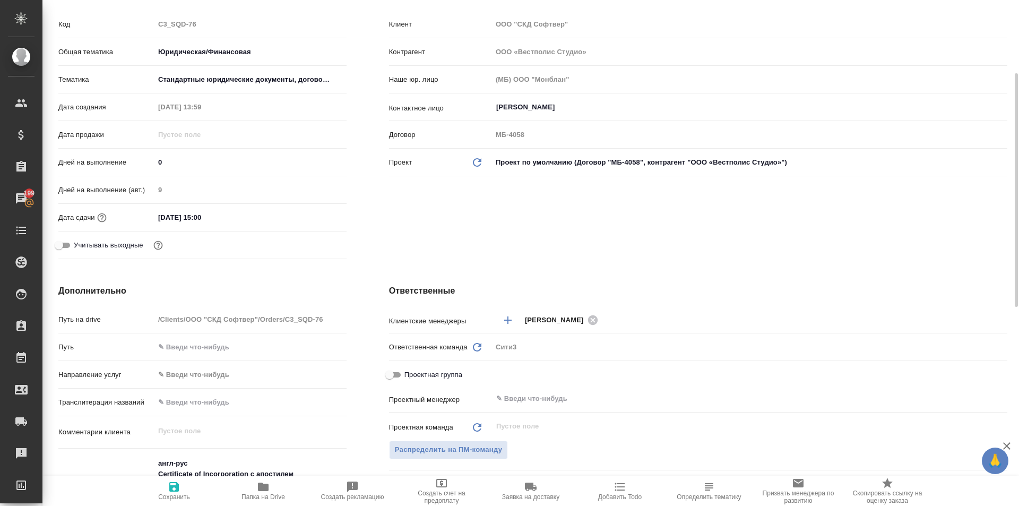
type textarea "x"
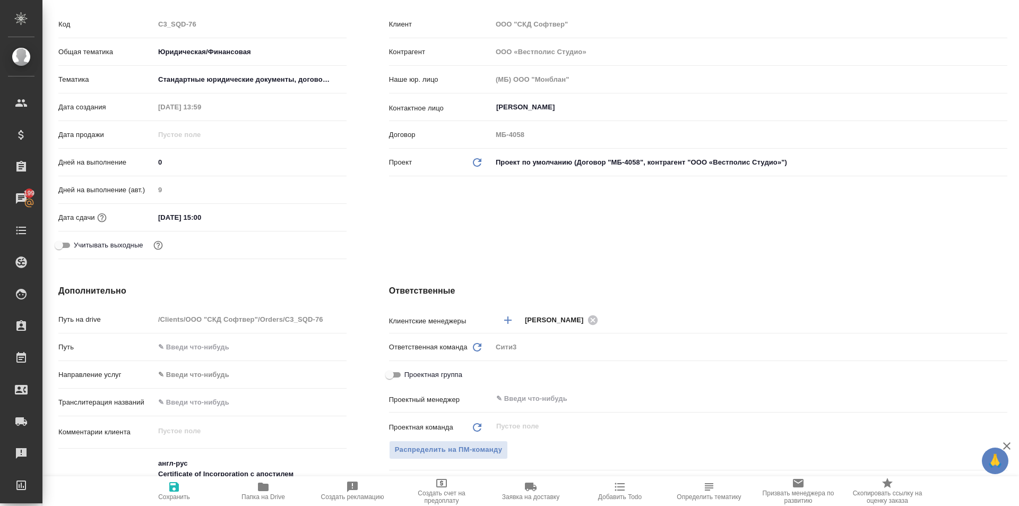
type textarea "x"
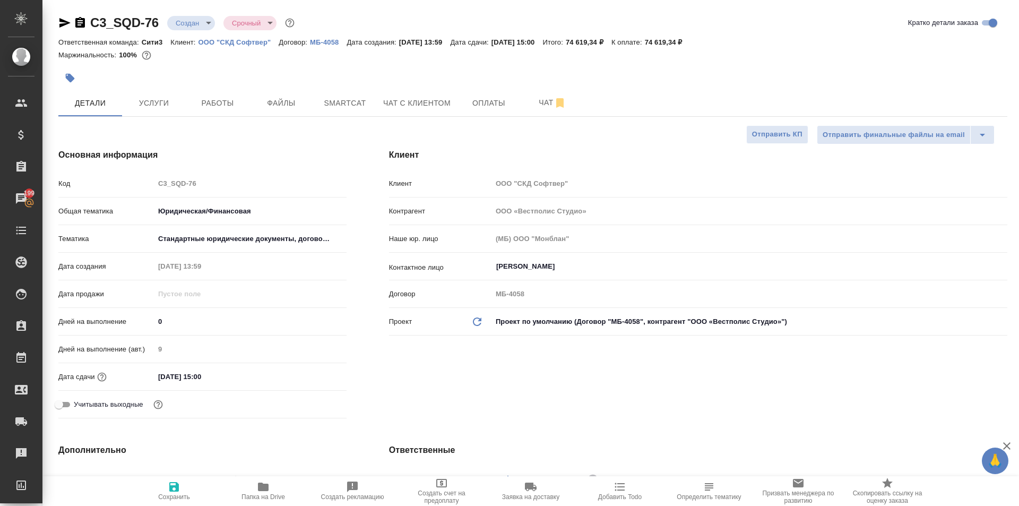
type textarea "x"
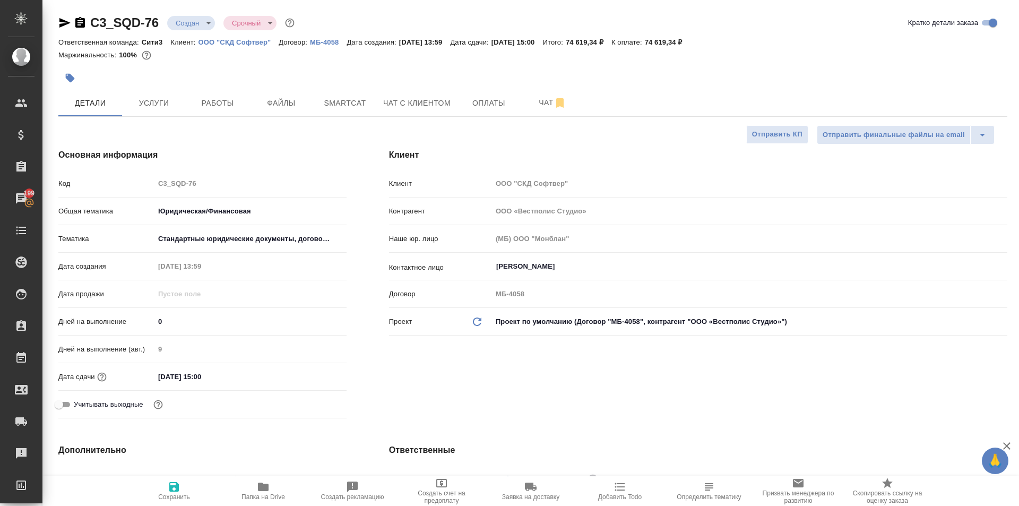
type textarea "x"
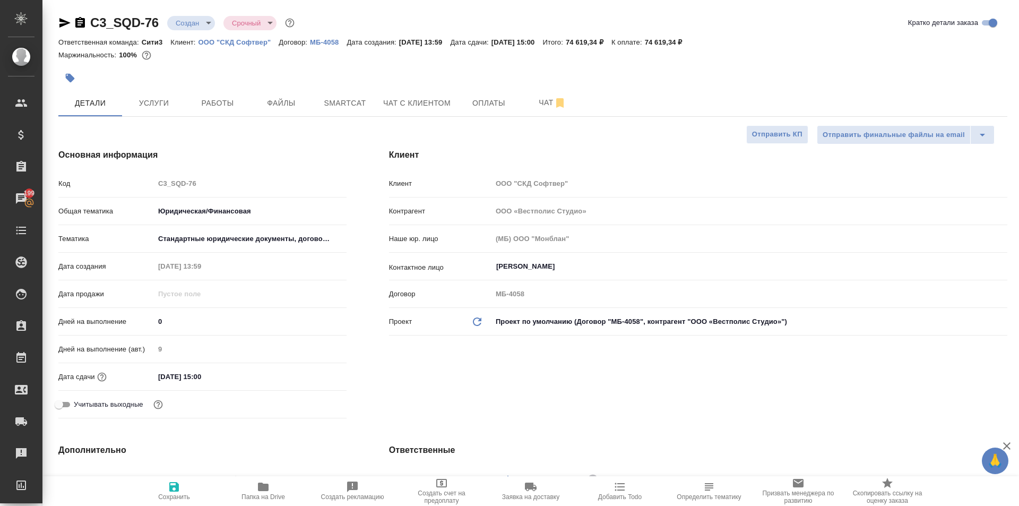
type textarea "x"
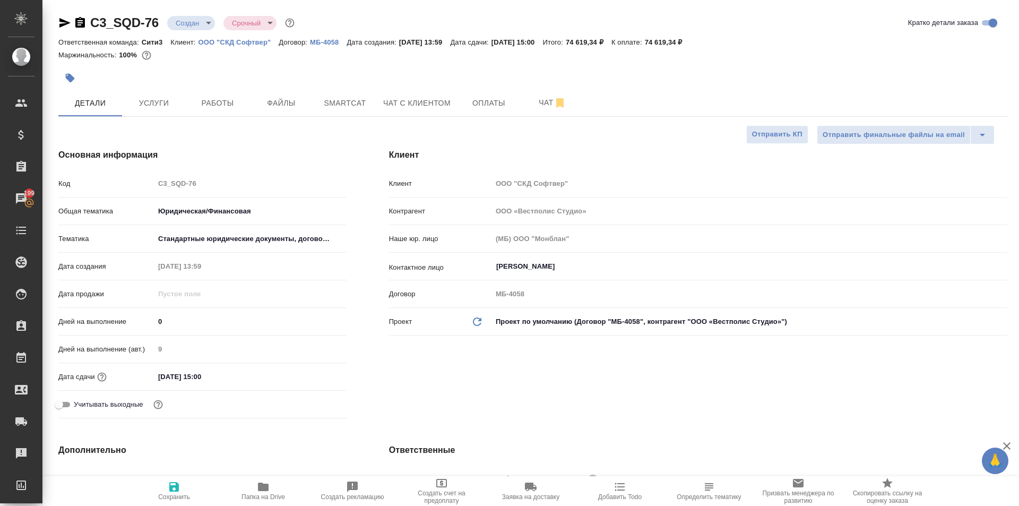
type textarea "x"
click at [172, 97] on span "Услуги" at bounding box center [153, 103] width 51 height 13
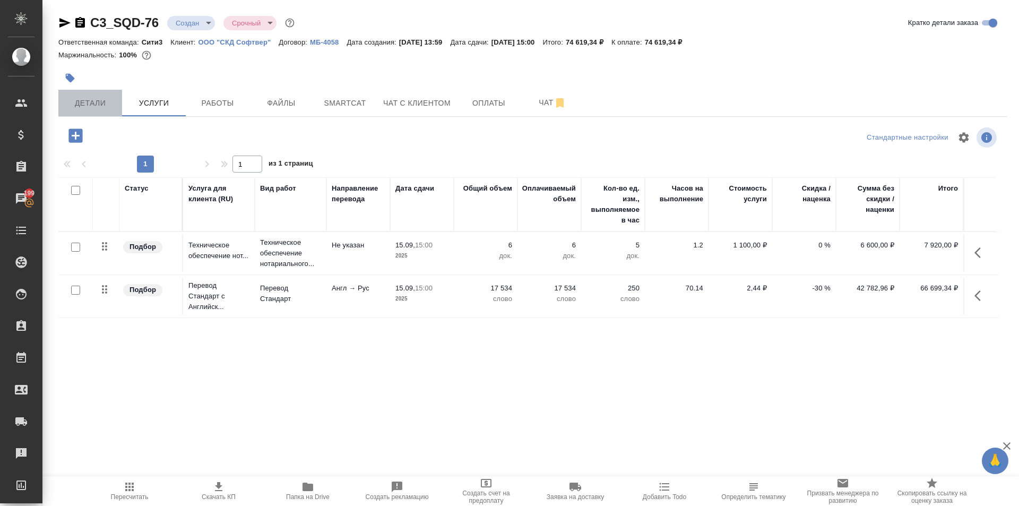
click at [105, 94] on button "Детали" at bounding box center [90, 103] width 64 height 27
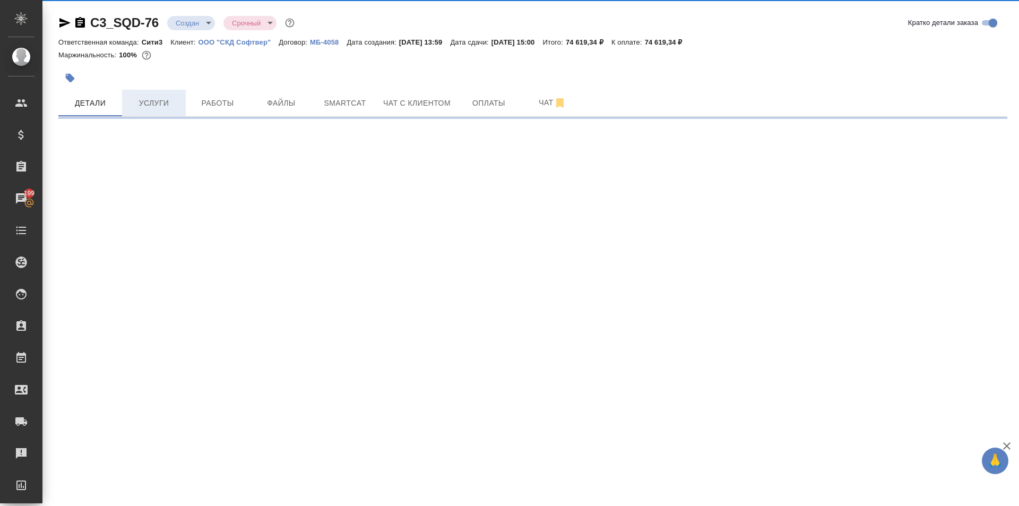
click at [156, 105] on span "Услуги" at bounding box center [153, 103] width 51 height 13
select select "RU"
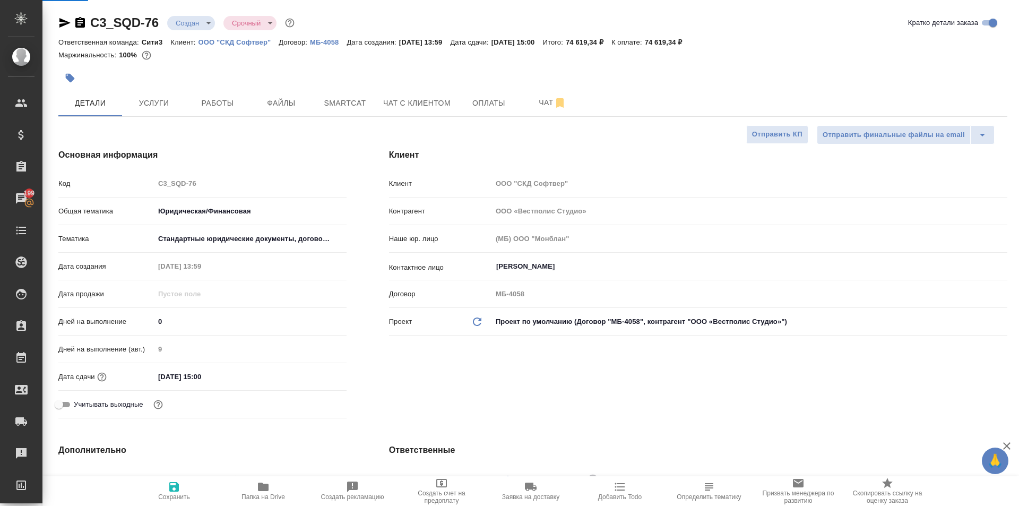
type textarea "x"
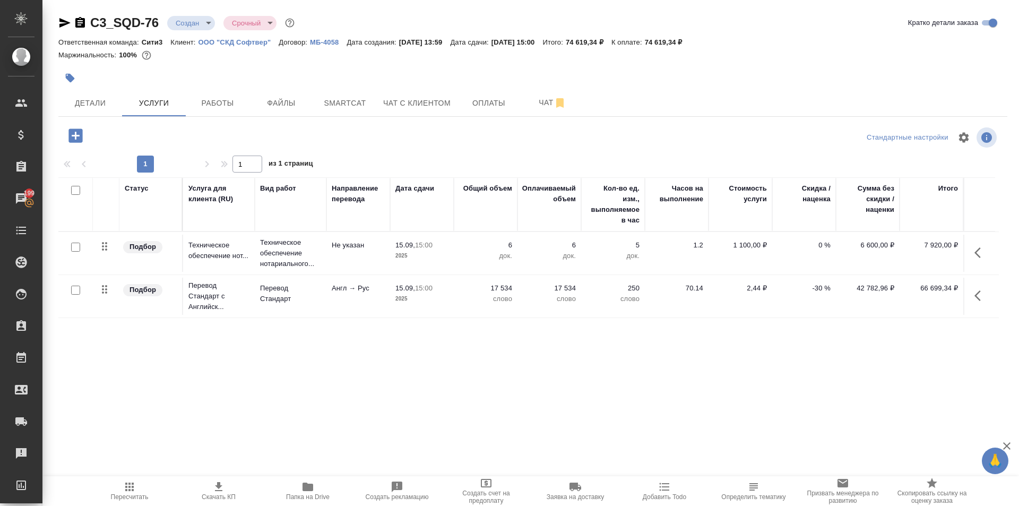
click at [219, 492] on icon "button" at bounding box center [218, 486] width 13 height 13
click at [86, 96] on button "Детали" at bounding box center [90, 103] width 64 height 27
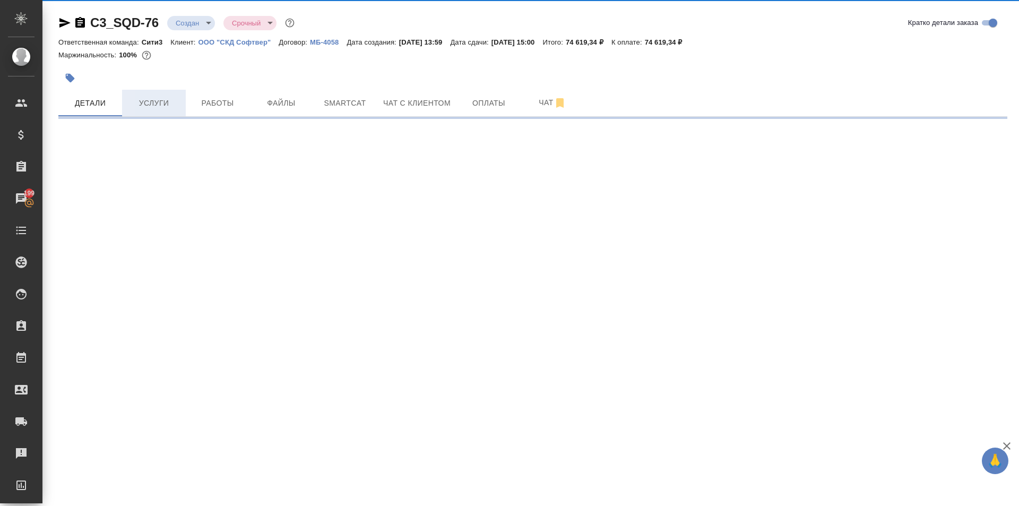
select select "RU"
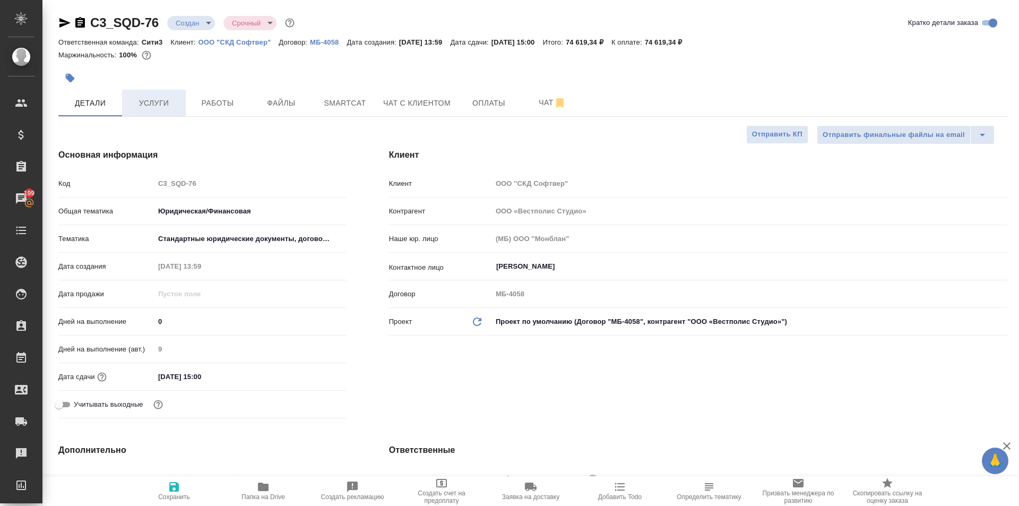
type textarea "x"
click at [164, 107] on span "Услуги" at bounding box center [153, 103] width 51 height 13
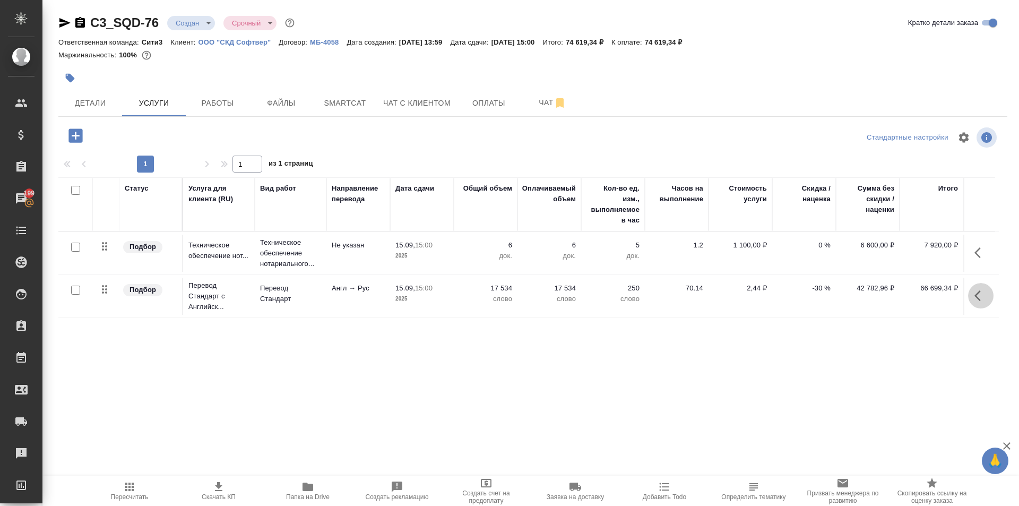
click at [974, 296] on icon "button" at bounding box center [980, 295] width 13 height 13
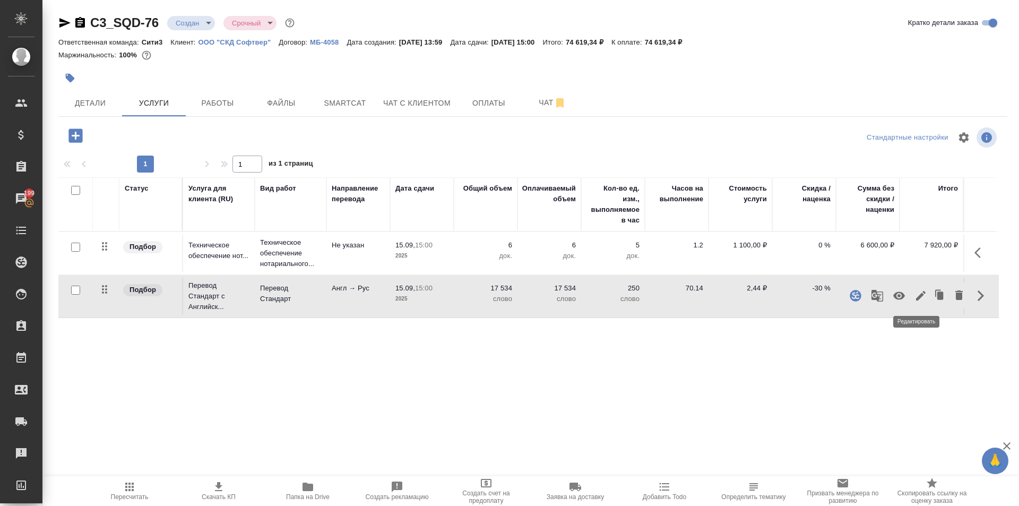
click at [920, 295] on icon "button" at bounding box center [920, 295] width 13 height 13
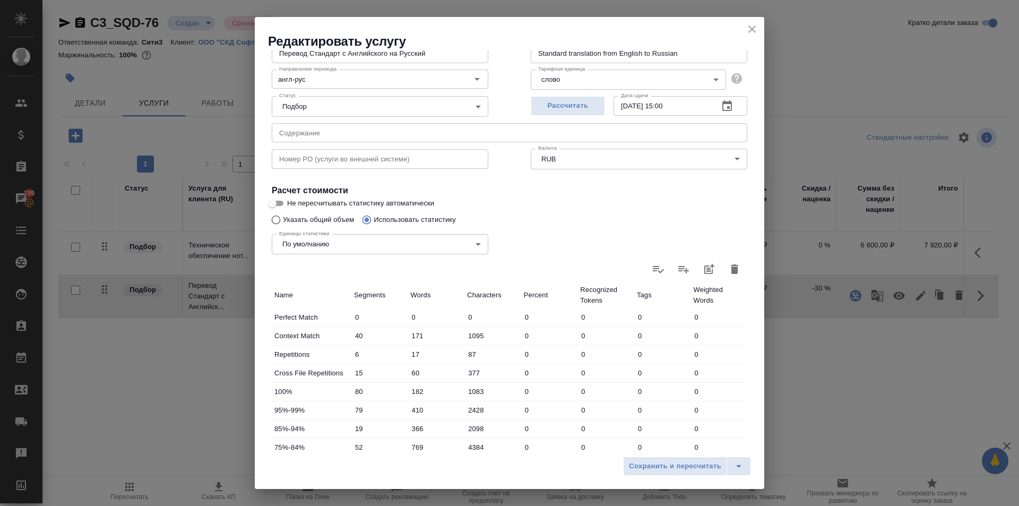
scroll to position [218, 0]
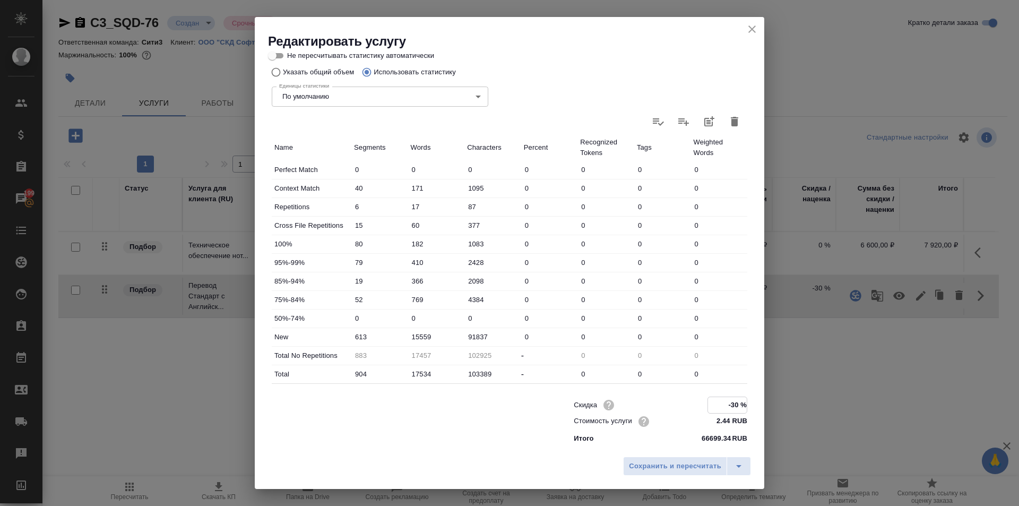
click at [731, 405] on input "-30 %" at bounding box center [727, 404] width 39 height 15
type input "-"
click at [743, 426] on div "Параметры Файлы Вид работ Перевод Стандарт Вид работ Название для клиента Перев…" at bounding box center [509, 250] width 509 height 401
click at [686, 466] on span "Сохранить и пересчитать" at bounding box center [675, 466] width 92 height 12
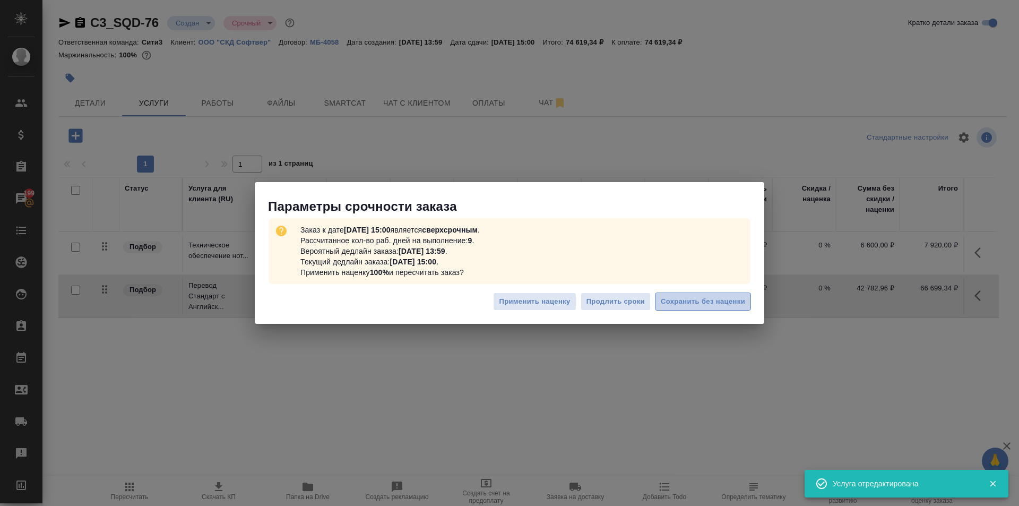
click at [686, 296] on span "Сохранить без наценки" at bounding box center [703, 302] width 84 height 12
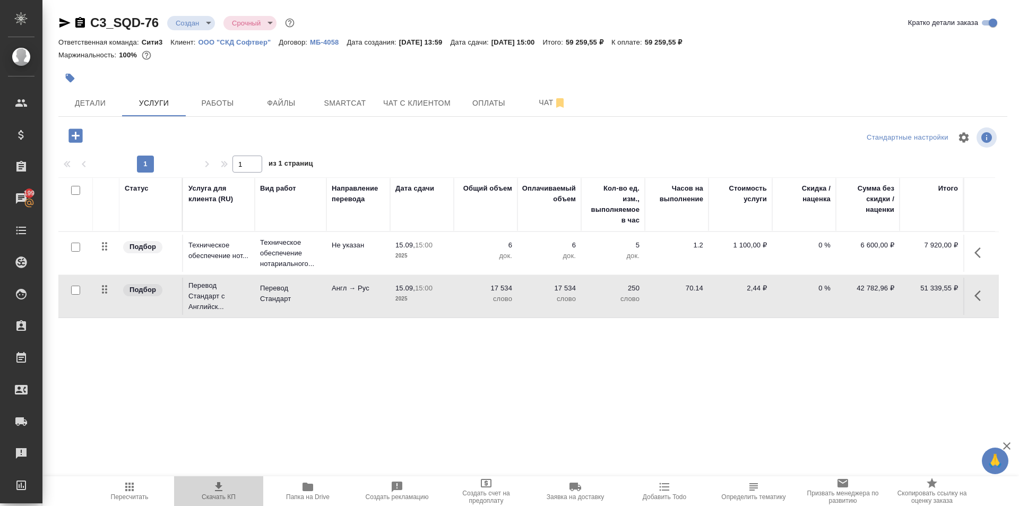
click at [210, 489] on span "Скачать КП" at bounding box center [218, 490] width 76 height 20
click at [79, 21] on icon "button" at bounding box center [80, 22] width 13 height 13
drag, startPoint x: 709, startPoint y: 40, endPoint x: 673, endPoint y: 40, distance: 36.1
click at [673, 40] on p "59 259,55 ₽" at bounding box center [668, 42] width 46 height 8
click at [974, 295] on icon "button" at bounding box center [980, 295] width 13 height 13
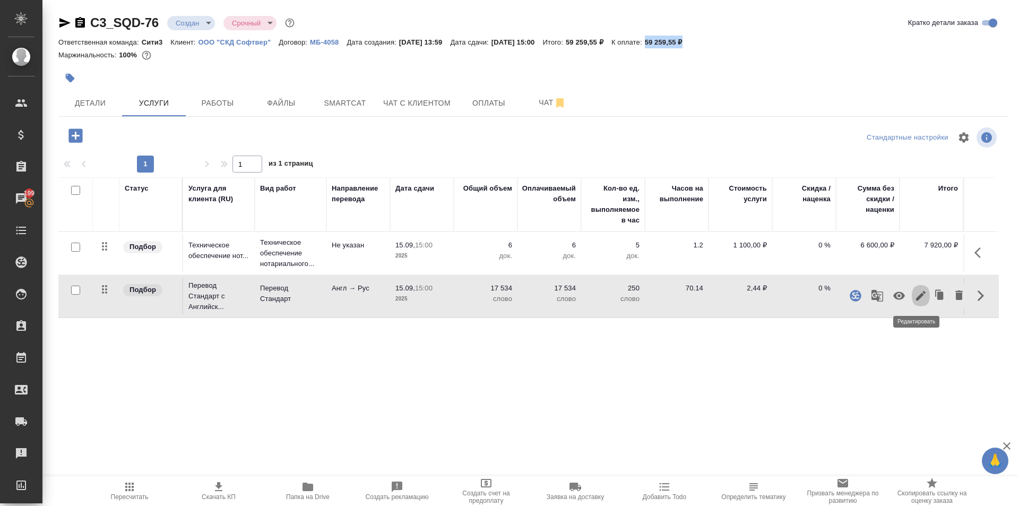
click at [920, 293] on icon "button" at bounding box center [921, 296] width 10 height 10
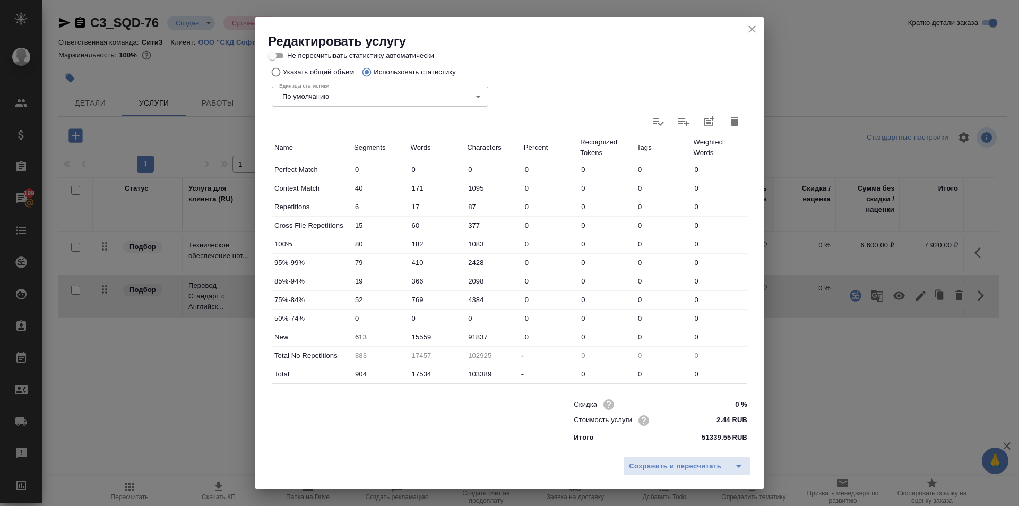
click at [726, 400] on input "0 %" at bounding box center [727, 403] width 40 height 15
click at [729, 404] on input "0 %" at bounding box center [727, 404] width 39 height 15
type input "-"
drag, startPoint x: 747, startPoint y: 27, endPoint x: 733, endPoint y: 41, distance: 19.9
click at [747, 27] on icon "close" at bounding box center [752, 29] width 13 height 13
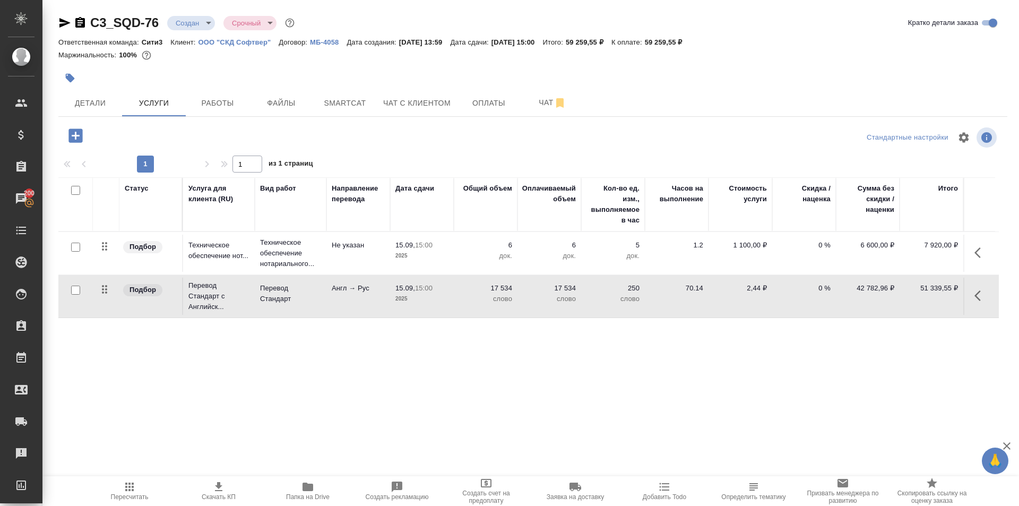
click at [80, 25] on icon "button" at bounding box center [80, 22] width 13 height 13
